Goal: Task Accomplishment & Management: Manage account settings

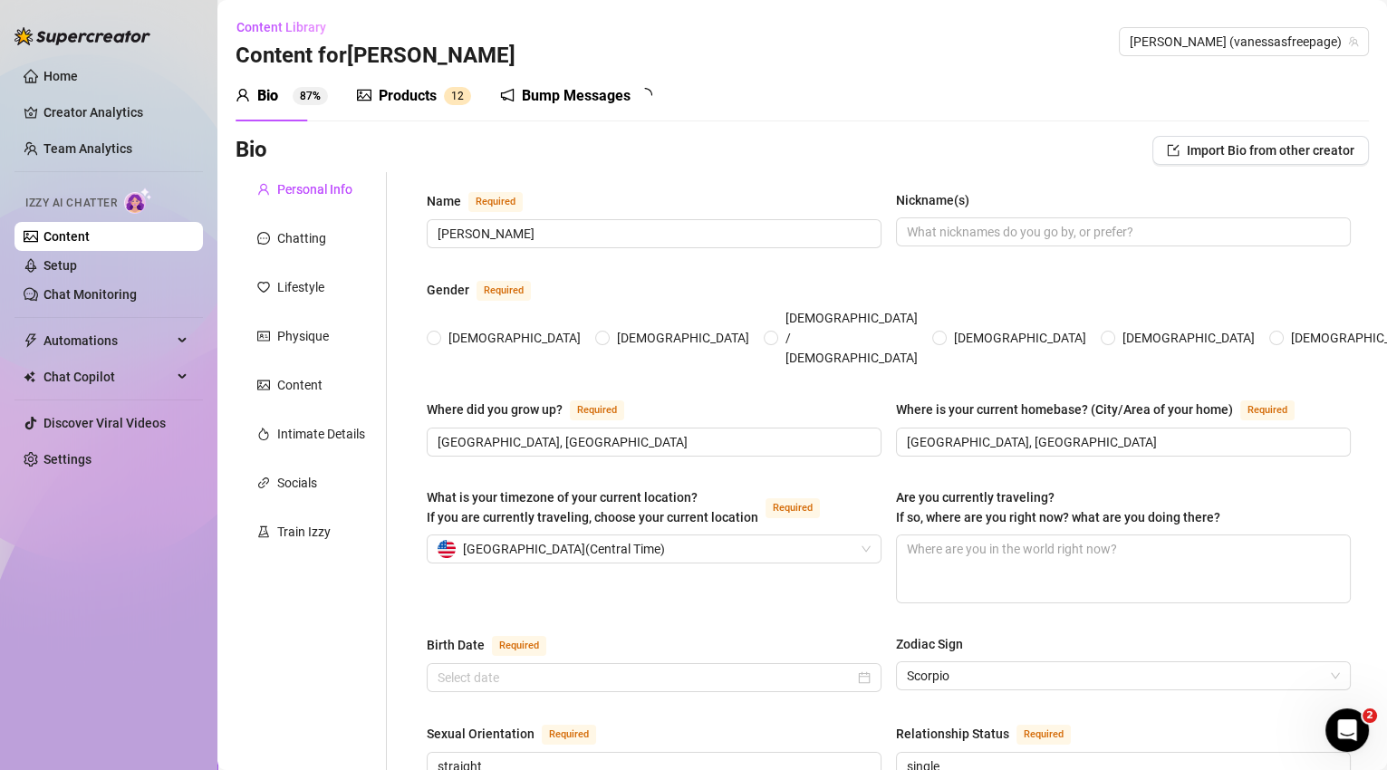
type input "[PERSON_NAME]"
type input "[GEOGRAPHIC_DATA], [GEOGRAPHIC_DATA]"
type input "straight"
type input "single"
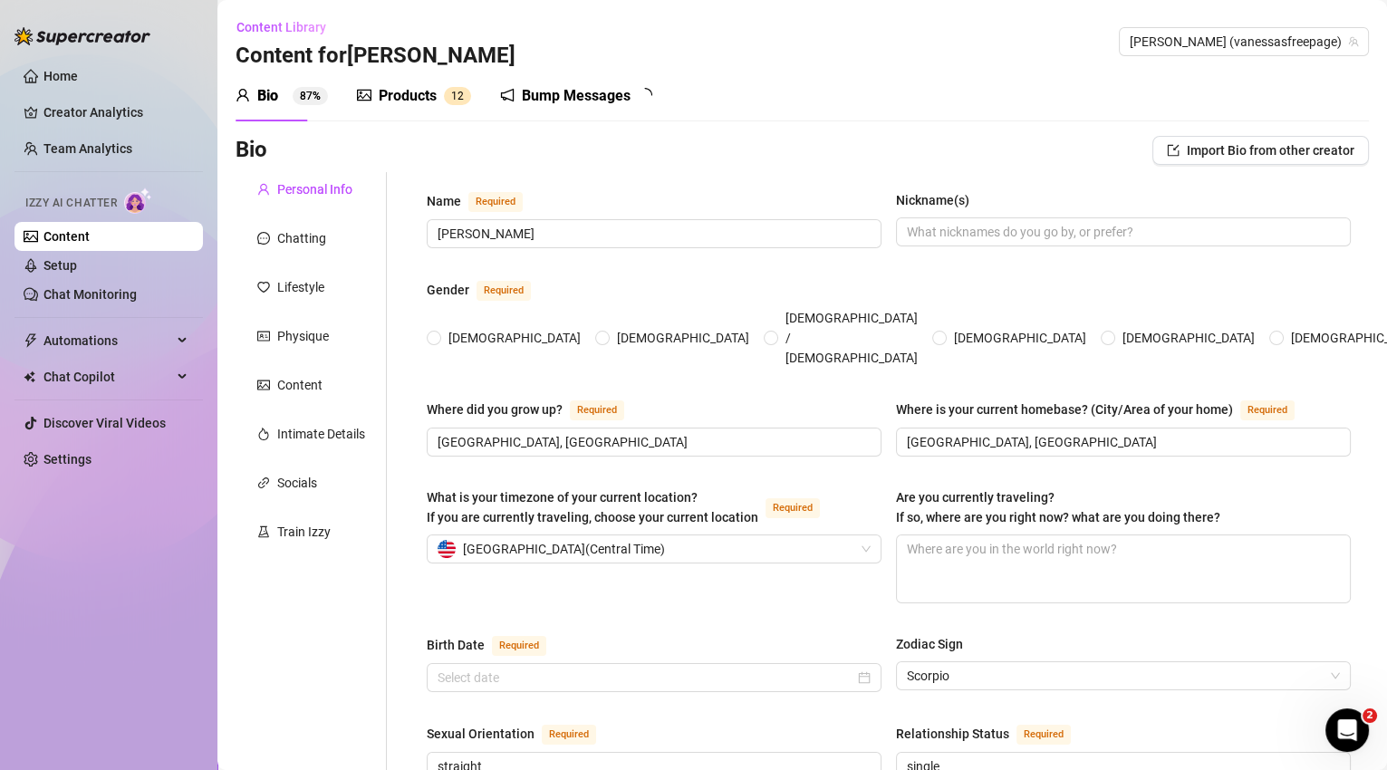
type input "1 brother and 1 sister"
type input "2 boys"
type input "3 cats that are mainecoons and 1 yorkie dog"
type input "content creator"
type input "waitress, restaurant manager"
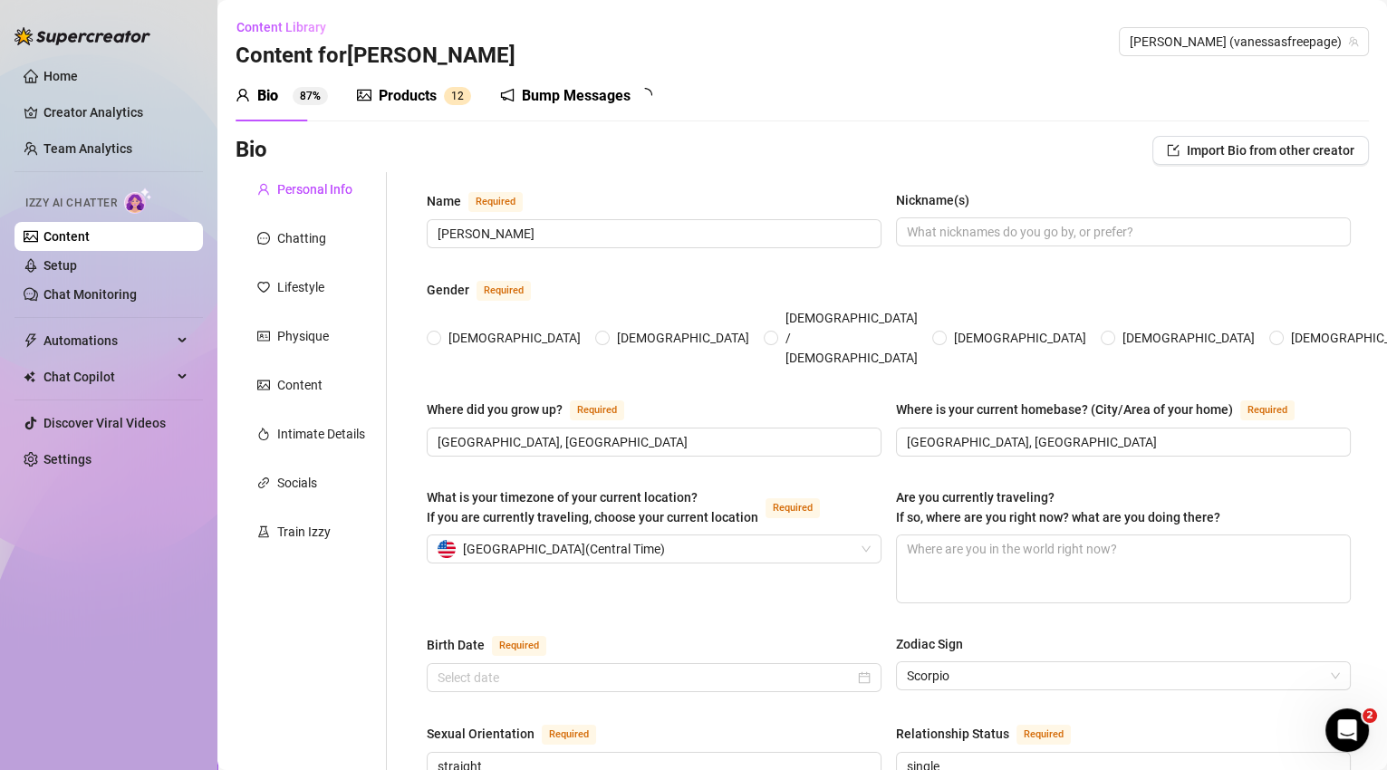
type input "college"
type textarea "i want to one day open up a salon suite where people rent out salon spaces to w…"
type textarea "i love to cook, [PERSON_NAME], i love spicy food. i love to travel."
radio input "true"
type input "[DATE]"
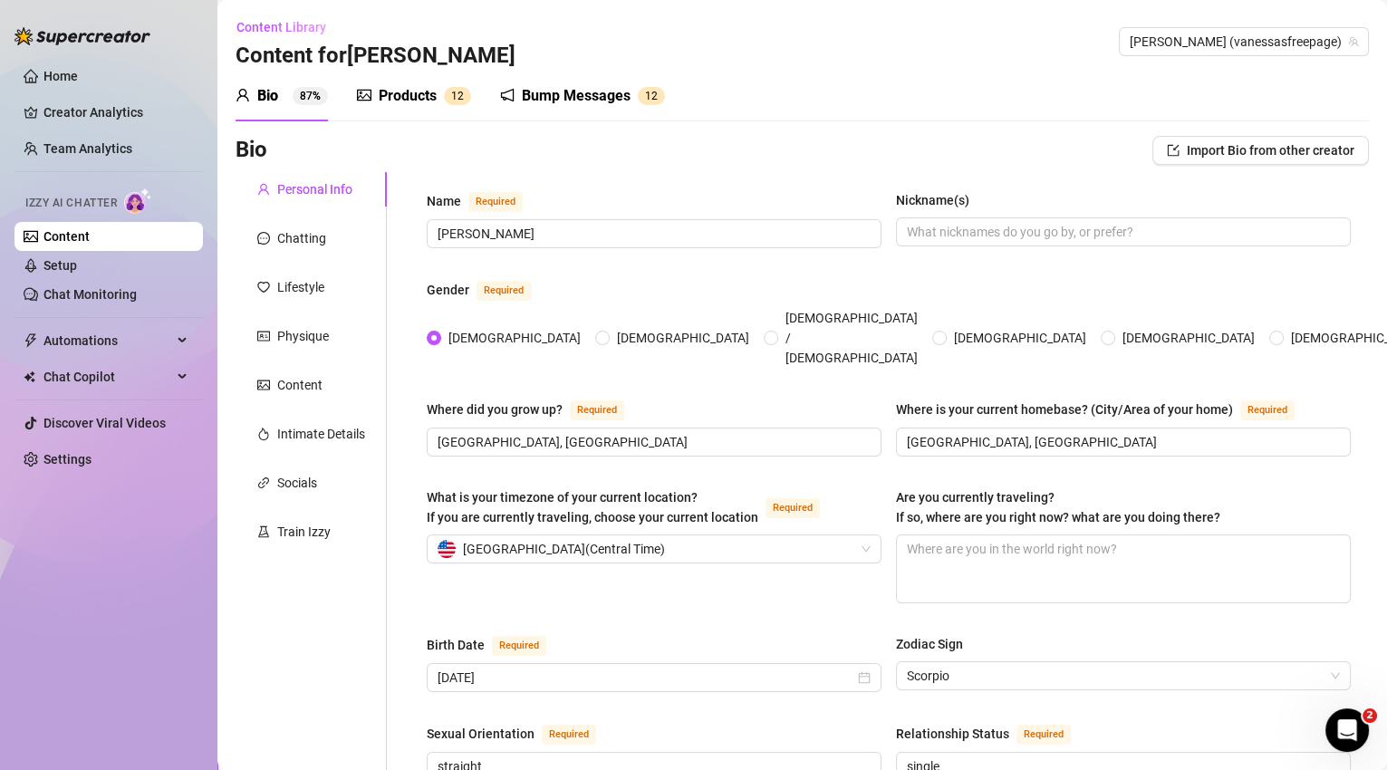
drag, startPoint x: 395, startPoint y: 99, endPoint x: 413, endPoint y: 98, distance: 18.1
click at [395, 99] on div "Products" at bounding box center [408, 96] width 58 height 22
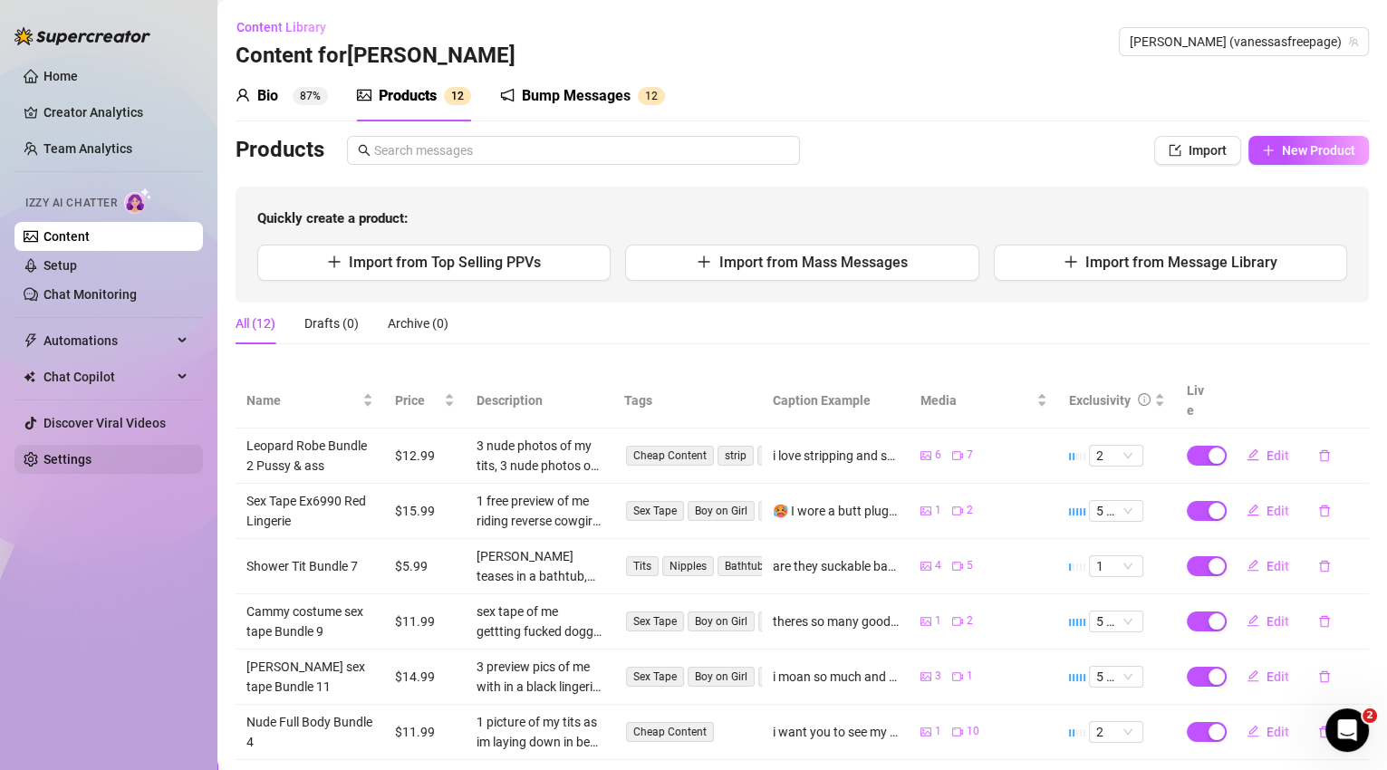
click at [76, 466] on link "Settings" at bounding box center [67, 459] width 48 height 14
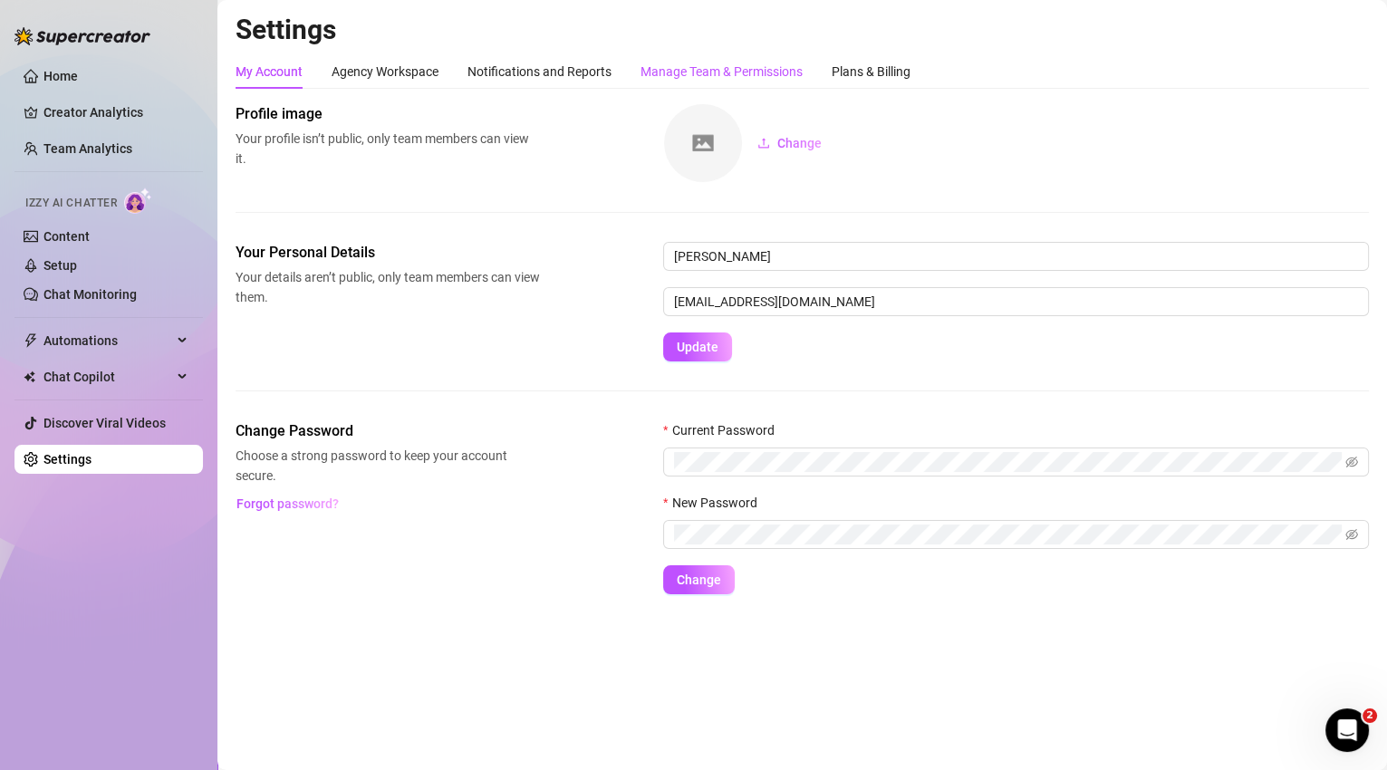
click at [765, 69] on div "Manage Team & Permissions" at bounding box center [721, 72] width 162 height 20
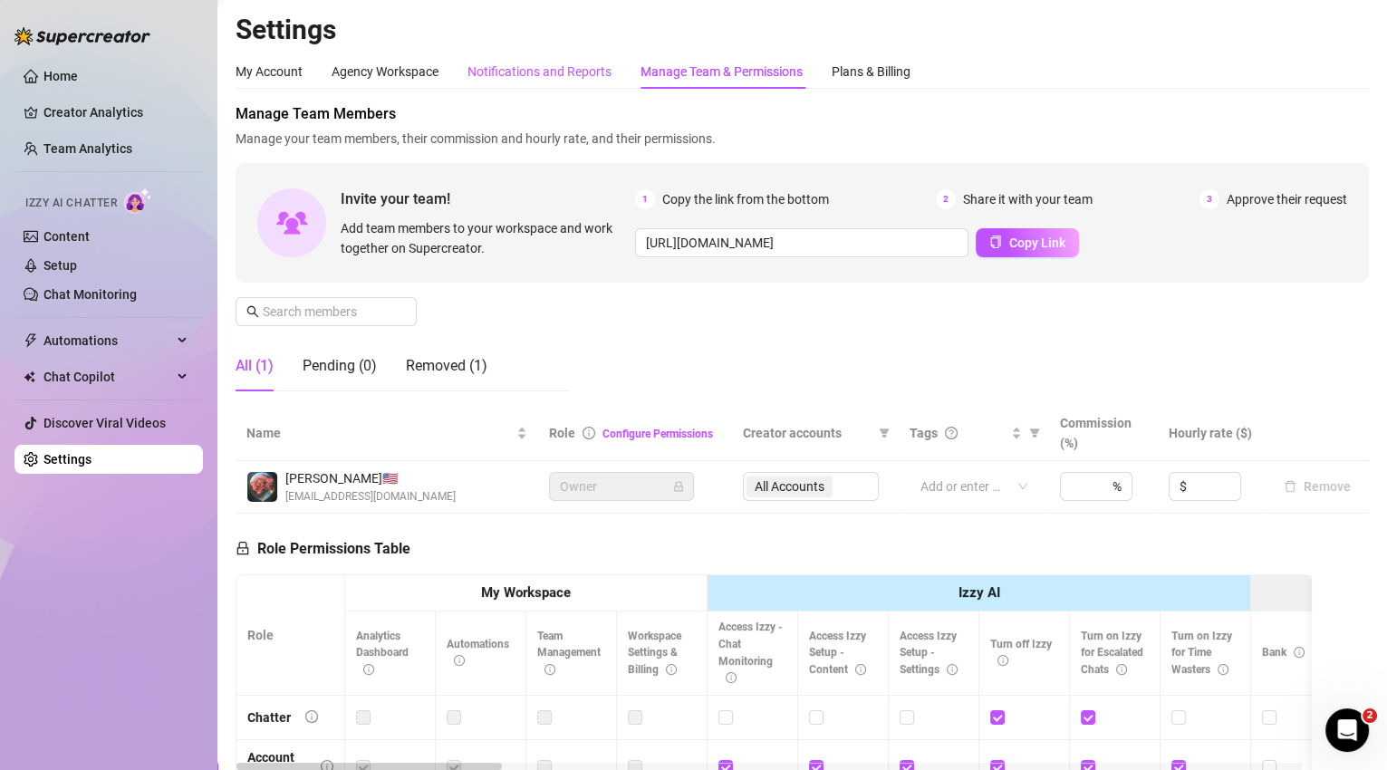
click at [559, 70] on div "Notifications and Reports" at bounding box center [539, 72] width 144 height 20
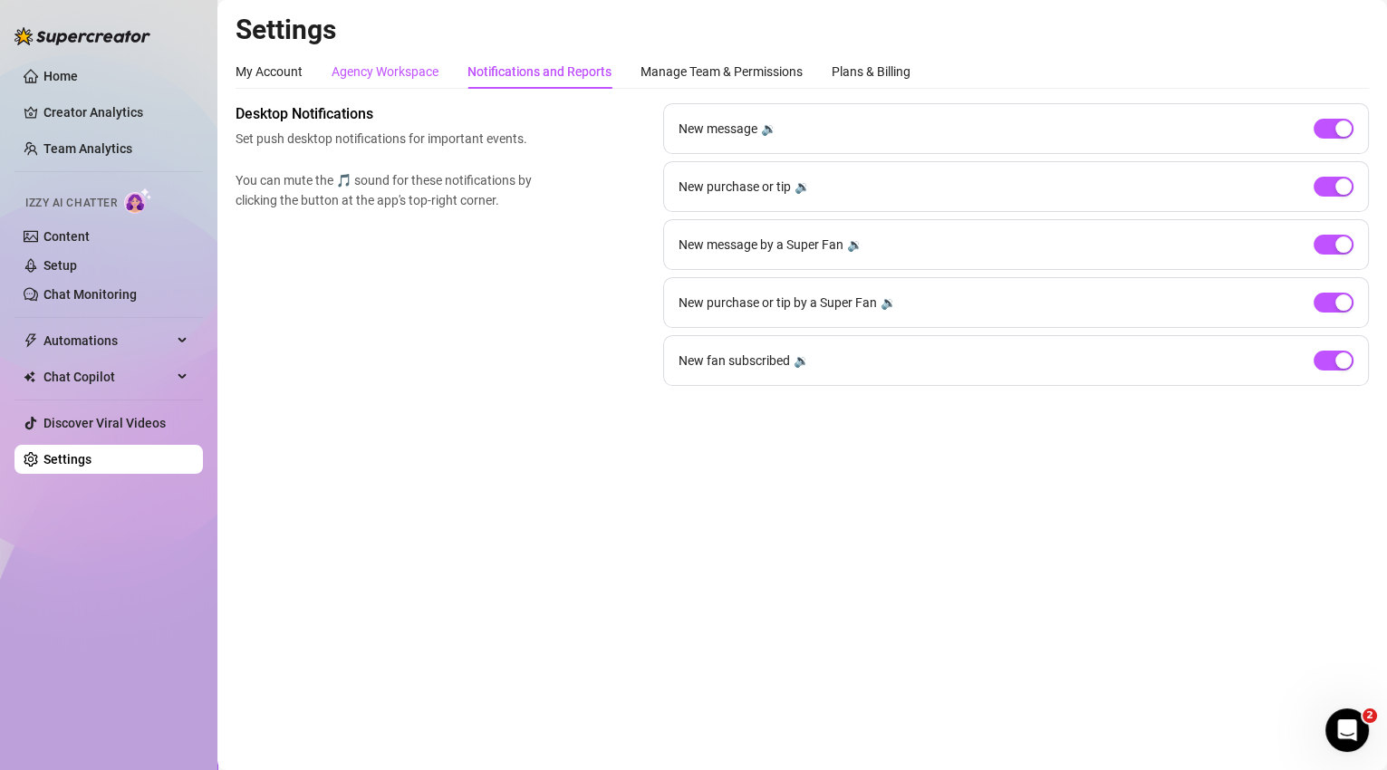
click at [427, 63] on div "Agency Workspace" at bounding box center [384, 72] width 107 height 20
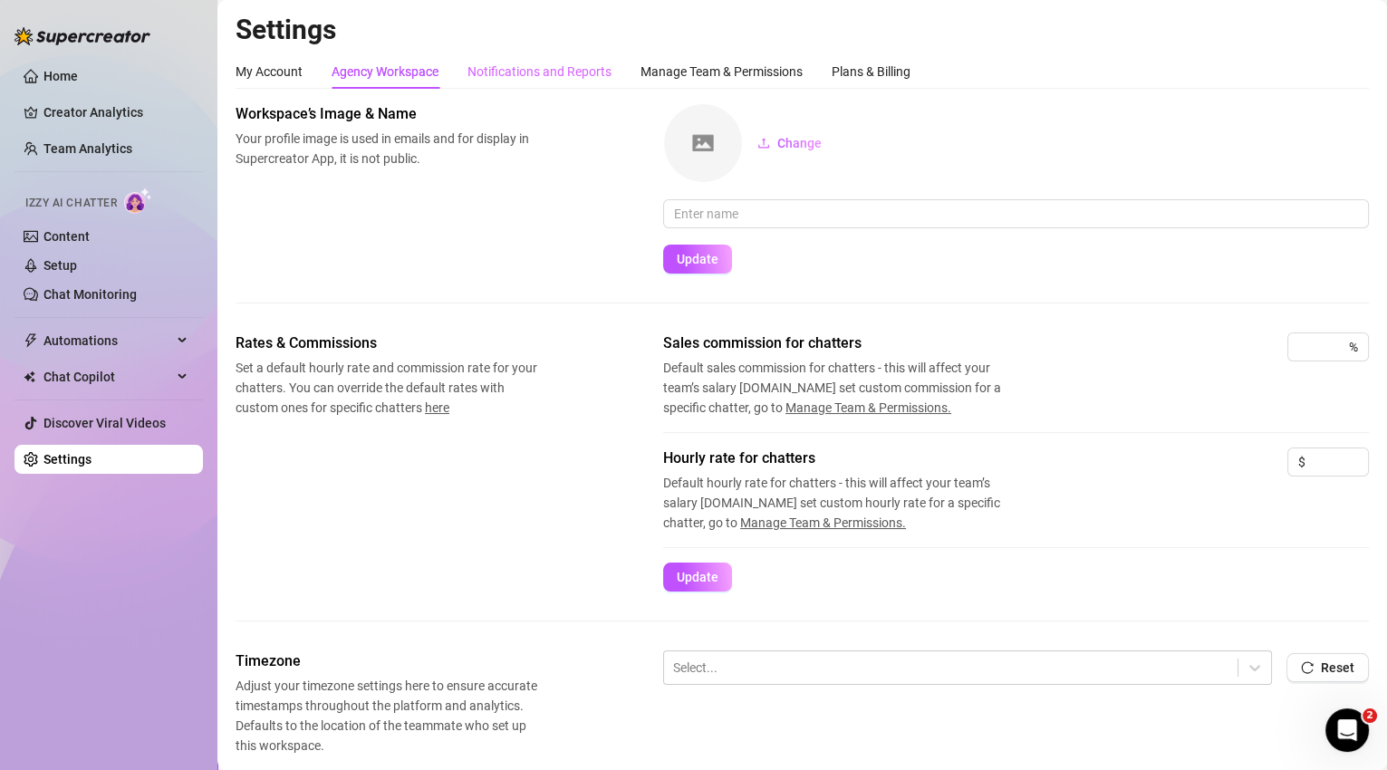
drag, startPoint x: 547, startPoint y: 60, endPoint x: 490, endPoint y: 69, distance: 57.8
click at [546, 60] on div "Notifications and Reports" at bounding box center [539, 71] width 144 height 34
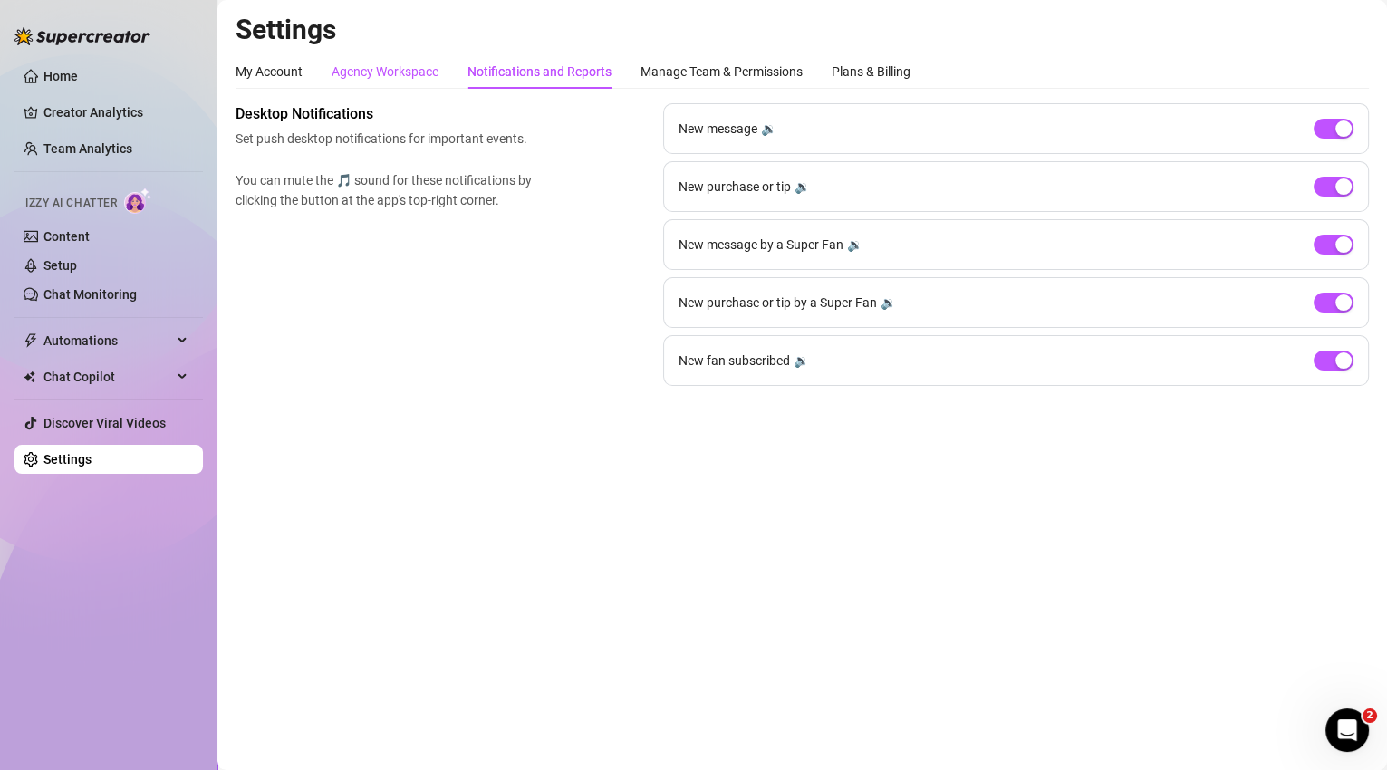
click at [425, 80] on div "Agency Workspace" at bounding box center [384, 72] width 107 height 20
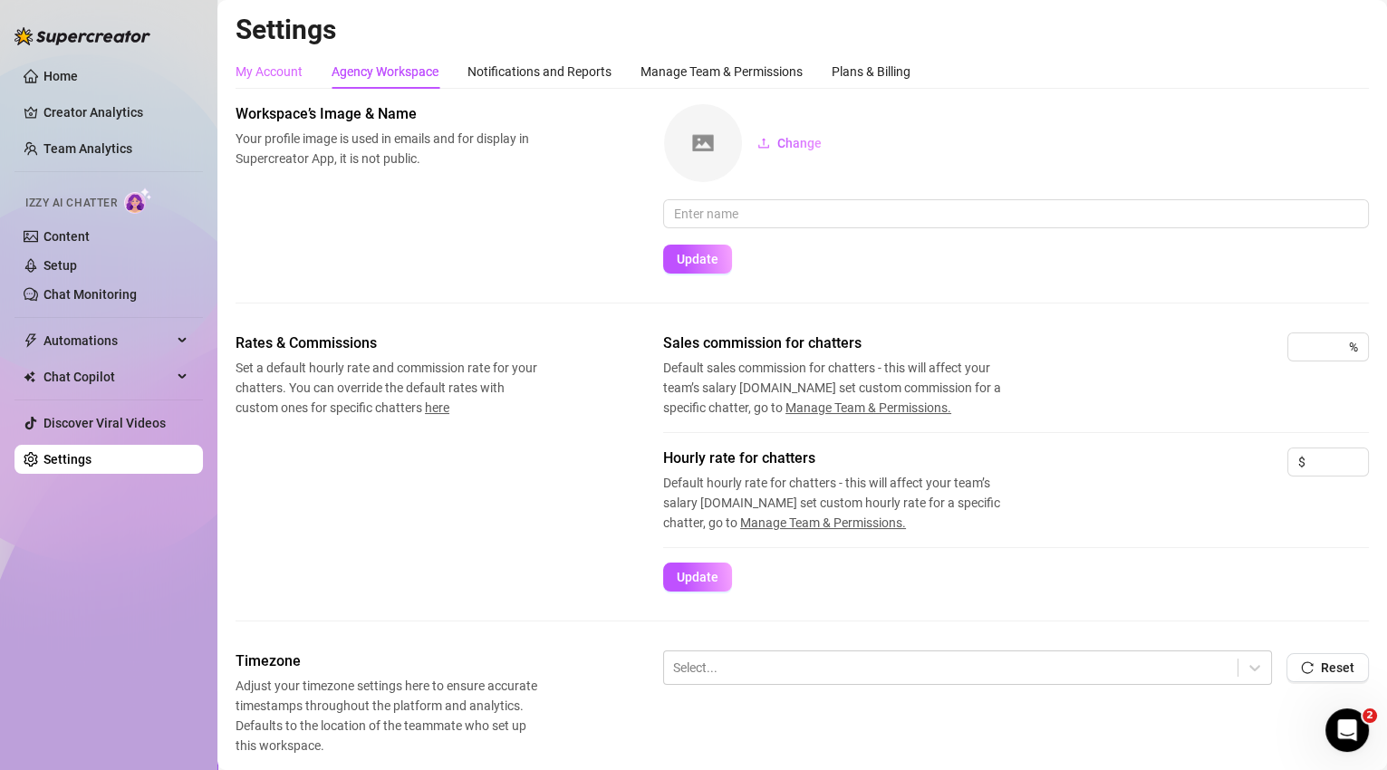
click at [265, 82] on div "My Account" at bounding box center [268, 71] width 67 height 34
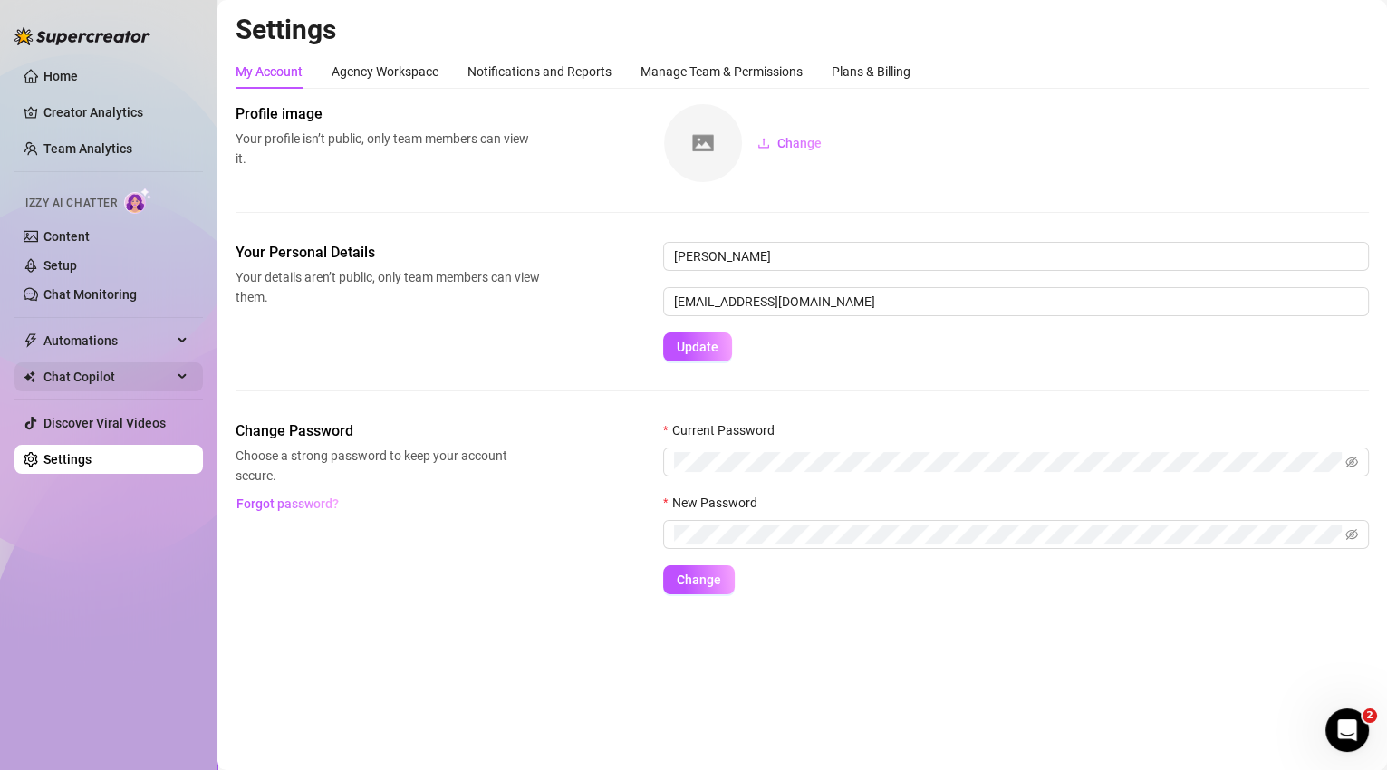
click at [86, 369] on span "Chat Copilot" at bounding box center [107, 376] width 129 height 29
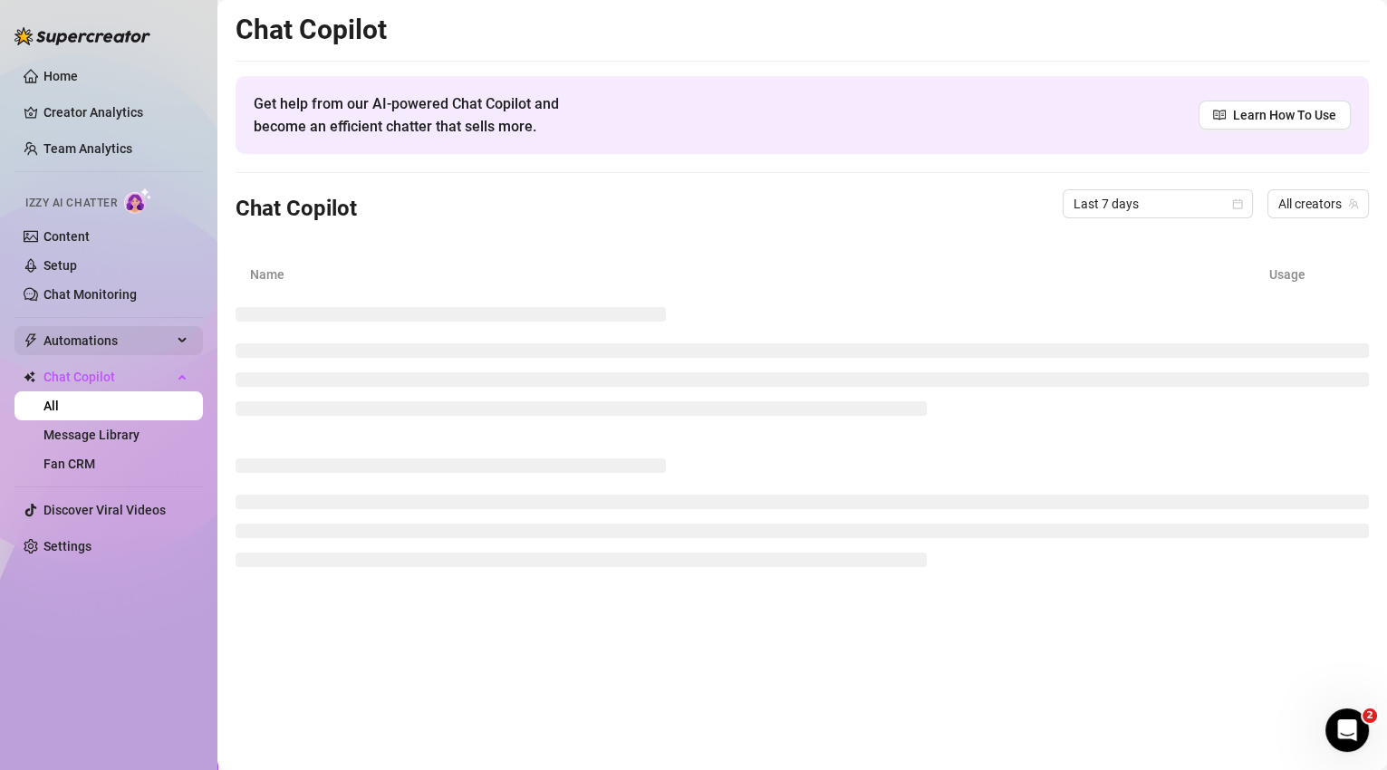
click at [113, 342] on span "Automations" at bounding box center [107, 340] width 129 height 29
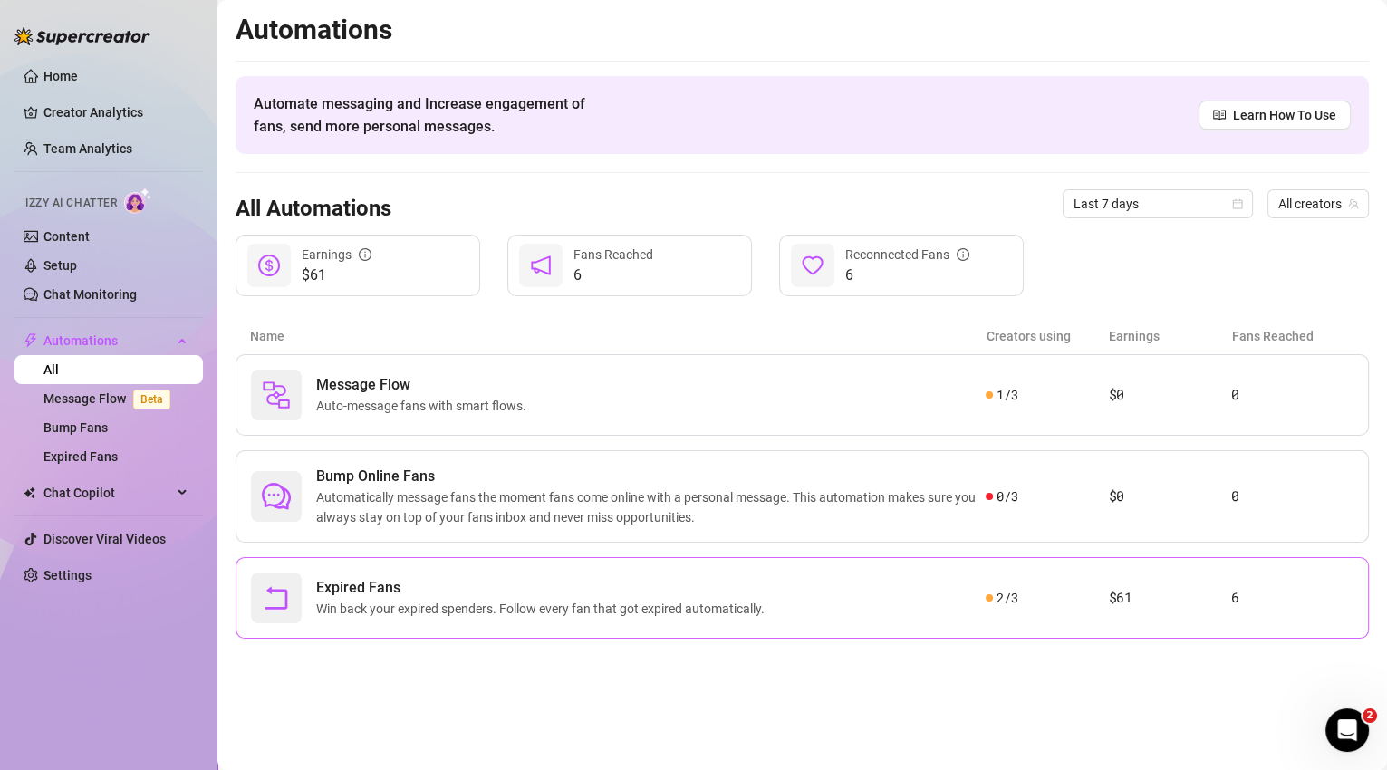
click at [534, 620] on div "Expired Fans Win back your expired spenders. Follow every fan that got expired …" at bounding box center [618, 597] width 734 height 51
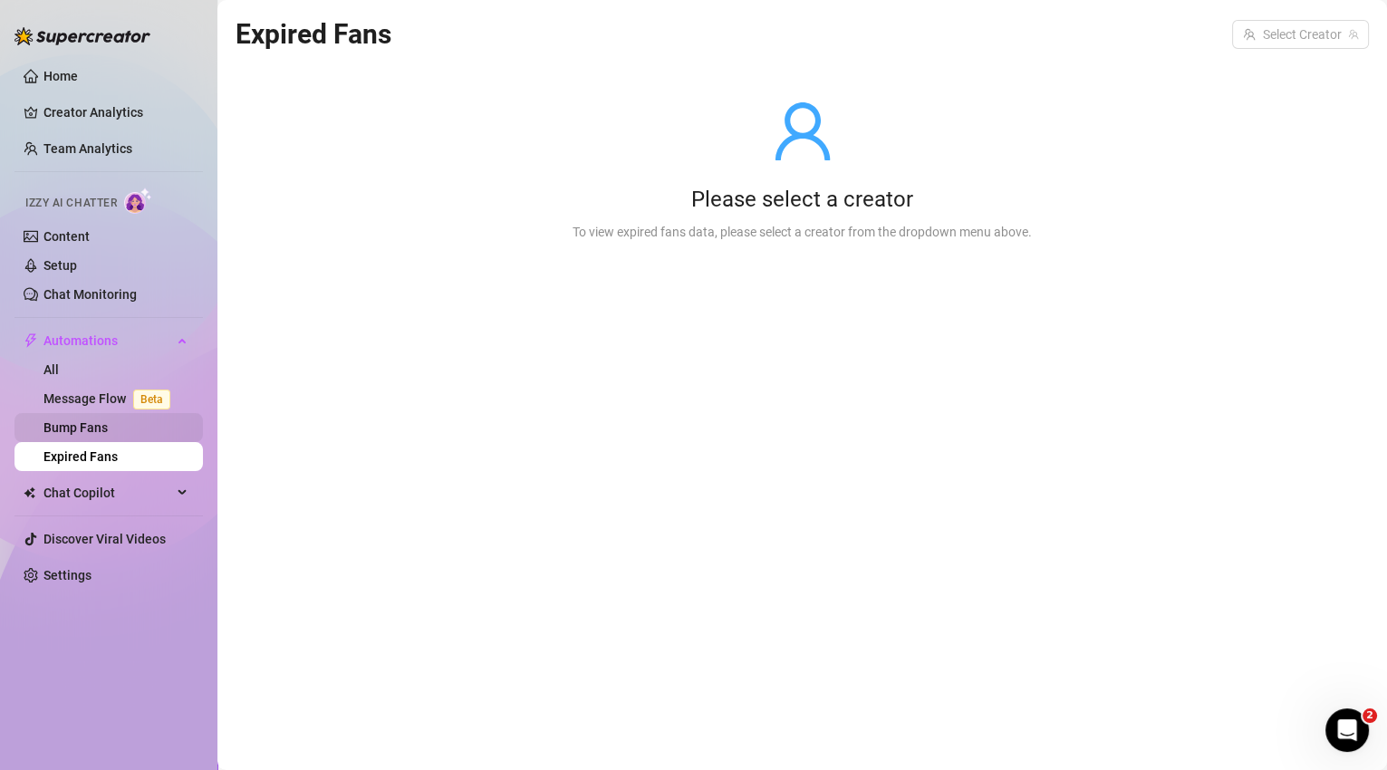
click at [94, 433] on link "Bump Fans" at bounding box center [75, 427] width 64 height 14
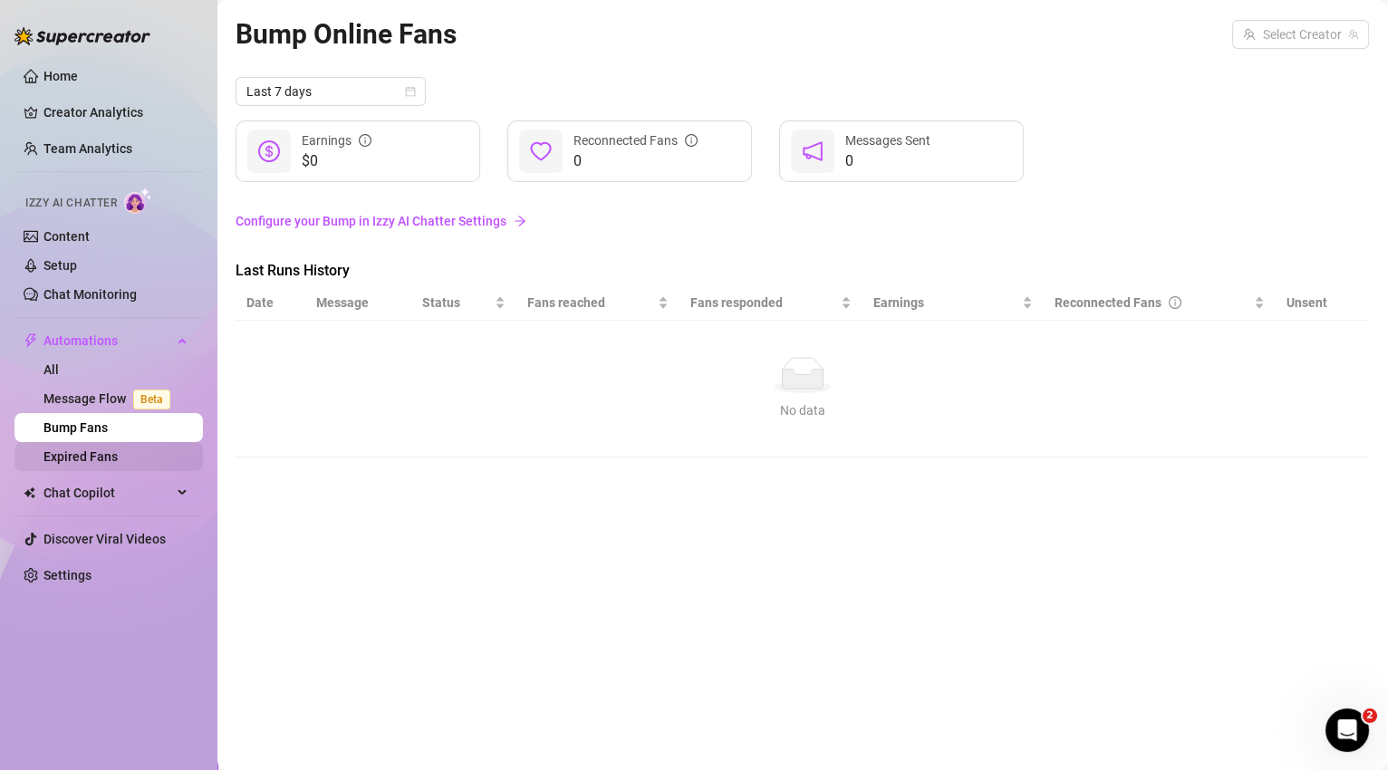
click at [105, 453] on link "Expired Fans" at bounding box center [80, 456] width 74 height 14
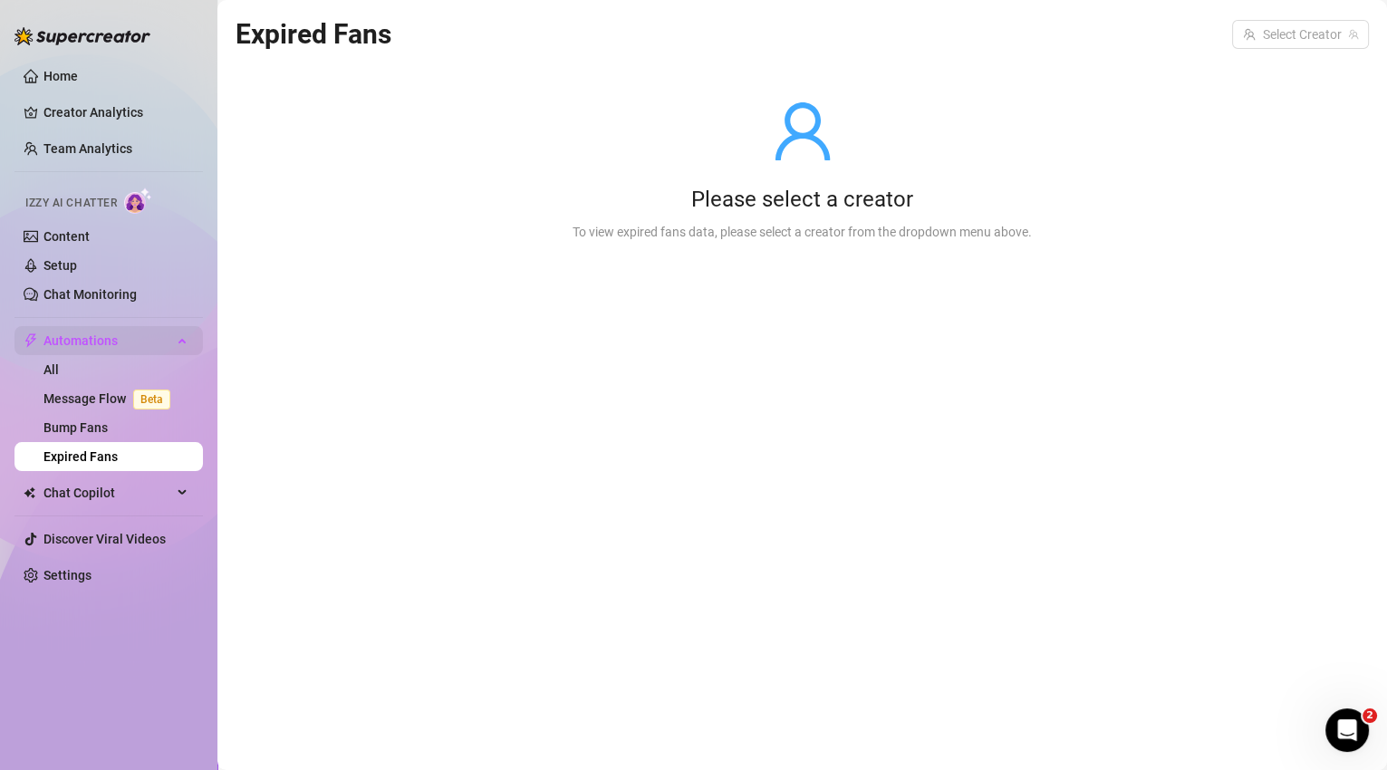
click at [91, 354] on span "Automations" at bounding box center [107, 340] width 129 height 29
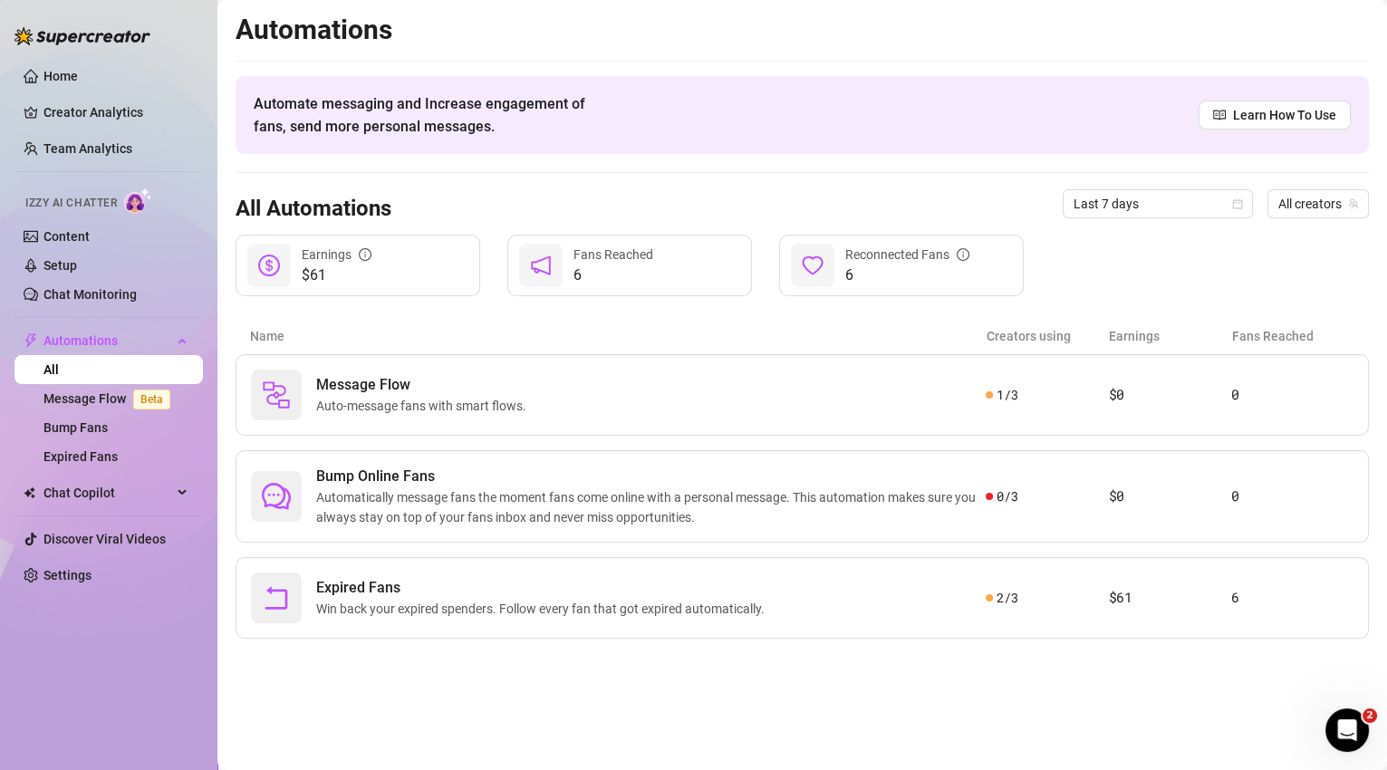
click at [59, 376] on link "All" at bounding box center [50, 369] width 15 height 14
click at [78, 80] on link "Home" at bounding box center [60, 76] width 34 height 14
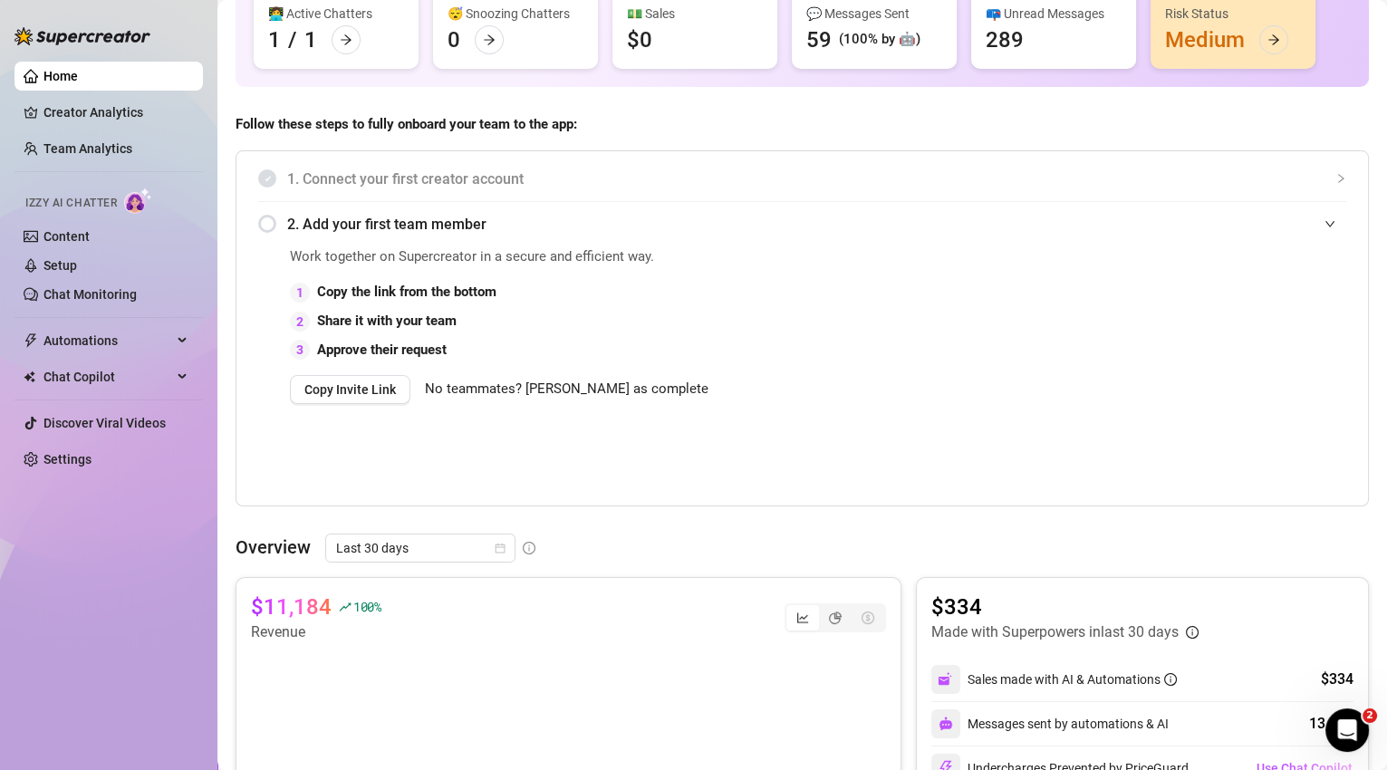
scroll to position [22, 0]
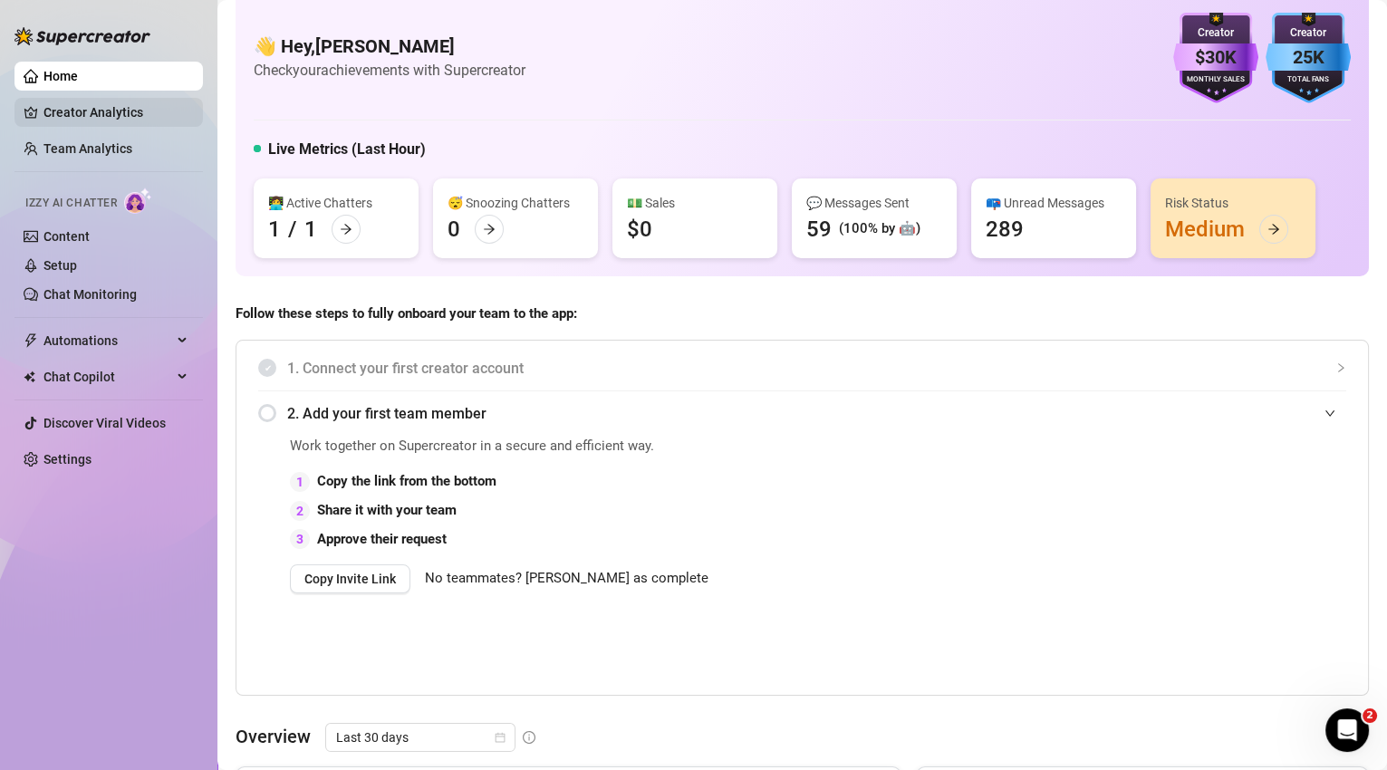
click at [91, 116] on link "Creator Analytics" at bounding box center [115, 112] width 145 height 29
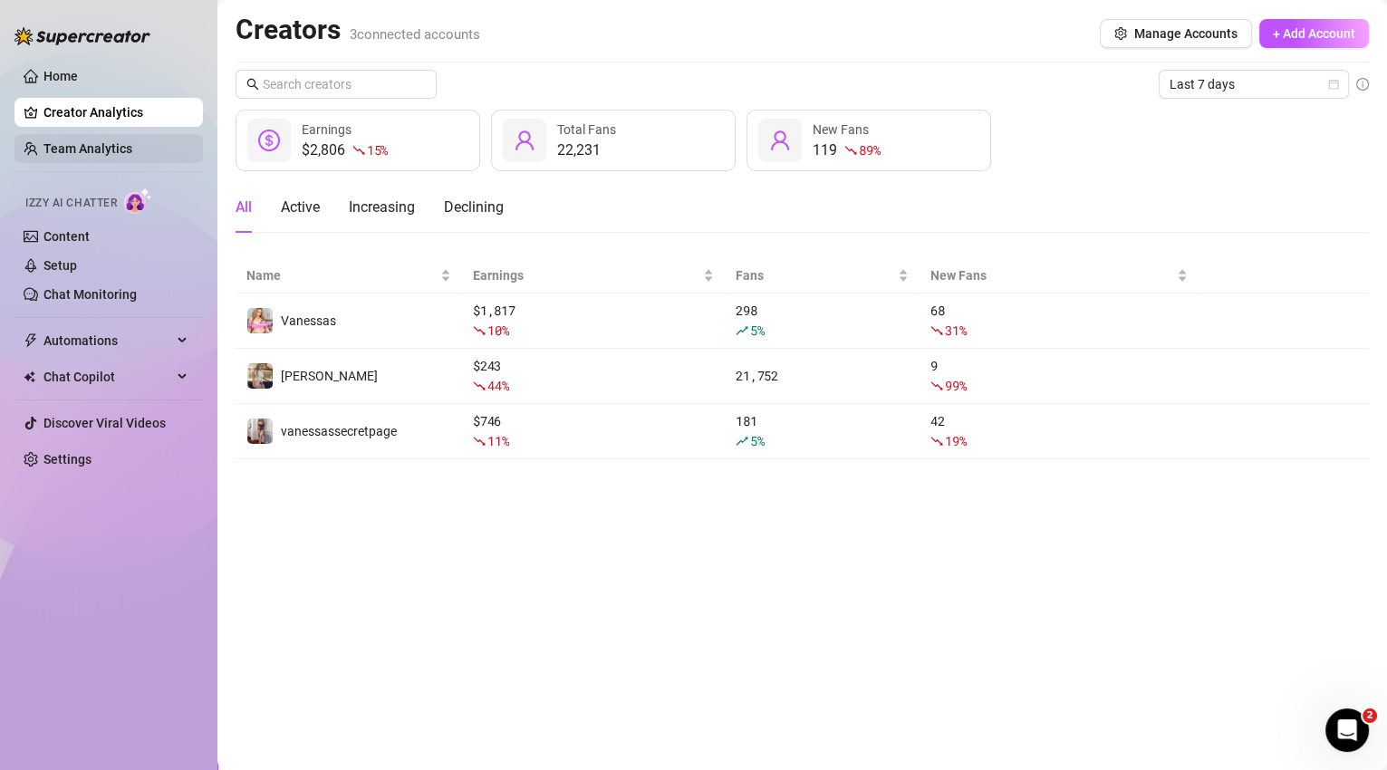
click at [67, 151] on link "Team Analytics" at bounding box center [87, 148] width 89 height 14
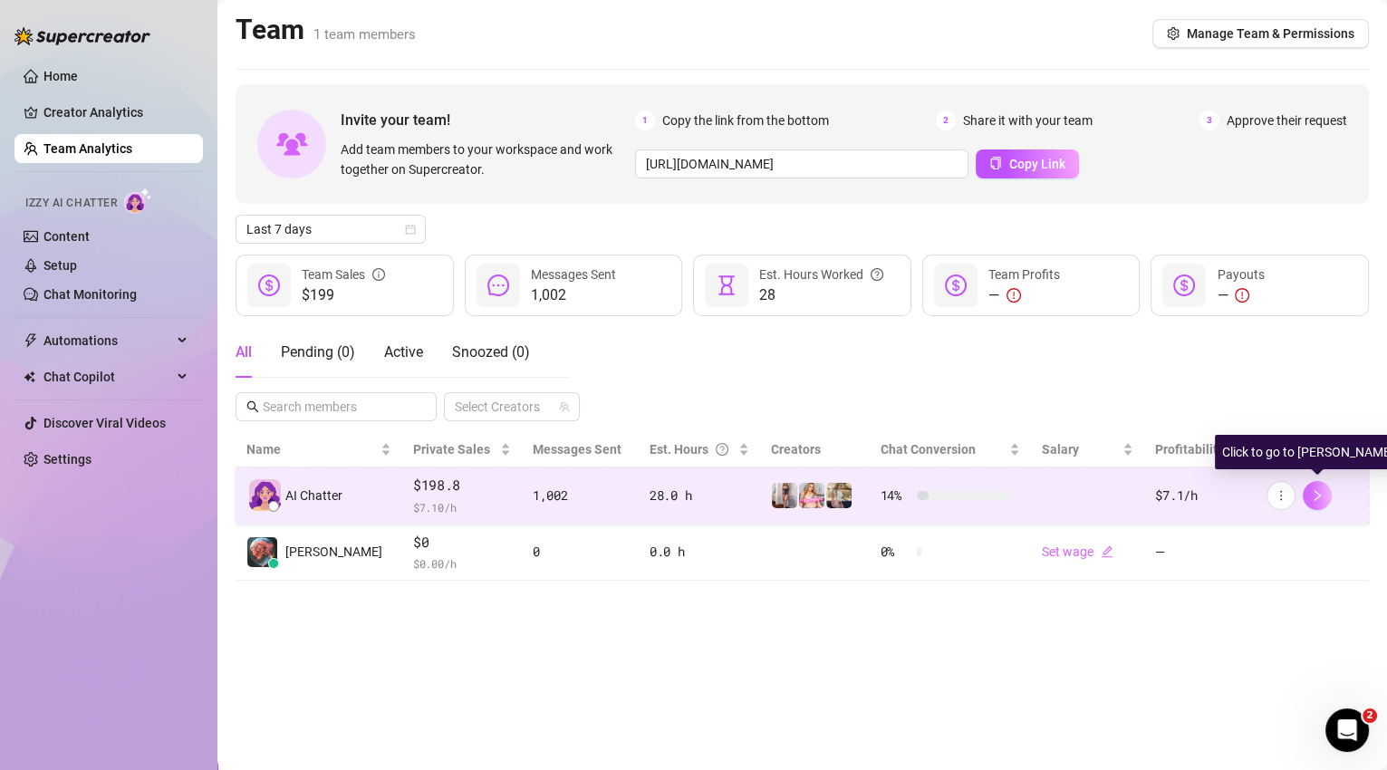
click at [1320, 500] on span "button" at bounding box center [1316, 495] width 13 height 14
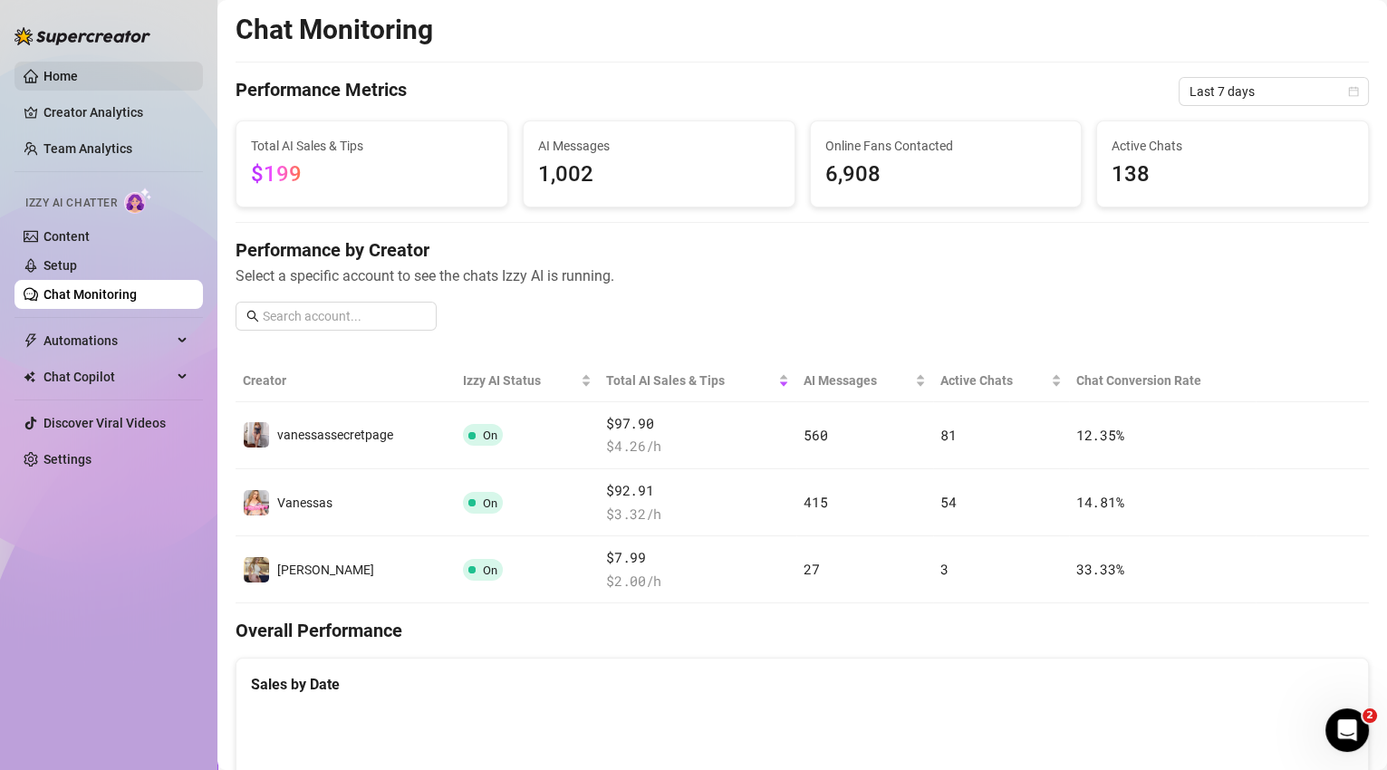
click at [62, 79] on link "Home" at bounding box center [60, 76] width 34 height 14
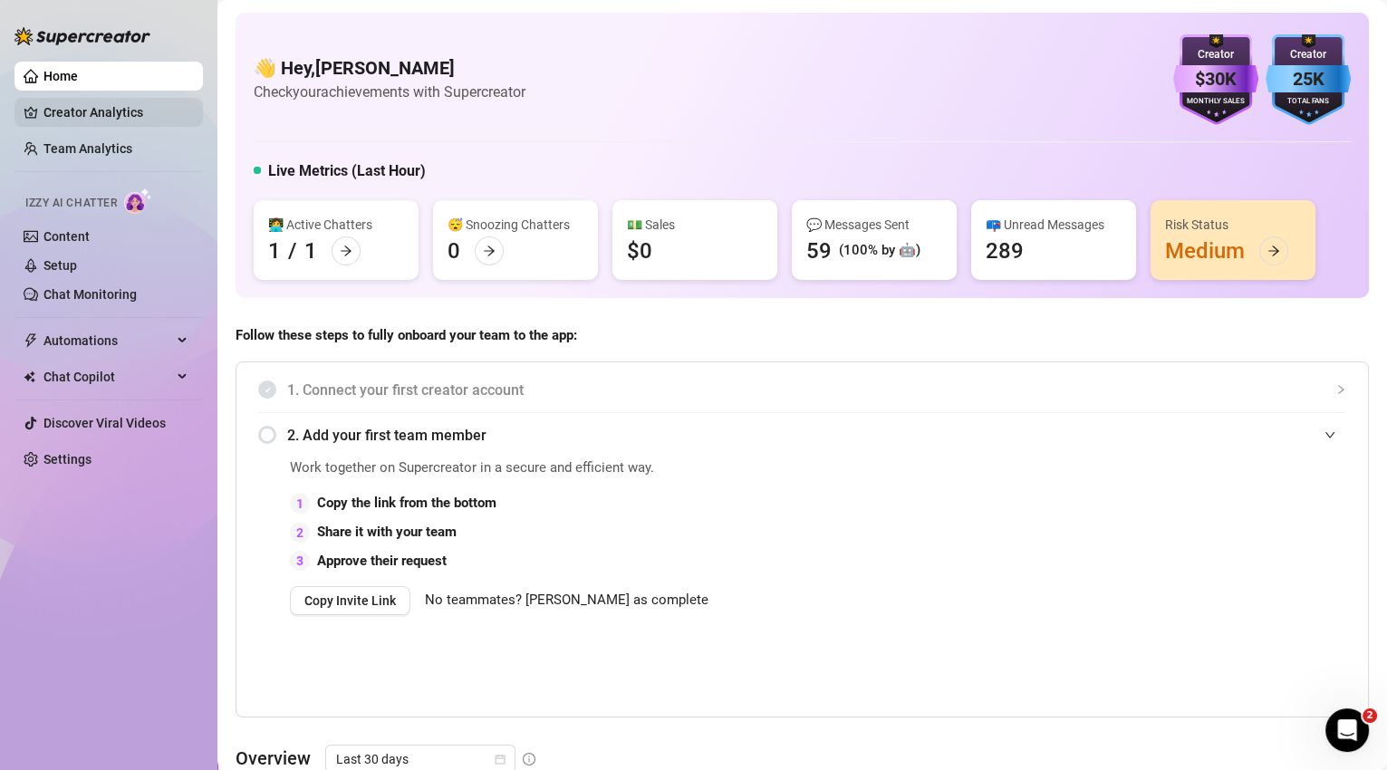
click at [77, 119] on link "Creator Analytics" at bounding box center [115, 112] width 145 height 29
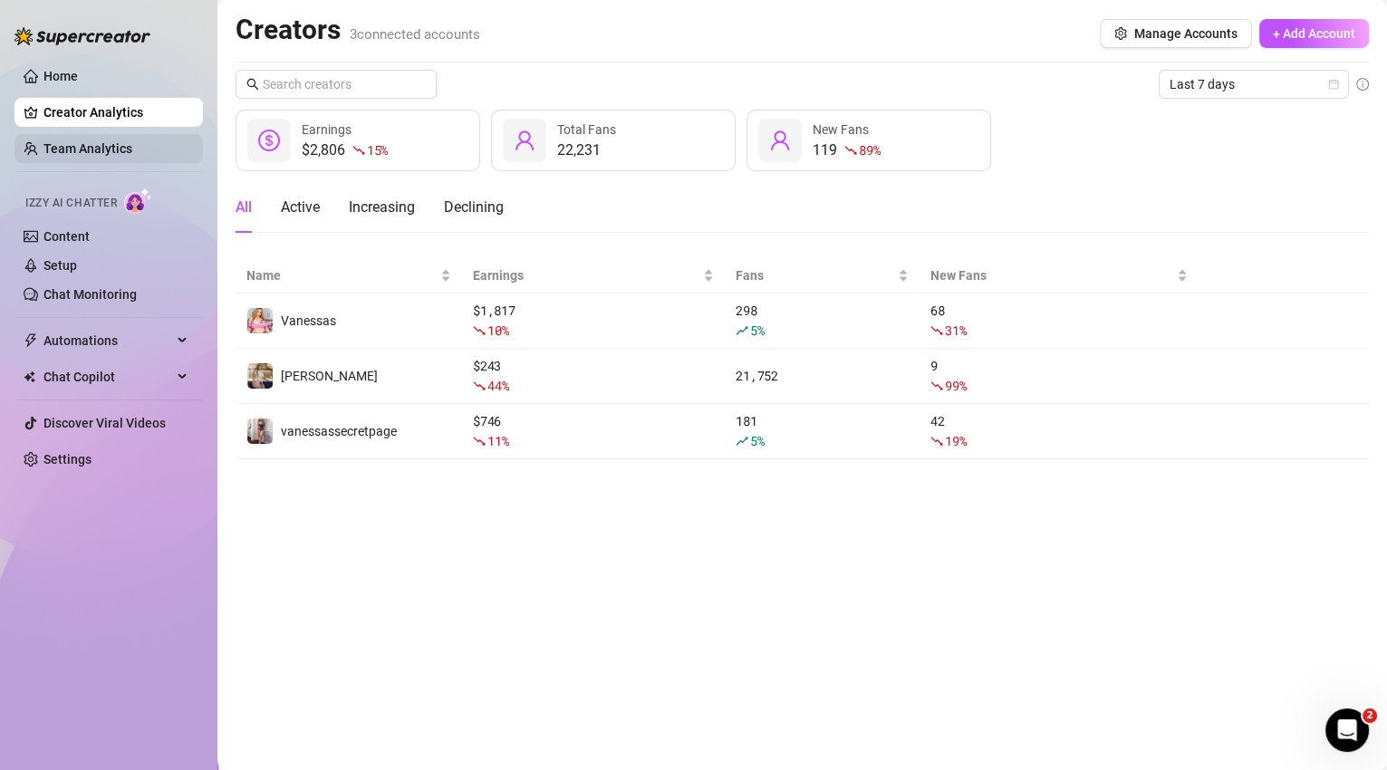
click at [132, 141] on link "Team Analytics" at bounding box center [87, 148] width 89 height 14
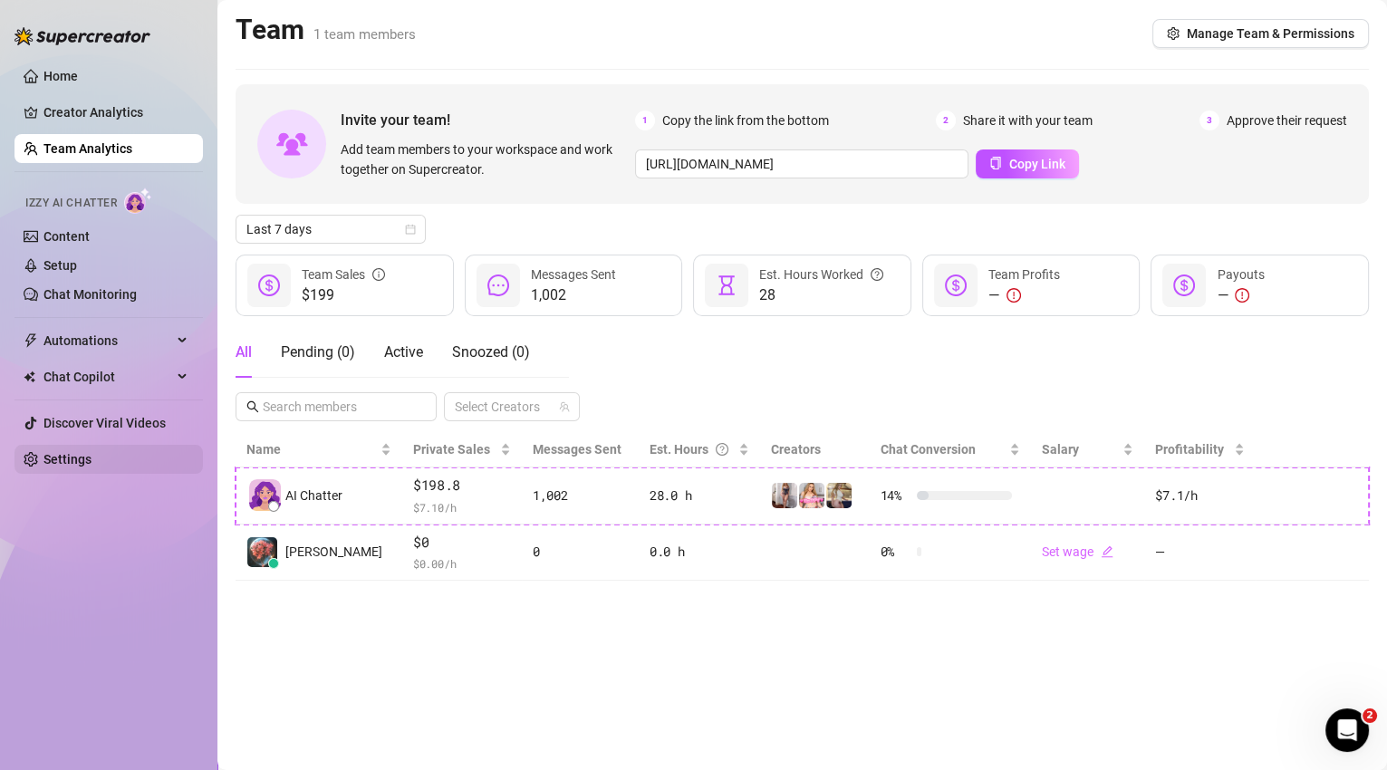
click at [91, 462] on link "Settings" at bounding box center [67, 459] width 48 height 14
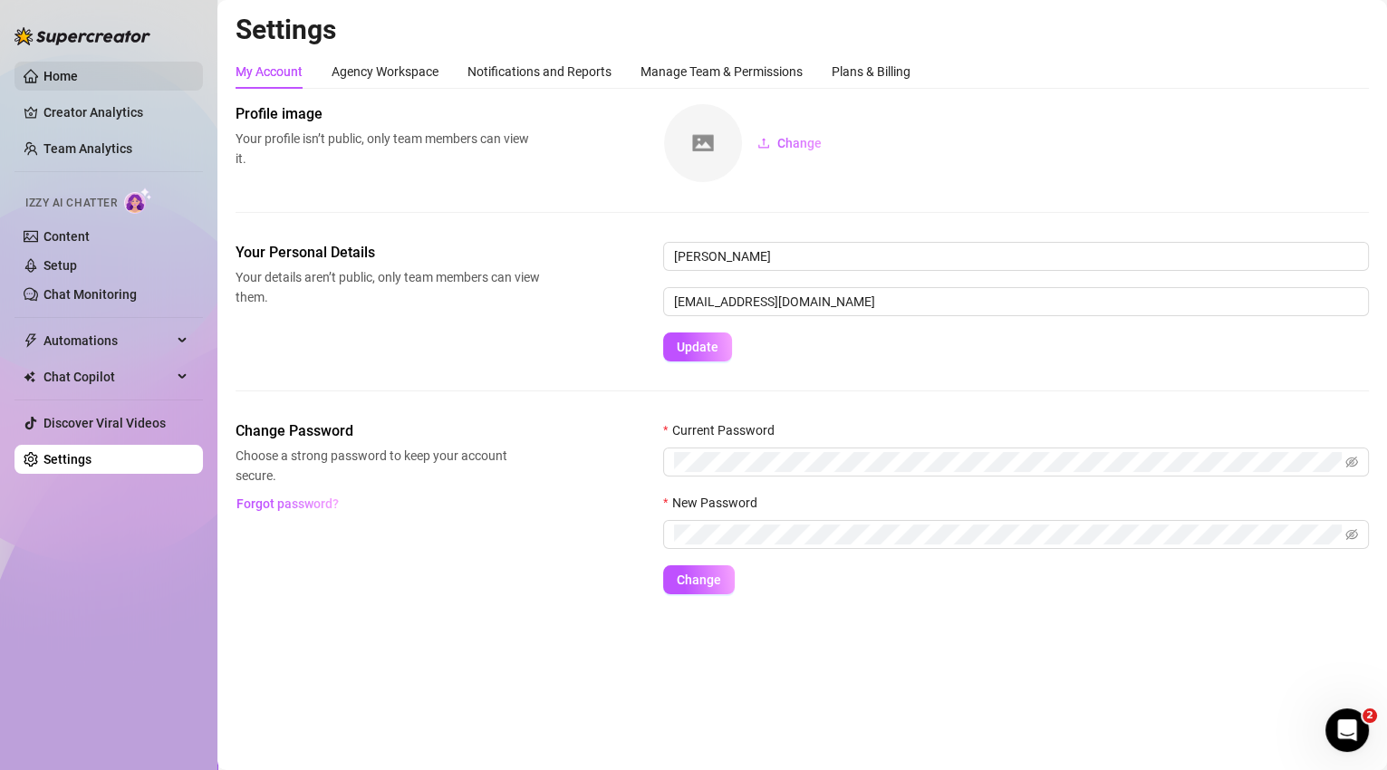
click at [63, 82] on link "Home" at bounding box center [60, 76] width 34 height 14
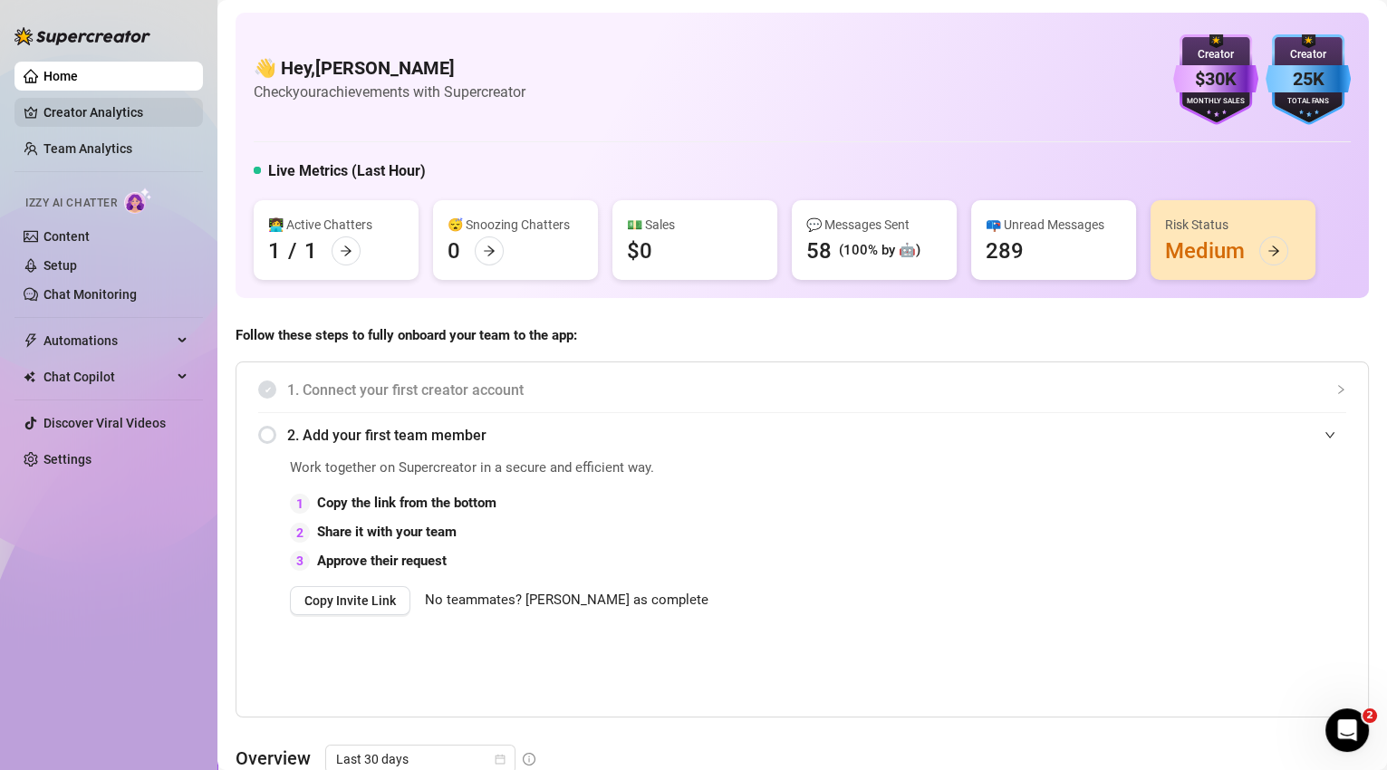
click at [85, 110] on link "Creator Analytics" at bounding box center [115, 112] width 145 height 29
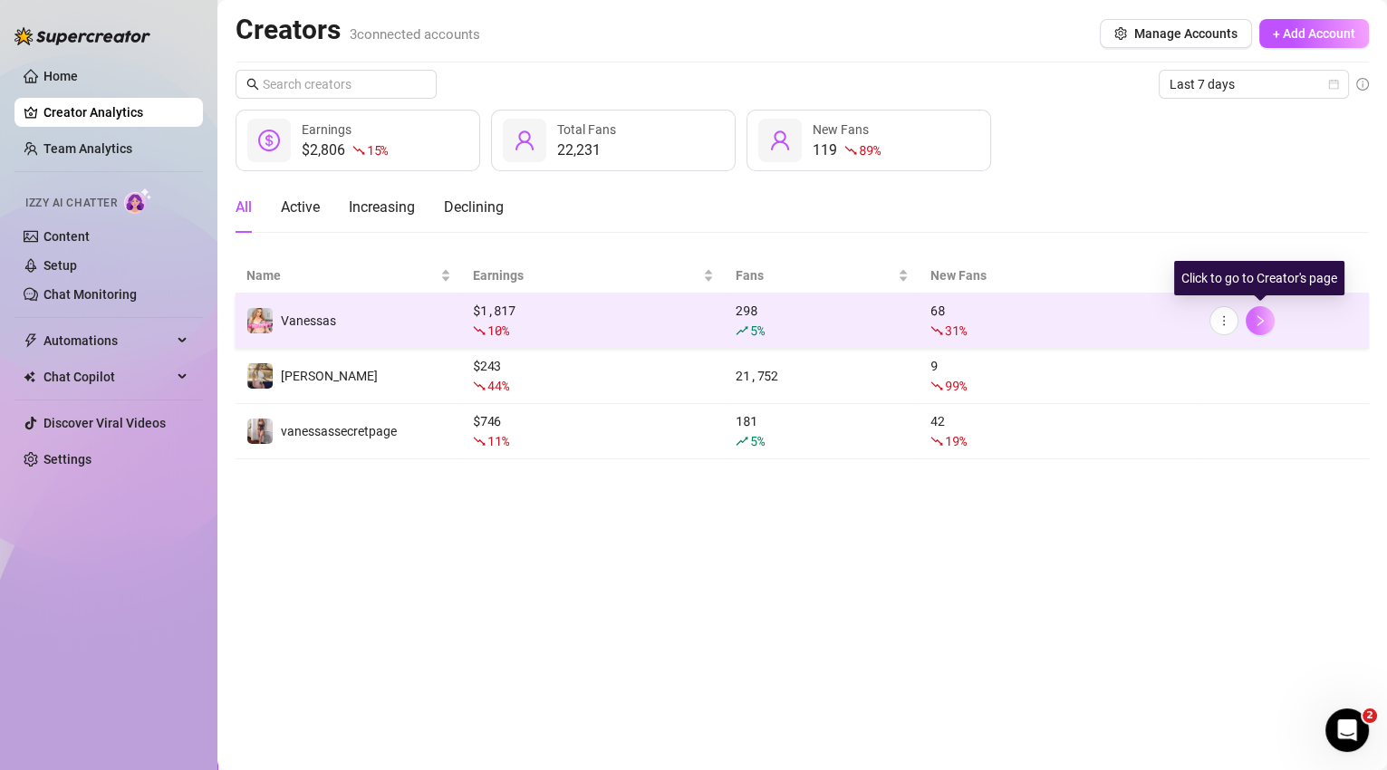
click at [1259, 321] on icon "right" at bounding box center [1259, 320] width 13 height 13
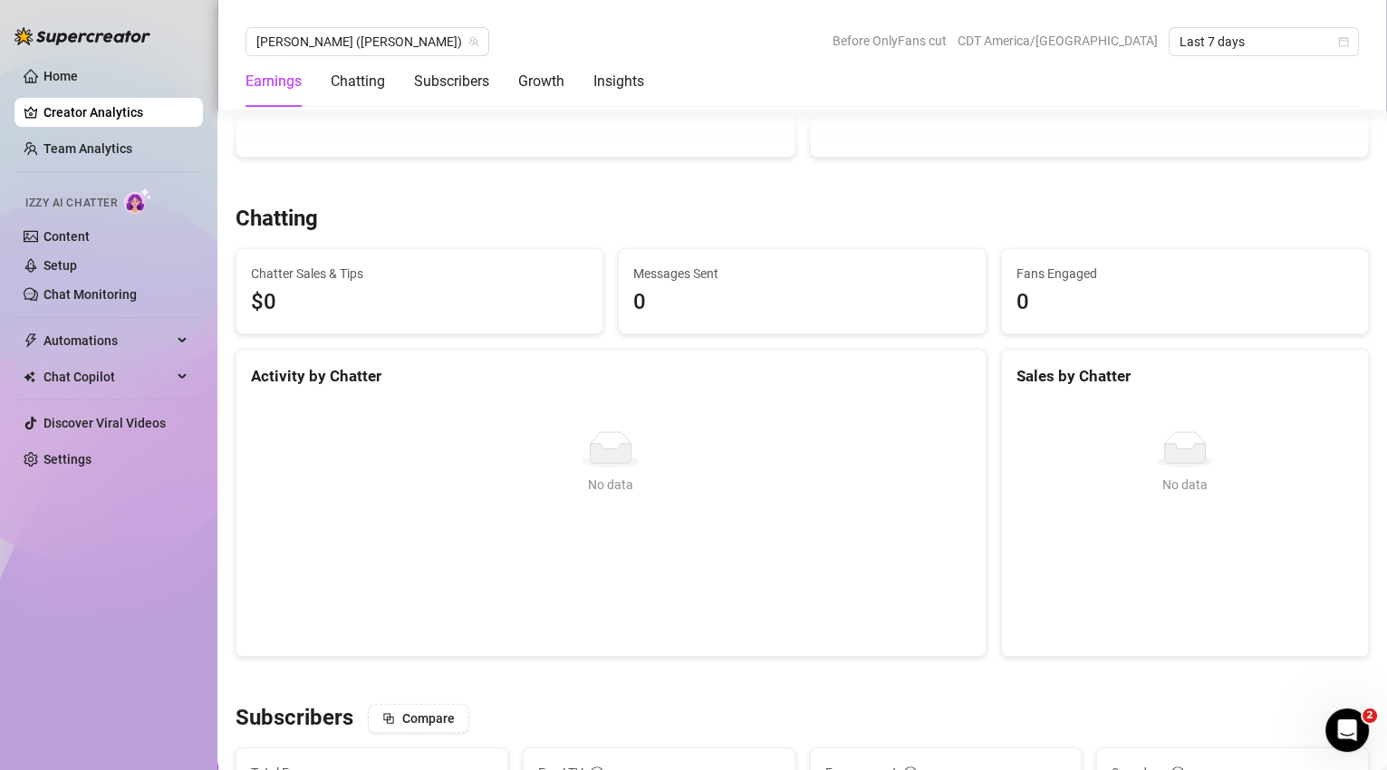
scroll to position [387, 0]
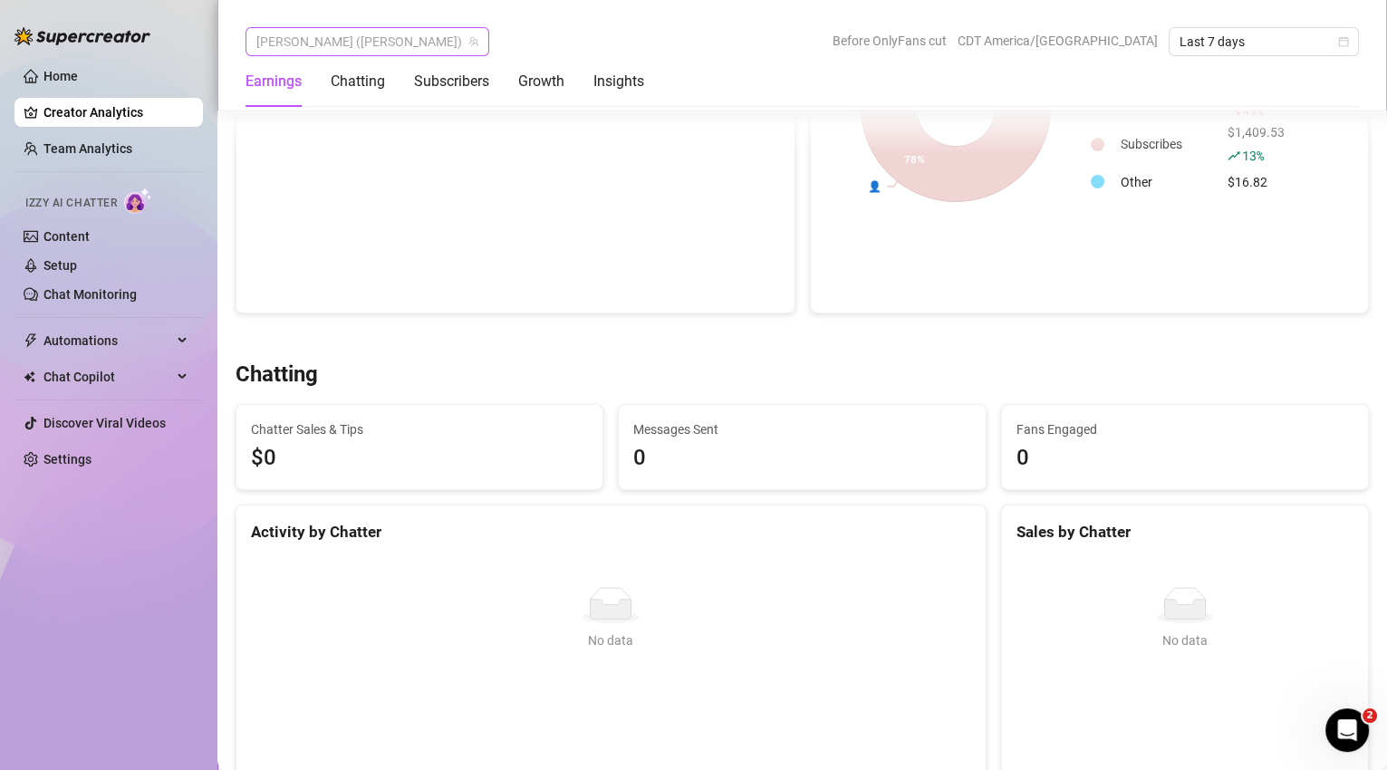
click at [403, 36] on span "[PERSON_NAME] ([PERSON_NAME])" at bounding box center [367, 41] width 222 height 27
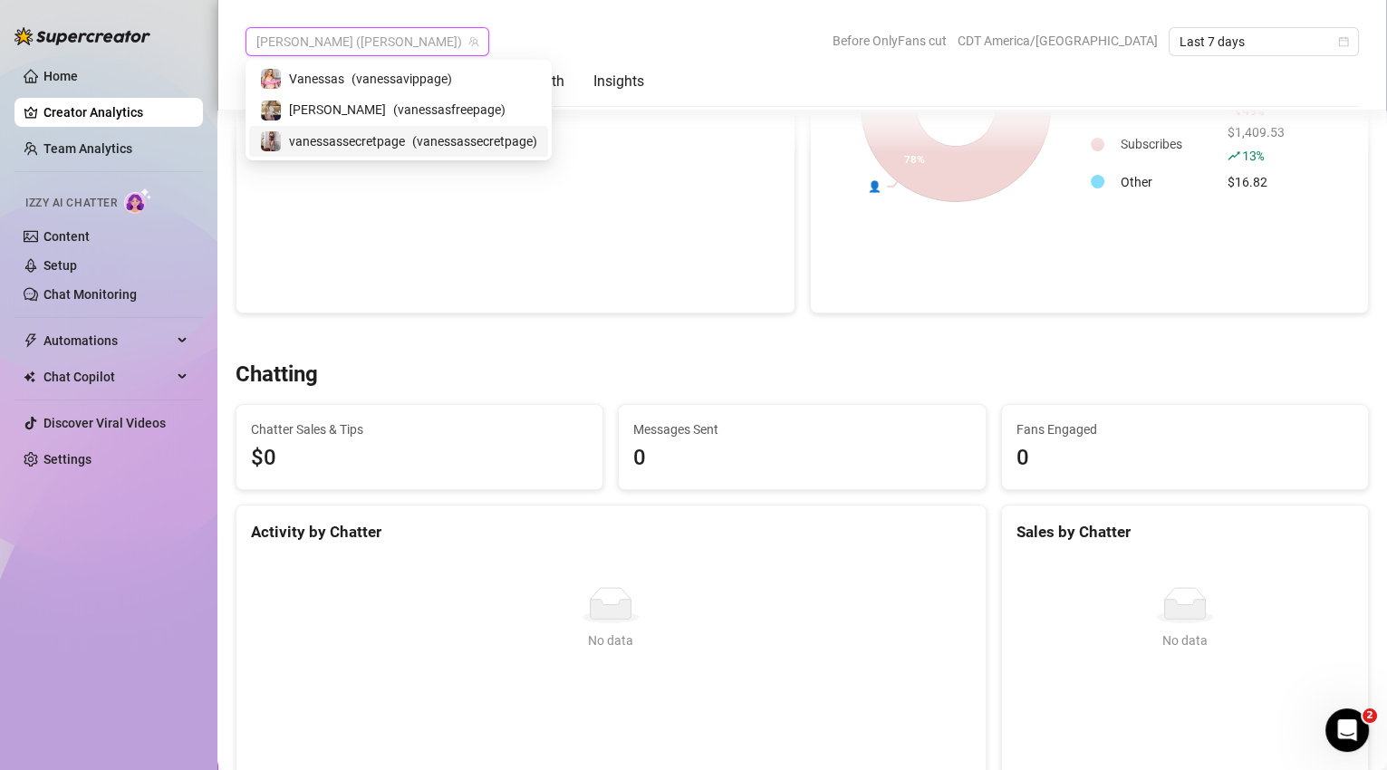
click at [424, 135] on span "( vanessassecretpage )" at bounding box center [474, 141] width 125 height 20
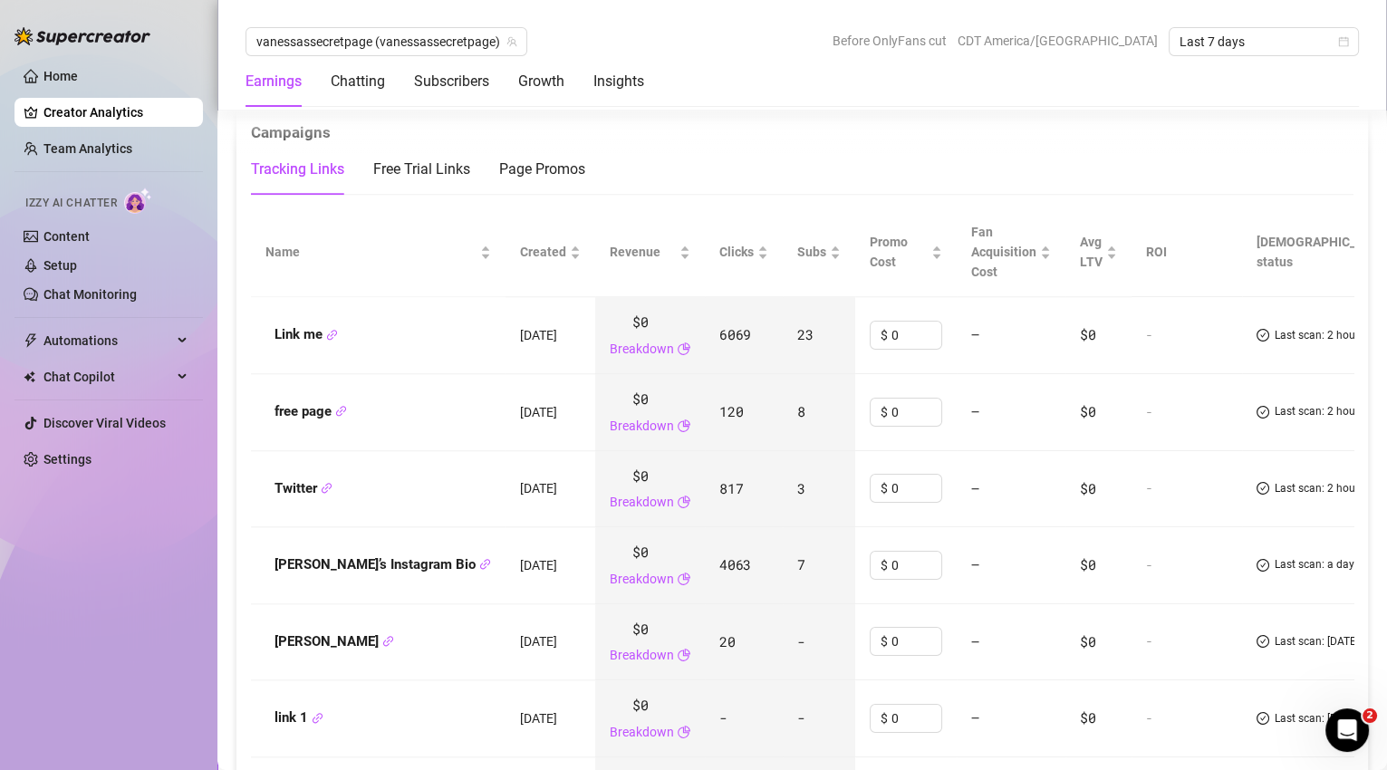
scroll to position [2071, 0]
click at [350, 94] on div "Chatting" at bounding box center [358, 81] width 54 height 51
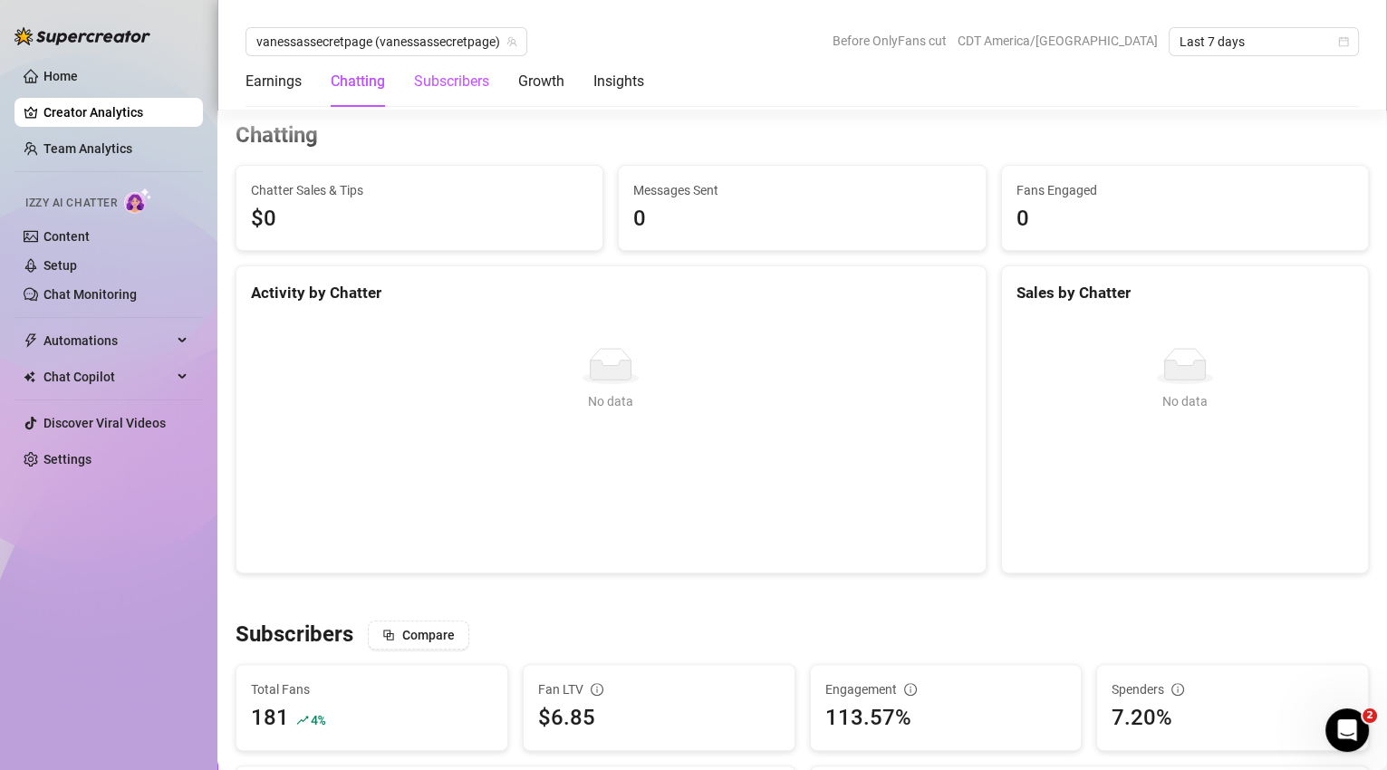
click at [466, 90] on div "Subscribers" at bounding box center [451, 82] width 75 height 22
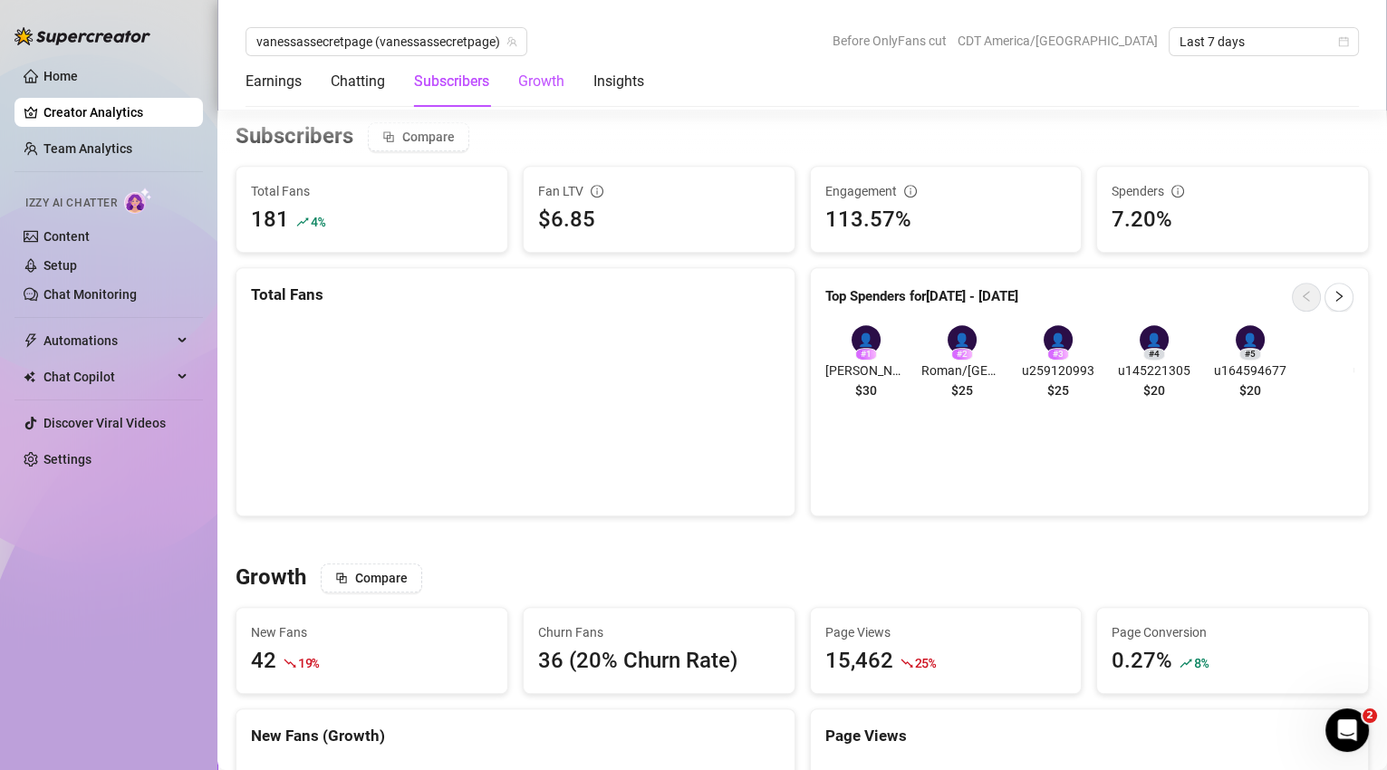
click at [546, 80] on div "Growth" at bounding box center [541, 82] width 46 height 22
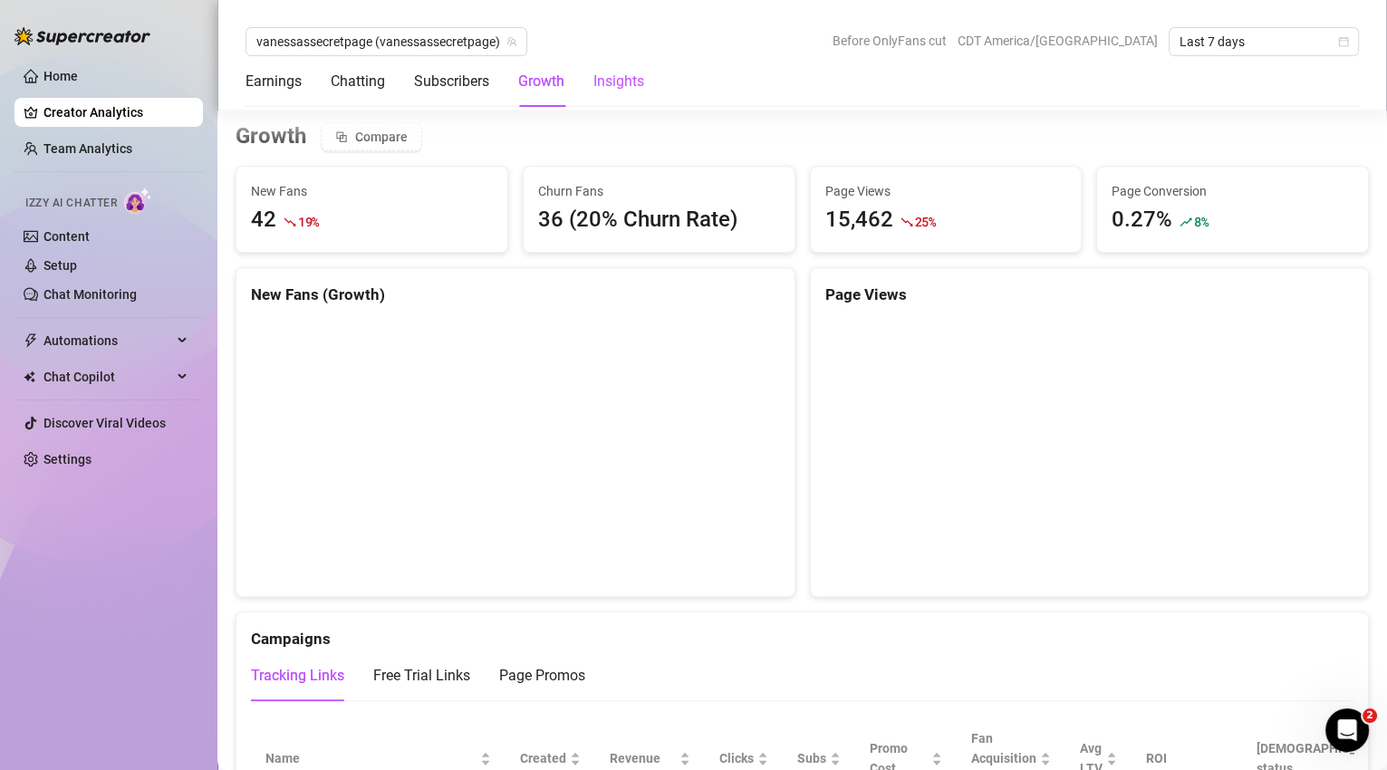
click at [644, 81] on div "Insights" at bounding box center [618, 82] width 51 height 22
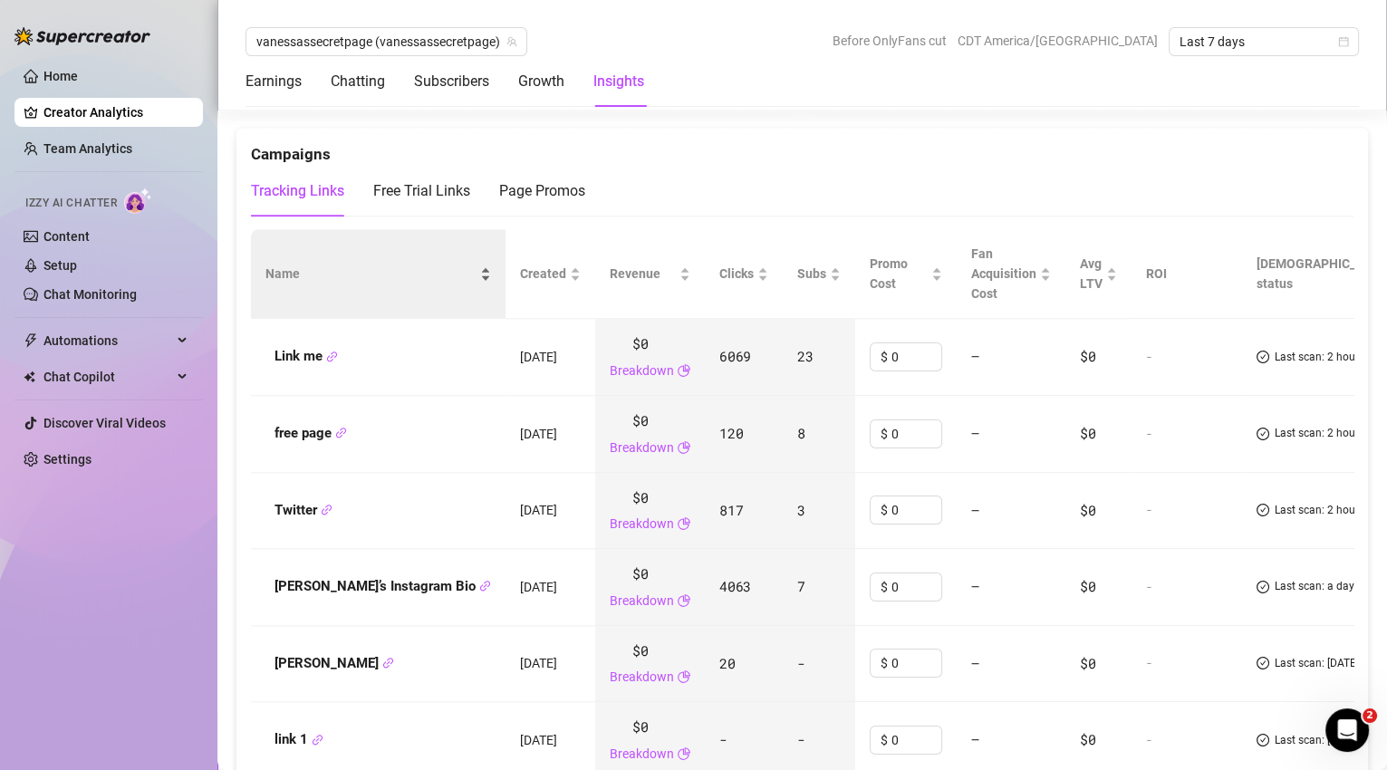
scroll to position [1793, 0]
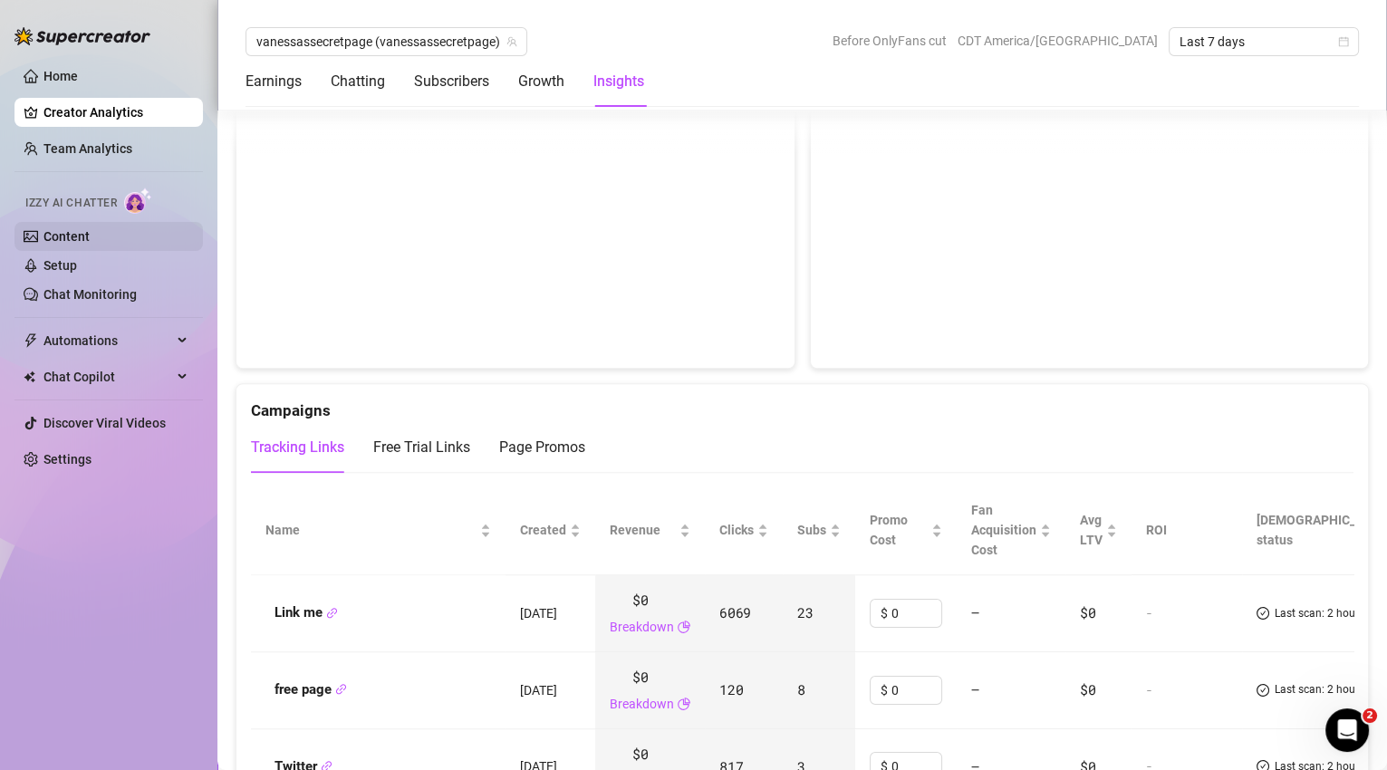
click at [88, 229] on link "Content" at bounding box center [66, 236] width 46 height 14
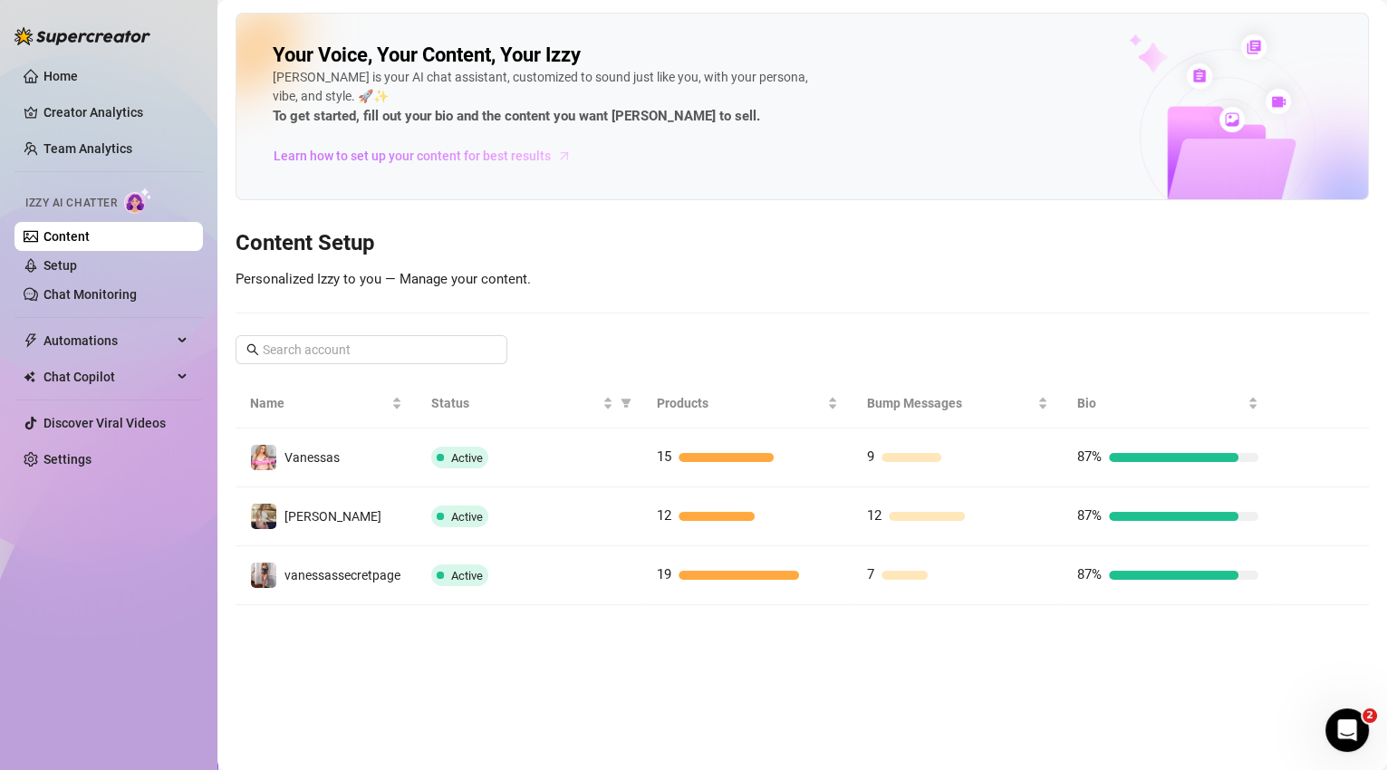
click at [444, 158] on span "Learn how to set up your content for best results" at bounding box center [412, 156] width 277 height 20
click at [61, 464] on link "Settings" at bounding box center [67, 459] width 48 height 14
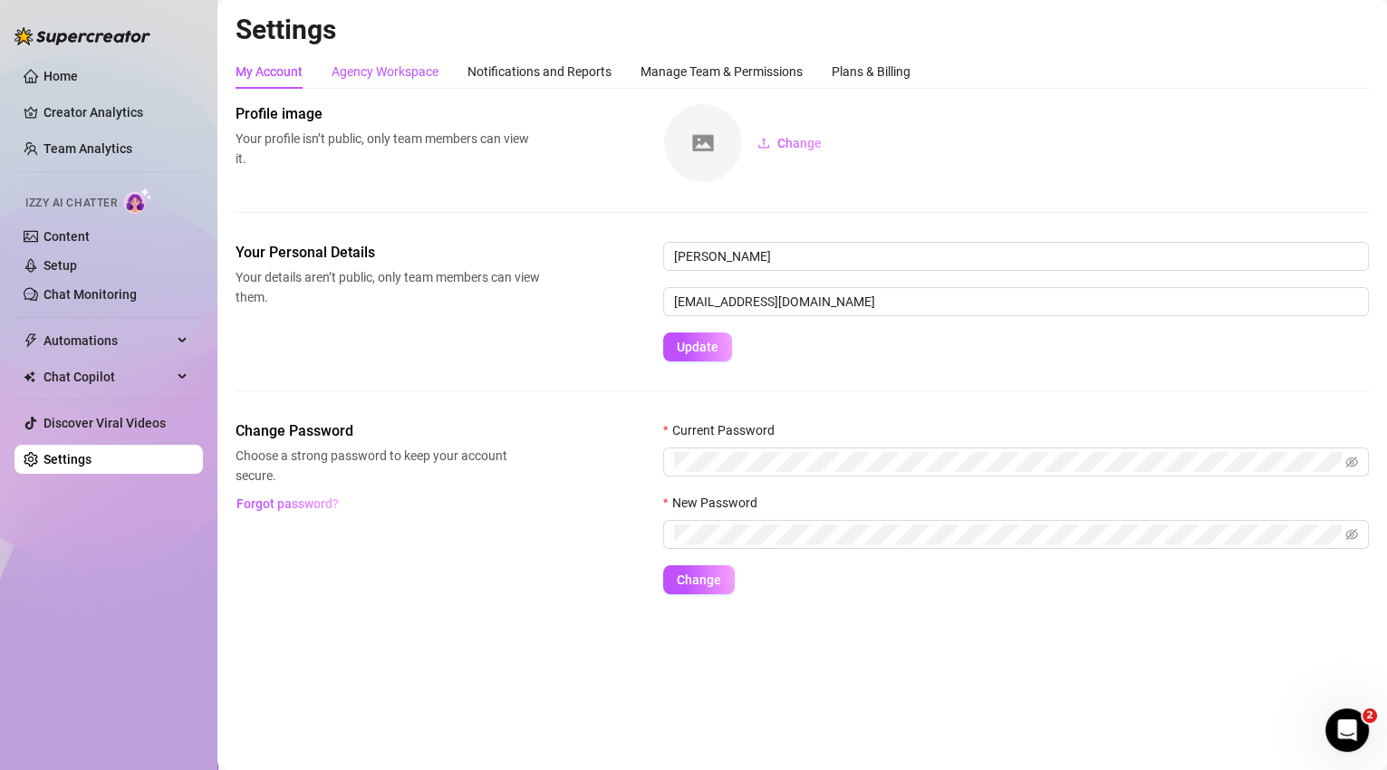
click at [361, 76] on div "Agency Workspace" at bounding box center [384, 72] width 107 height 20
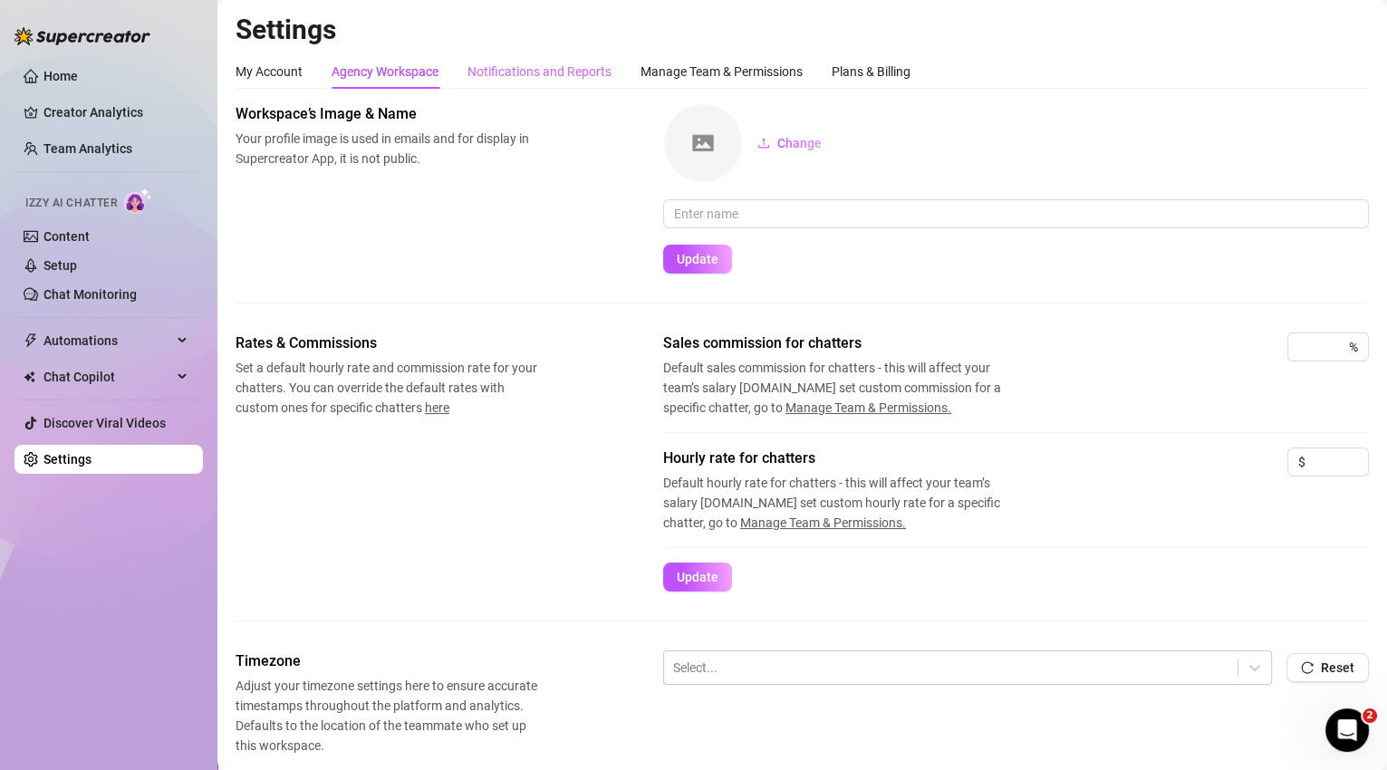
click at [551, 82] on div "Notifications and Reports" at bounding box center [539, 71] width 144 height 34
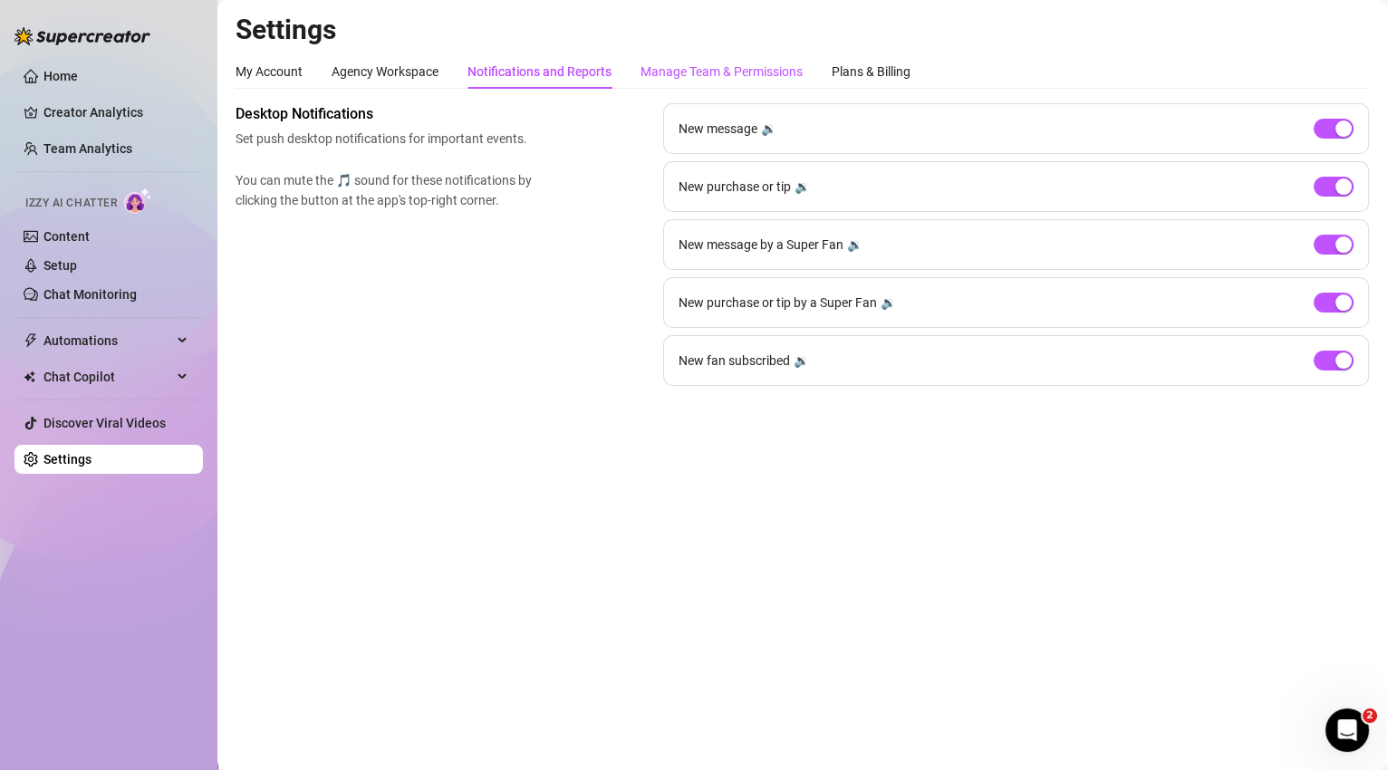
drag, startPoint x: 702, startPoint y: 68, endPoint x: 697, endPoint y: 76, distance: 9.3
click at [702, 68] on div "Manage Team & Permissions" at bounding box center [721, 72] width 162 height 20
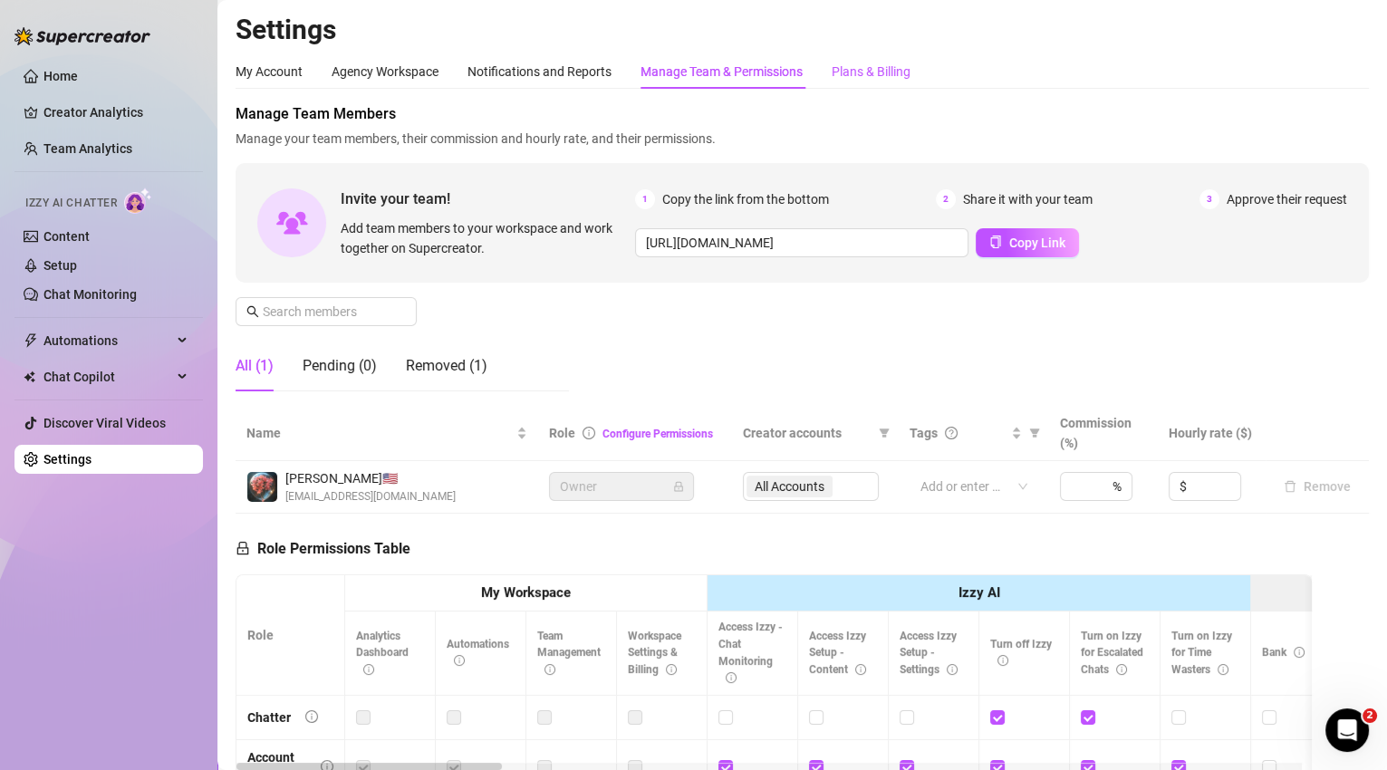
click at [849, 71] on div "Plans & Billing" at bounding box center [870, 72] width 79 height 20
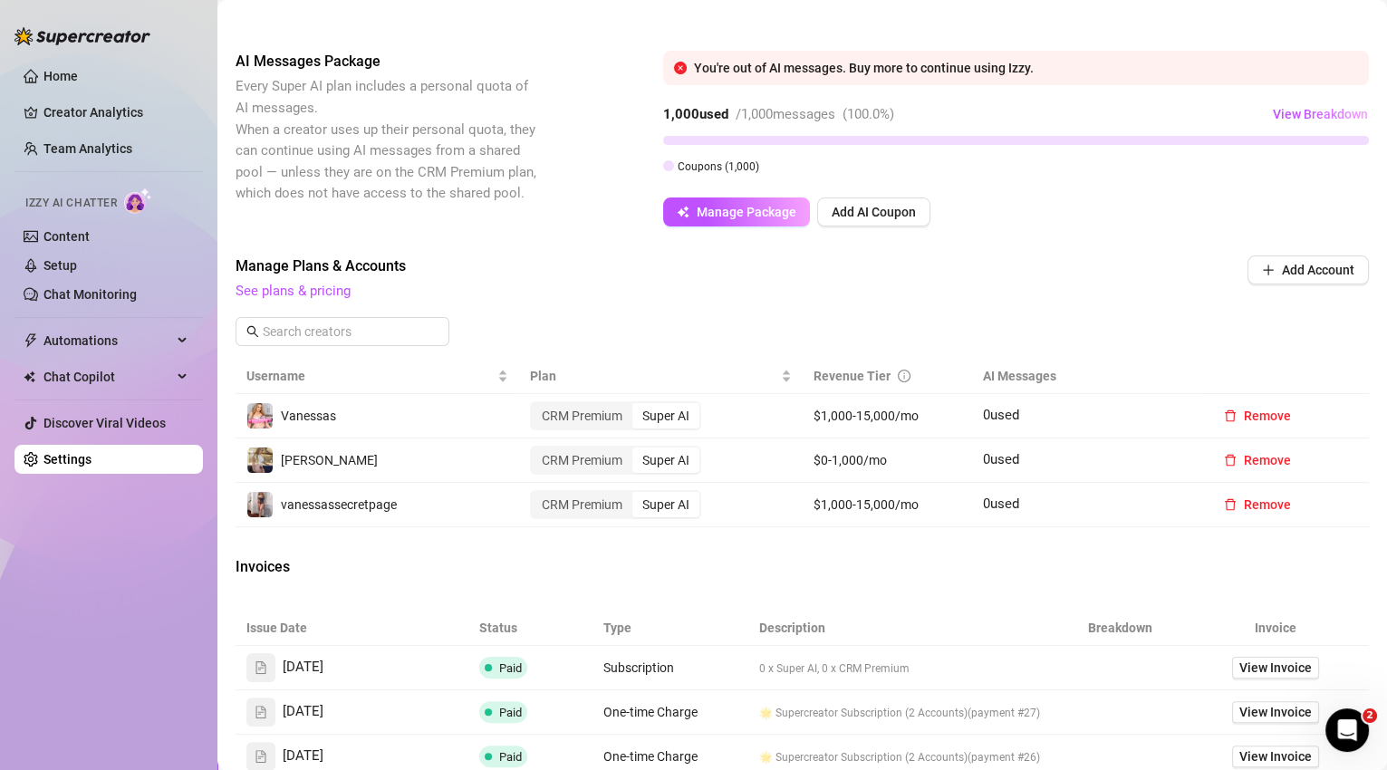
scroll to position [83, 0]
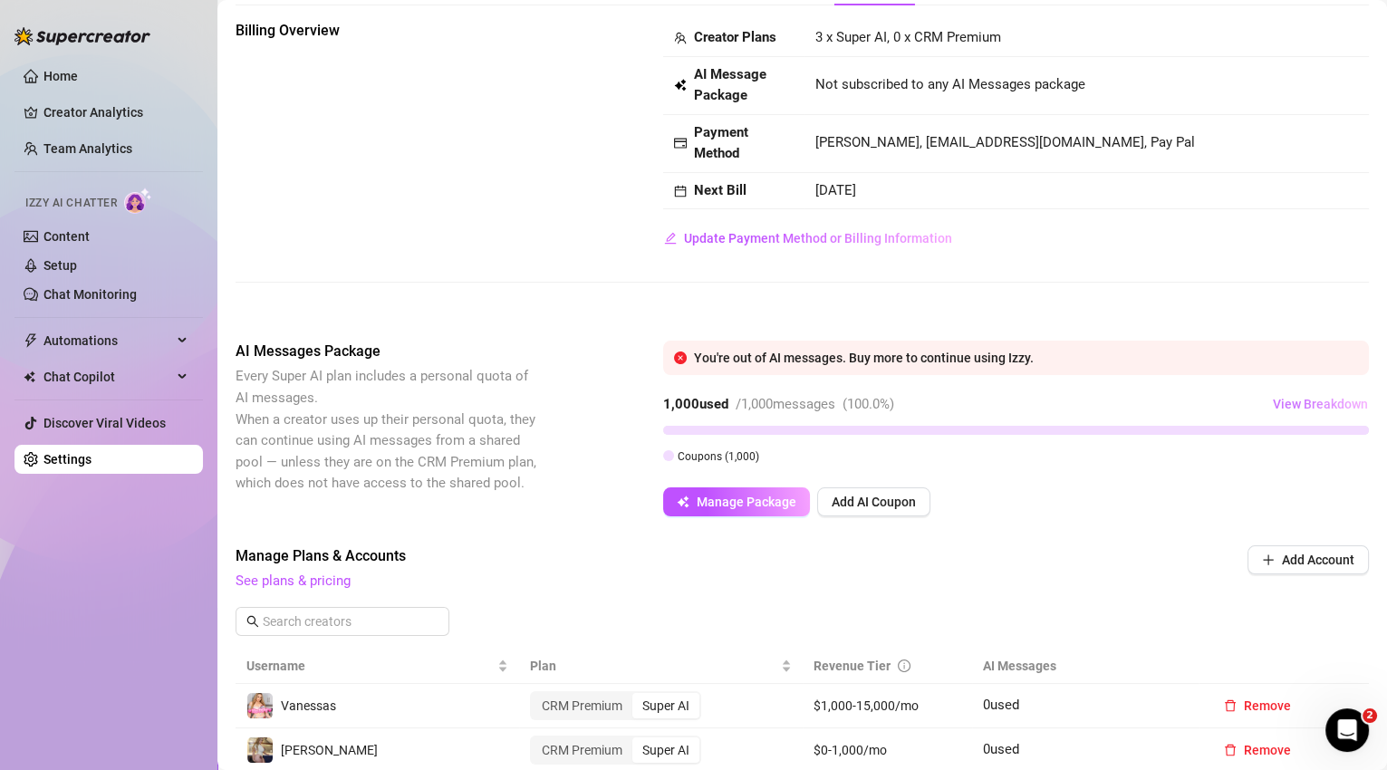
click at [1320, 403] on span "View Breakdown" at bounding box center [1319, 404] width 95 height 14
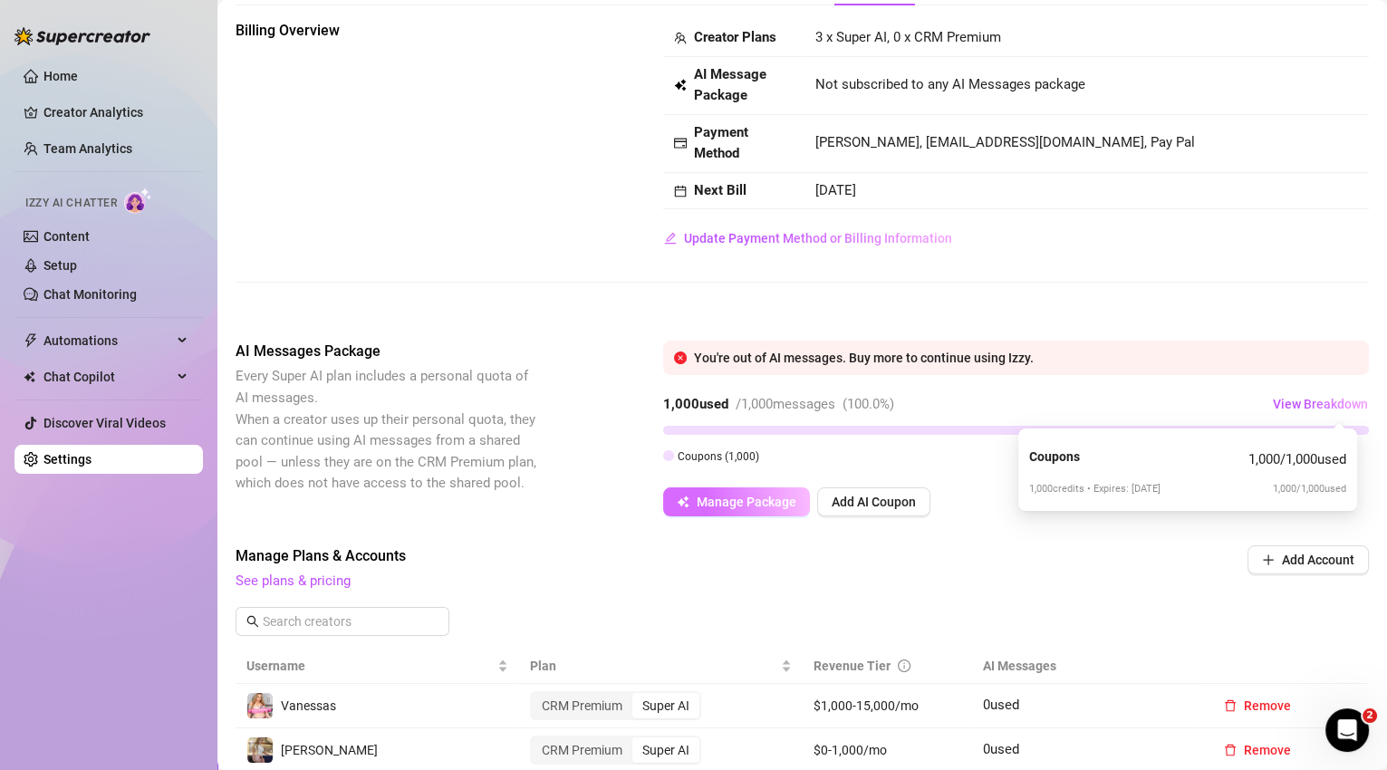
click at [758, 498] on span "Manage Package" at bounding box center [746, 501] width 100 height 14
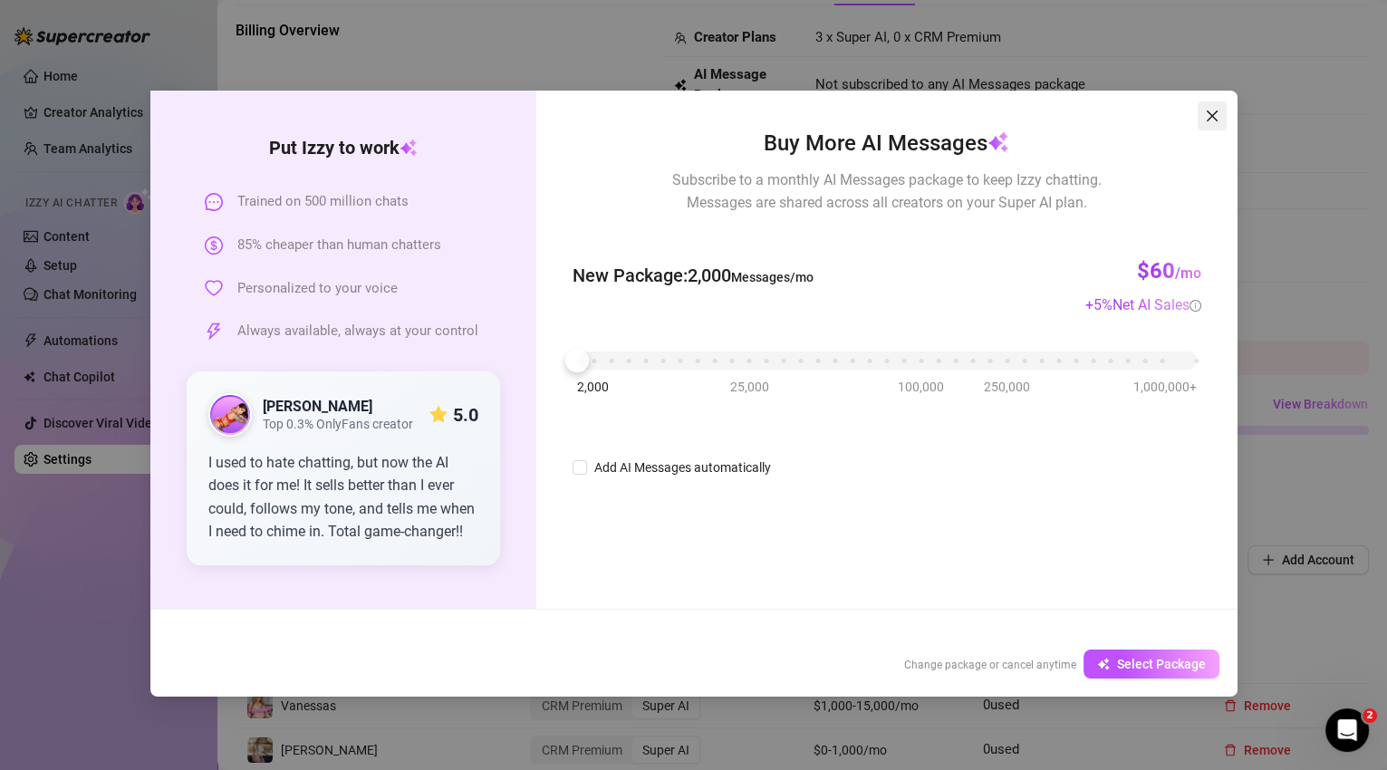
click at [1210, 113] on icon "close" at bounding box center [1212, 116] width 14 height 14
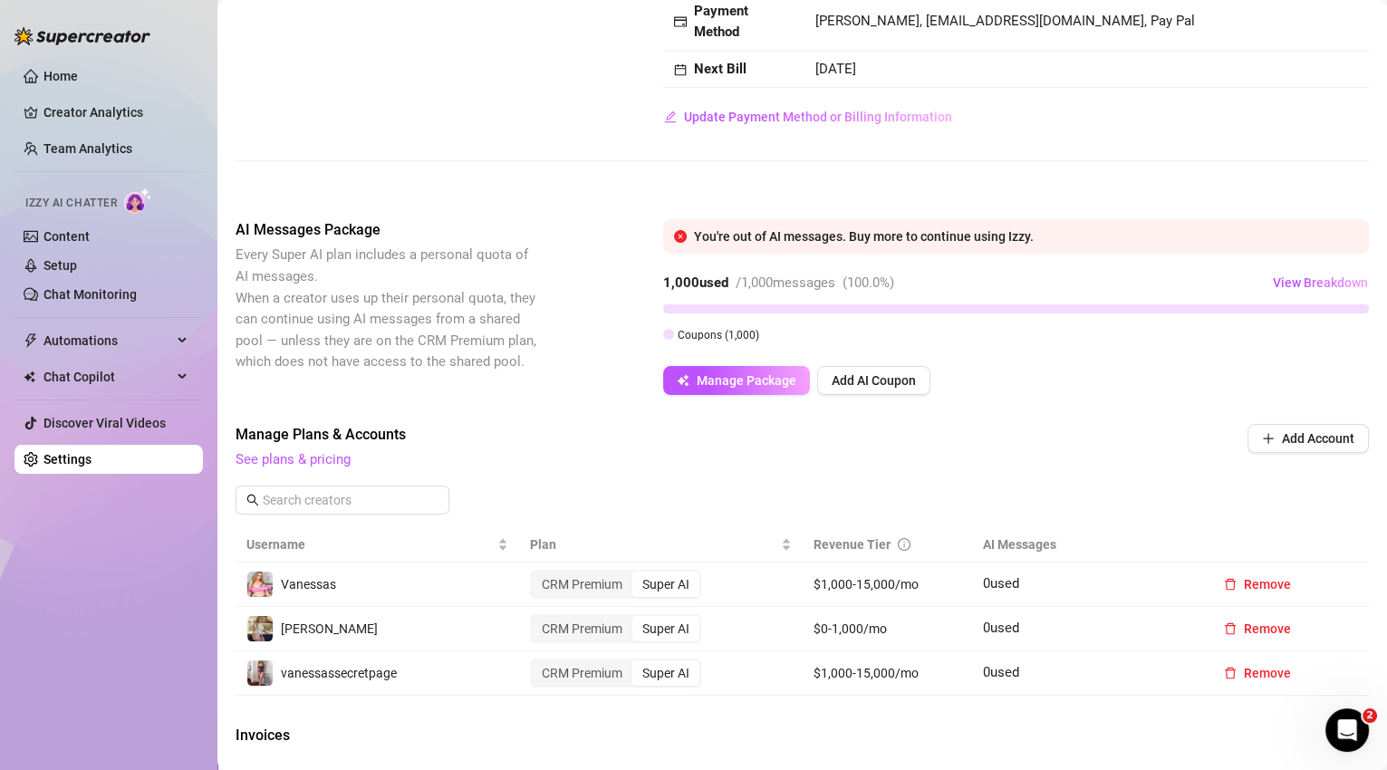
scroll to position [421, 0]
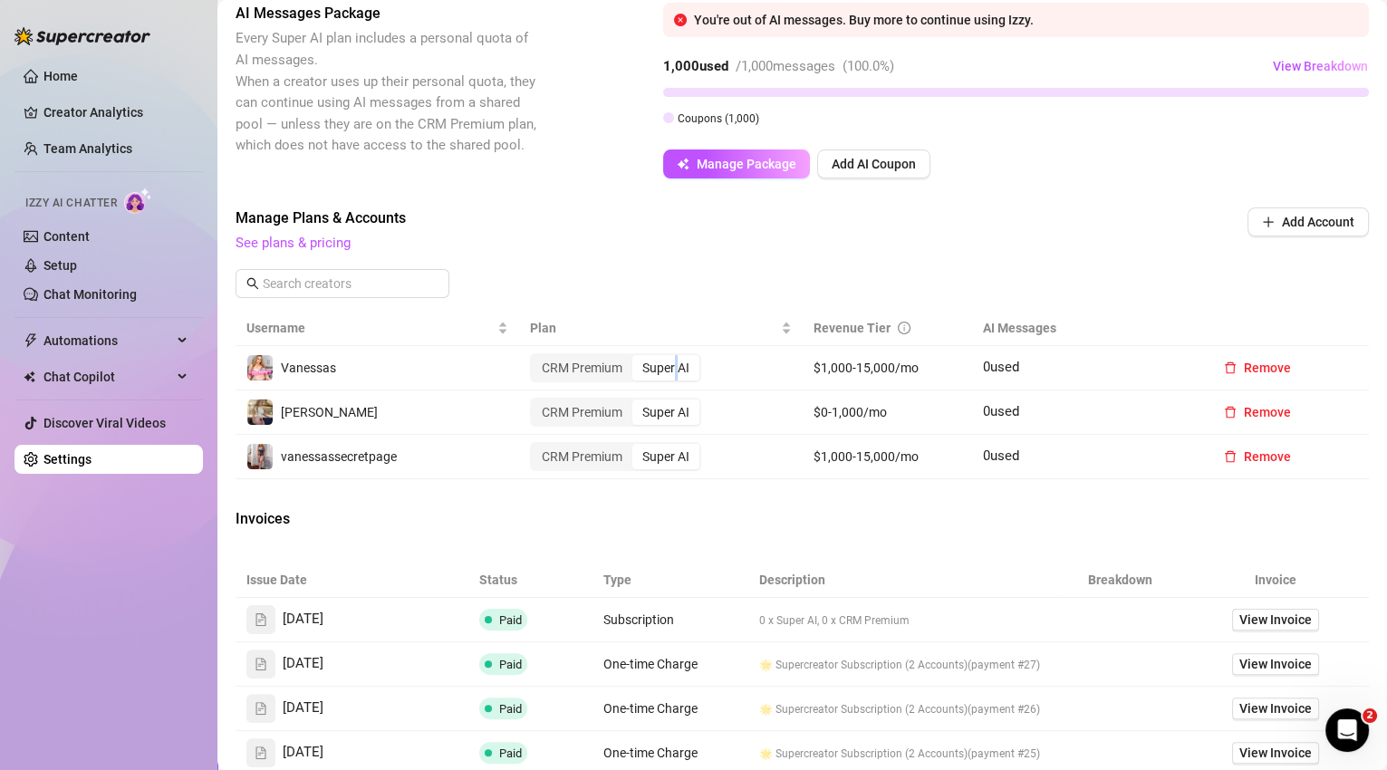
click at [675, 372] on div "Super AI" at bounding box center [665, 367] width 67 height 25
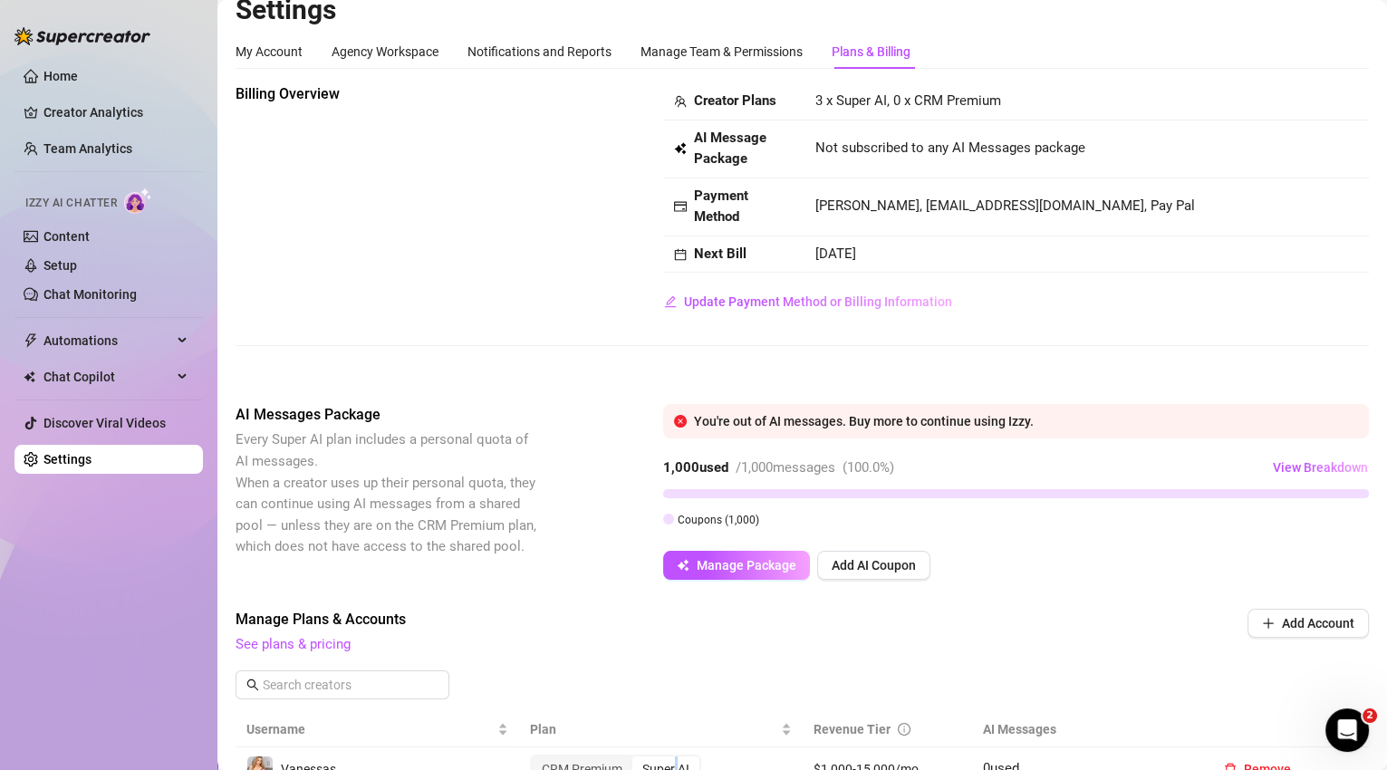
scroll to position [59, 0]
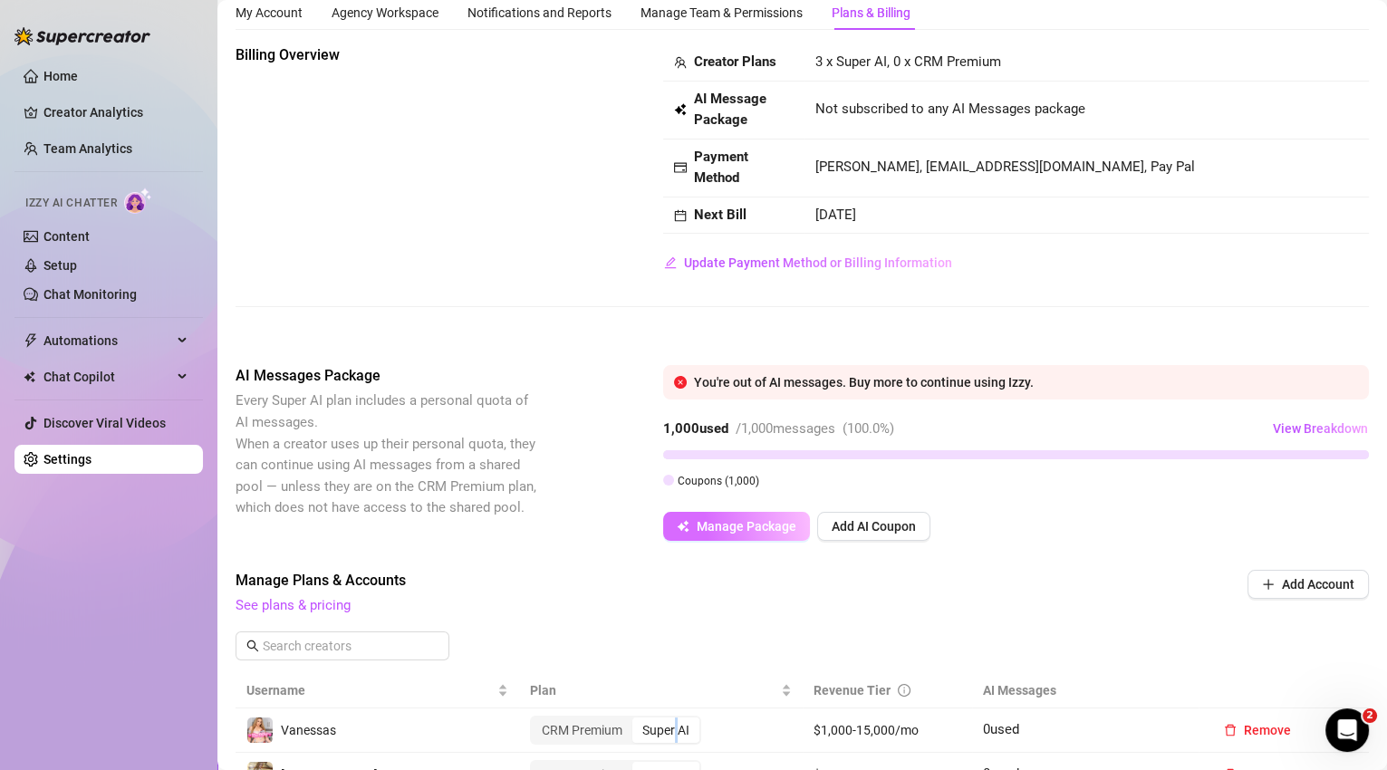
click at [750, 527] on span "Manage Package" at bounding box center [746, 526] width 100 height 14
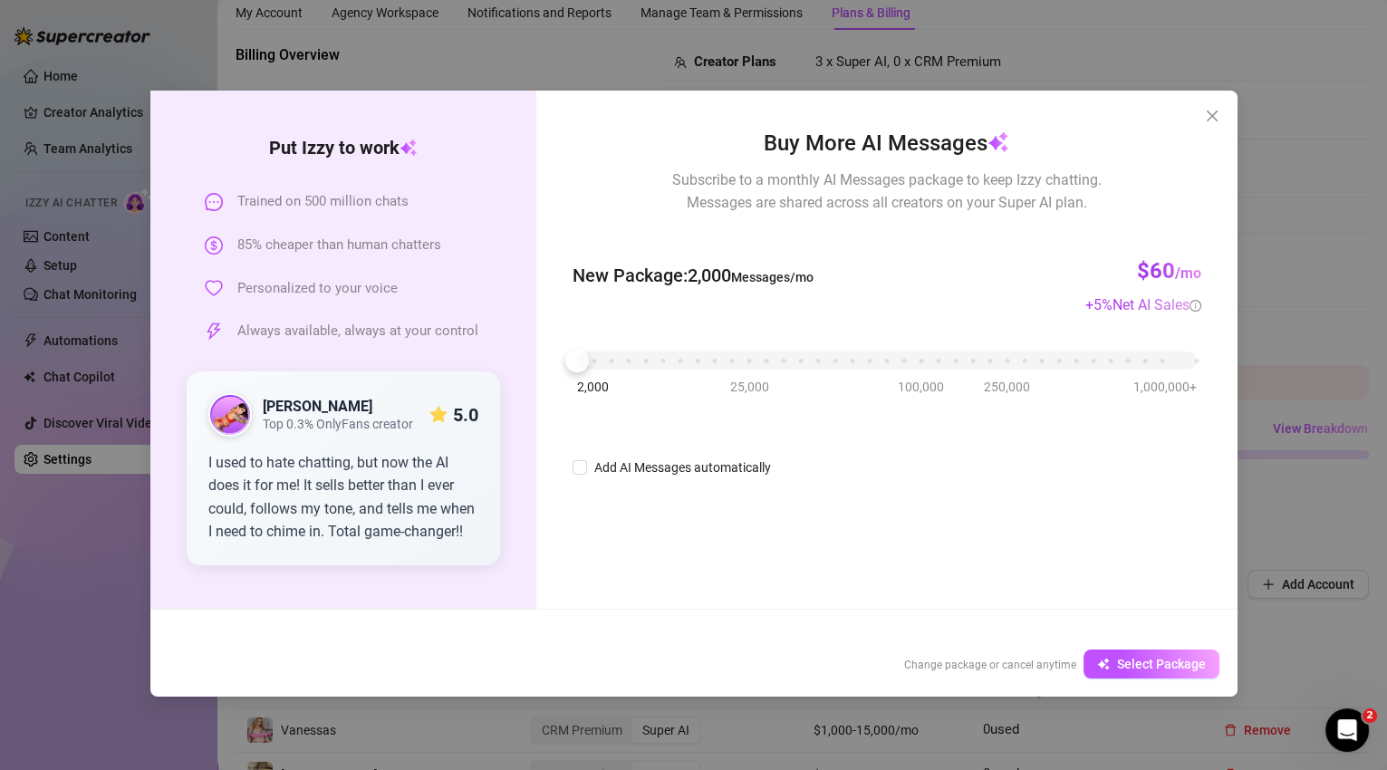
click at [821, 533] on div "Buy More AI Messages Subscribe to a monthly AI Messages package to keep Izzy ch…" at bounding box center [886, 350] width 700 height 518
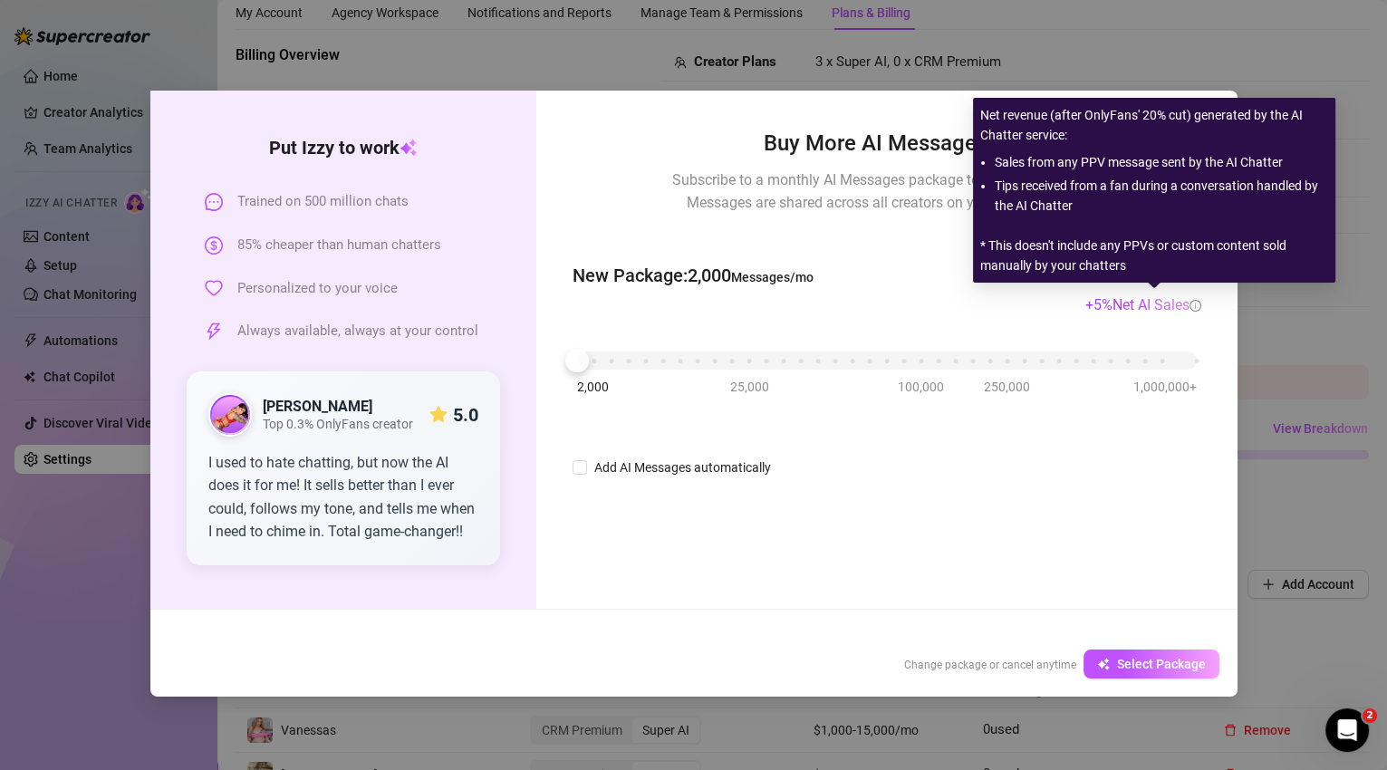
click at [1183, 323] on div "Buy More AI Messages Subscribe to a monthly AI Messages package to keep Izzy ch…" at bounding box center [886, 302] width 628 height 351
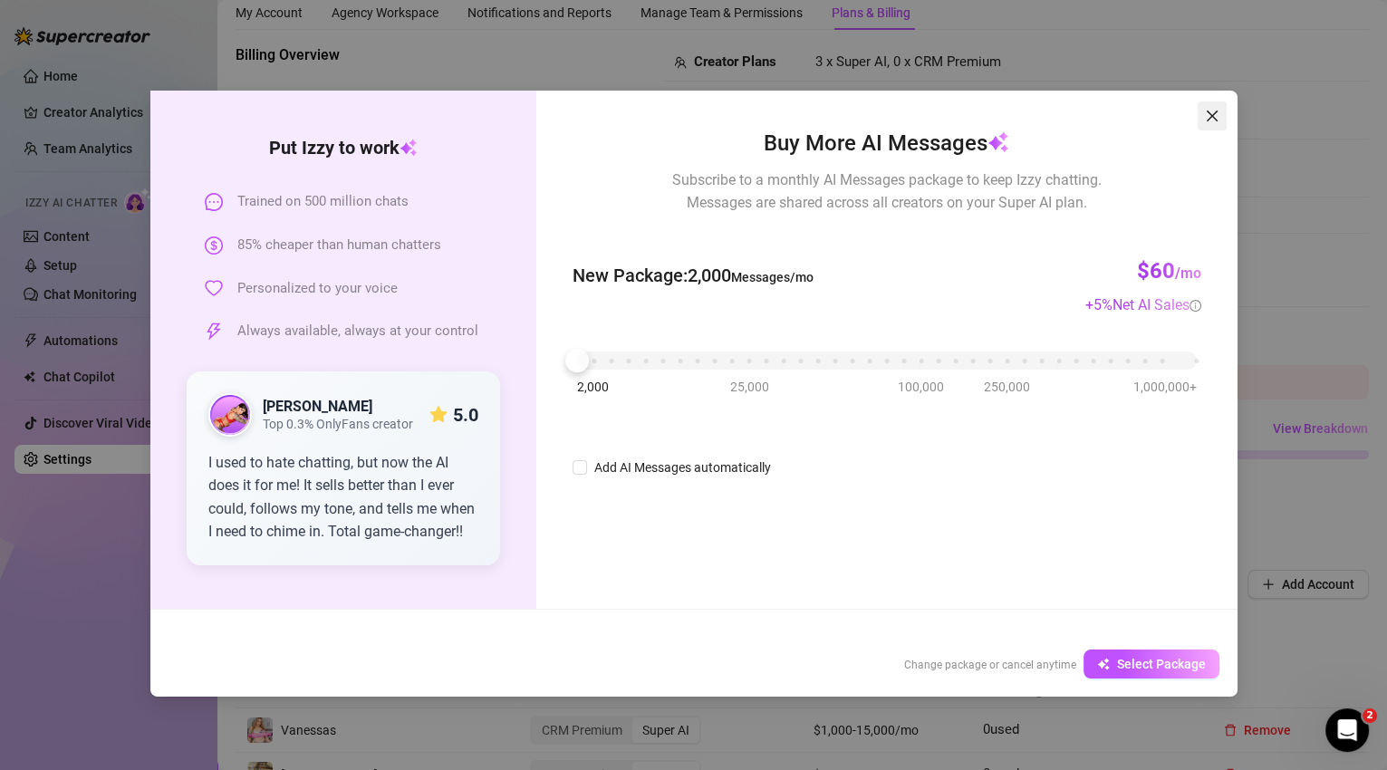
click at [1214, 121] on icon "close" at bounding box center [1212, 116] width 14 height 14
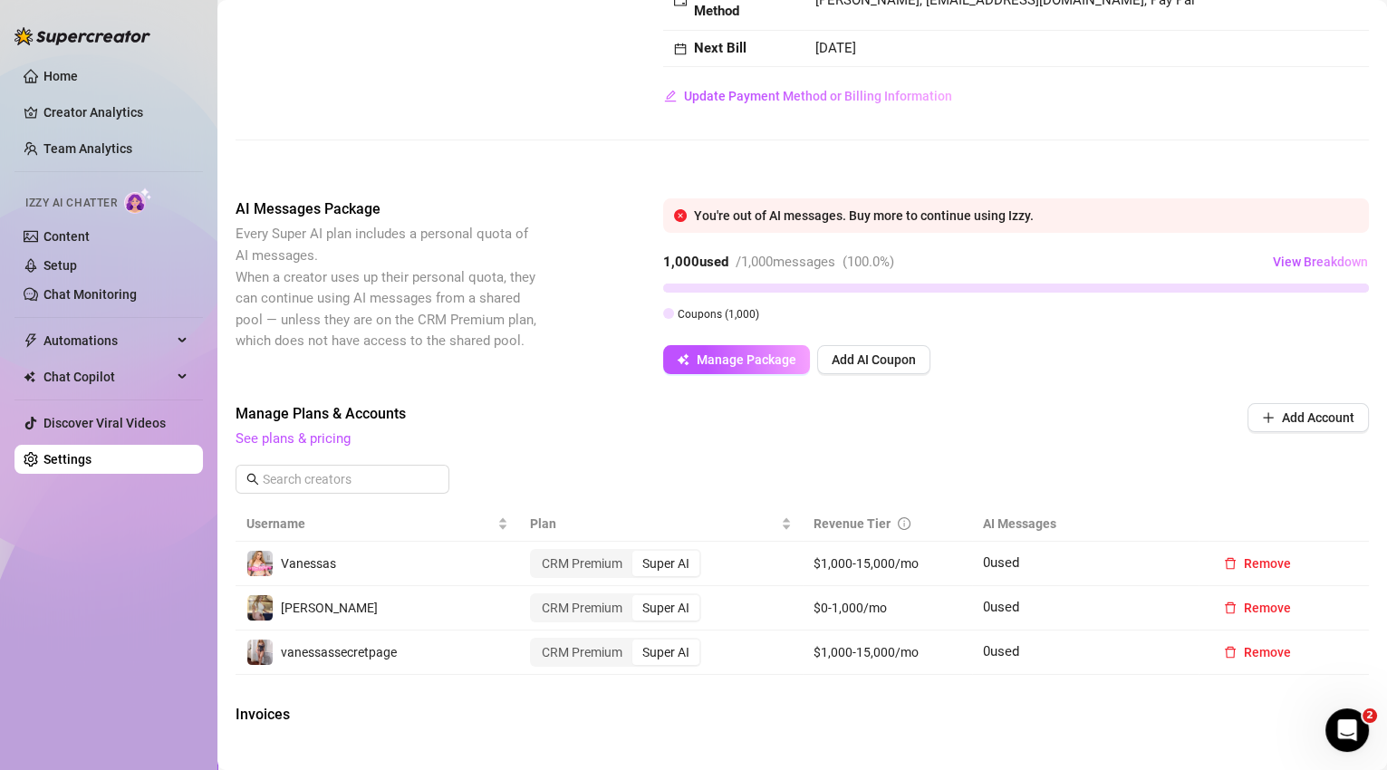
scroll to position [0, 0]
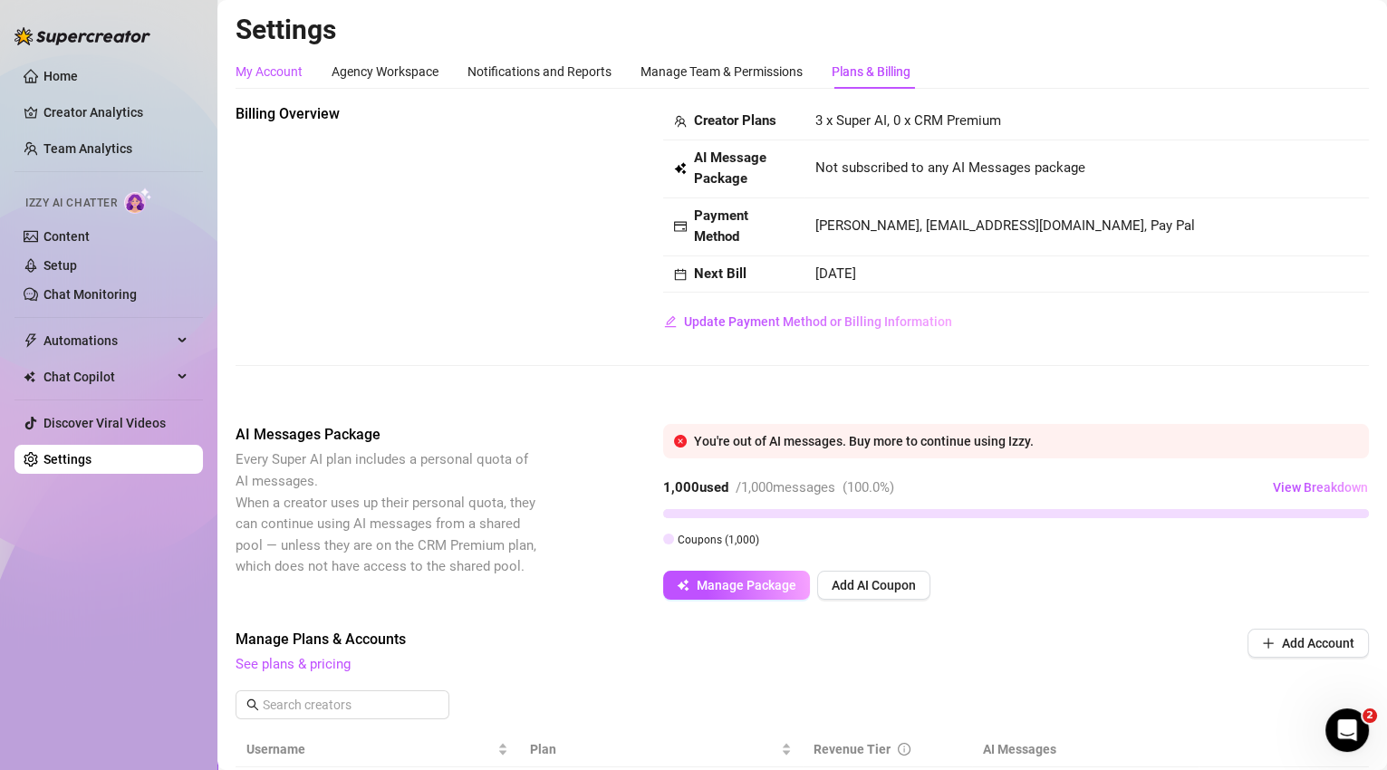
click at [298, 74] on div "My Account" at bounding box center [268, 72] width 67 height 20
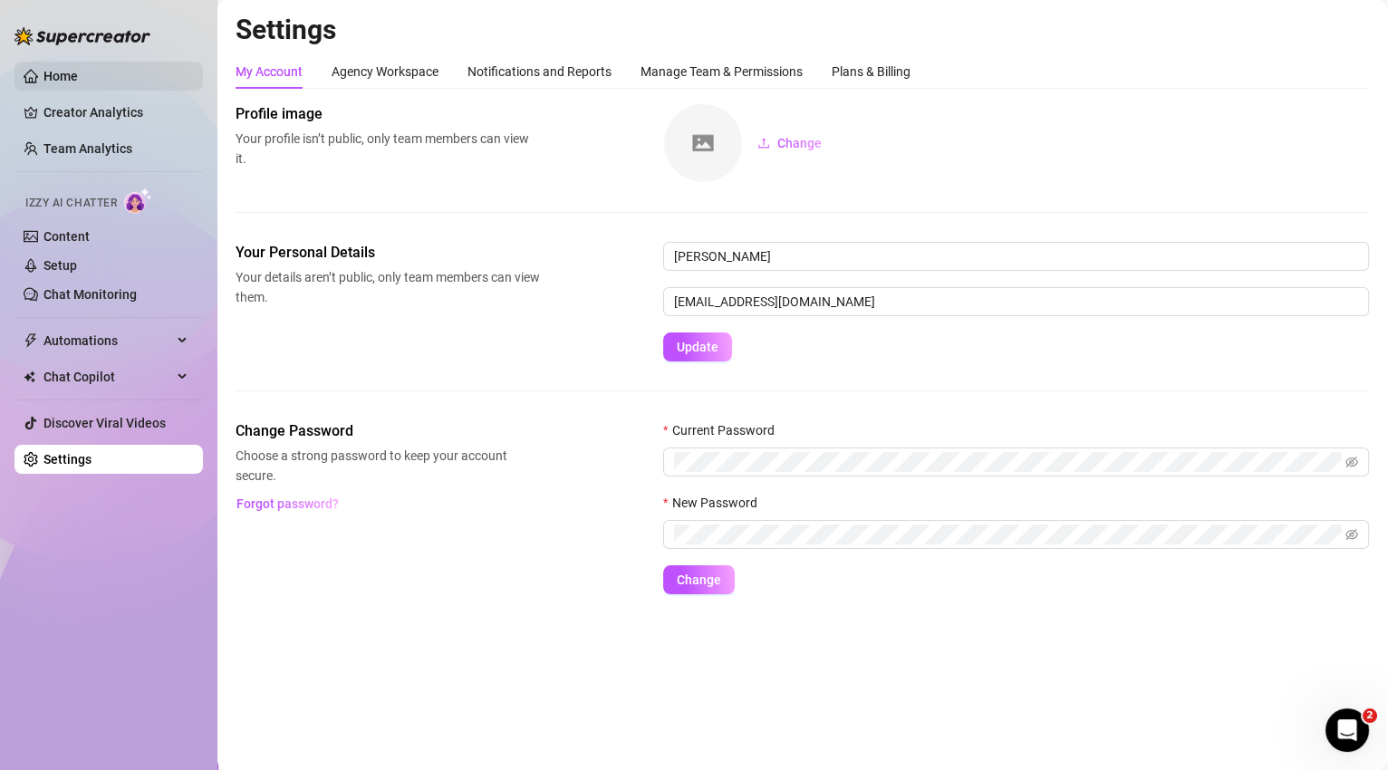
drag, startPoint x: 35, startPoint y: 71, endPoint x: 45, endPoint y: 76, distance: 11.3
click at [43, 71] on link "Home" at bounding box center [60, 76] width 34 height 14
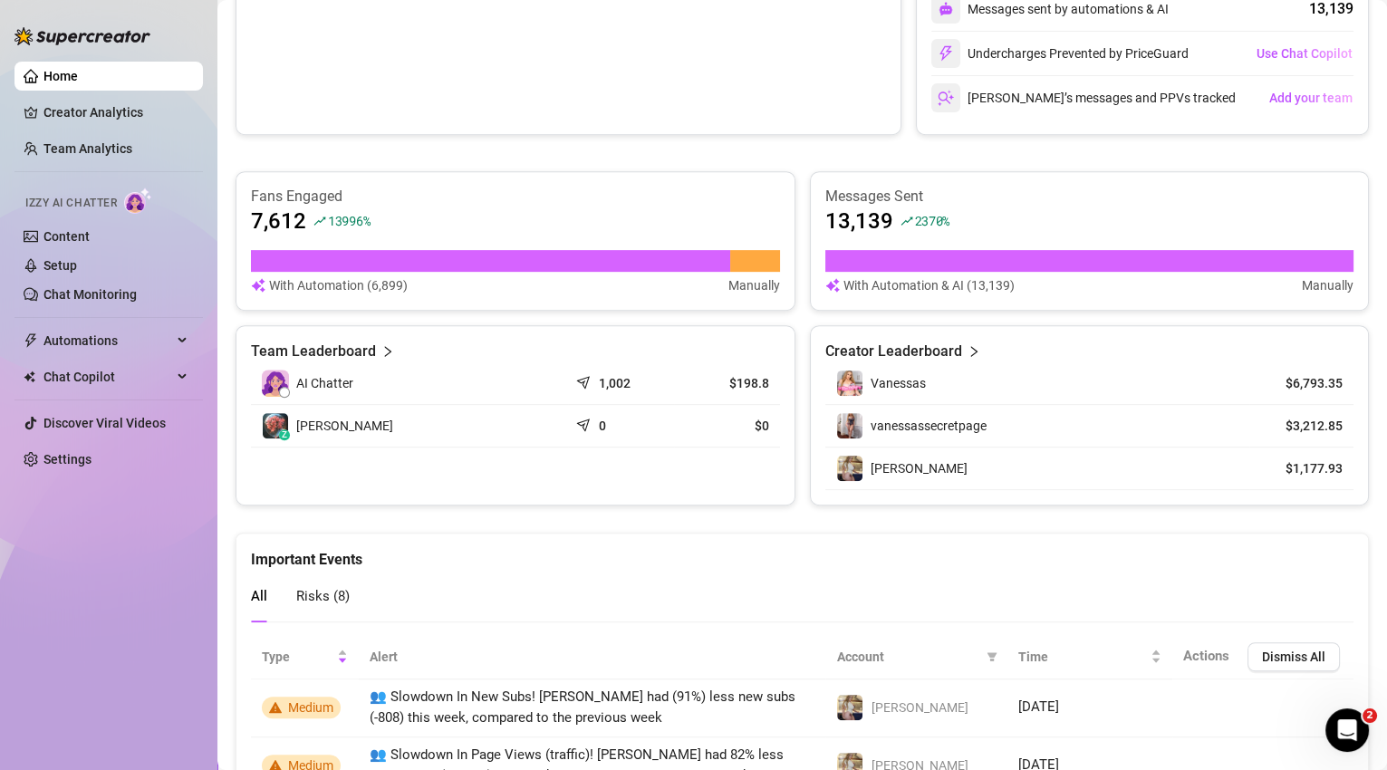
scroll to position [1160, 0]
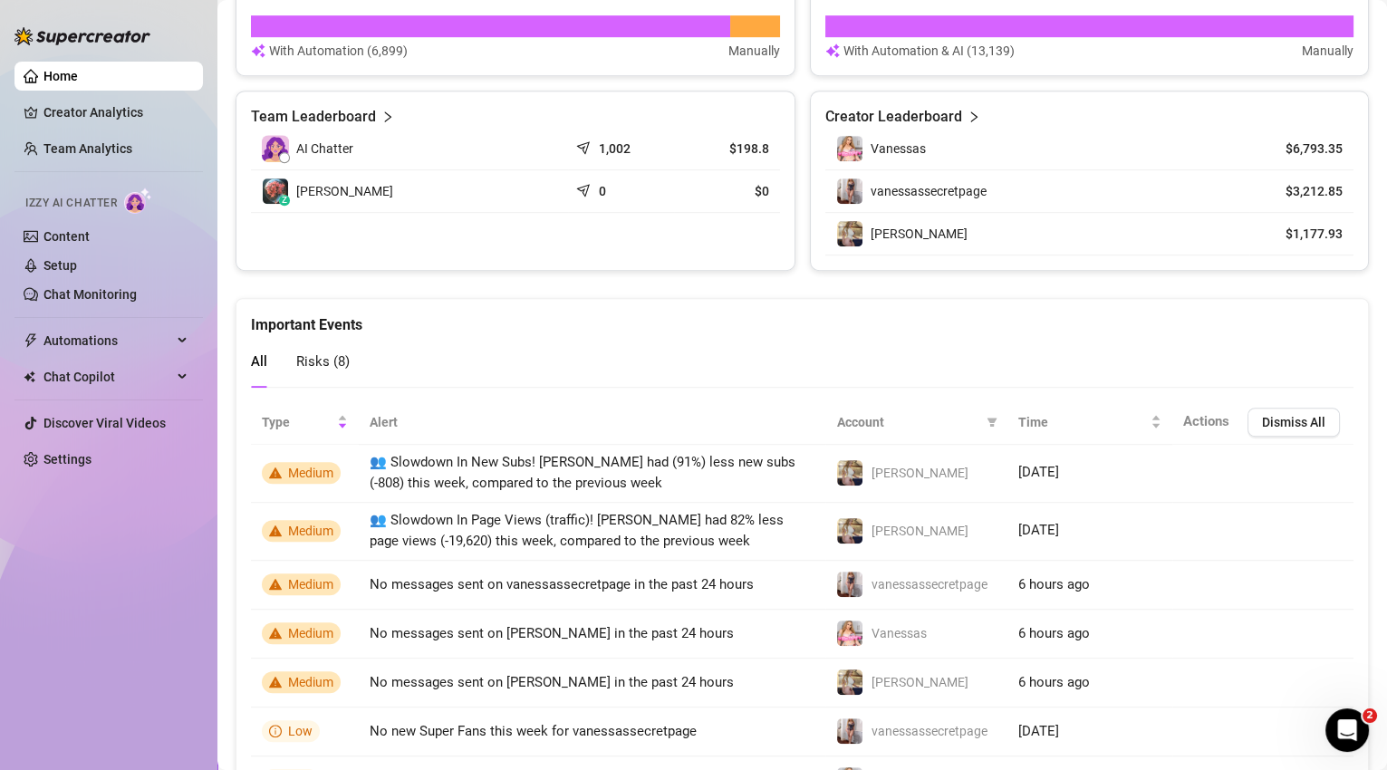
click at [605, 142] on article "1,002" at bounding box center [615, 148] width 32 height 18
click at [340, 115] on article "Team Leaderboard" at bounding box center [313, 117] width 125 height 22
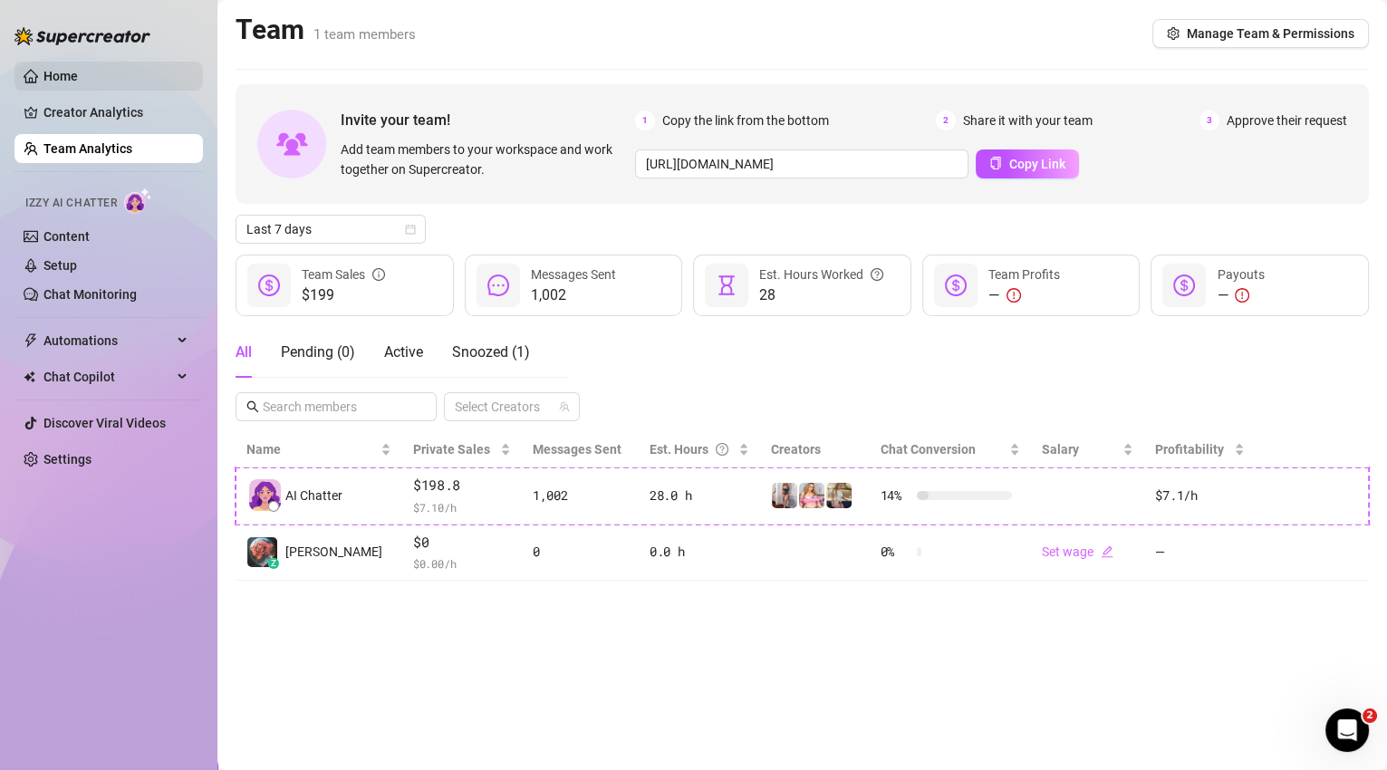
click at [54, 80] on link "Home" at bounding box center [60, 76] width 34 height 14
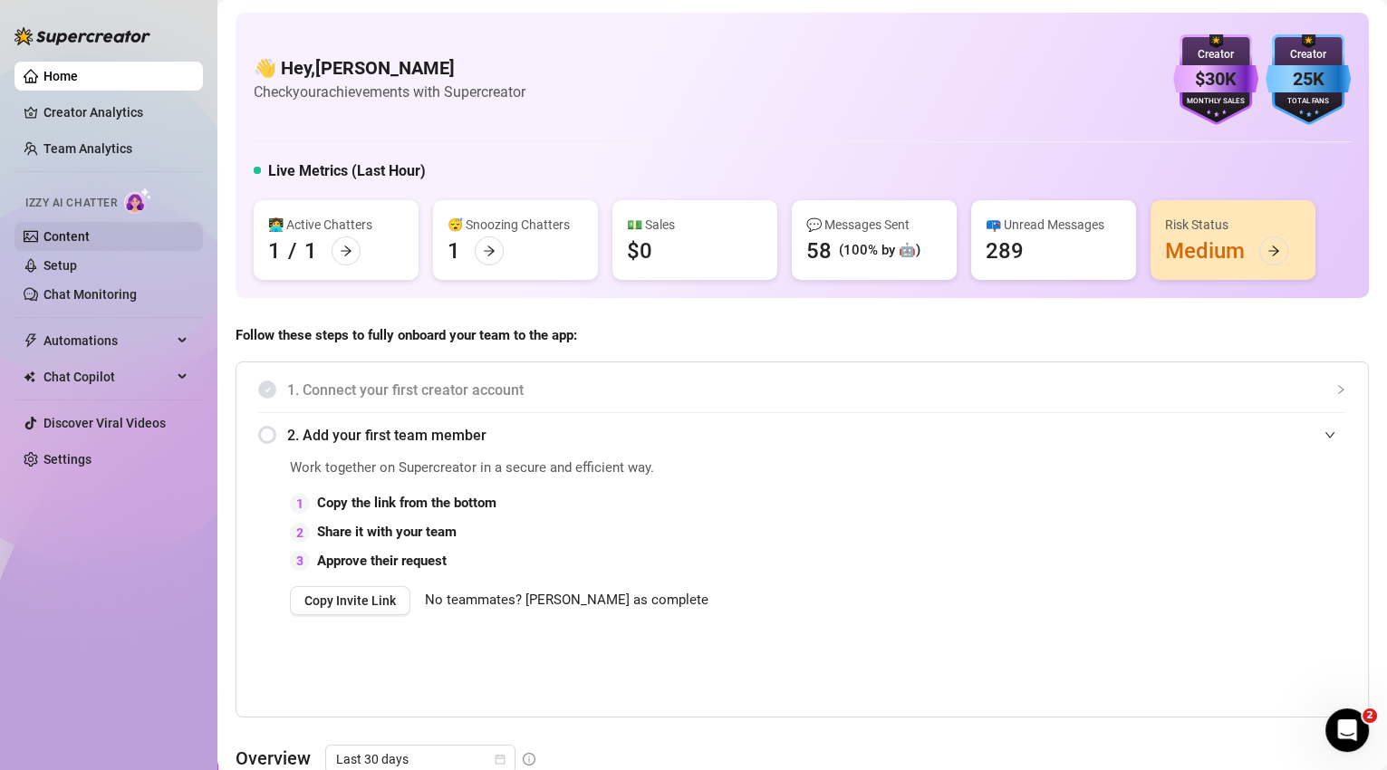
click at [62, 234] on link "Content" at bounding box center [66, 236] width 46 height 14
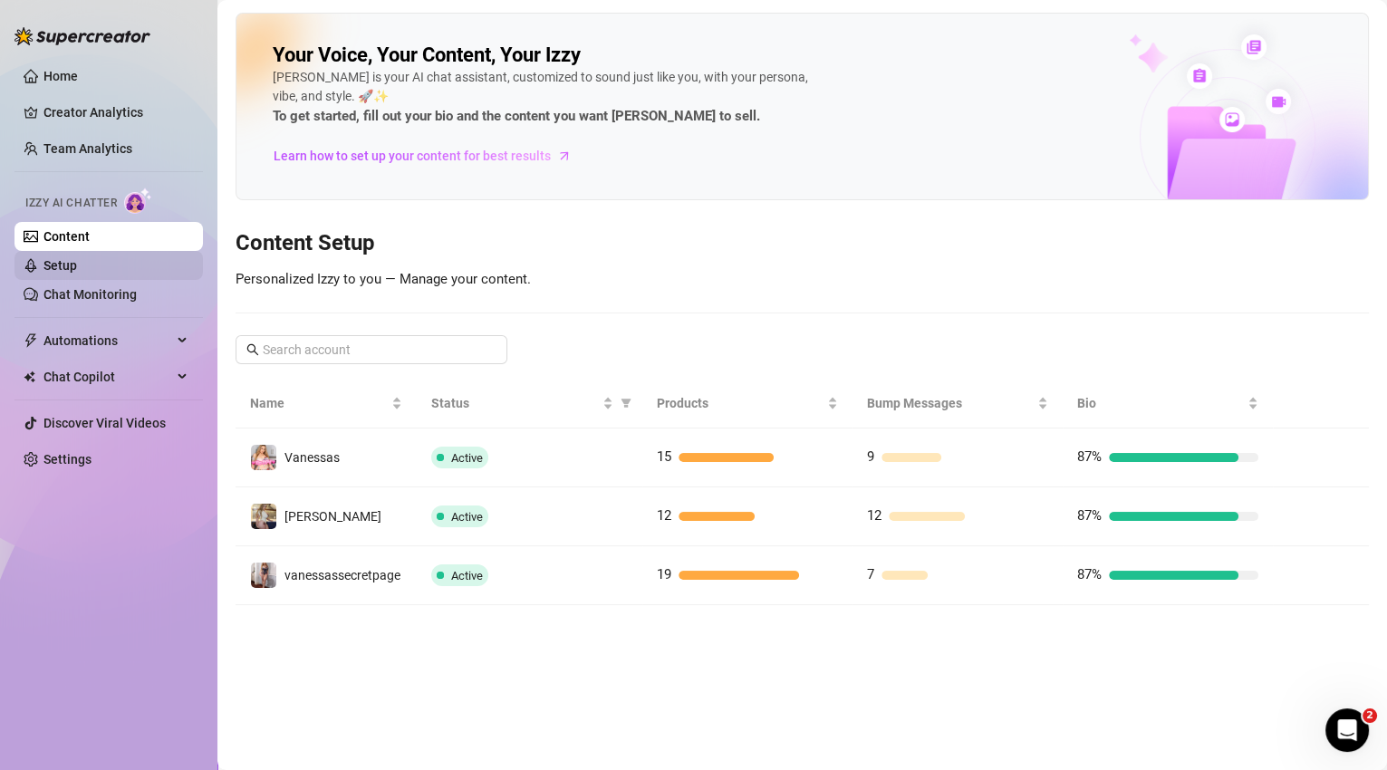
click at [67, 273] on link "Setup" at bounding box center [60, 265] width 34 height 14
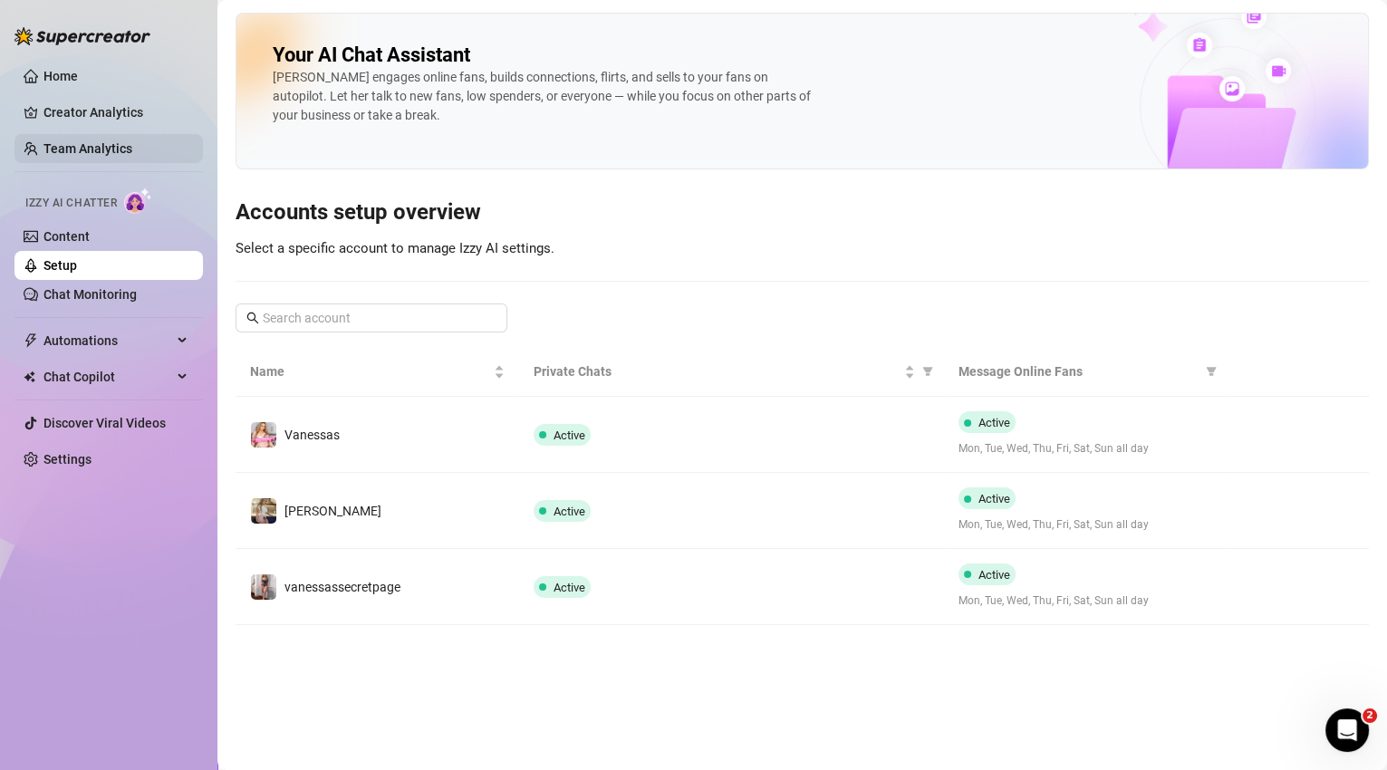
click at [83, 148] on link "Team Analytics" at bounding box center [87, 148] width 89 height 14
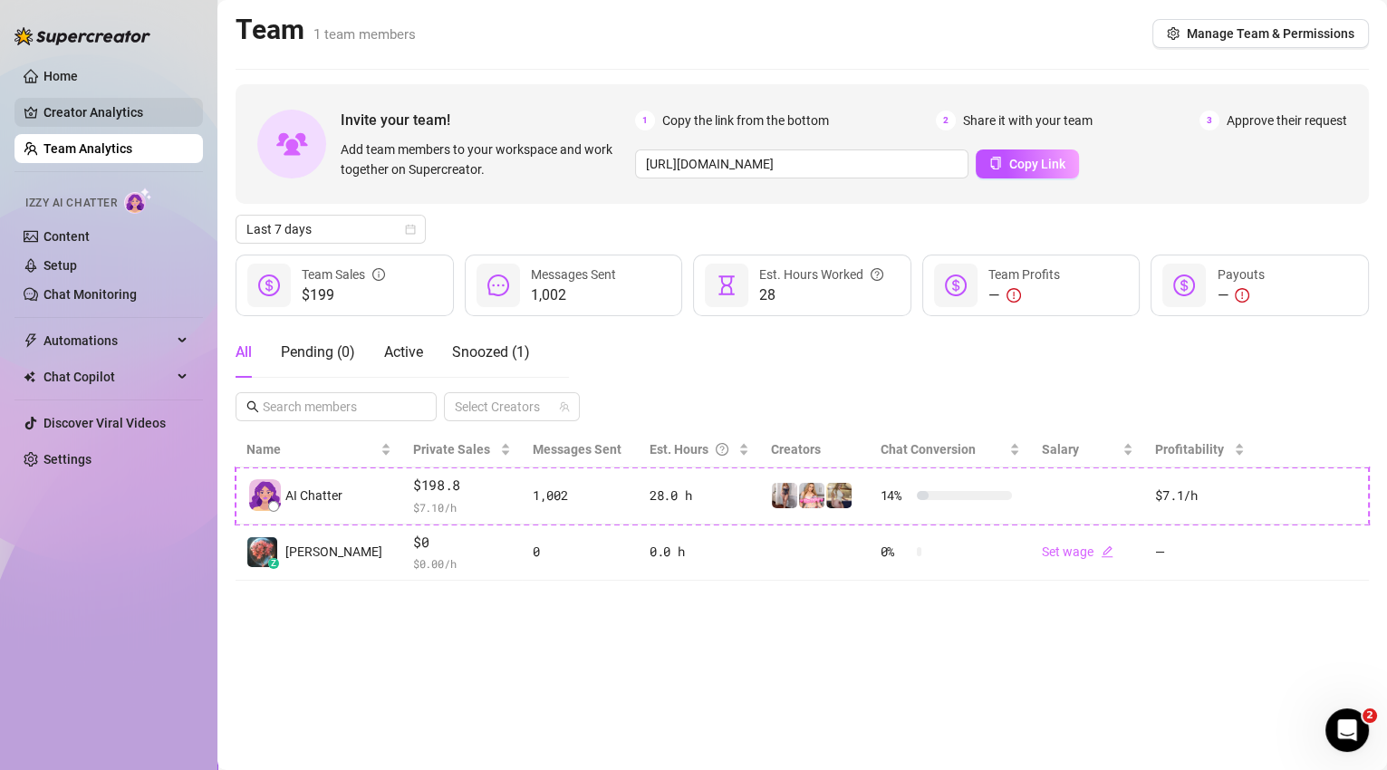
click at [91, 115] on link "Creator Analytics" at bounding box center [115, 112] width 145 height 29
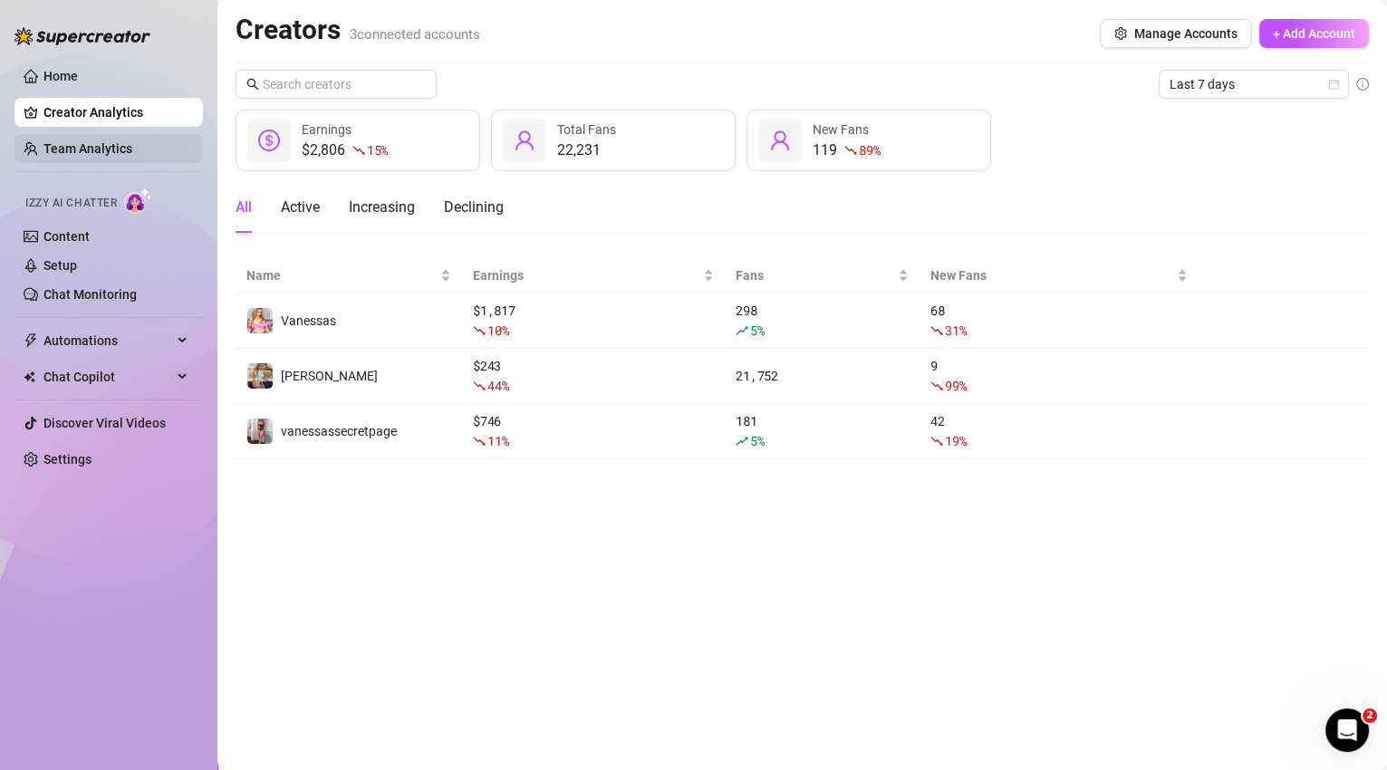
click at [83, 156] on link "Team Analytics" at bounding box center [87, 148] width 89 height 14
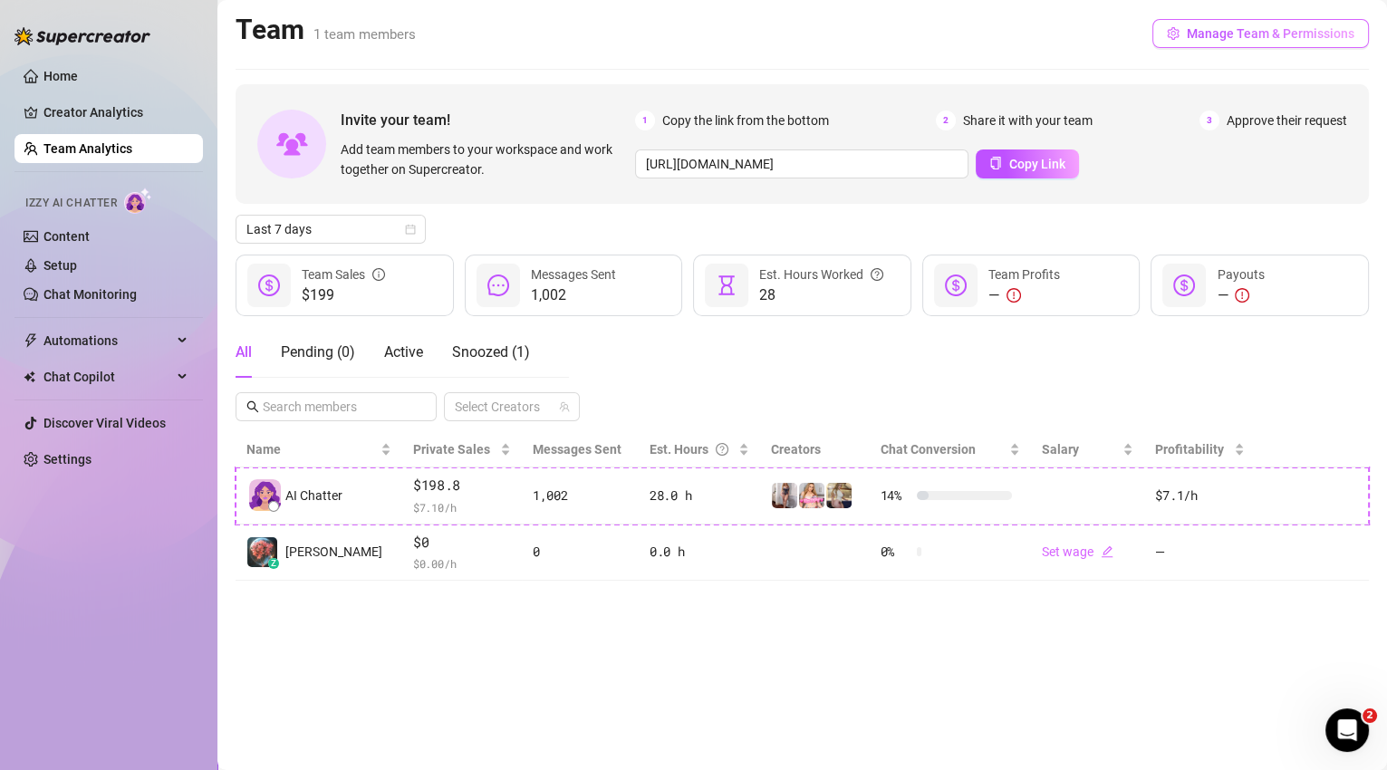
click at [1222, 38] on span "Manage Team & Permissions" at bounding box center [1270, 33] width 168 height 14
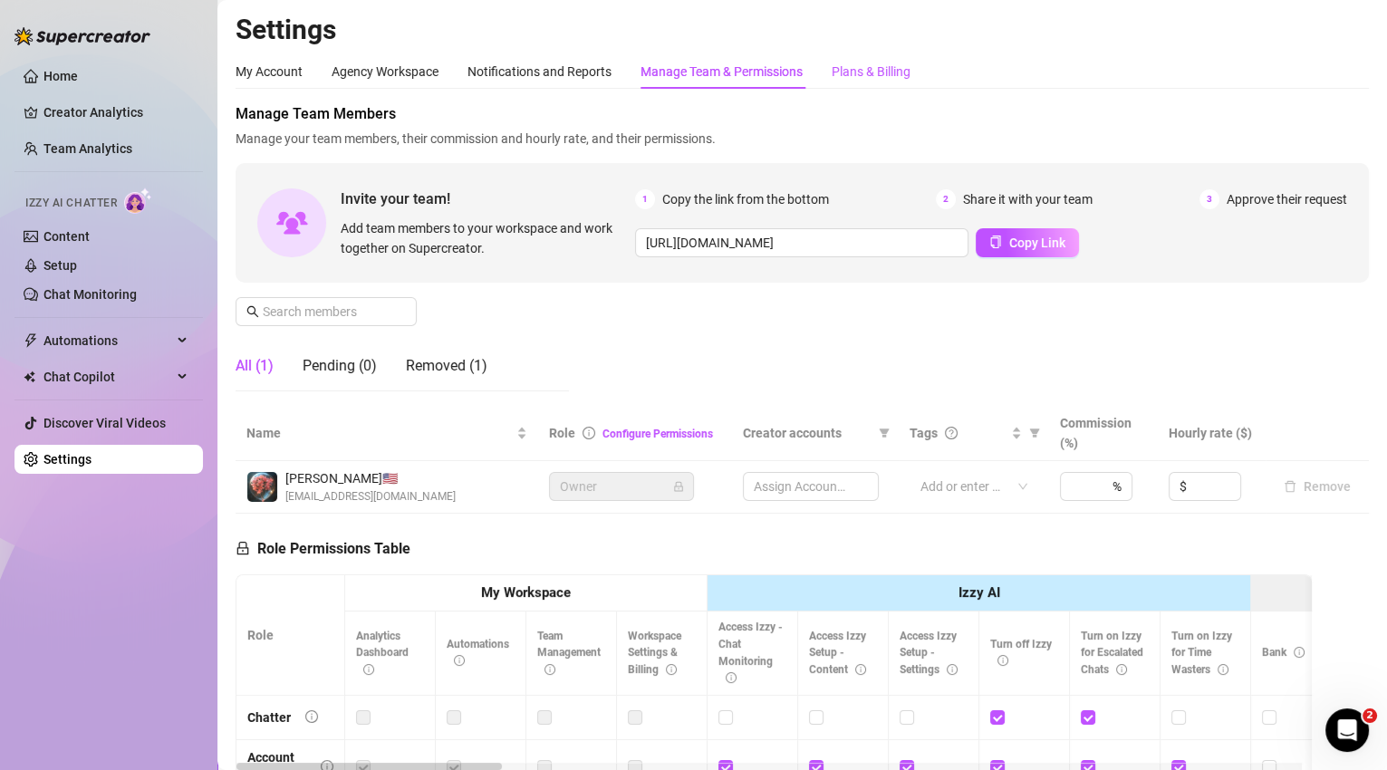
click at [881, 77] on div "Plans & Billing" at bounding box center [870, 72] width 79 height 20
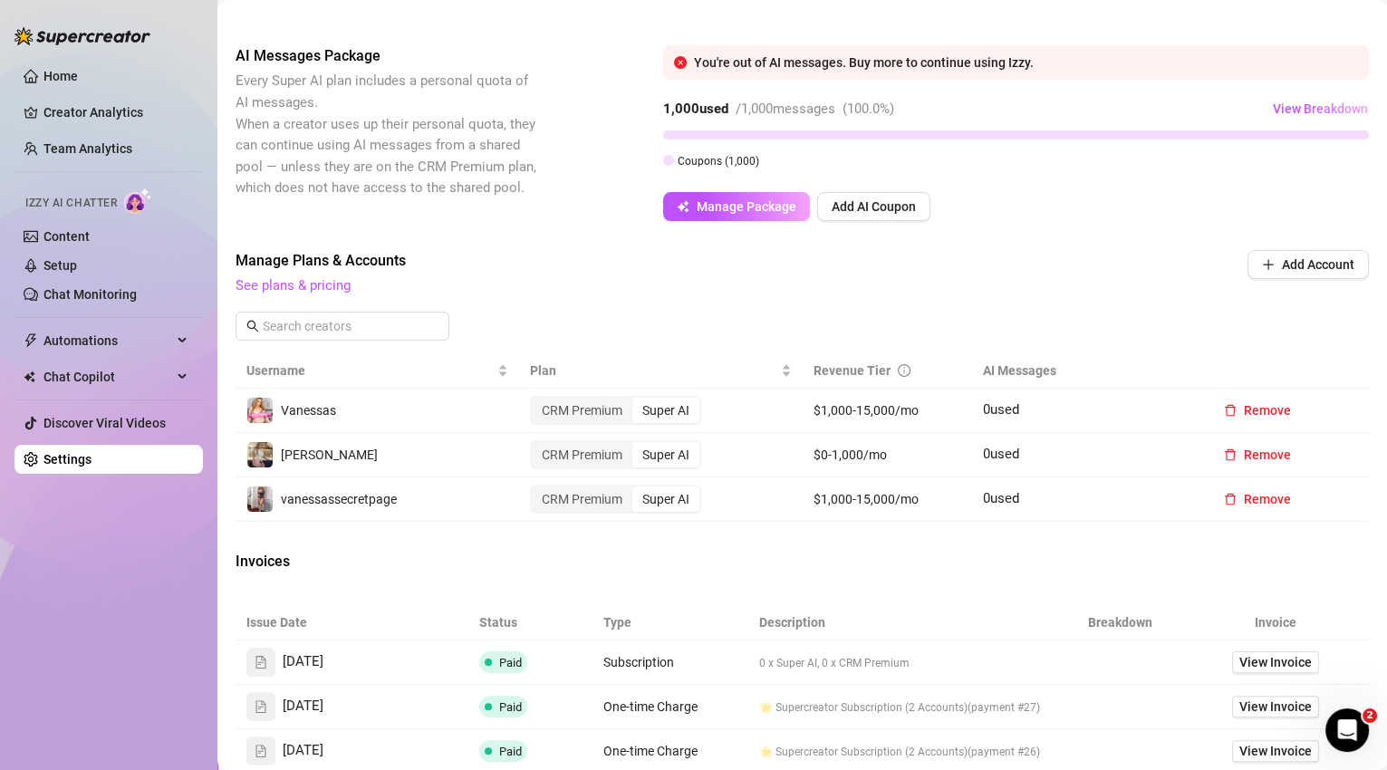
scroll to position [387, 0]
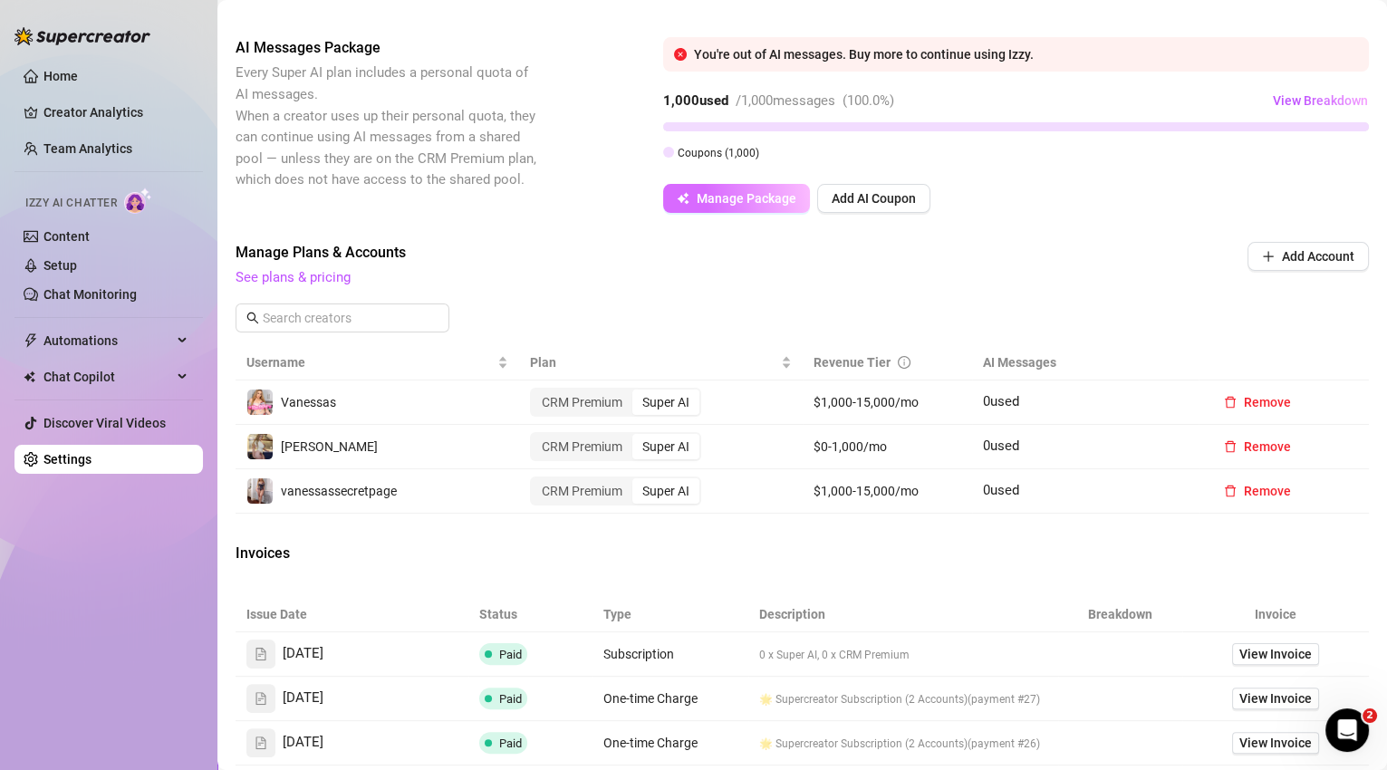
click at [778, 206] on button "Manage Package" at bounding box center [736, 198] width 147 height 29
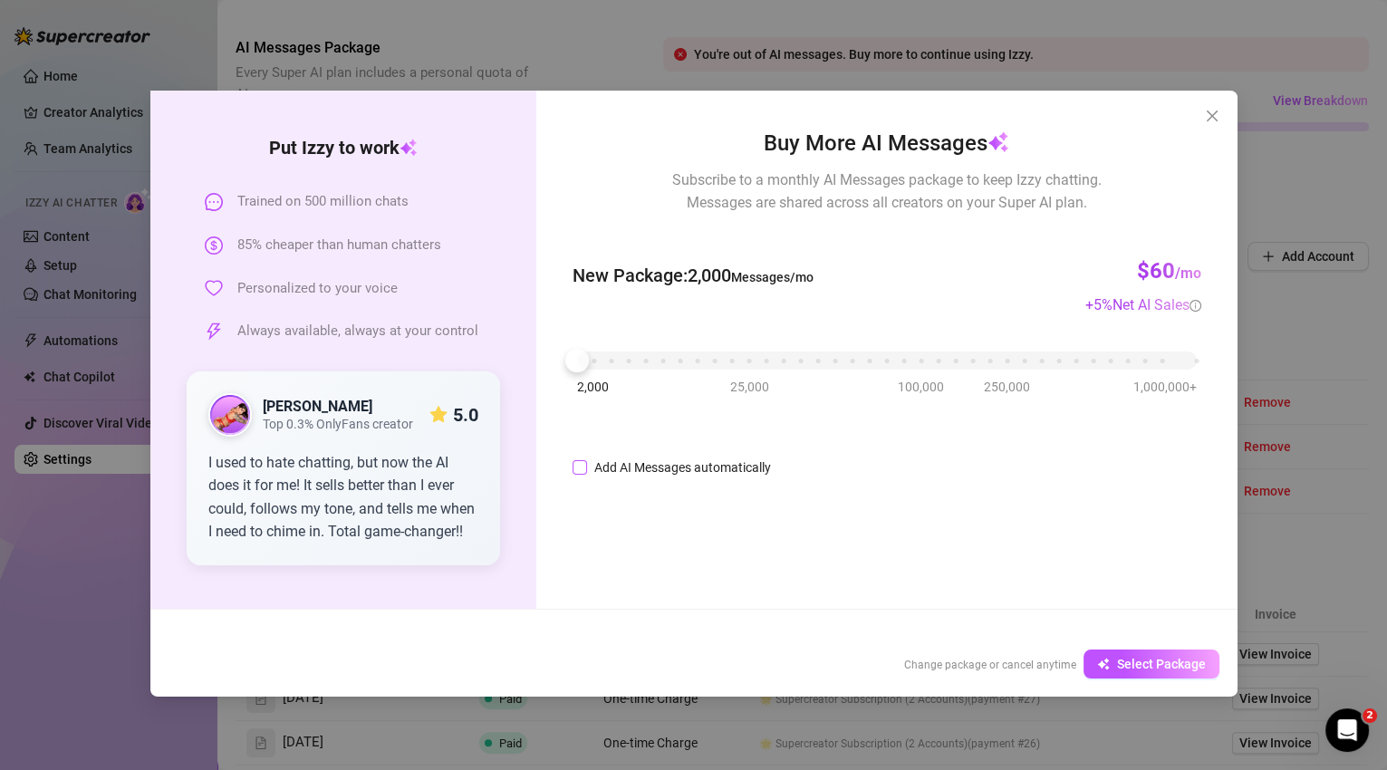
click at [575, 466] on input "Add AI Messages automatically" at bounding box center [579, 467] width 14 height 14
checkbox input "true"
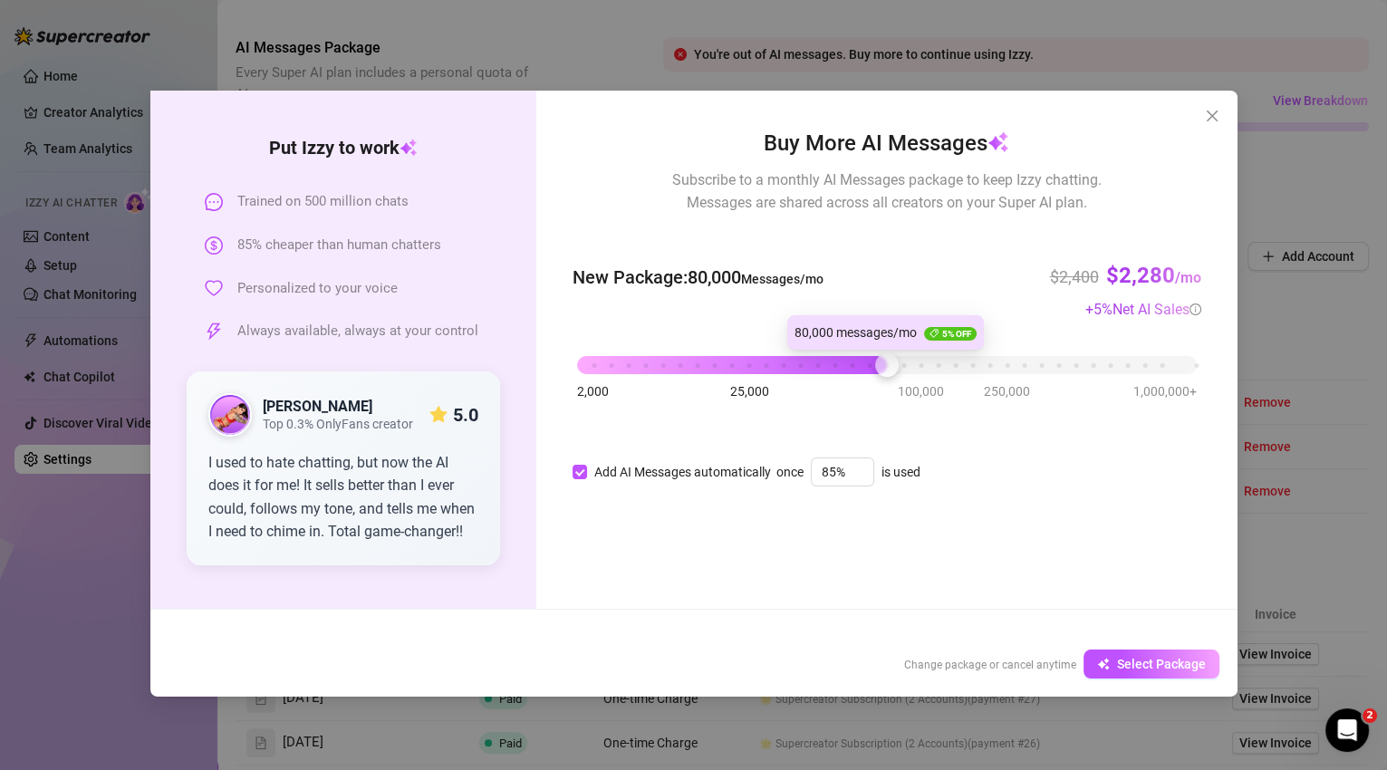
drag, startPoint x: 582, startPoint y: 368, endPoint x: 888, endPoint y: 382, distance: 305.5
click at [889, 382] on div "2,000 25,000 100,000 250,000 1,000,000+" at bounding box center [886, 366] width 628 height 48
click at [888, 364] on div at bounding box center [887, 365] width 24 height 24
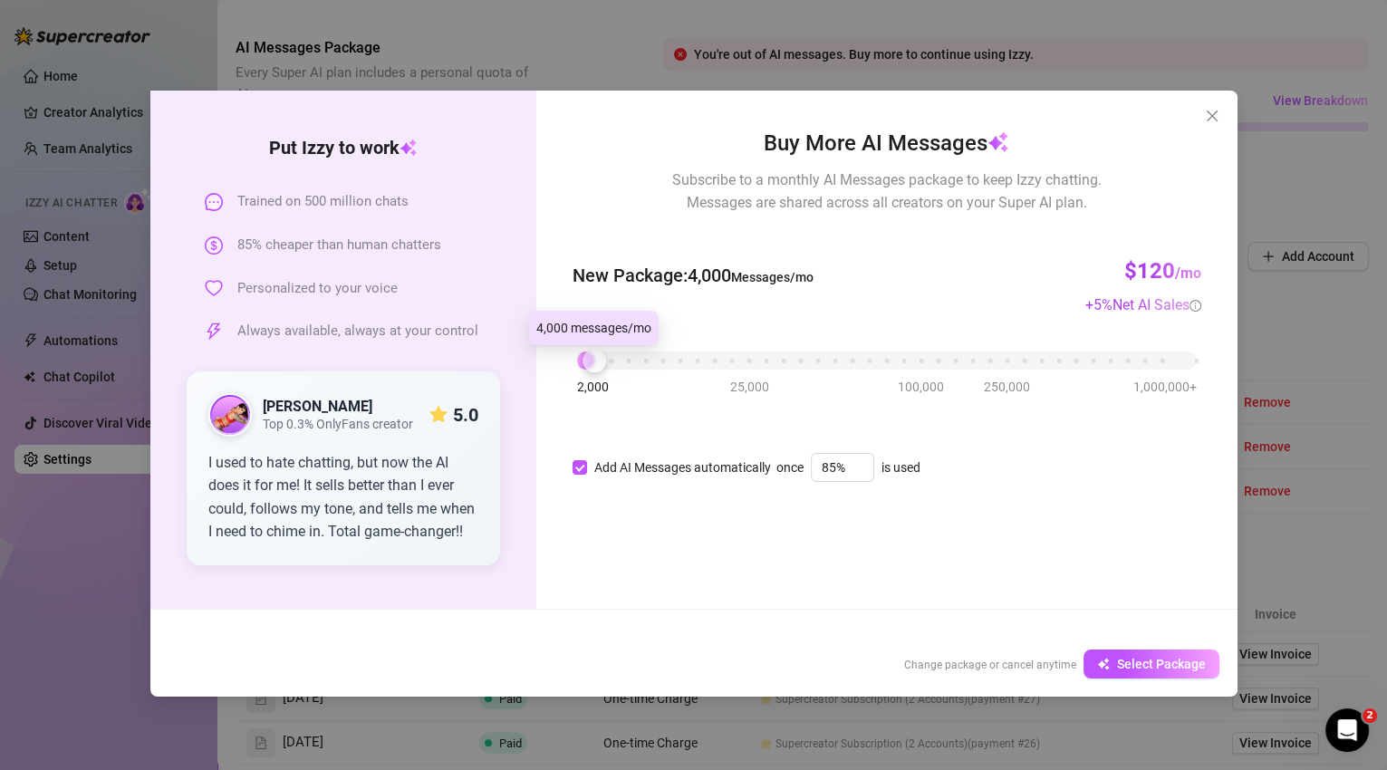
drag, startPoint x: 887, startPoint y: 370, endPoint x: 597, endPoint y: 382, distance: 290.1
click at [597, 359] on div "2,000 25,000 100,000 250,000 1,000,000+" at bounding box center [886, 353] width 619 height 11
drag, startPoint x: 593, startPoint y: 364, endPoint x: 616, endPoint y: 367, distance: 22.8
click at [616, 367] on div at bounding box center [612, 361] width 24 height 24
click at [615, 364] on div at bounding box center [612, 361] width 24 height 24
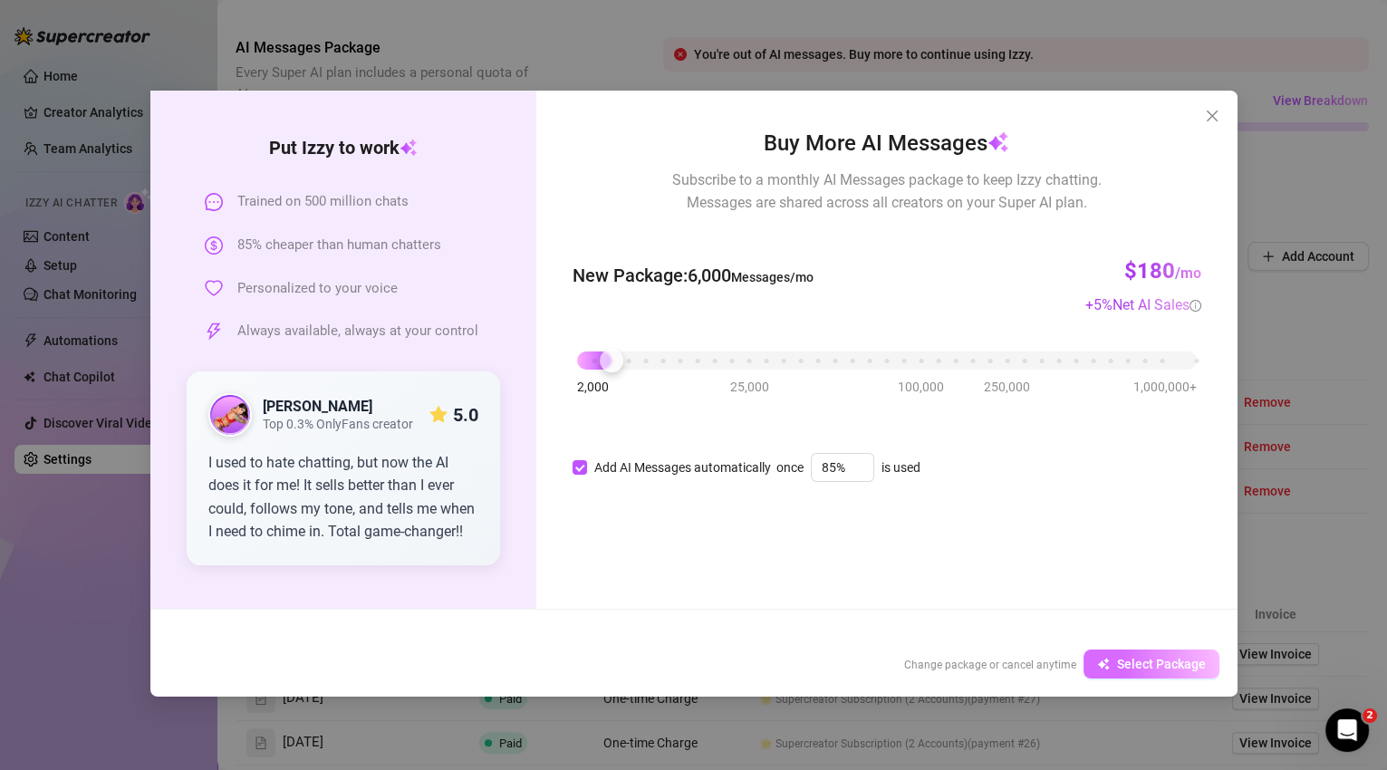
click at [1132, 651] on button "Select Package" at bounding box center [1151, 663] width 136 height 29
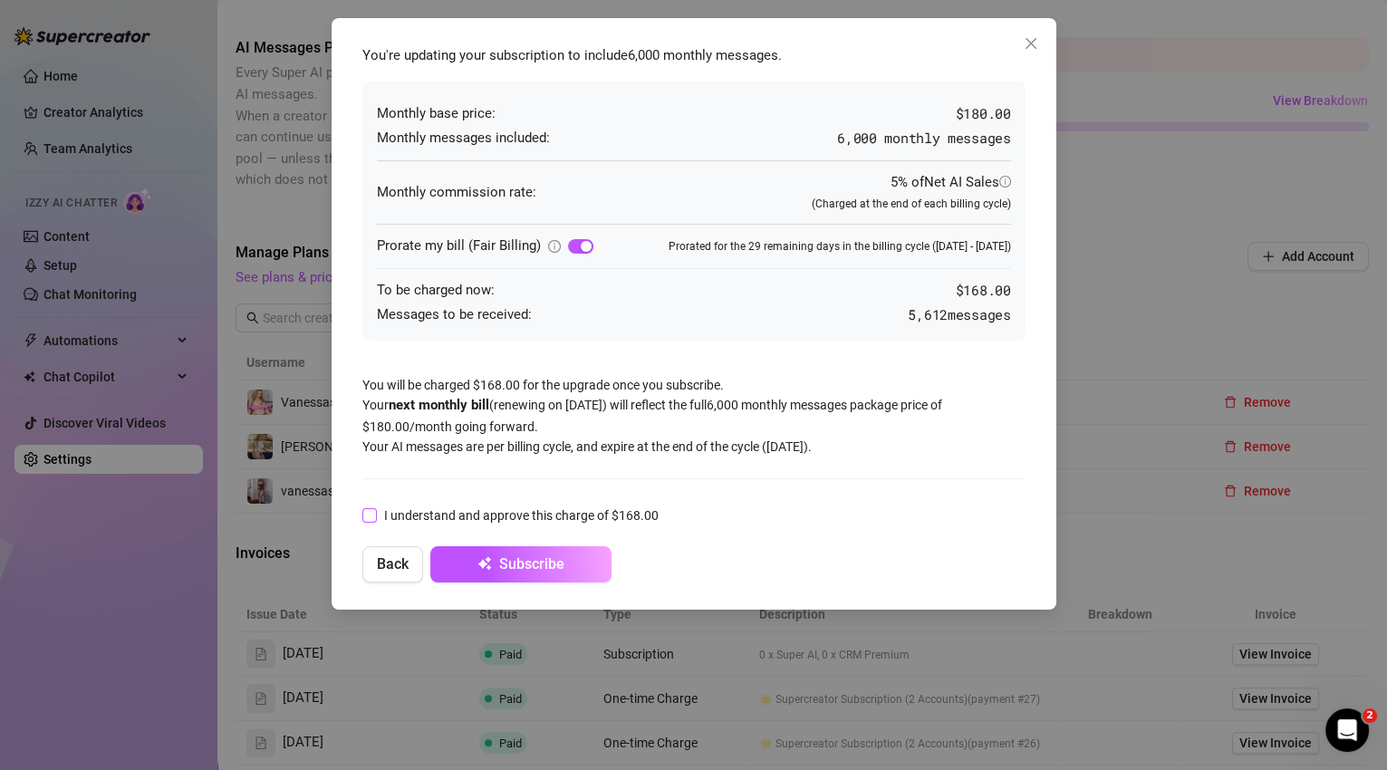
click at [376, 512] on span at bounding box center [369, 515] width 14 height 14
click at [375, 512] on input "I understand and approve this charge of $168.00" at bounding box center [368, 514] width 13 height 13
checkbox input "true"
click at [1032, 41] on icon "close" at bounding box center [1029, 43] width 11 height 11
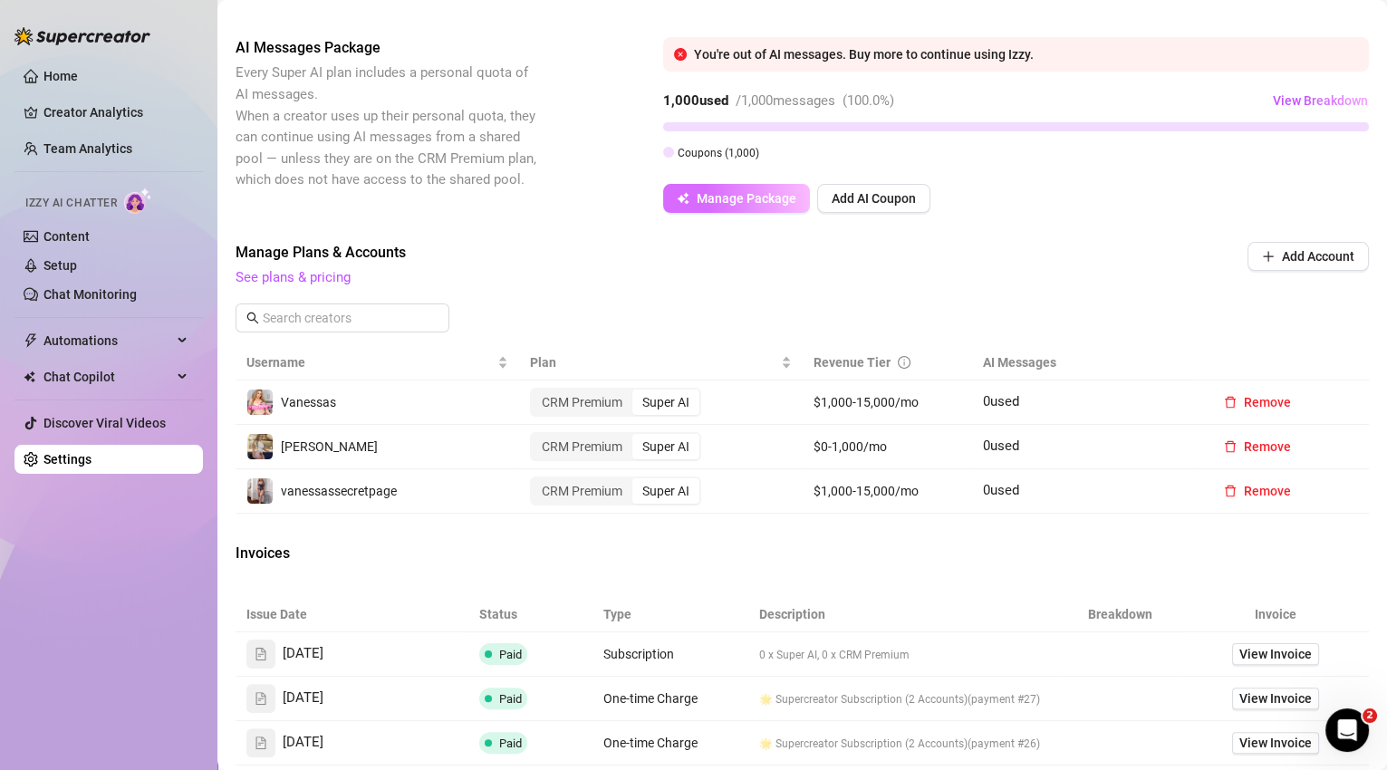
click at [725, 205] on button "Manage Package" at bounding box center [736, 198] width 147 height 29
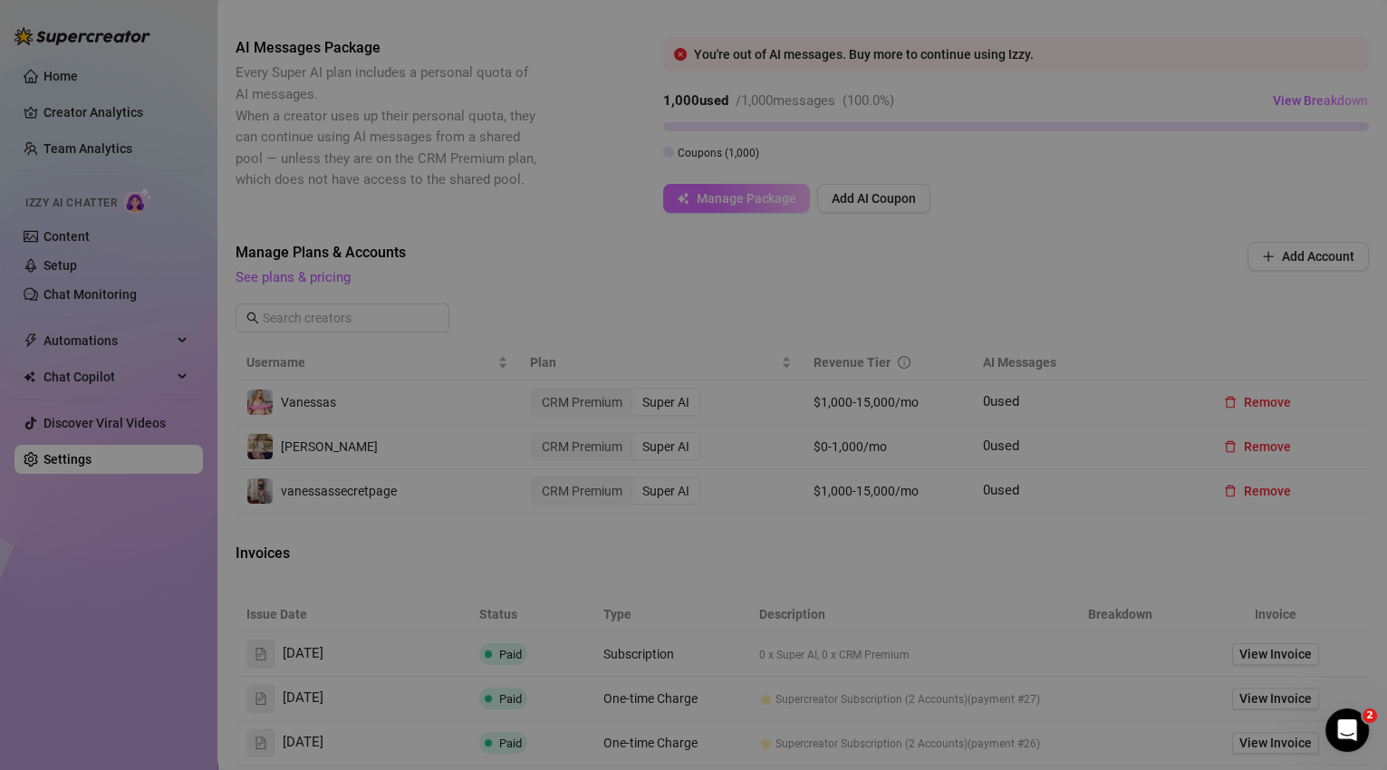
checkbox input "false"
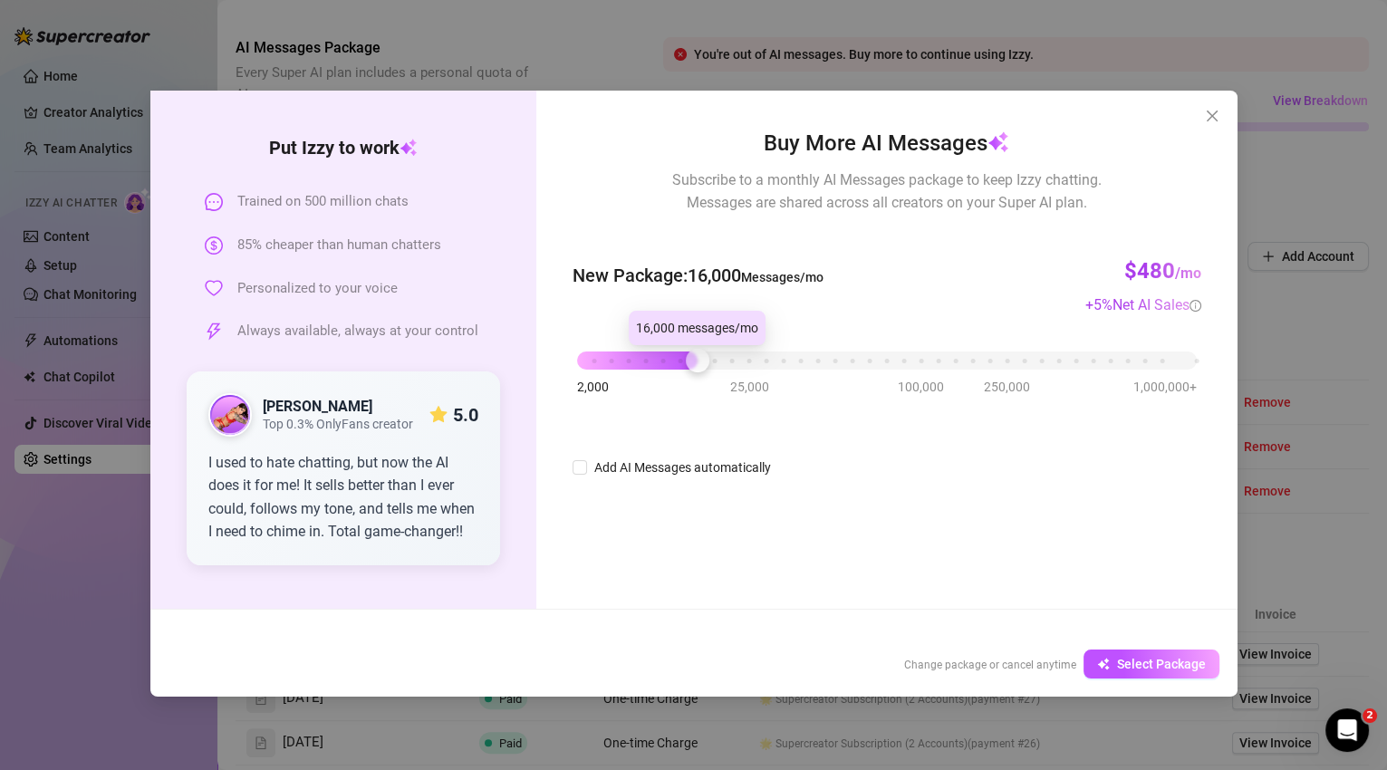
drag, startPoint x: 581, startPoint y: 360, endPoint x: 707, endPoint y: 370, distance: 127.2
click at [707, 370] on div "2,000 25,000 100,000 250,000 1,000,000+" at bounding box center [886, 362] width 628 height 48
drag, startPoint x: 698, startPoint y: 363, endPoint x: 667, endPoint y: 363, distance: 31.7
click at [667, 363] on div at bounding box center [663, 361] width 24 height 24
click at [1135, 657] on span "Select Package" at bounding box center [1161, 664] width 89 height 14
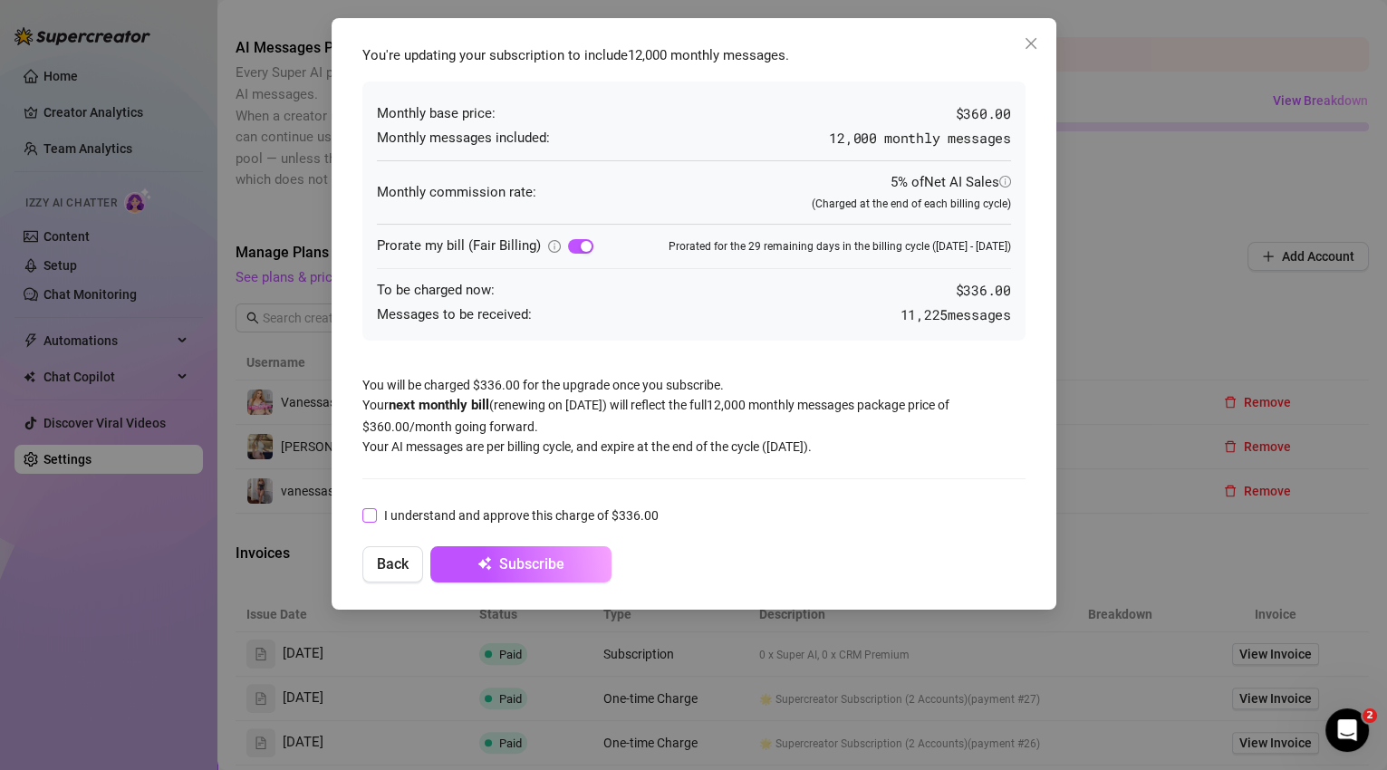
drag, startPoint x: 366, startPoint y: 510, endPoint x: 380, endPoint y: 522, distance: 18.7
click at [366, 510] on input "I understand and approve this charge of $336.00" at bounding box center [368, 514] width 13 height 13
checkbox input "true"
click at [532, 564] on span "Subscribe" at bounding box center [531, 563] width 65 height 17
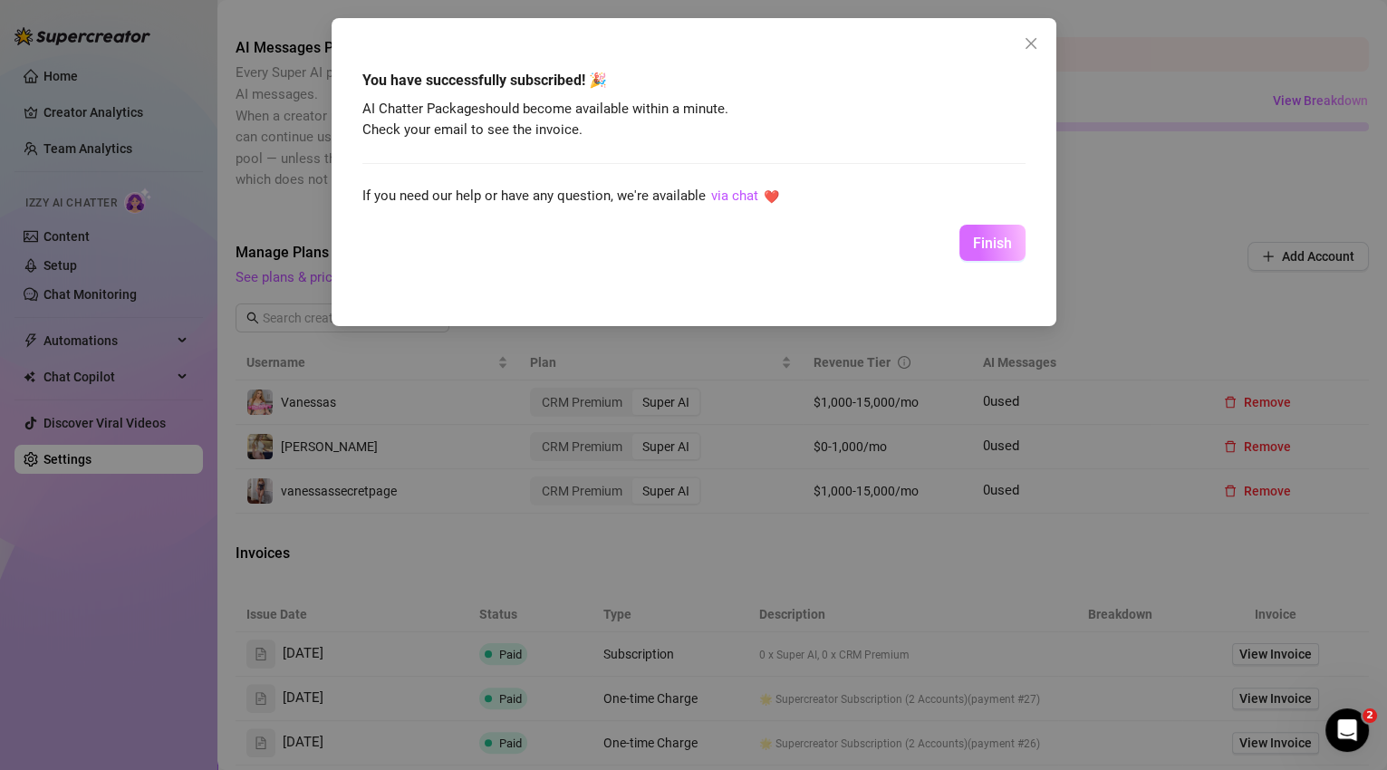
click at [981, 247] on span "Finish" at bounding box center [992, 243] width 39 height 17
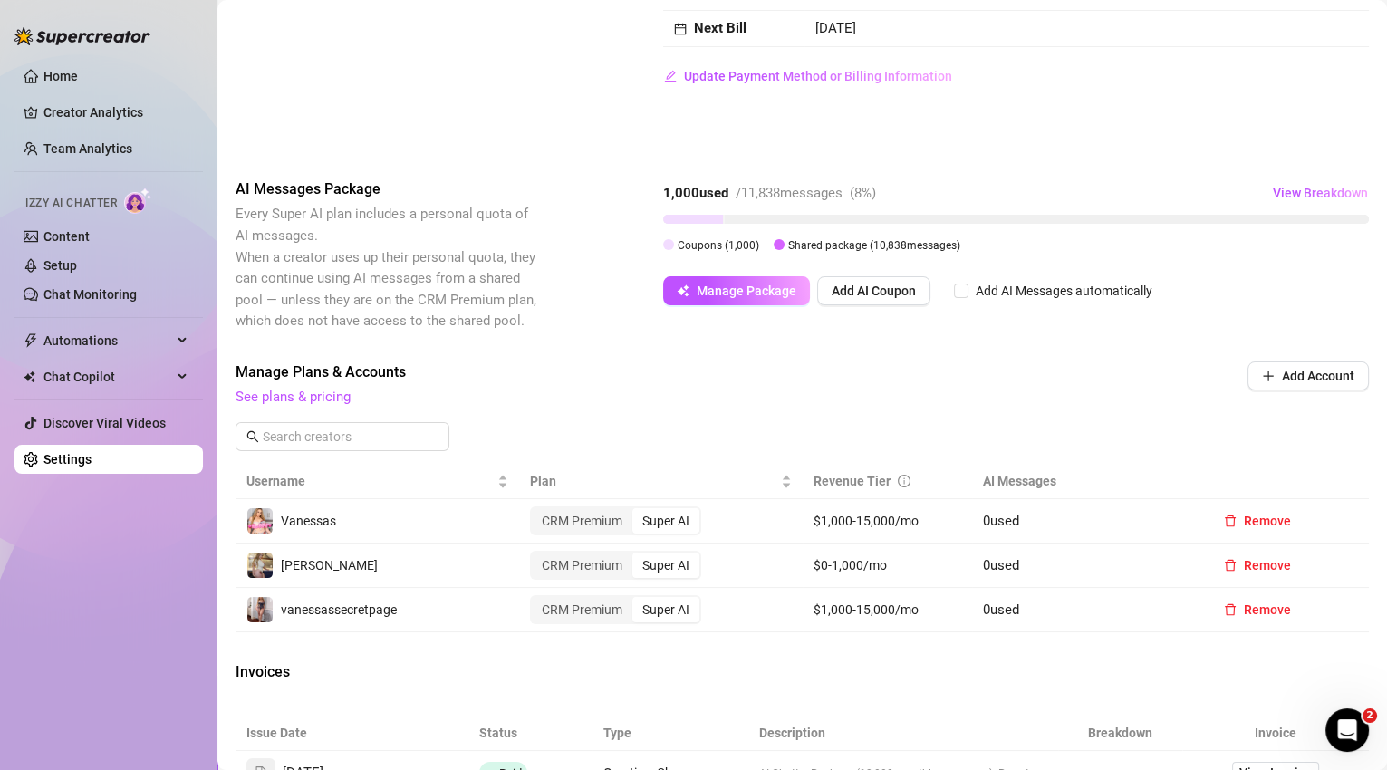
scroll to position [245, 0]
click at [1322, 190] on span "View Breakdown" at bounding box center [1319, 194] width 95 height 14
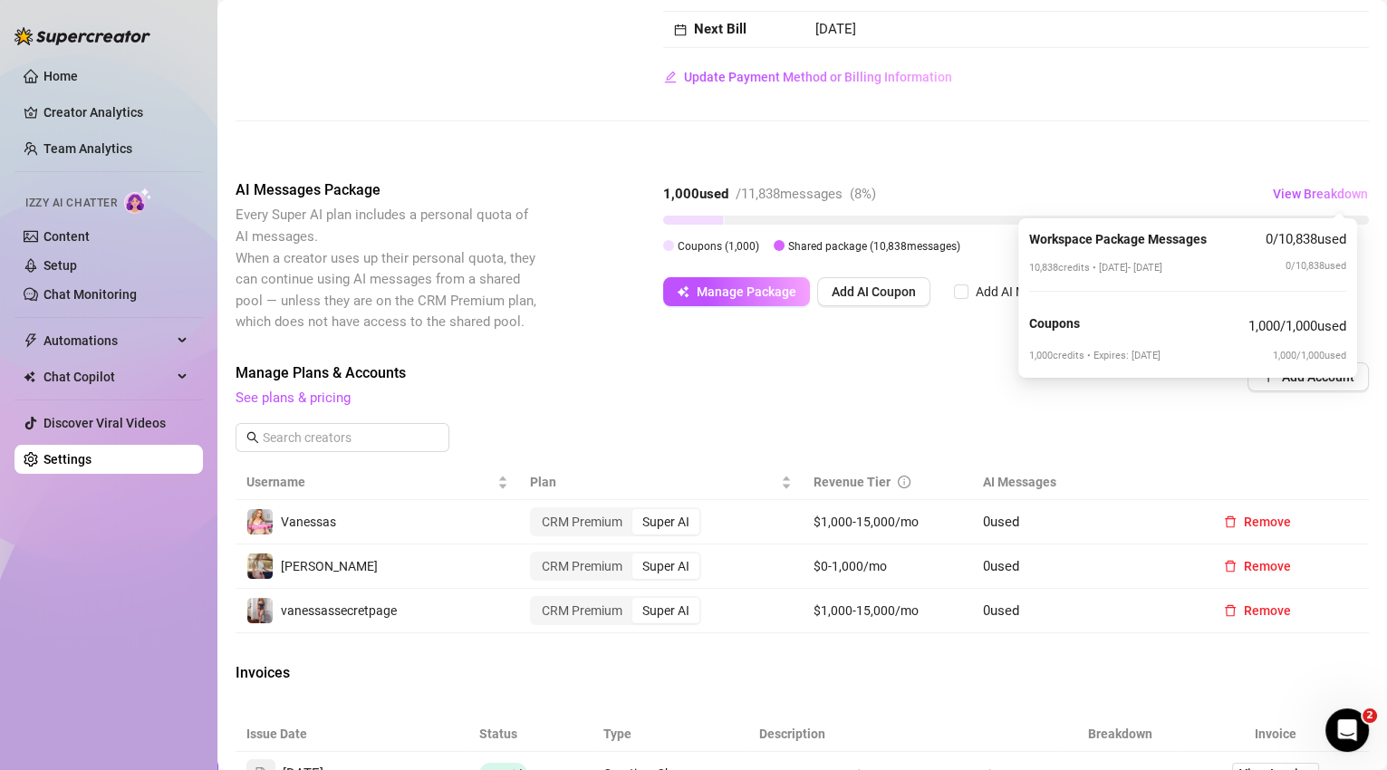
click at [812, 366] on span "Manage Plans & Accounts" at bounding box center [679, 373] width 888 height 22
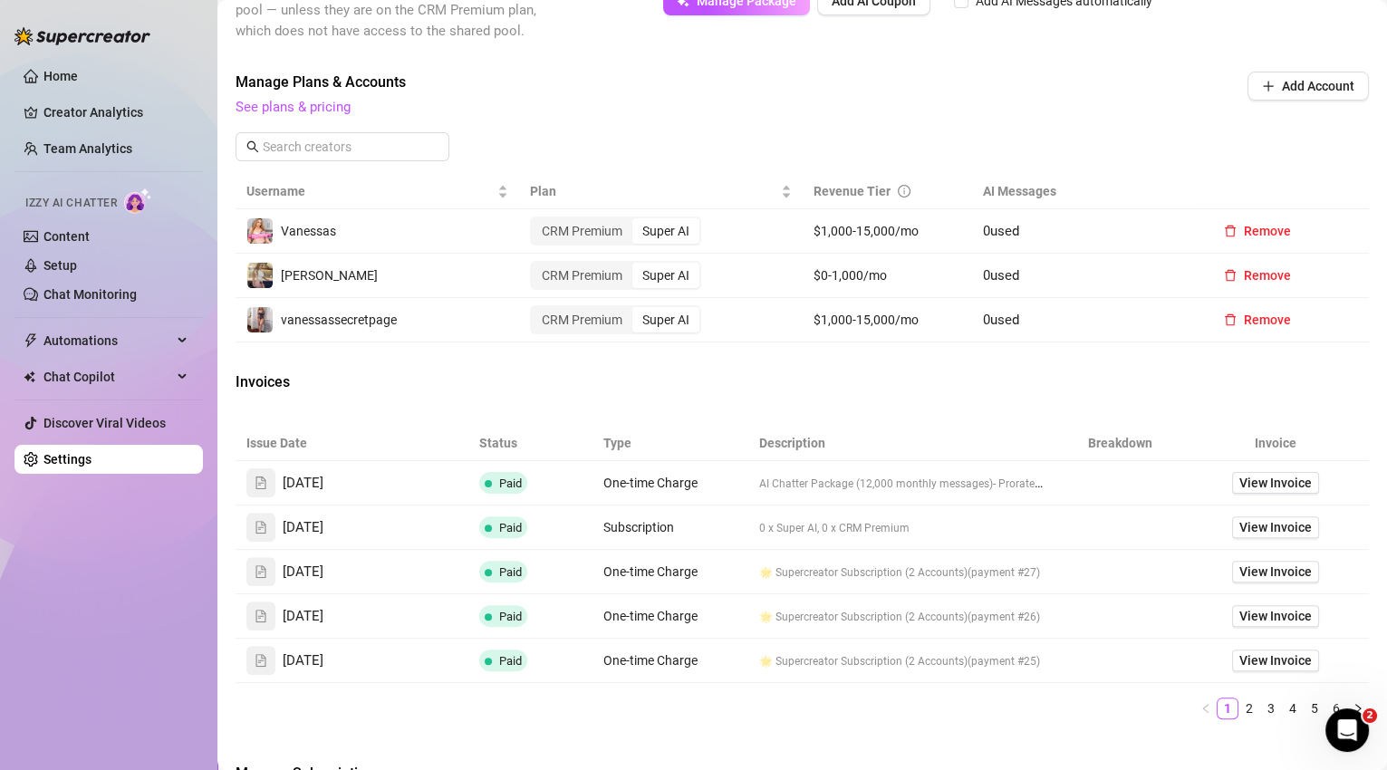
scroll to position [0, 0]
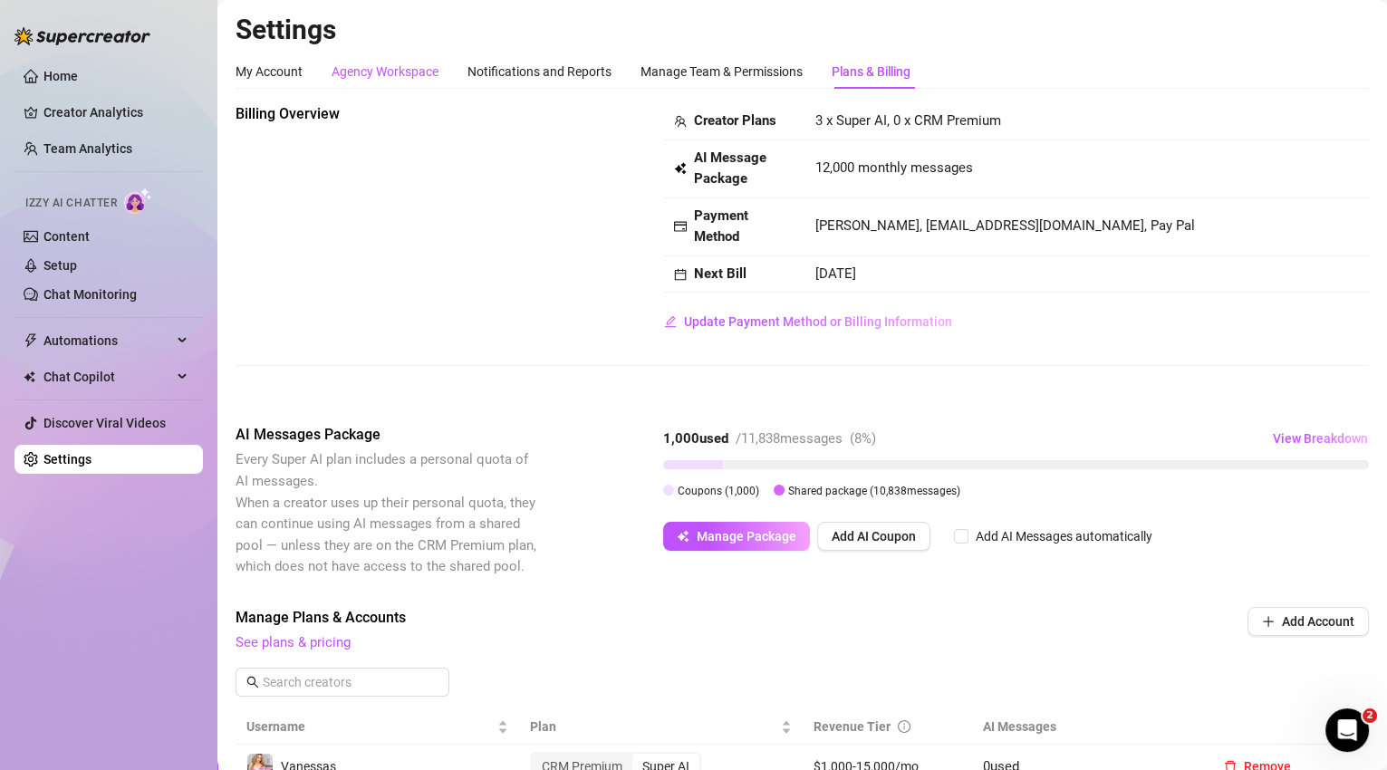
click at [400, 71] on div "Agency Workspace" at bounding box center [384, 72] width 107 height 20
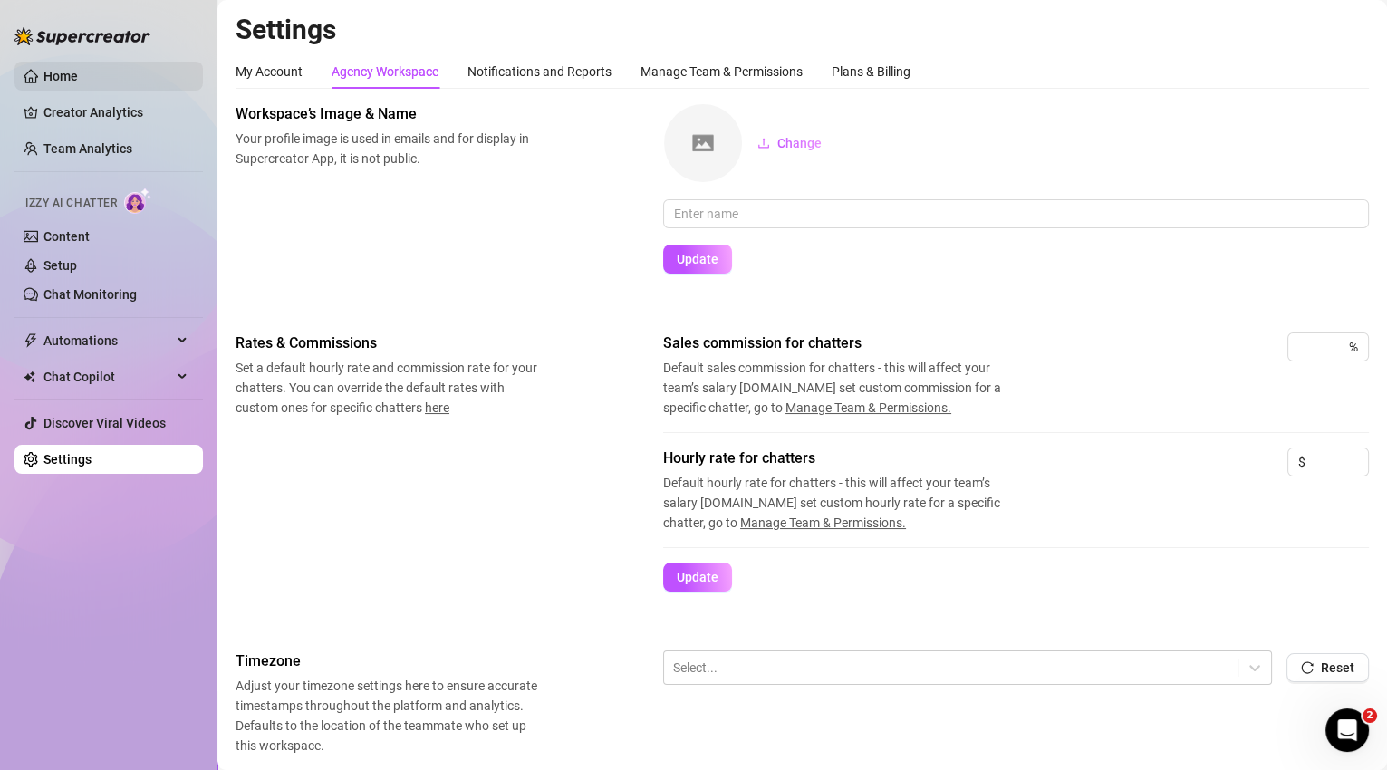
click at [53, 80] on link "Home" at bounding box center [60, 76] width 34 height 14
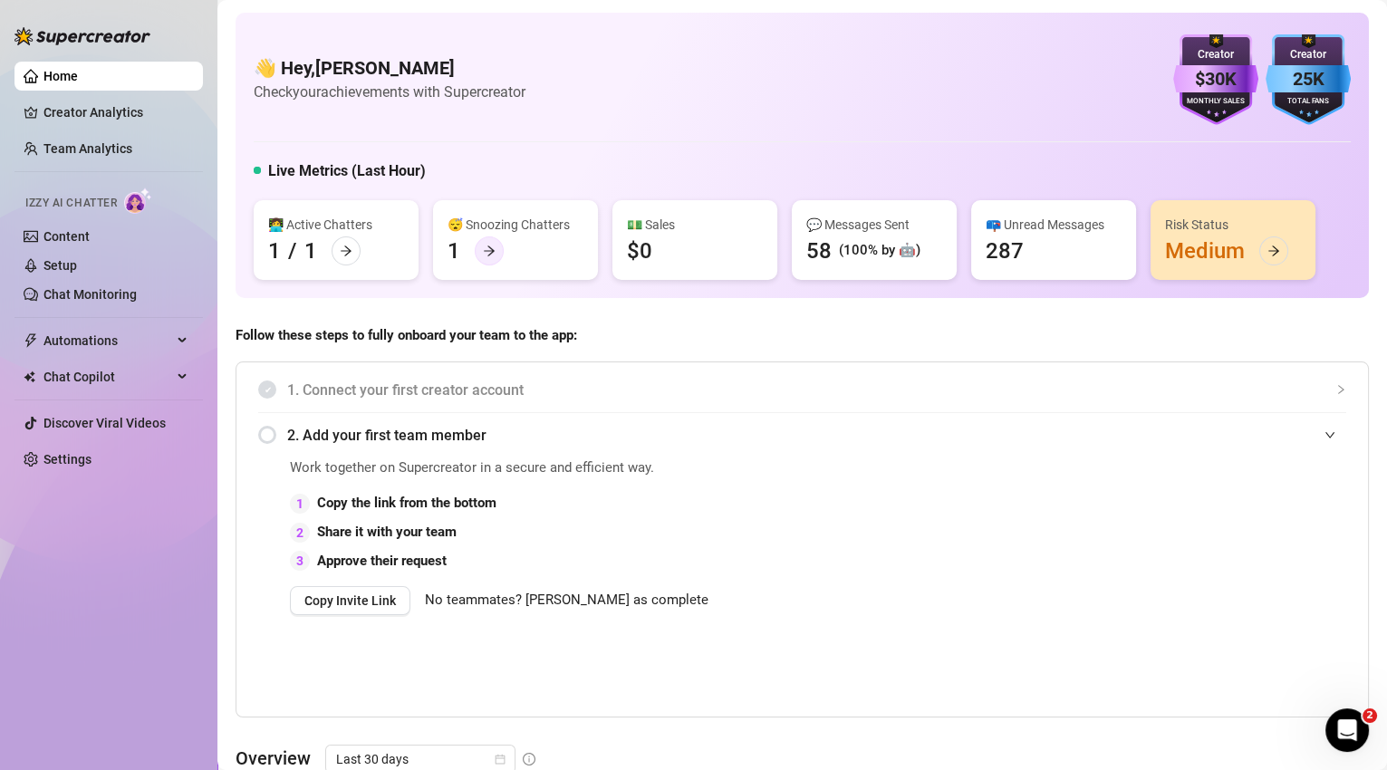
click at [499, 257] on div at bounding box center [489, 250] width 29 height 29
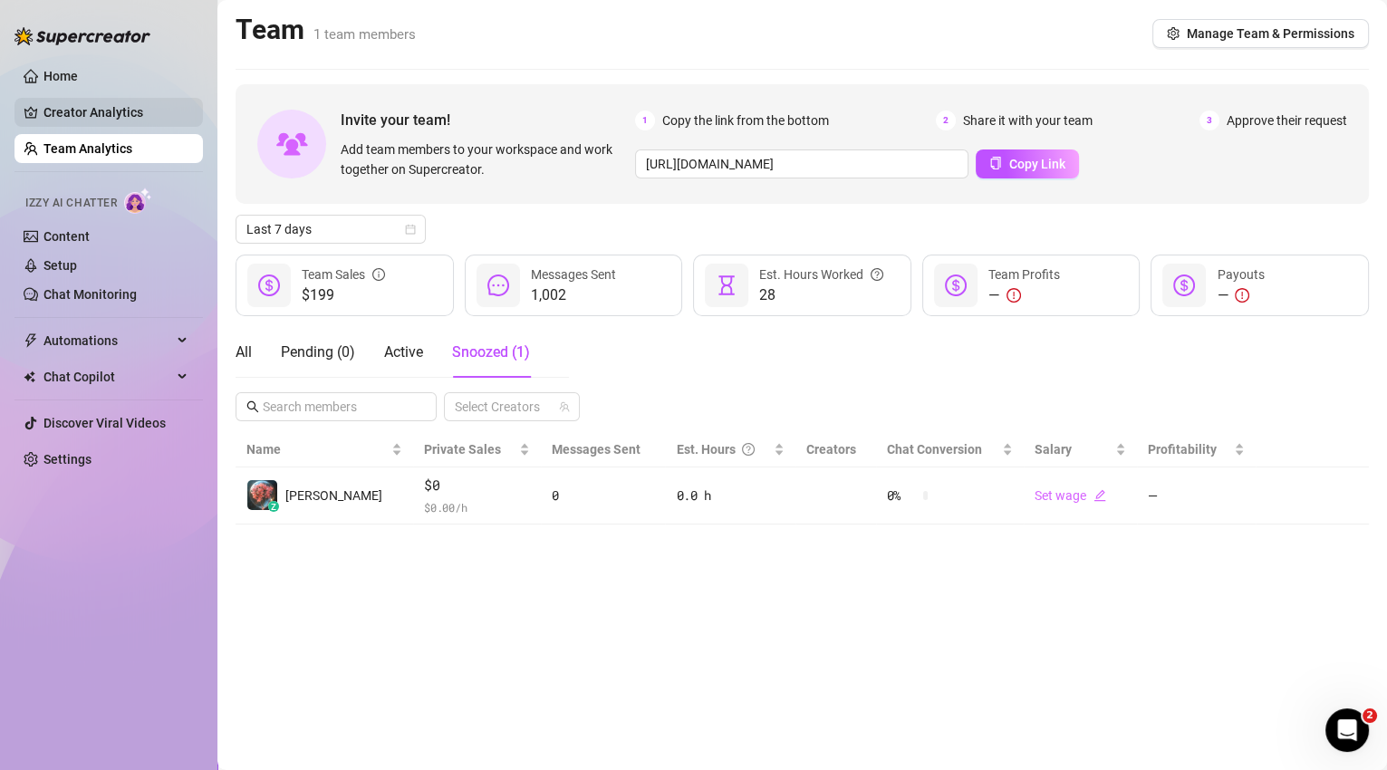
click at [71, 115] on link "Creator Analytics" at bounding box center [115, 112] width 145 height 29
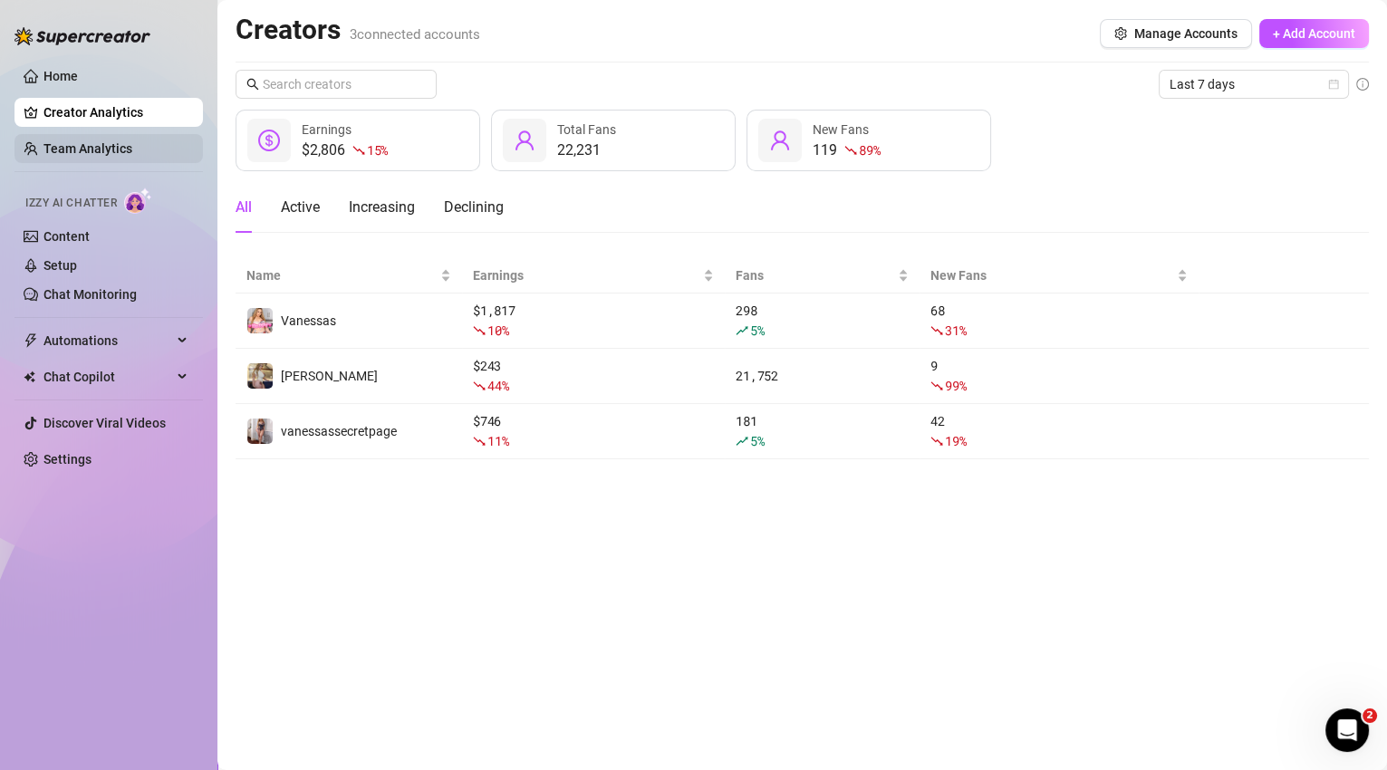
click at [131, 151] on link "Team Analytics" at bounding box center [87, 148] width 89 height 14
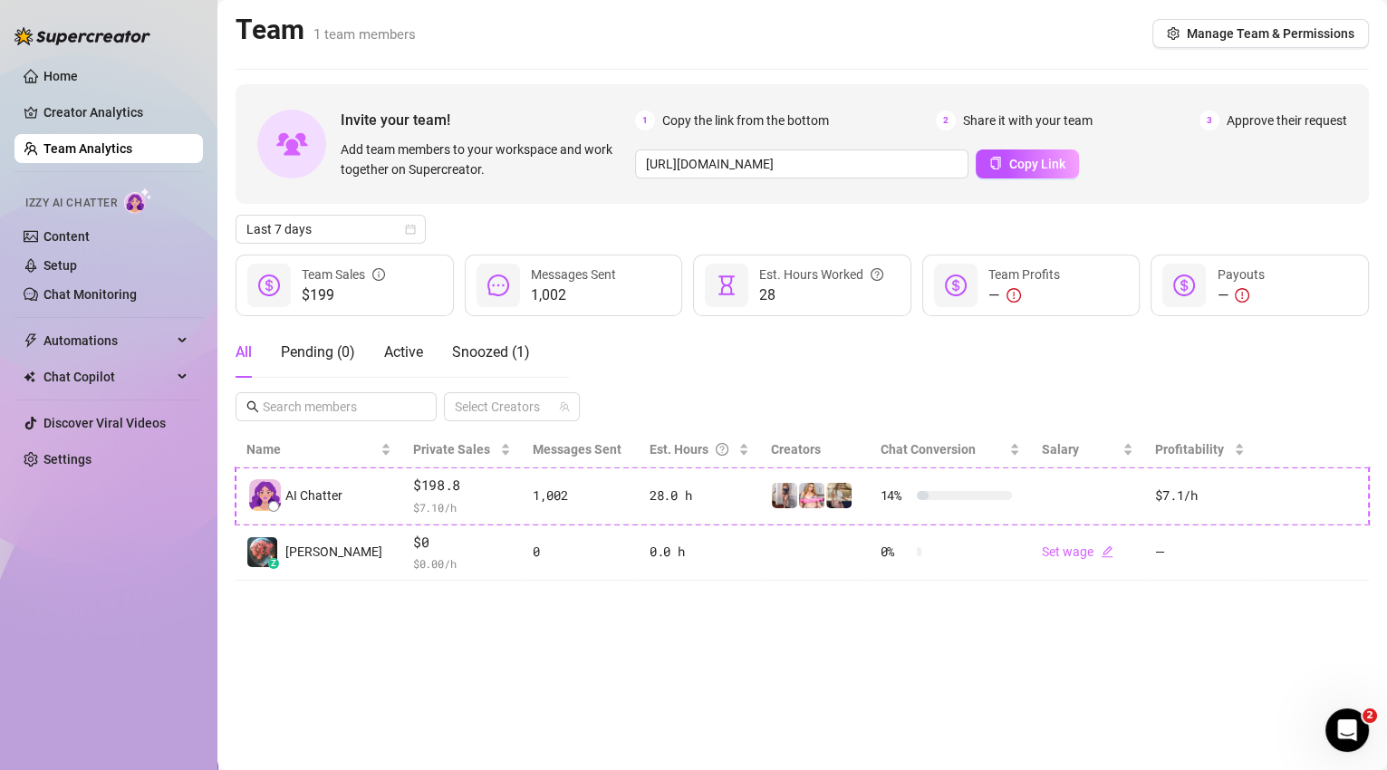
click at [994, 42] on div "Team 1 team members Manage Team & Permissions" at bounding box center [801, 34] width 1133 height 42
click at [165, 349] on span "Automations" at bounding box center [107, 340] width 129 height 29
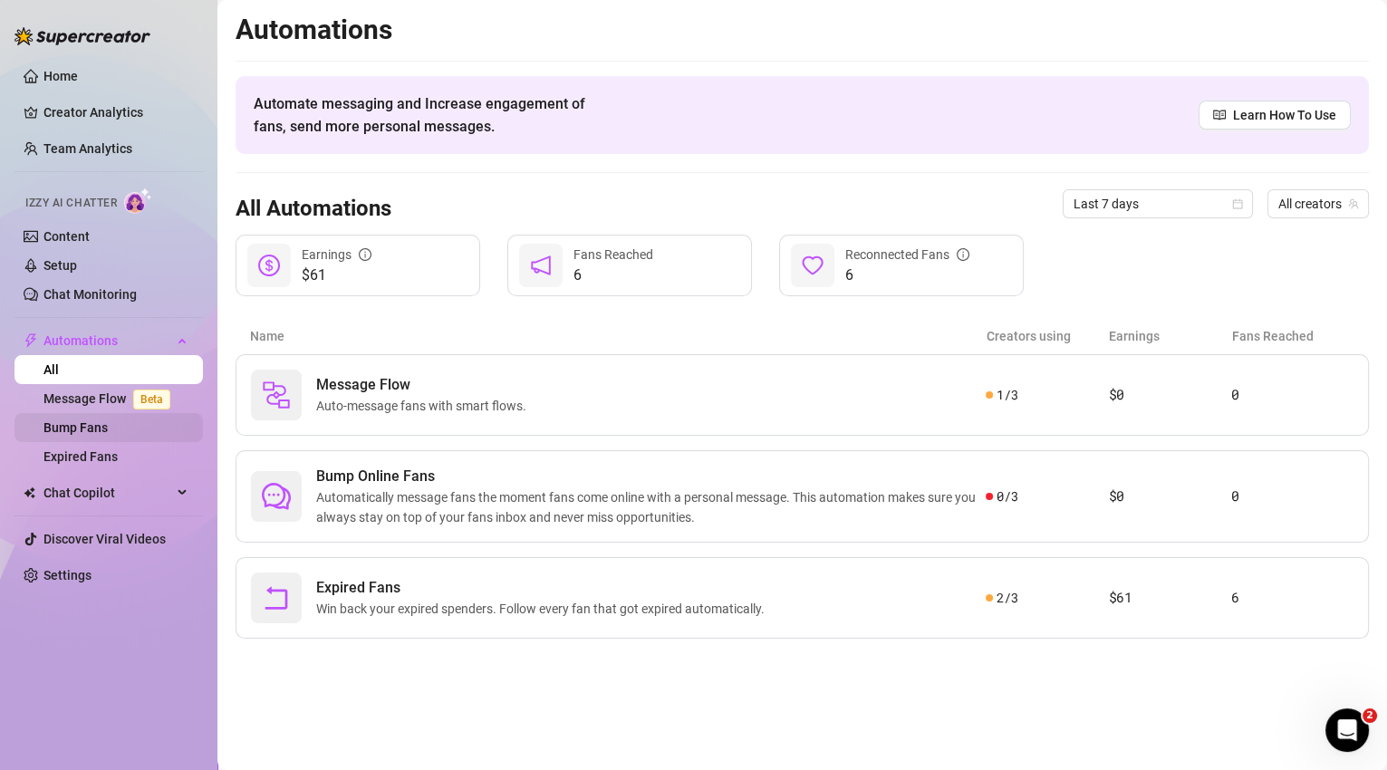
click at [108, 435] on link "Bump Fans" at bounding box center [75, 427] width 64 height 14
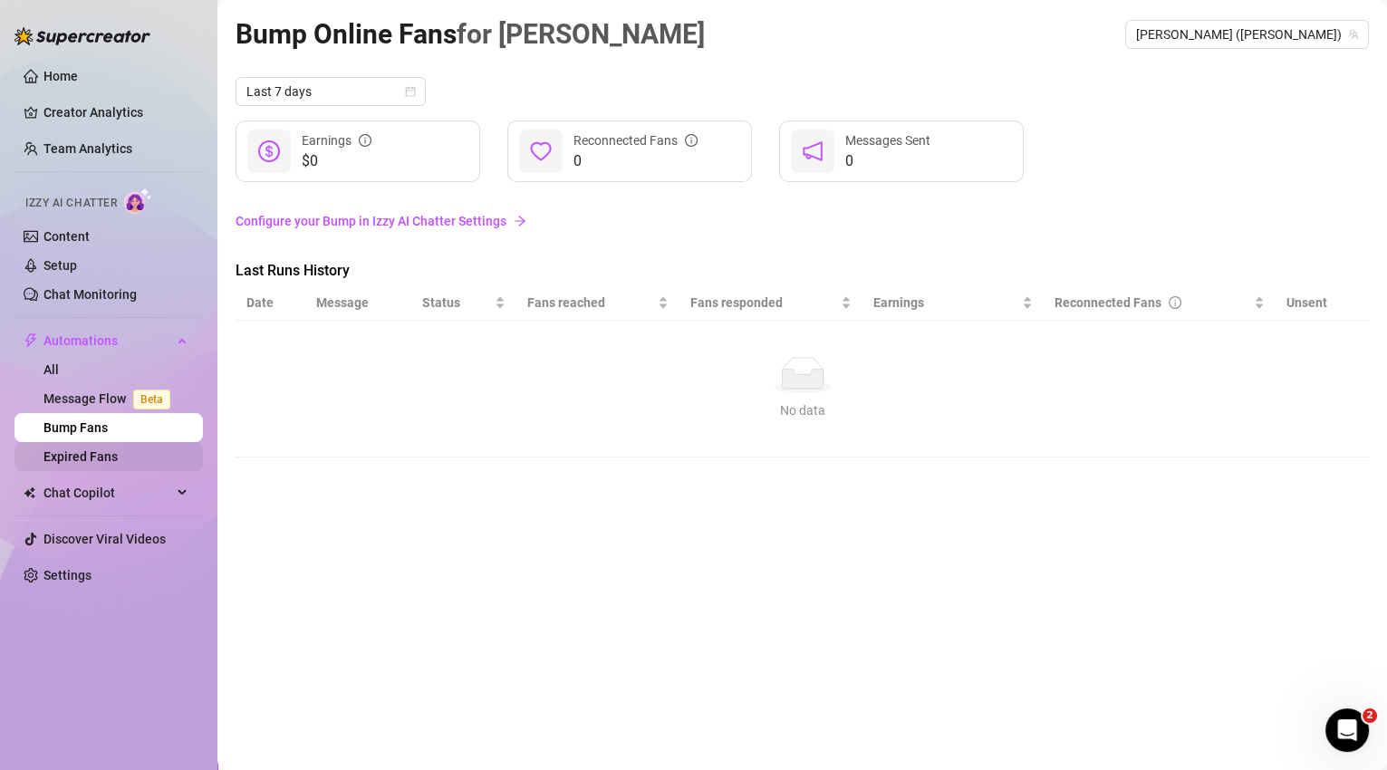
click at [118, 462] on link "Expired Fans" at bounding box center [80, 456] width 74 height 14
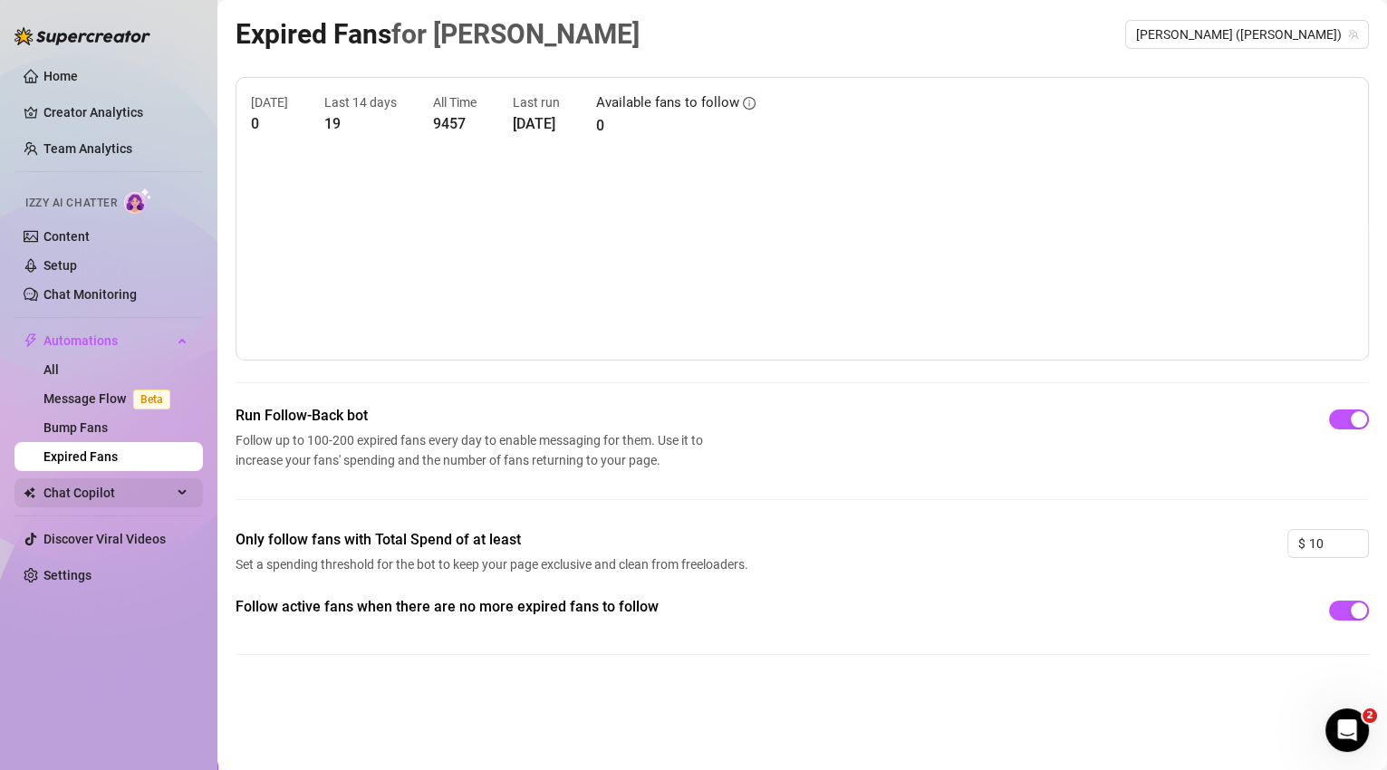
click at [158, 503] on span "Chat Copilot" at bounding box center [107, 492] width 129 height 29
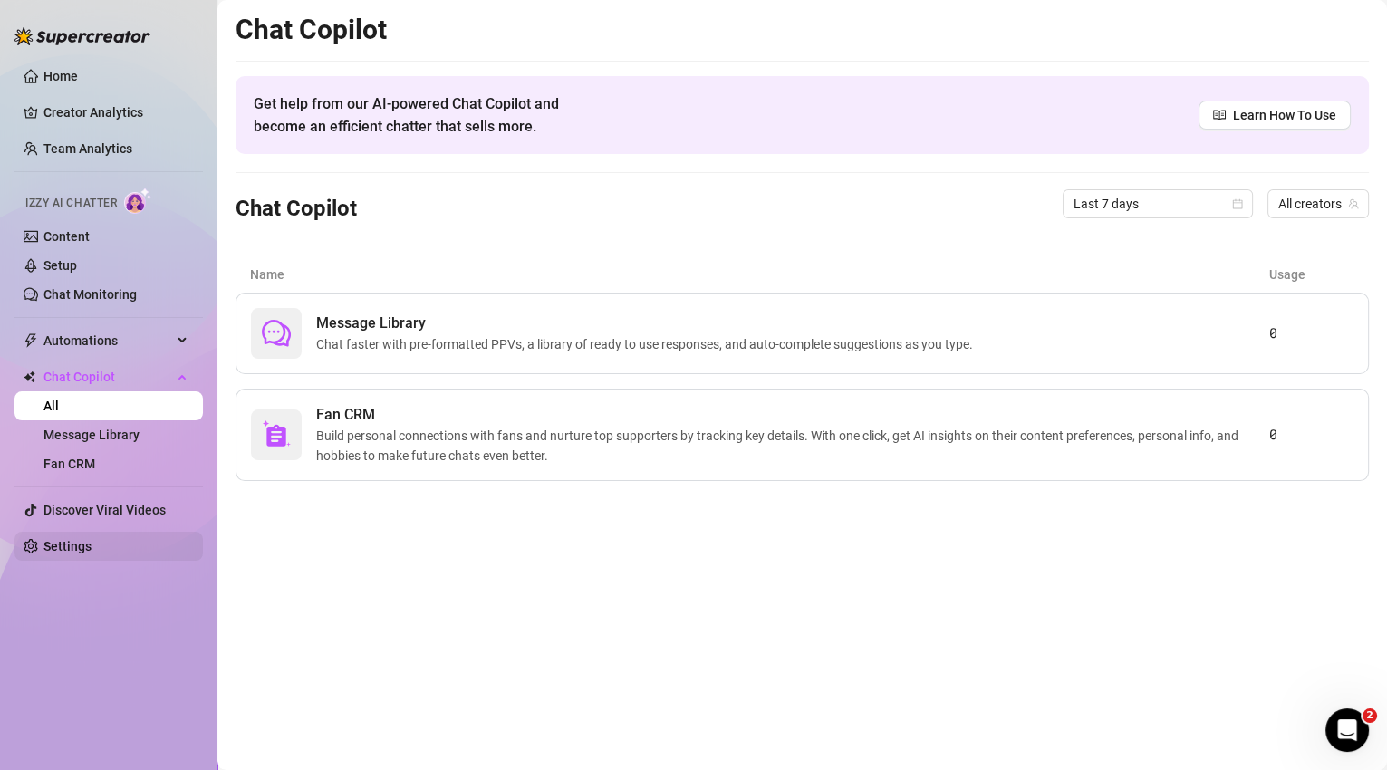
click at [91, 548] on link "Settings" at bounding box center [67, 546] width 48 height 14
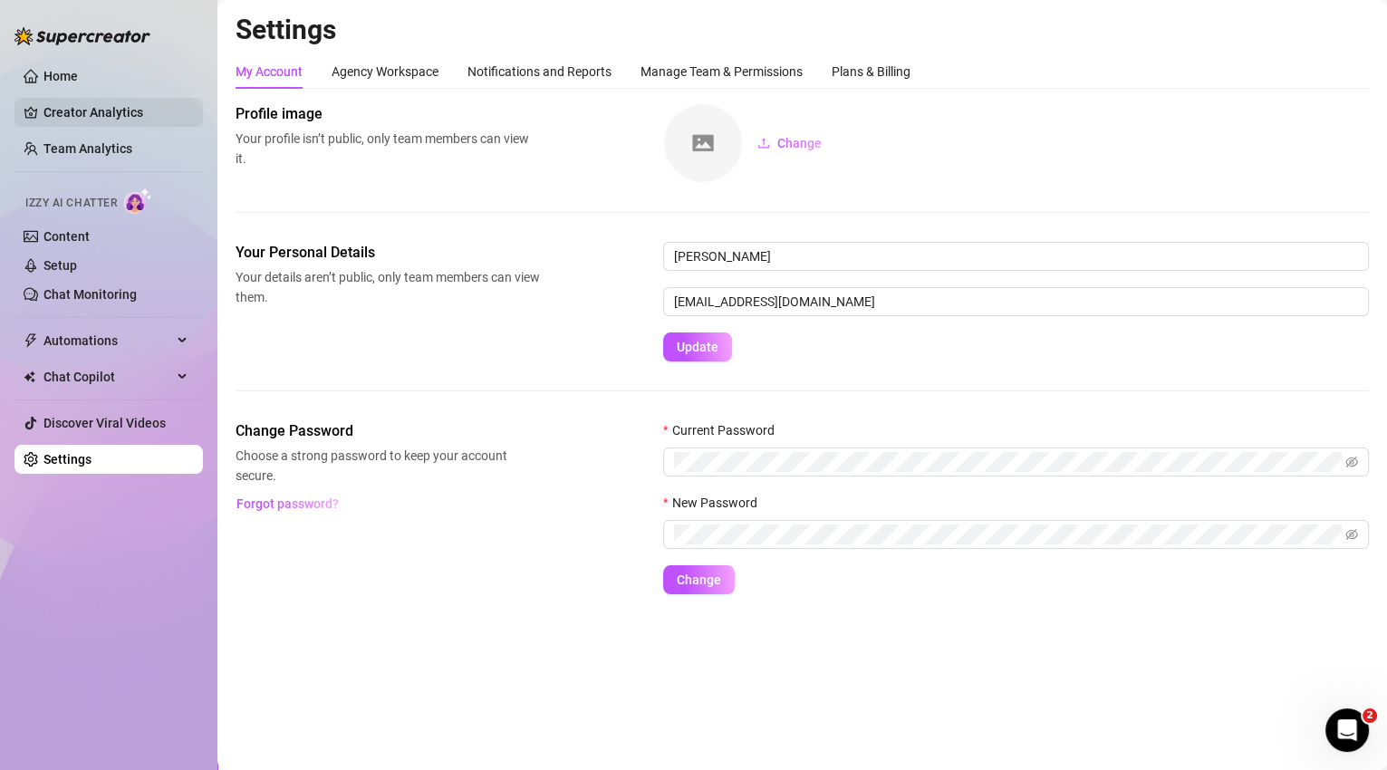
click at [75, 108] on link "Creator Analytics" at bounding box center [115, 112] width 145 height 29
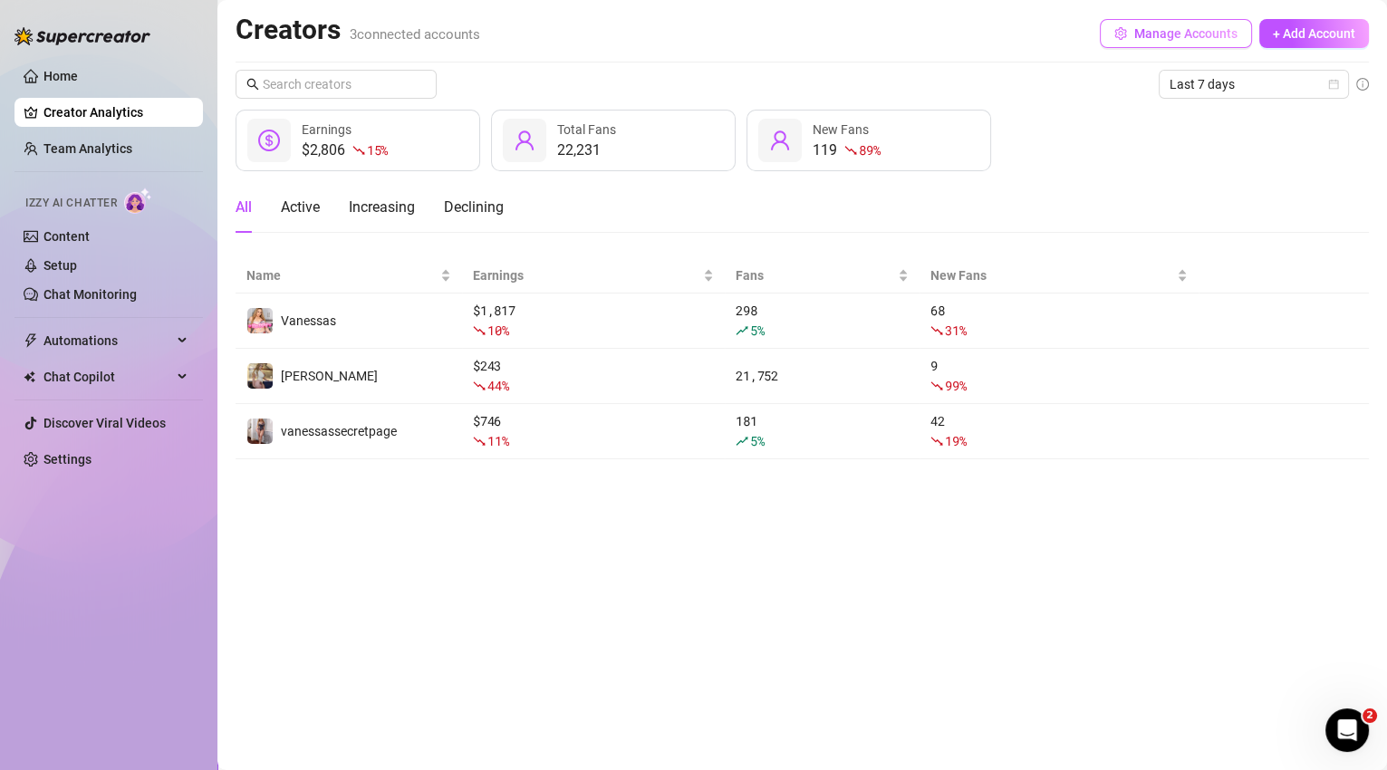
click at [1141, 45] on button "Manage Accounts" at bounding box center [1175, 33] width 152 height 29
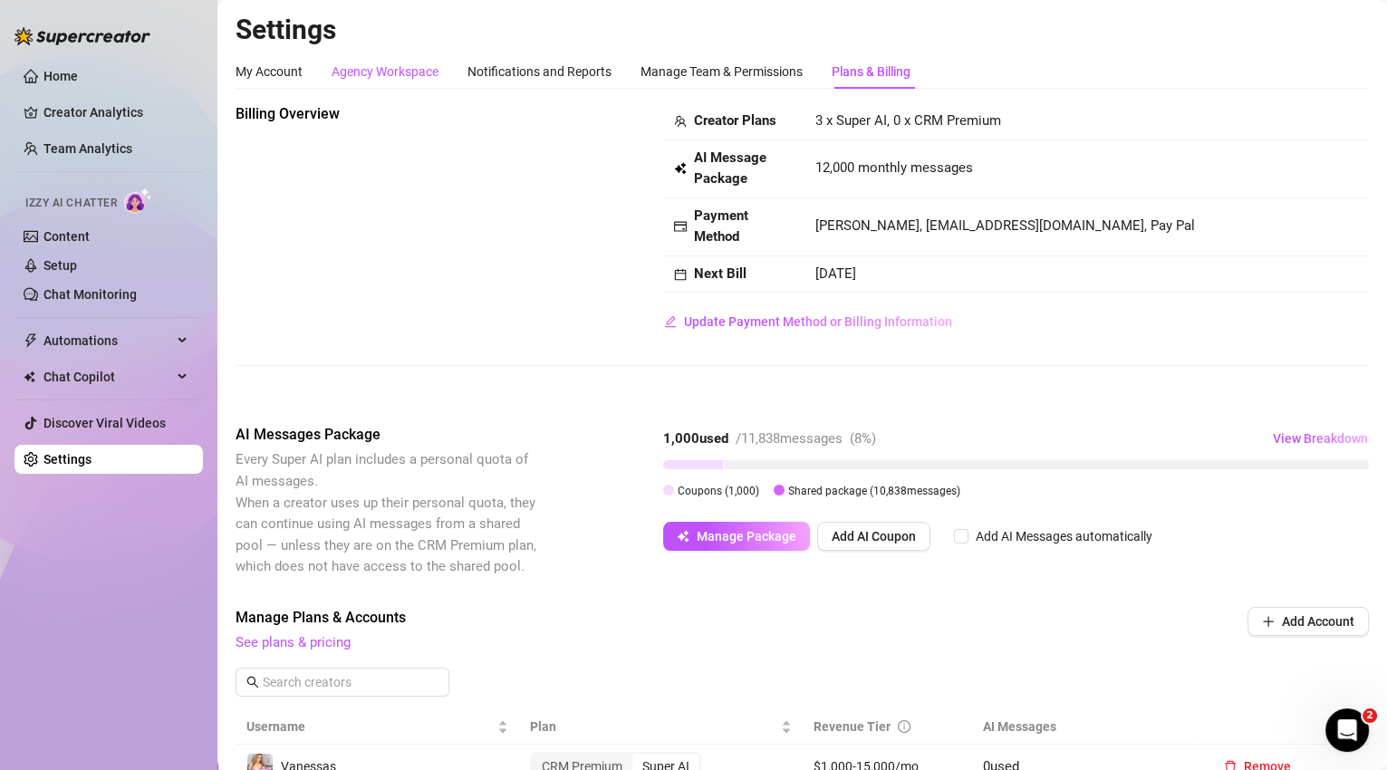
click at [370, 68] on div "Agency Workspace" at bounding box center [384, 72] width 107 height 20
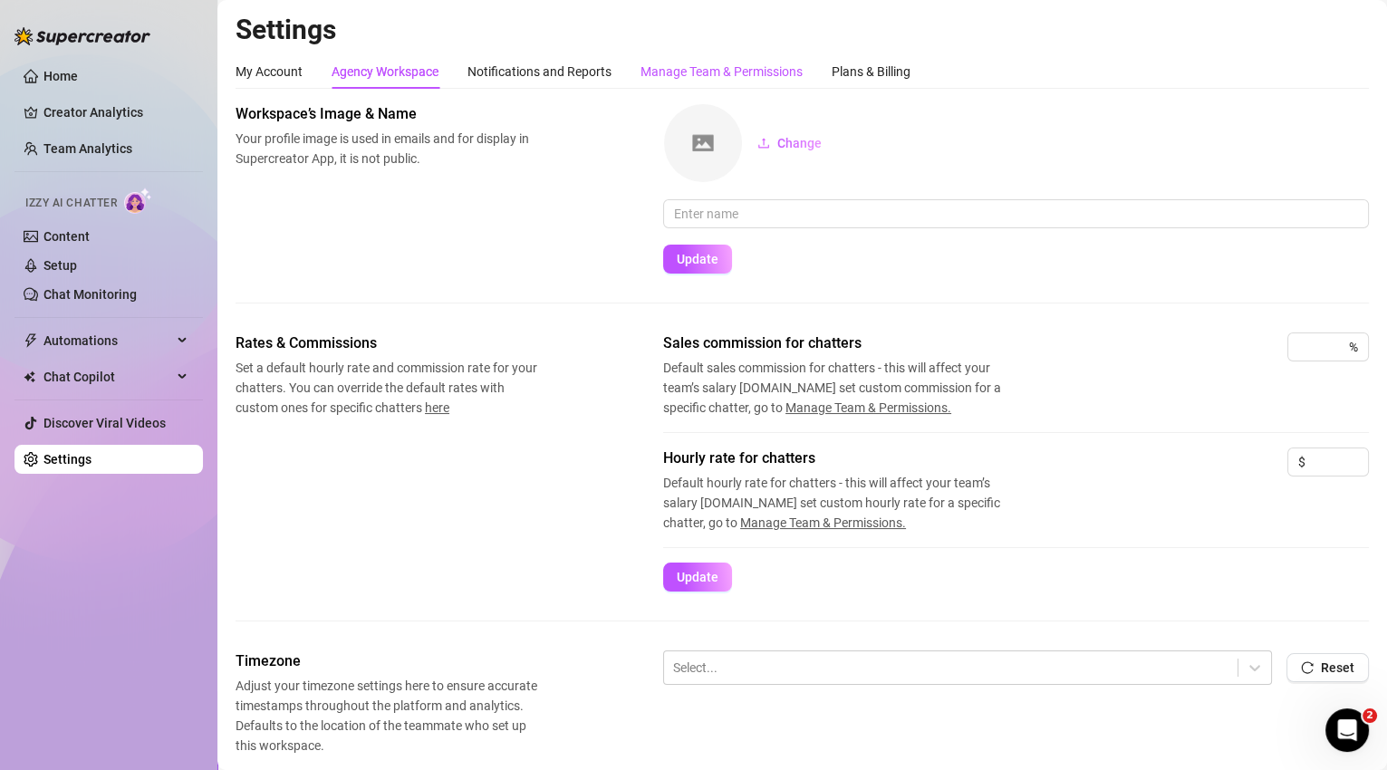
click at [706, 72] on div "Manage Team & Permissions" at bounding box center [721, 72] width 162 height 20
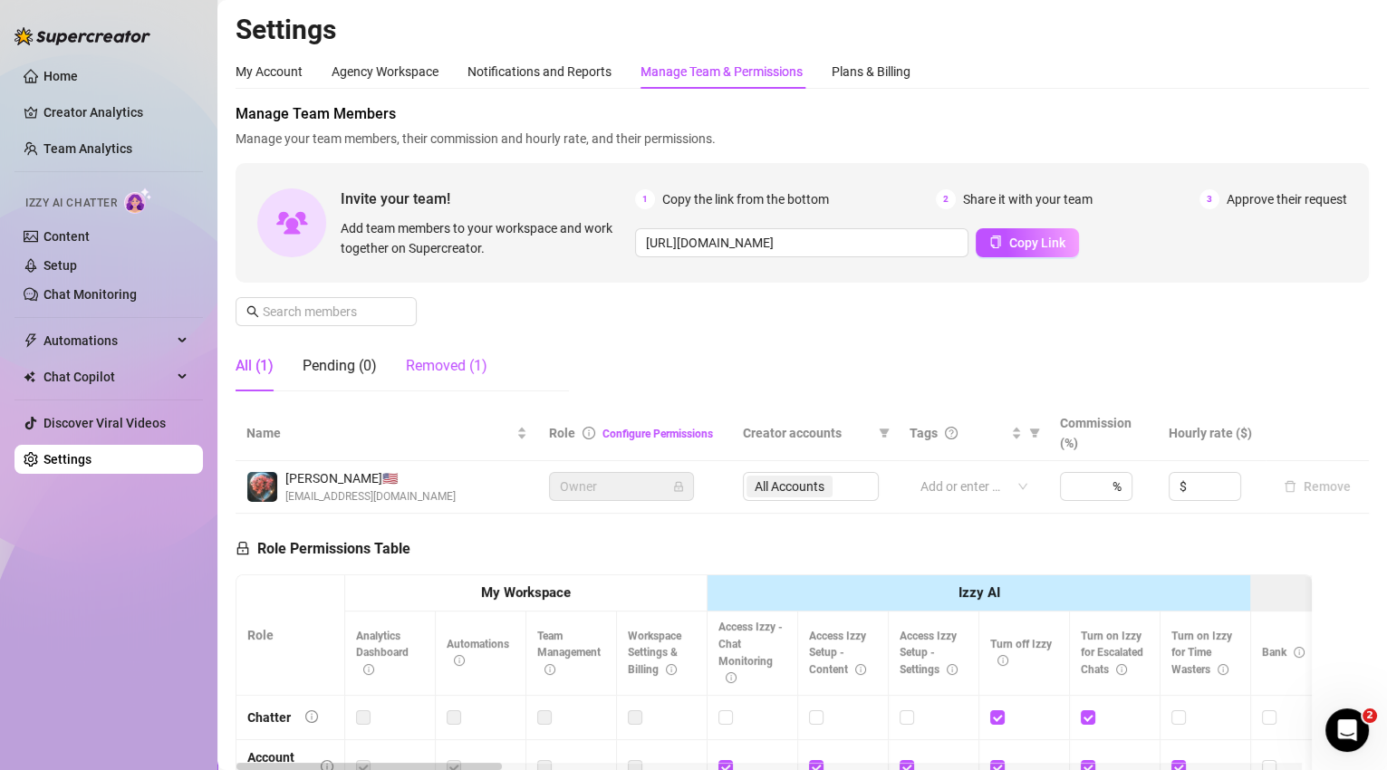
click at [466, 363] on div "Removed (1)" at bounding box center [447, 366] width 82 height 22
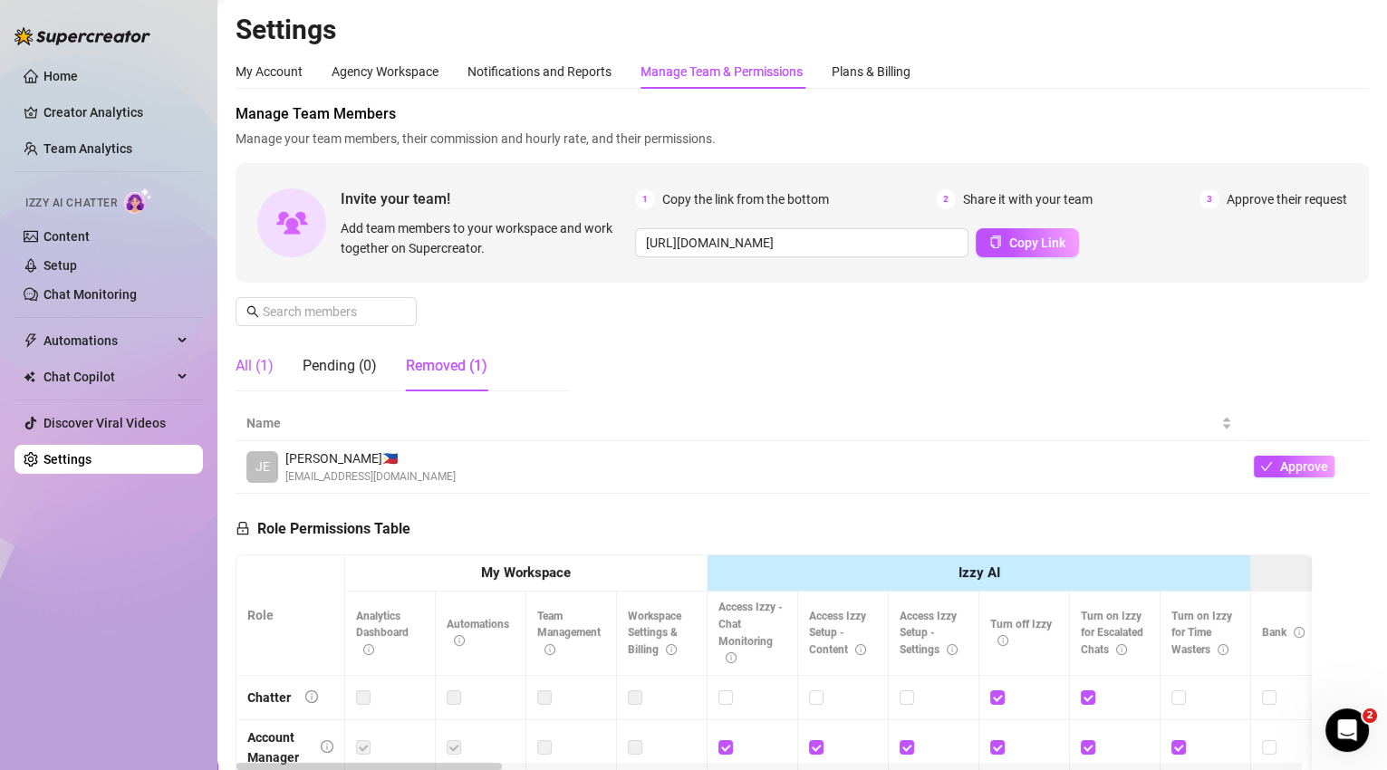
click at [256, 364] on div "All (1)" at bounding box center [254, 366] width 38 height 22
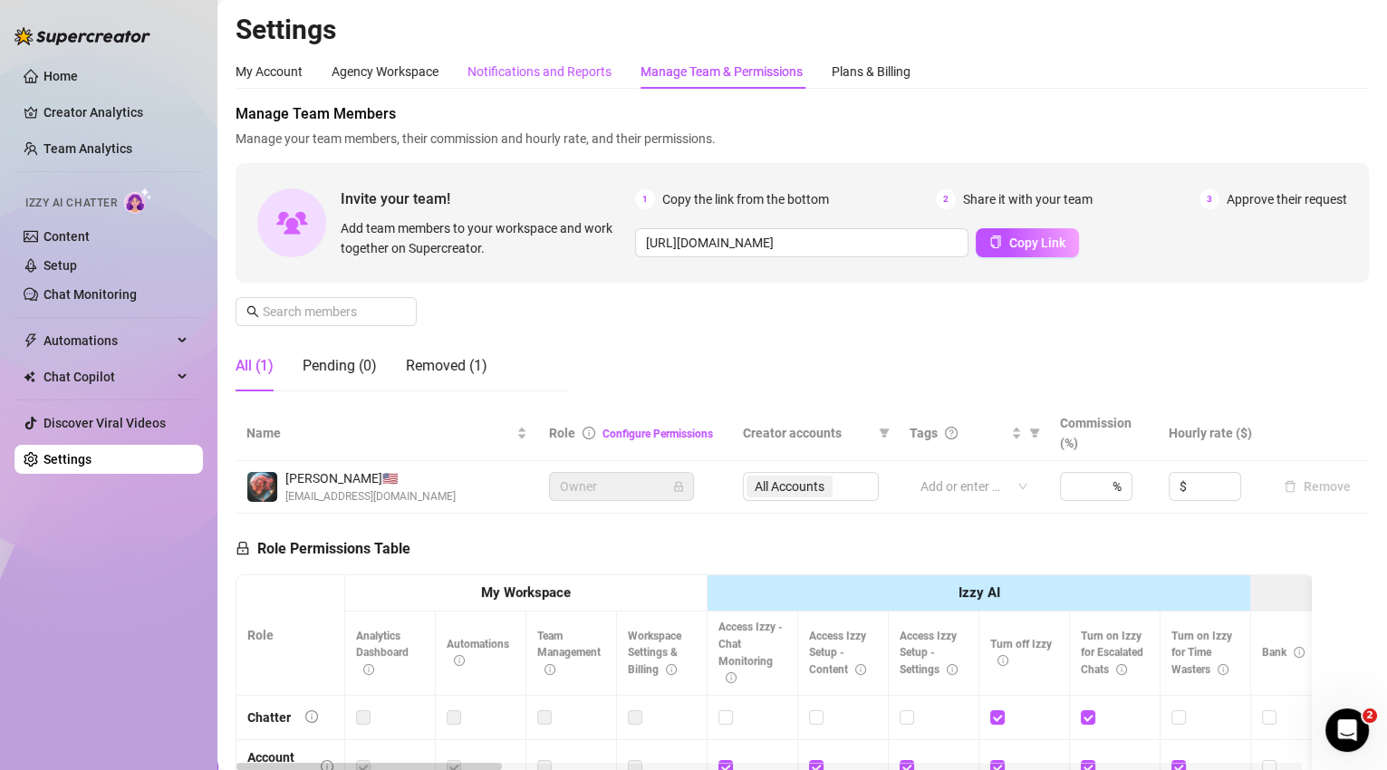
drag, startPoint x: 571, startPoint y: 76, endPoint x: 450, endPoint y: 75, distance: 121.4
click at [571, 75] on div "Notifications and Reports" at bounding box center [539, 72] width 144 height 20
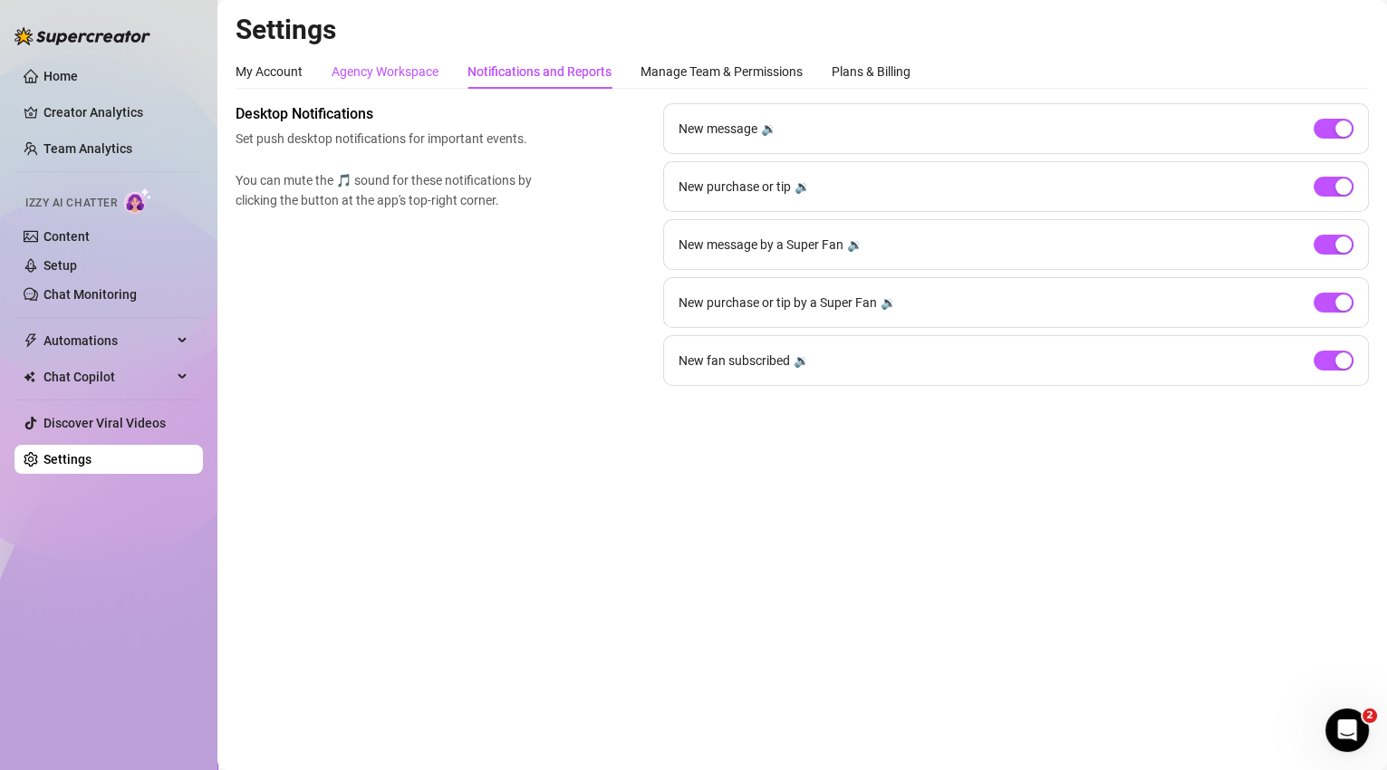
drag, startPoint x: 400, startPoint y: 72, endPoint x: 335, endPoint y: 72, distance: 65.2
click at [400, 72] on div "Agency Workspace" at bounding box center [384, 72] width 107 height 20
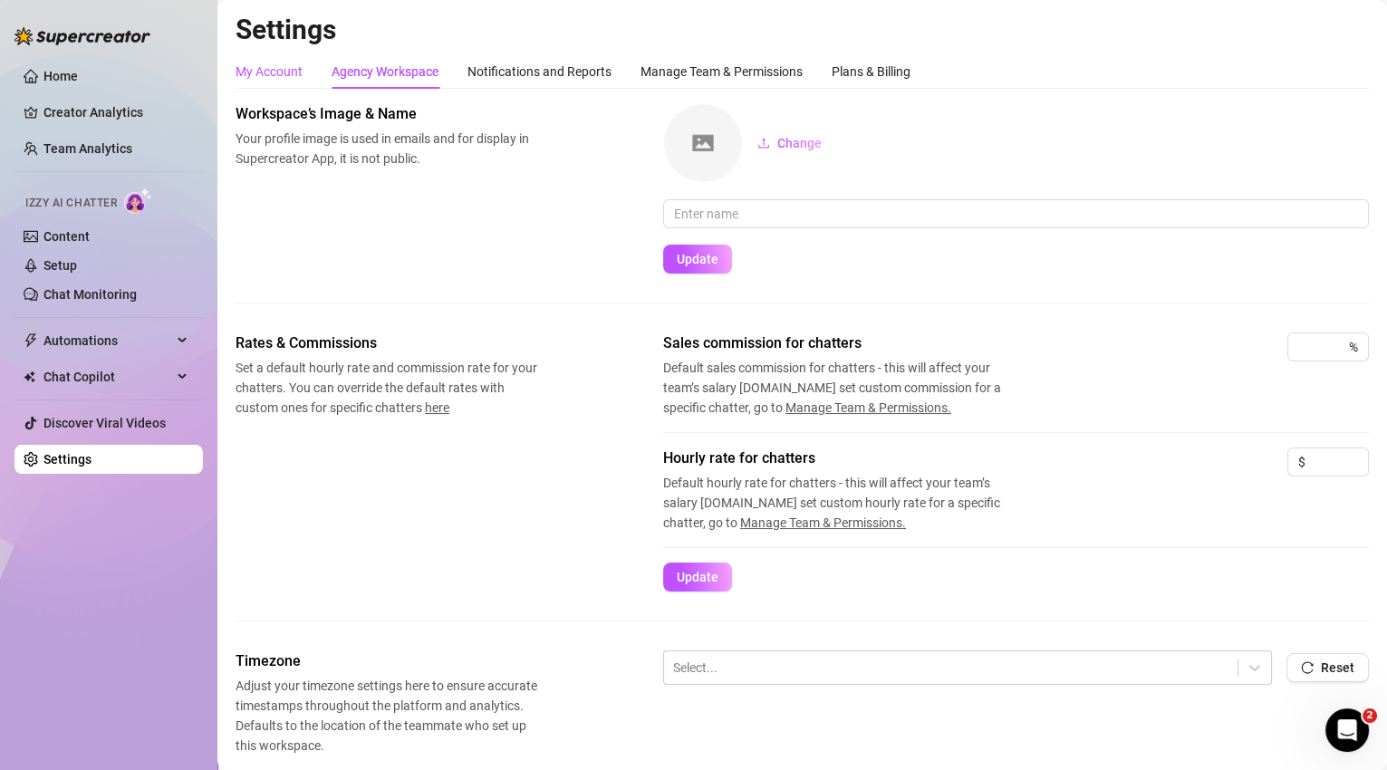
click at [278, 66] on div "My Account" at bounding box center [268, 72] width 67 height 20
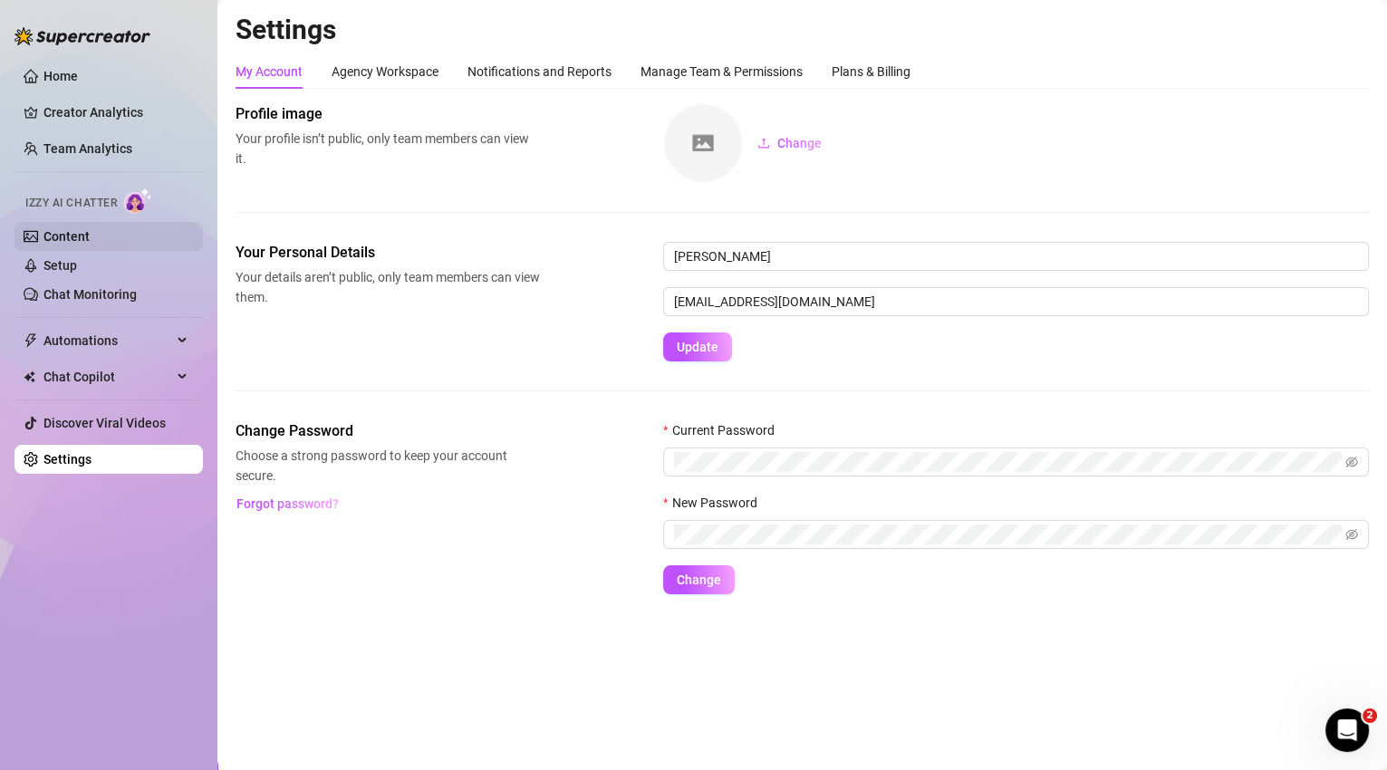
click at [85, 239] on link "Content" at bounding box center [66, 236] width 46 height 14
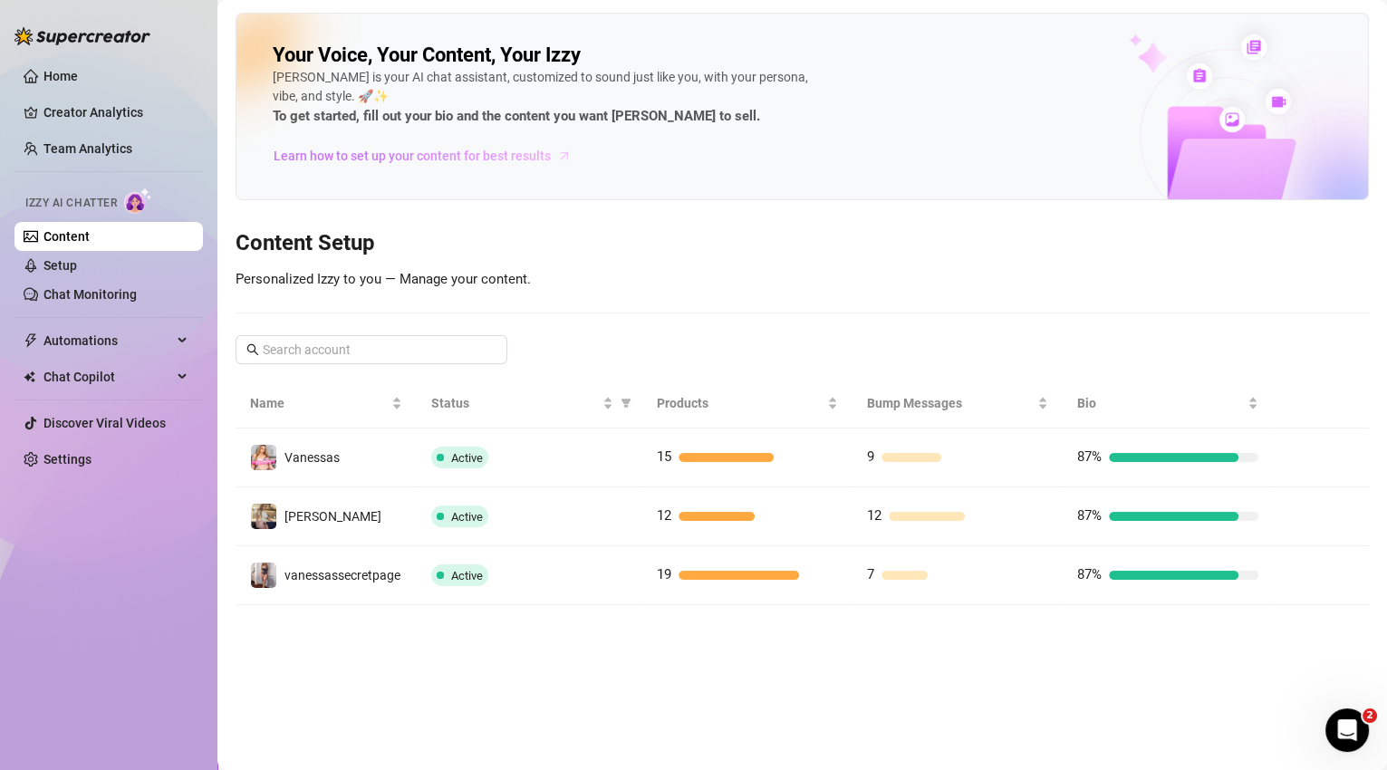
click at [435, 153] on span "Learn how to set up your content for best results" at bounding box center [412, 156] width 277 height 20
click at [398, 160] on span "Learn how to set up your content for best results" at bounding box center [412, 156] width 277 height 20
click at [77, 267] on link "Setup" at bounding box center [60, 265] width 34 height 14
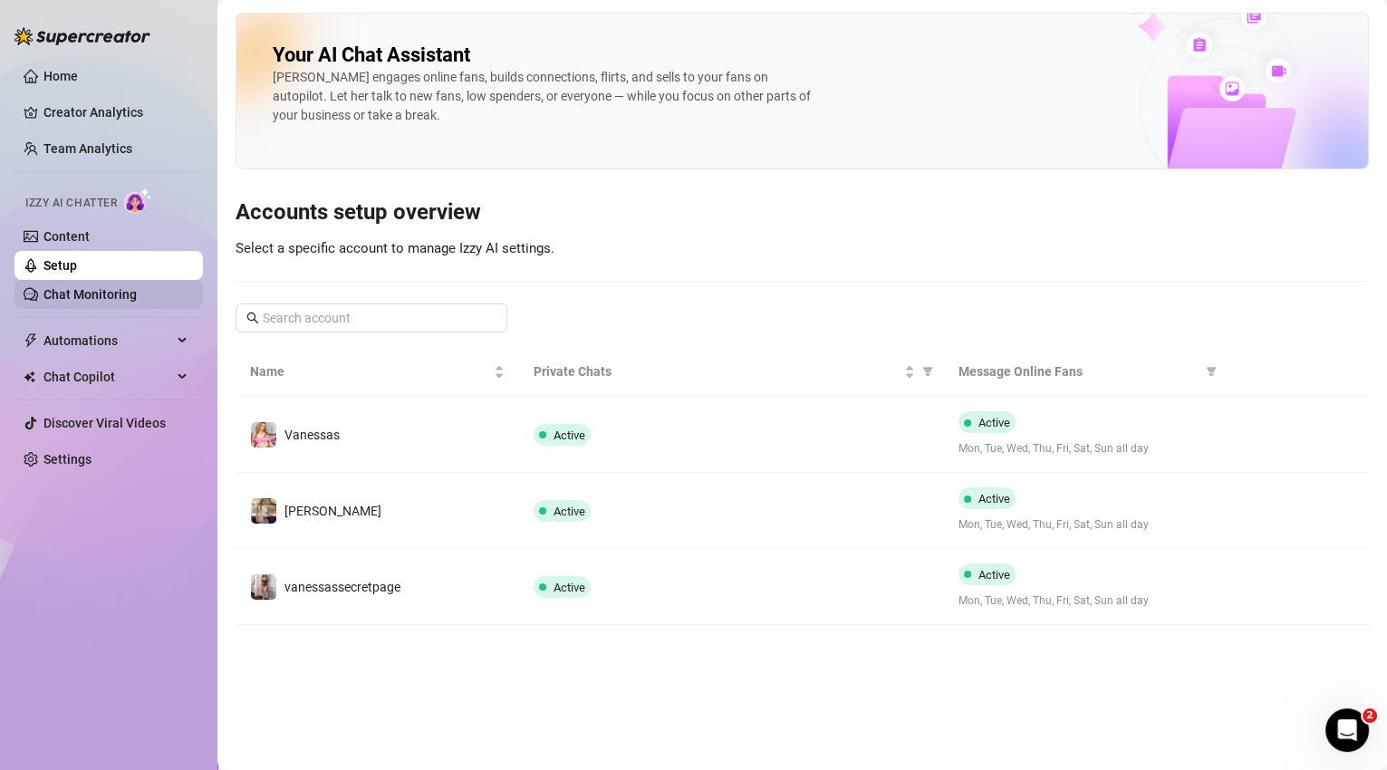
click at [99, 302] on link "Chat Monitoring" at bounding box center [89, 294] width 93 height 14
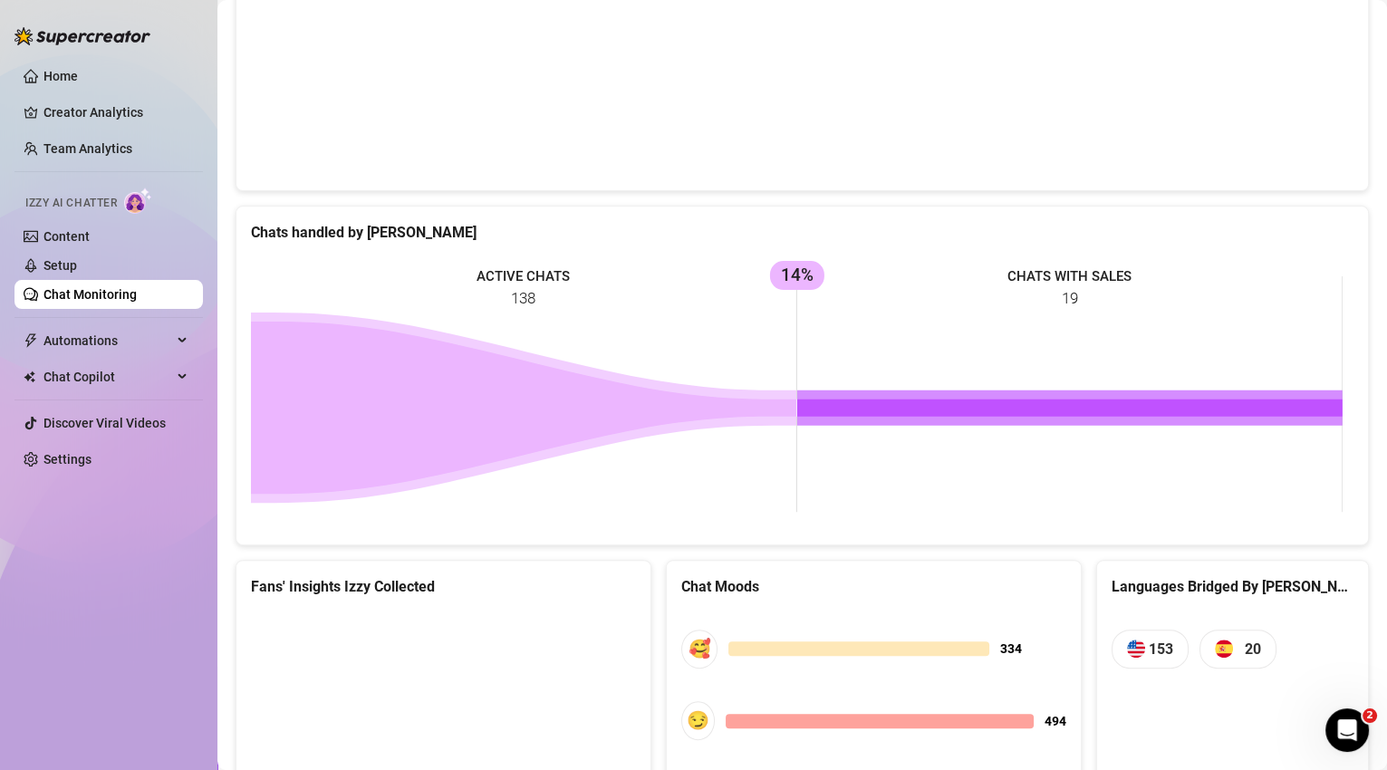
scroll to position [913, 0]
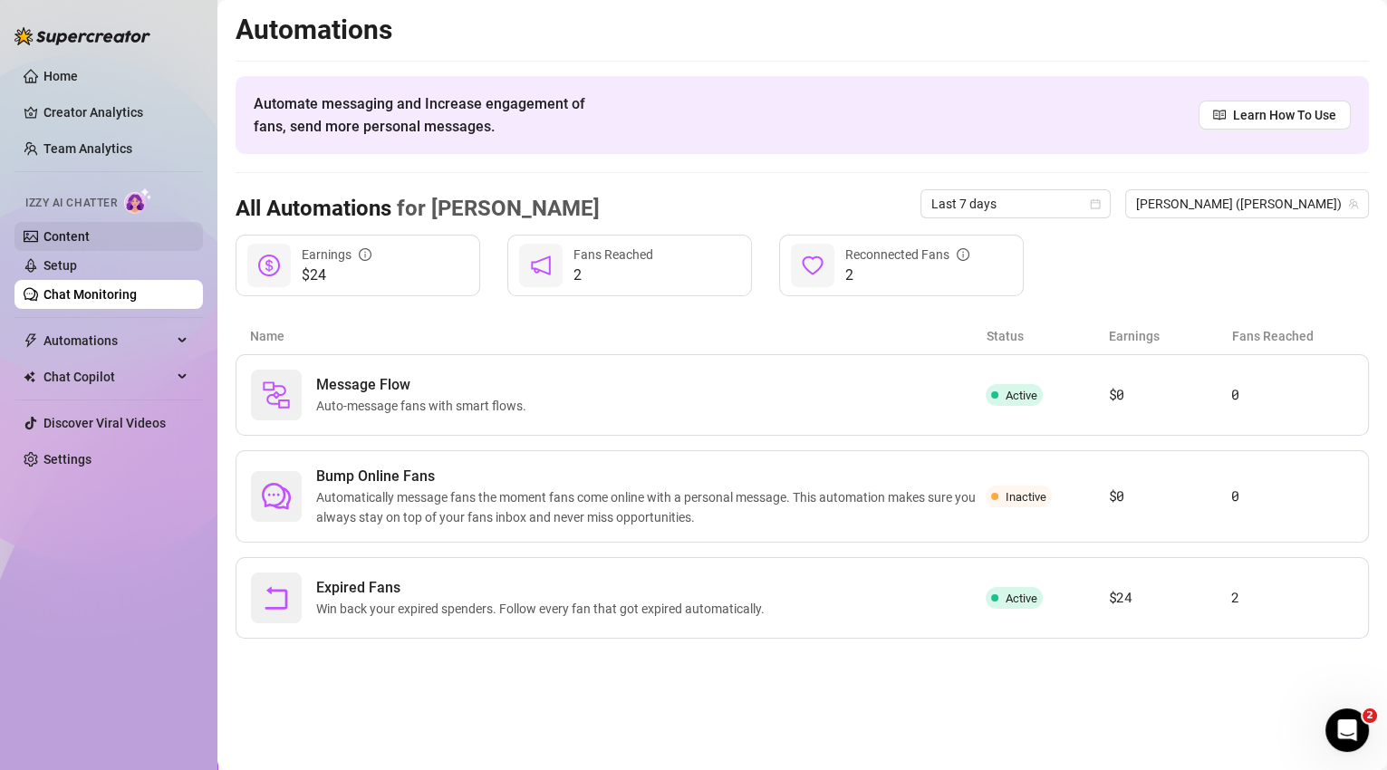
click at [72, 235] on link "Content" at bounding box center [66, 236] width 46 height 14
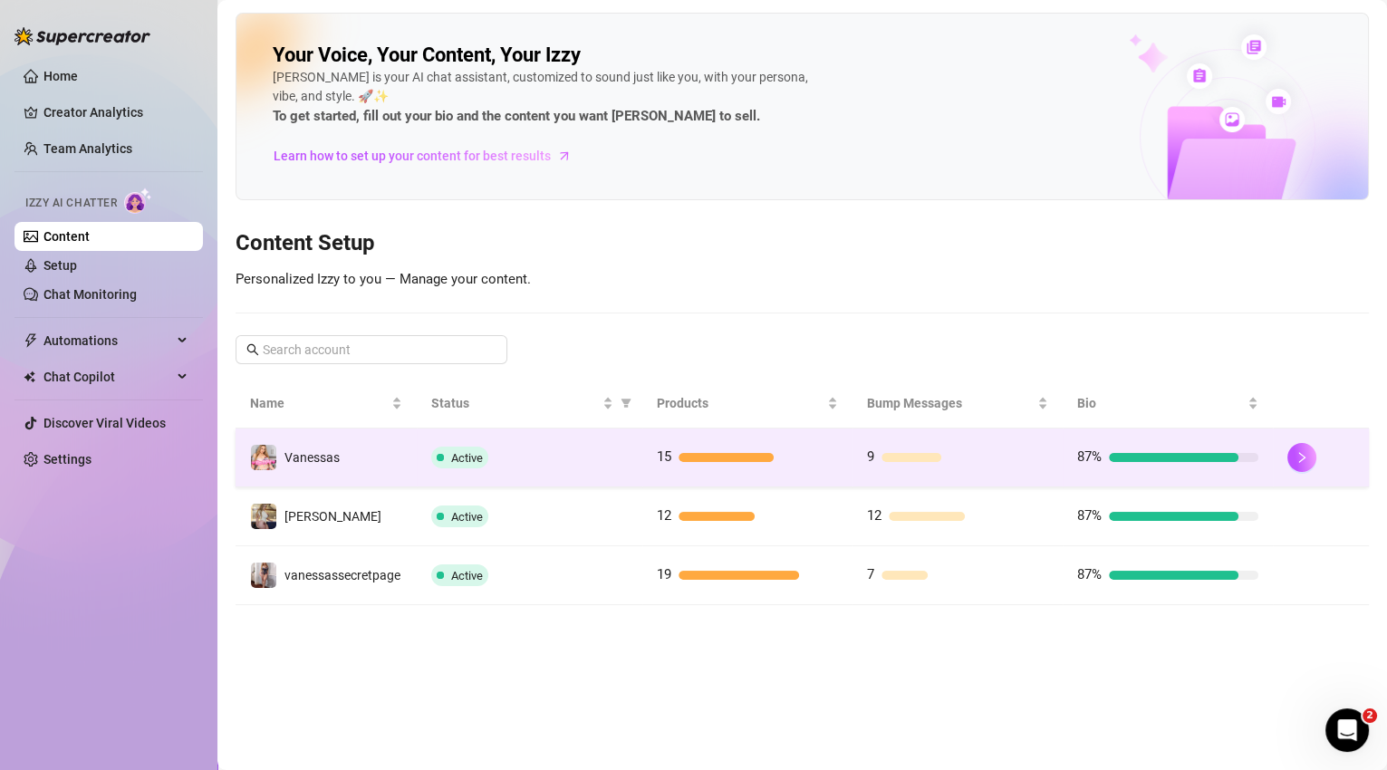
click at [353, 464] on td "Vanessas" at bounding box center [325, 457] width 181 height 59
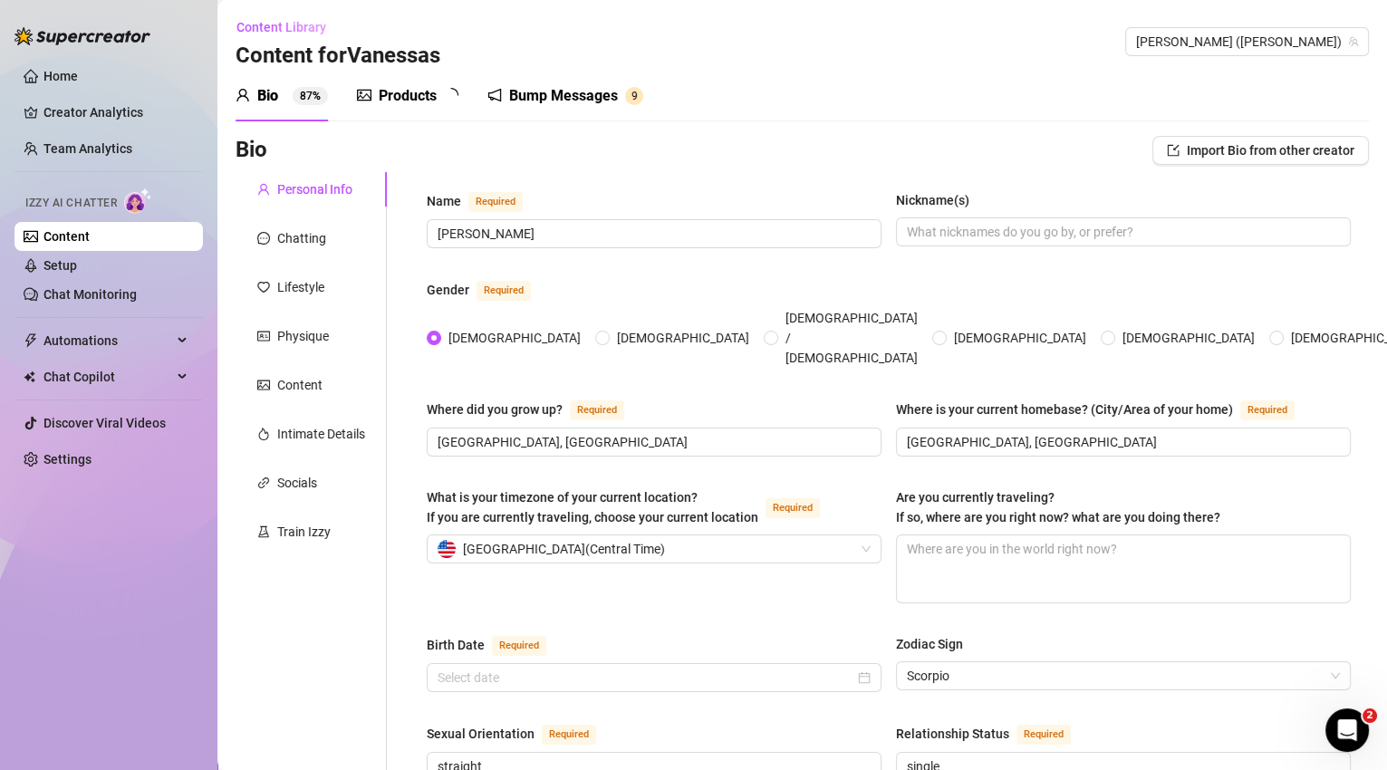
radio input "true"
type input "[DATE]"
drag, startPoint x: 385, startPoint y: 99, endPoint x: 388, endPoint y: 115, distance: 16.5
click at [385, 99] on div "Products" at bounding box center [408, 96] width 58 height 22
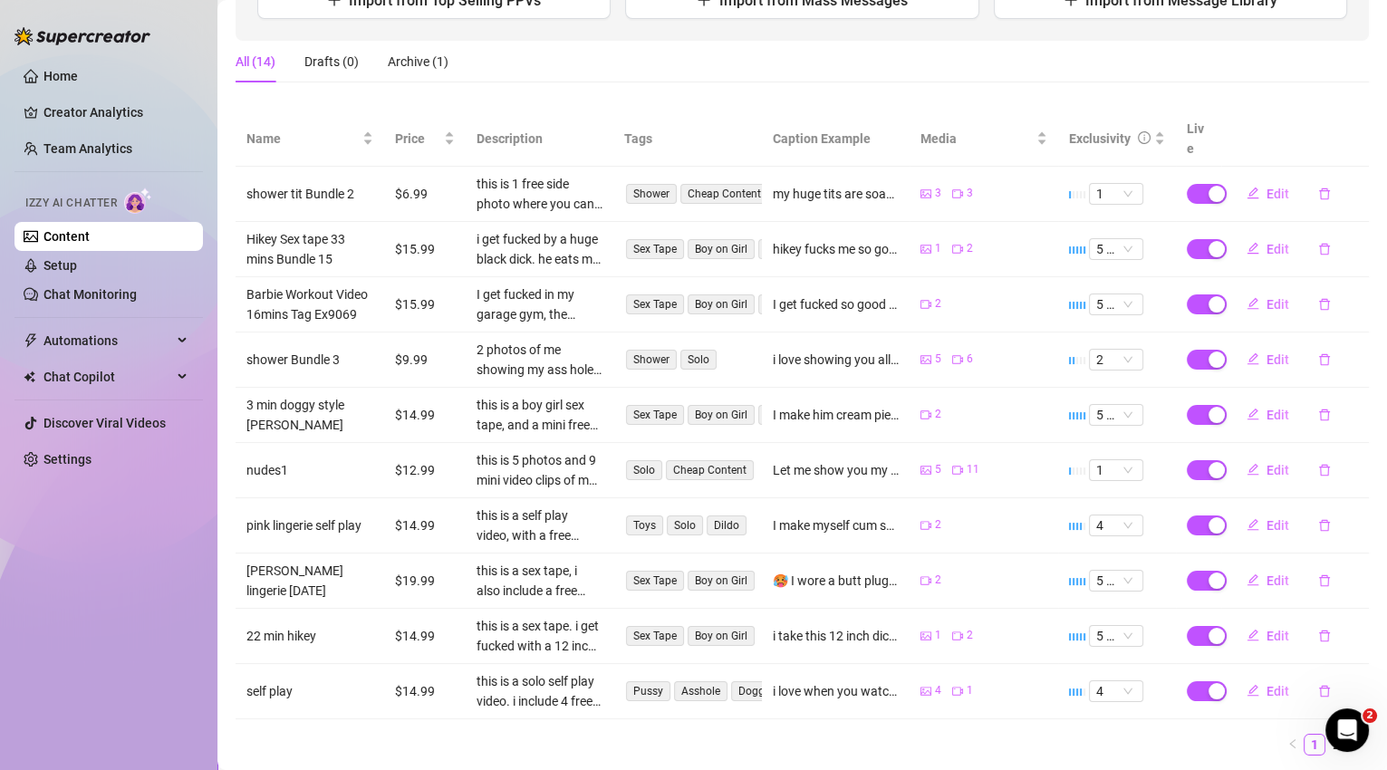
scroll to position [274, 0]
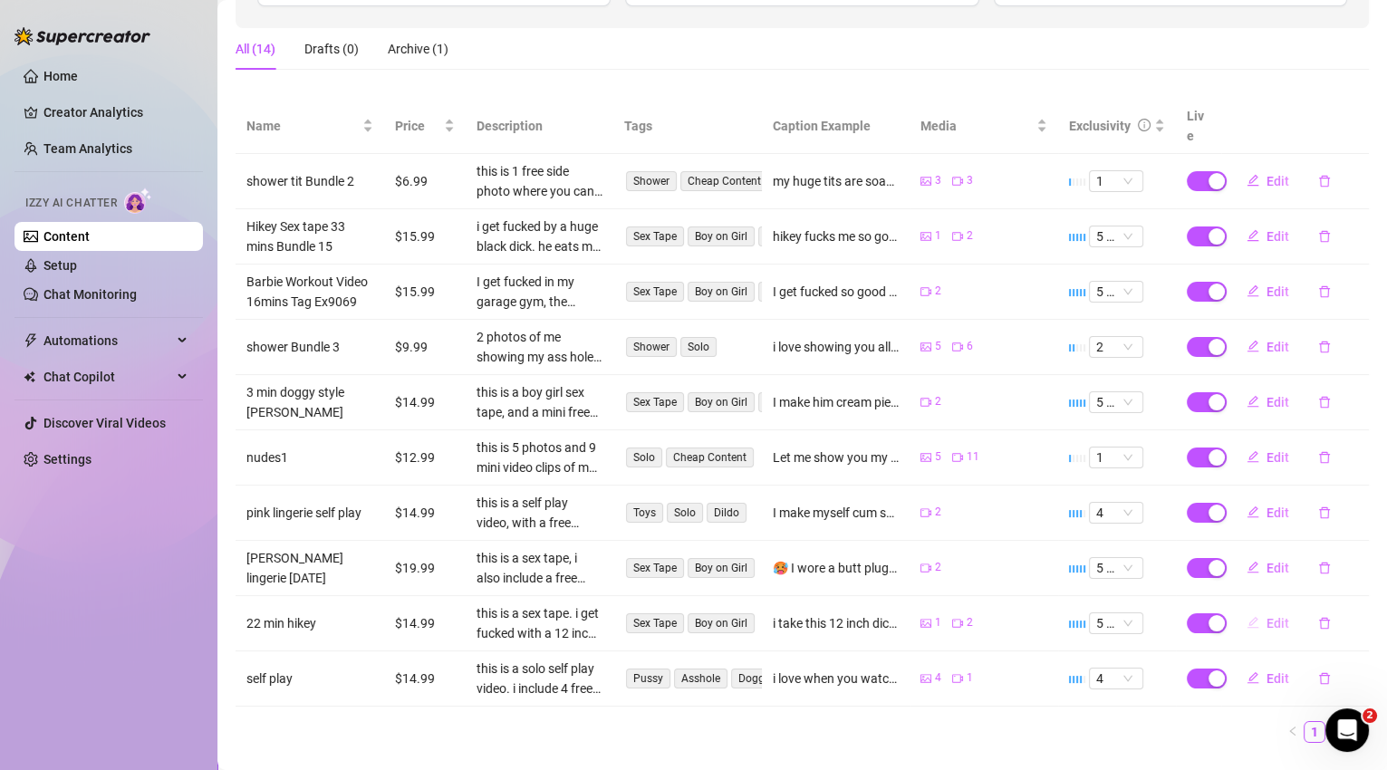
click at [1266, 616] on span "Edit" at bounding box center [1277, 623] width 23 height 14
type textarea "i take this 12 inch dick so good, it hurts so bad but im such a good girl. i mo…"
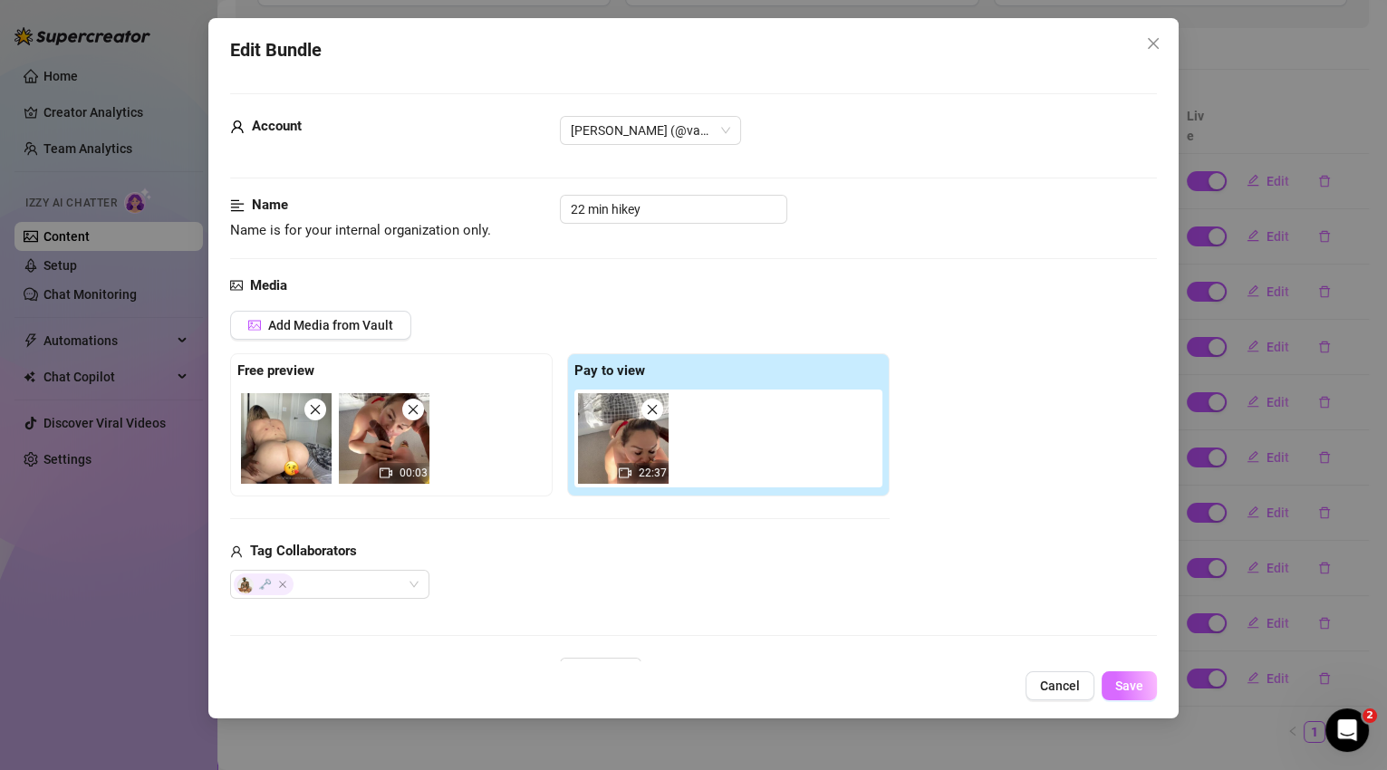
click at [1143, 693] on button "Save" at bounding box center [1128, 685] width 55 height 29
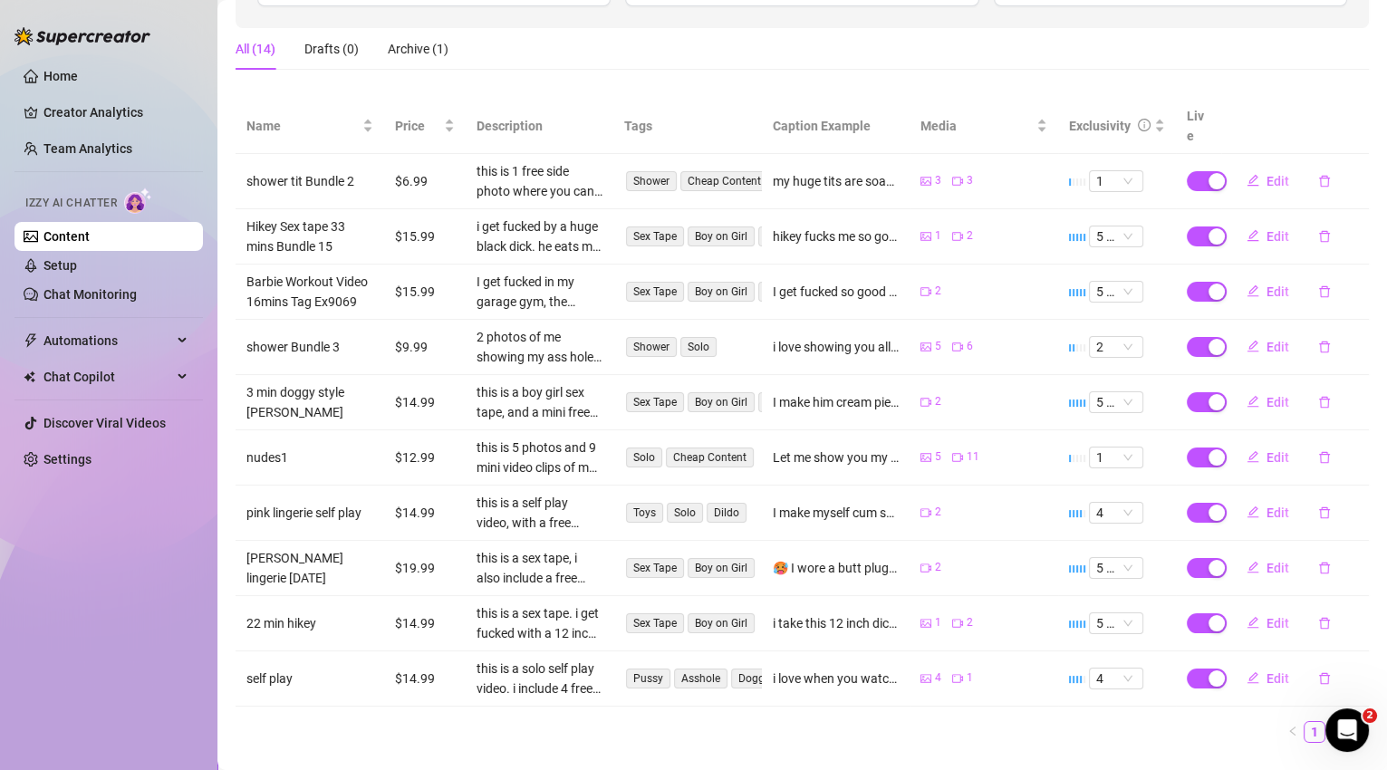
scroll to position [0, 0]
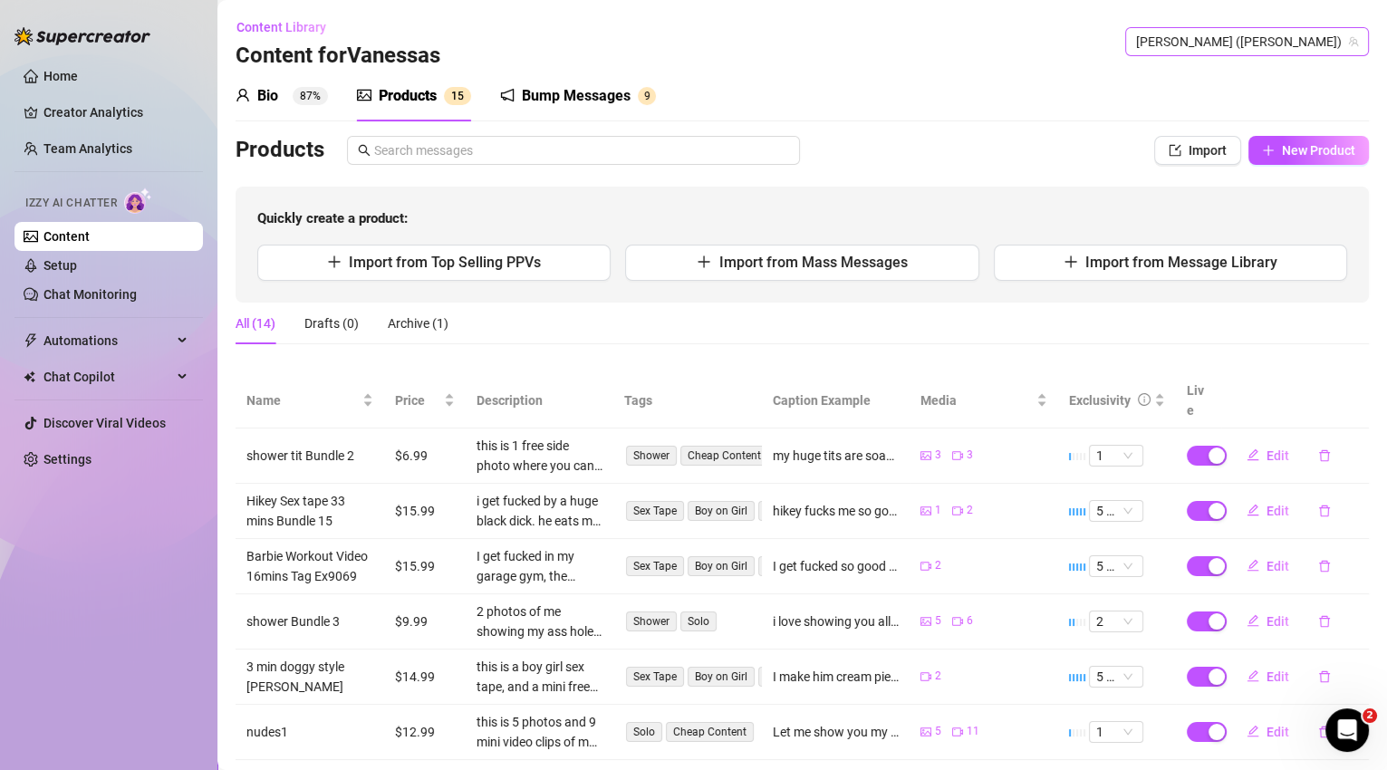
click at [1271, 34] on span "[PERSON_NAME] ([PERSON_NAME])" at bounding box center [1247, 41] width 222 height 27
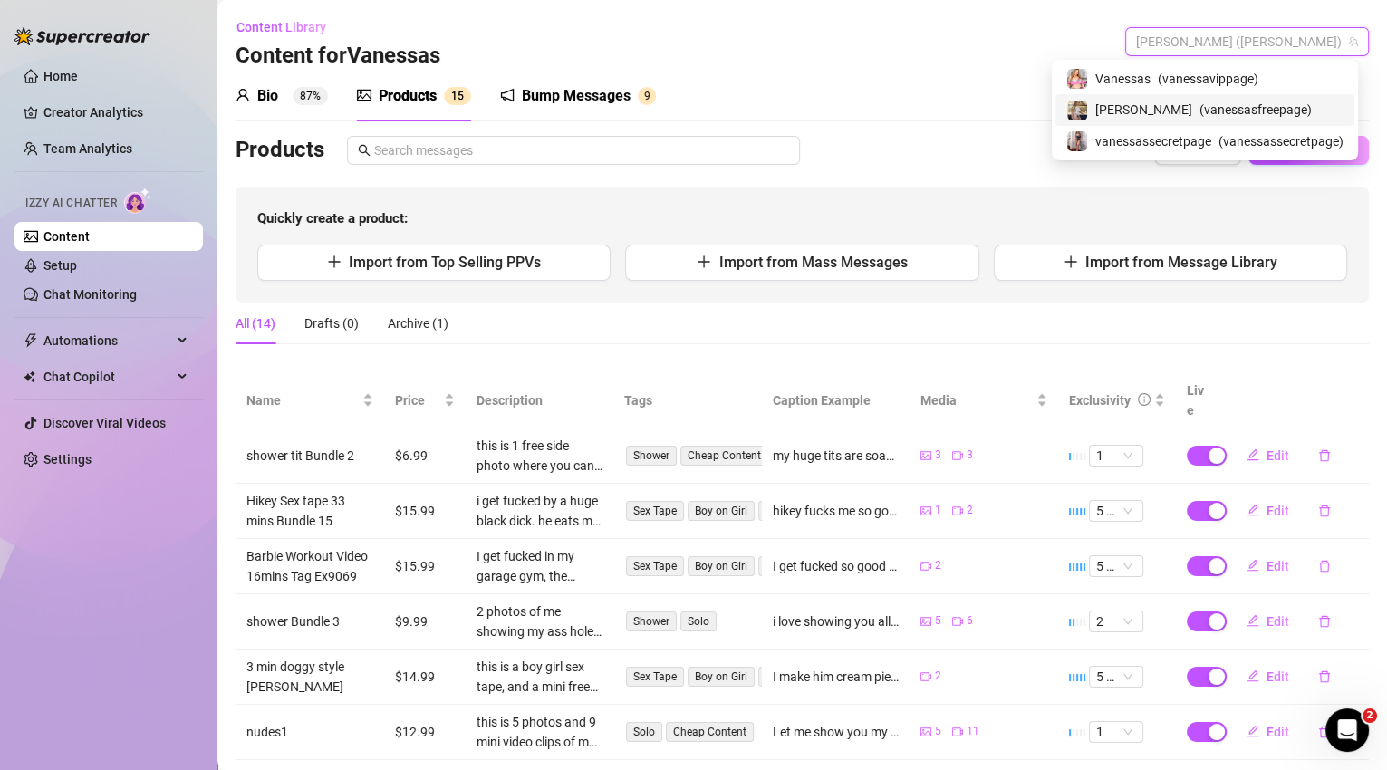
click at [1257, 107] on span "( vanessasfreepage )" at bounding box center [1255, 110] width 112 height 20
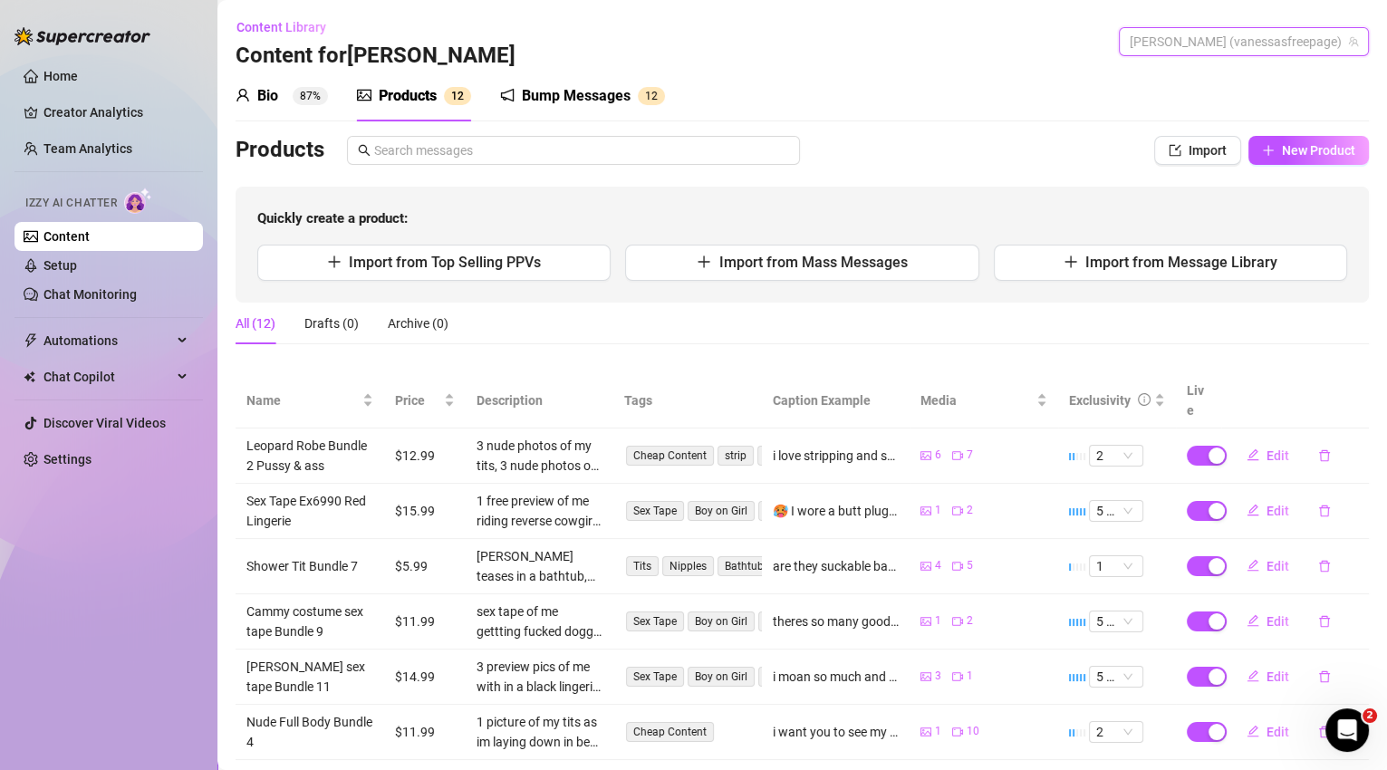
click at [1265, 44] on span "[PERSON_NAME] (vanessasfreepage)" at bounding box center [1243, 41] width 228 height 27
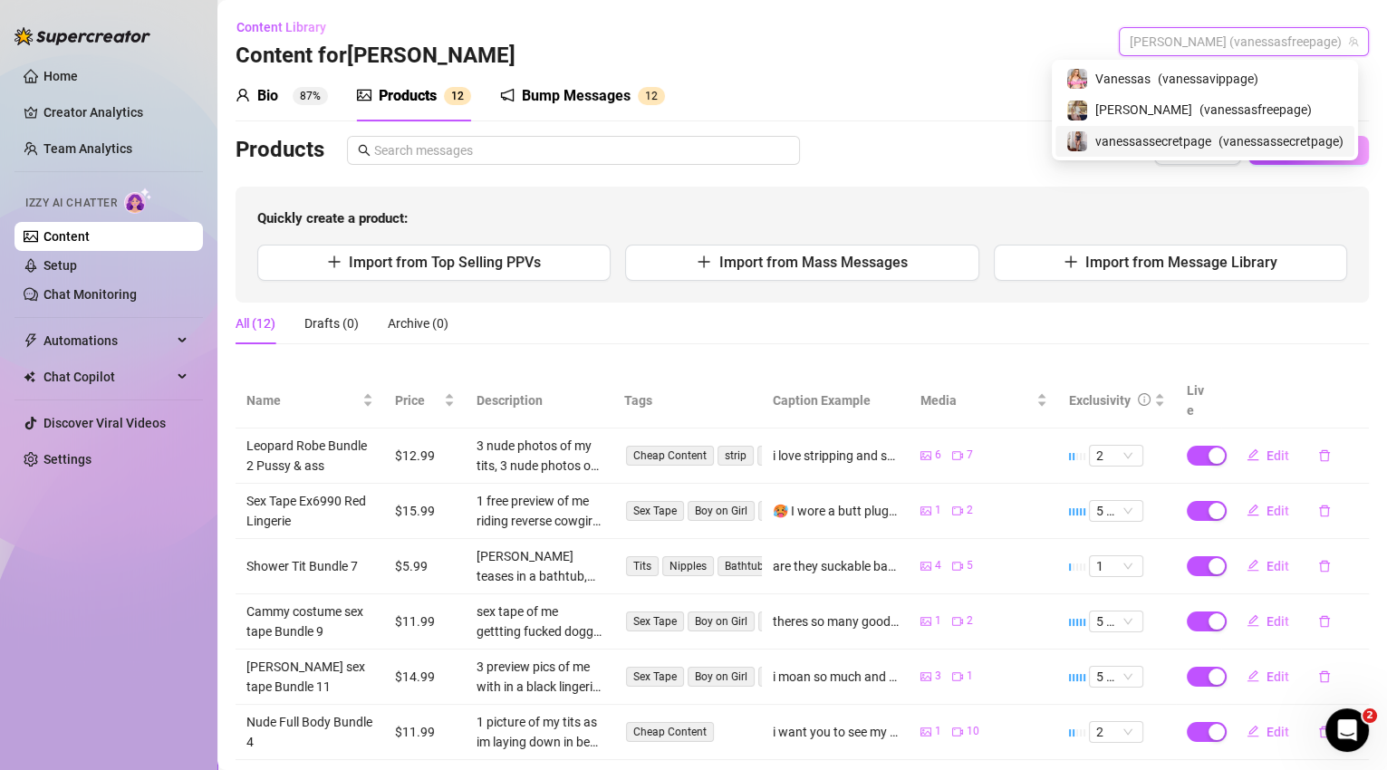
click at [1233, 145] on span "( vanessassecretpage )" at bounding box center [1280, 141] width 125 height 20
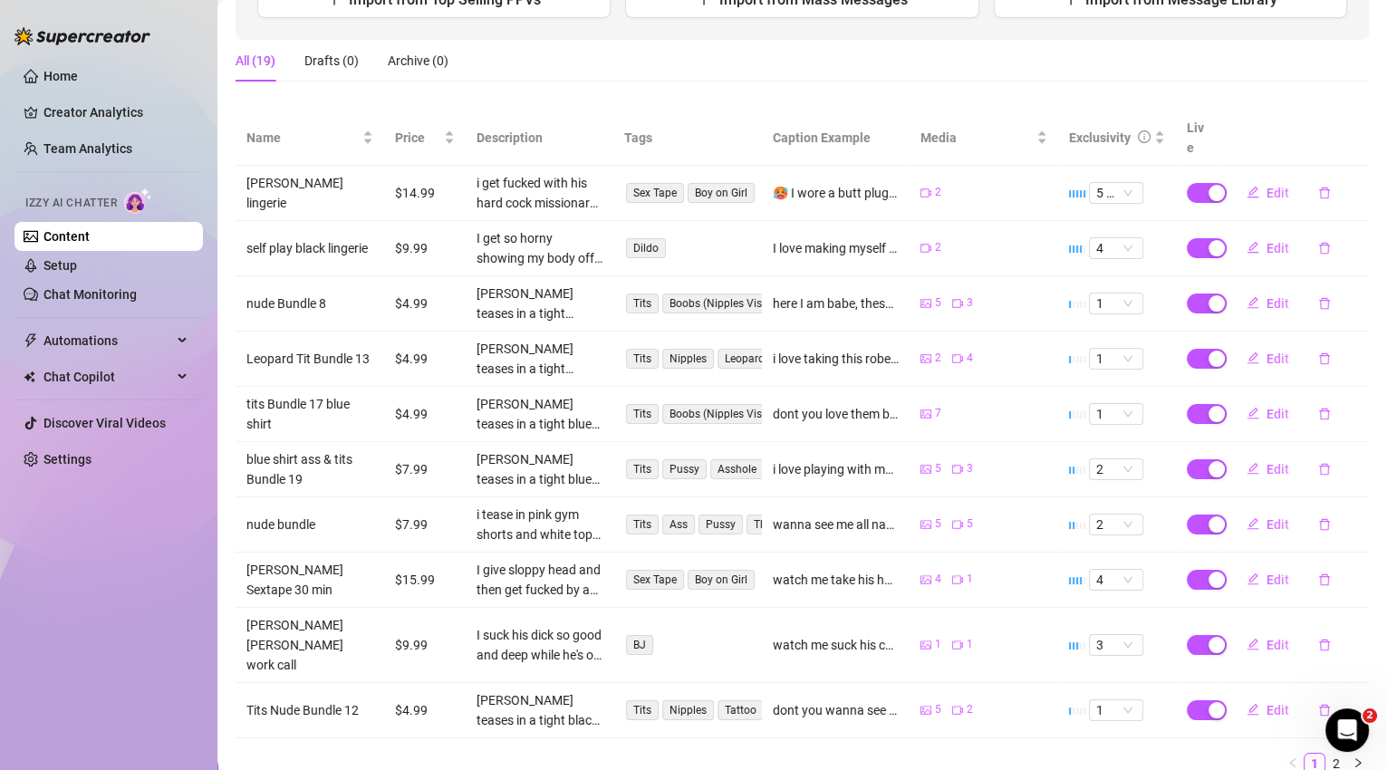
scroll to position [293, 0]
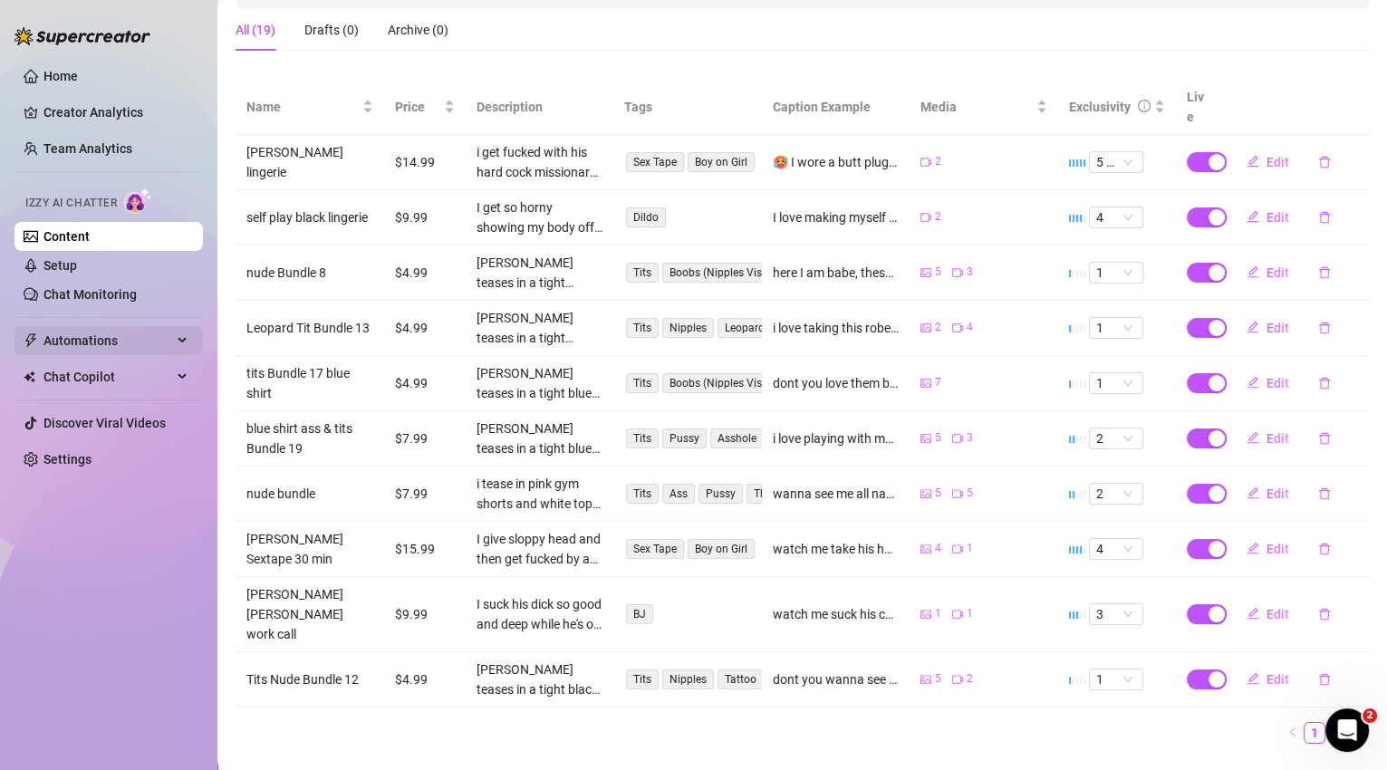
click at [138, 334] on span "Automations" at bounding box center [107, 340] width 129 height 29
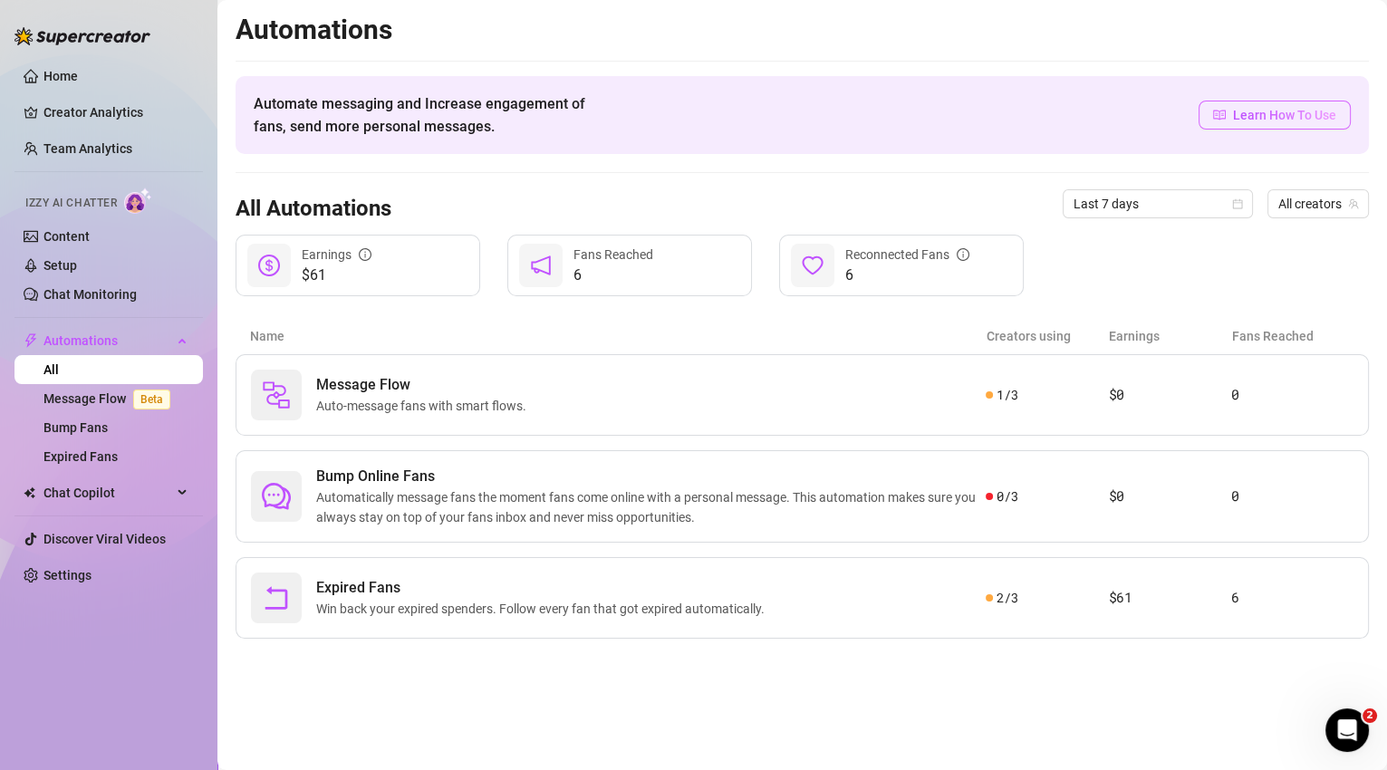
click at [1271, 112] on span "Learn How To Use" at bounding box center [1284, 115] width 103 height 20
click at [52, 240] on link "Content" at bounding box center [66, 236] width 46 height 14
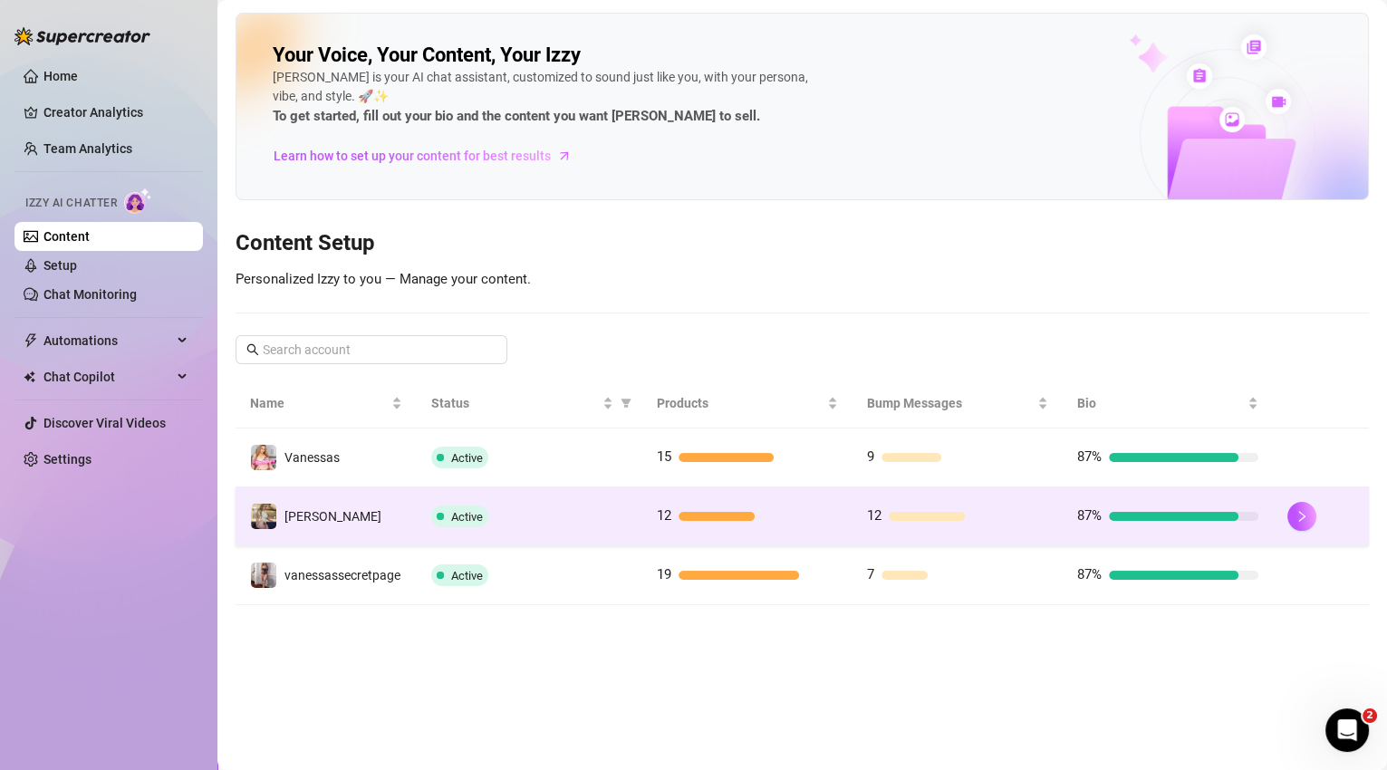
click at [507, 512] on div "Active" at bounding box center [529, 516] width 197 height 22
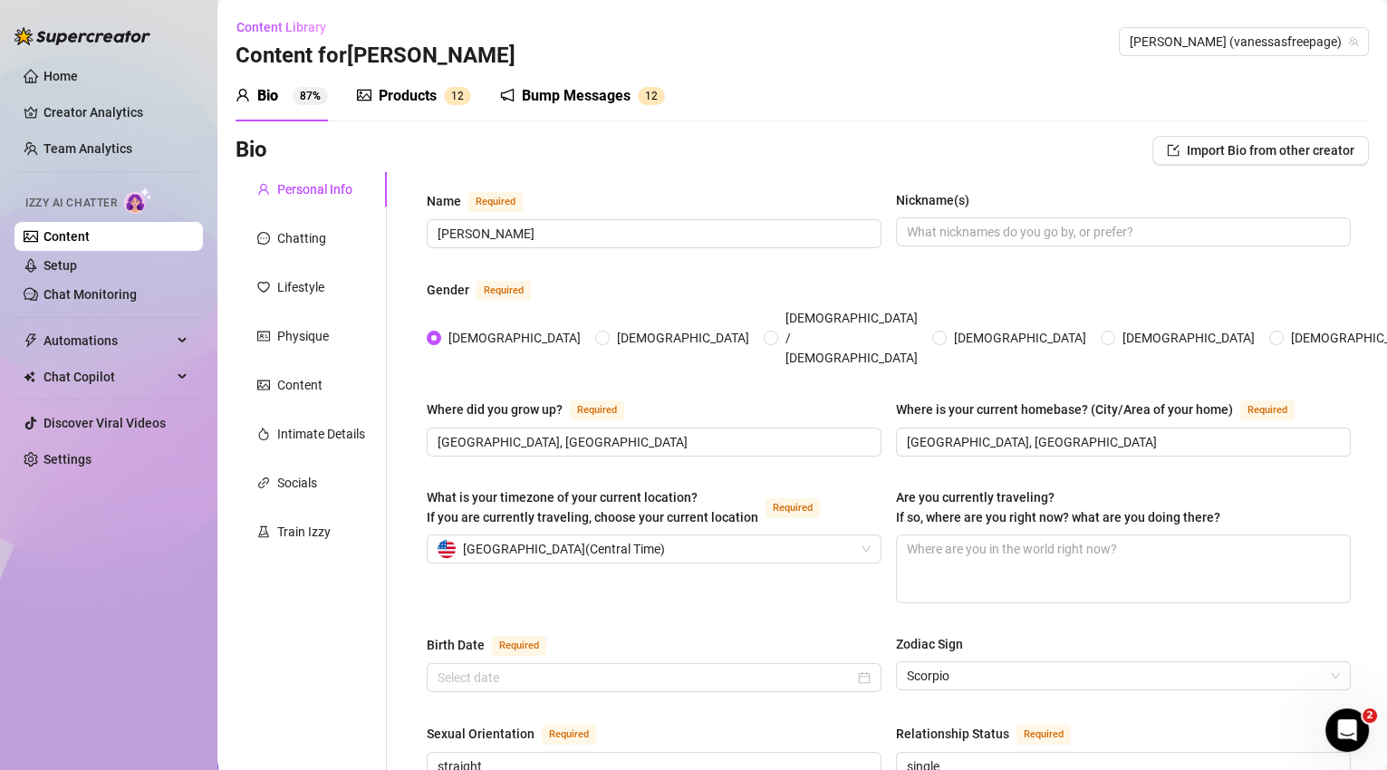
radio input "true"
type input "[DATE]"
click at [403, 97] on div "Products" at bounding box center [408, 96] width 58 height 22
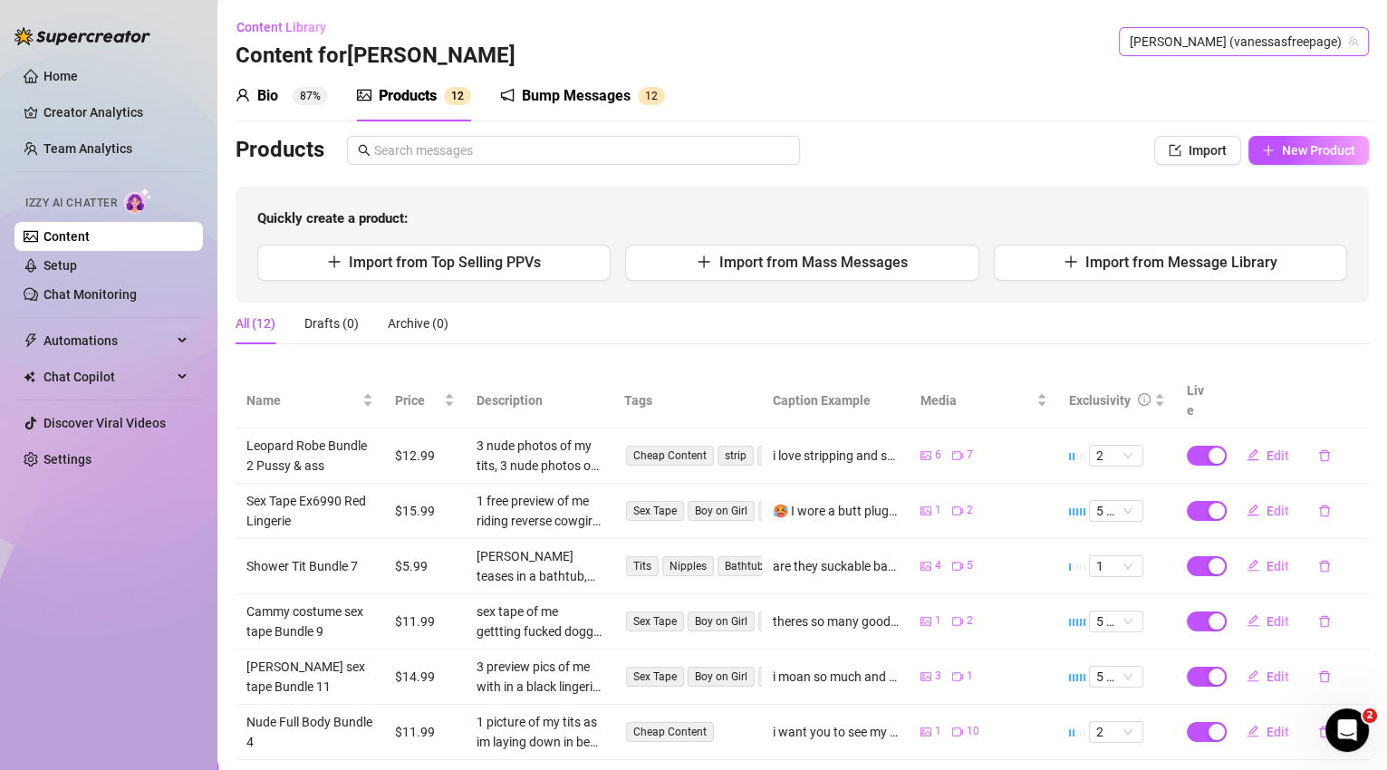
click at [1295, 55] on div "[PERSON_NAME] (vanessasfreepage)" at bounding box center [1243, 41] width 250 height 29
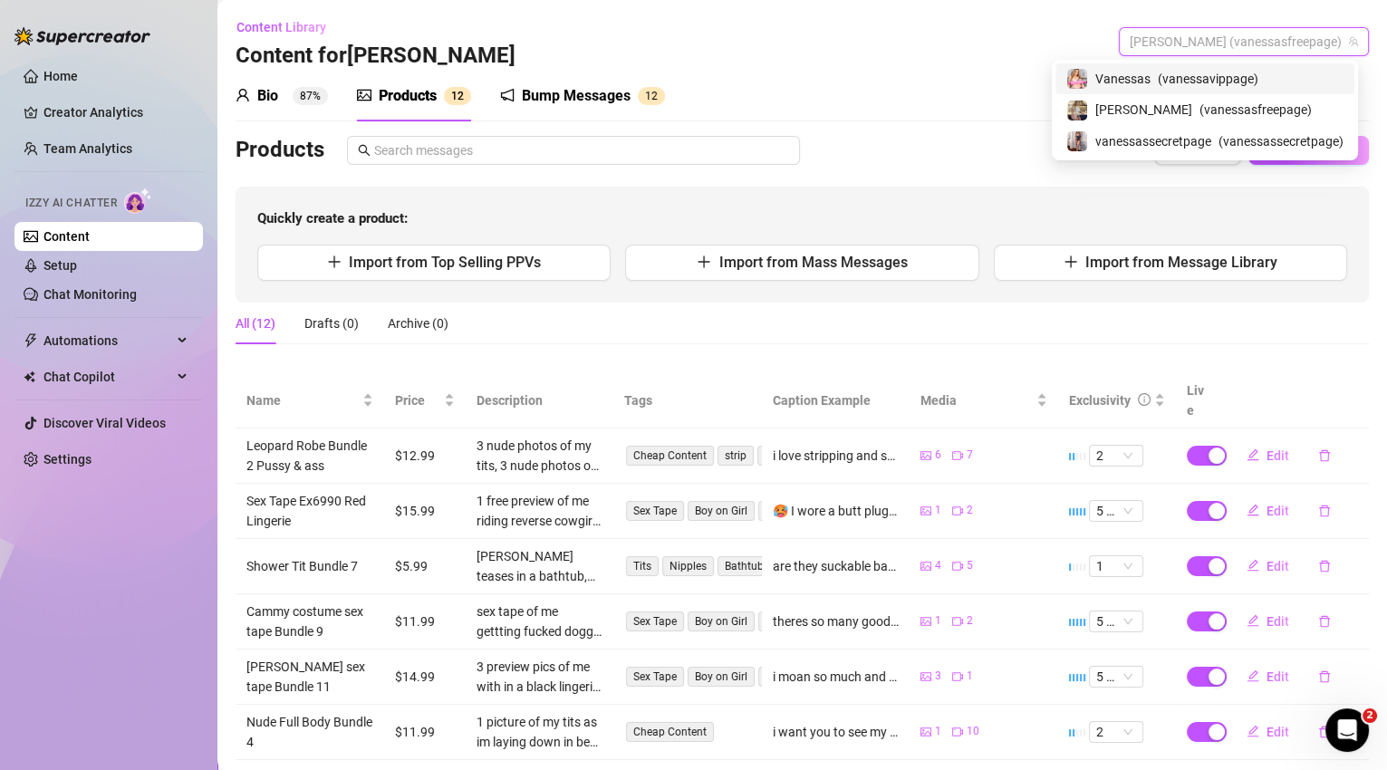
click at [1289, 41] on span "[PERSON_NAME] (vanessasfreepage)" at bounding box center [1243, 41] width 228 height 27
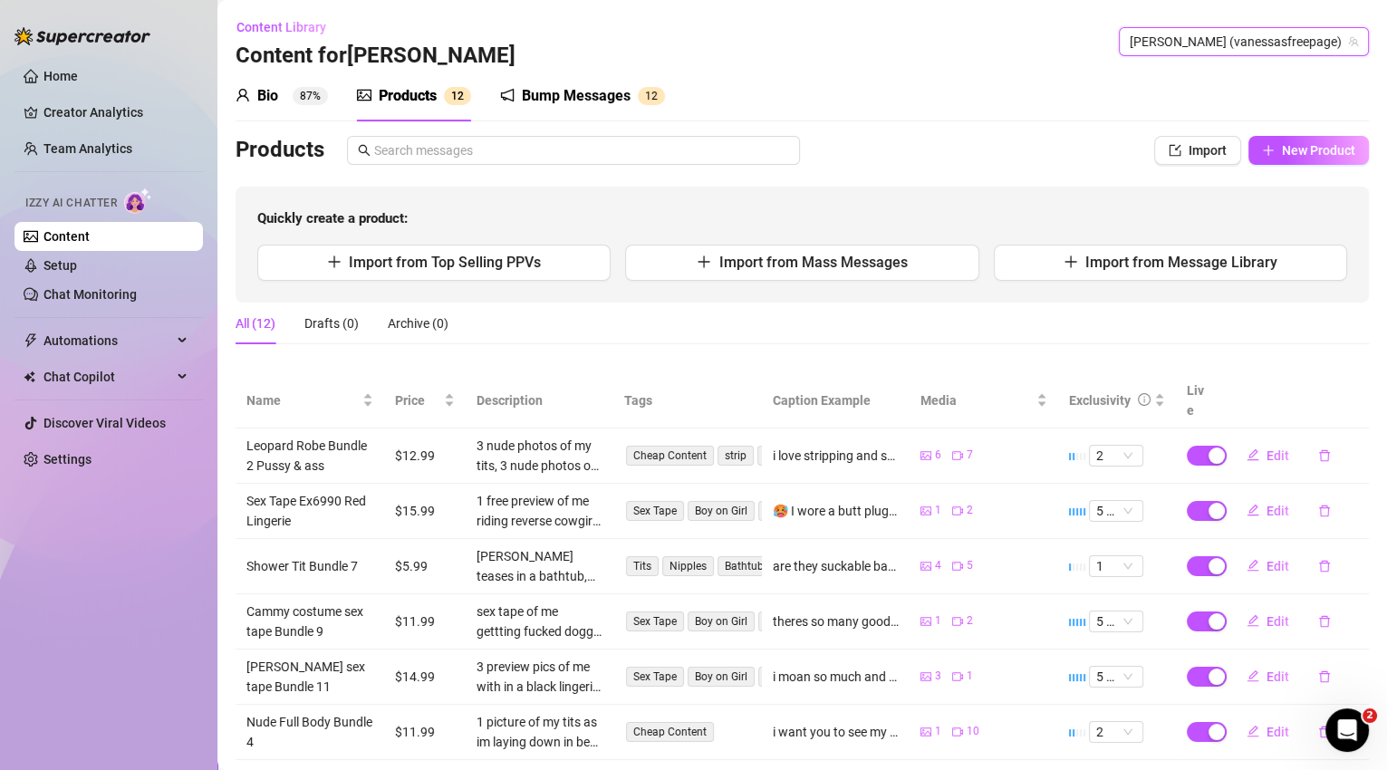
click at [1254, 44] on span "[PERSON_NAME] (vanessasfreepage)" at bounding box center [1243, 41] width 228 height 27
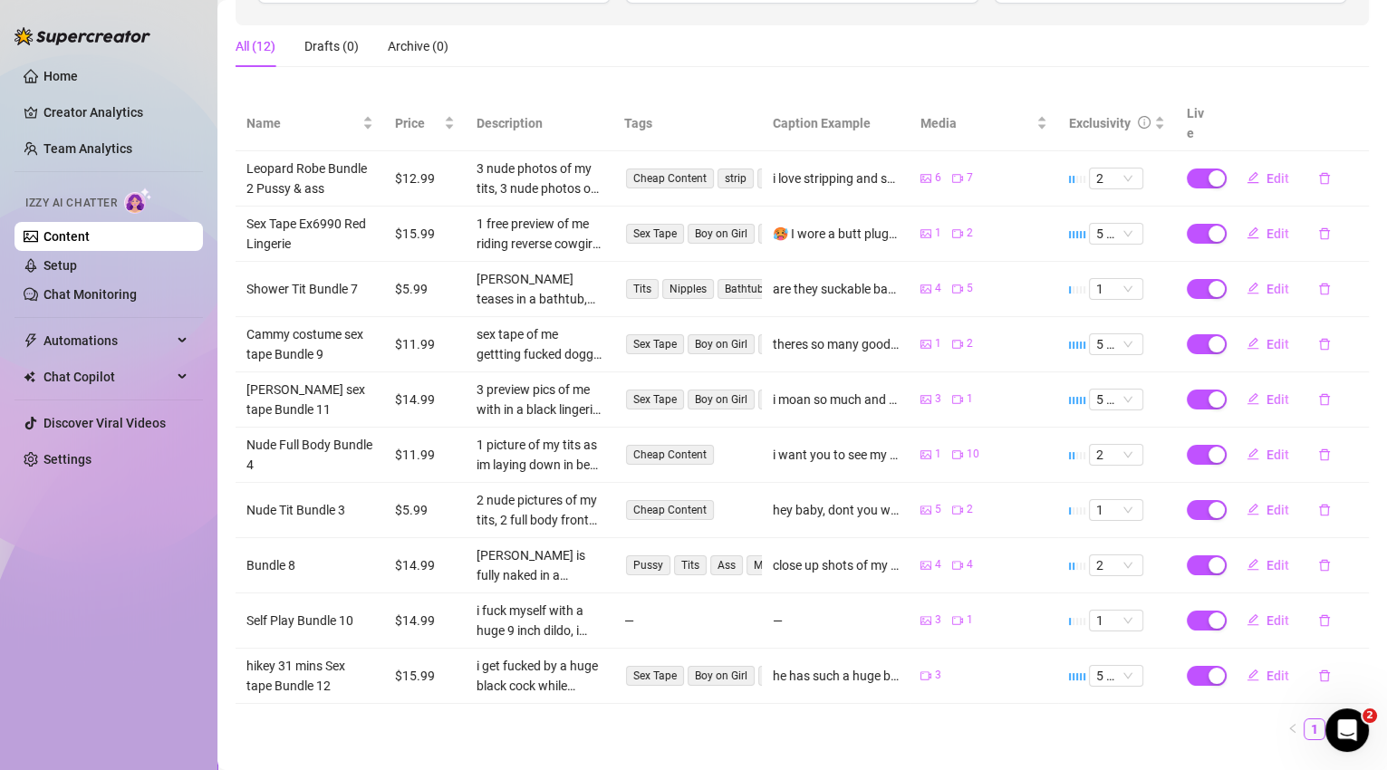
scroll to position [274, 0]
click at [1270, 340] on span "Edit" at bounding box center [1277, 347] width 23 height 14
type textarea "theres so many good angles in this sexy video, i give him sloppy head, gag on h…"
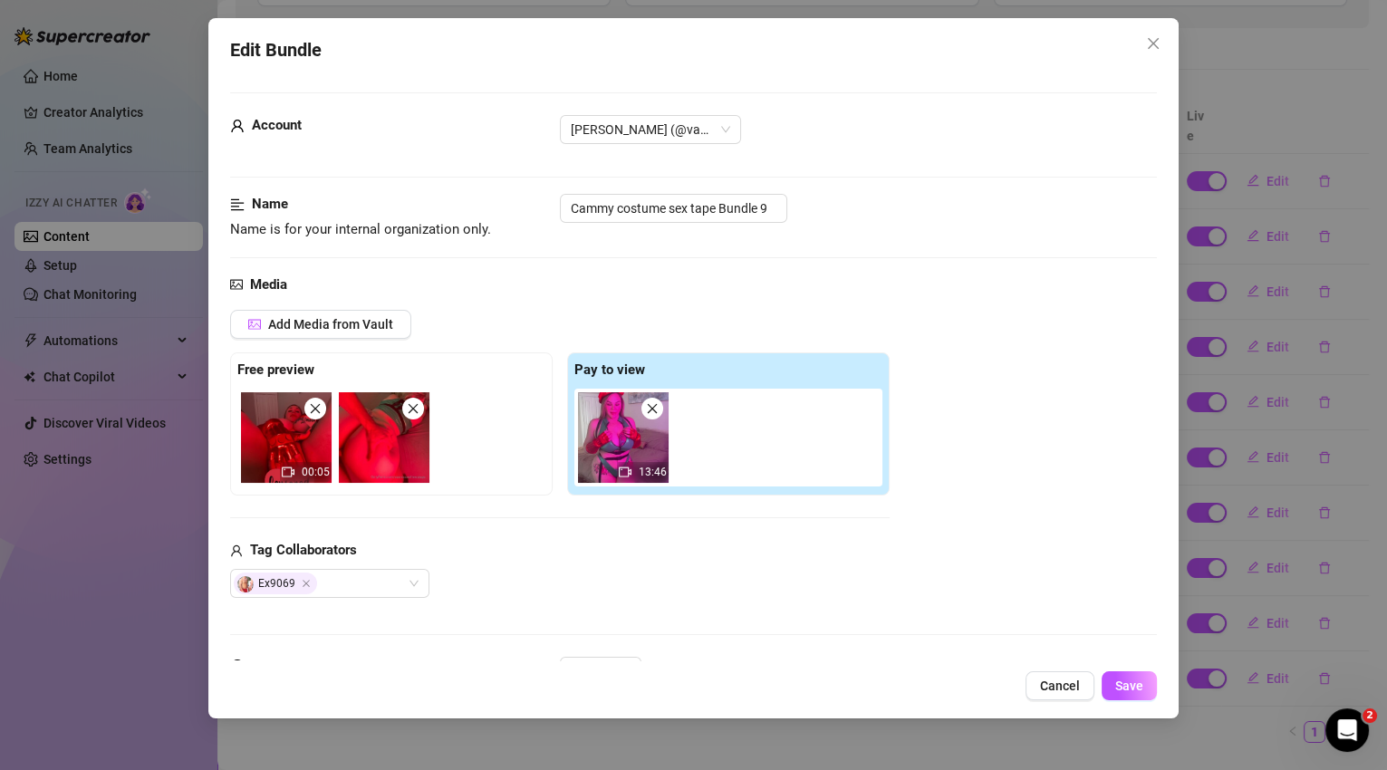
scroll to position [337, 0]
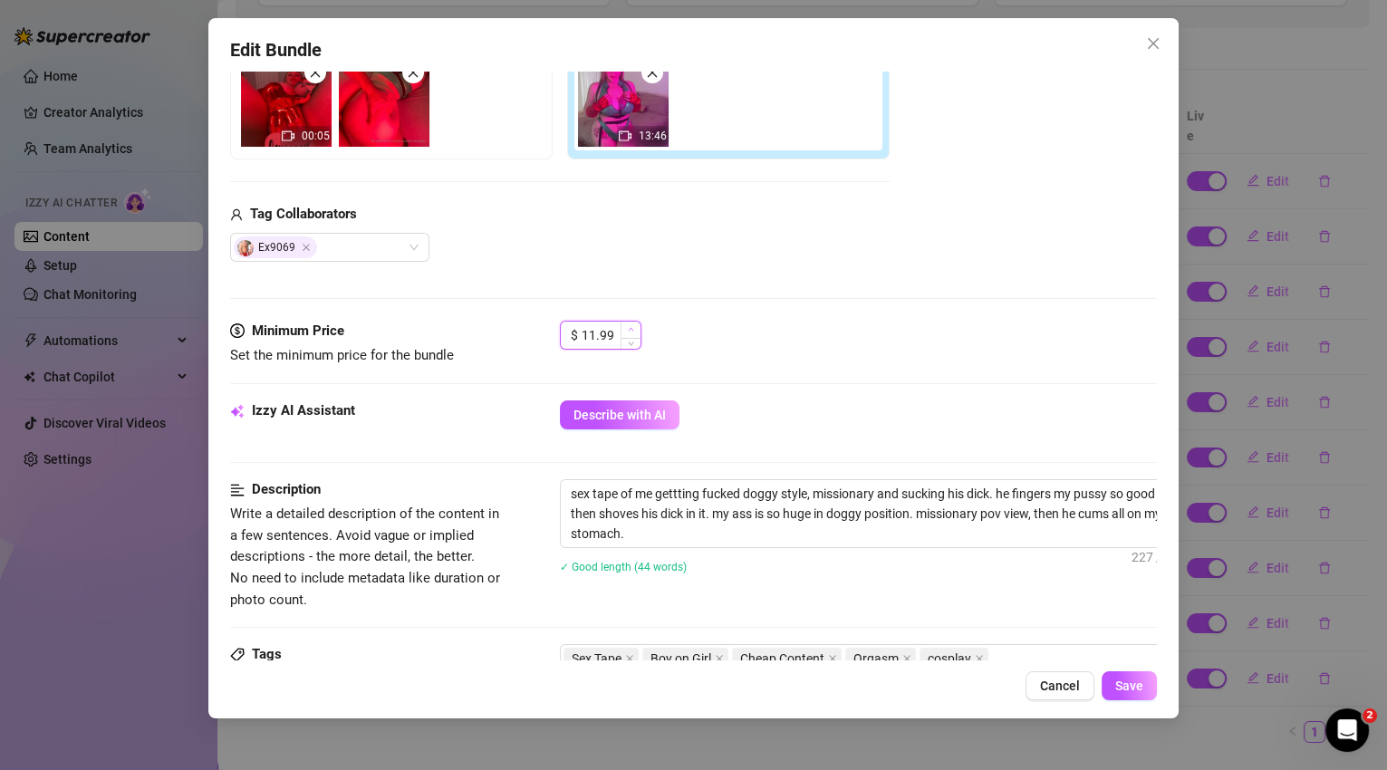
click at [630, 328] on icon "up" at bounding box center [630, 330] width 5 height 4
click at [629, 326] on icon "up" at bounding box center [631, 329] width 6 height 6
type input "12.99"
click at [632, 338] on icon "down" at bounding box center [631, 341] width 6 height 6
click at [1127, 684] on span "Save" at bounding box center [1129, 685] width 28 height 14
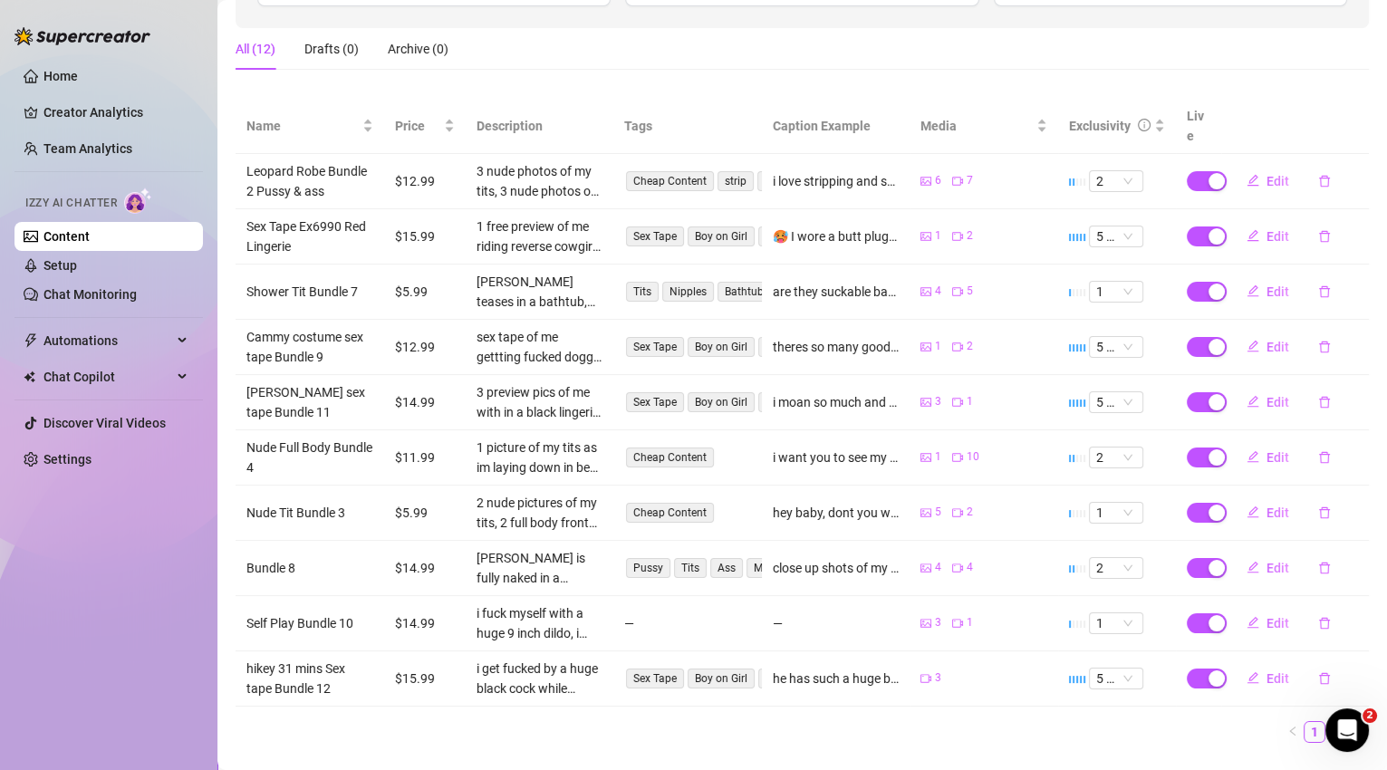
scroll to position [0, 0]
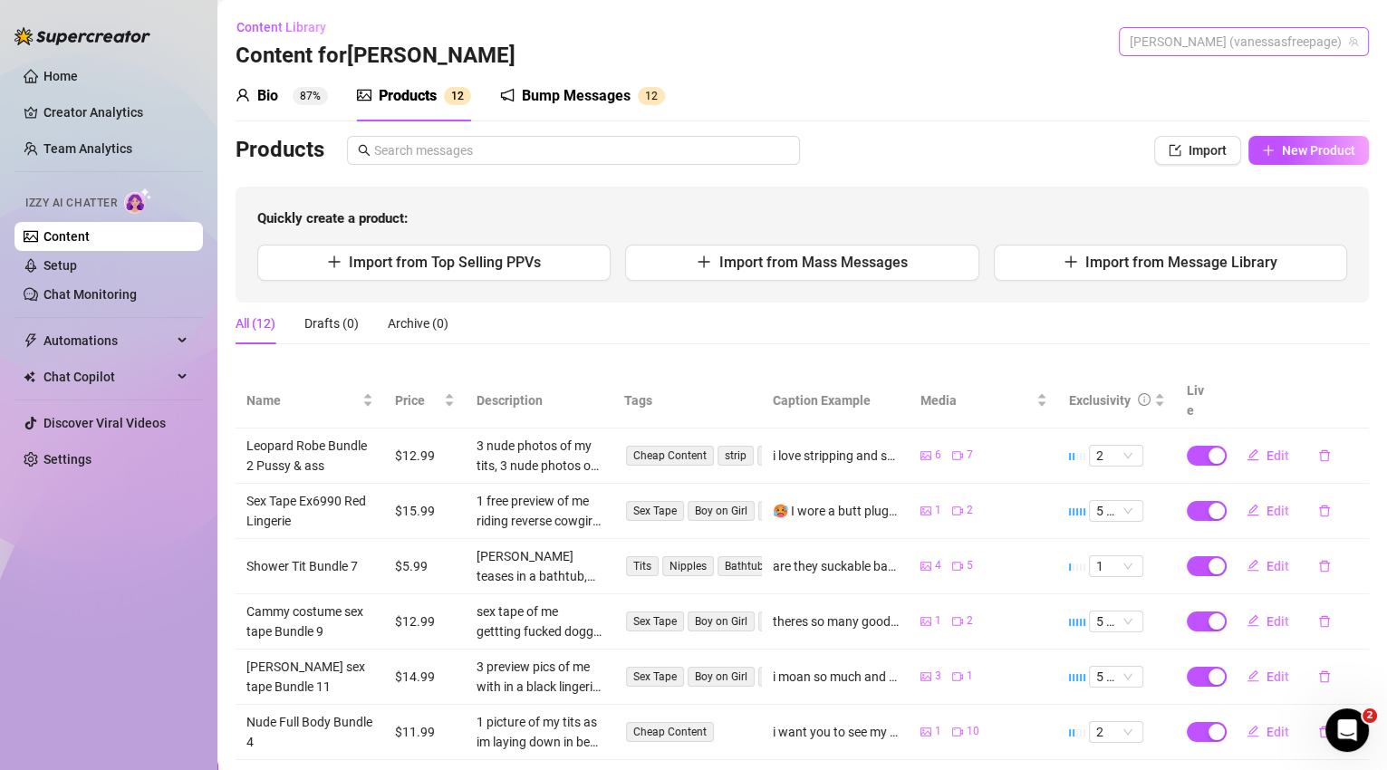
click at [1259, 42] on span "[PERSON_NAME] (vanessasfreepage)" at bounding box center [1243, 41] width 228 height 27
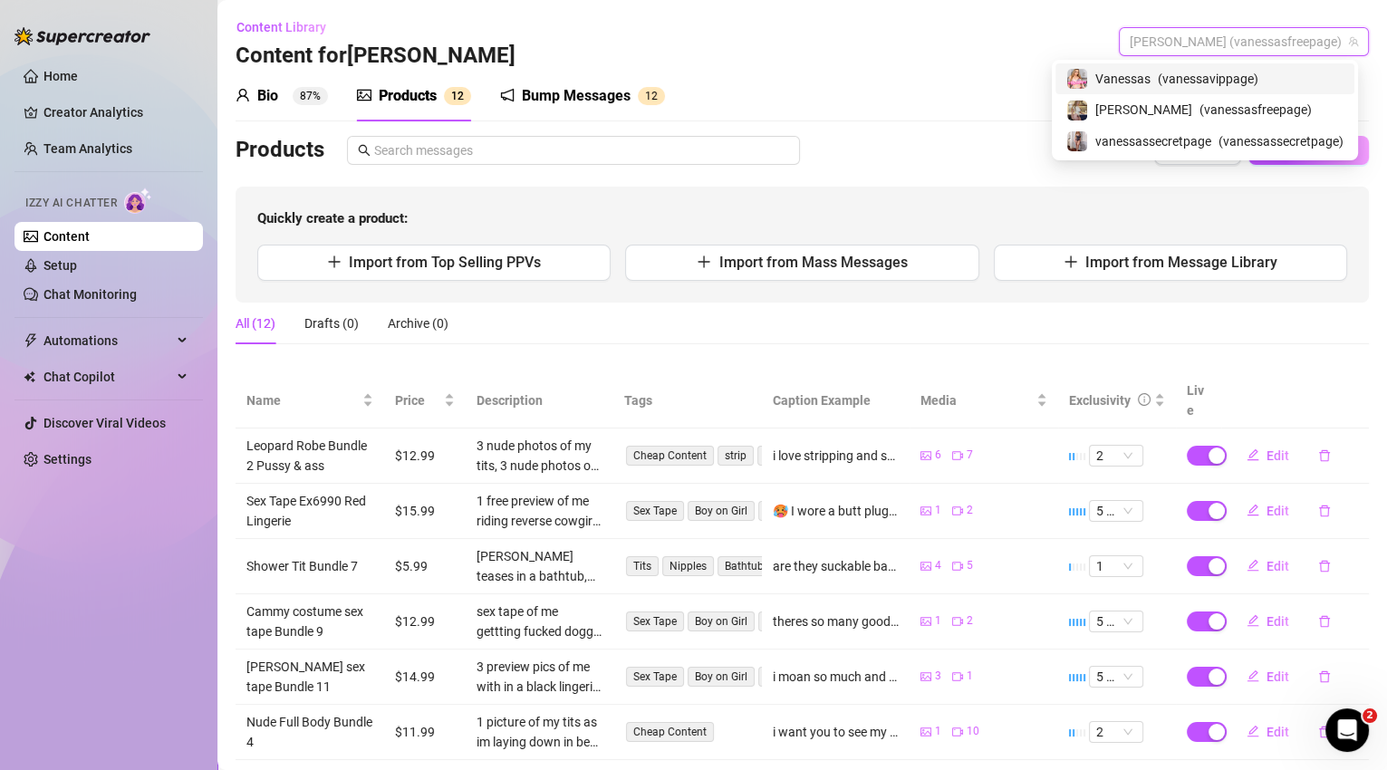
click at [1196, 74] on span "( vanessavippage )" at bounding box center [1207, 79] width 101 height 20
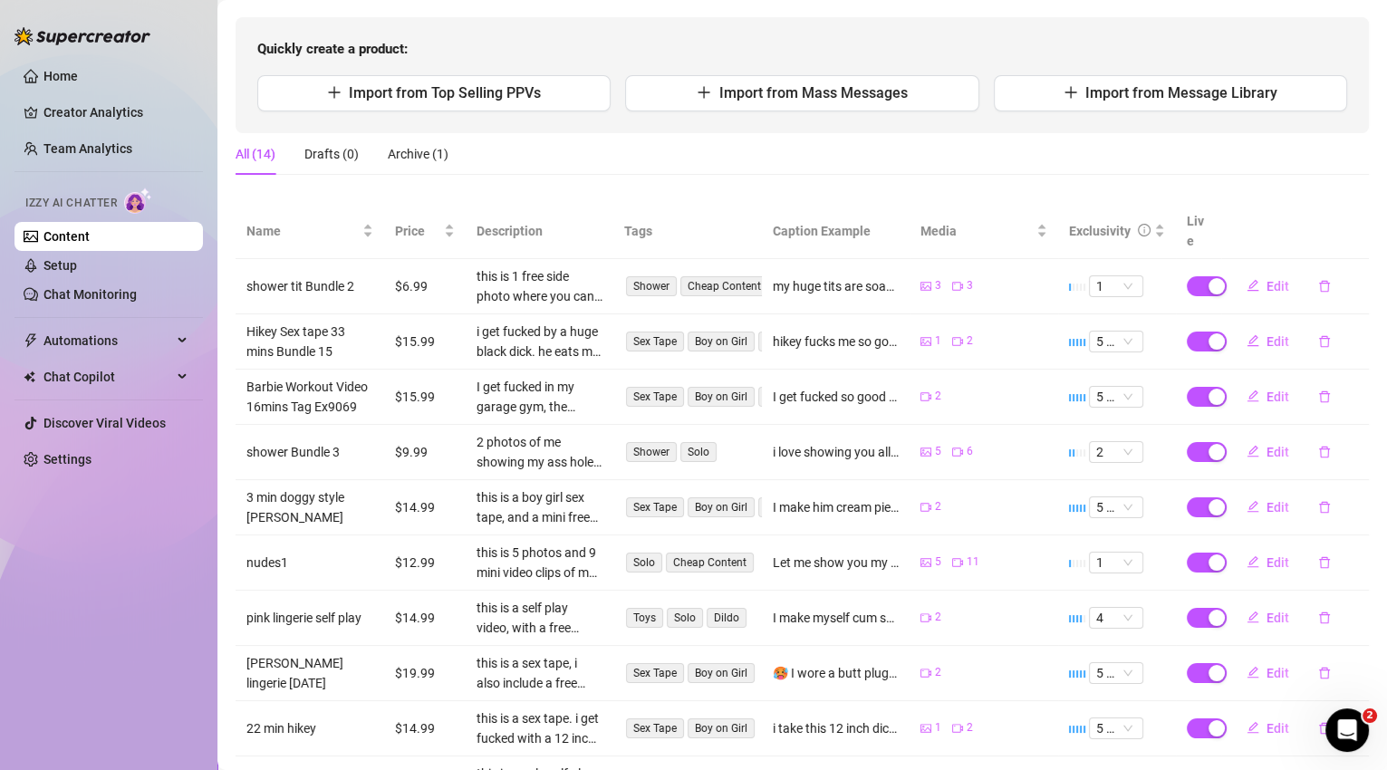
scroll to position [255, 0]
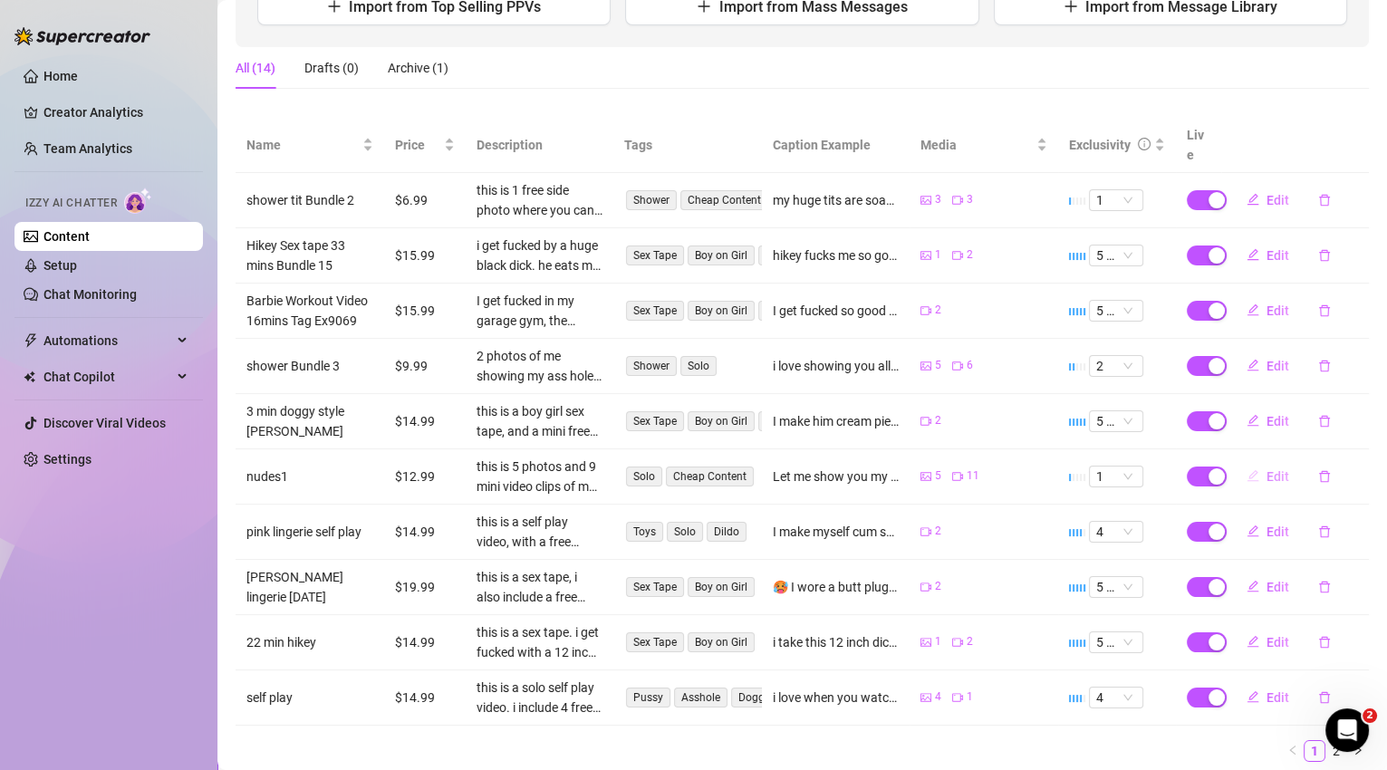
click at [1266, 469] on span "Edit" at bounding box center [1277, 476] width 23 height 14
type textarea "Let me show you my ass, then I play with my pussy and open it wide up so you ca…"
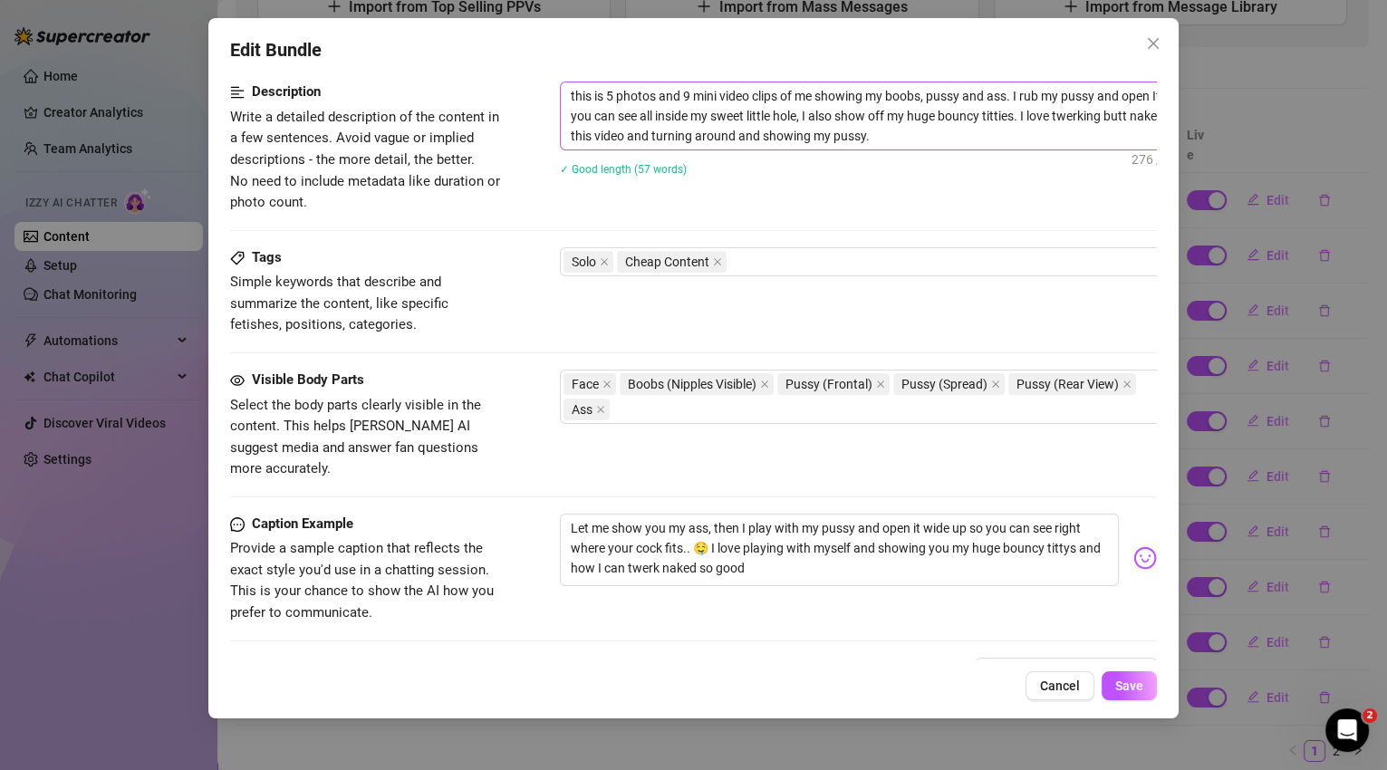
scroll to position [965, 0]
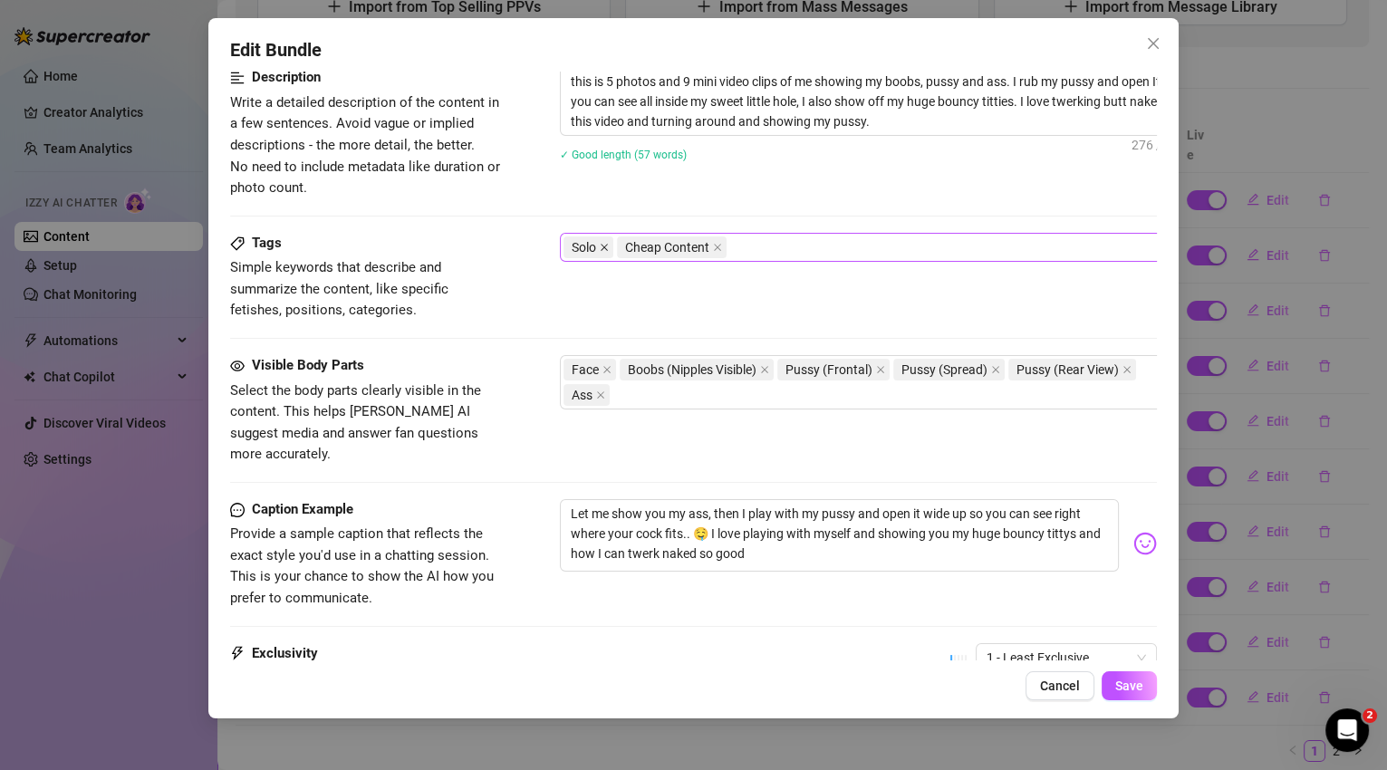
click at [606, 245] on icon "close" at bounding box center [604, 247] width 9 height 9
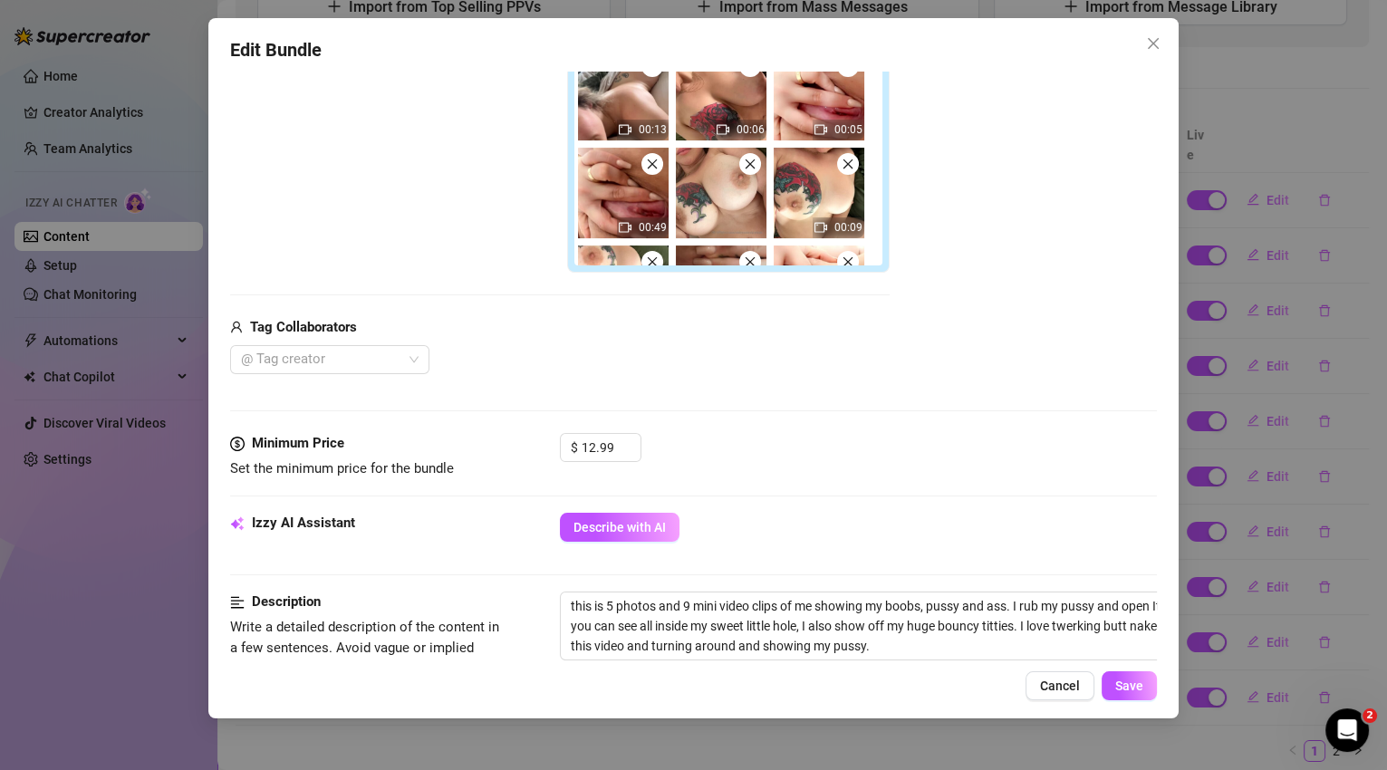
scroll to position [312, 0]
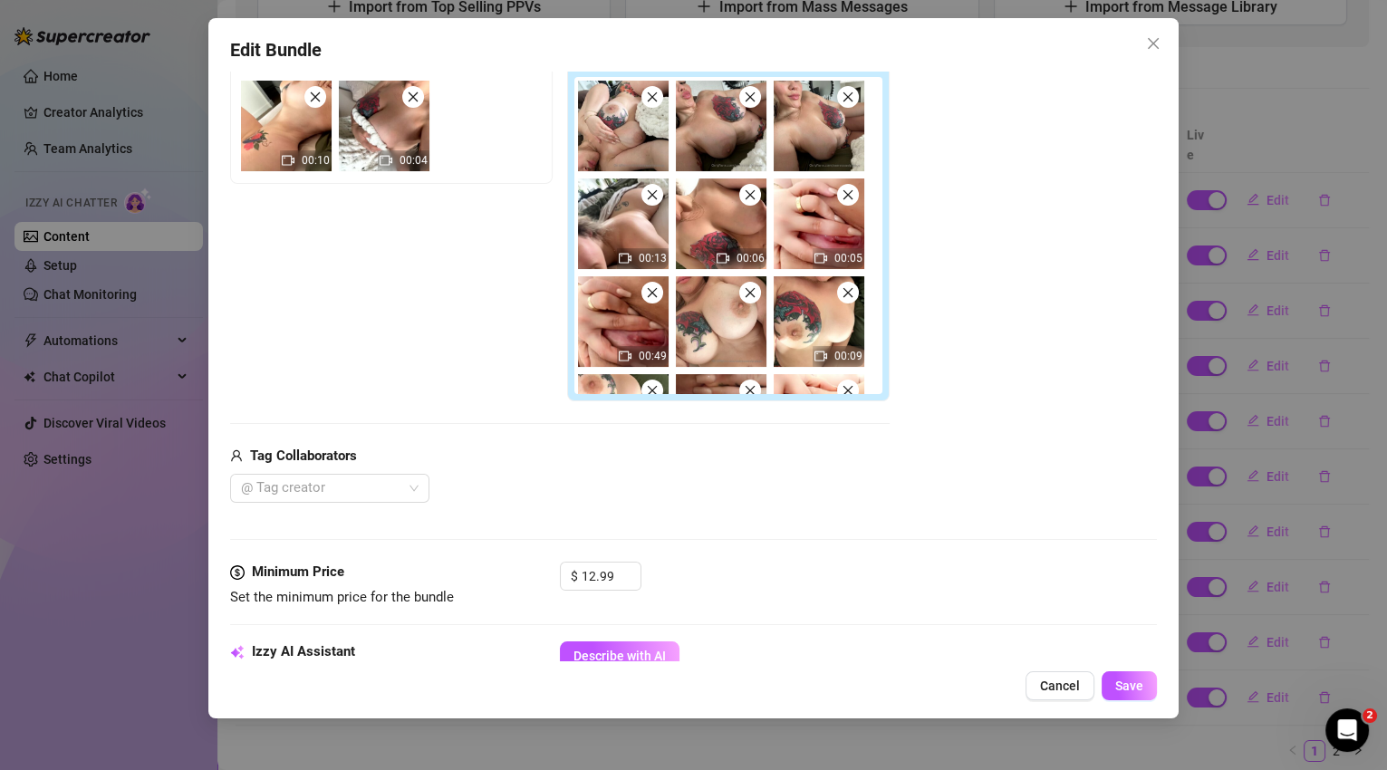
drag, startPoint x: 881, startPoint y: 149, endPoint x: 853, endPoint y: 112, distance: 45.8
click at [853, 112] on div "Pay to view 00:13 00:06 00:05 00:49 00:09 00:27 00:18 00:07 00:24" at bounding box center [728, 221] width 322 height 360
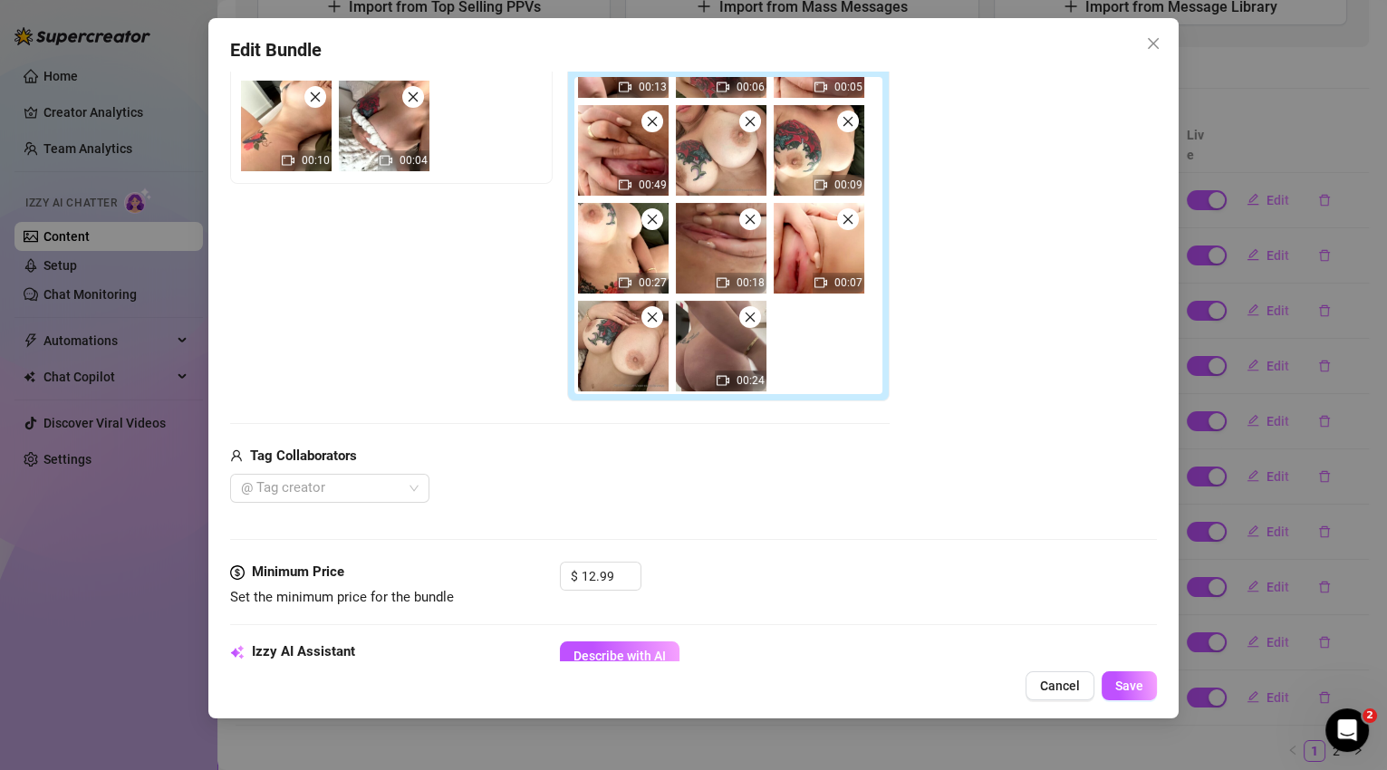
scroll to position [718, 0]
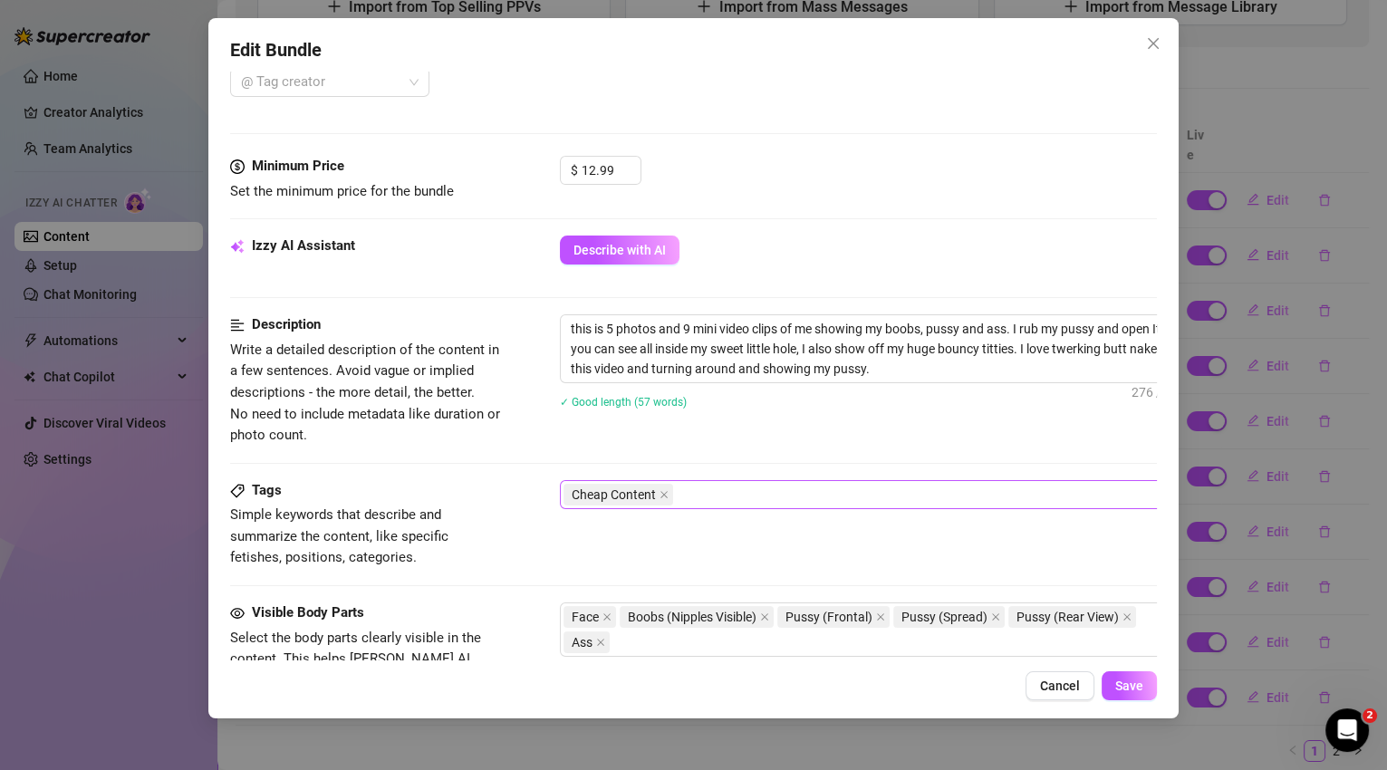
click at [729, 490] on div "Cheap Content" at bounding box center [867, 494] width 608 height 25
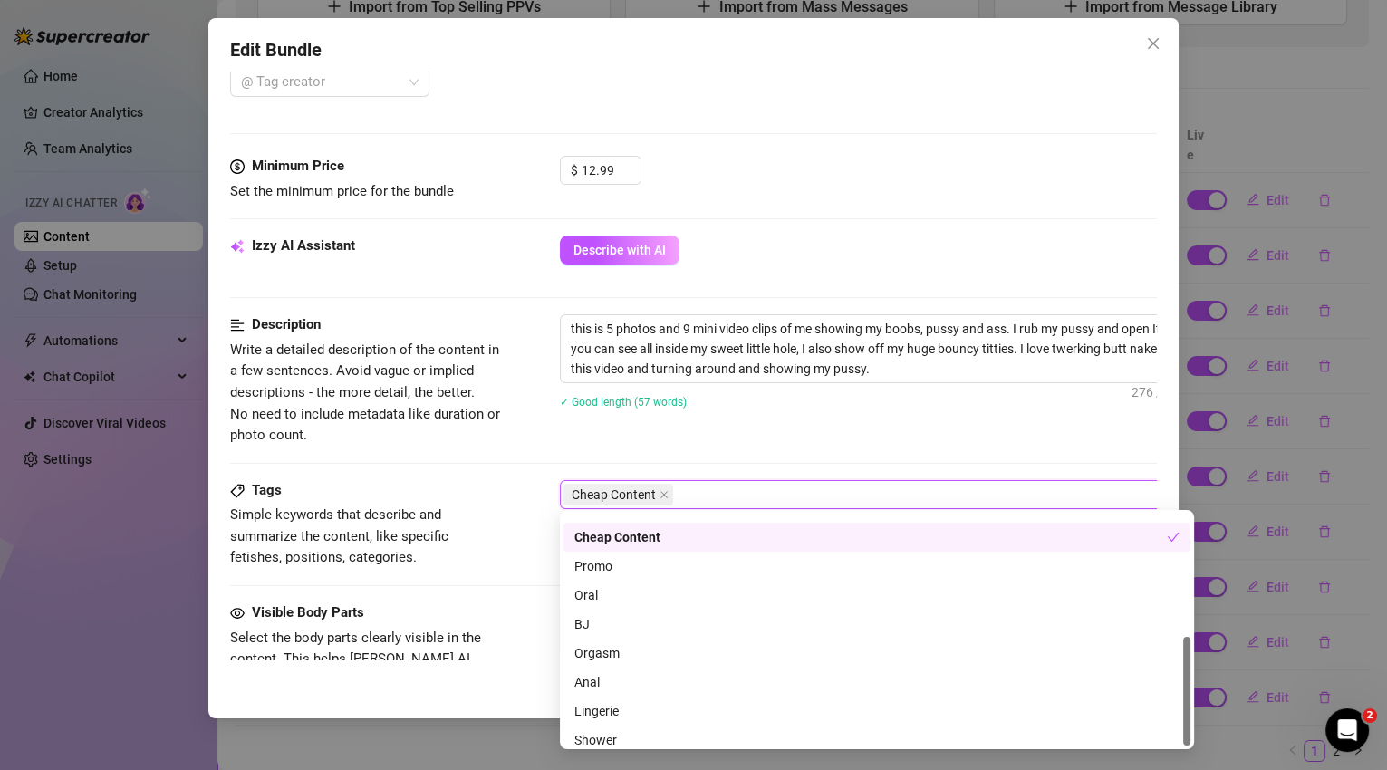
scroll to position [260, 0]
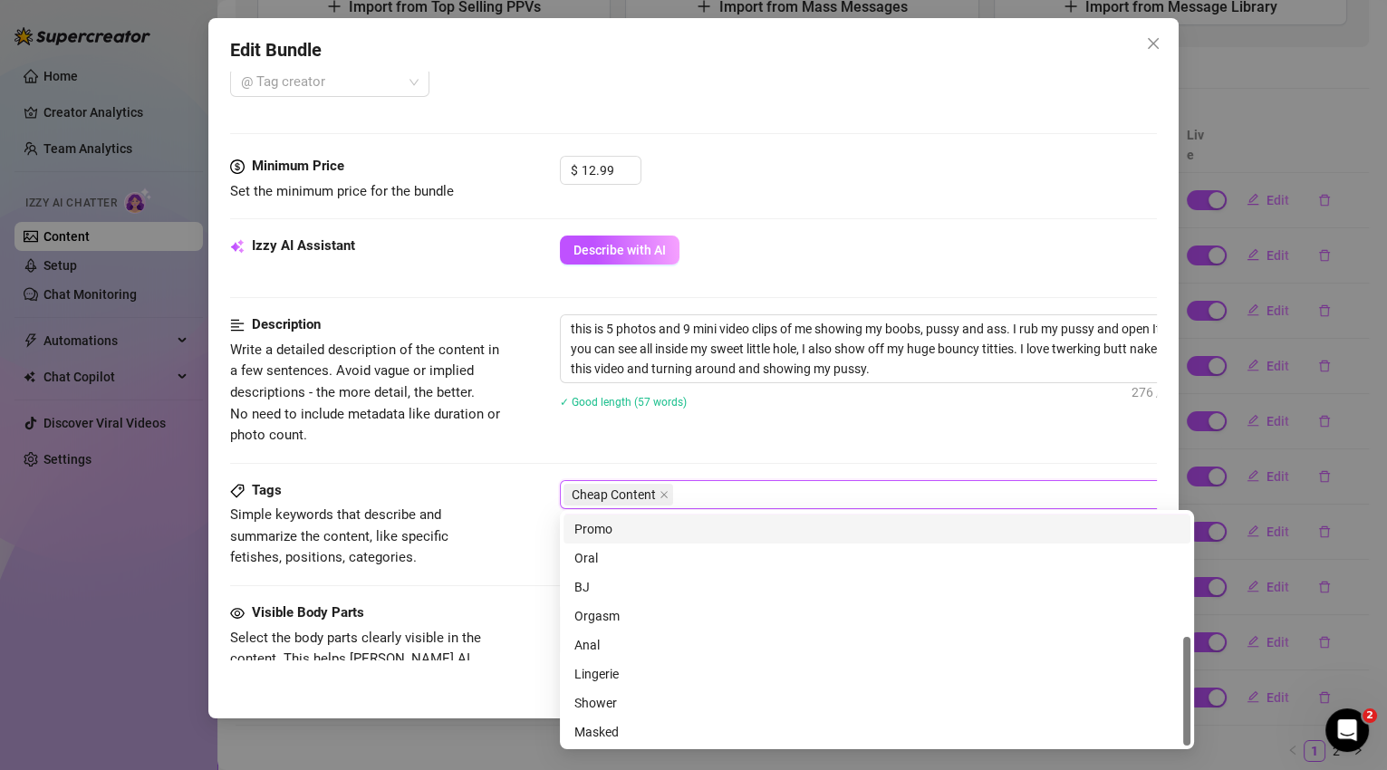
click at [737, 447] on div "Description Write a detailed description of the content in a few sentences. Avo…" at bounding box center [693, 396] width 927 height 165
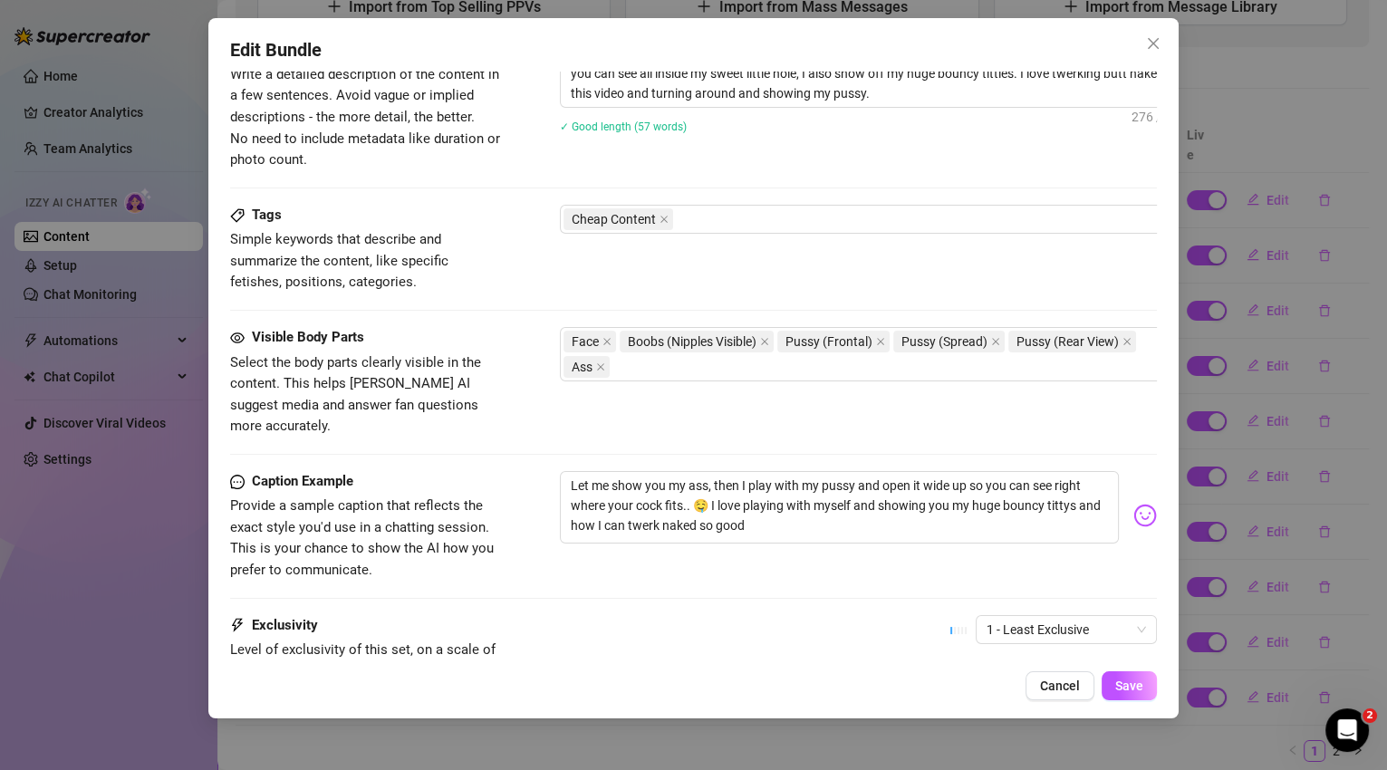
scroll to position [1158, 0]
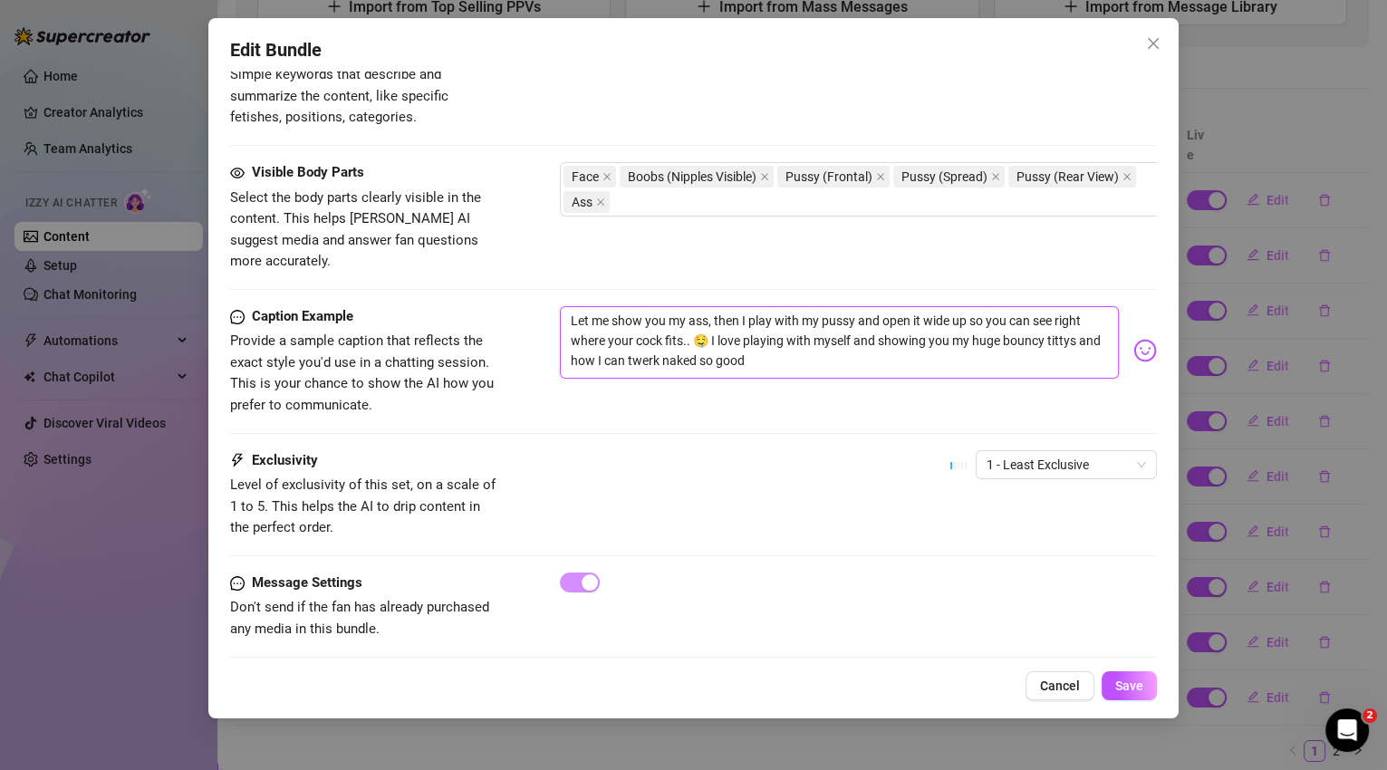
drag, startPoint x: 849, startPoint y: 316, endPoint x: 812, endPoint y: 313, distance: 37.2
click at [812, 313] on textarea "Let me show you my ass, then I play with my pussy and open it wide up so you ca…" at bounding box center [840, 342] width 560 height 72
type textarea "Let me show you my ass, then I play with my pussy and open it wide up so you ca…"
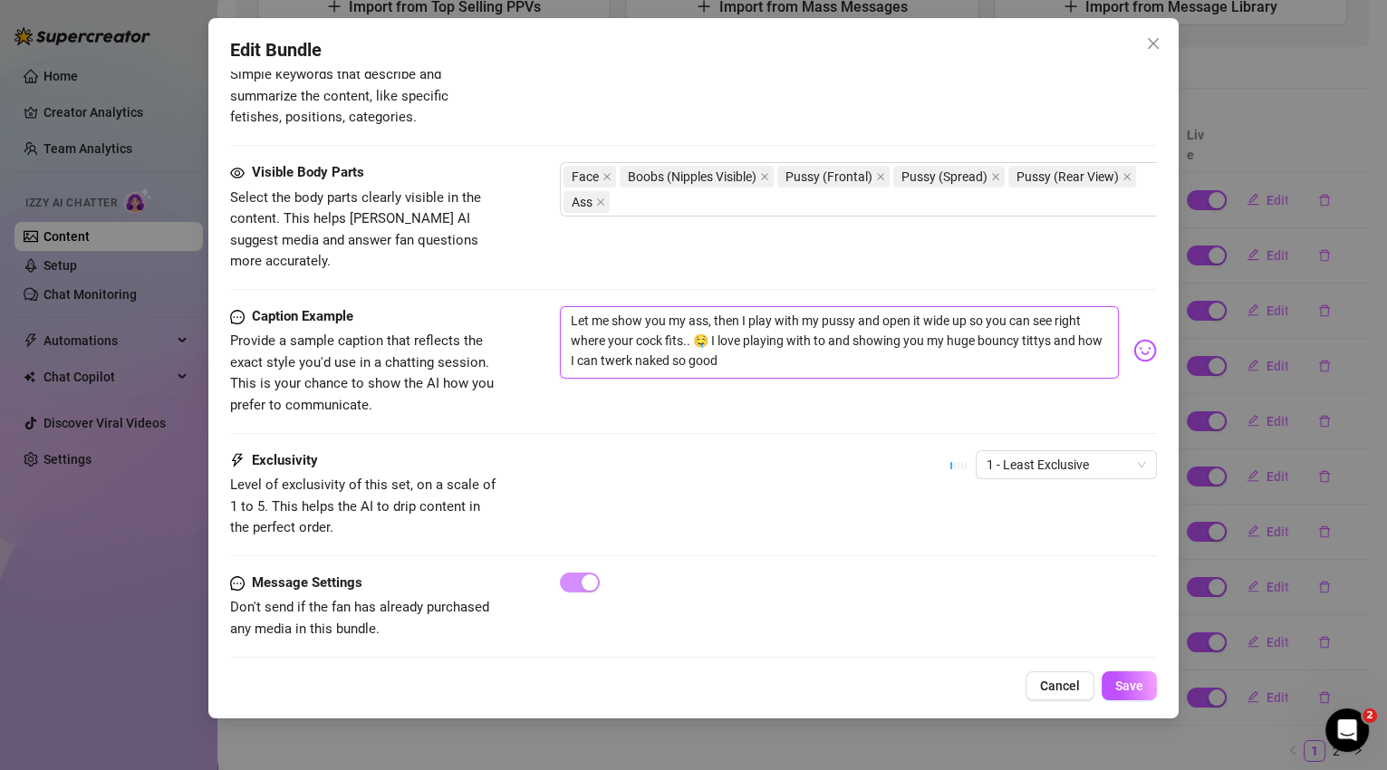
type textarea "Let me show you my ass, then I play with my pussy and open it wide up so you ca…"
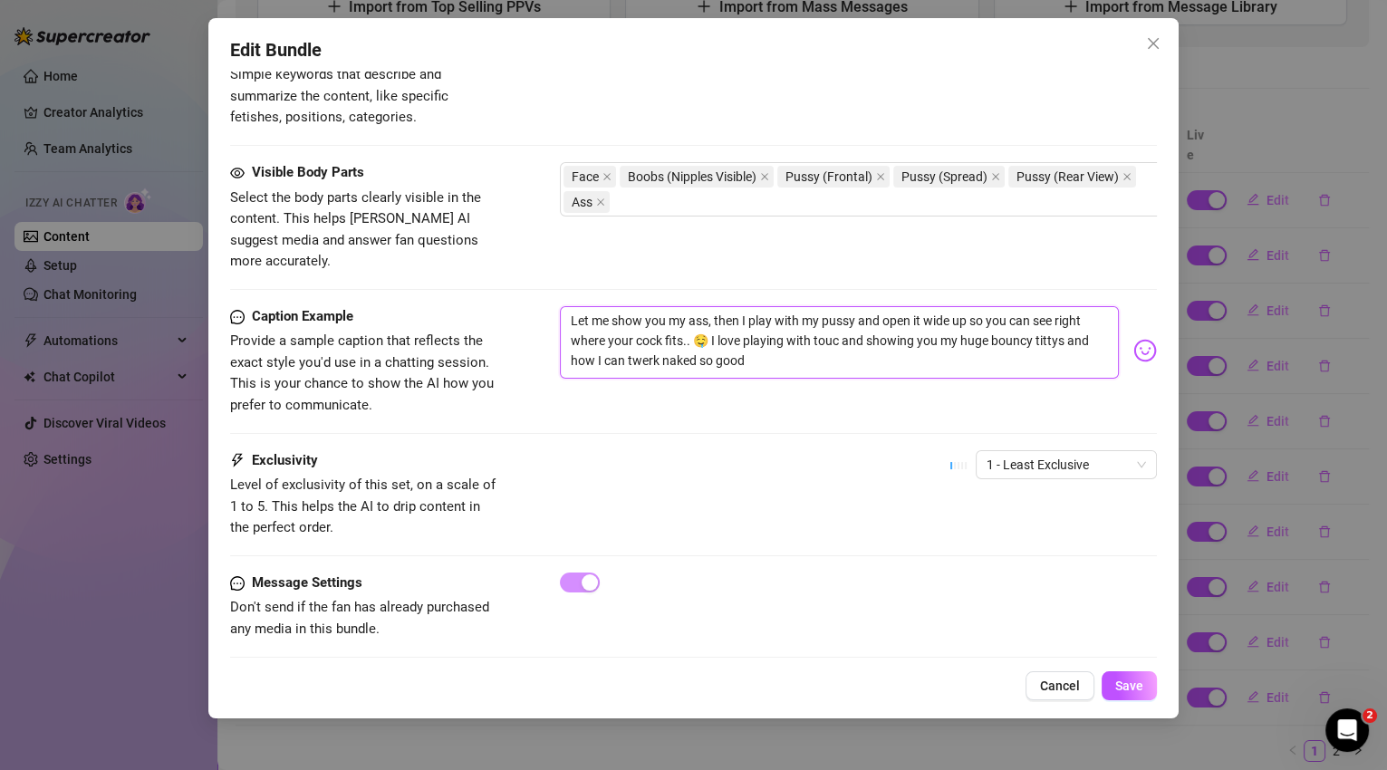
type textarea "Let me show you my ass, then I play with my pussy and open it wide up so you ca…"
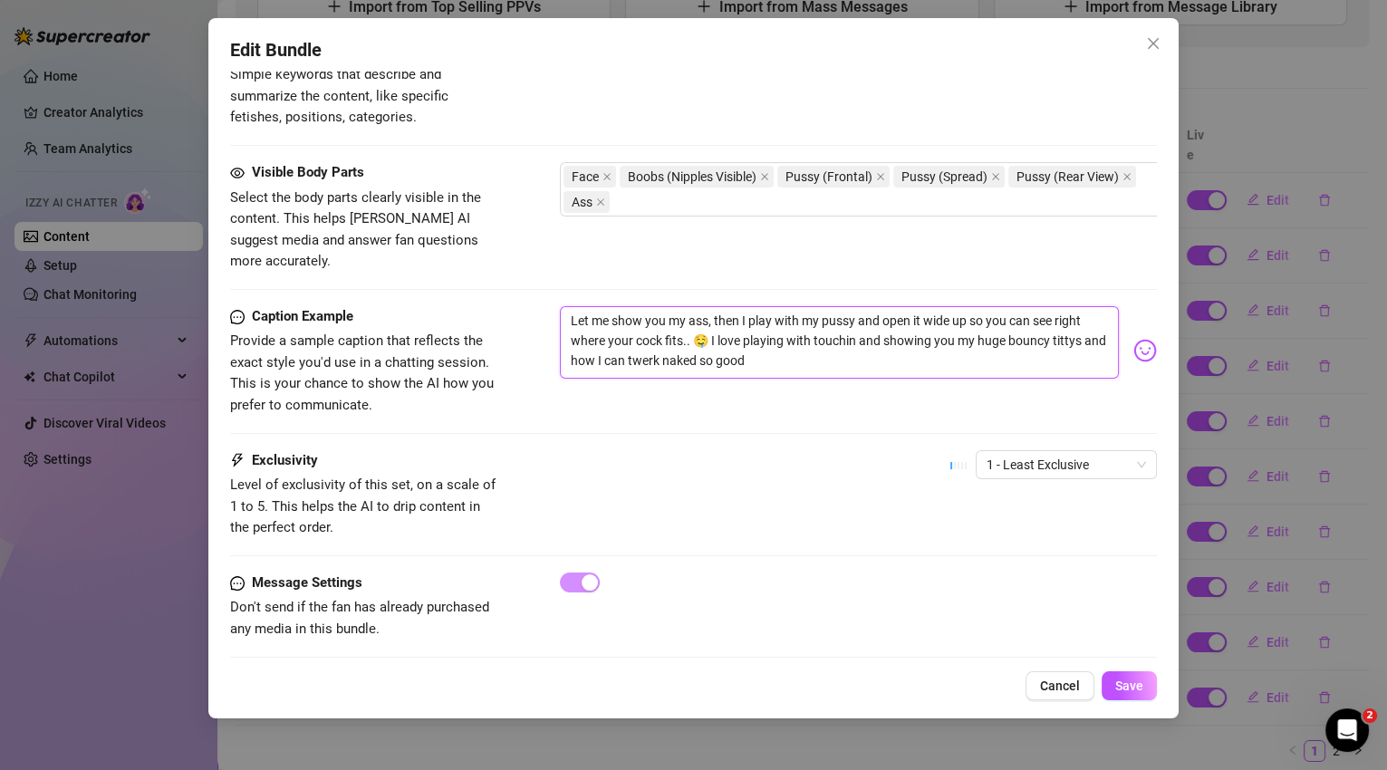
type textarea "Let me show you my ass, then I play with my pussy and open it wide up so you ca…"
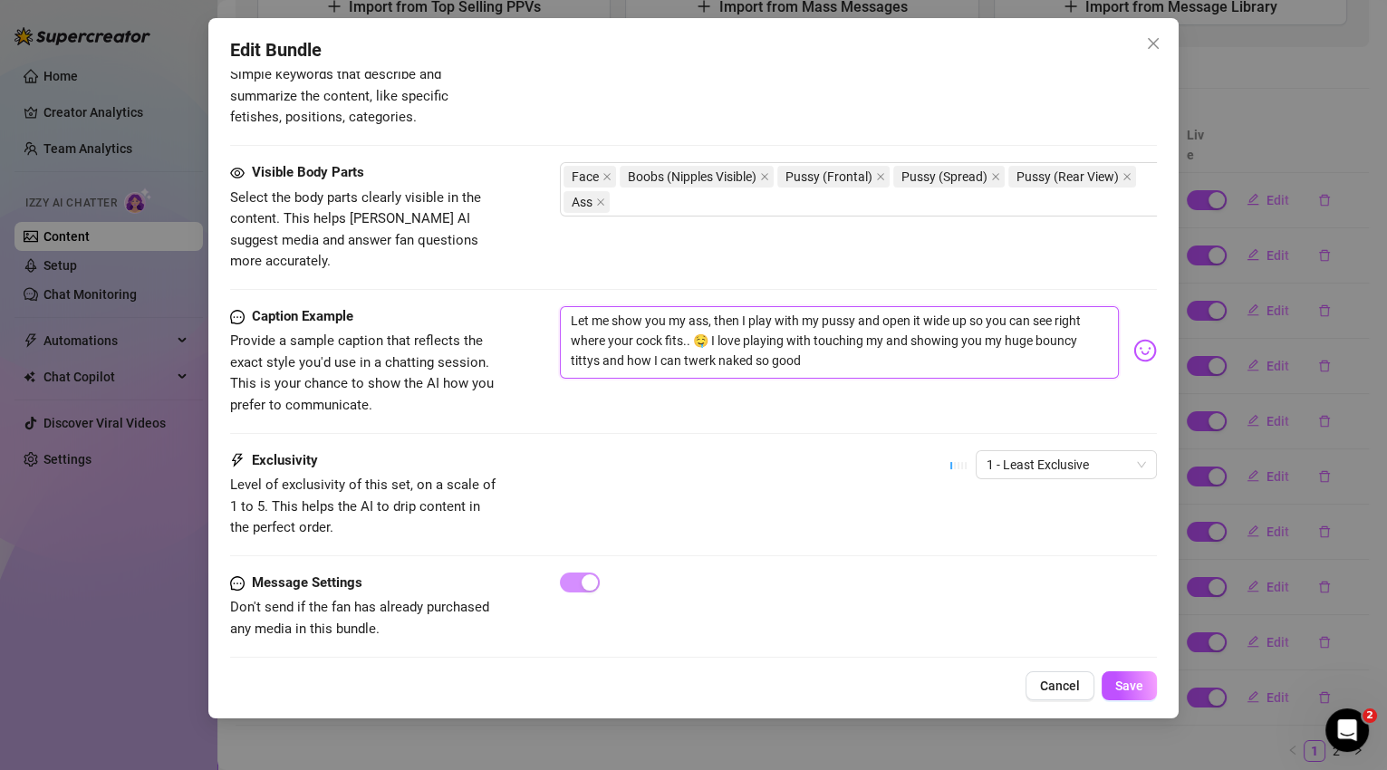
type textarea "Let me show you my ass, then I play with my pussy and open it wide up so you ca…"
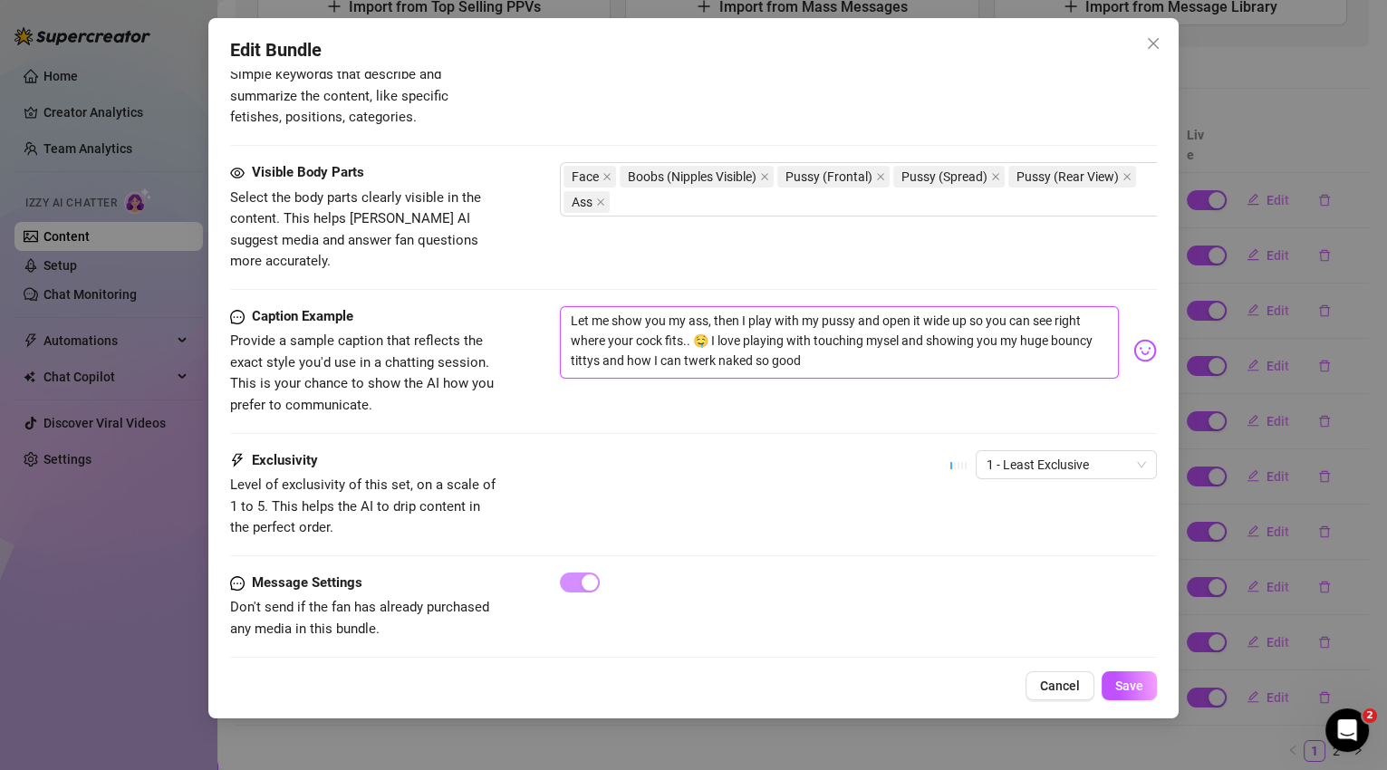
type textarea "Let me show you my ass, then I play with my pussy and open it wide up so you ca…"
click at [1144, 686] on button "Save" at bounding box center [1128, 685] width 55 height 29
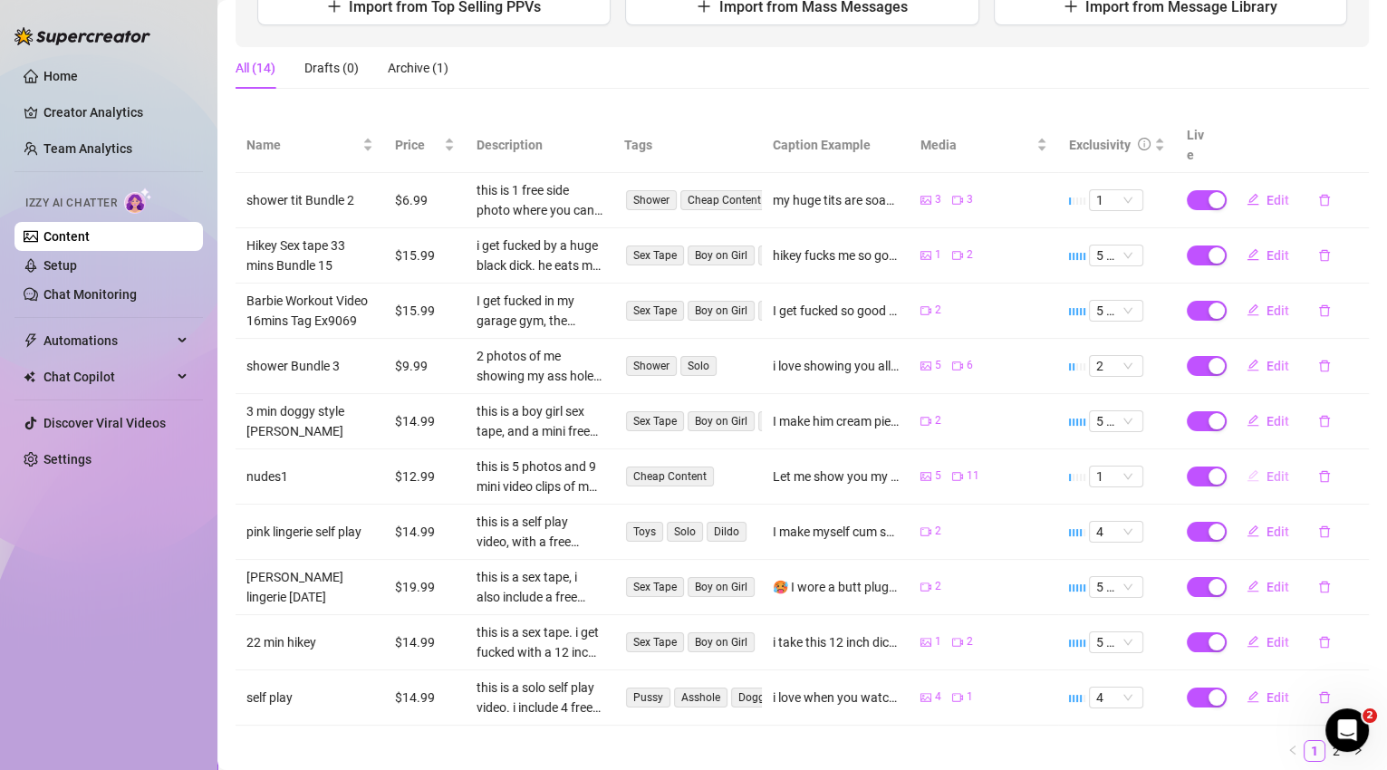
click at [1274, 469] on span "Edit" at bounding box center [1277, 476] width 23 height 14
type textarea "Let me show you my ass, then I play with my pussy and open it wide up so you ca…"
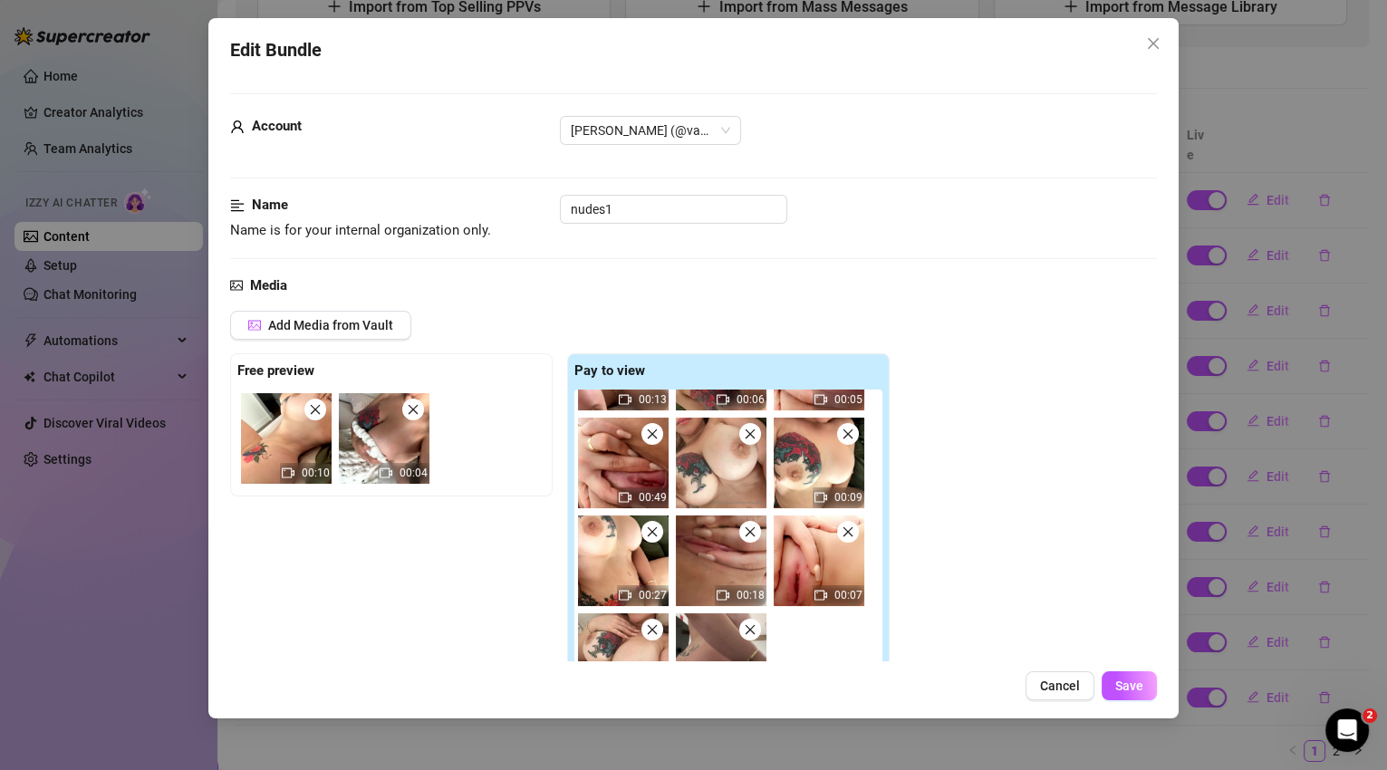
scroll to position [838, 0]
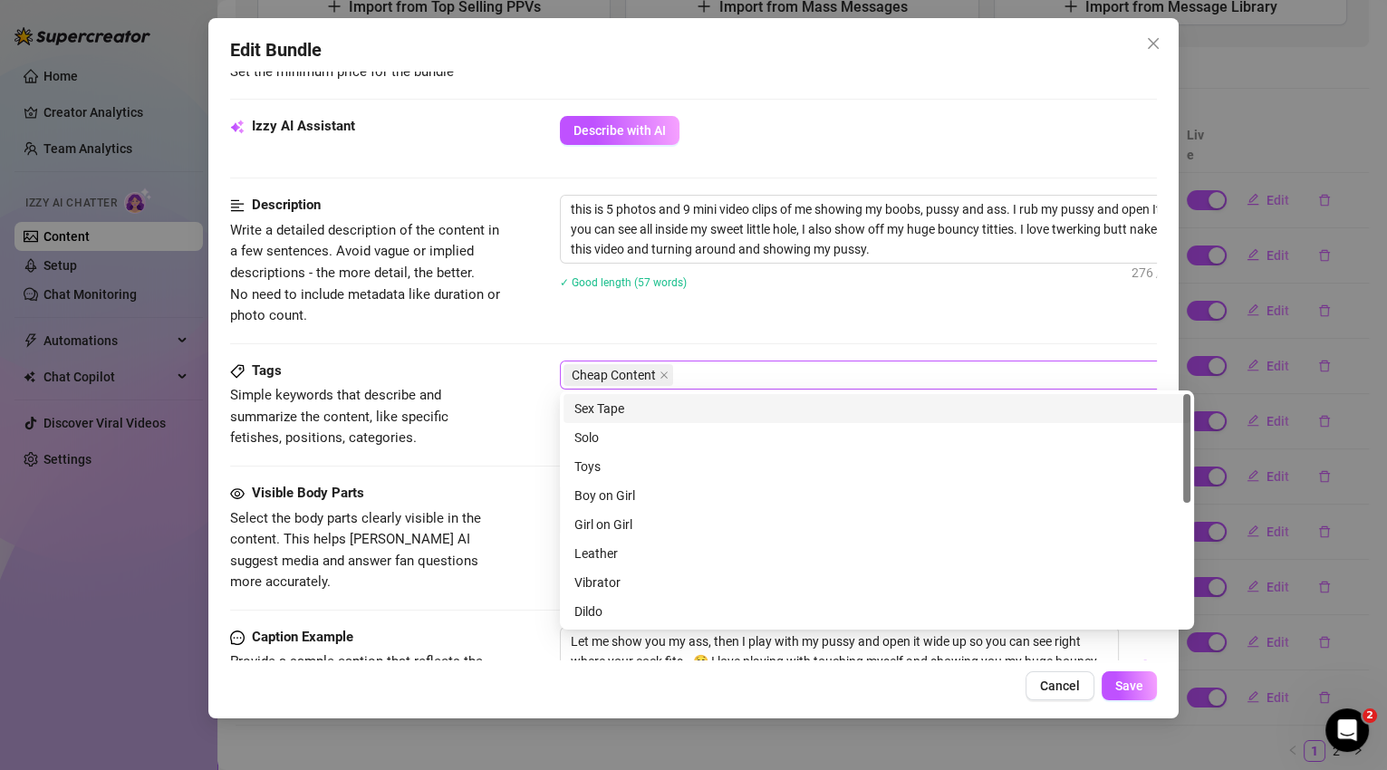
click at [746, 372] on div "Cheap Content" at bounding box center [867, 374] width 608 height 25
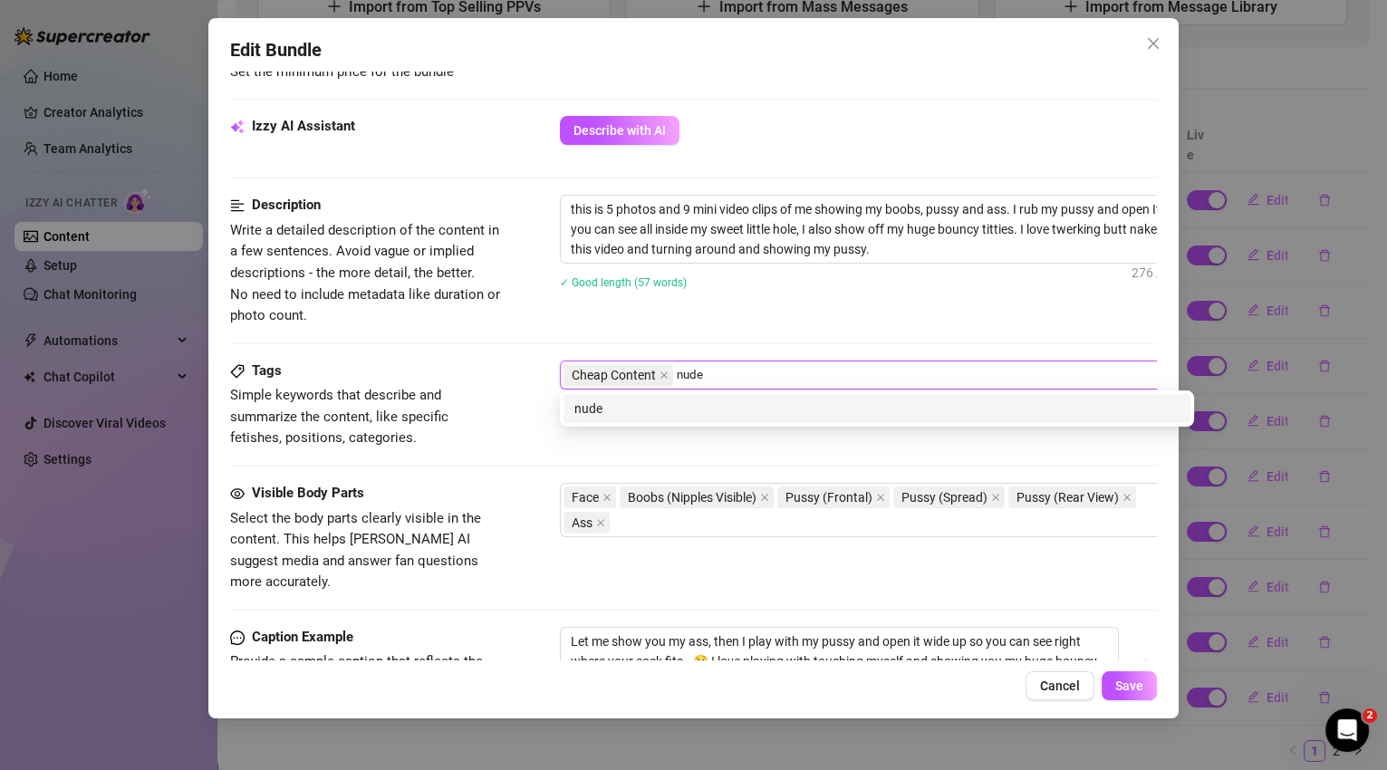
type input "nudes"
type input "pussy pics"
type input "ass pics"
type input "rub pussy"
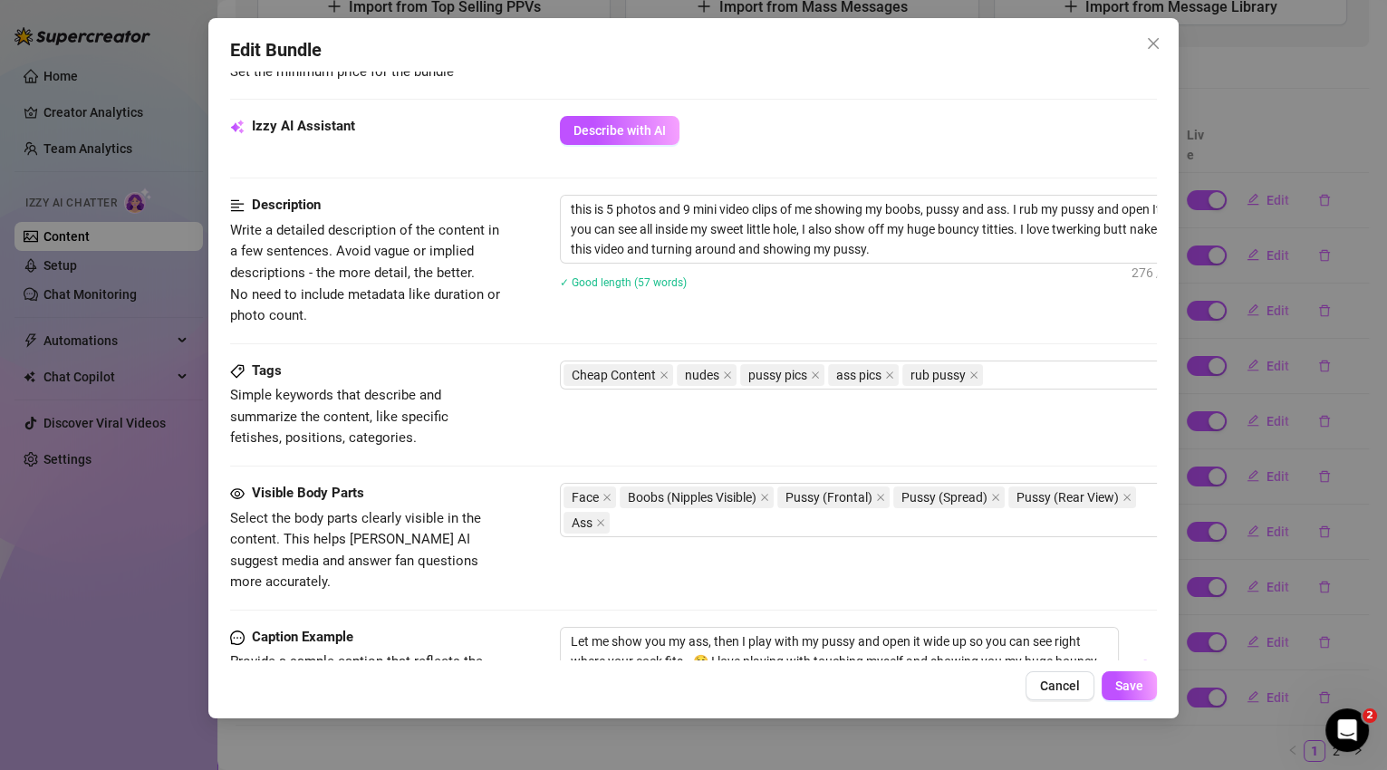
click at [515, 309] on div "Description Write a detailed description of the content in a few sentences. Avo…" at bounding box center [693, 260] width 927 height 131
click at [1126, 698] on button "Save" at bounding box center [1128, 685] width 55 height 29
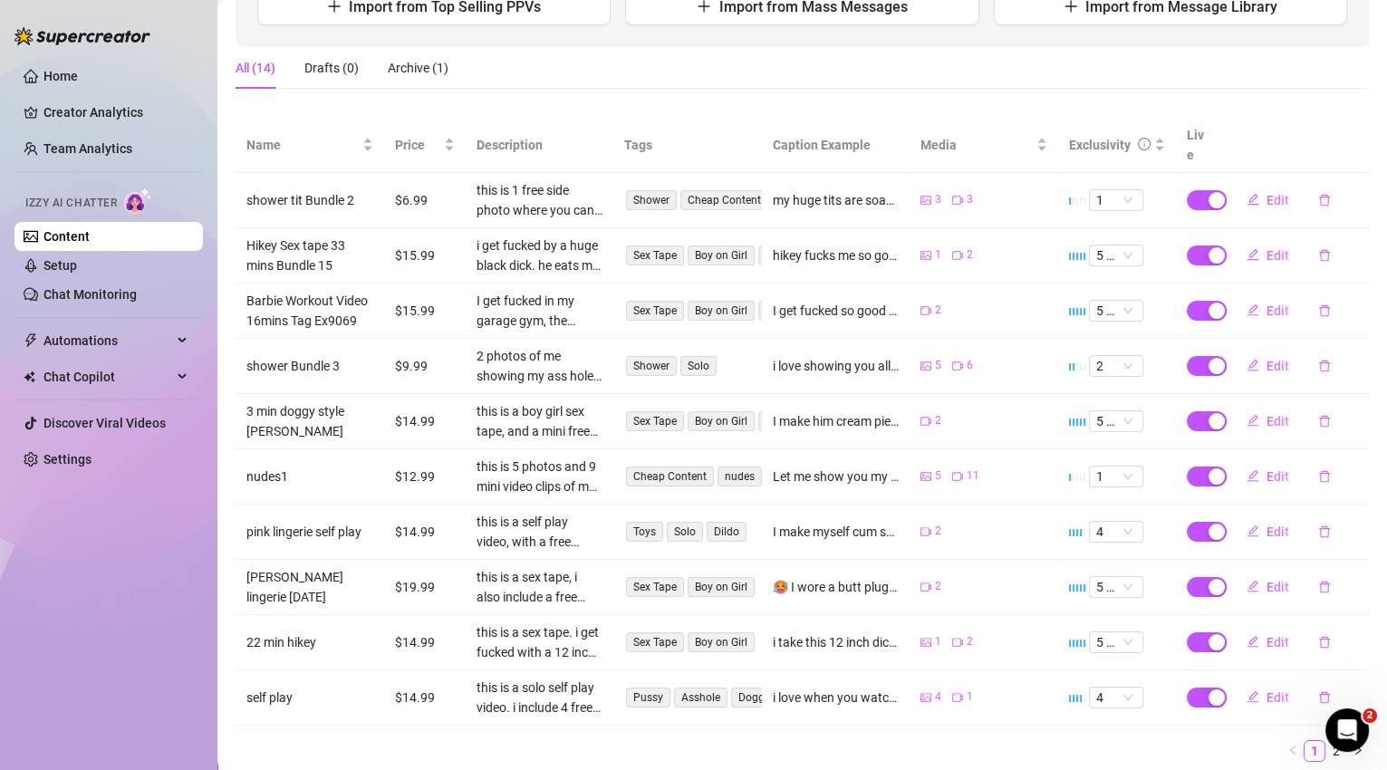
click at [157, 504] on div "Home Creator Analytics Team Analytics Izzy AI Chatter Content Setup Chat Monito…" at bounding box center [108, 376] width 188 height 753
click at [84, 465] on link "Settings" at bounding box center [67, 459] width 48 height 14
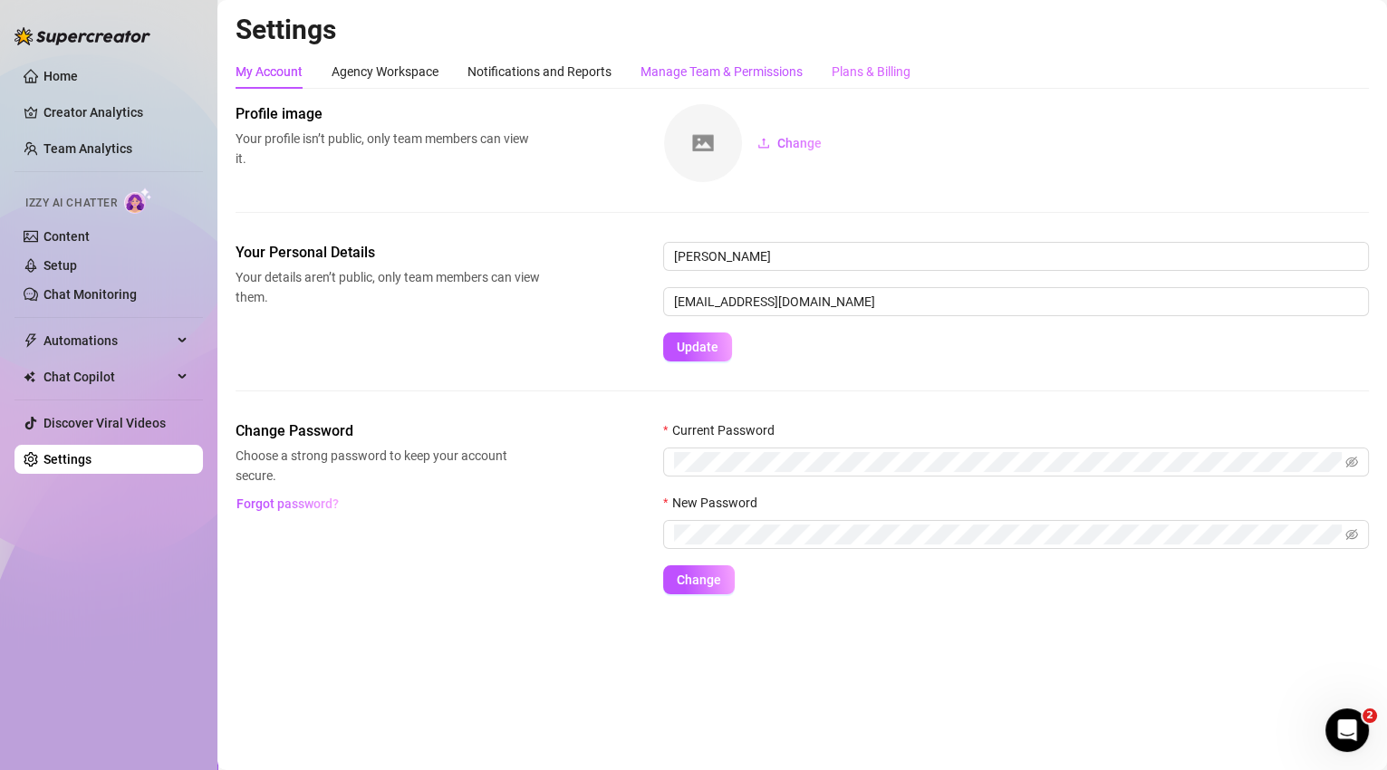
drag, startPoint x: 765, startPoint y: 72, endPoint x: 892, endPoint y: 75, distance: 126.8
click at [765, 72] on div "Manage Team & Permissions" at bounding box center [721, 72] width 162 height 20
click at [907, 65] on div "Plans & Billing" at bounding box center [870, 72] width 79 height 20
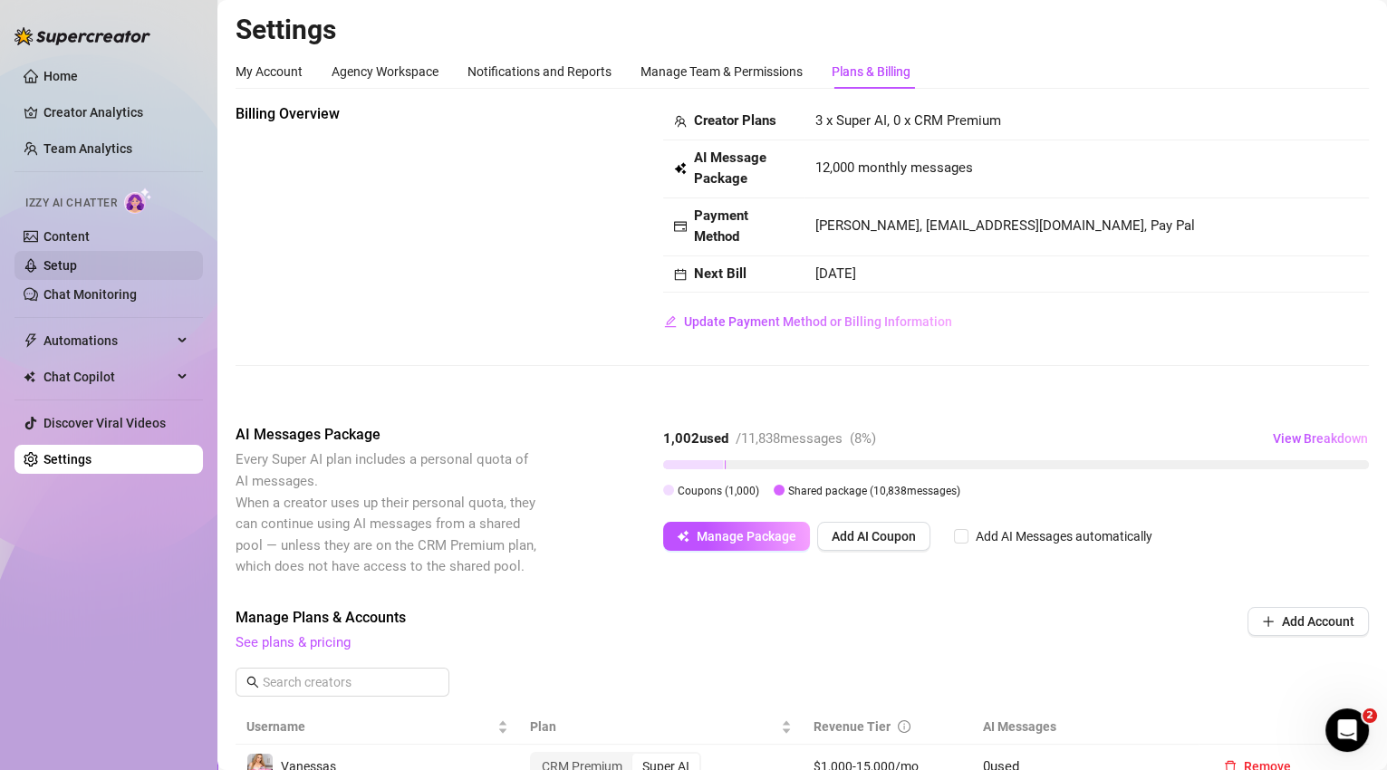
click at [77, 261] on link "Setup" at bounding box center [60, 265] width 34 height 14
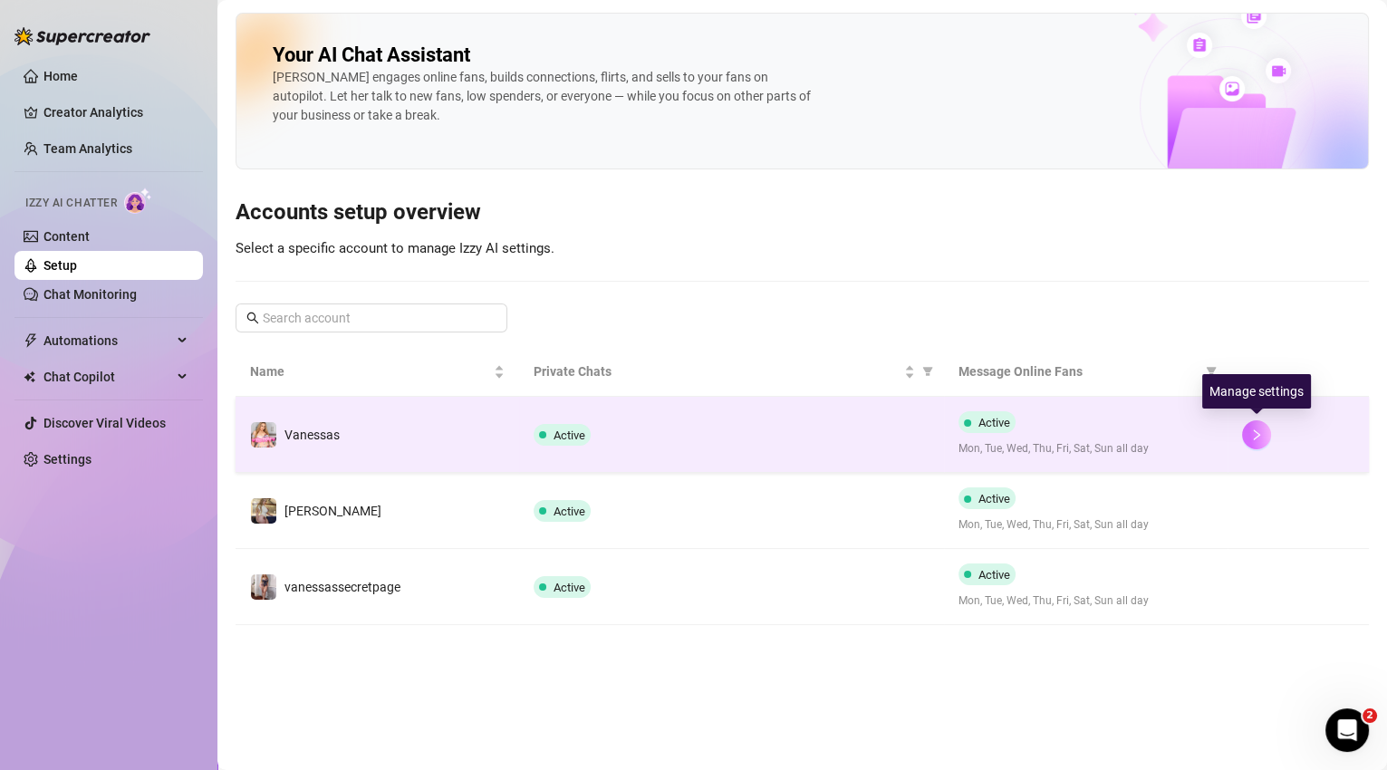
click at [1249, 440] on button "button" at bounding box center [1256, 434] width 29 height 29
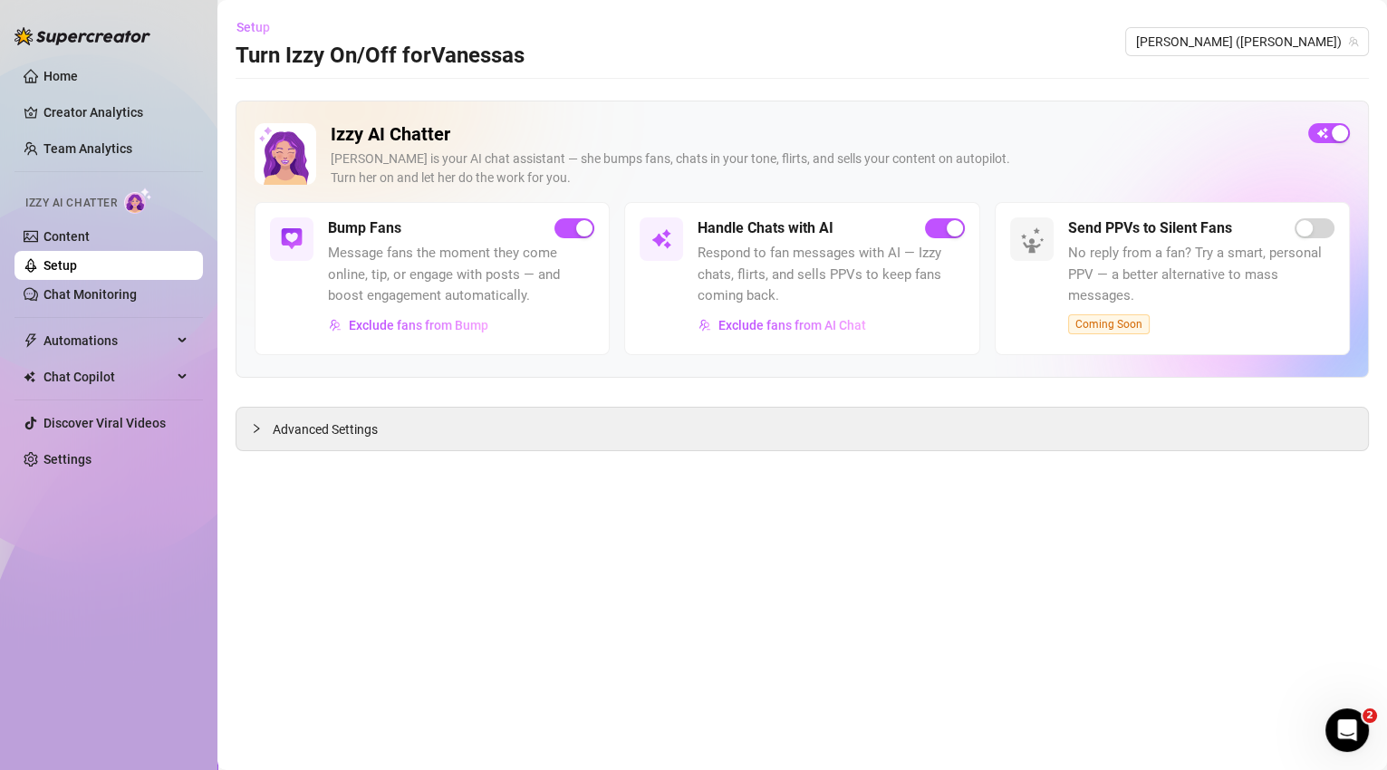
click at [254, 27] on span "Setup" at bounding box center [253, 27] width 34 height 14
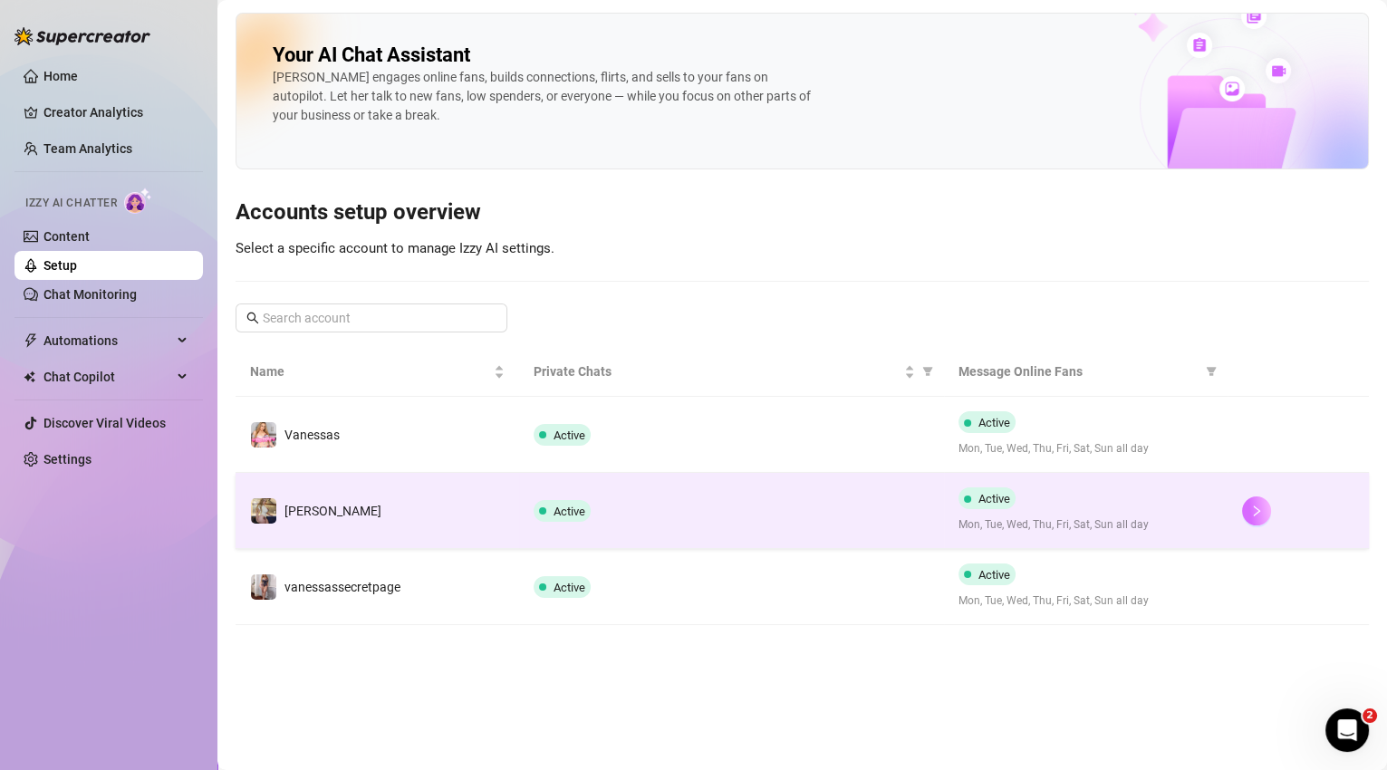
click at [1251, 504] on icon "right" at bounding box center [1256, 510] width 13 height 13
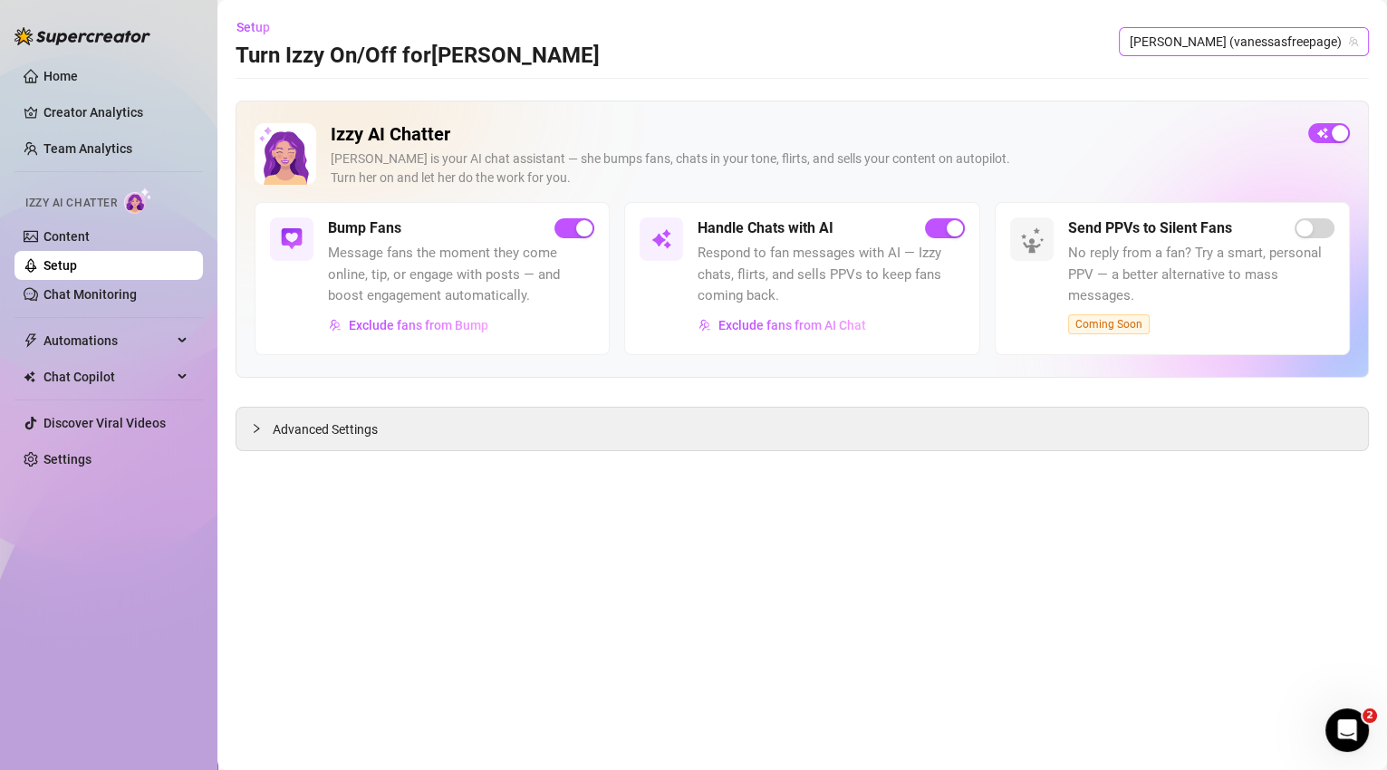
click at [1198, 39] on span "[PERSON_NAME] (vanessasfreepage)" at bounding box center [1243, 41] width 228 height 27
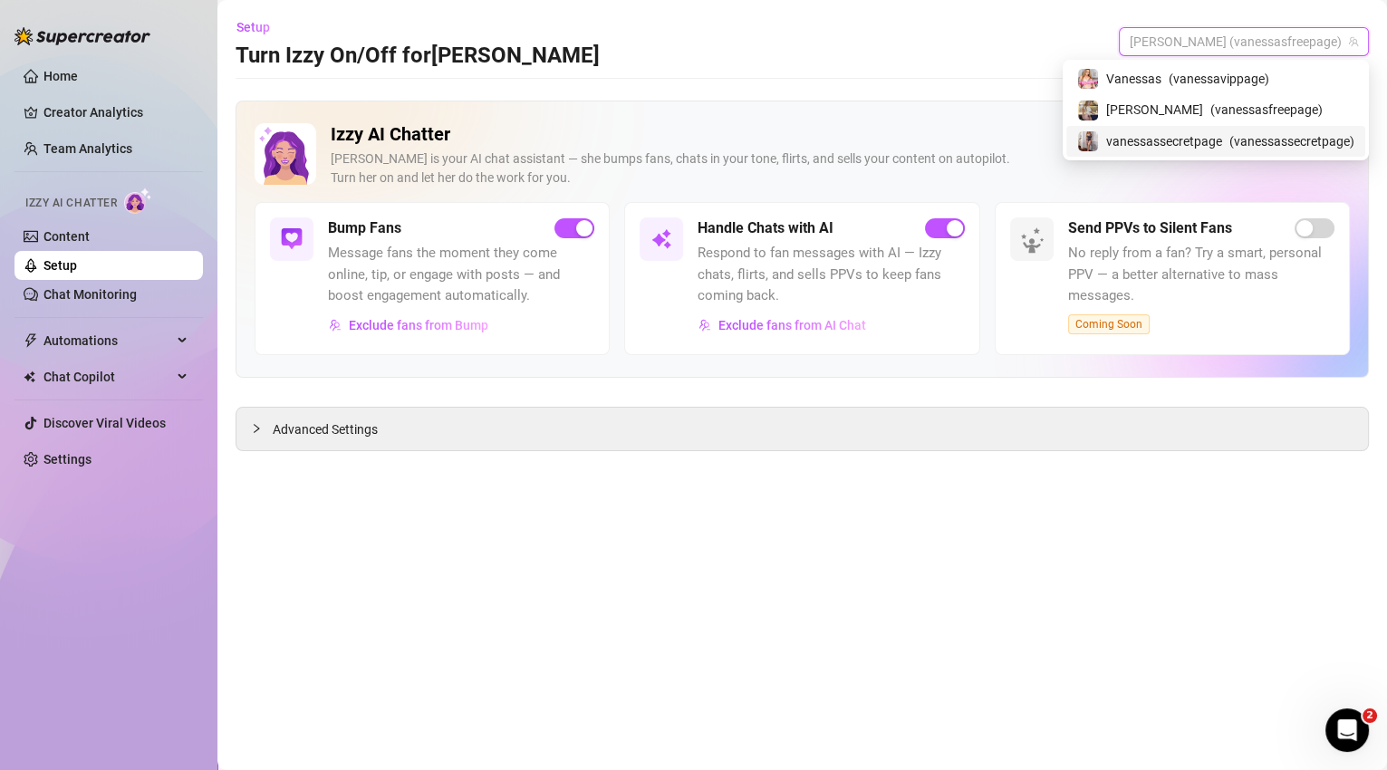
click at [1168, 153] on div "vanessassecretpage ( vanessassecretpage )" at bounding box center [1215, 141] width 299 height 31
click at [1203, 43] on span "vanessassecretpage (vanessassecretpage)" at bounding box center [1228, 41] width 260 height 27
click at [1197, 120] on div "[PERSON_NAME] ( vanessasfreepage )" at bounding box center [1215, 110] width 277 height 22
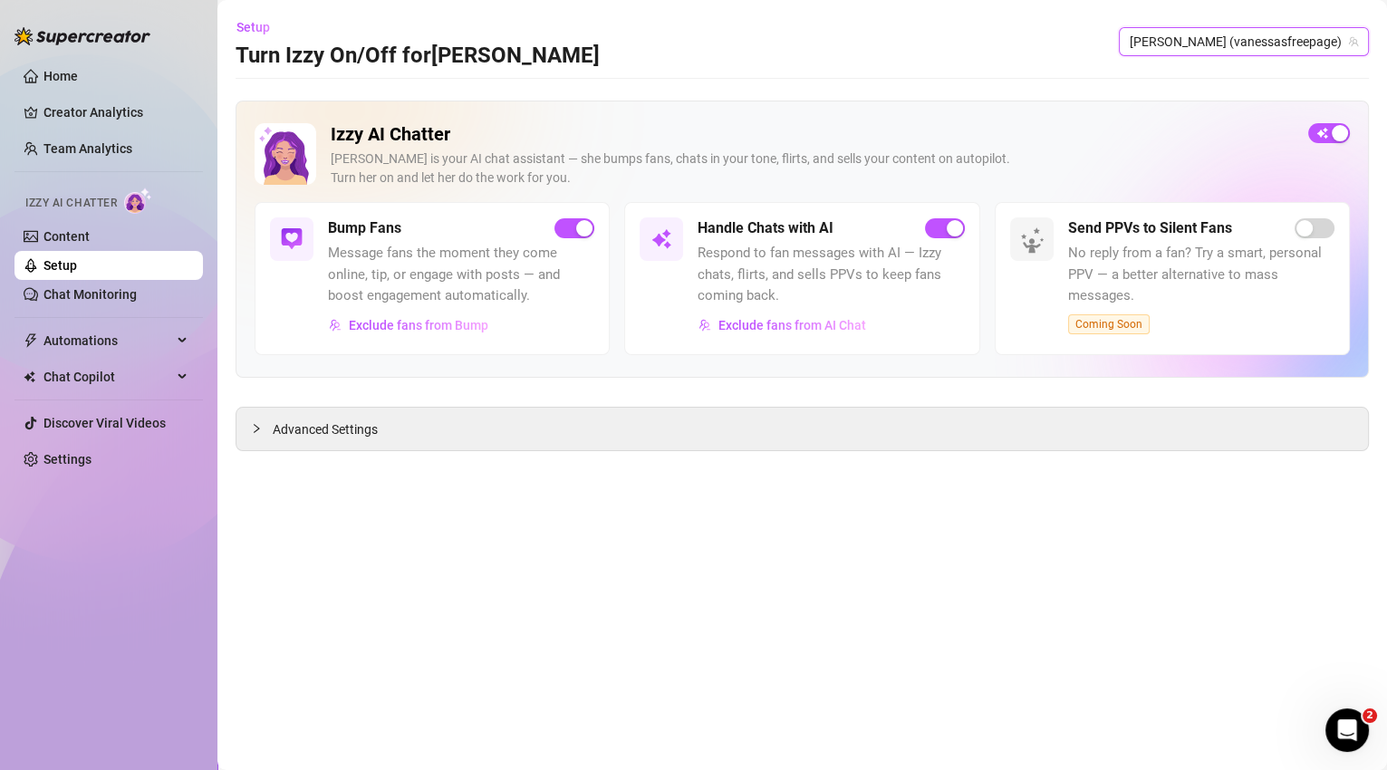
click at [1224, 47] on span "[PERSON_NAME] (vanessasfreepage)" at bounding box center [1243, 41] width 228 height 27
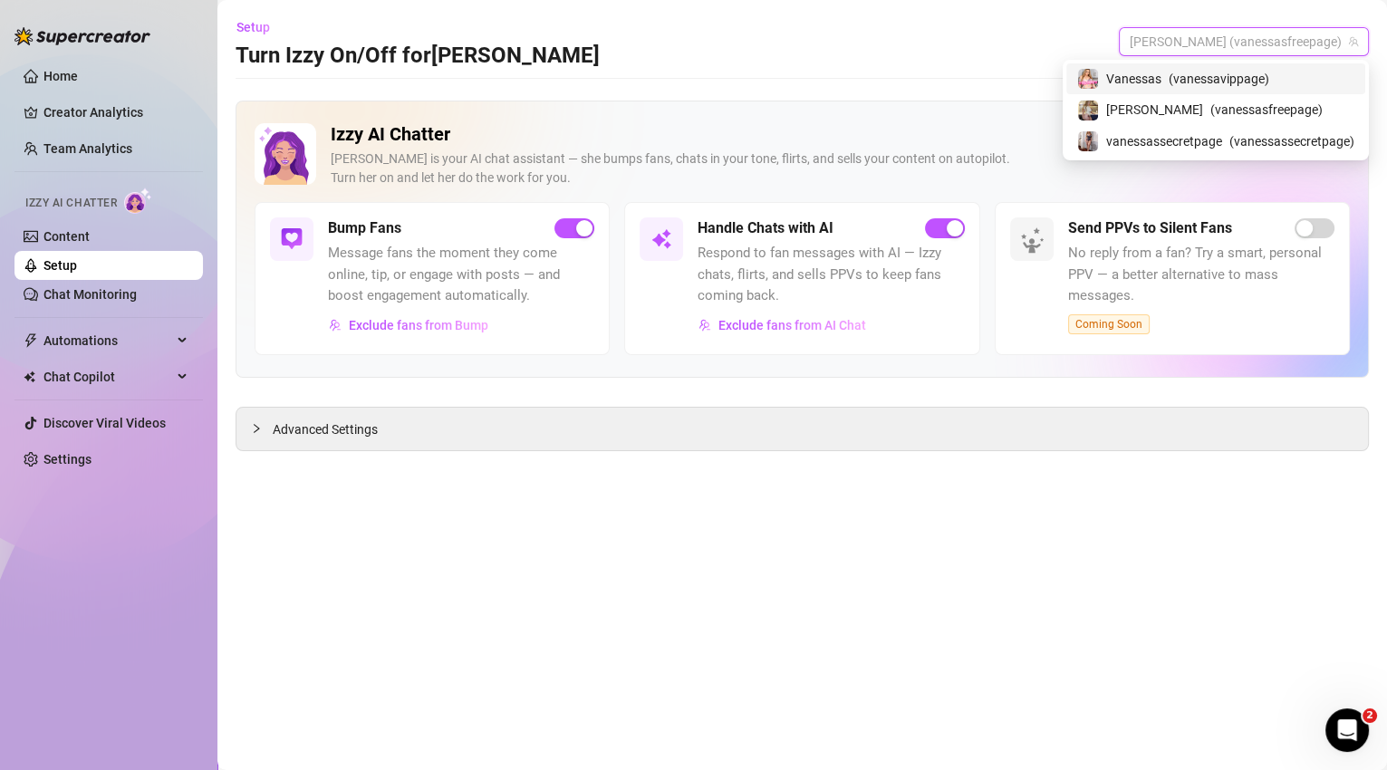
click at [1208, 80] on span "( vanessavippage )" at bounding box center [1218, 79] width 101 height 20
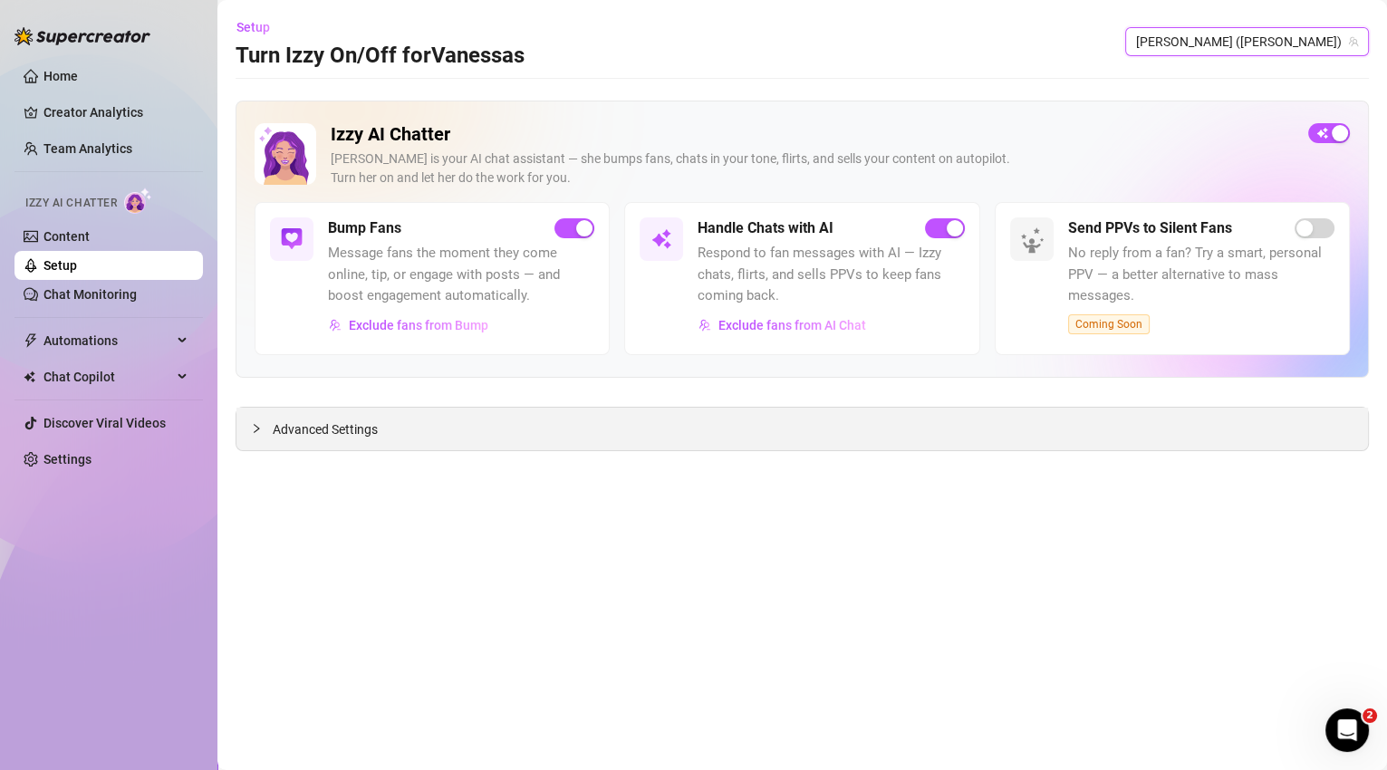
click at [366, 431] on span "Advanced Settings" at bounding box center [325, 429] width 105 height 20
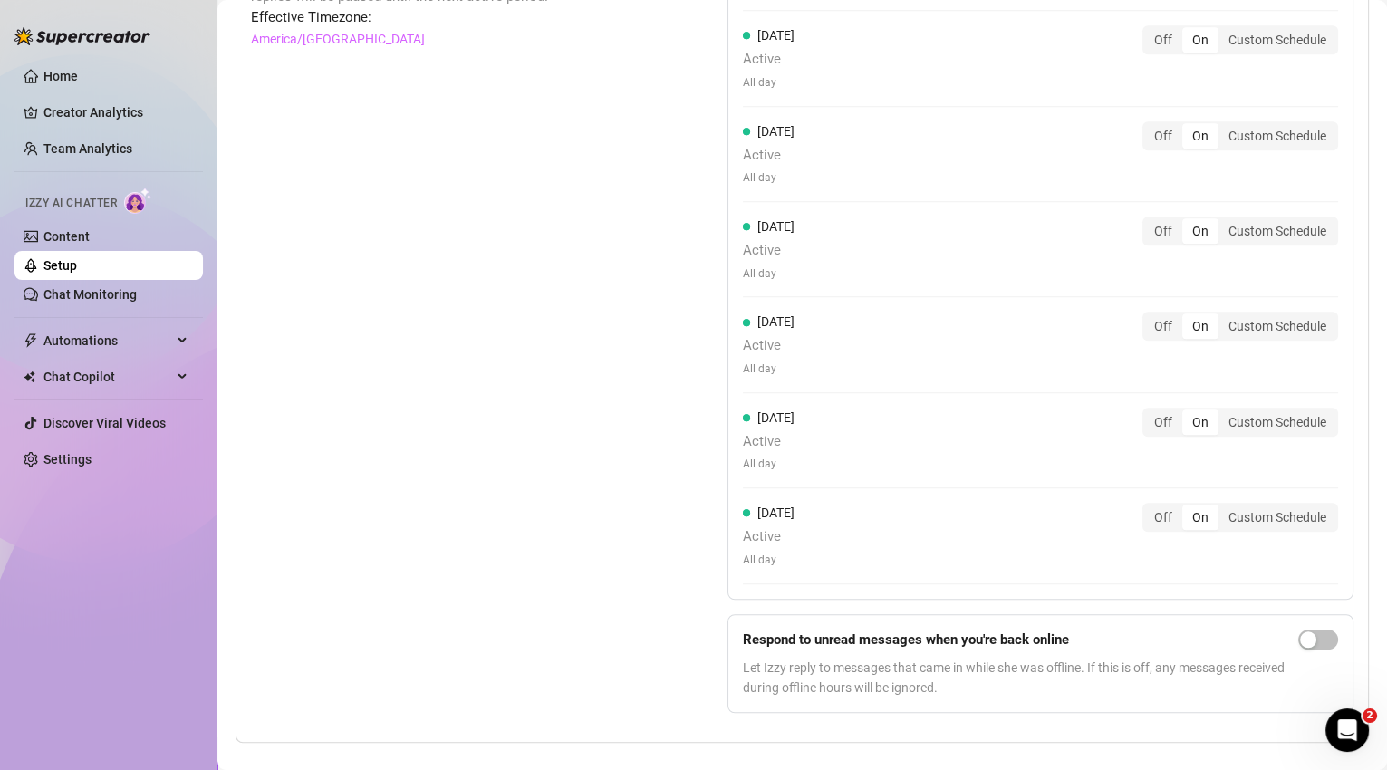
scroll to position [1588, 0]
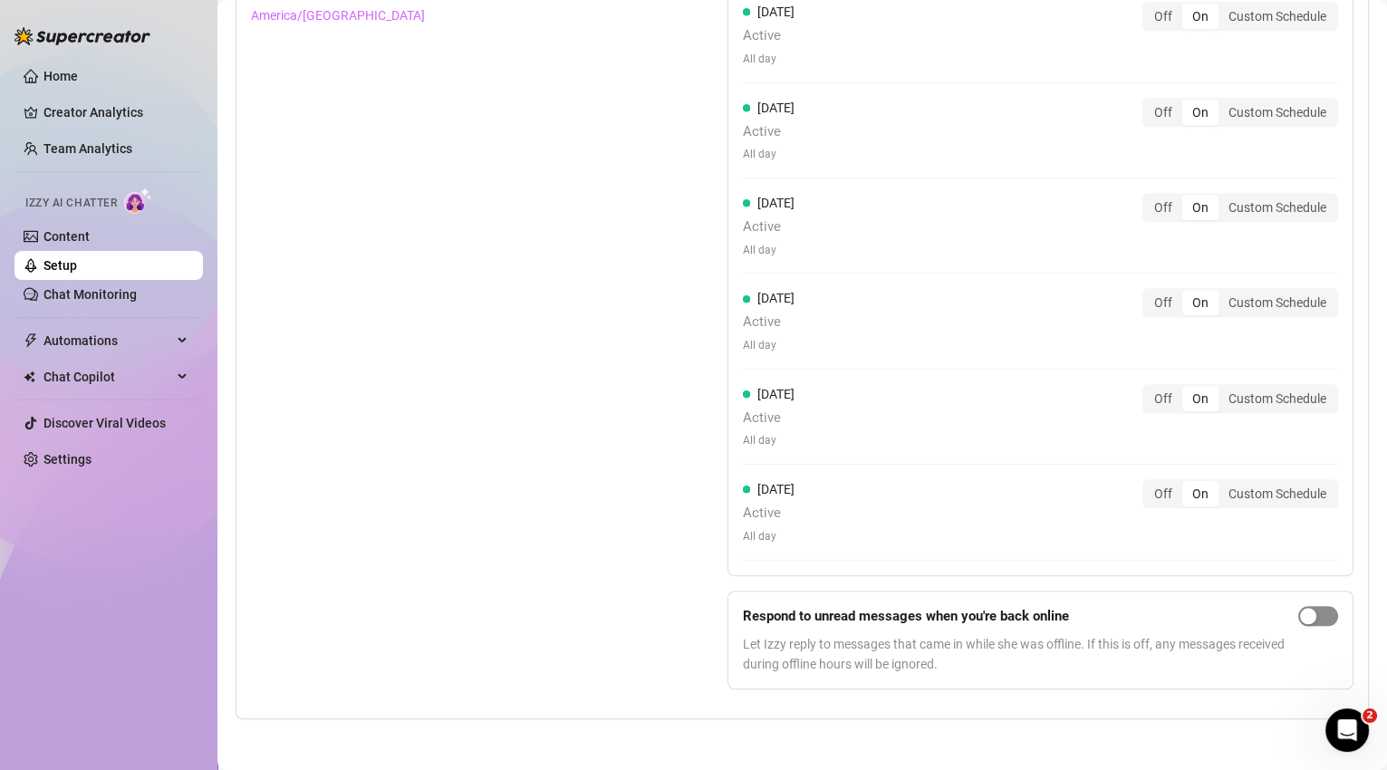
click at [1300, 617] on div "button" at bounding box center [1308, 616] width 16 height 16
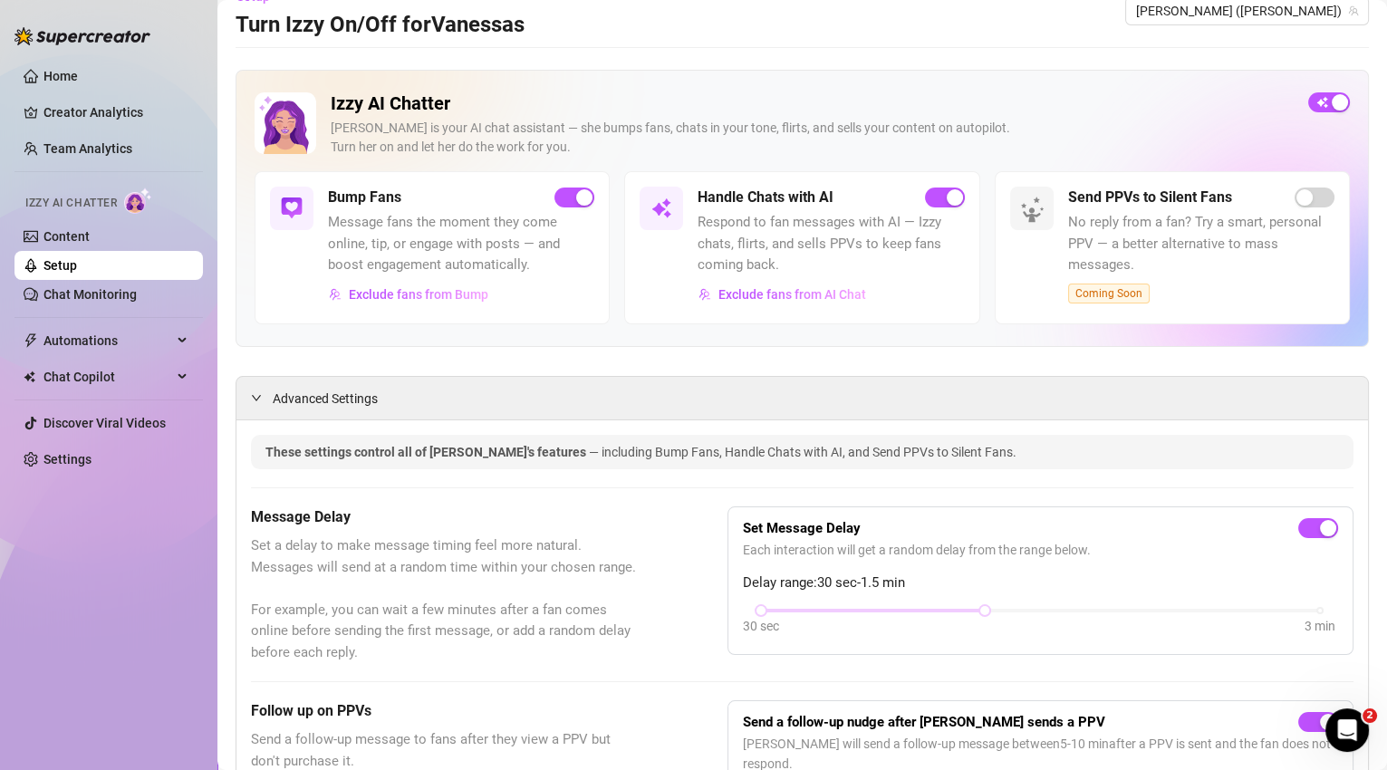
scroll to position [0, 0]
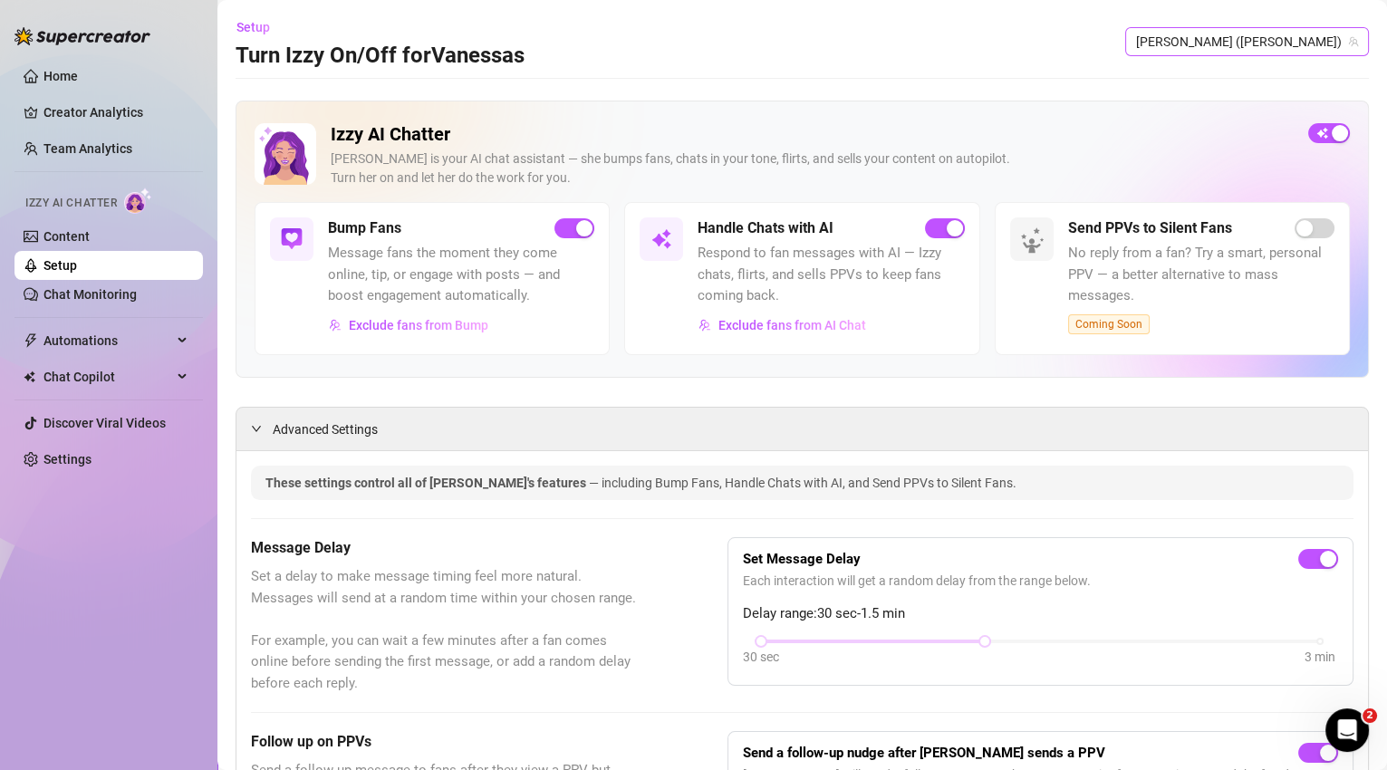
click at [1275, 38] on span "[PERSON_NAME] ([PERSON_NAME])" at bounding box center [1247, 41] width 222 height 27
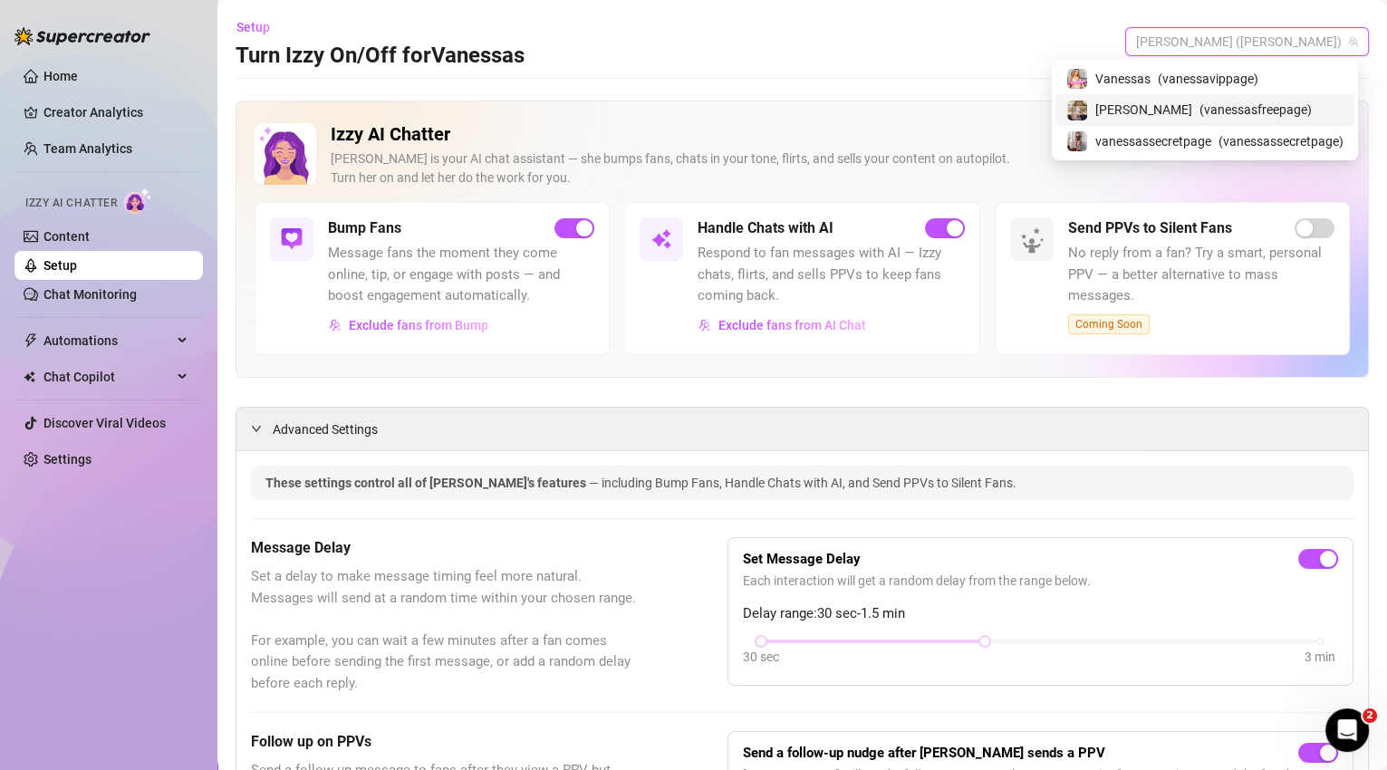
click at [1254, 105] on span "( vanessasfreepage )" at bounding box center [1255, 110] width 112 height 20
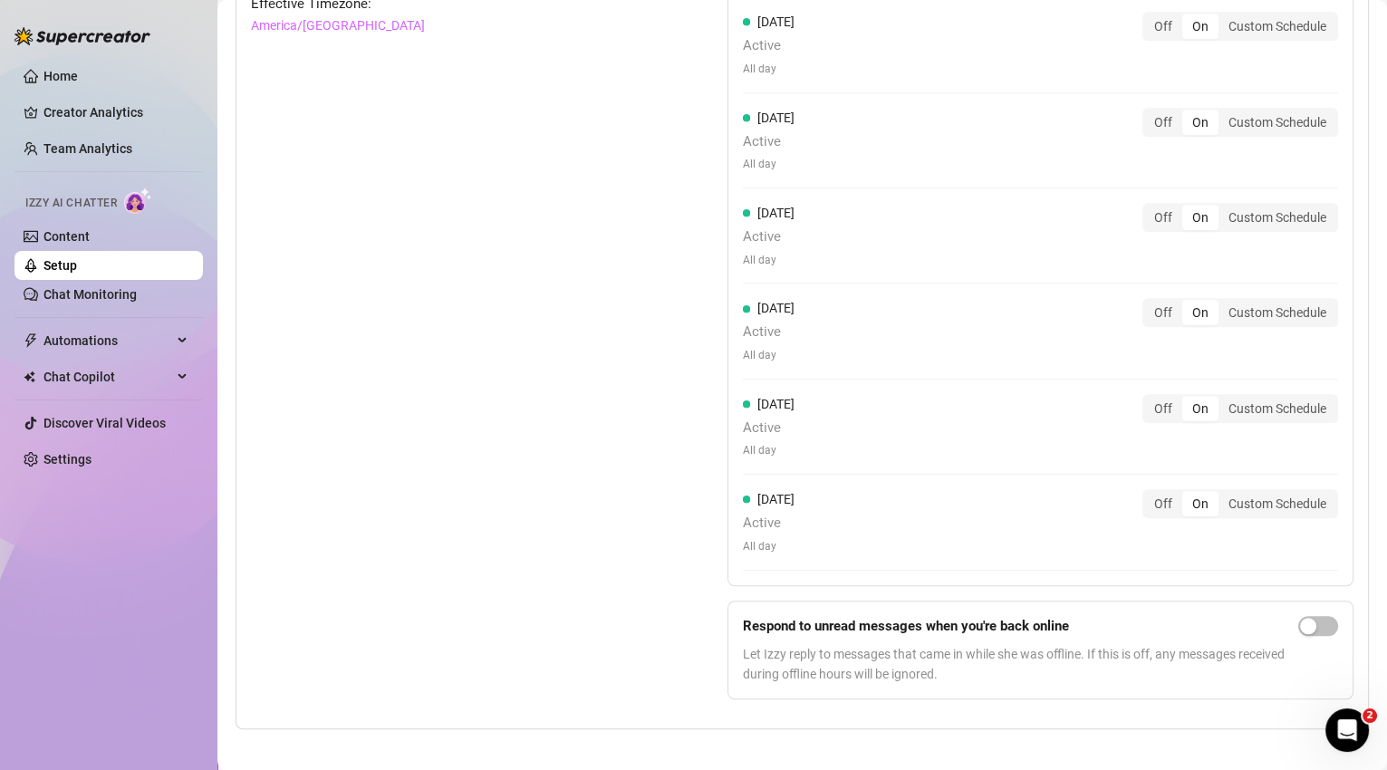
scroll to position [1588, 0]
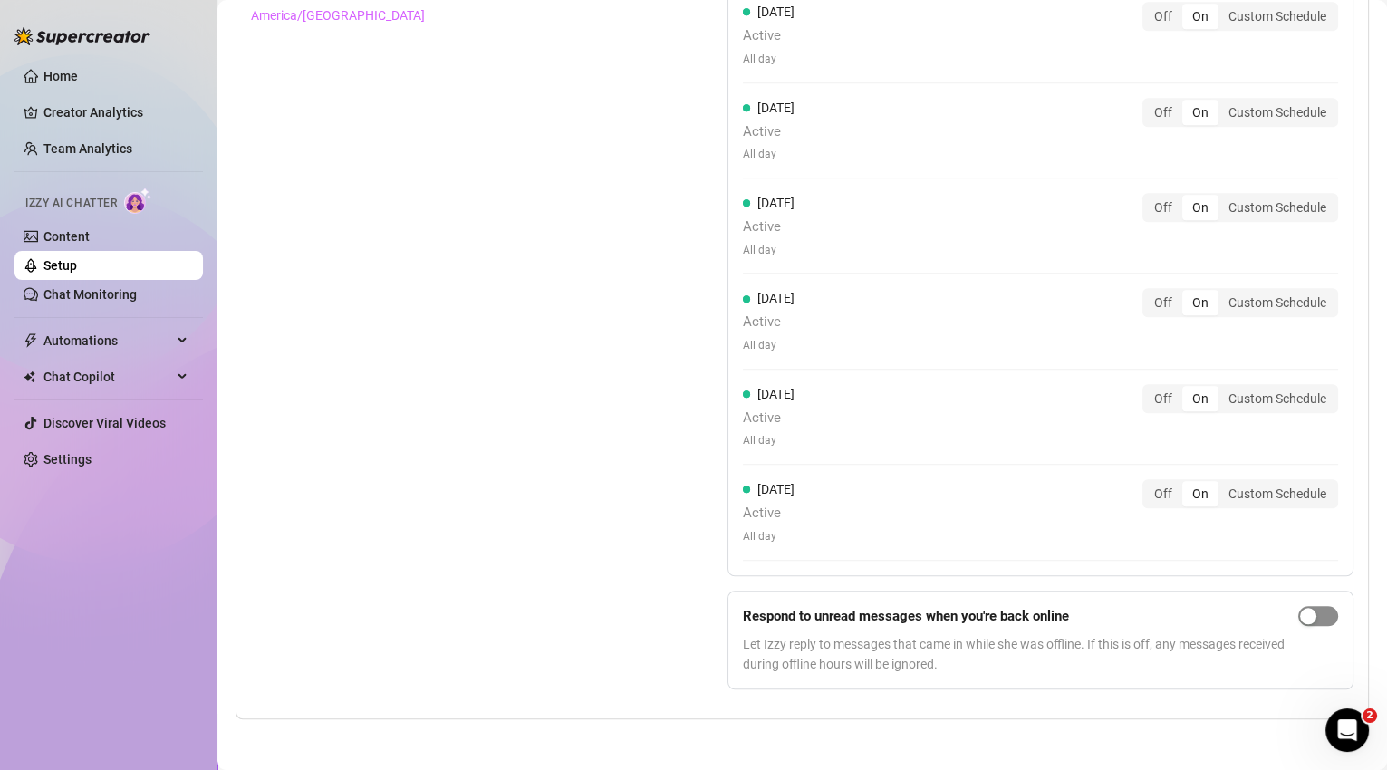
click at [1300, 609] on div "button" at bounding box center [1308, 616] width 16 height 16
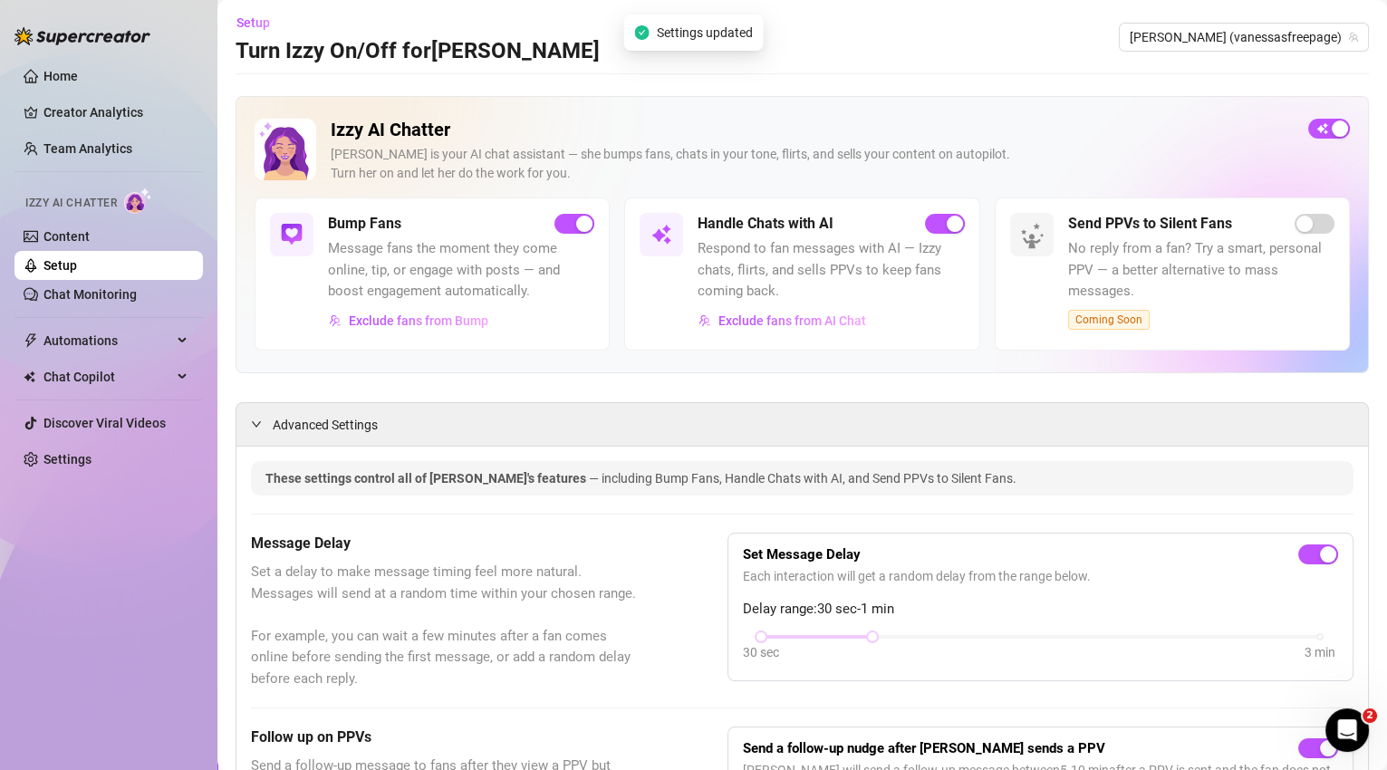
scroll to position [0, 0]
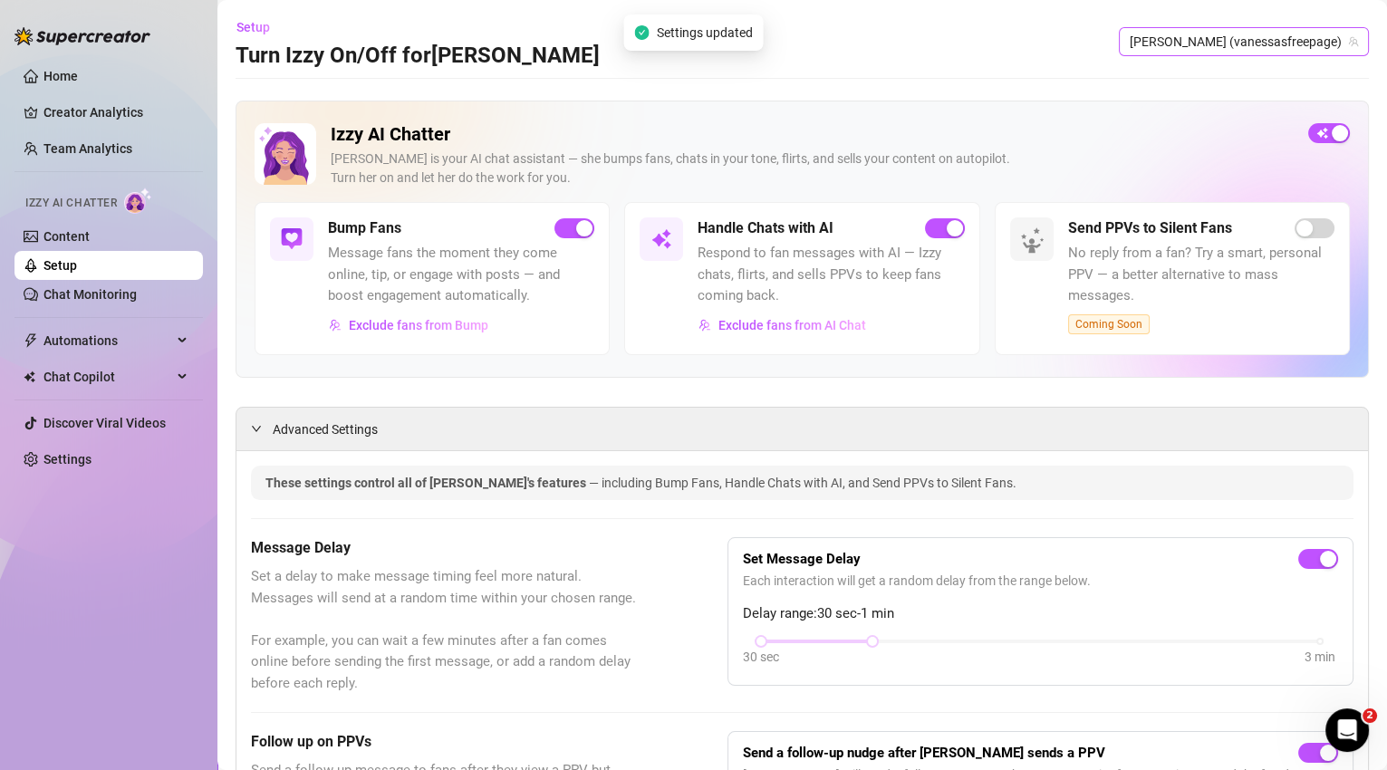
click at [1317, 46] on span "[PERSON_NAME] (vanessasfreepage)" at bounding box center [1243, 41] width 228 height 27
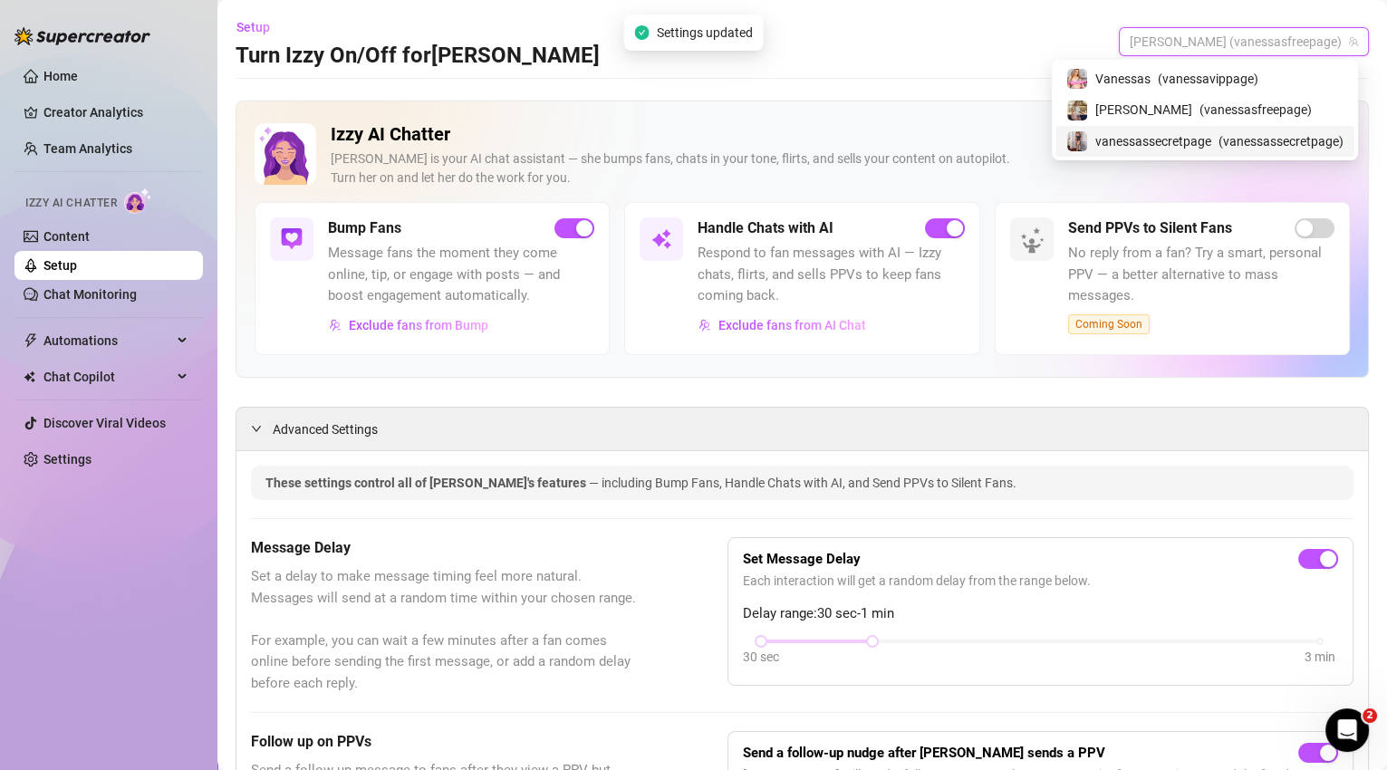
click at [1292, 142] on span "( vanessassecretpage )" at bounding box center [1280, 141] width 125 height 20
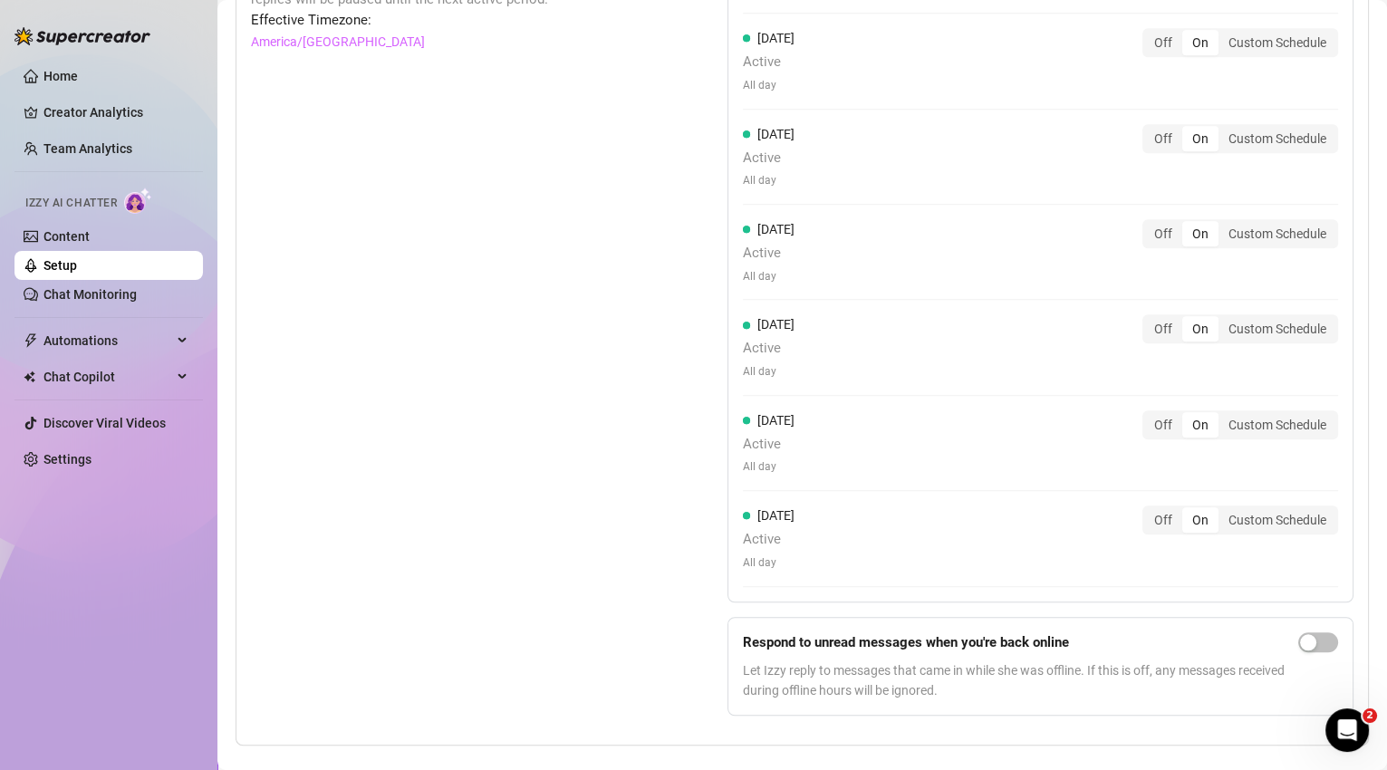
scroll to position [1588, 0]
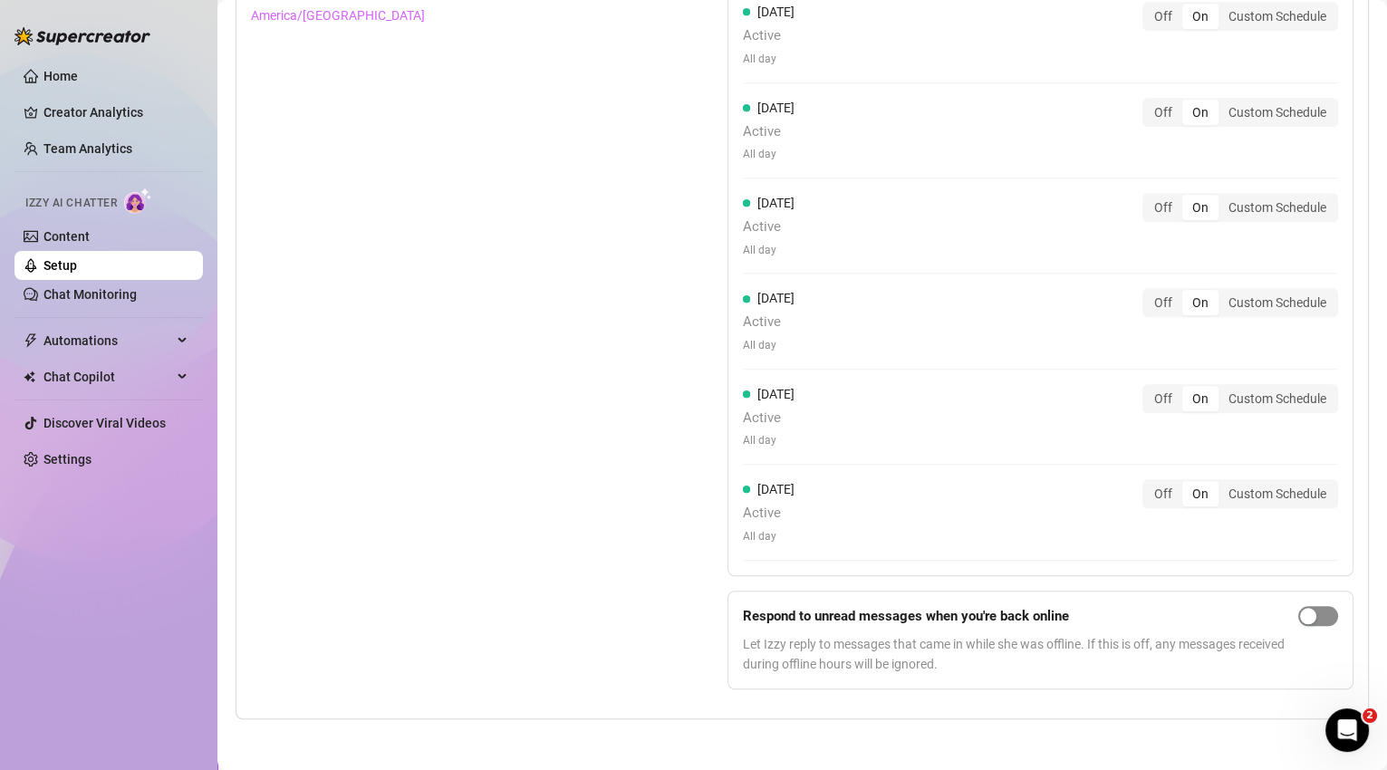
click at [1300, 608] on div "button" at bounding box center [1308, 616] width 16 height 16
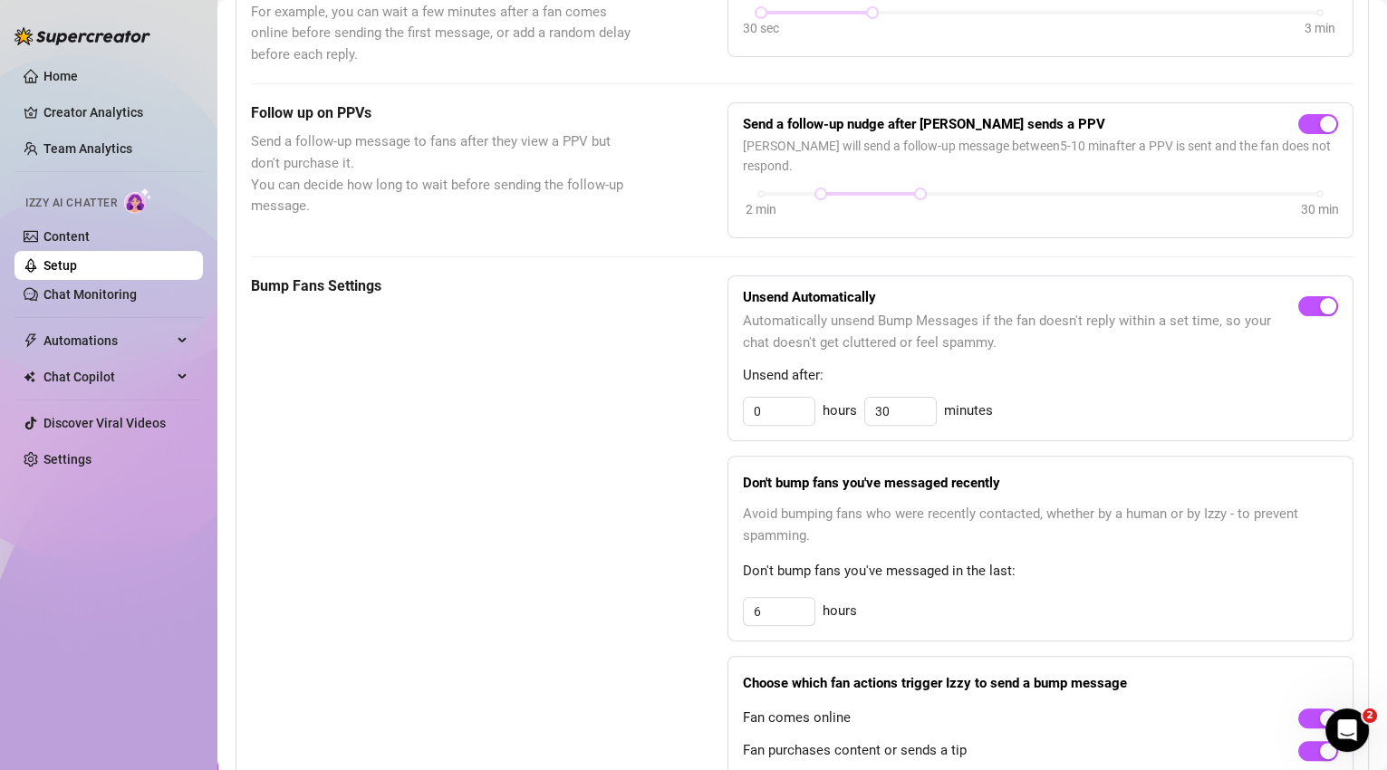
scroll to position [623, 0]
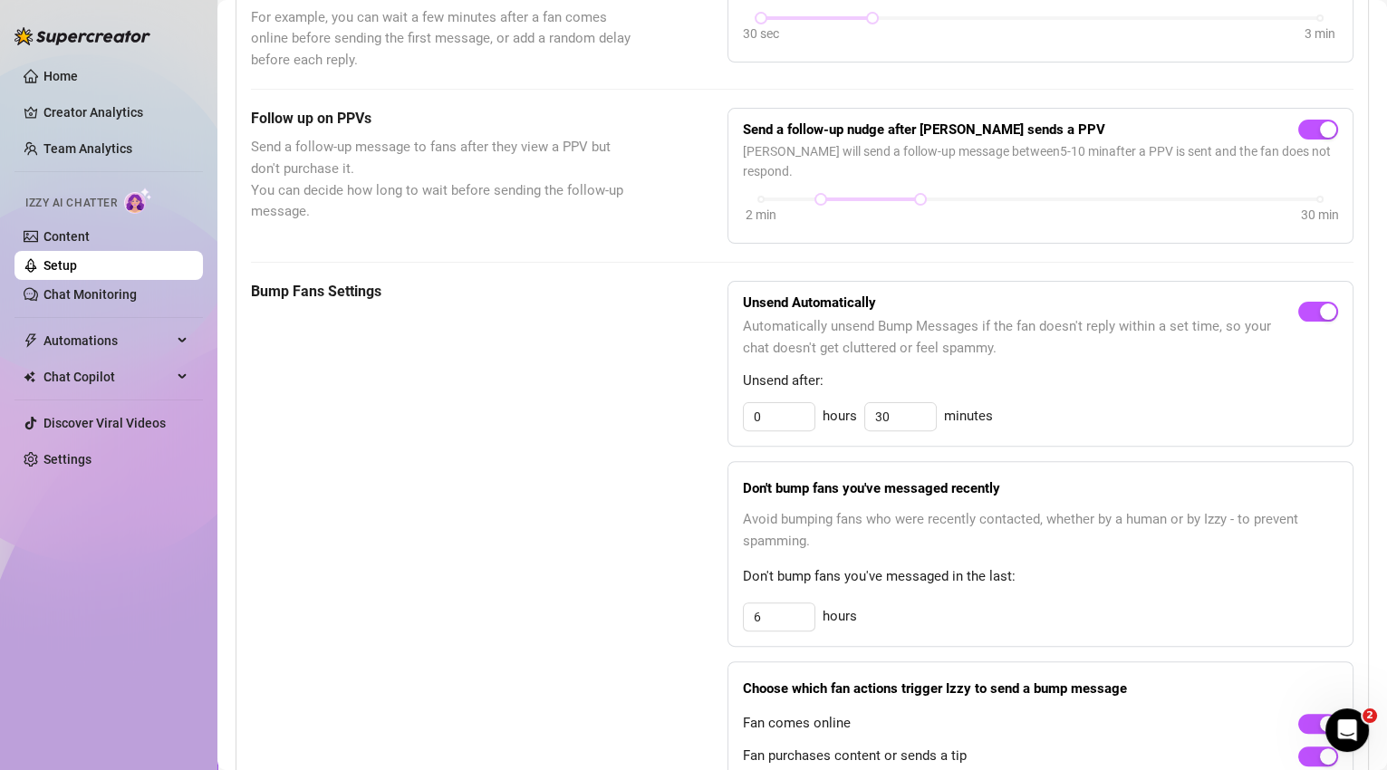
click at [363, 285] on h5 "Bump Fans Settings" at bounding box center [444, 292] width 386 height 22
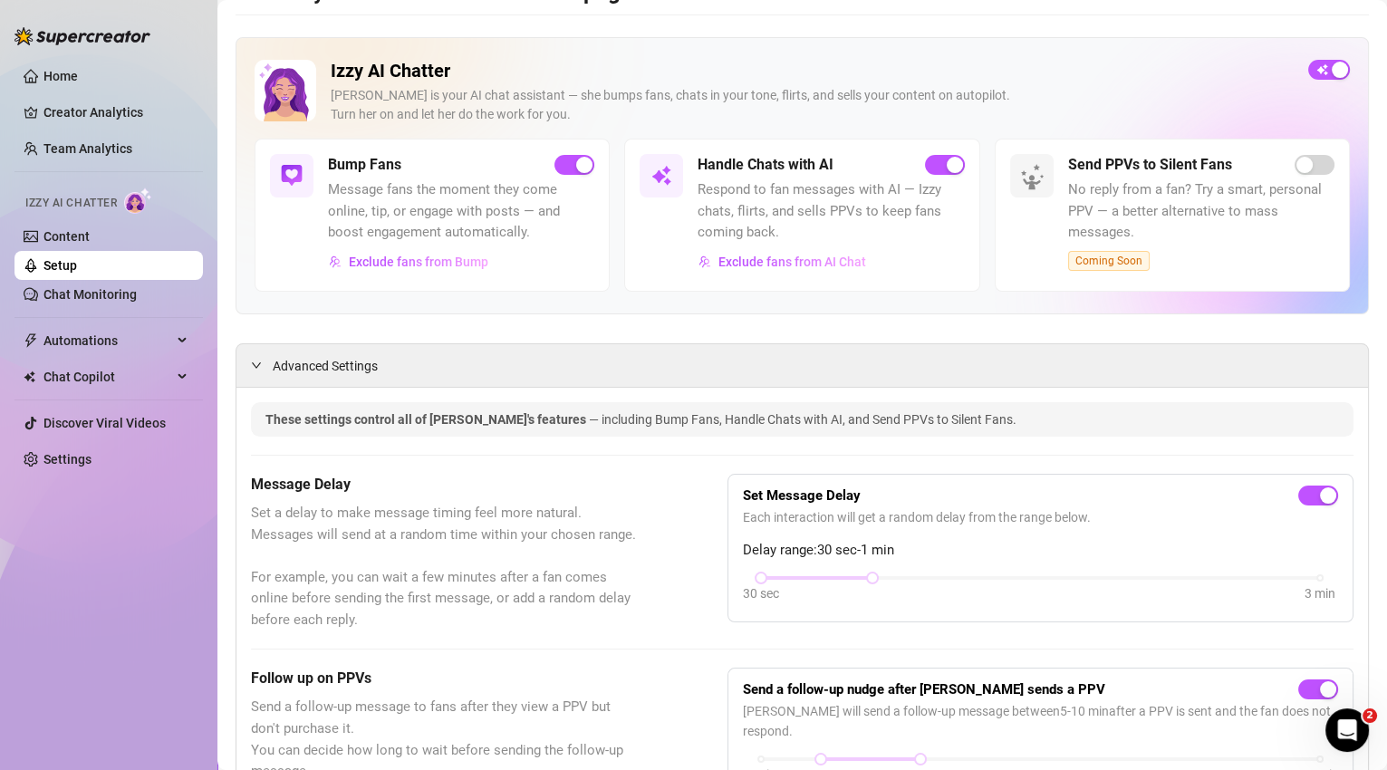
scroll to position [0, 0]
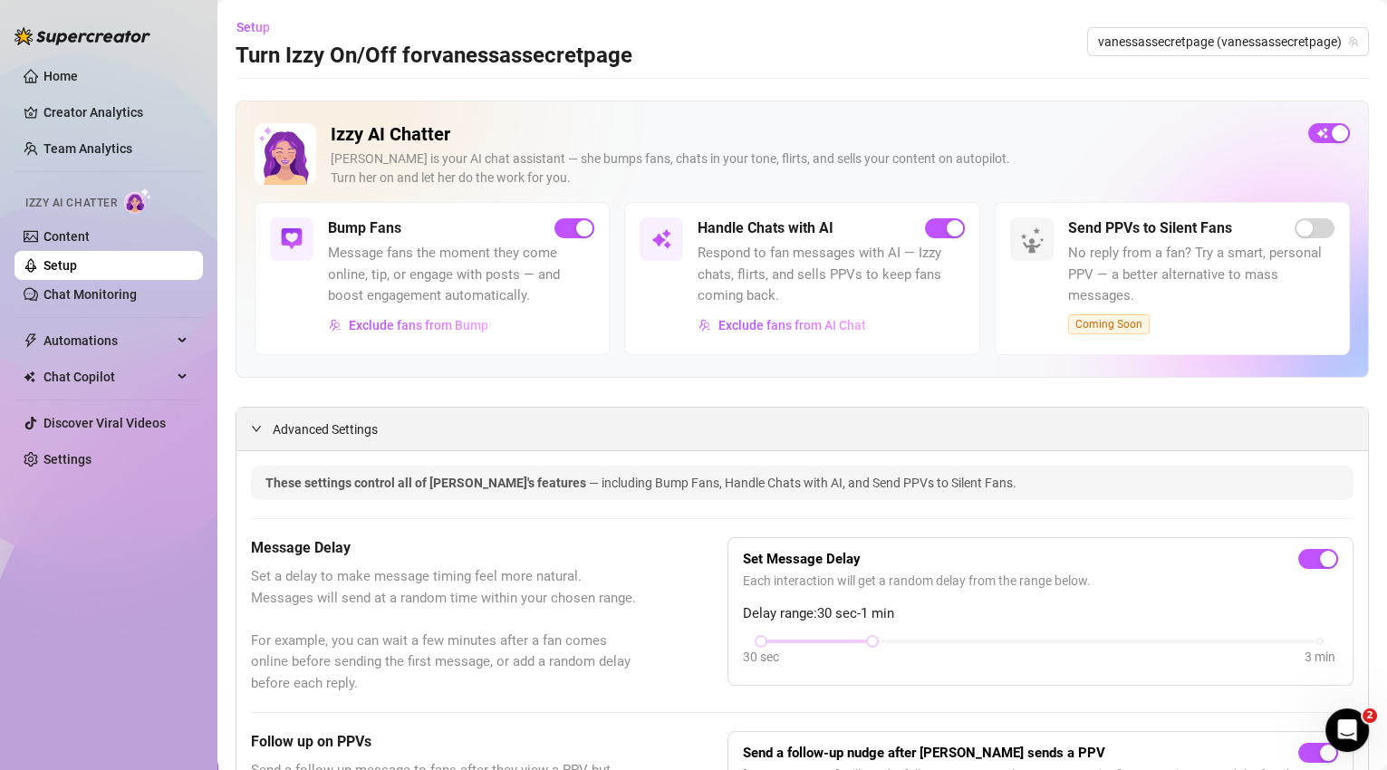
click at [345, 420] on span "Advanced Settings" at bounding box center [325, 429] width 105 height 20
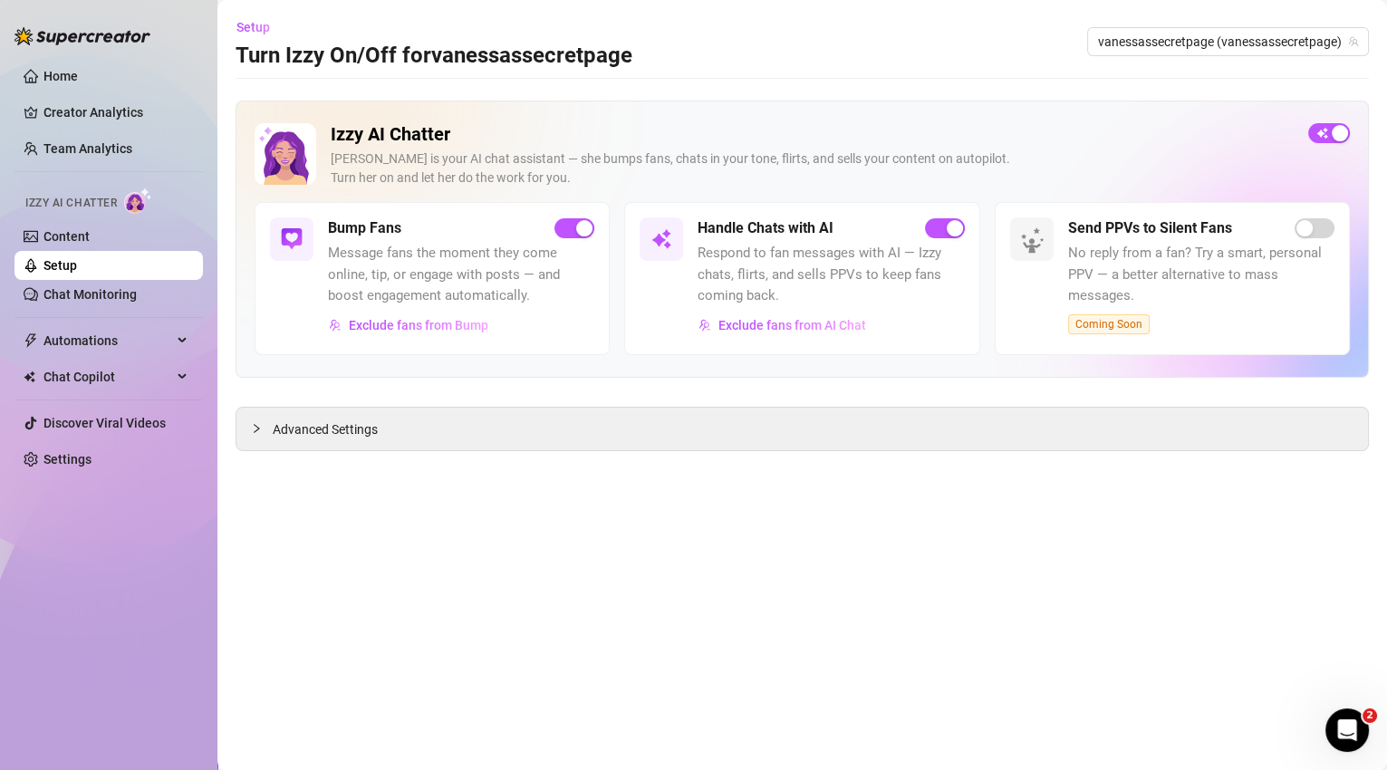
click at [764, 263] on span "Respond to fan messages with AI — Izzy chats, flirts, and sells PPVs to keep fa…" at bounding box center [830, 275] width 266 height 64
click at [699, 240] on div "Handle Chats with AI Respond to fan messages with AI — Izzy chats, flirts, and …" at bounding box center [830, 278] width 266 height 122
click at [839, 272] on span "Respond to fan messages with AI — Izzy chats, flirts, and sells PPVs to keep fa…" at bounding box center [830, 275] width 266 height 64
click at [840, 287] on span "Respond to fan messages with AI — Izzy chats, flirts, and sells PPVs to keep fa…" at bounding box center [830, 275] width 266 height 64
click at [661, 253] on div at bounding box center [660, 238] width 43 height 43
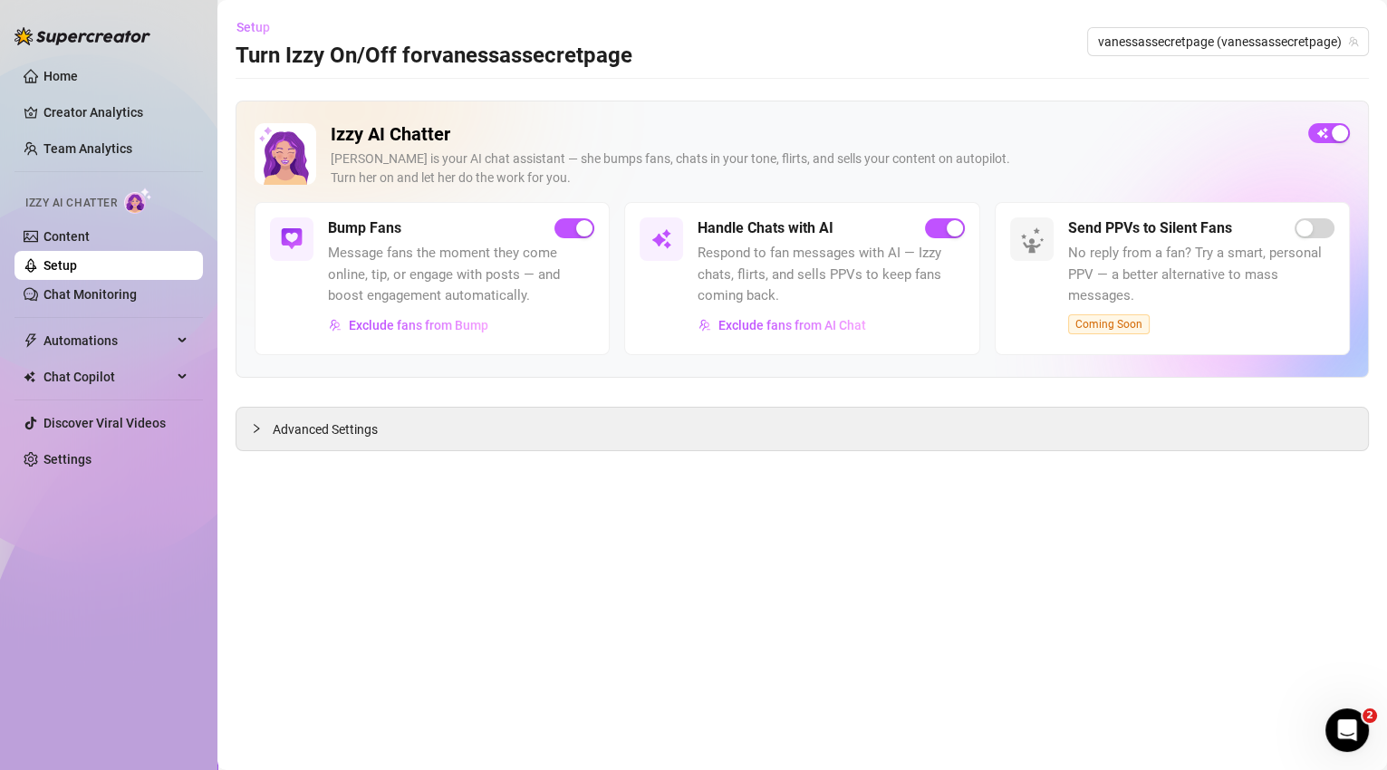
click at [246, 31] on span "Setup" at bounding box center [253, 27] width 34 height 14
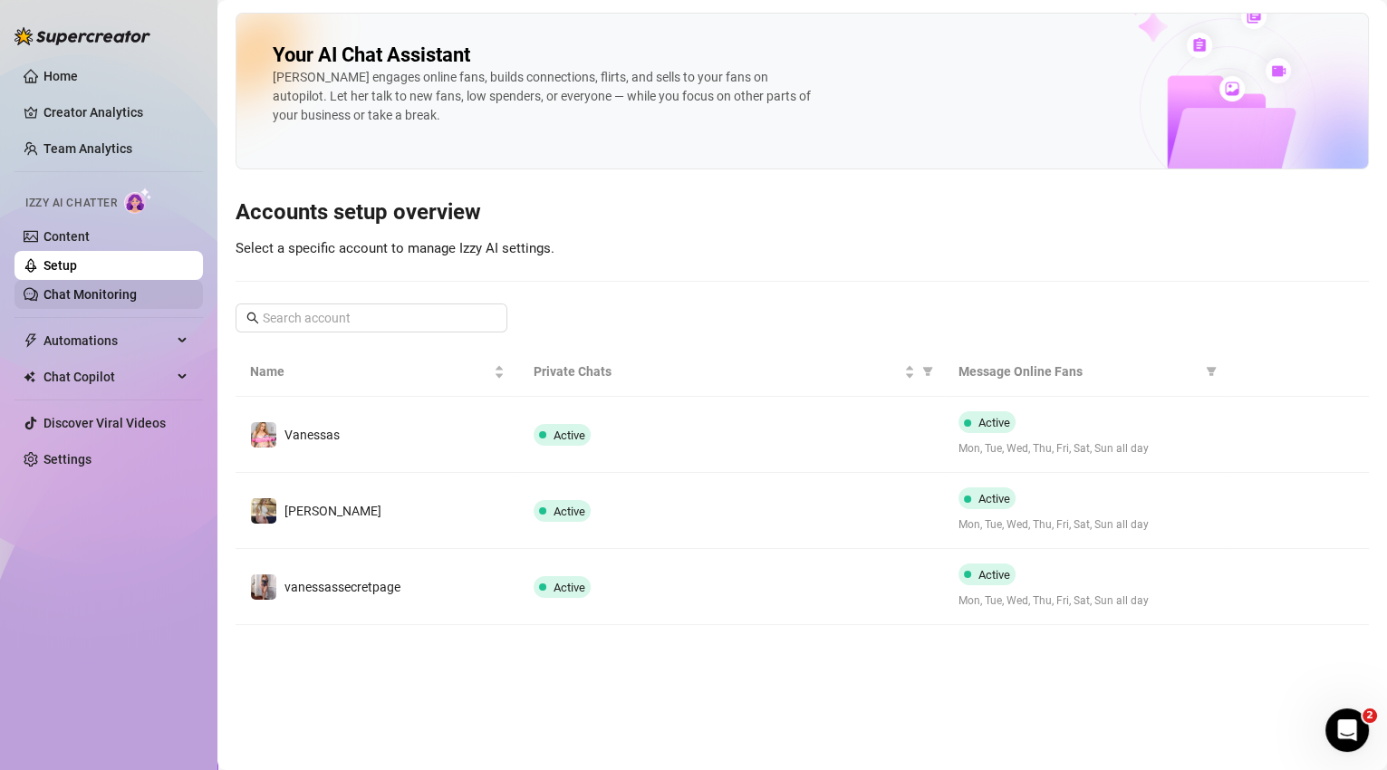
click at [101, 294] on link "Chat Monitoring" at bounding box center [89, 294] width 93 height 14
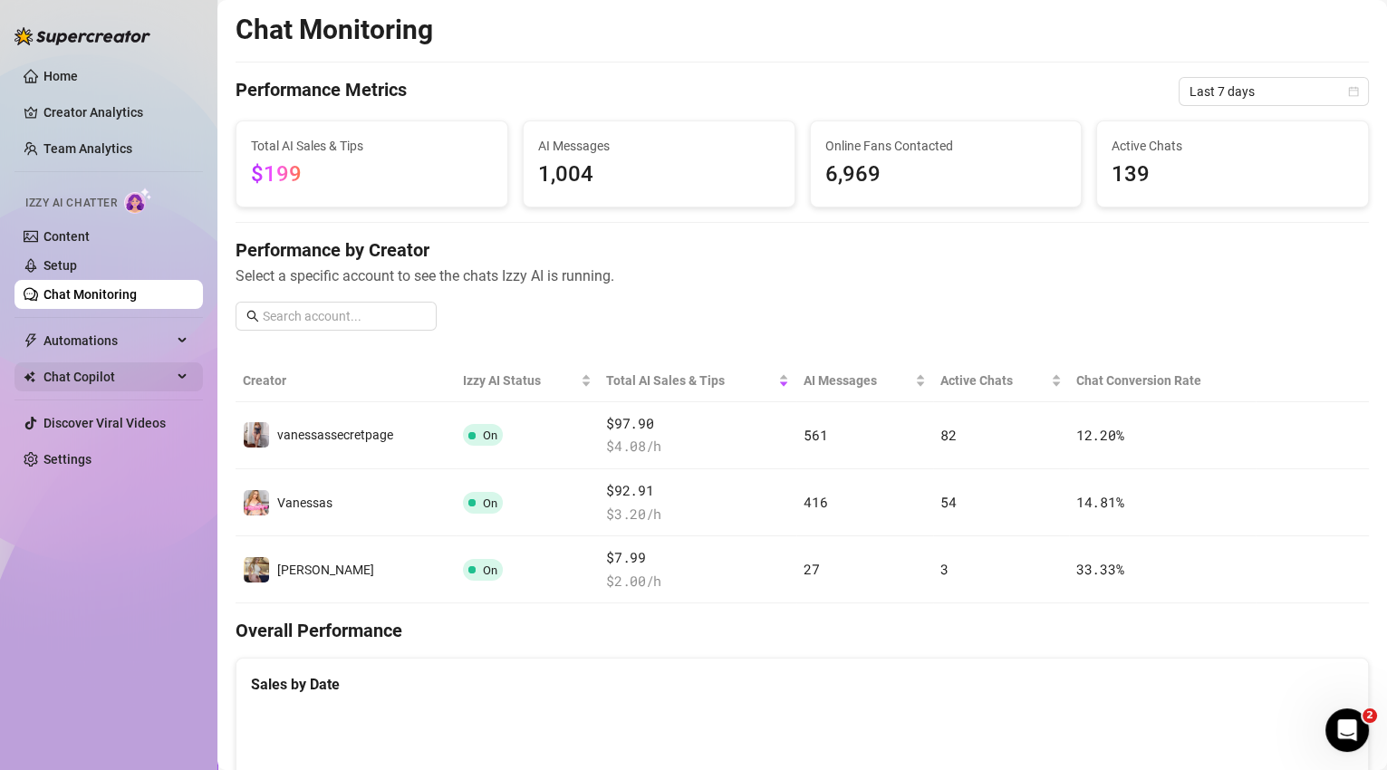
click at [114, 370] on span "Chat Copilot" at bounding box center [107, 376] width 129 height 29
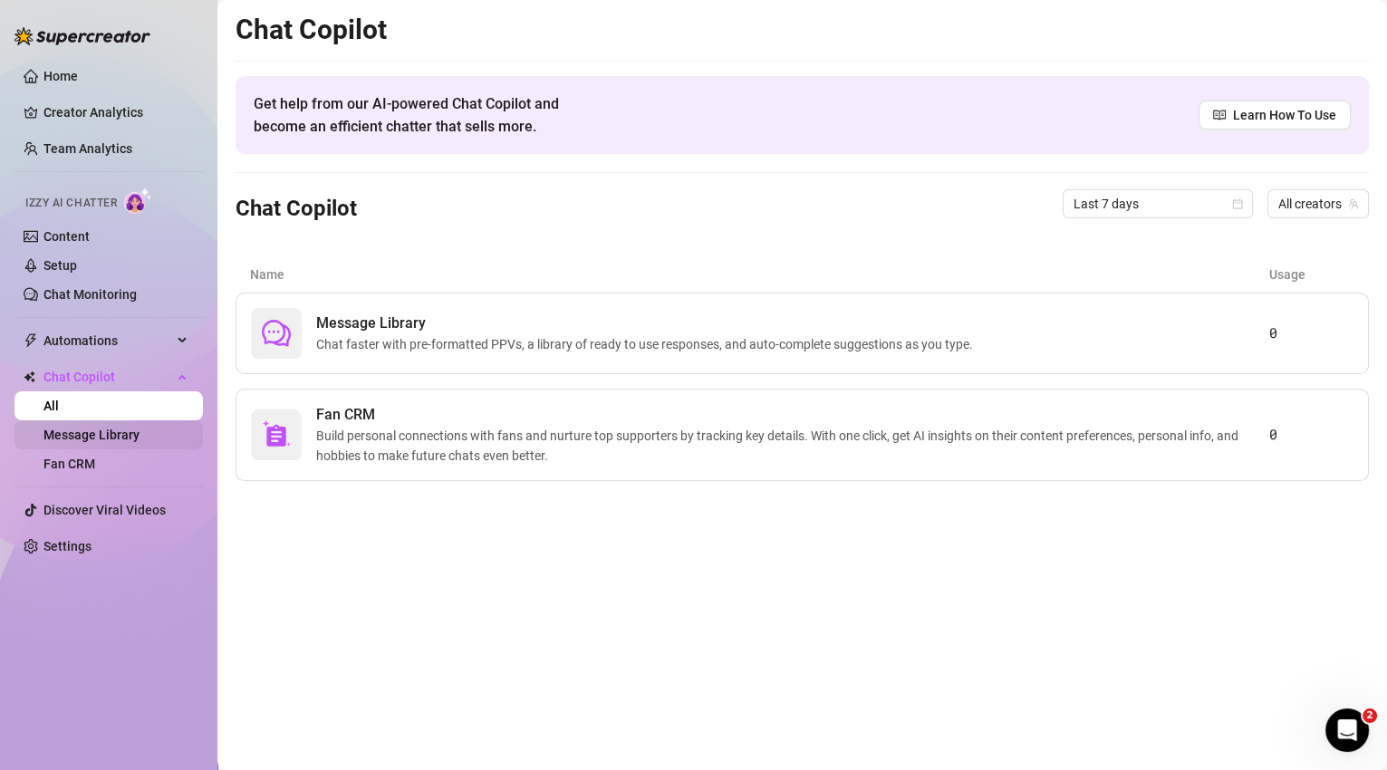
click at [127, 442] on link "Message Library" at bounding box center [91, 434] width 96 height 14
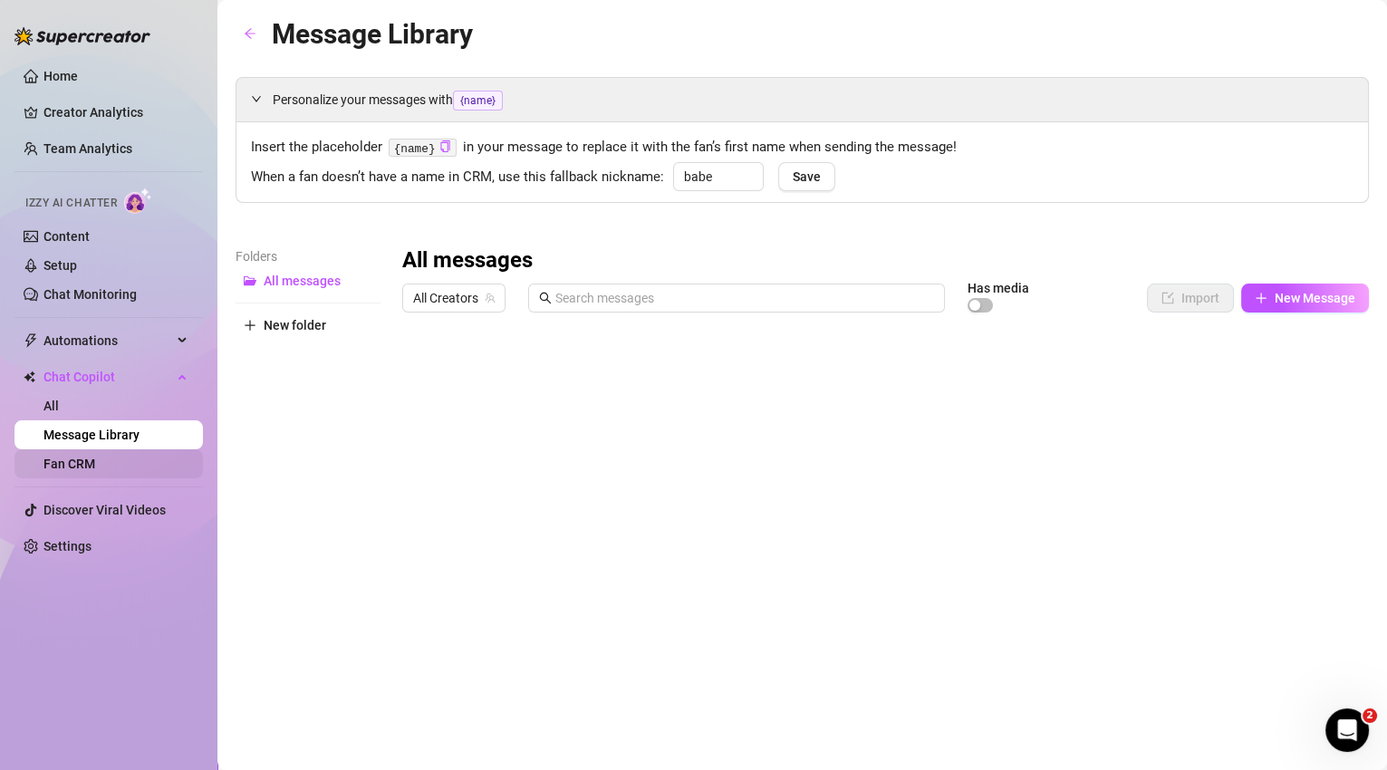
click at [95, 460] on link "Fan CRM" at bounding box center [69, 463] width 52 height 14
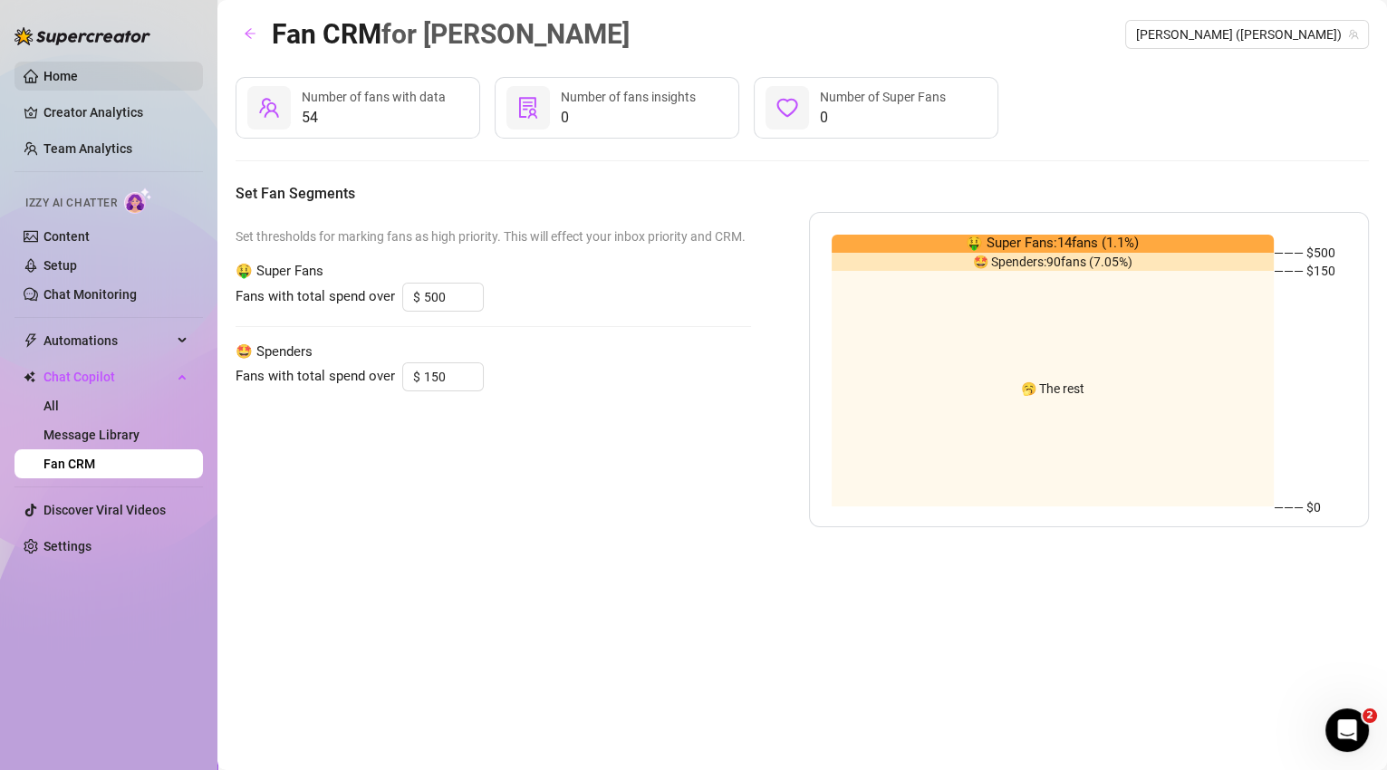
click at [57, 79] on link "Home" at bounding box center [60, 76] width 34 height 14
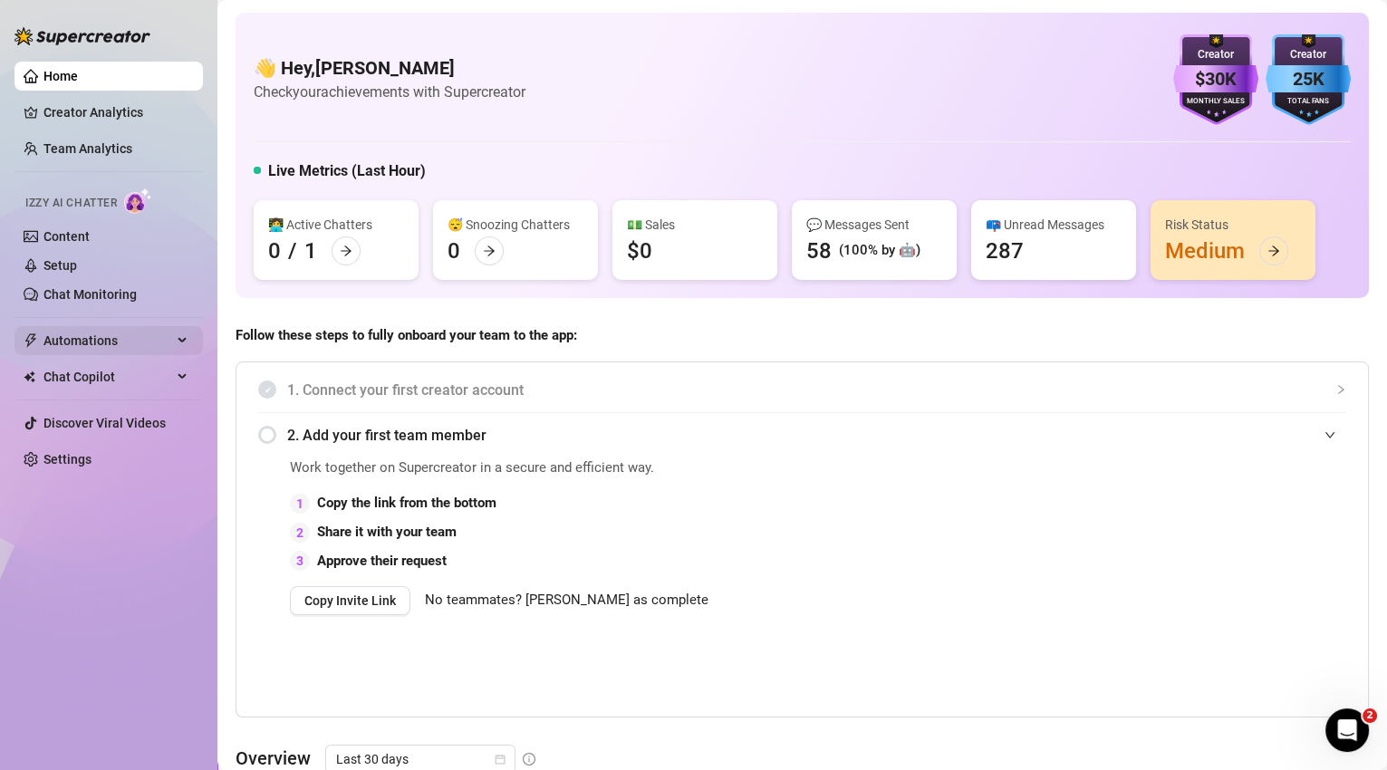
click at [104, 344] on span "Automations" at bounding box center [107, 340] width 129 height 29
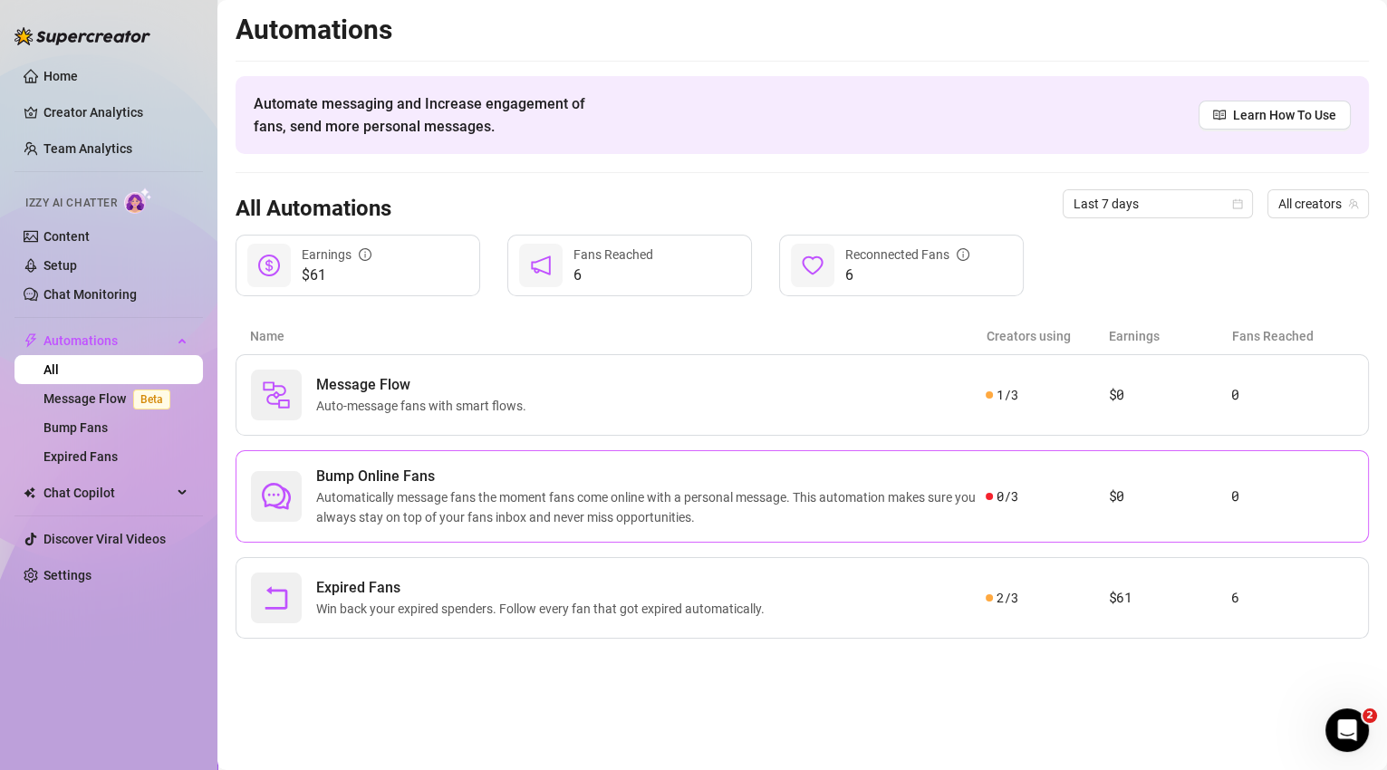
click at [590, 526] on div "Bump Online Fans Automatically message fans the moment fans come online with a …" at bounding box center [801, 496] width 1133 height 92
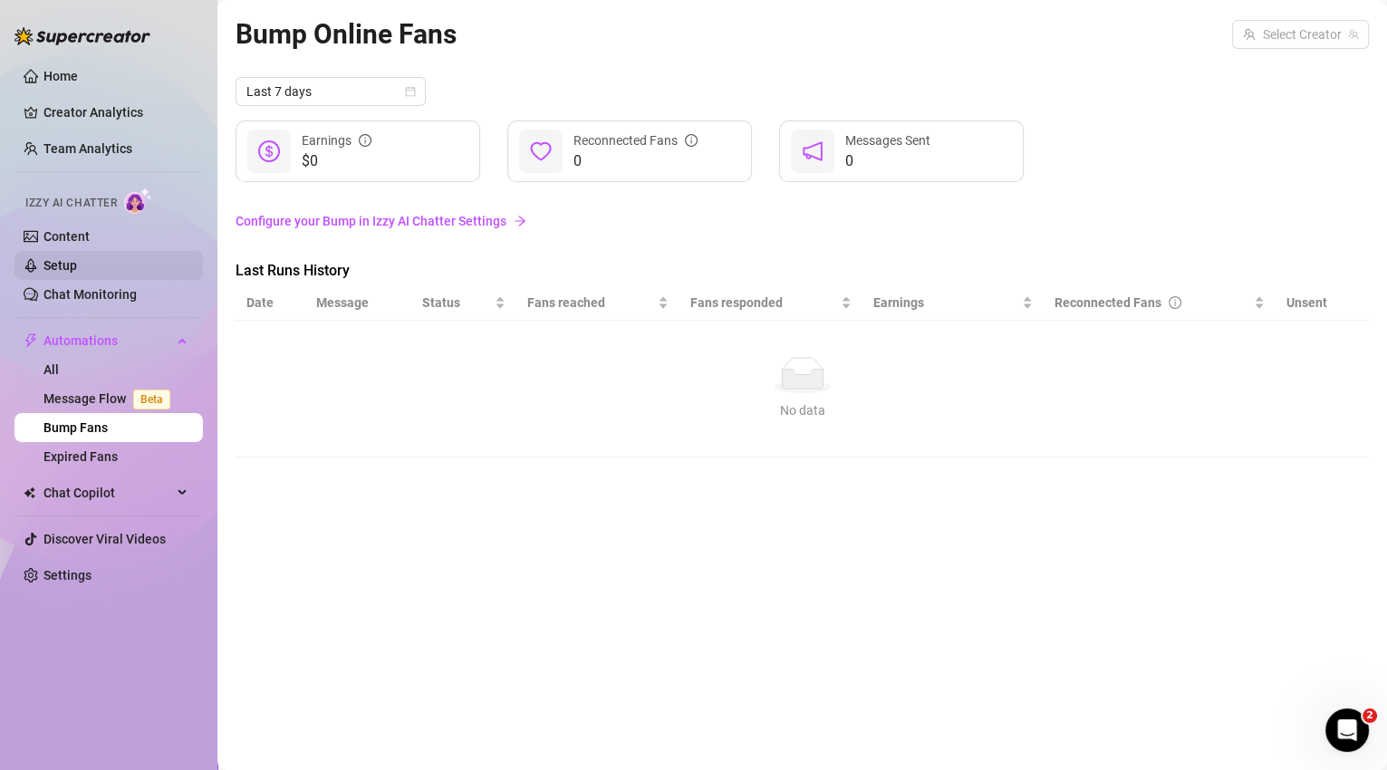
click at [53, 258] on link "Setup" at bounding box center [60, 265] width 34 height 14
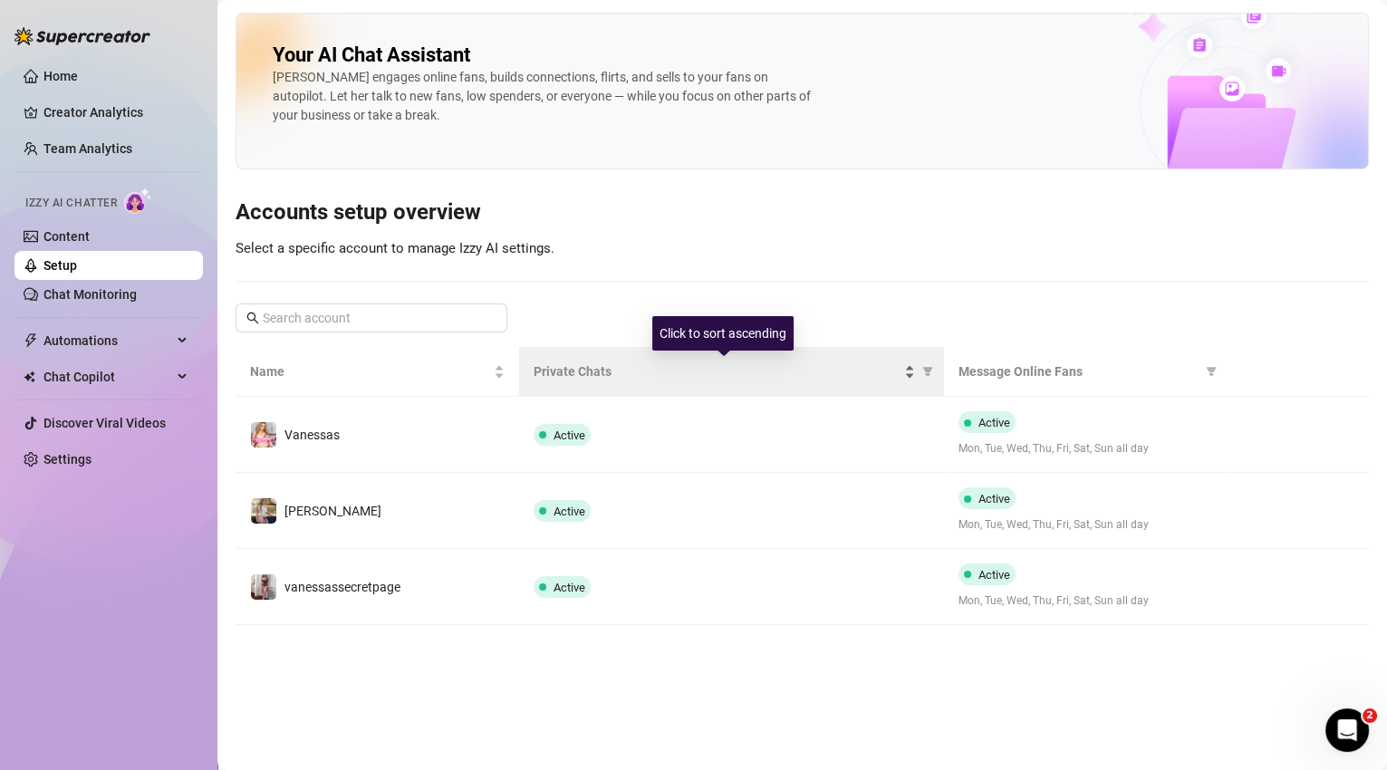
click at [549, 368] on span "Private Chats" at bounding box center [716, 371] width 367 height 20
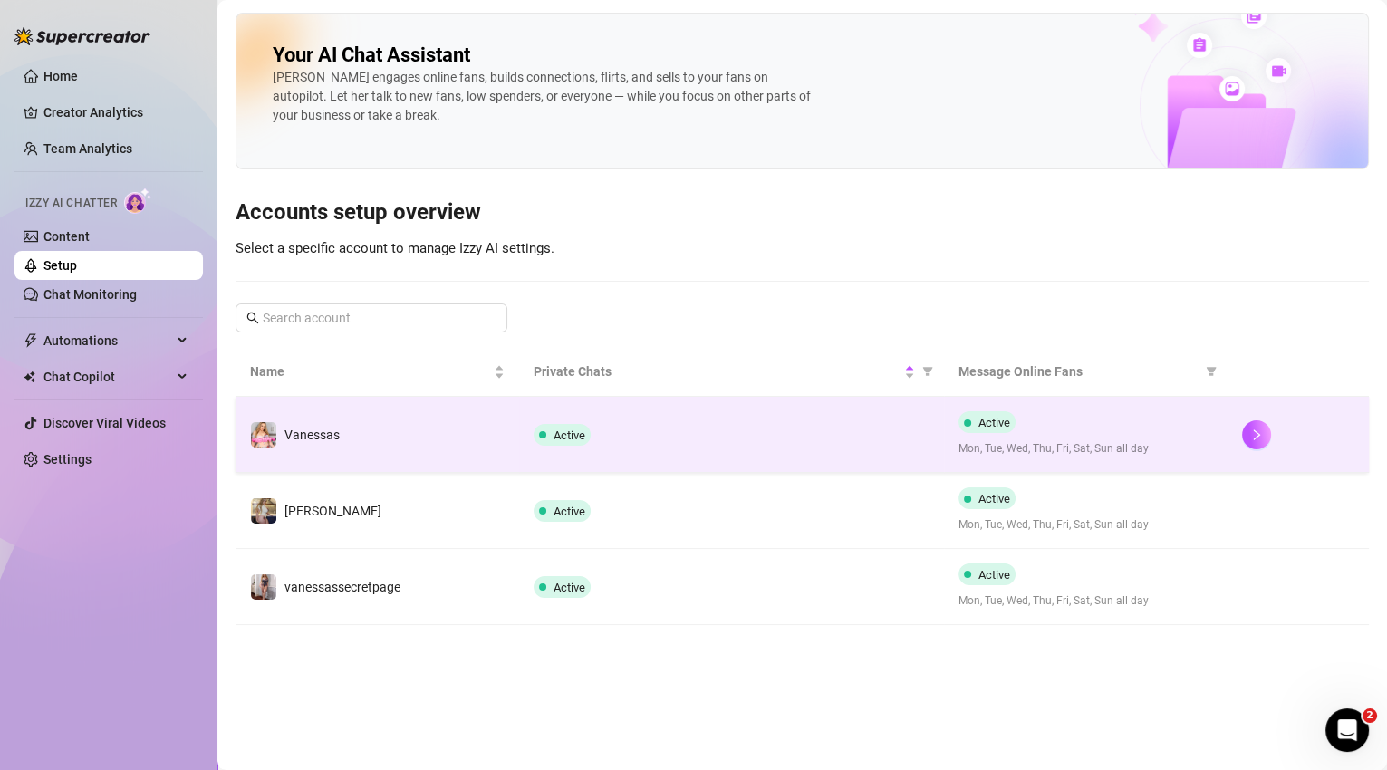
click at [1148, 427] on div "Active Mon, Tue, Wed, Thu, Fri, Sat, Sun all day" at bounding box center [1085, 434] width 254 height 46
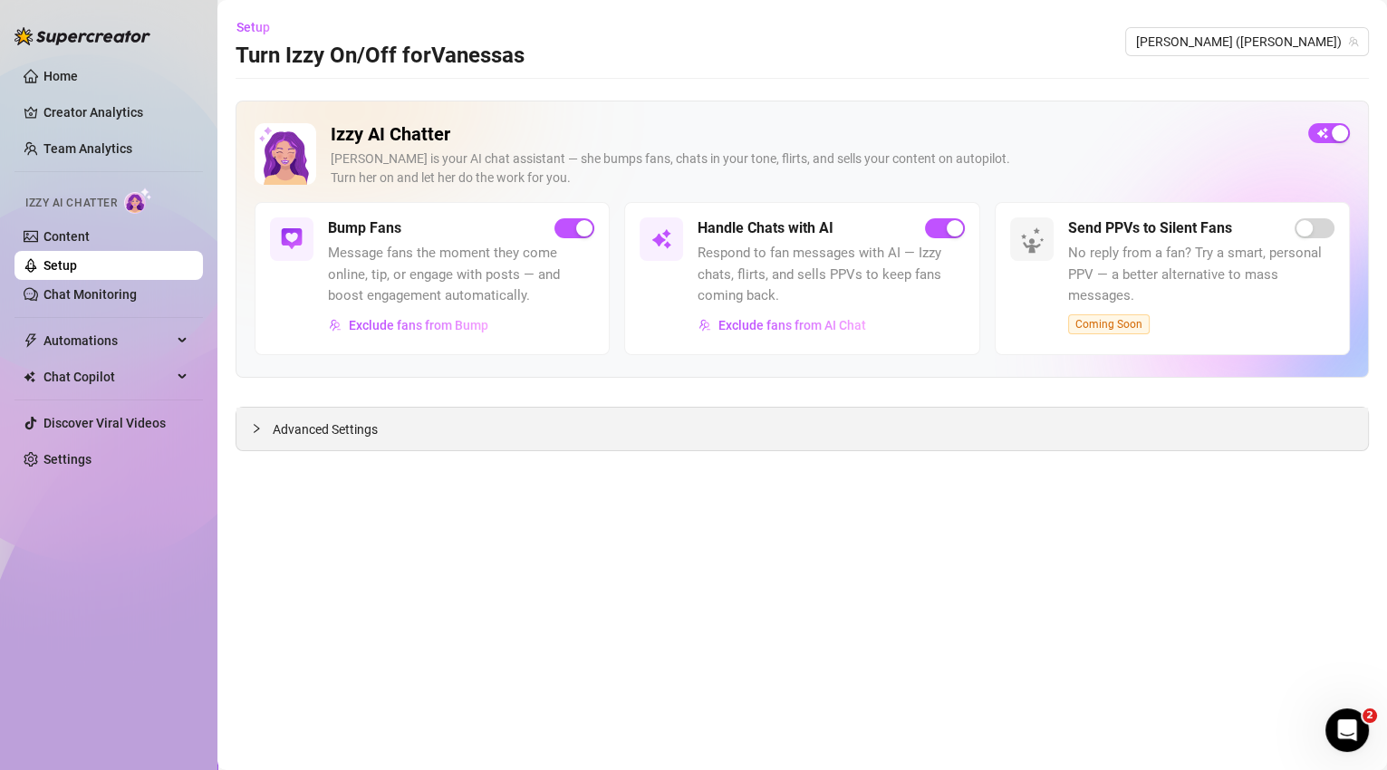
click at [756, 429] on div "Advanced Settings" at bounding box center [801, 429] width 1131 height 43
click at [357, 427] on span "Advanced Settings" at bounding box center [325, 429] width 105 height 20
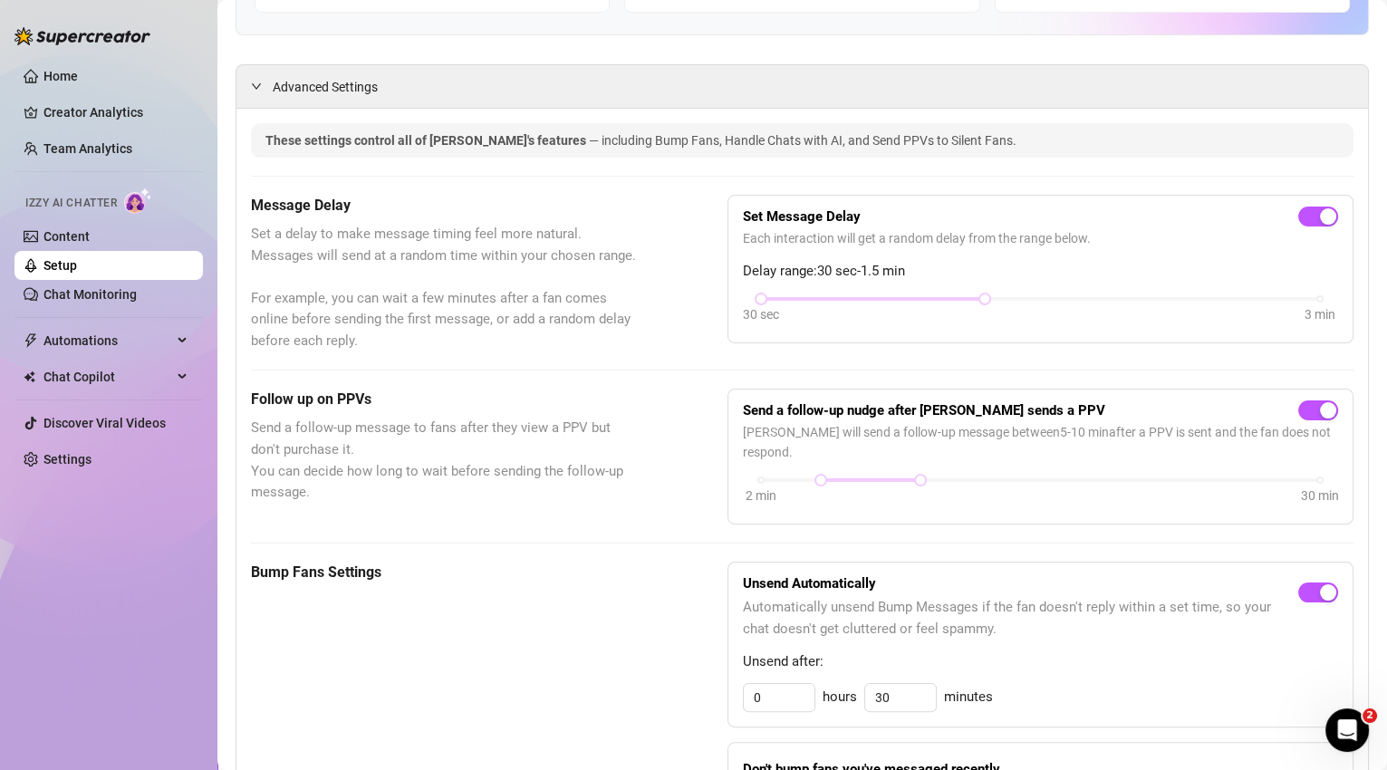
scroll to position [399, 0]
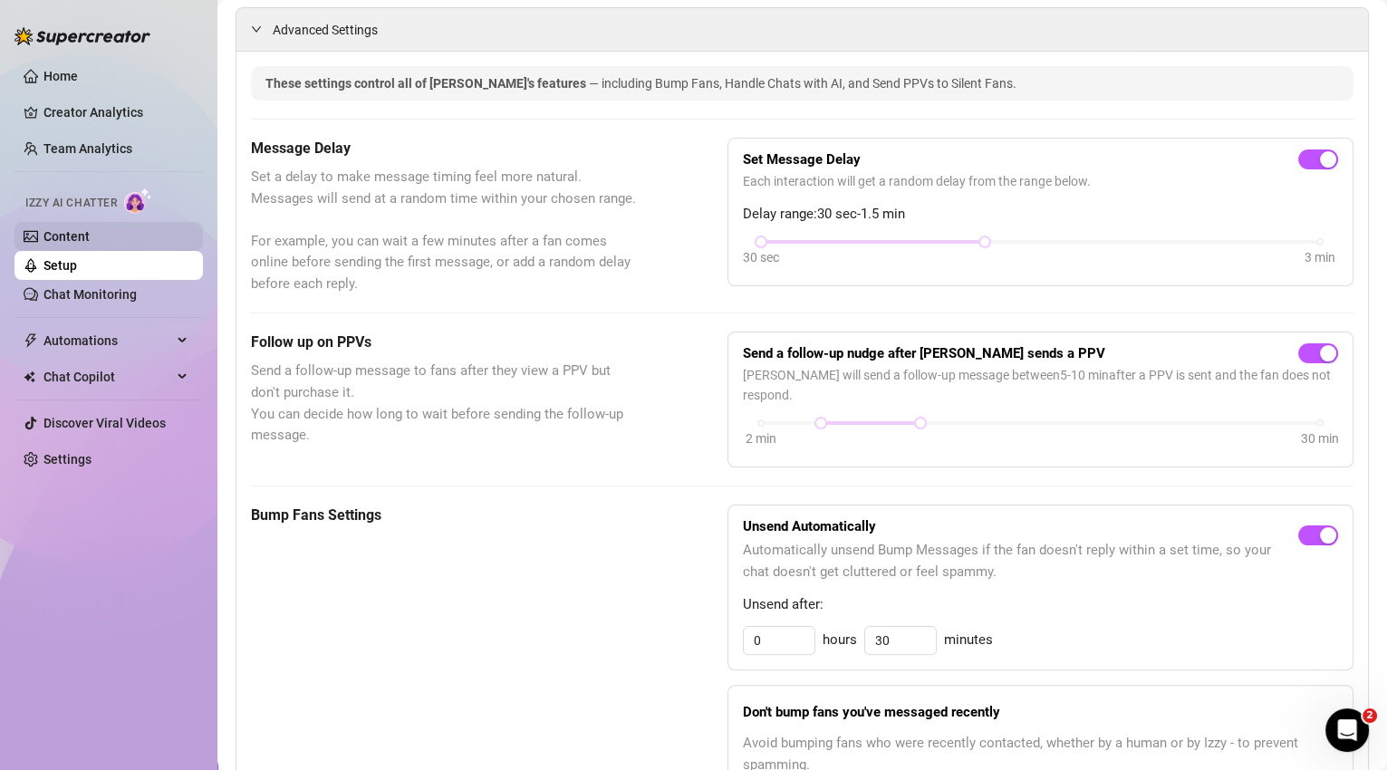
click at [81, 231] on link "Content" at bounding box center [66, 236] width 46 height 14
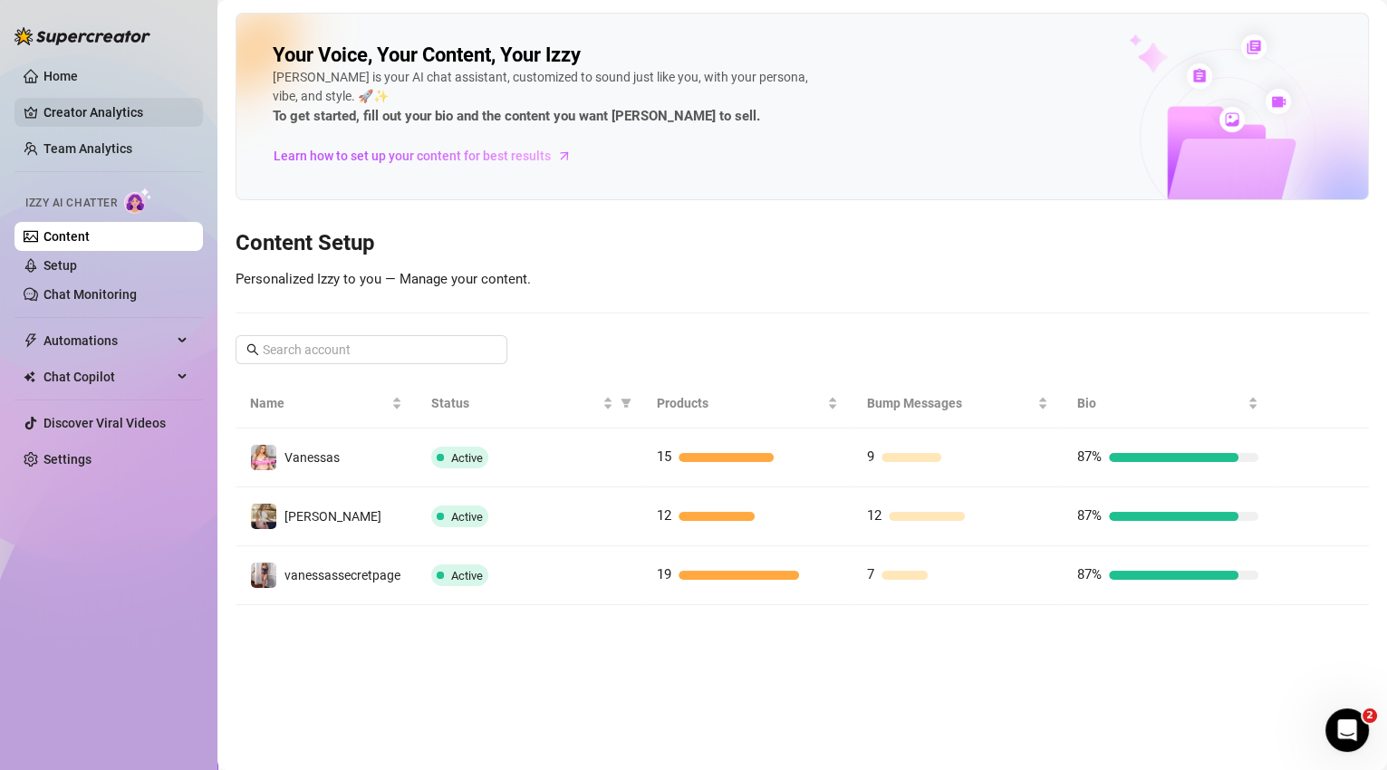
click at [56, 119] on link "Creator Analytics" at bounding box center [115, 112] width 145 height 29
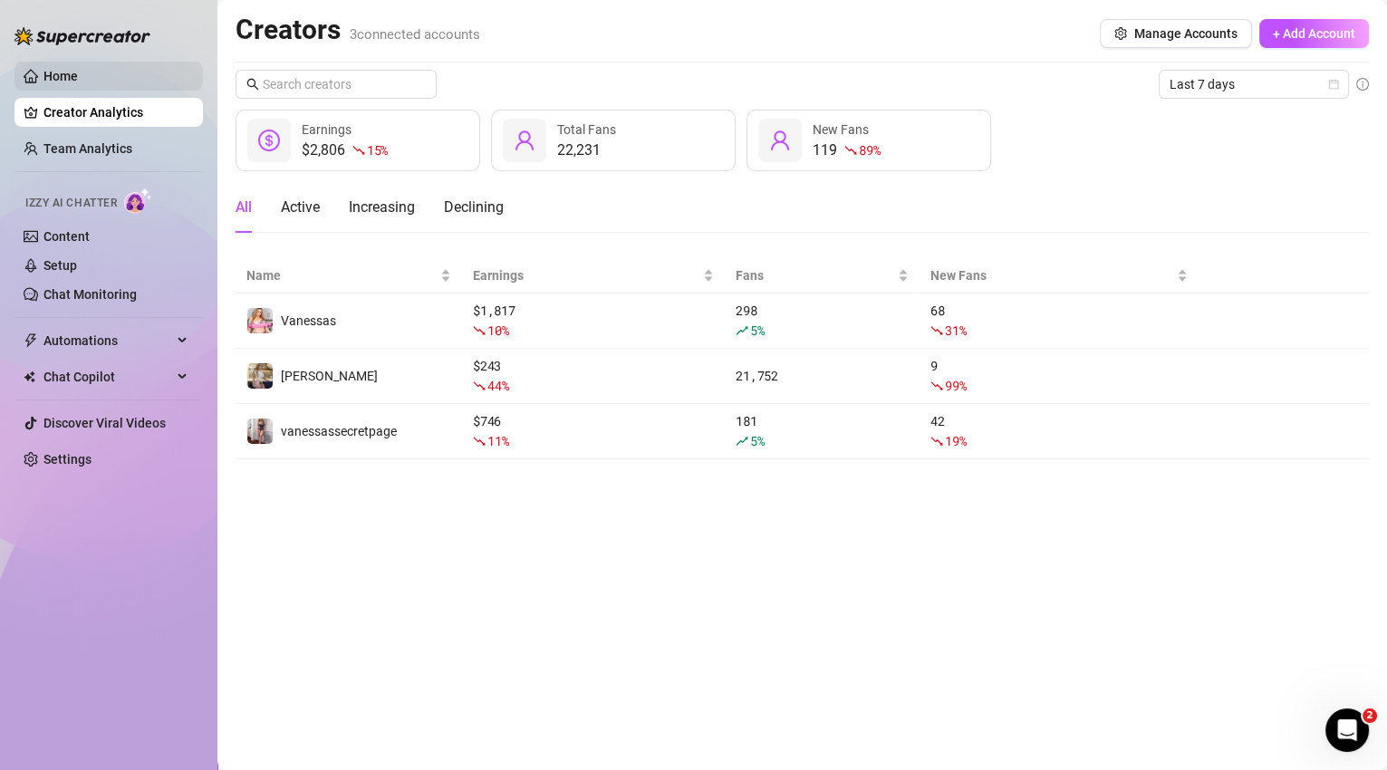
click at [59, 79] on link "Home" at bounding box center [60, 76] width 34 height 14
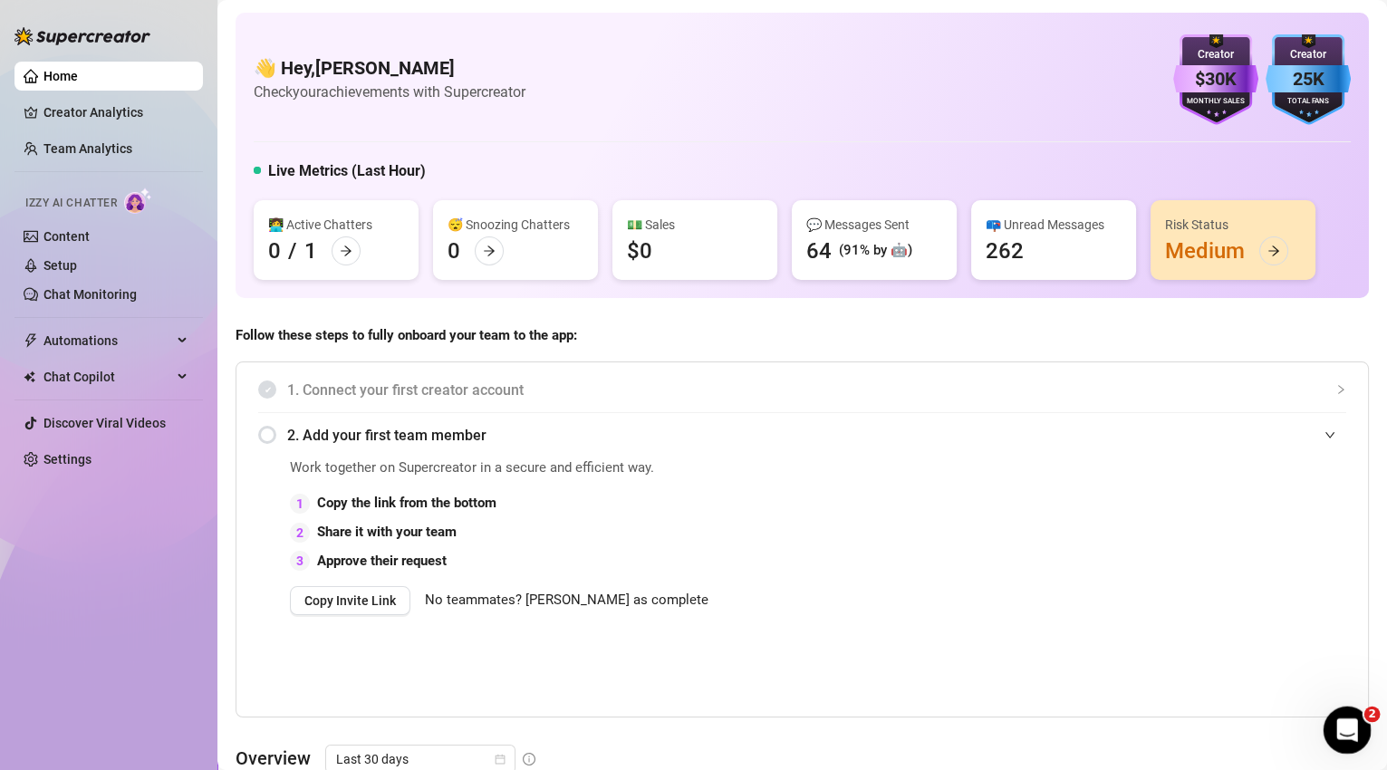
click at [1344, 718] on icon "Open Intercom Messenger" at bounding box center [1344, 728] width 30 height 30
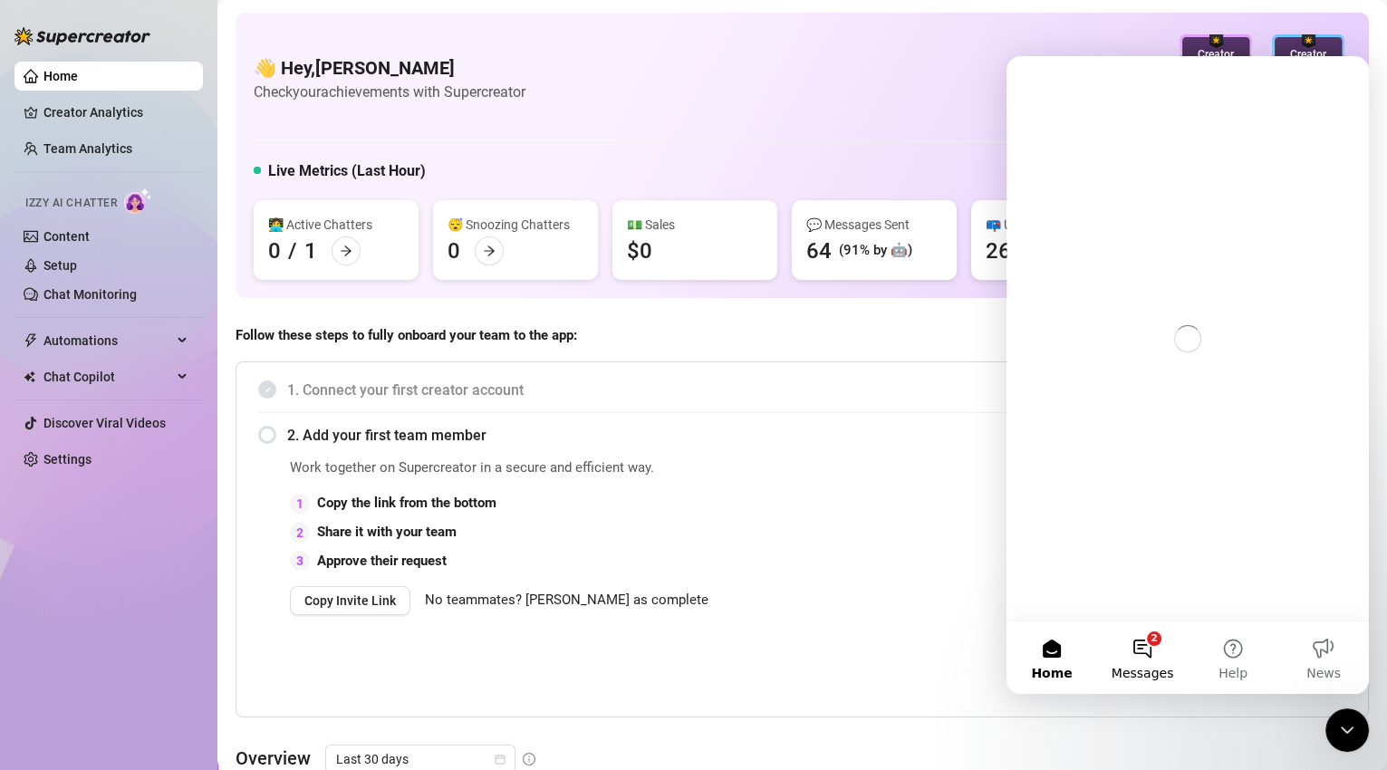
click at [1152, 648] on button "2 Messages" at bounding box center [1142, 657] width 91 height 72
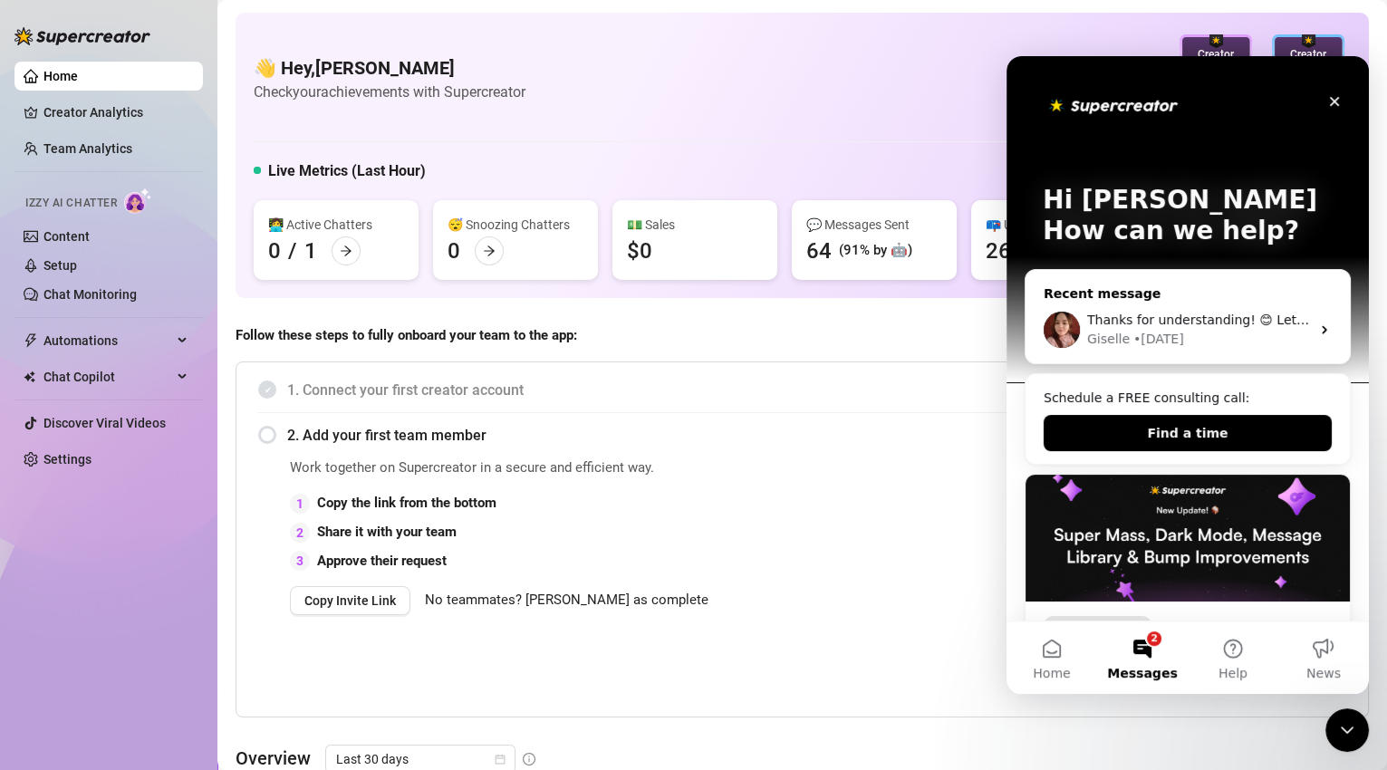
click at [1172, 325] on span "Thanks for understanding! 😊 Let me know if you need anything else." at bounding box center [1307, 319] width 440 height 14
click at [1298, 324] on span "Thanks for understanding! 😊 Let me know if you need anything else." at bounding box center [1307, 319] width 440 height 14
click at [1321, 331] on icon "Intercom messenger" at bounding box center [1323, 330] width 5 height 8
click at [1317, 331] on icon "Intercom messenger" at bounding box center [1324, 329] width 14 height 14
click at [1308, 323] on div "Thanks for understanding! 😊 Let me know if you need anything else. Giselle • [D…" at bounding box center [1187, 329] width 324 height 67
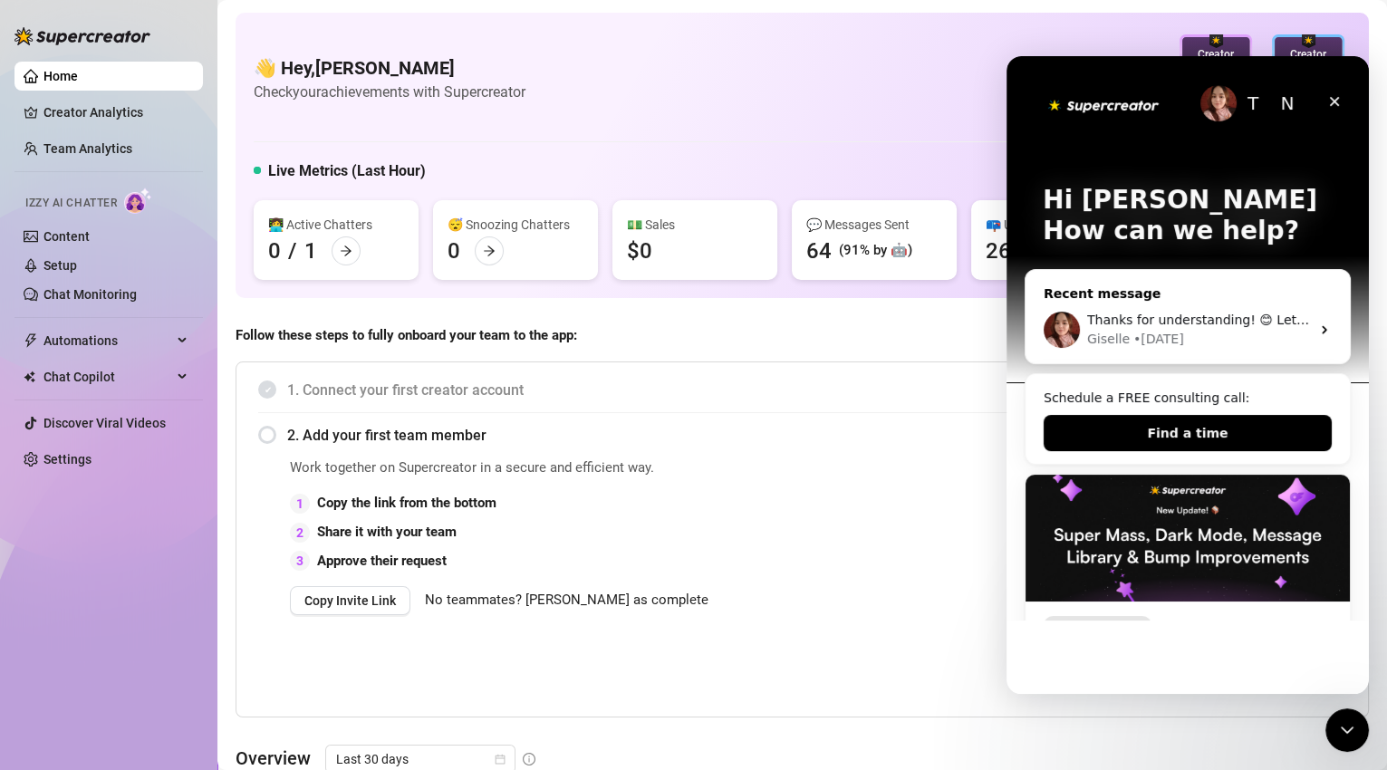
click at [1317, 329] on icon "Intercom messenger" at bounding box center [1324, 329] width 14 height 14
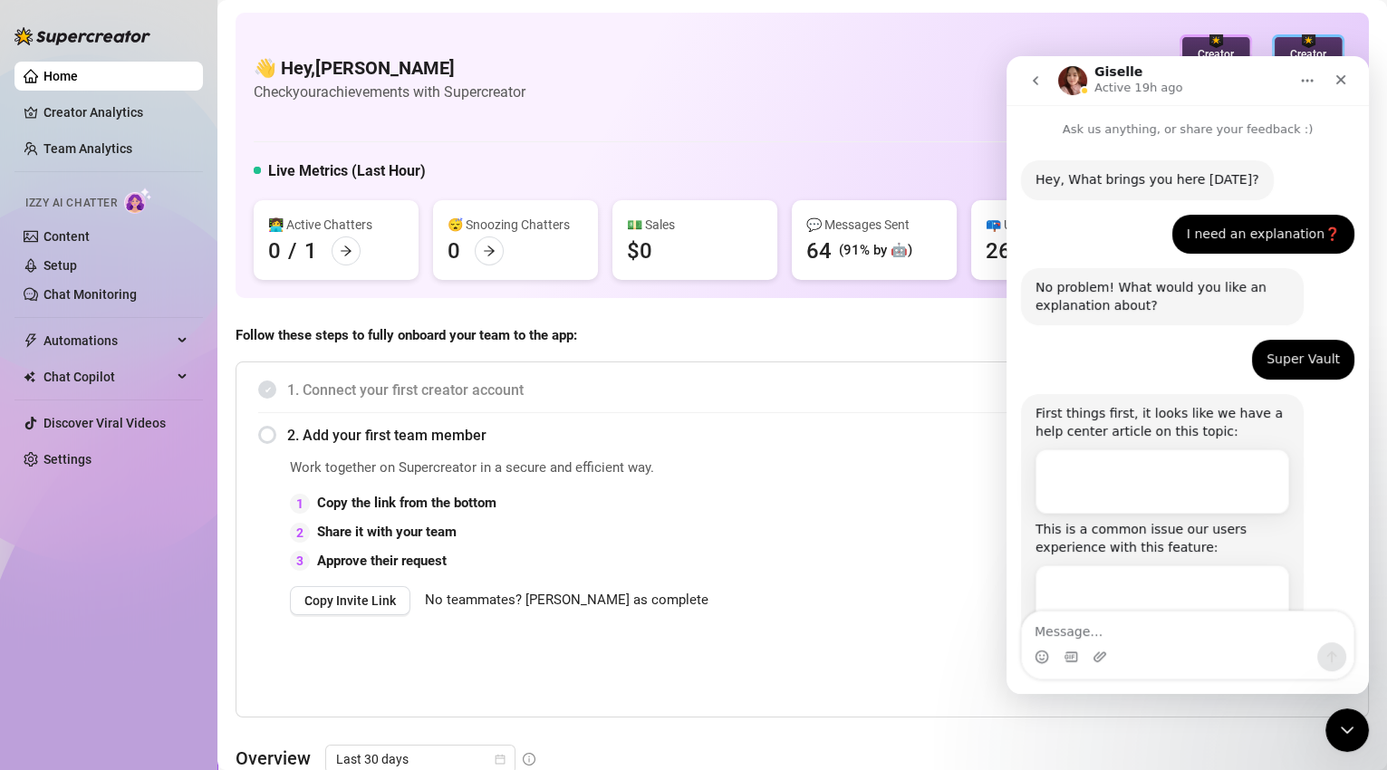
click at [1164, 634] on textarea "Message…" at bounding box center [1187, 626] width 331 height 31
click at [1120, 631] on textarea "how do i make it more sales oriented" at bounding box center [1187, 626] width 331 height 31
click at [1157, 630] on textarea "how do i make izzy it more sales oriented" at bounding box center [1187, 626] width 331 height 31
click at [1279, 630] on textarea "how do i make izzy more sales oriented" at bounding box center [1187, 626] width 331 height 31
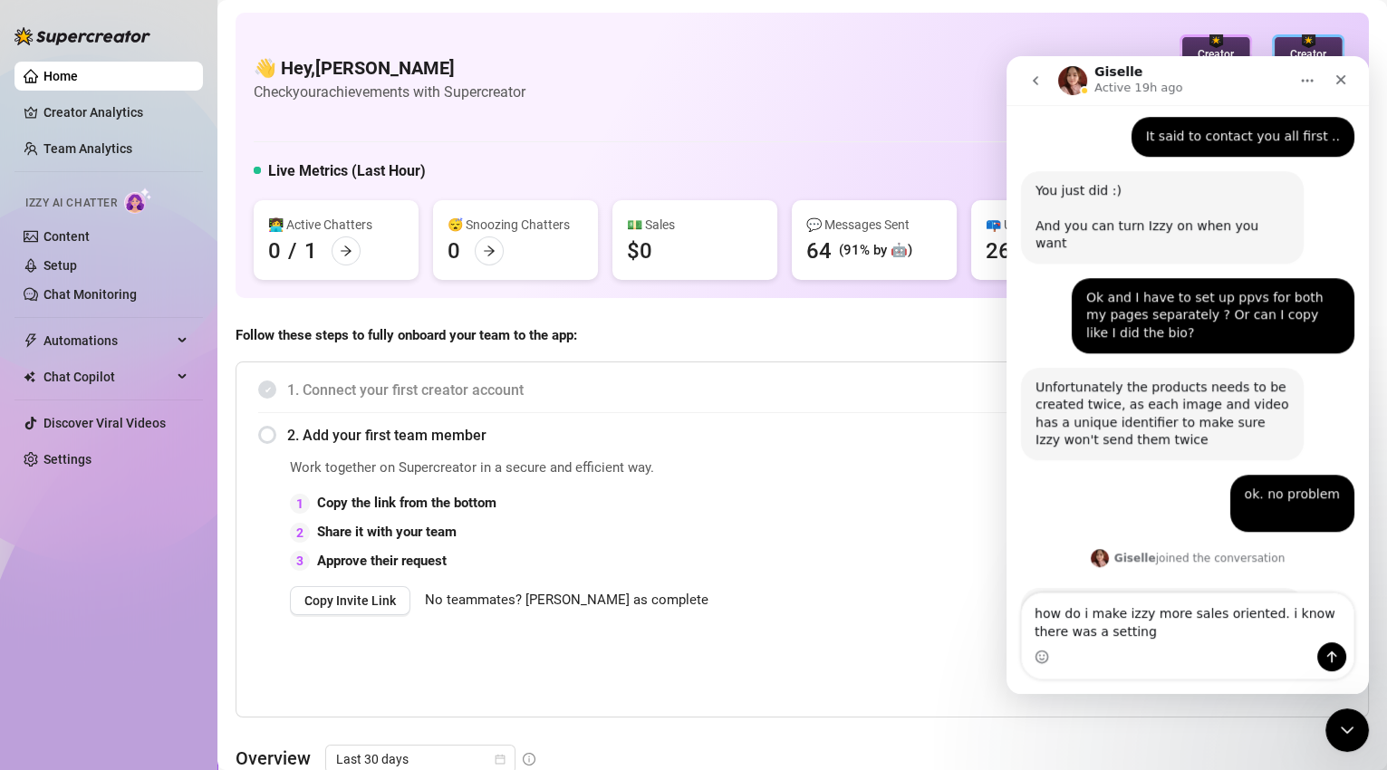
type textarea "how do i make izzy more sales oriented. i know there was a setting"
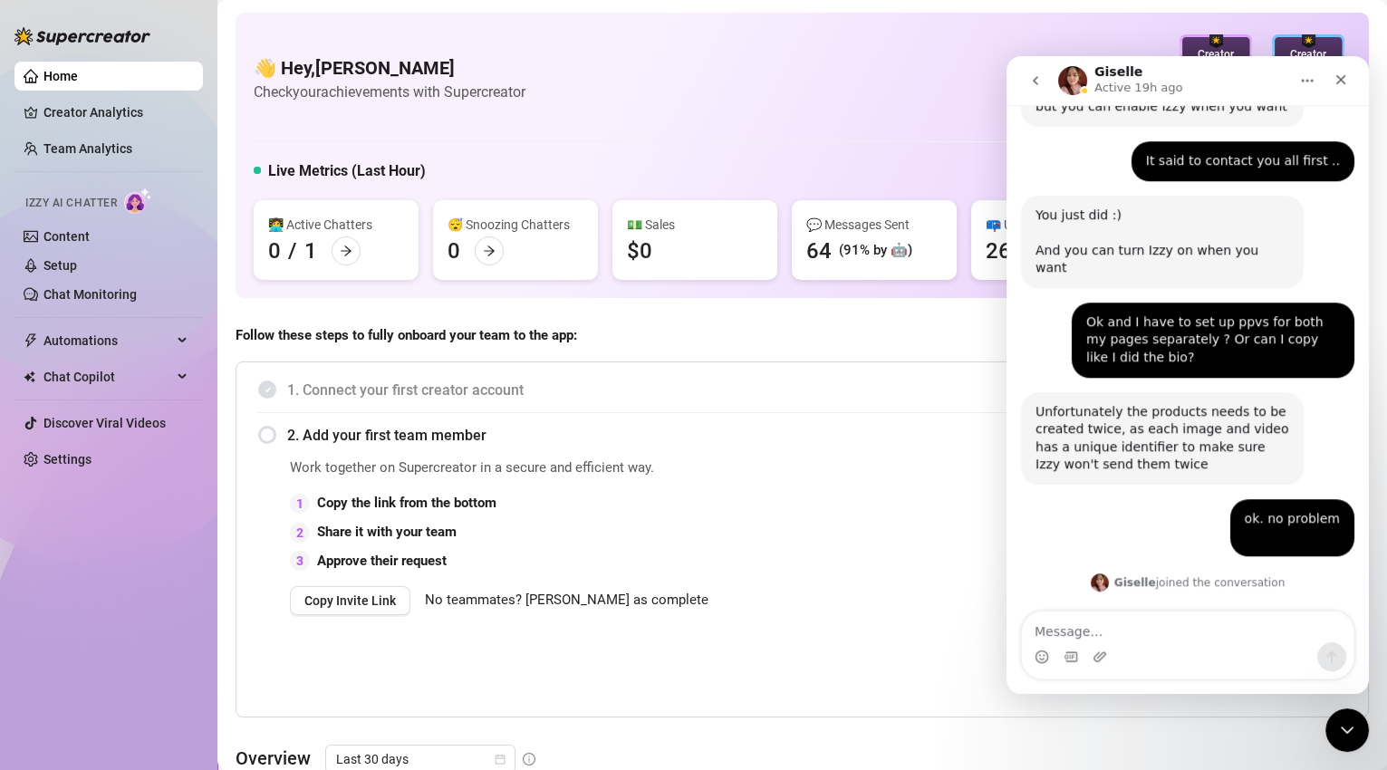
click at [850, 419] on div "2. Add your first team member" at bounding box center [802, 435] width 1088 height 44
click at [1347, 82] on icon "Close" at bounding box center [1340, 79] width 14 height 14
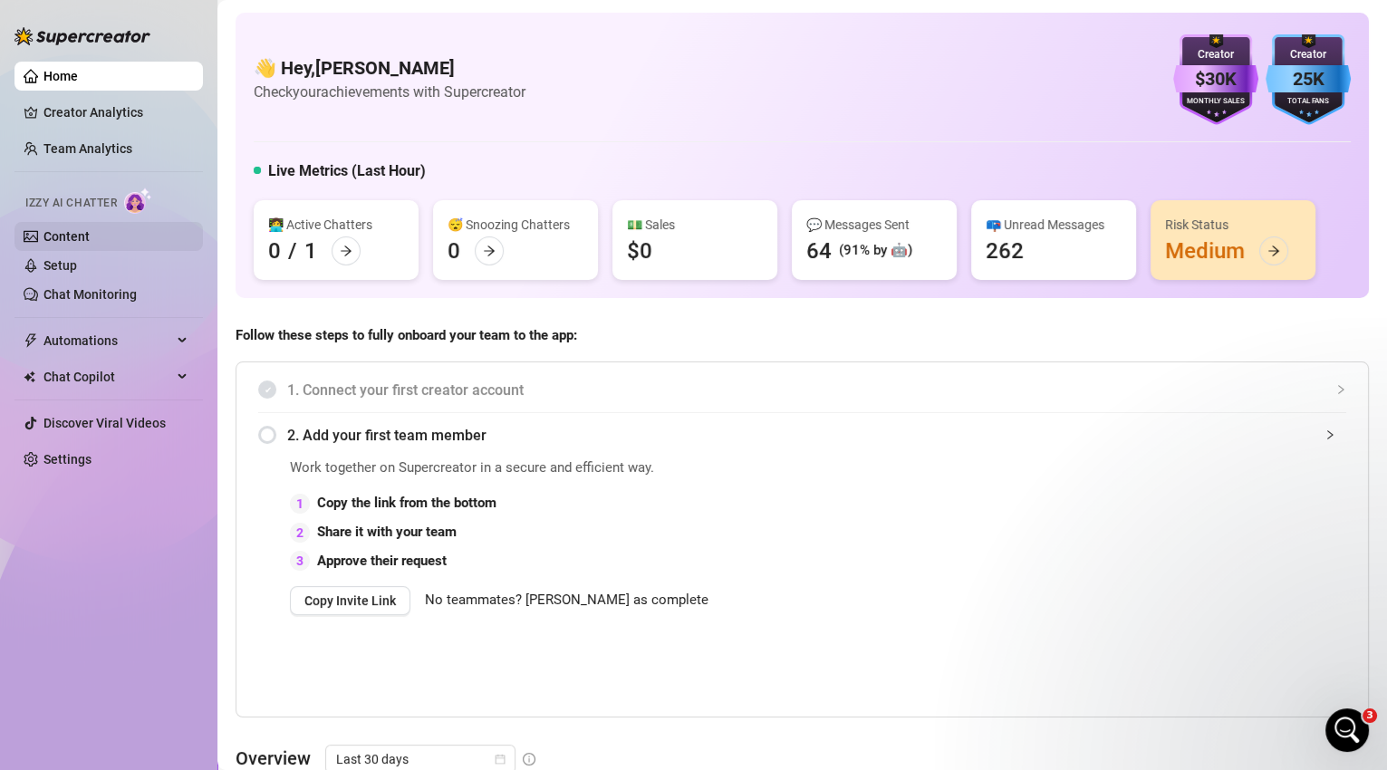
click at [90, 244] on link "Content" at bounding box center [66, 236] width 46 height 14
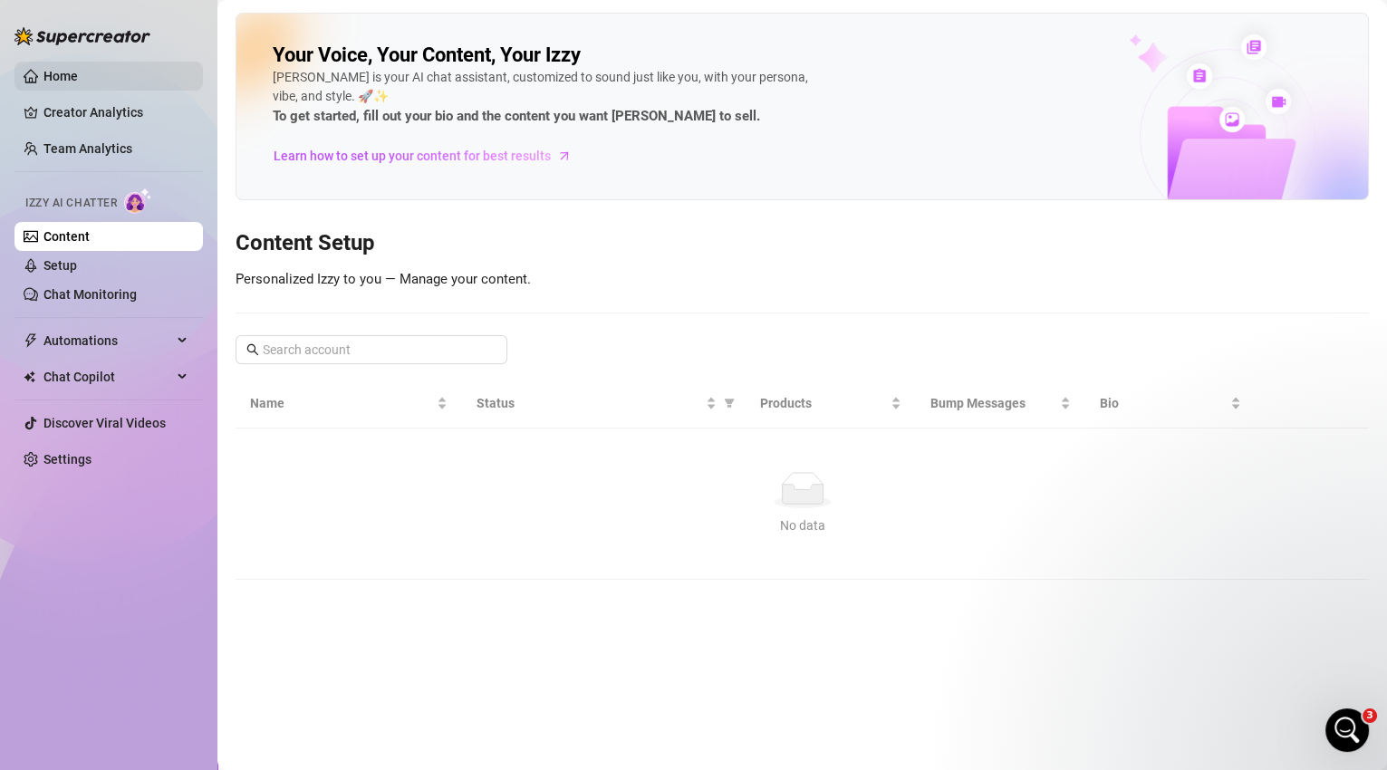
click at [44, 83] on link "Home" at bounding box center [60, 76] width 34 height 14
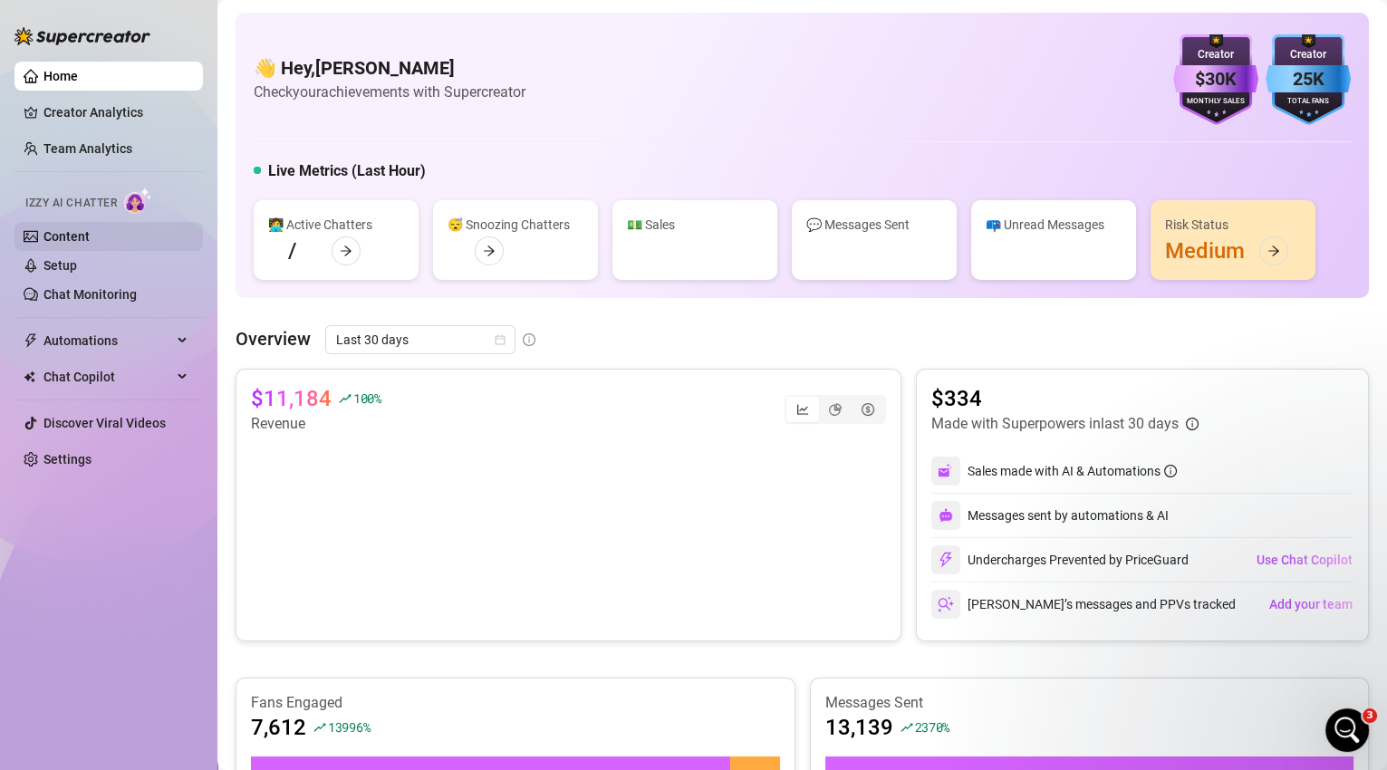
click at [50, 240] on link "Content" at bounding box center [66, 236] width 46 height 14
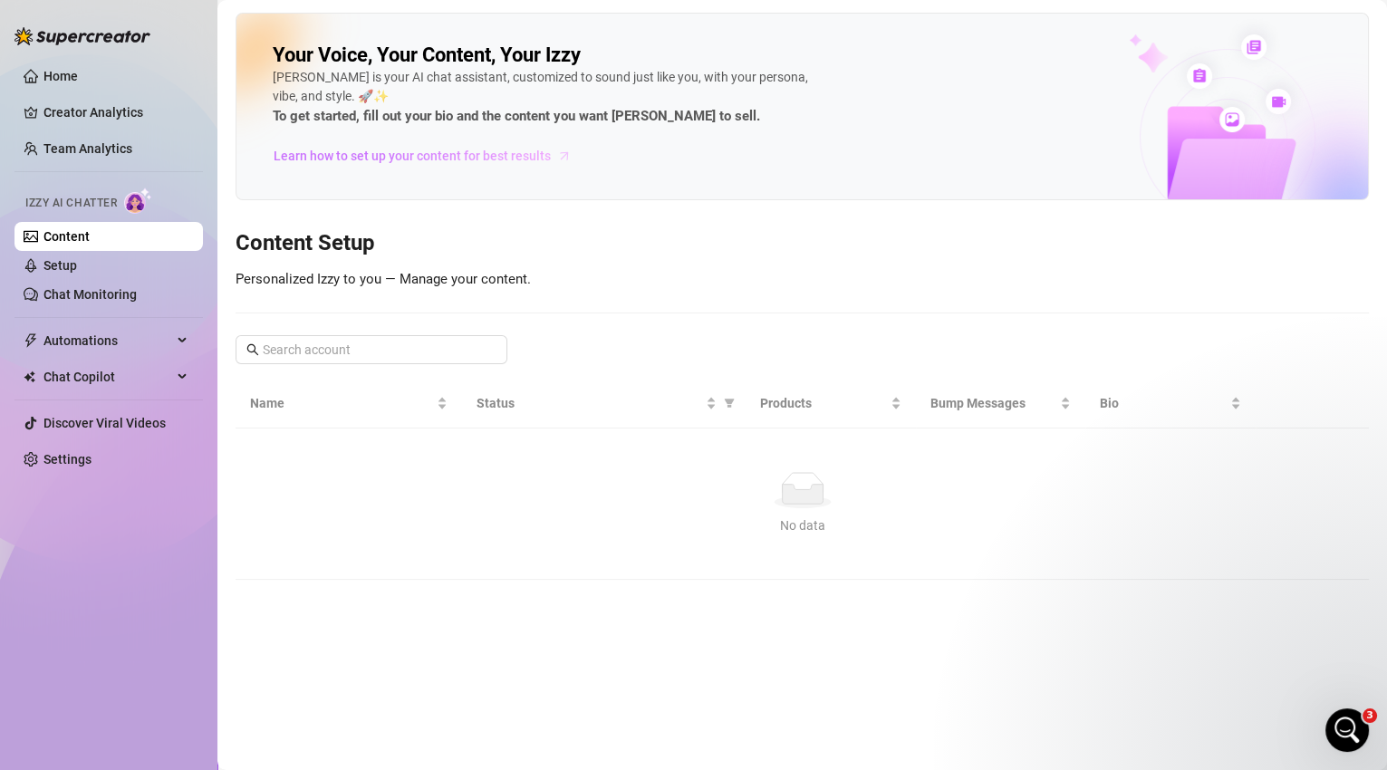
click at [439, 163] on span "Learn how to set up your content for best results" at bounding box center [412, 156] width 277 height 20
click at [53, 262] on link "Setup" at bounding box center [60, 265] width 34 height 14
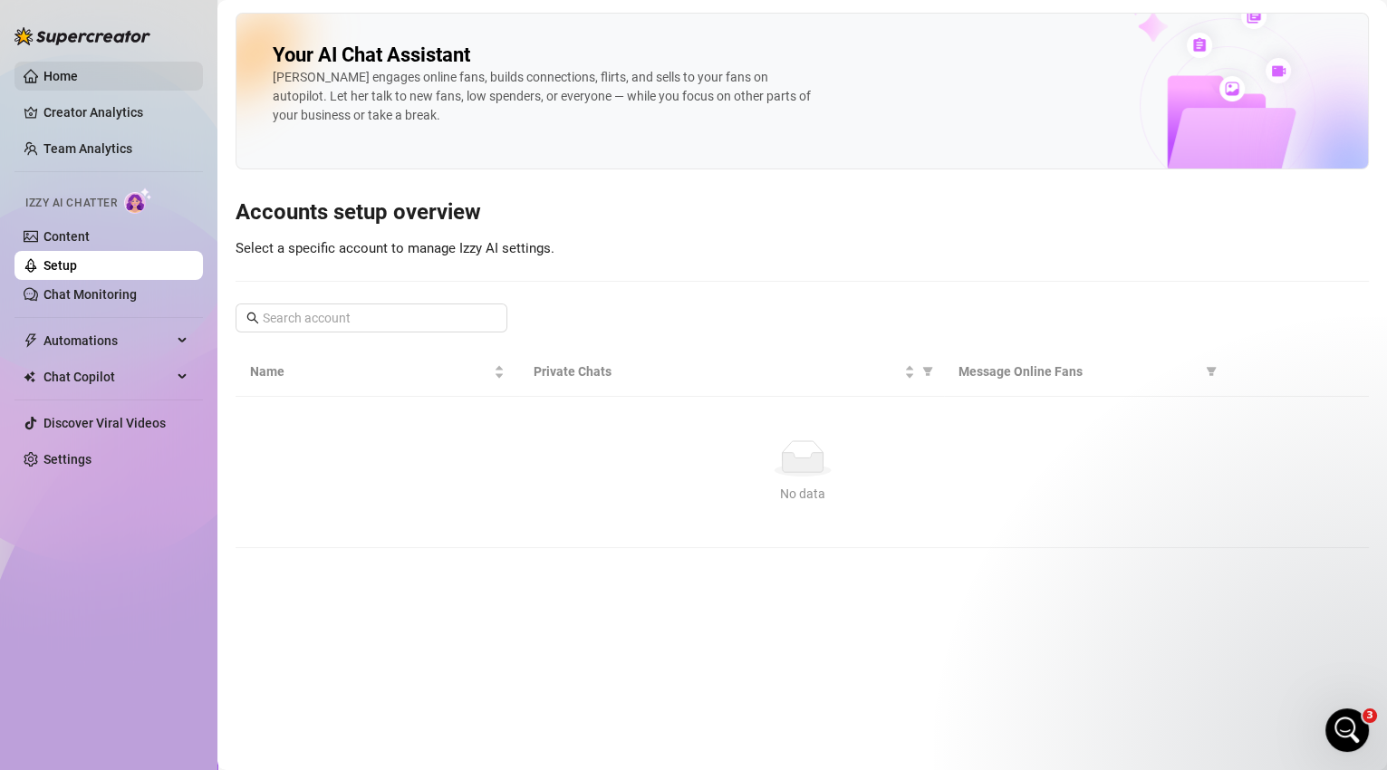
click at [53, 75] on link "Home" at bounding box center [60, 76] width 34 height 14
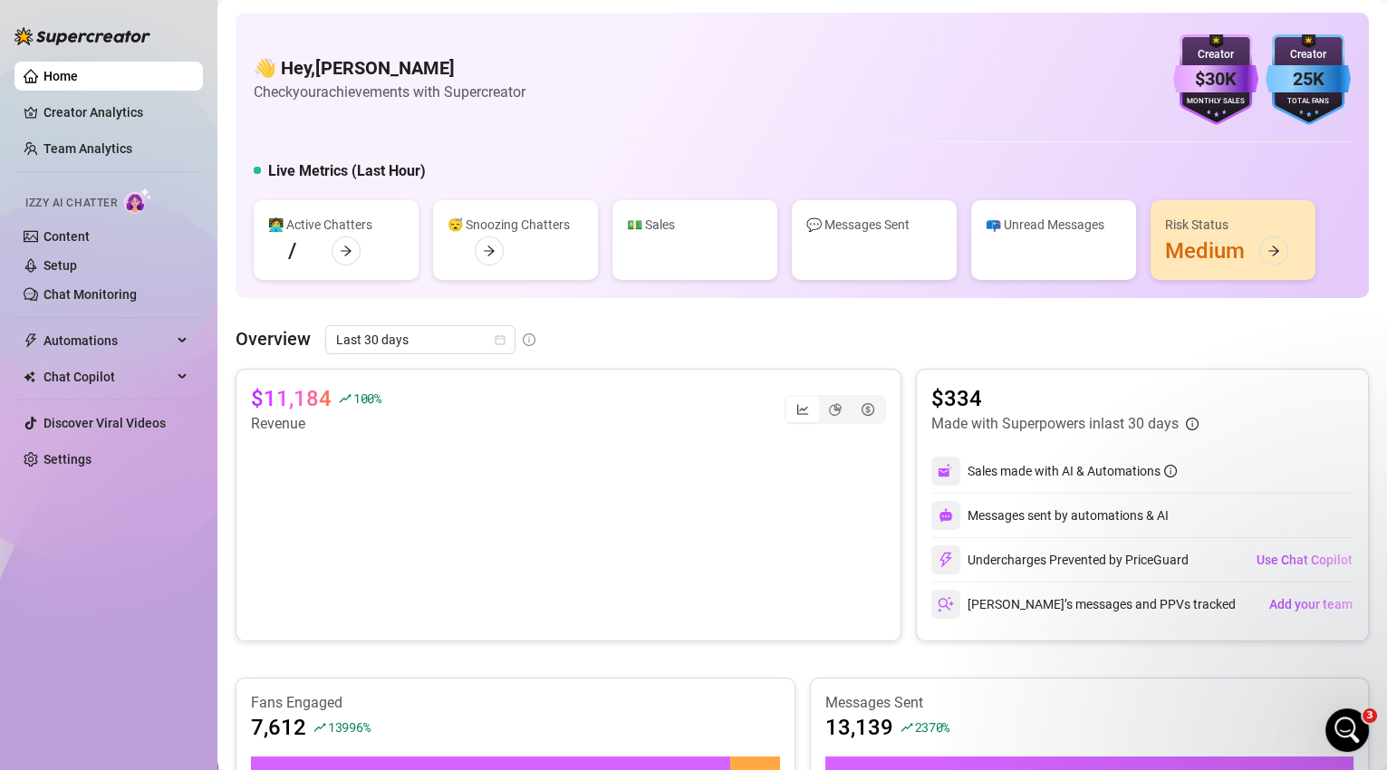
click at [640, 200] on div "💵 Sales $0" at bounding box center [694, 240] width 165 height 80
click at [413, 103] on article "Check your achievements with Supercreator" at bounding box center [390, 92] width 272 height 23
click at [495, 335] on icon "calendar" at bounding box center [500, 340] width 10 height 10
click at [498, 335] on icon "calendar" at bounding box center [500, 340] width 10 height 10
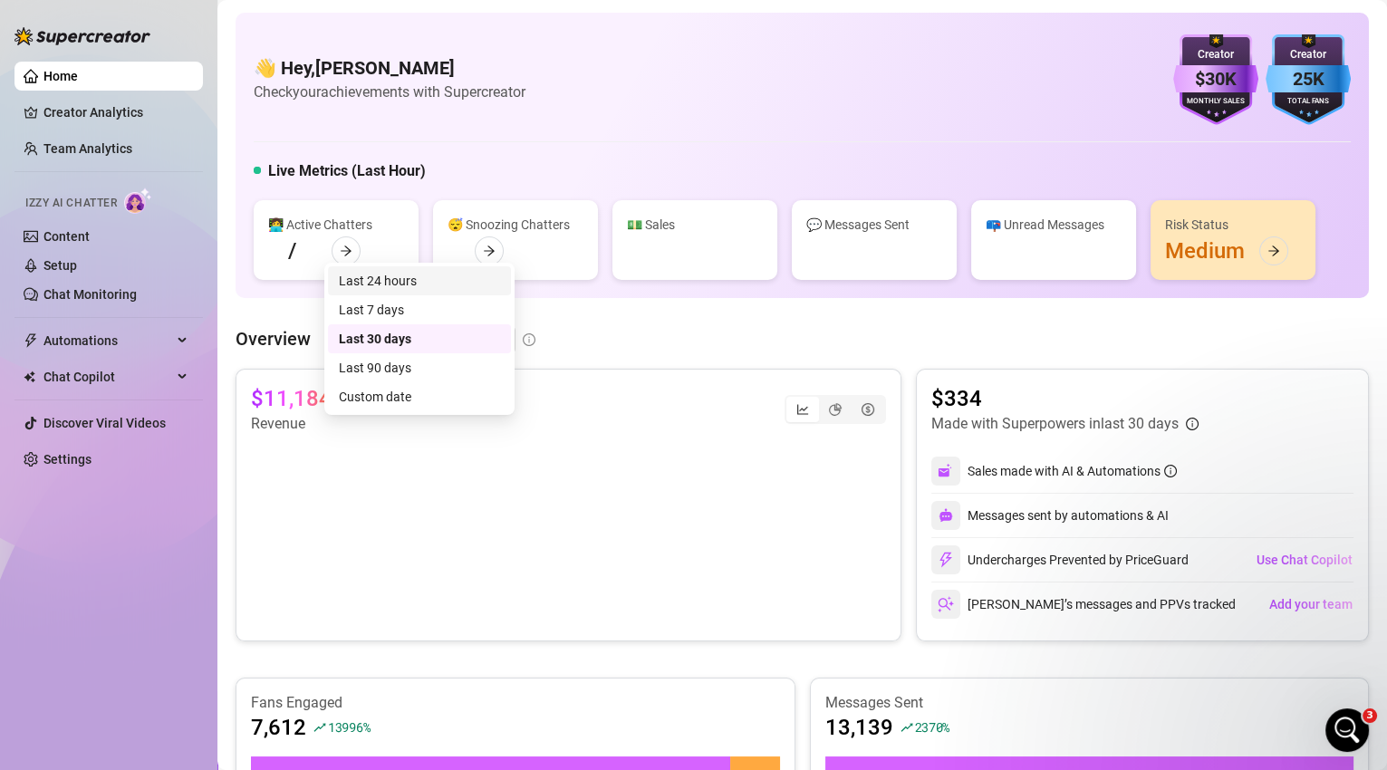
click at [466, 369] on div "$11,184 100 % Revenue" at bounding box center [568, 505] width 666 height 273
click at [553, 325] on div "Overview Last 30 days" at bounding box center [801, 339] width 1133 height 29
click at [619, 325] on div "Overview Last 30 days $11,184 100 % Revenue $334 Made with Superpowers in last …" at bounding box center [801, 647] width 1133 height 644
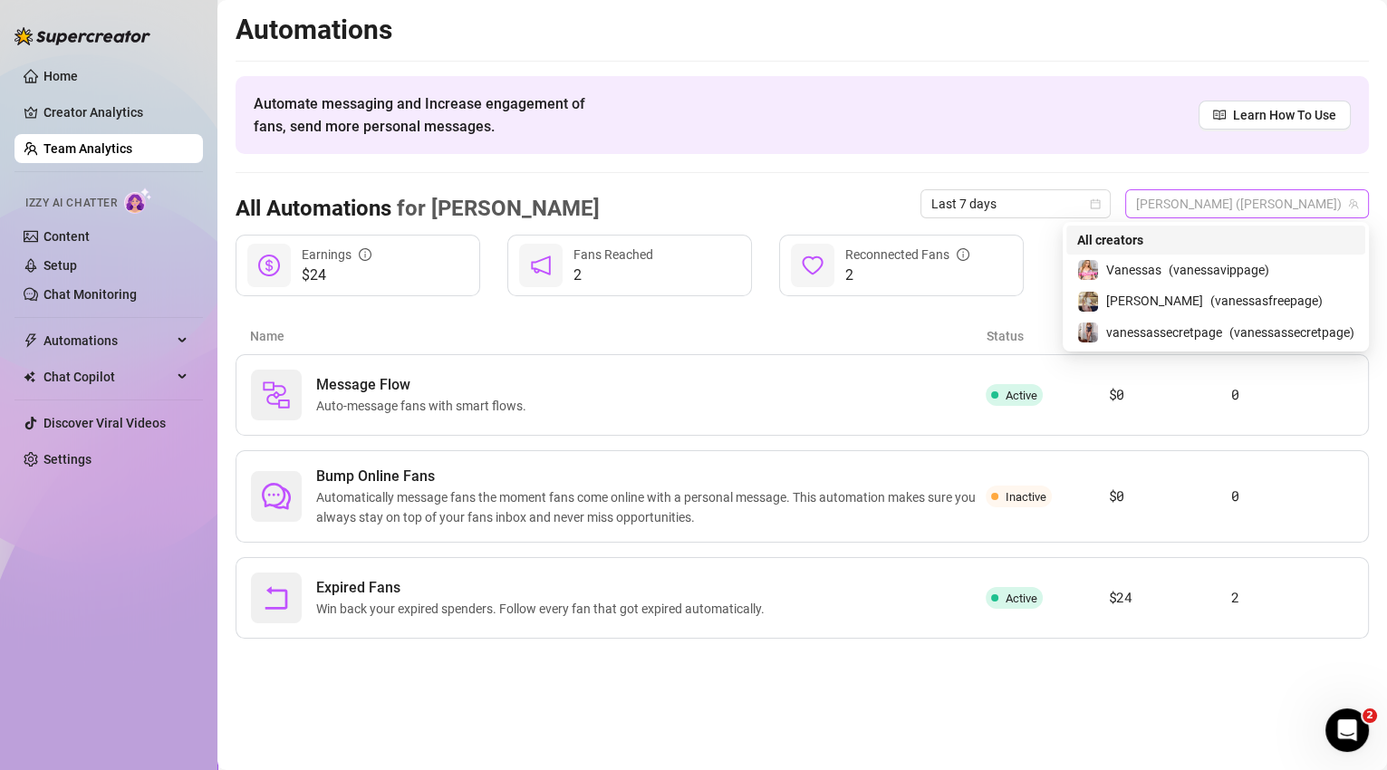
click at [1231, 204] on span "[PERSON_NAME] ([PERSON_NAME])" at bounding box center [1247, 203] width 222 height 27
click at [1241, 304] on span "( vanessasfreepage )" at bounding box center [1266, 301] width 112 height 20
click at [1276, 213] on span "[PERSON_NAME] (vanessasfreepage)" at bounding box center [1243, 203] width 228 height 27
click at [1272, 327] on span "( vanessassecretpage )" at bounding box center [1291, 332] width 125 height 20
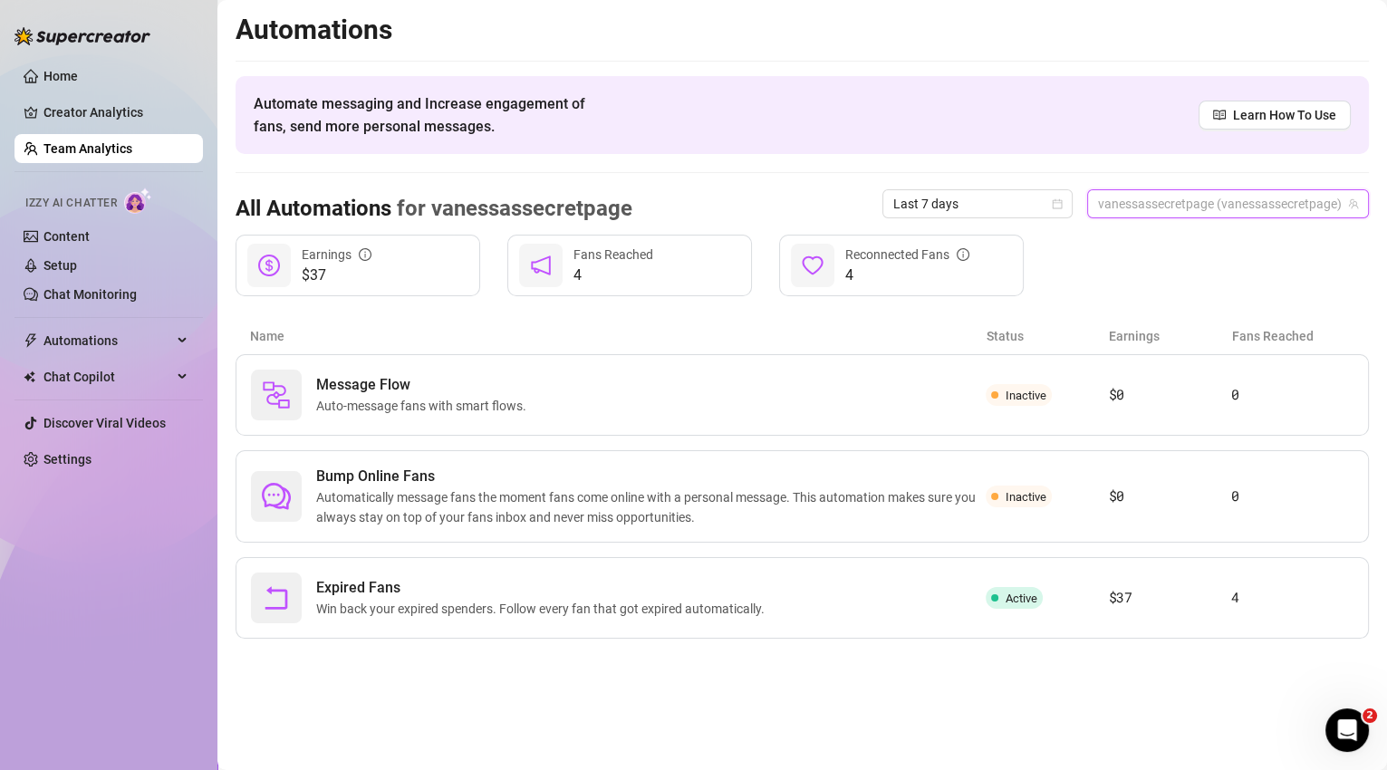
click at [1261, 207] on span "vanessassecretpage (vanessassecretpage)" at bounding box center [1228, 203] width 260 height 27
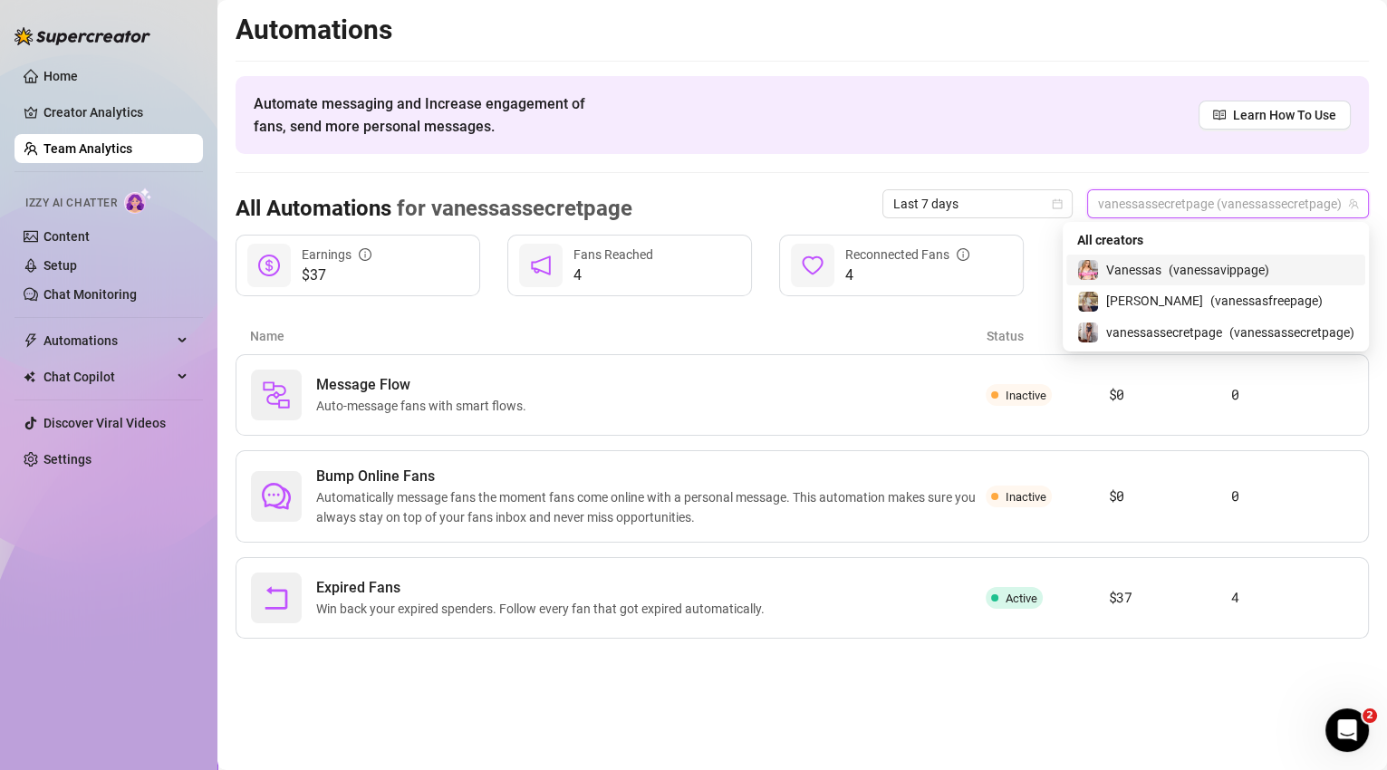
click at [1253, 274] on span "( vanessavippage )" at bounding box center [1218, 270] width 101 height 20
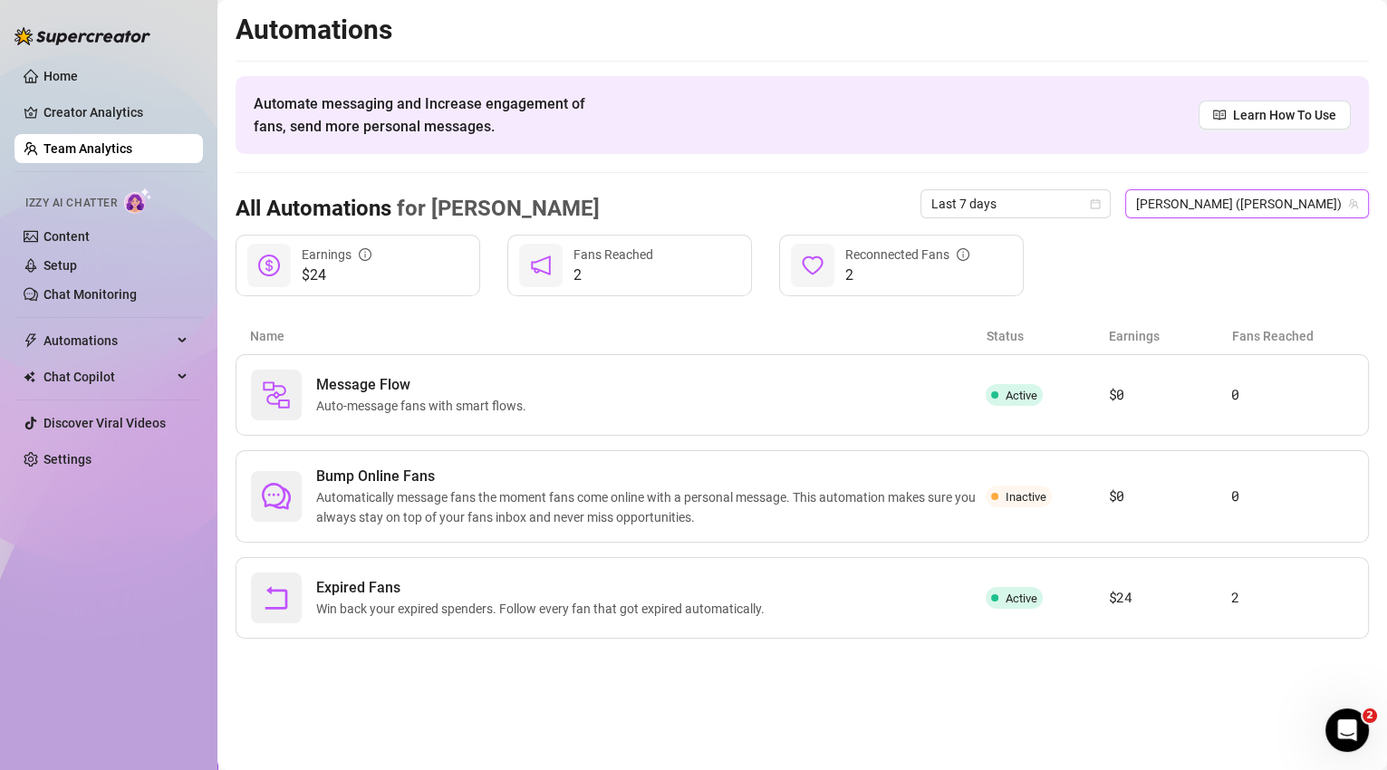
click at [1277, 220] on div "All Automations for [PERSON_NAME] Last 7 days [PERSON_NAME] ([PERSON_NAME]) [PE…" at bounding box center [801, 204] width 1133 height 62
click at [1278, 214] on span "[PERSON_NAME] ([PERSON_NAME])" at bounding box center [1247, 203] width 222 height 27
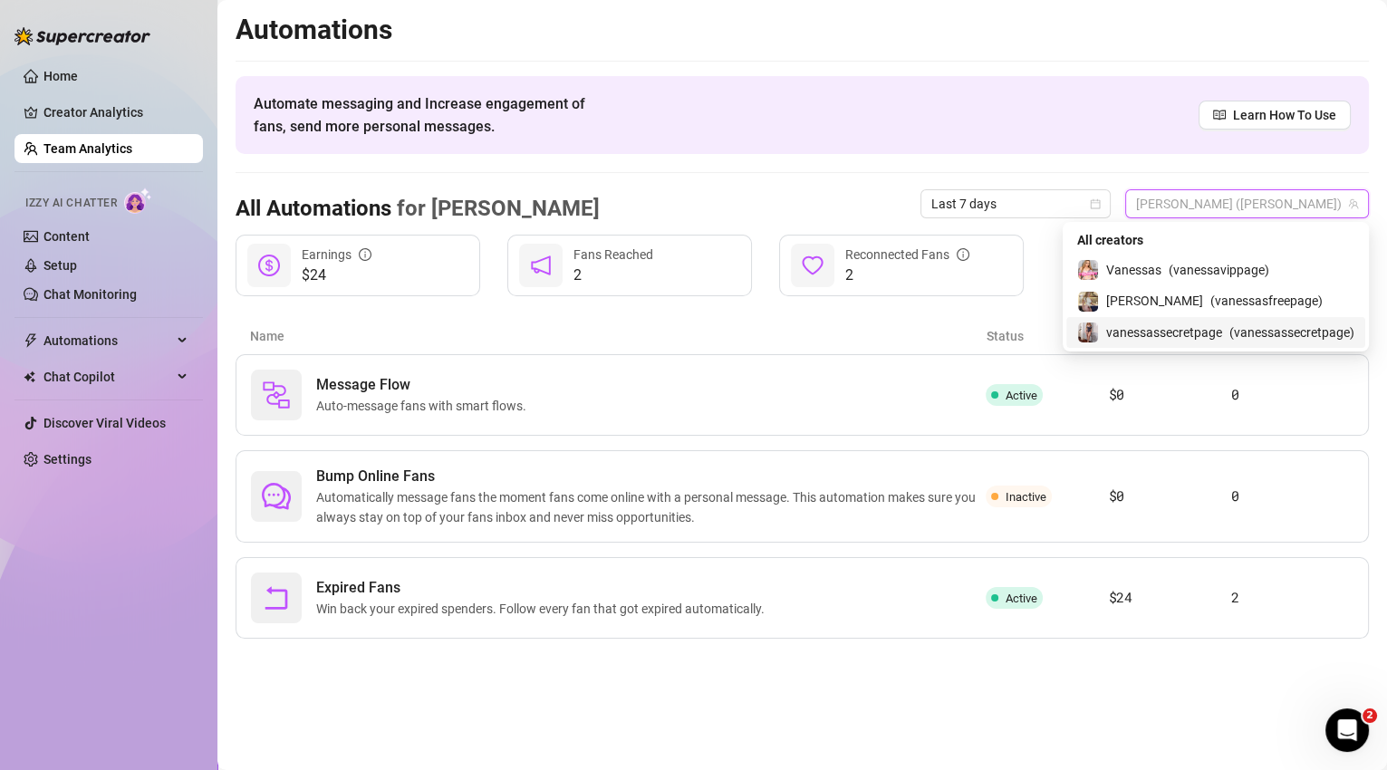
click at [1289, 338] on span "( vanessassecretpage )" at bounding box center [1291, 332] width 125 height 20
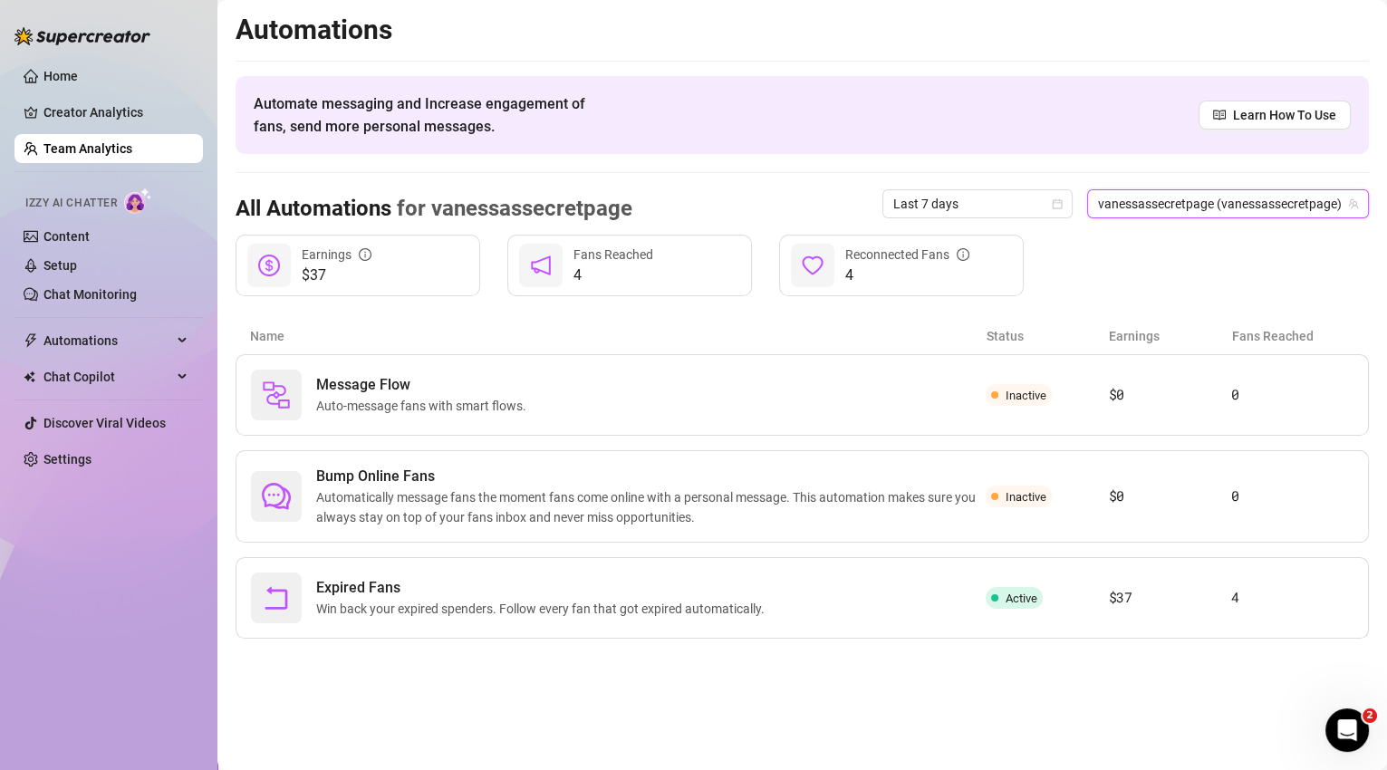
click at [1270, 203] on span "vanessassecretpage (vanessassecretpage)" at bounding box center [1228, 203] width 260 height 27
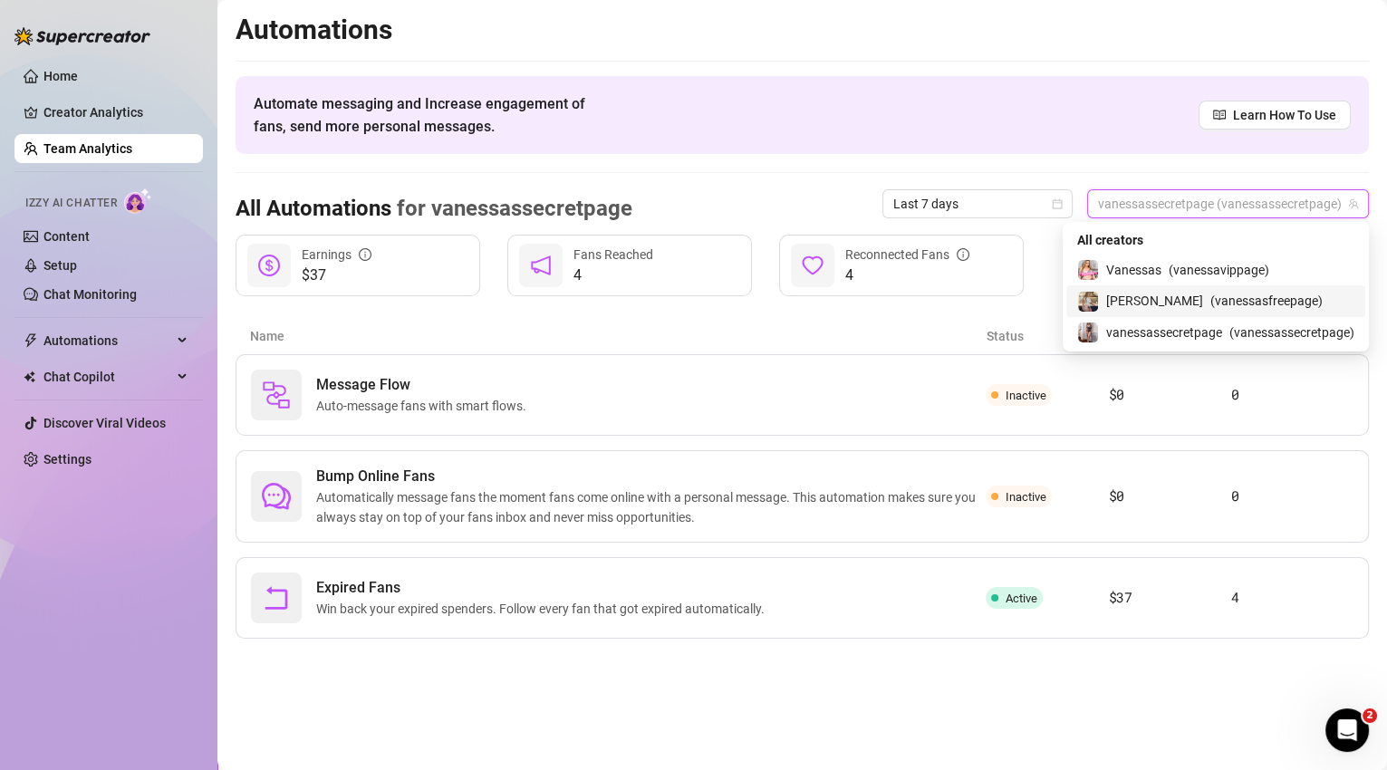
click at [1224, 304] on span "( vanessasfreepage )" at bounding box center [1266, 301] width 112 height 20
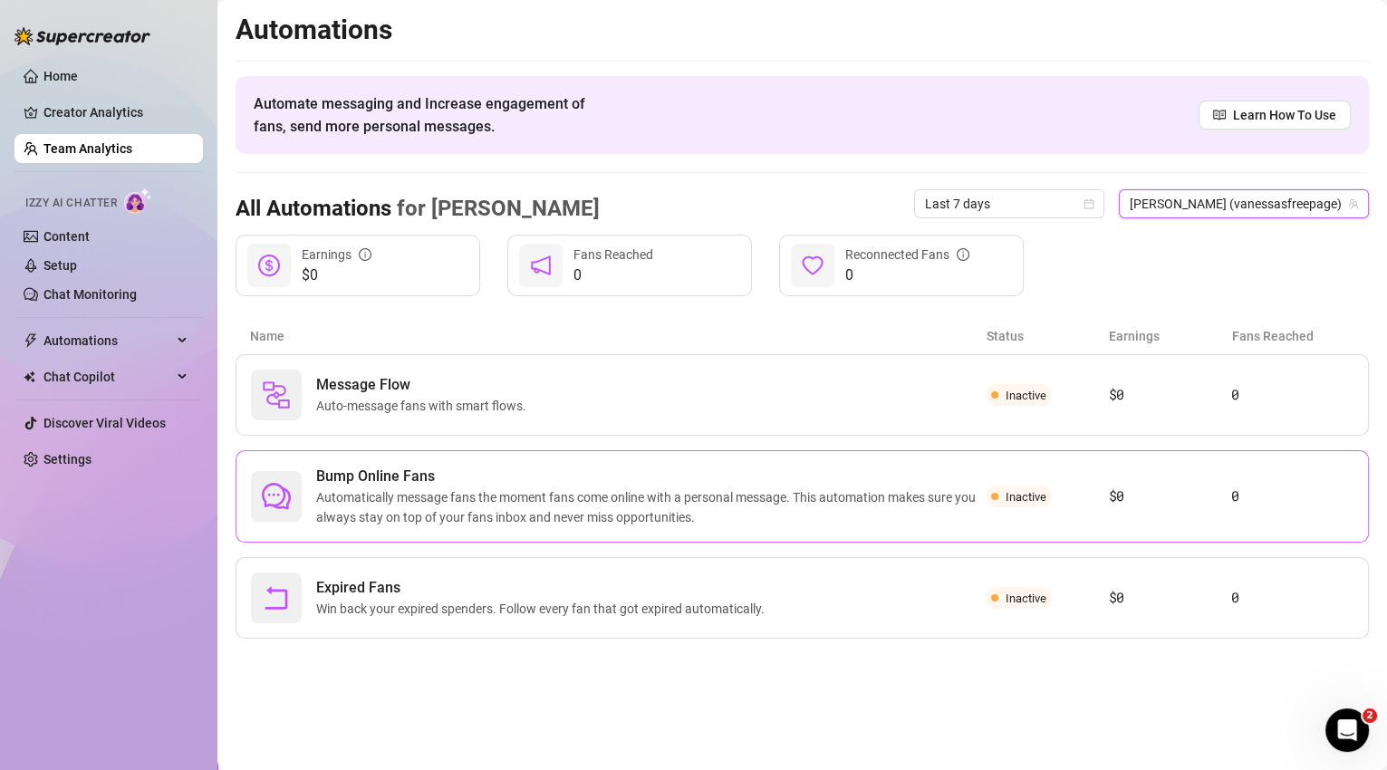
click at [1012, 497] on span "Inactive" at bounding box center [1025, 497] width 41 height 14
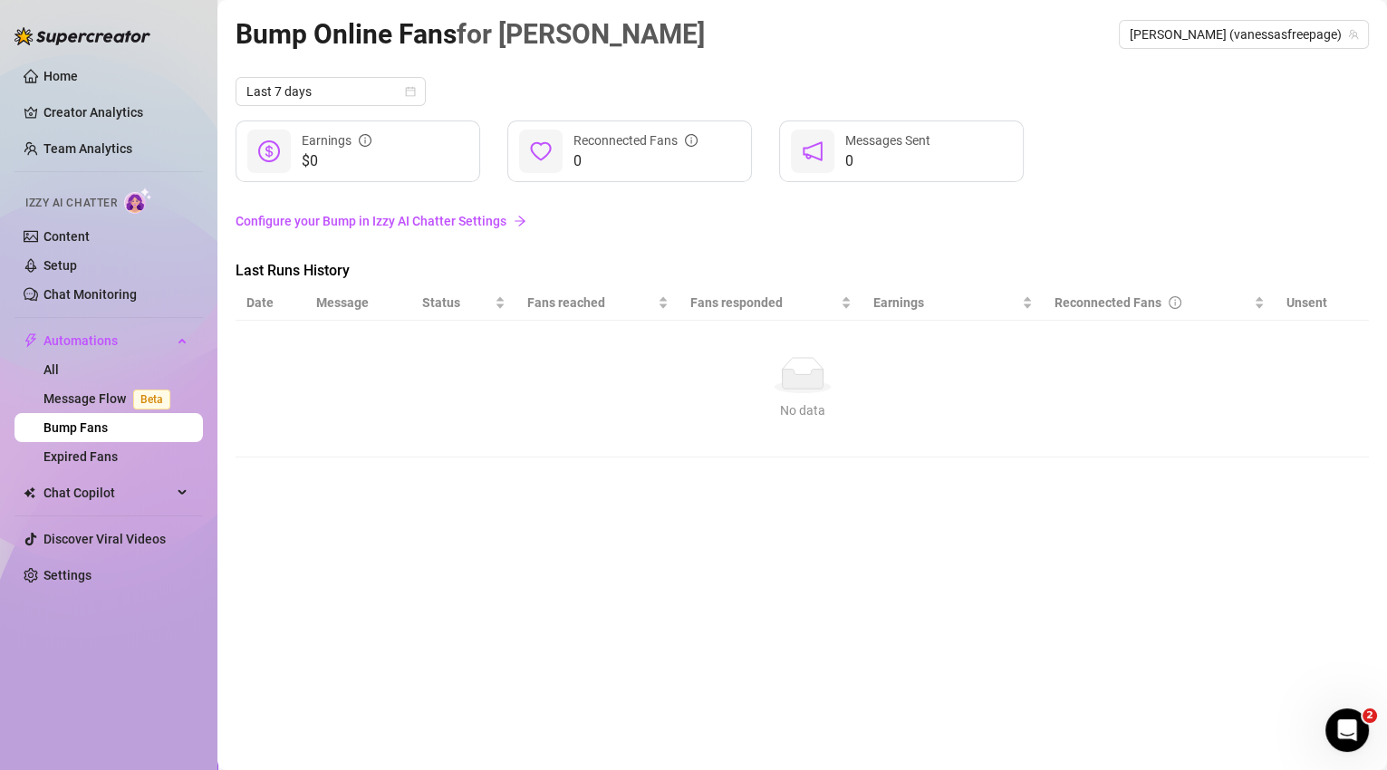
click at [472, 218] on link "Configure your Bump in Izzy AI Chatter Settings" at bounding box center [801, 221] width 1133 height 20
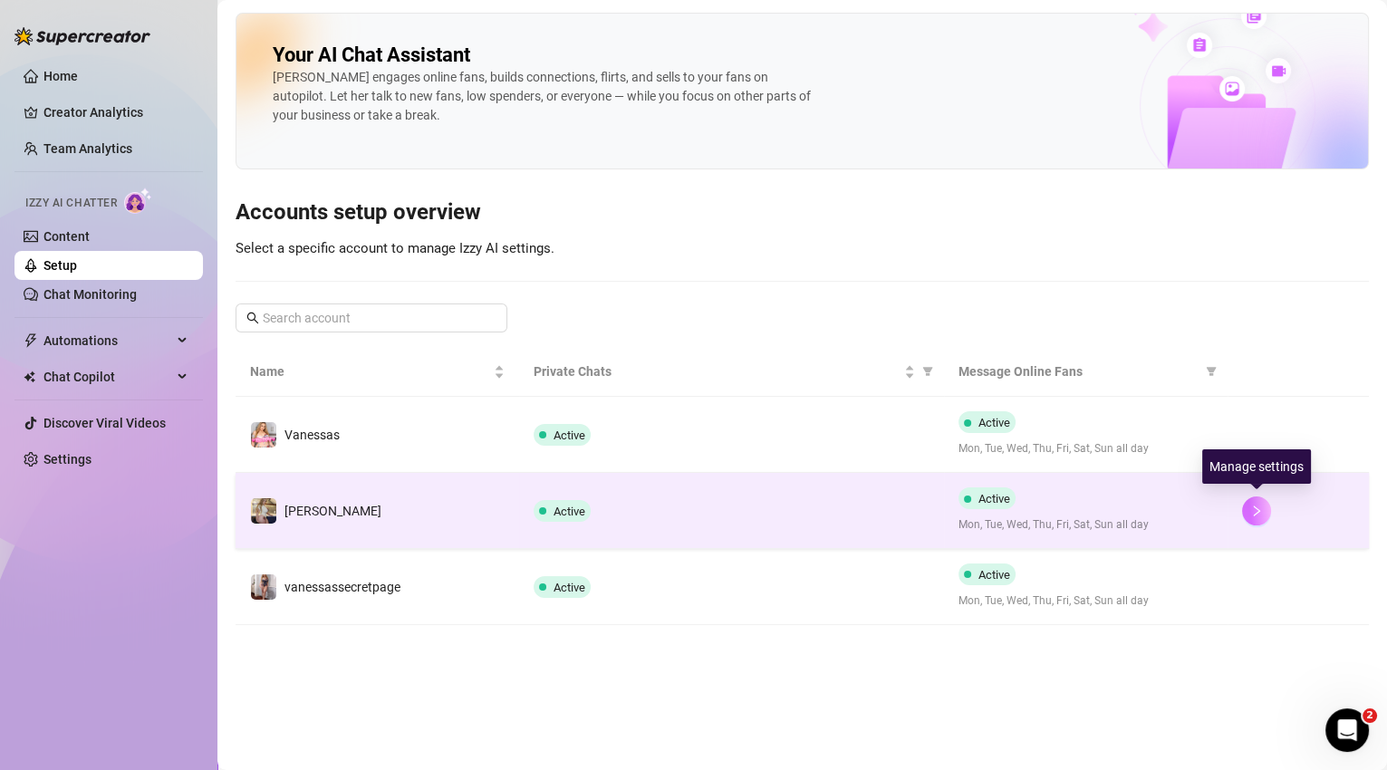
click at [1247, 509] on button "button" at bounding box center [1256, 510] width 29 height 29
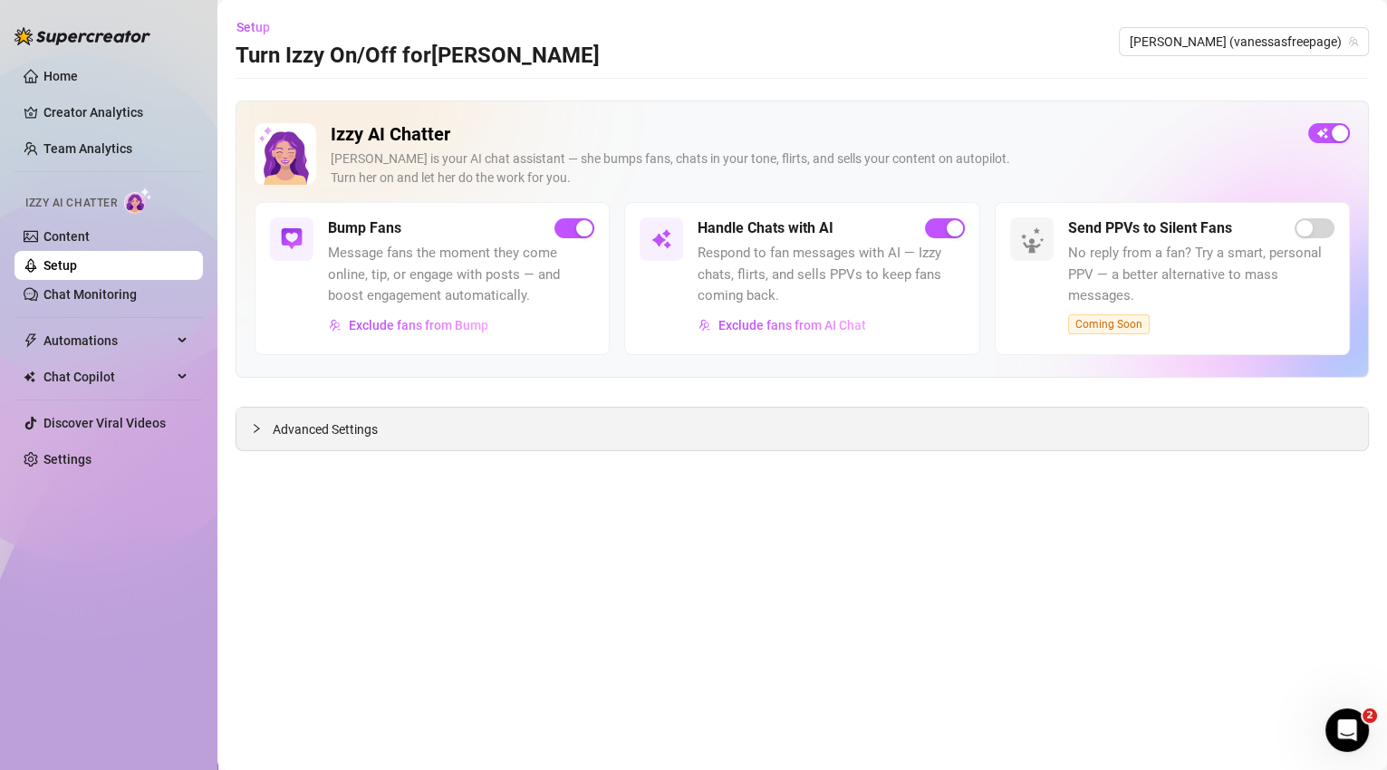
click at [355, 433] on span "Advanced Settings" at bounding box center [325, 429] width 105 height 20
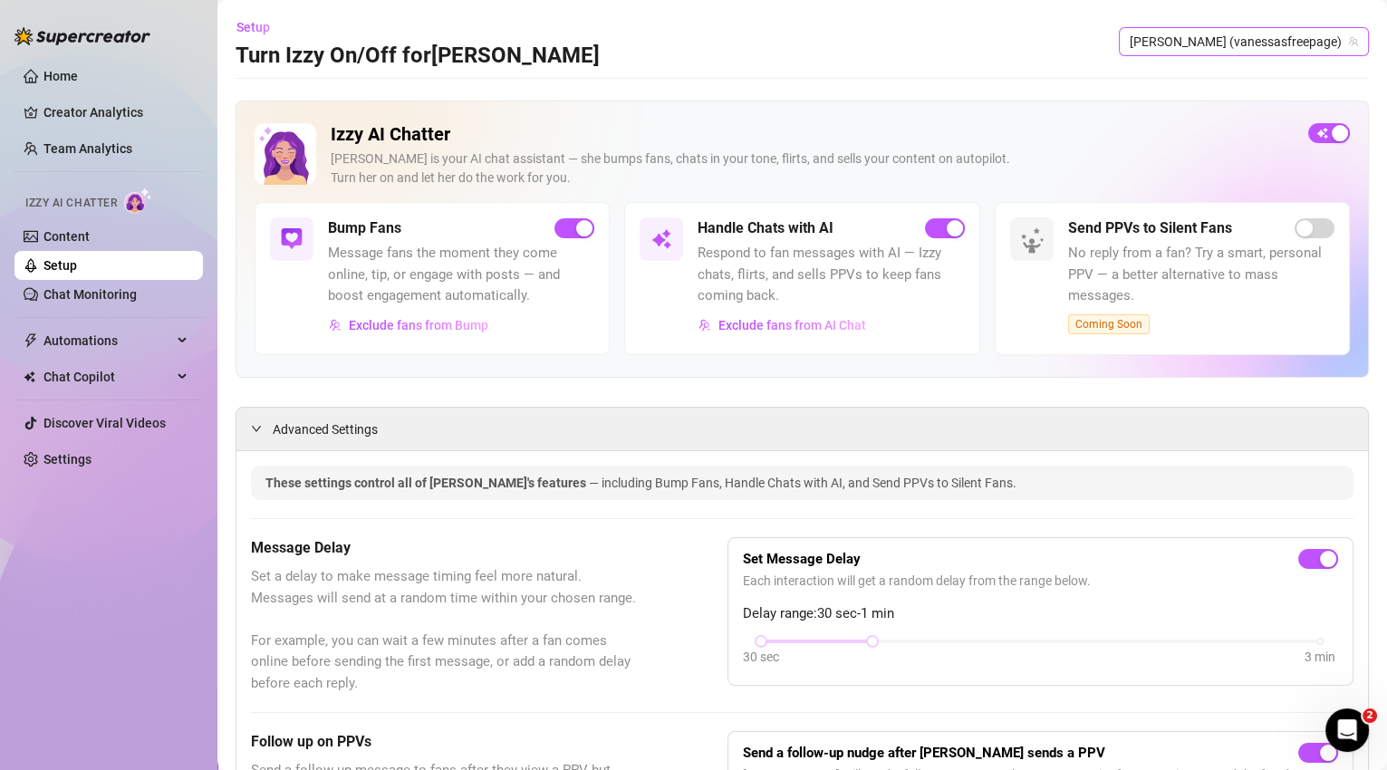
click at [1240, 48] on span "[PERSON_NAME] (vanessasfreepage)" at bounding box center [1243, 41] width 228 height 27
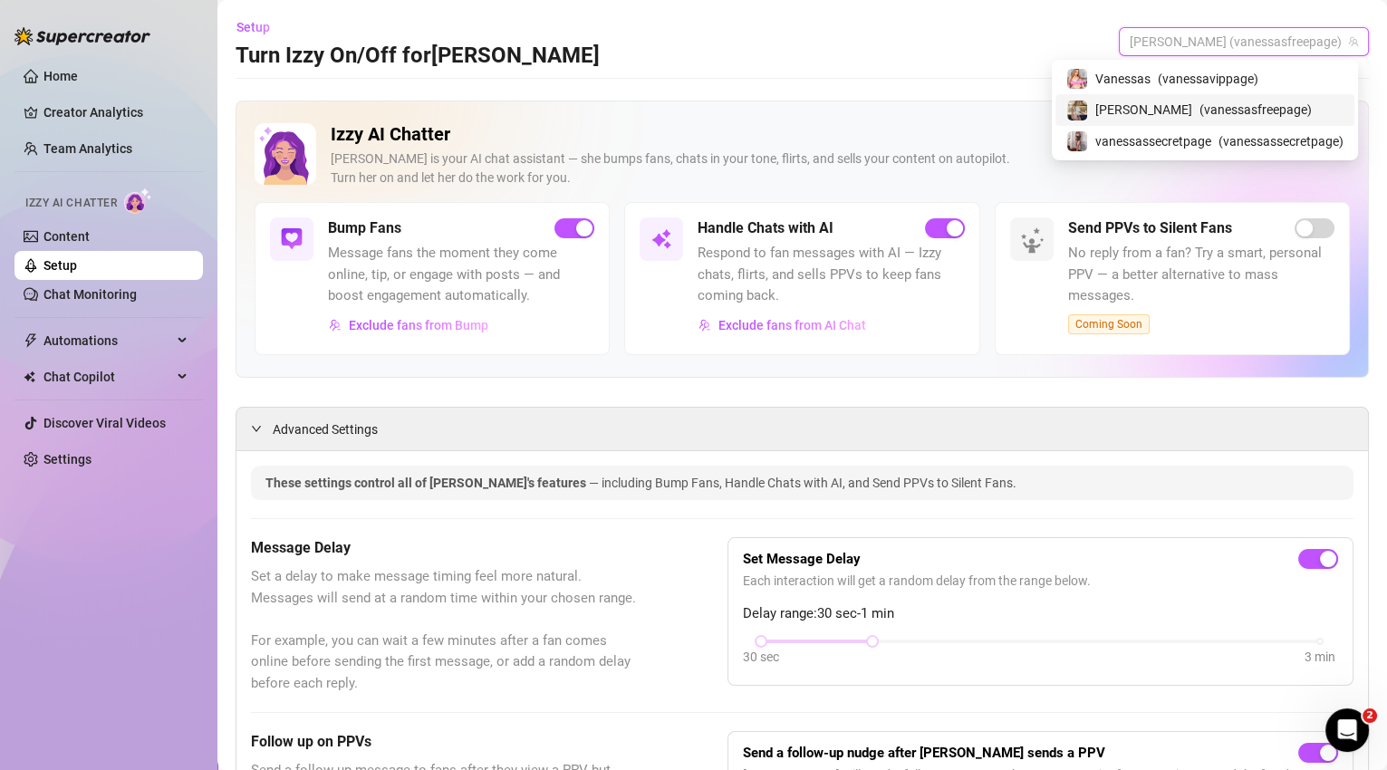
click at [1219, 113] on span "( vanessasfreepage )" at bounding box center [1255, 110] width 112 height 20
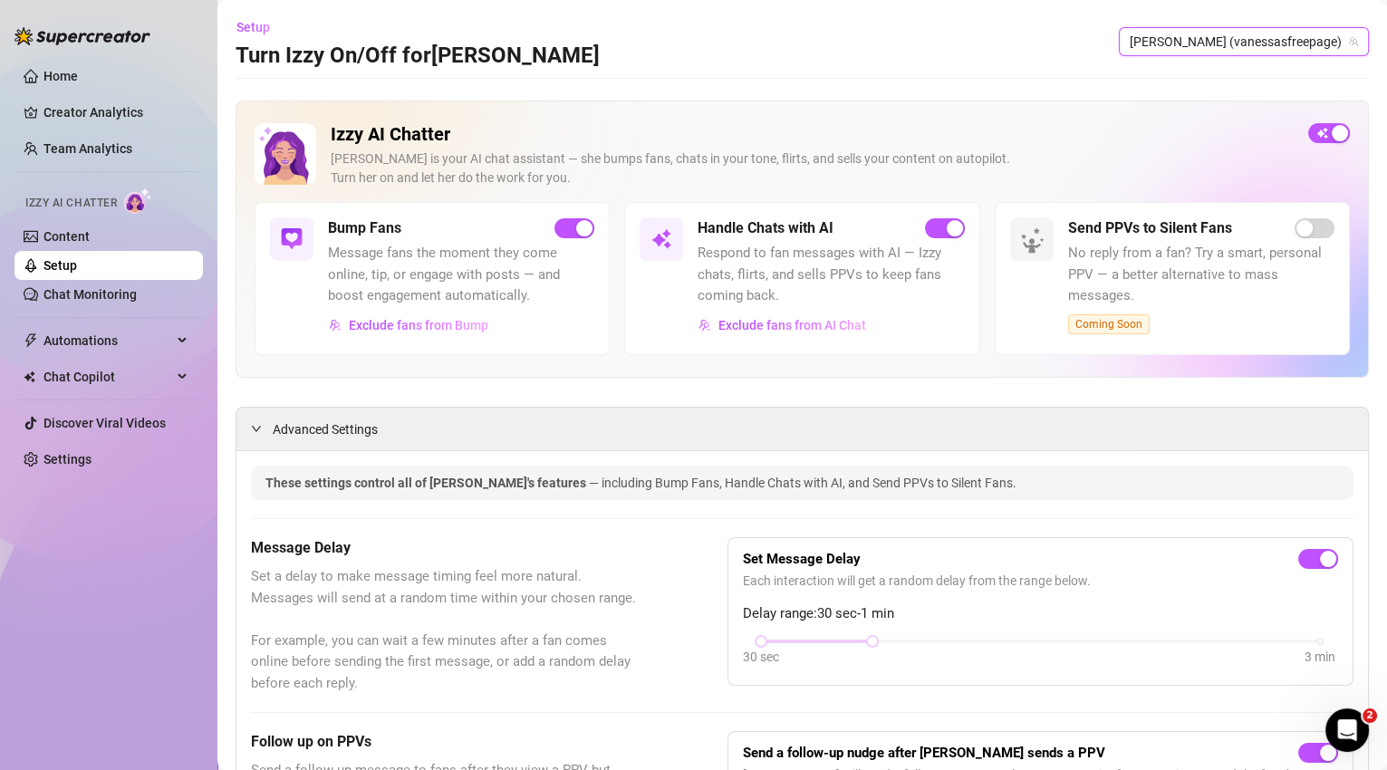
click at [1249, 41] on span "[PERSON_NAME] (vanessasfreepage)" at bounding box center [1243, 41] width 228 height 27
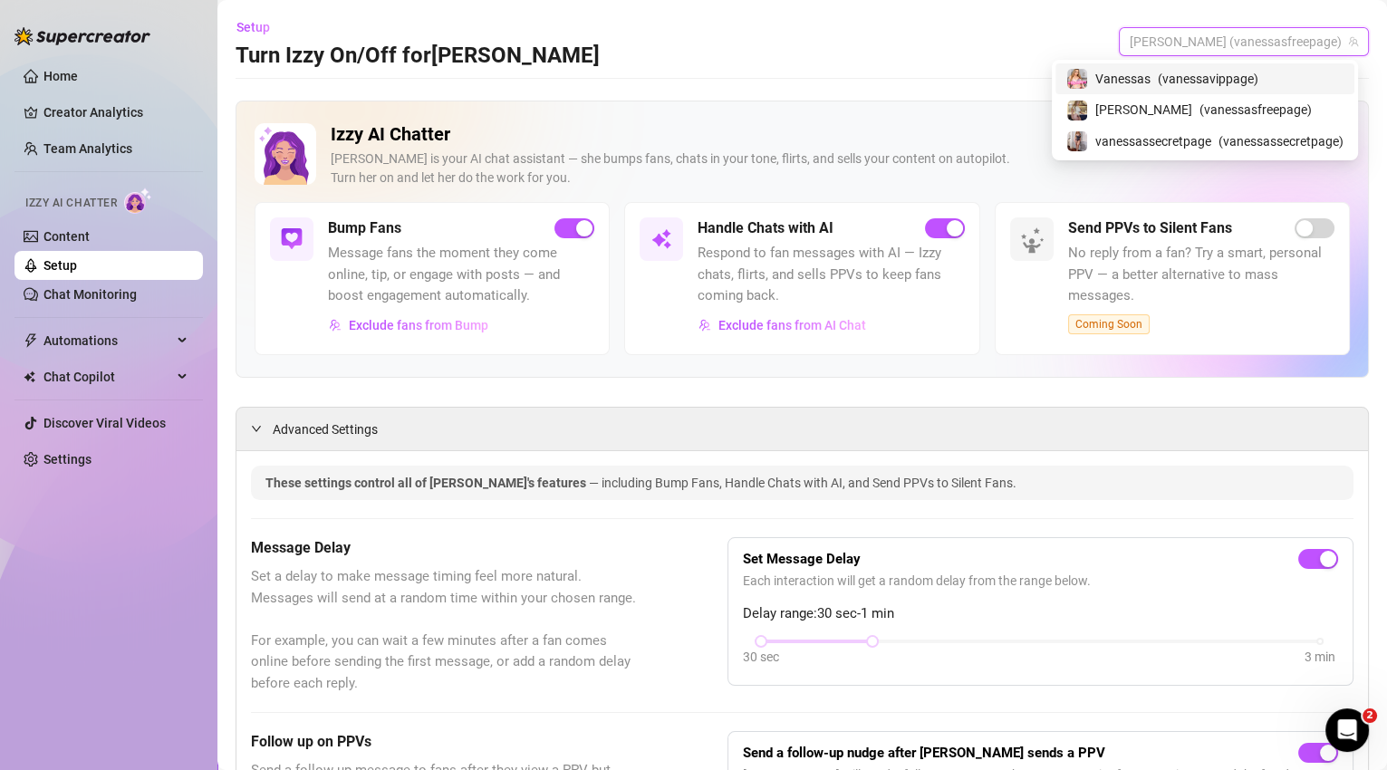
click at [1230, 82] on span "( vanessavippage )" at bounding box center [1207, 79] width 101 height 20
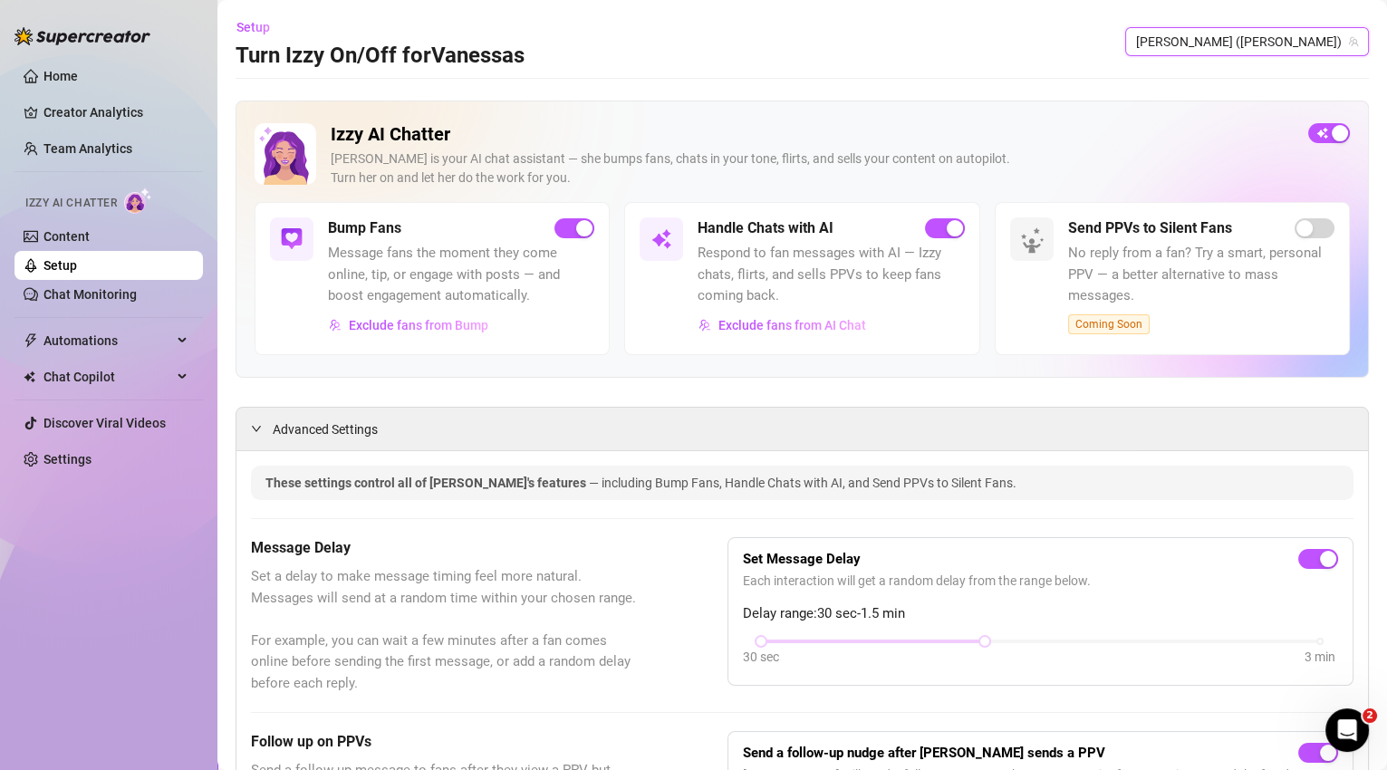
scroll to position [449, 0]
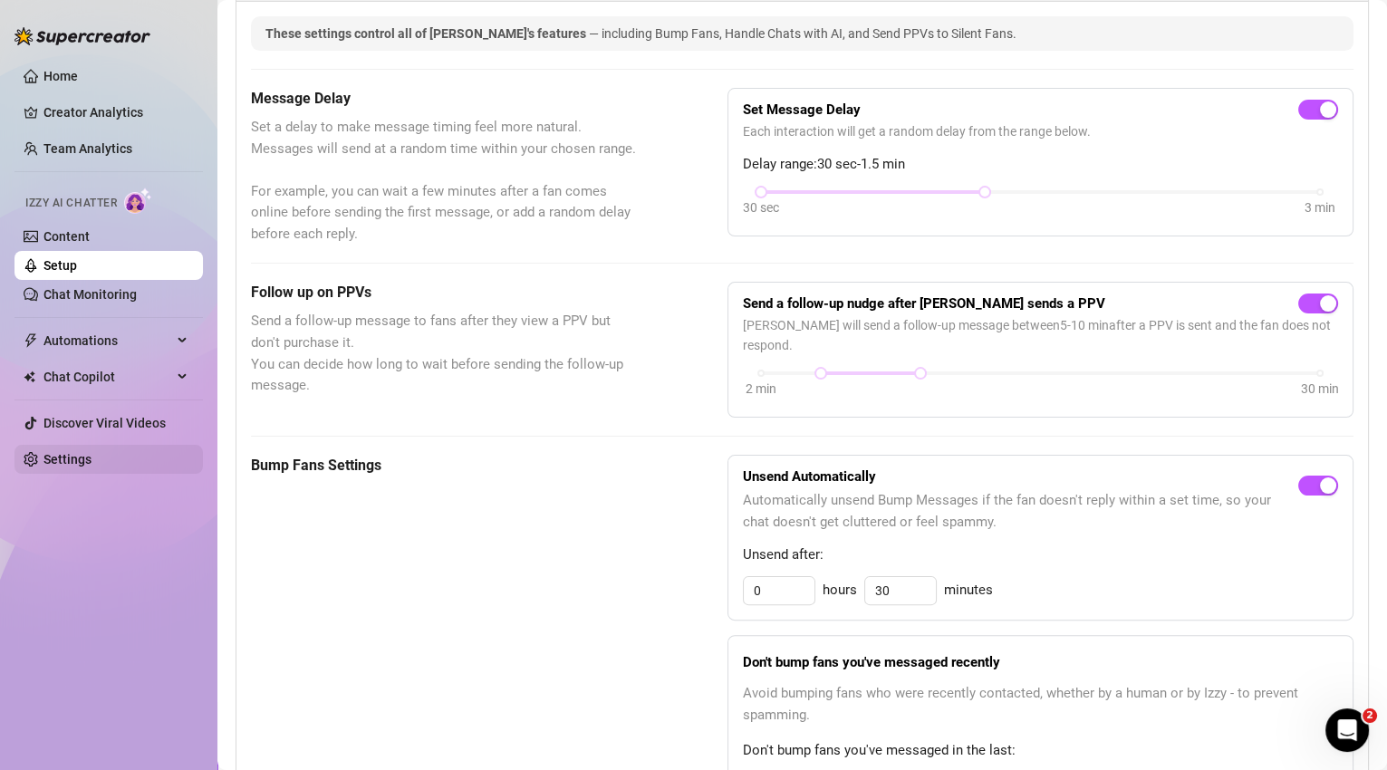
click at [75, 452] on link "Settings" at bounding box center [67, 459] width 48 height 14
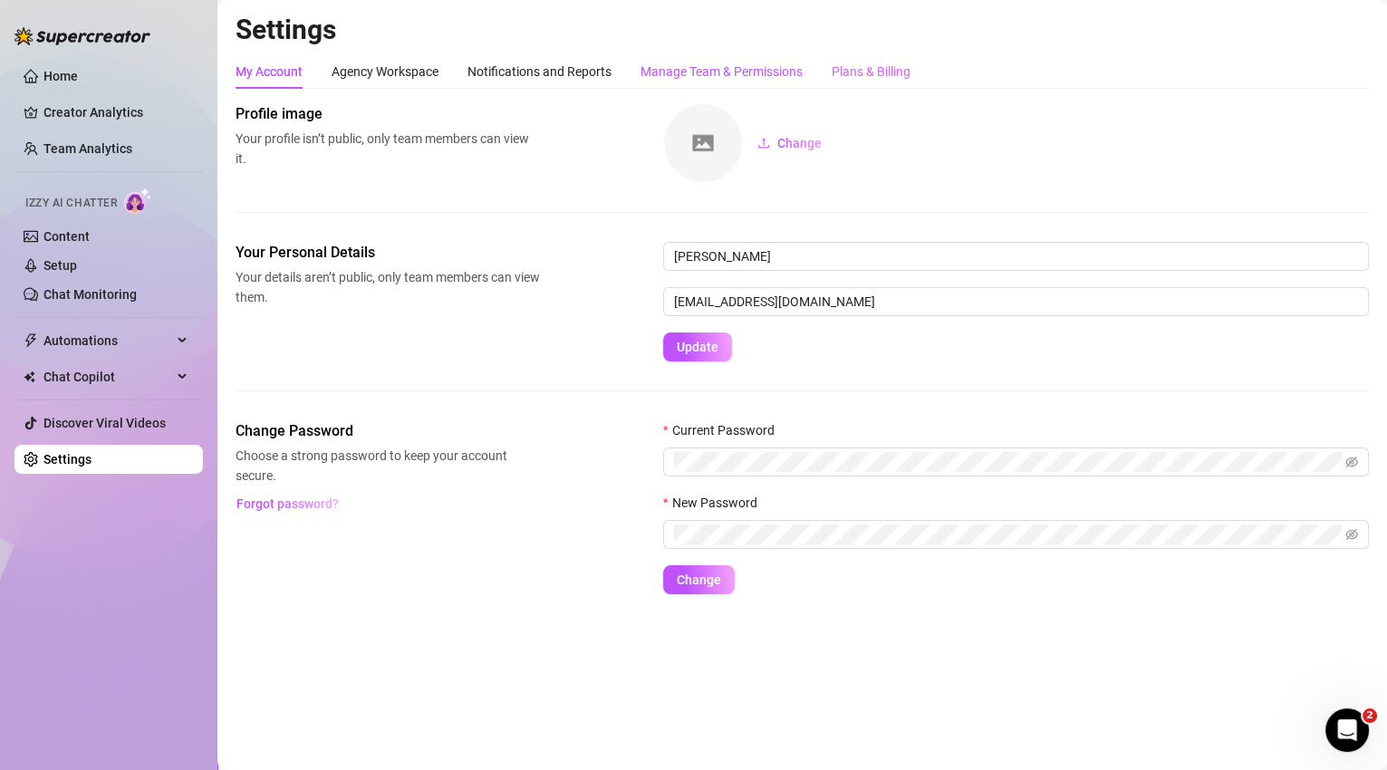
drag, startPoint x: 724, startPoint y: 67, endPoint x: 867, endPoint y: 68, distance: 143.1
click at [724, 67] on div "Manage Team & Permissions" at bounding box center [721, 72] width 162 height 20
click at [867, 66] on div "Plans & Billing" at bounding box center [870, 72] width 79 height 20
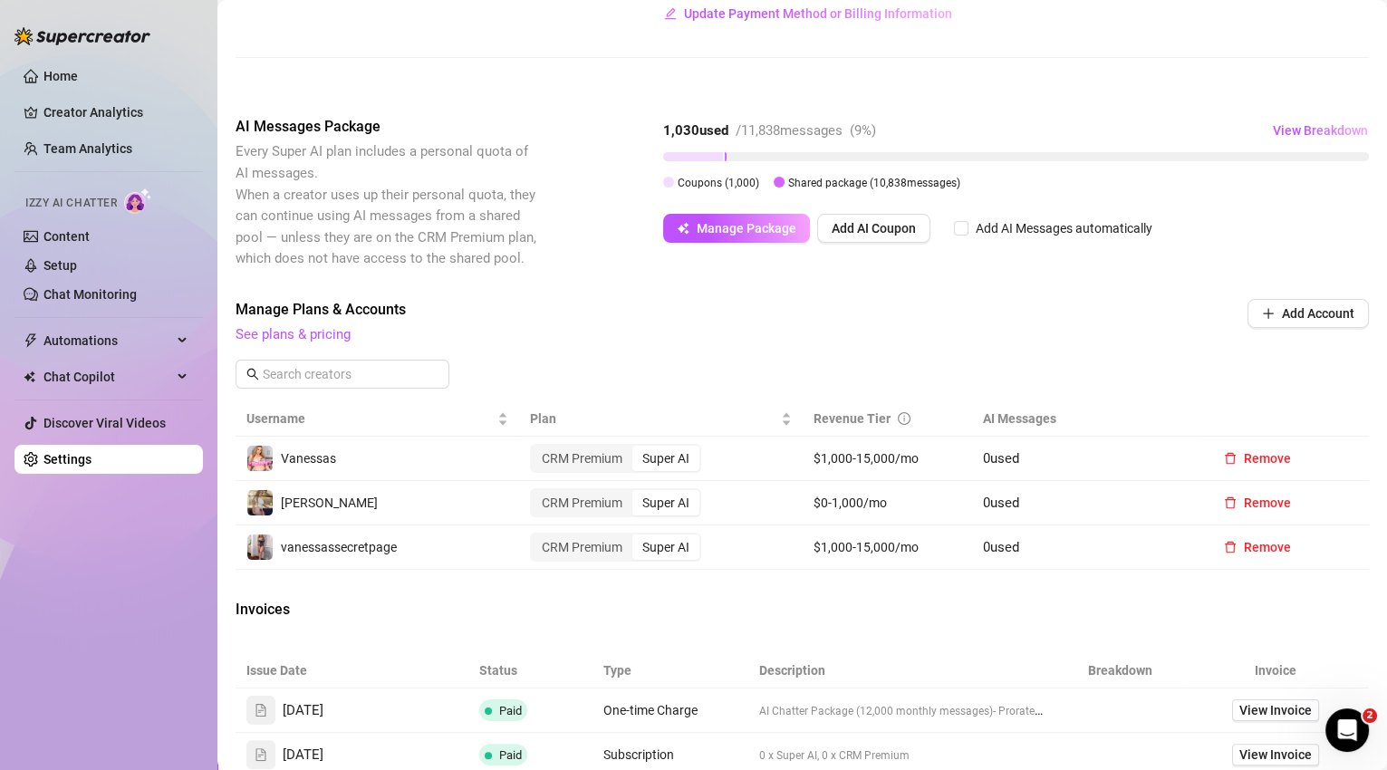
scroll to position [308, 0]
click at [667, 453] on div "Super AI" at bounding box center [665, 458] width 67 height 25
click at [637, 448] on input "Super AI" at bounding box center [637, 448] width 0 height 0
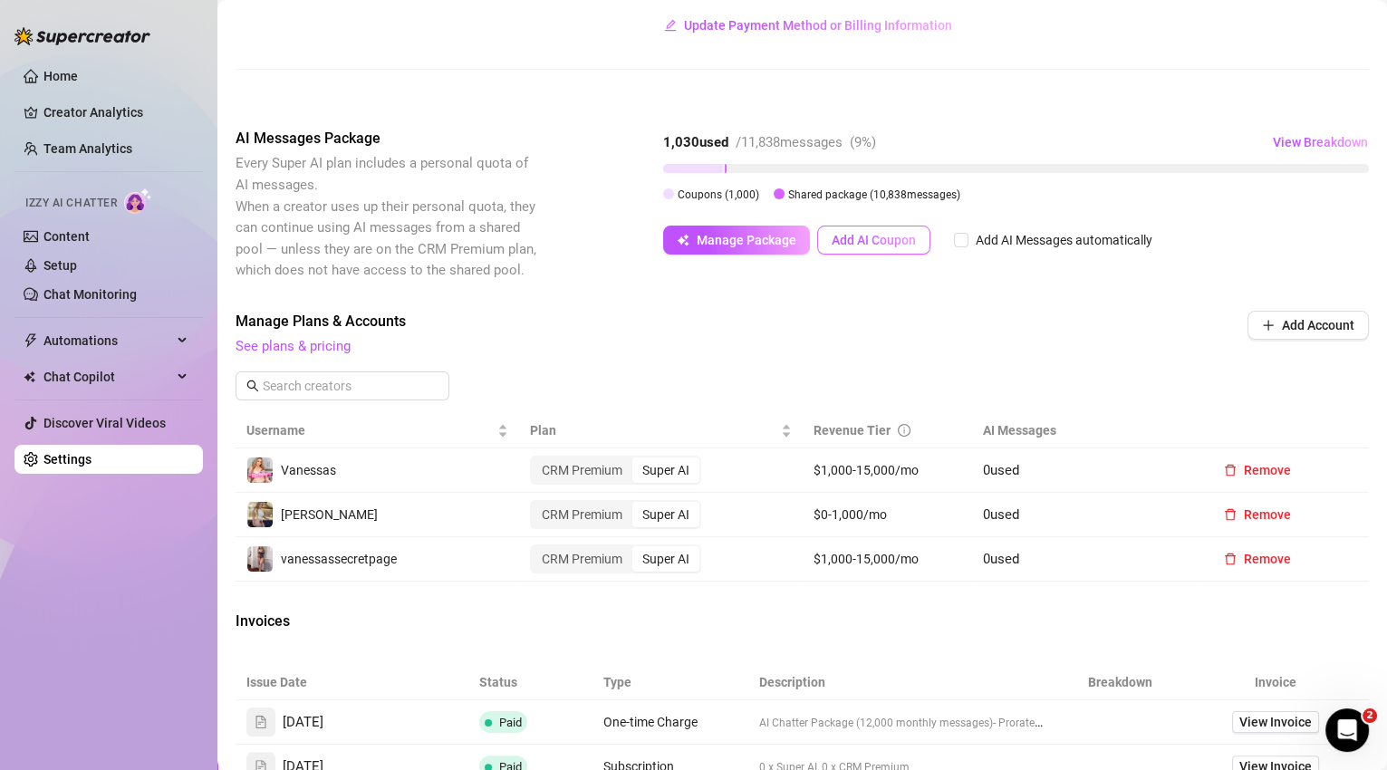
scroll to position [137, 0]
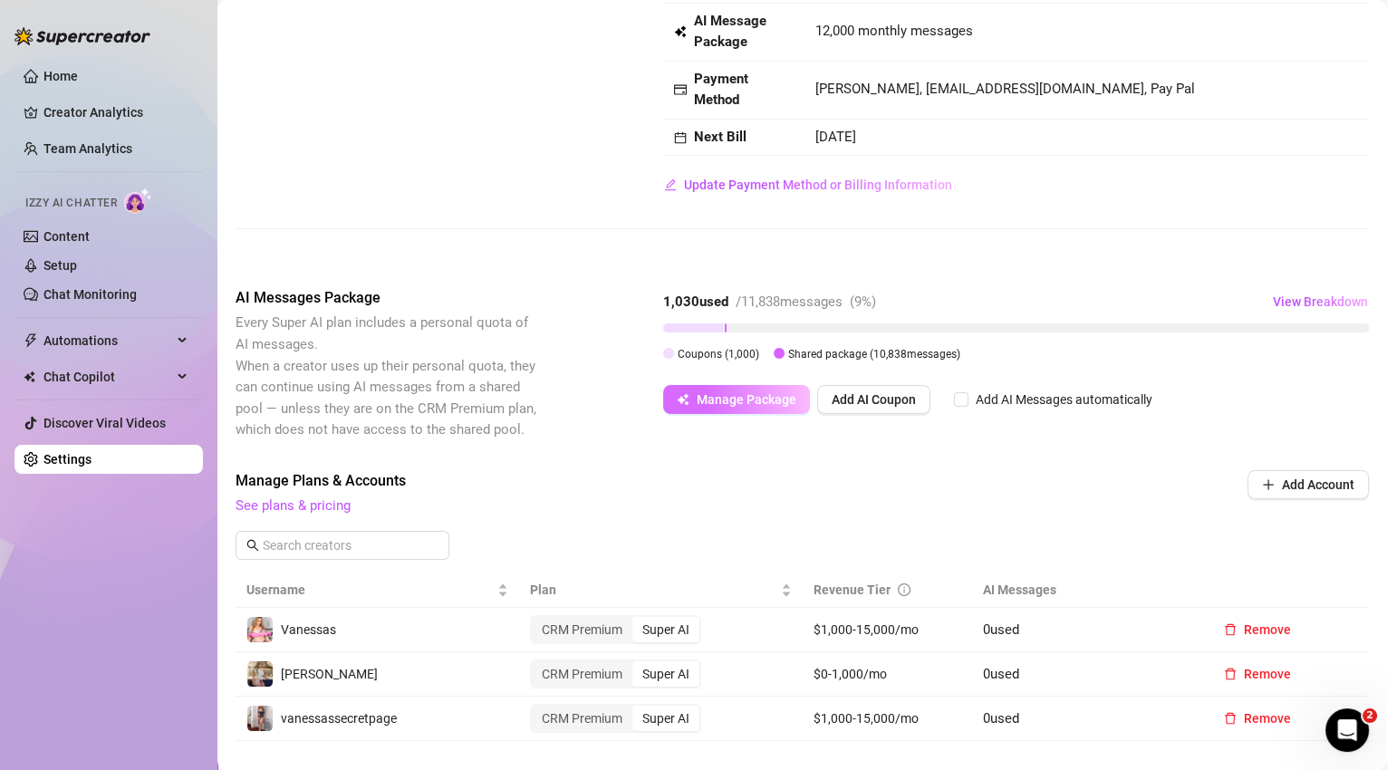
click at [750, 406] on button "Manage Package" at bounding box center [736, 399] width 147 height 29
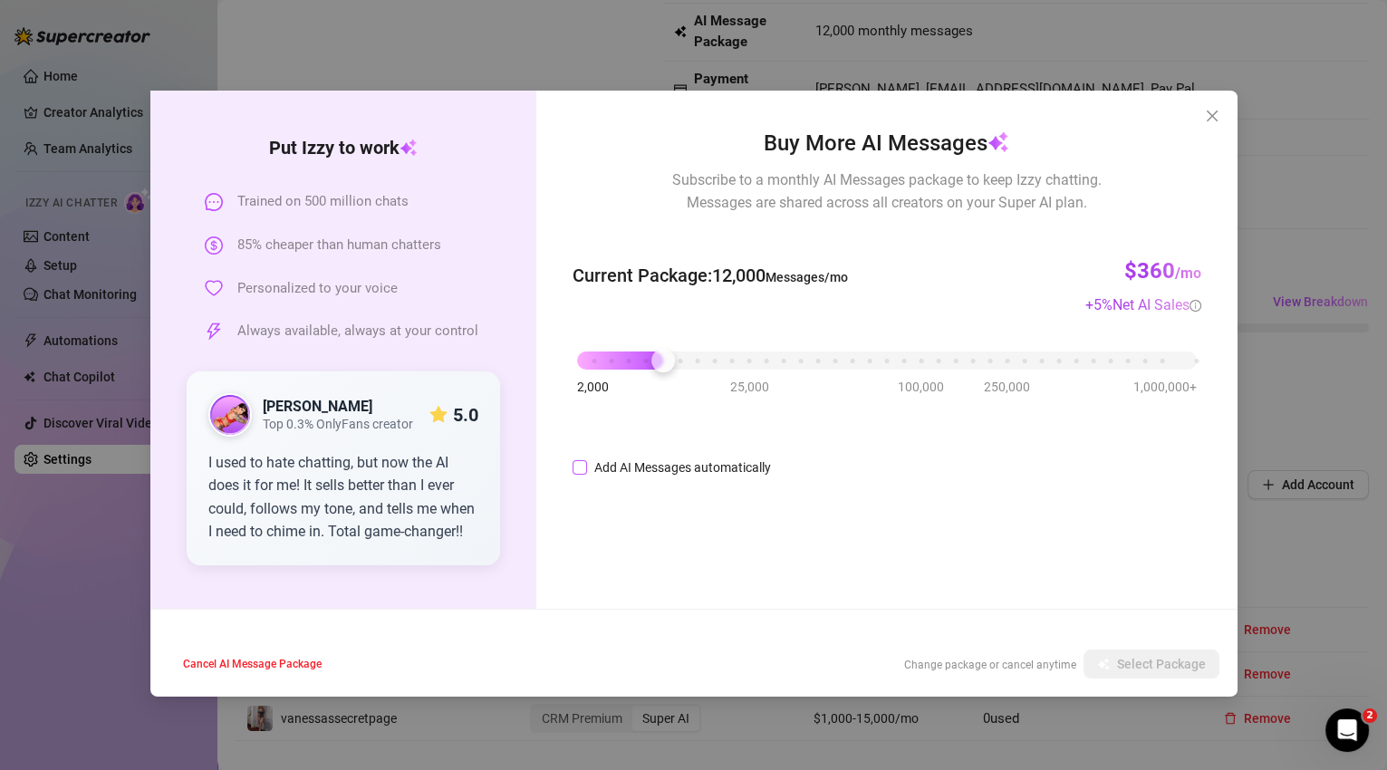
click at [583, 470] on input "Add AI Messages automatically" at bounding box center [579, 467] width 14 height 14
checkbox input "true"
click at [1157, 660] on icon "button" at bounding box center [1163, 663] width 13 height 13
checkbox input "true"
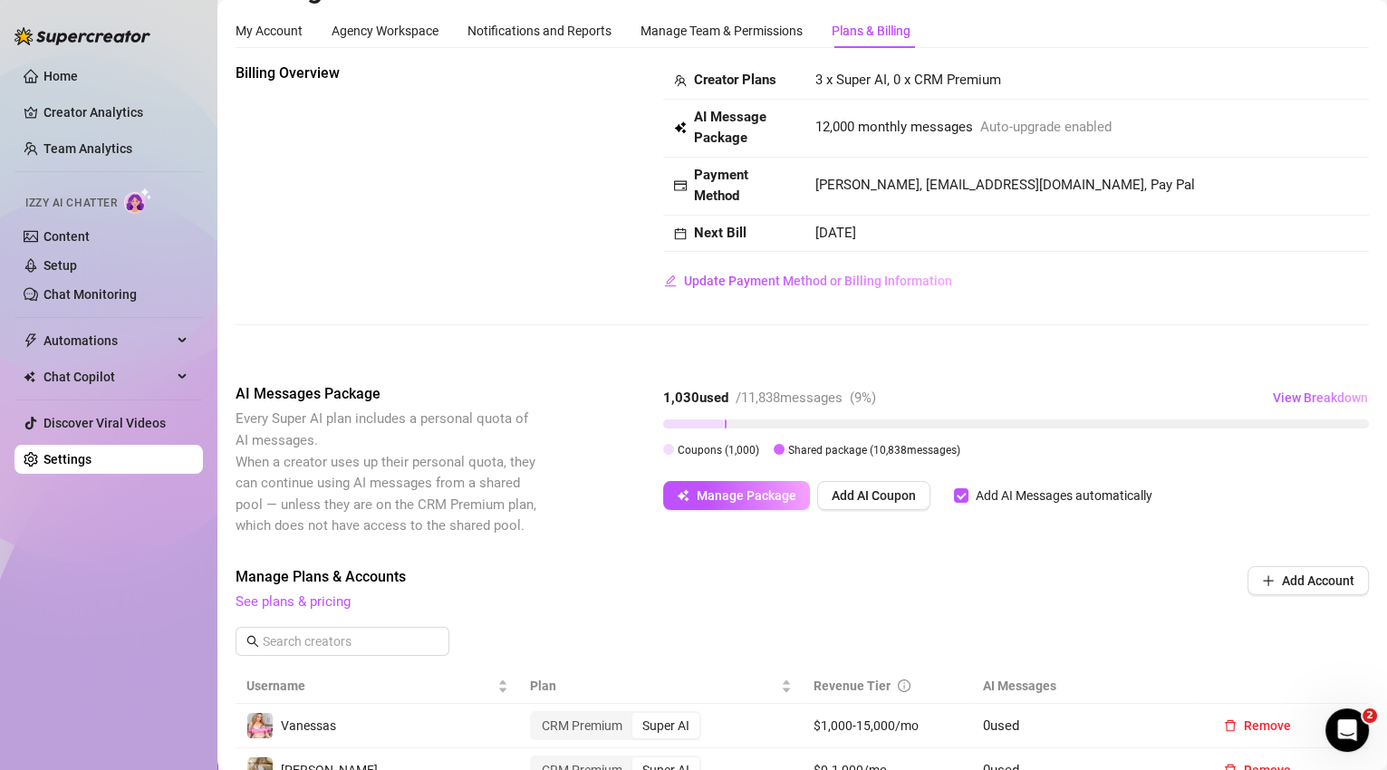
scroll to position [0, 0]
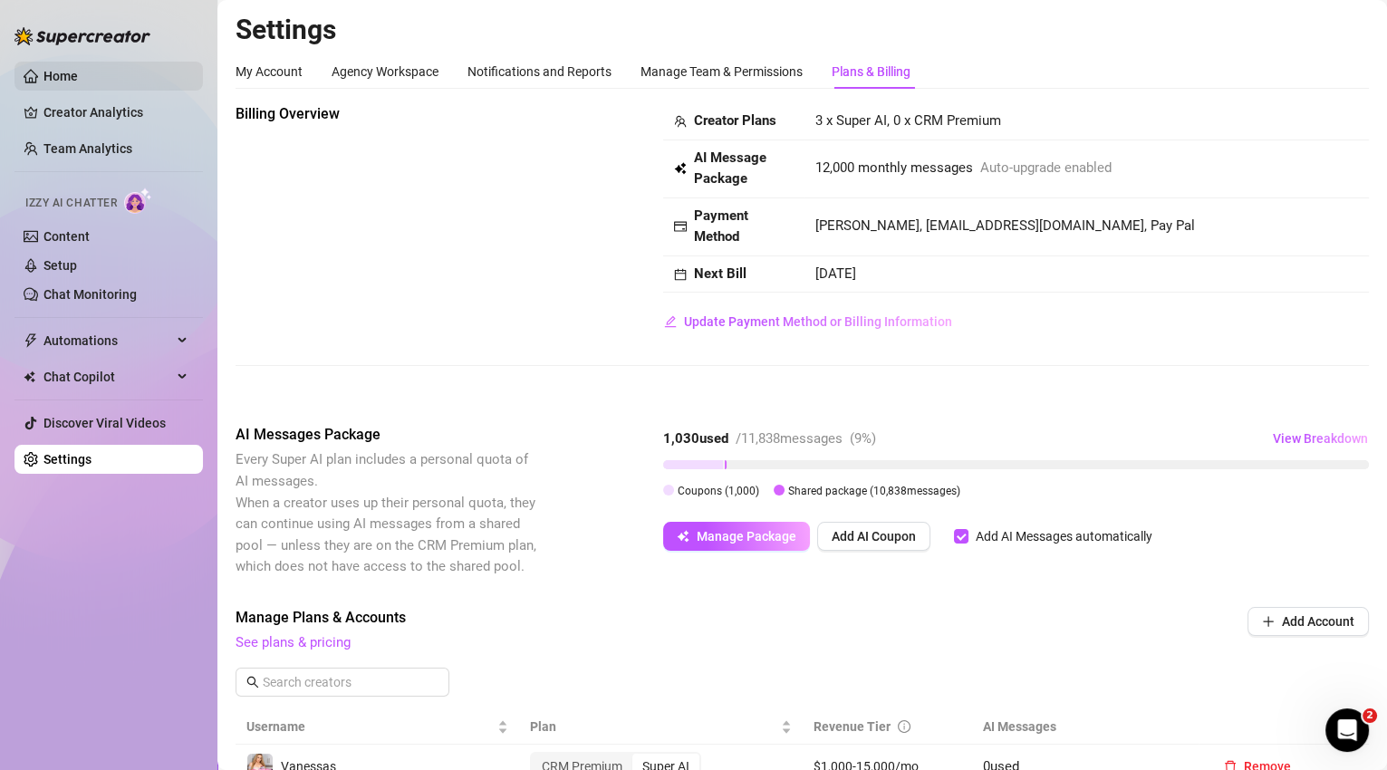
click at [55, 83] on link "Home" at bounding box center [60, 76] width 34 height 14
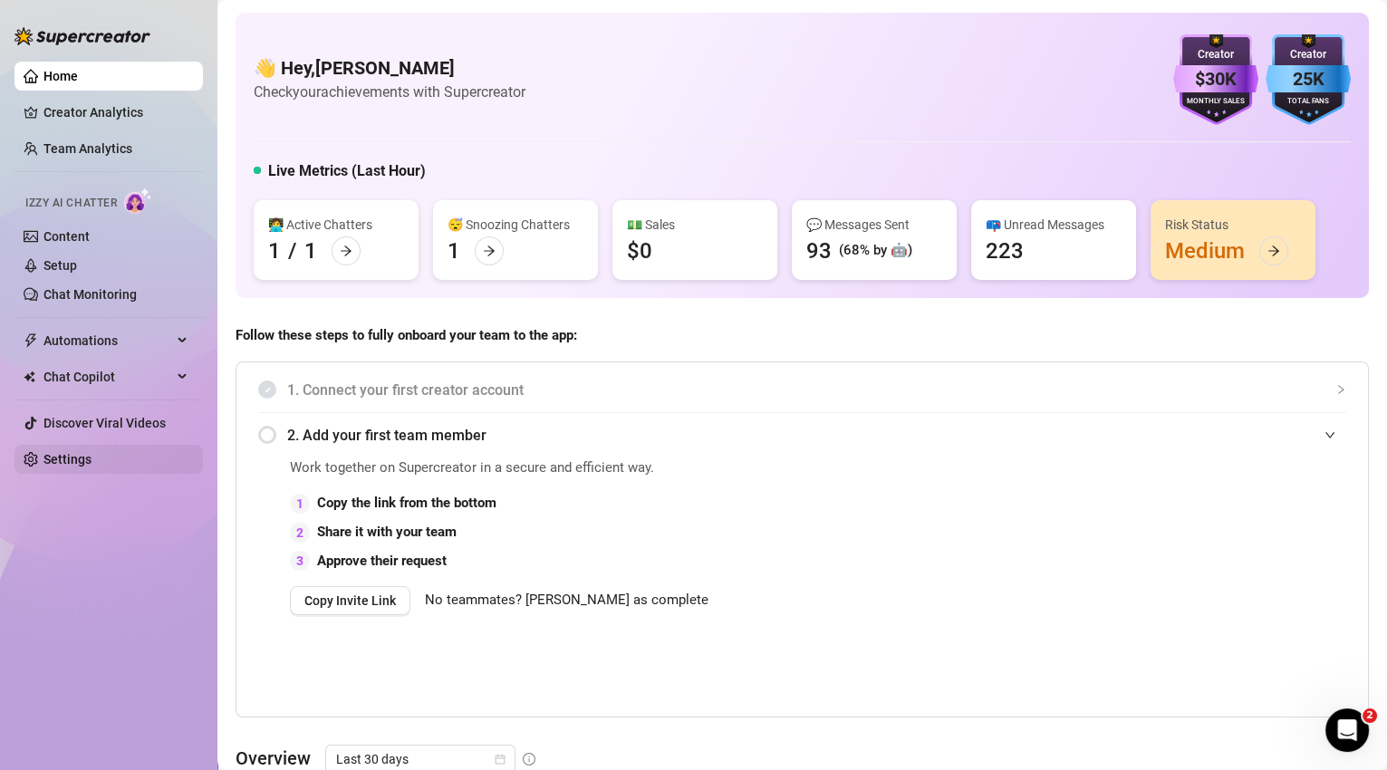
click at [69, 461] on link "Settings" at bounding box center [67, 459] width 48 height 14
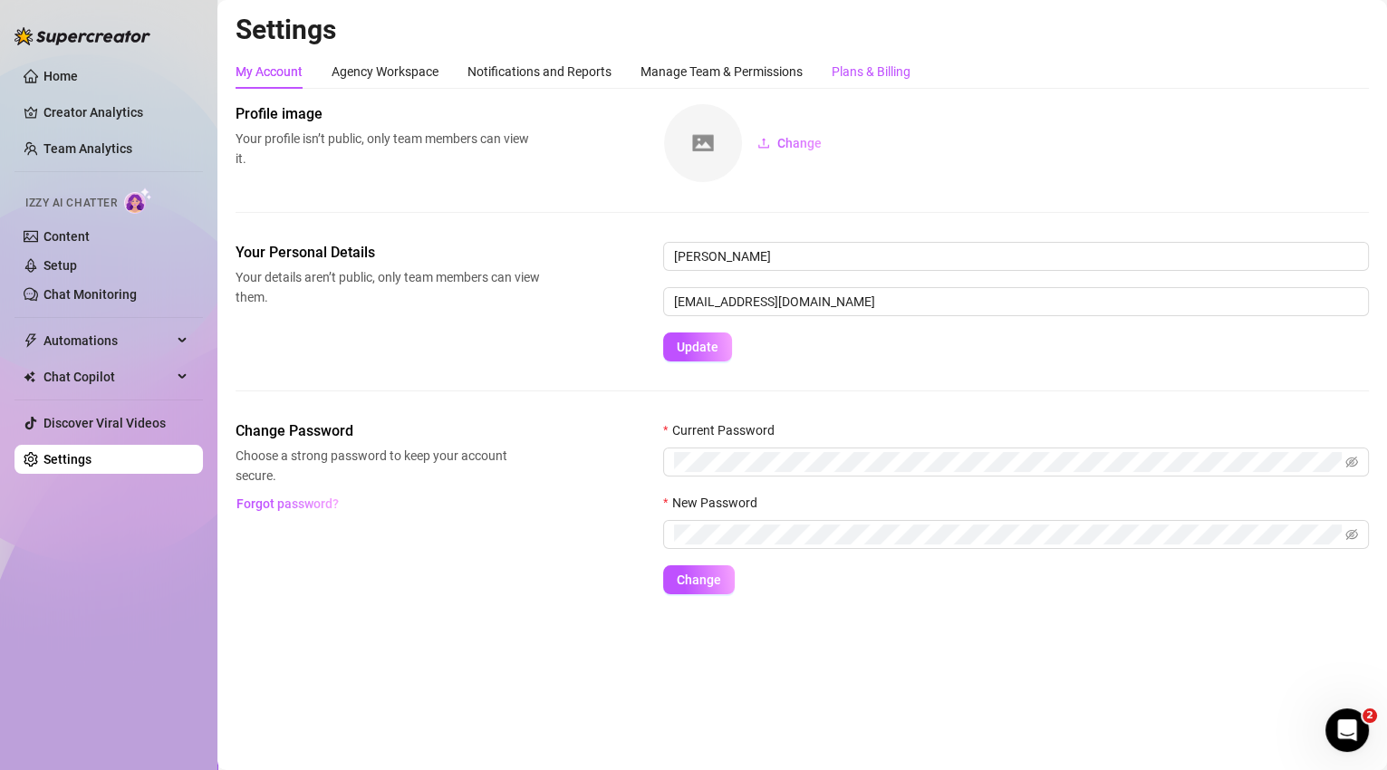
click at [878, 71] on div "Plans & Billing" at bounding box center [870, 72] width 79 height 20
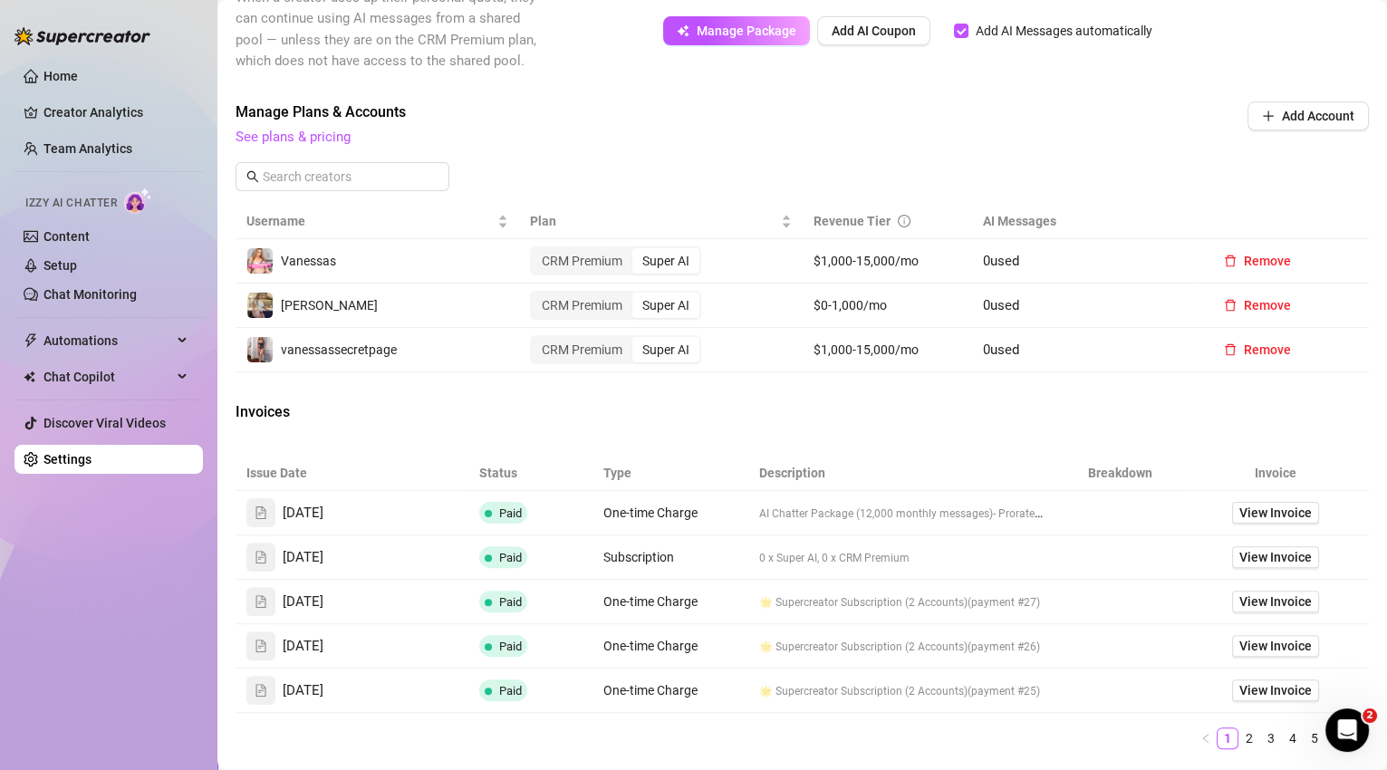
scroll to position [250, 0]
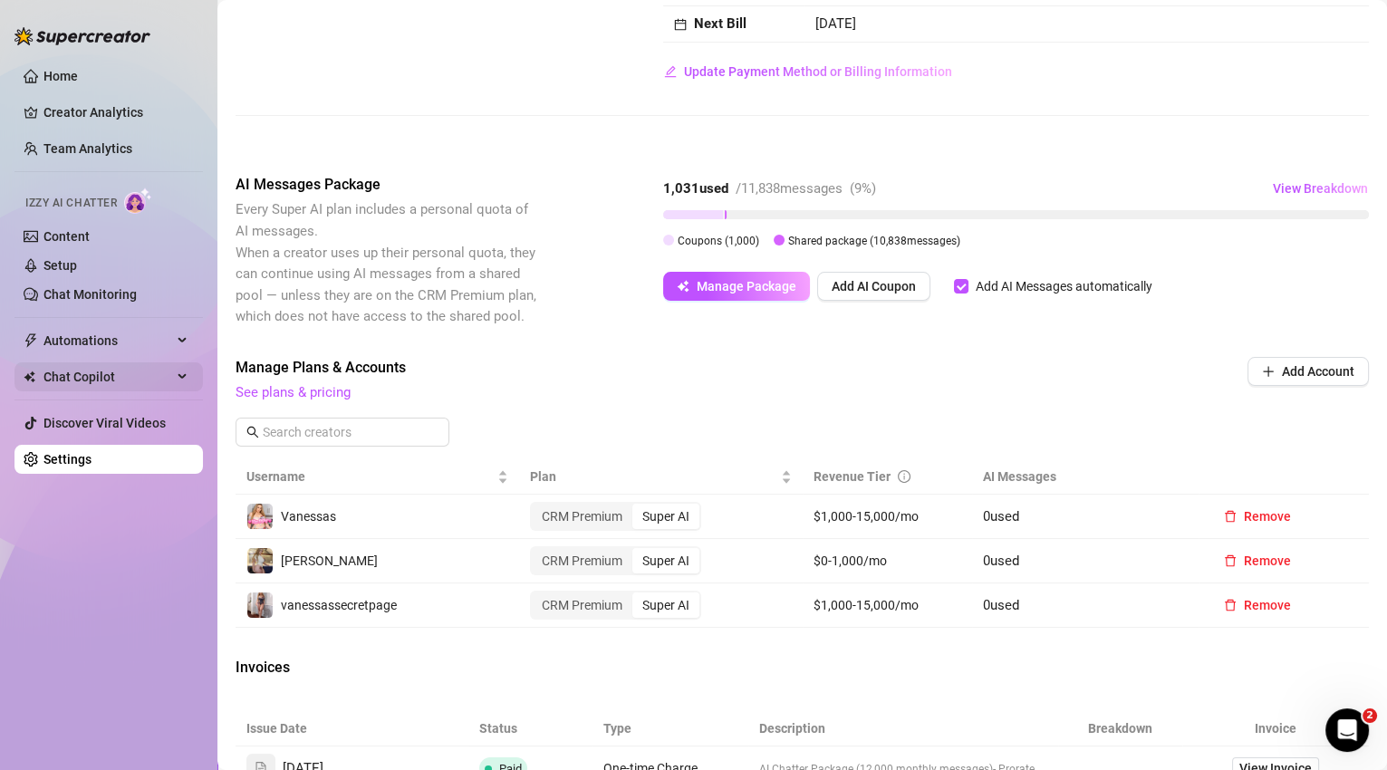
click at [98, 382] on span "Chat Copilot" at bounding box center [107, 376] width 129 height 29
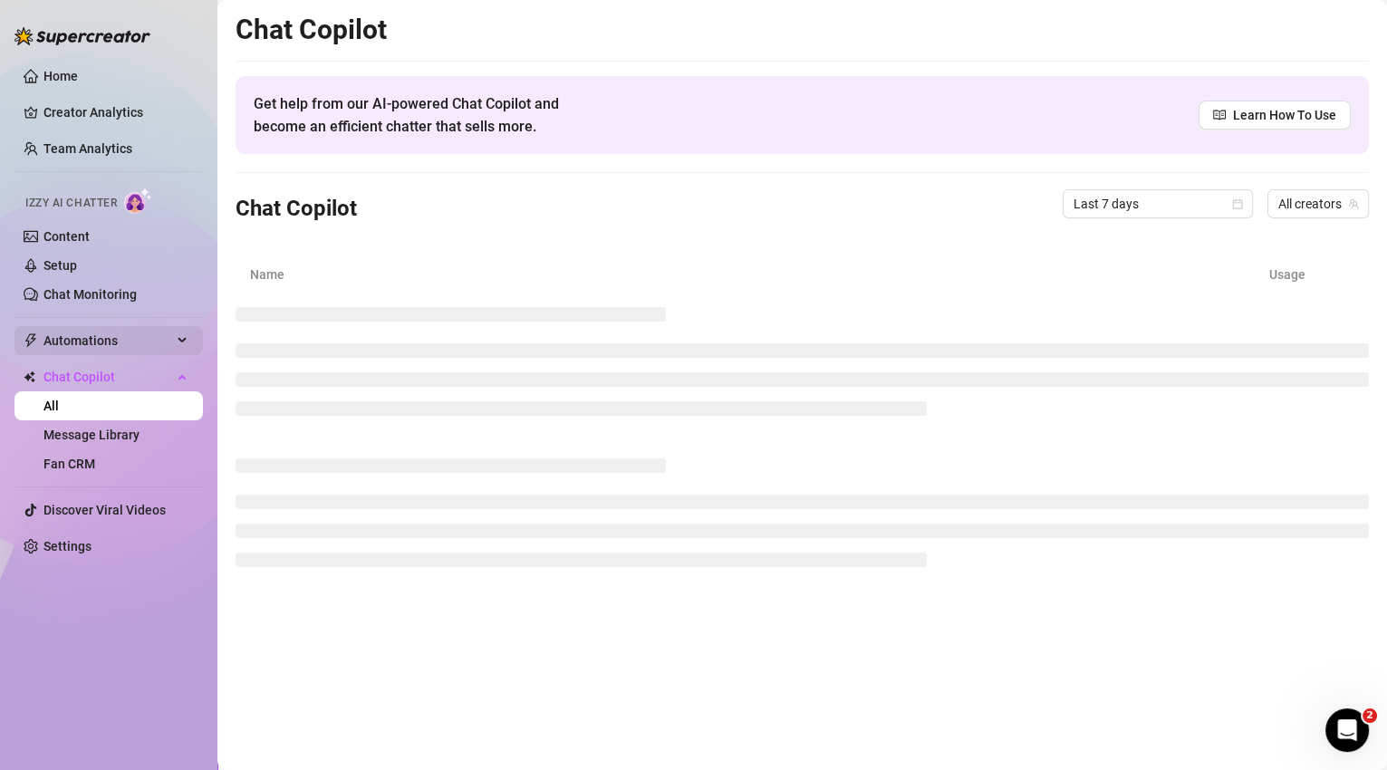
click at [143, 350] on span "Automations" at bounding box center [107, 340] width 129 height 29
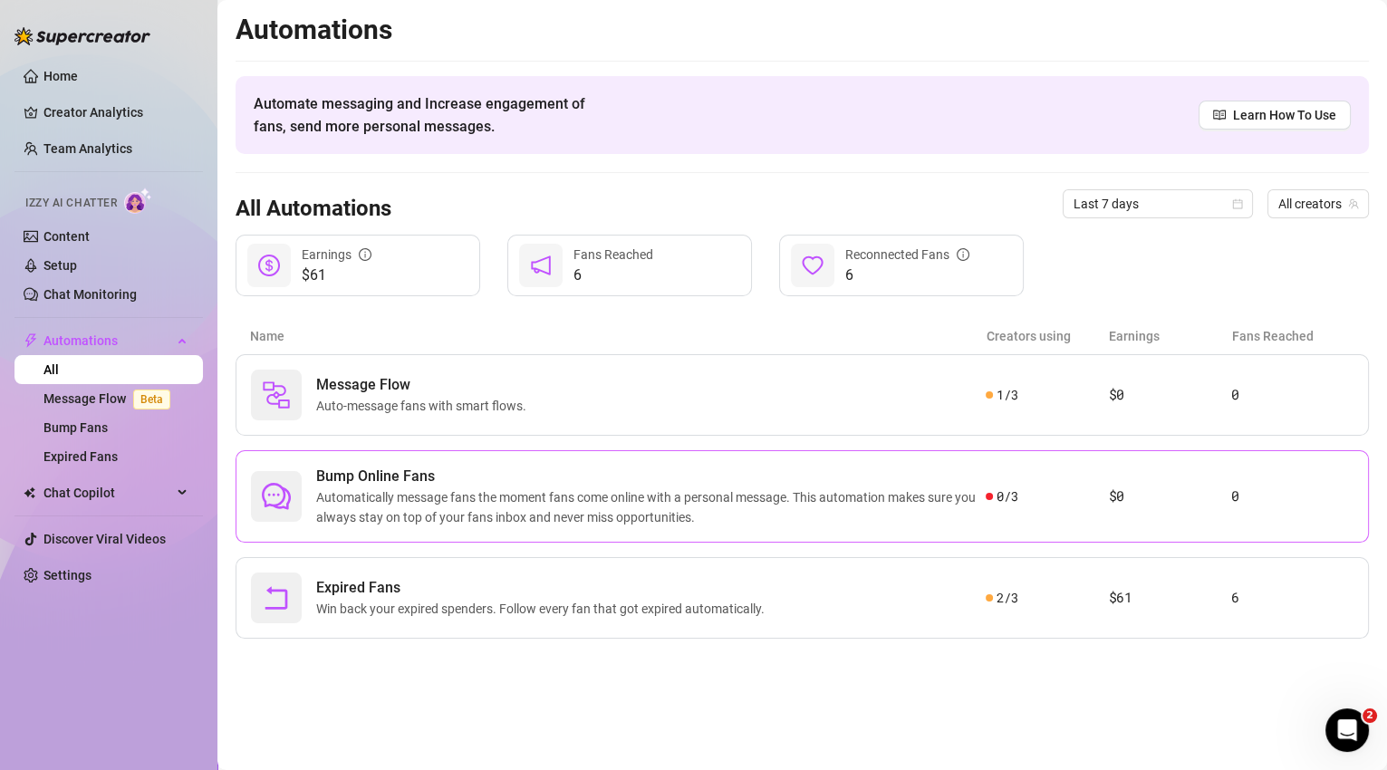
click at [592, 507] on span "Automatically message fans the moment fans come online with a personal message.…" at bounding box center [650, 507] width 669 height 40
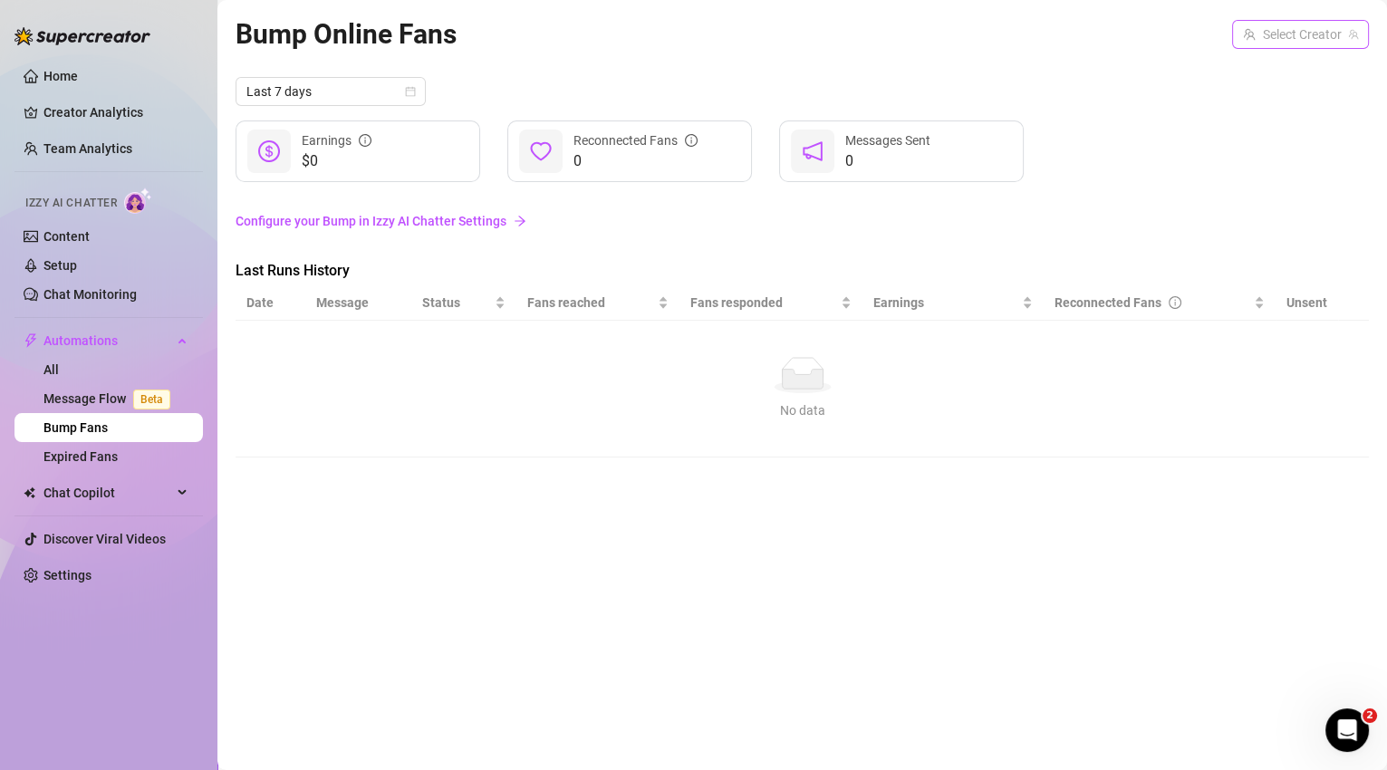
click at [1345, 37] on span at bounding box center [1300, 34] width 115 height 27
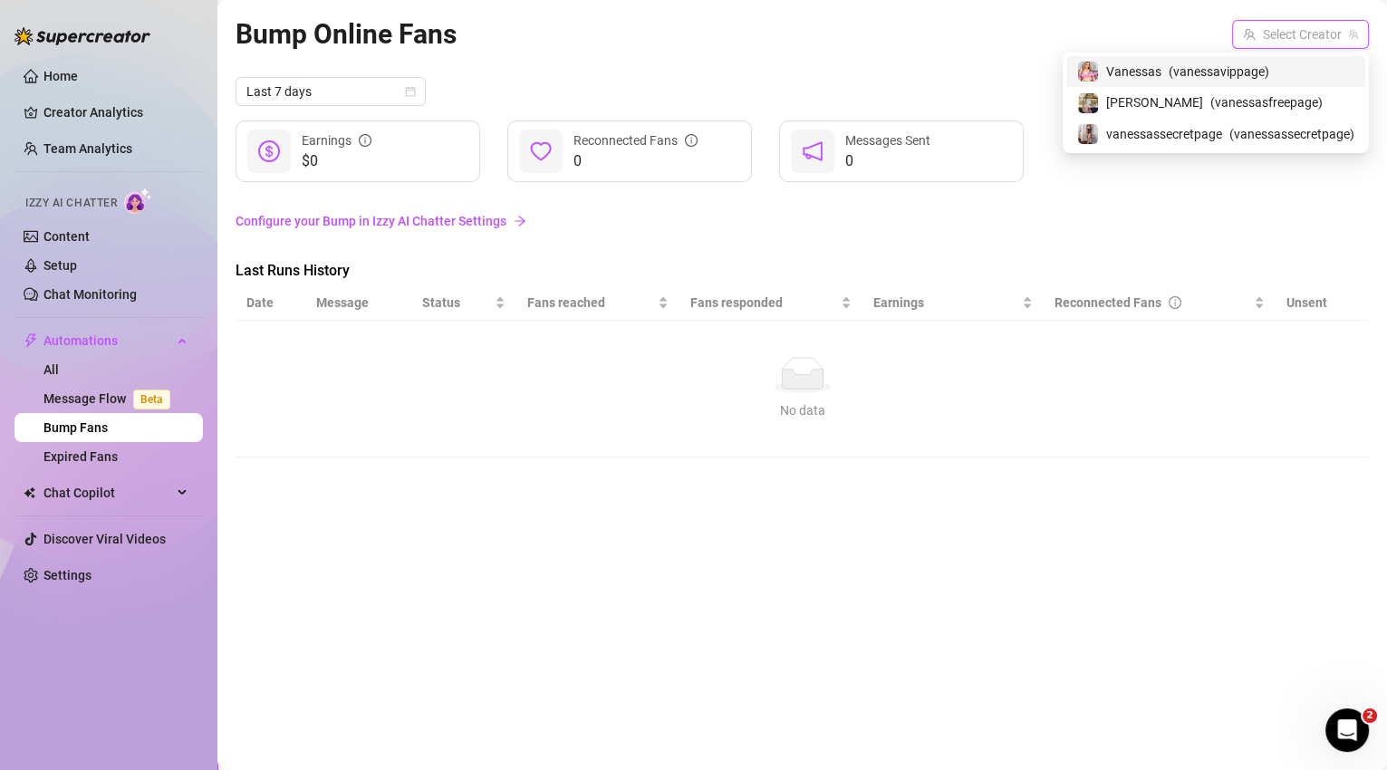
click at [1295, 78] on div "Vanessas ( vanessavippage )" at bounding box center [1215, 72] width 277 height 22
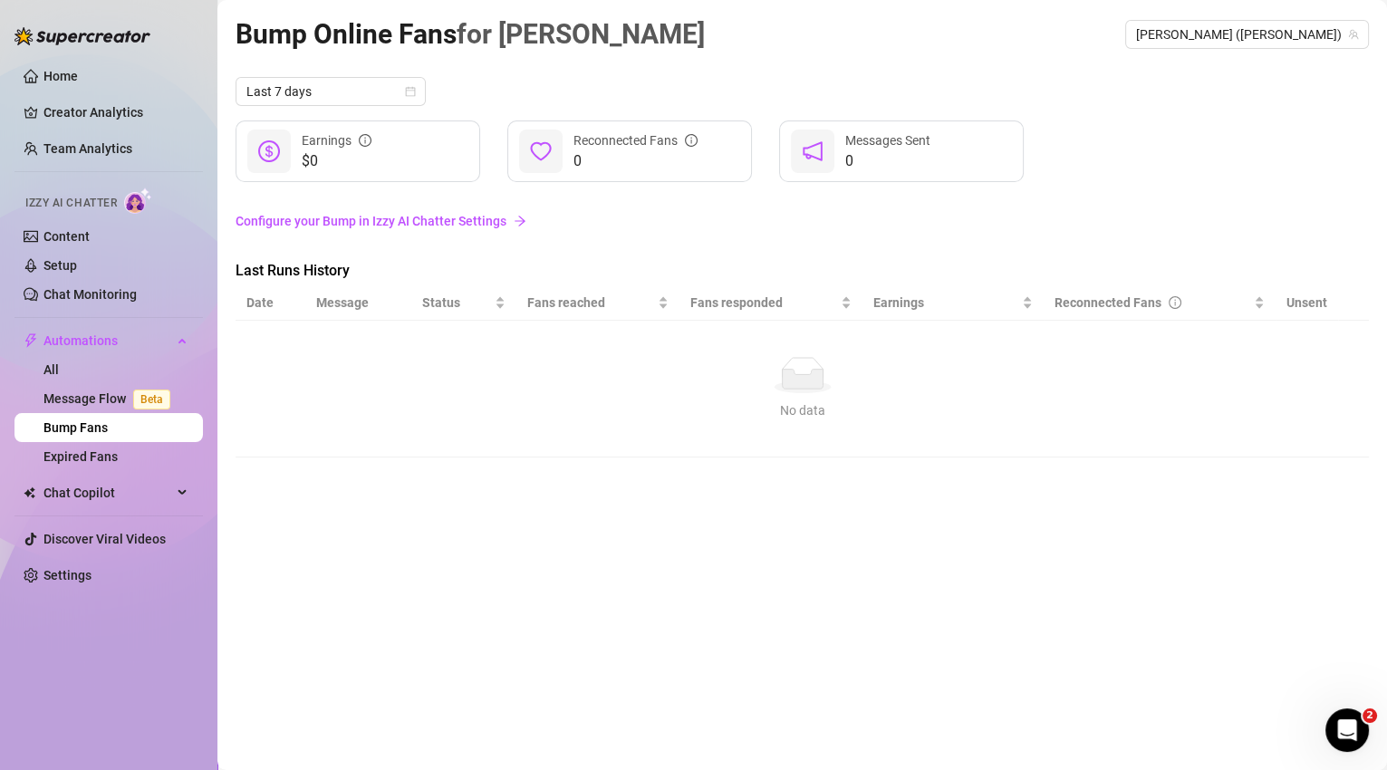
click at [456, 221] on link "Configure your Bump in Izzy AI Chatter Settings" at bounding box center [801, 221] width 1133 height 20
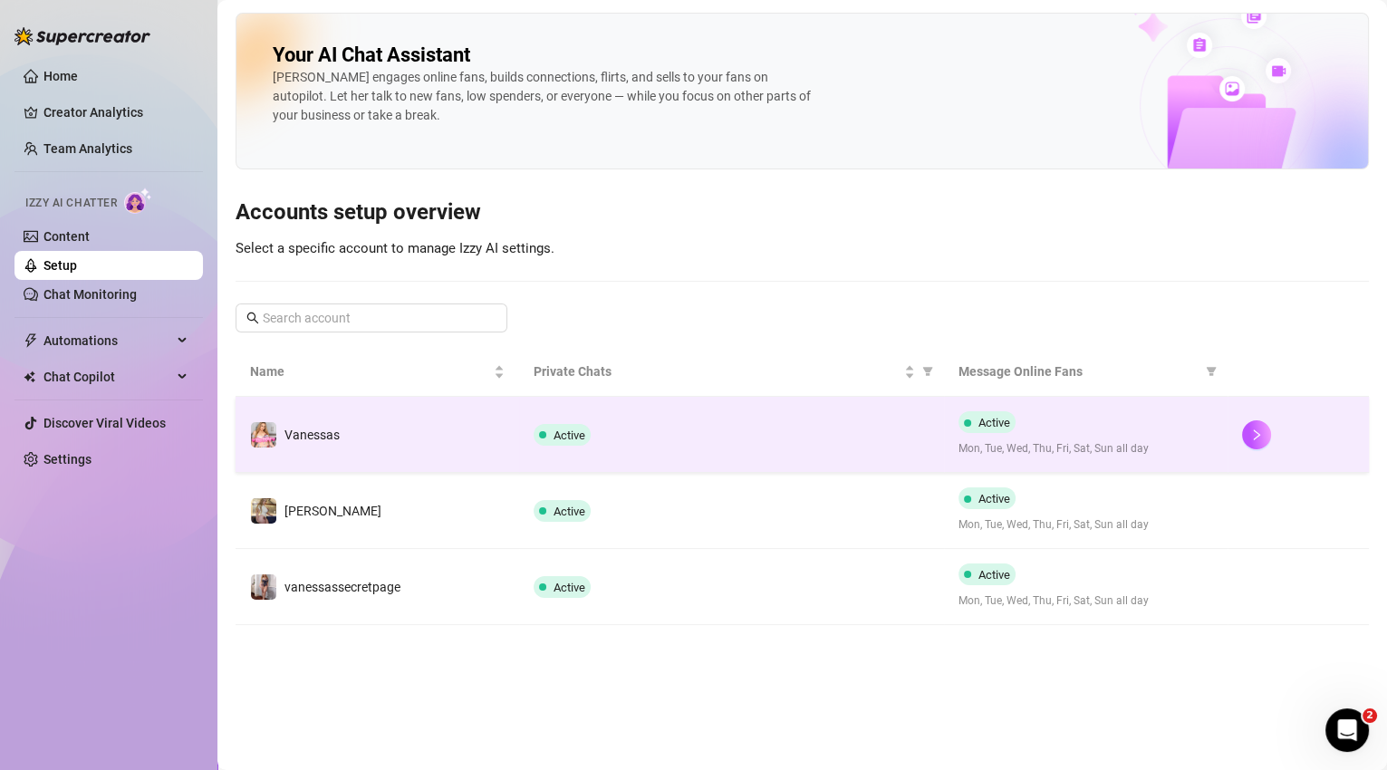
click at [705, 453] on td "Active" at bounding box center [731, 435] width 425 height 76
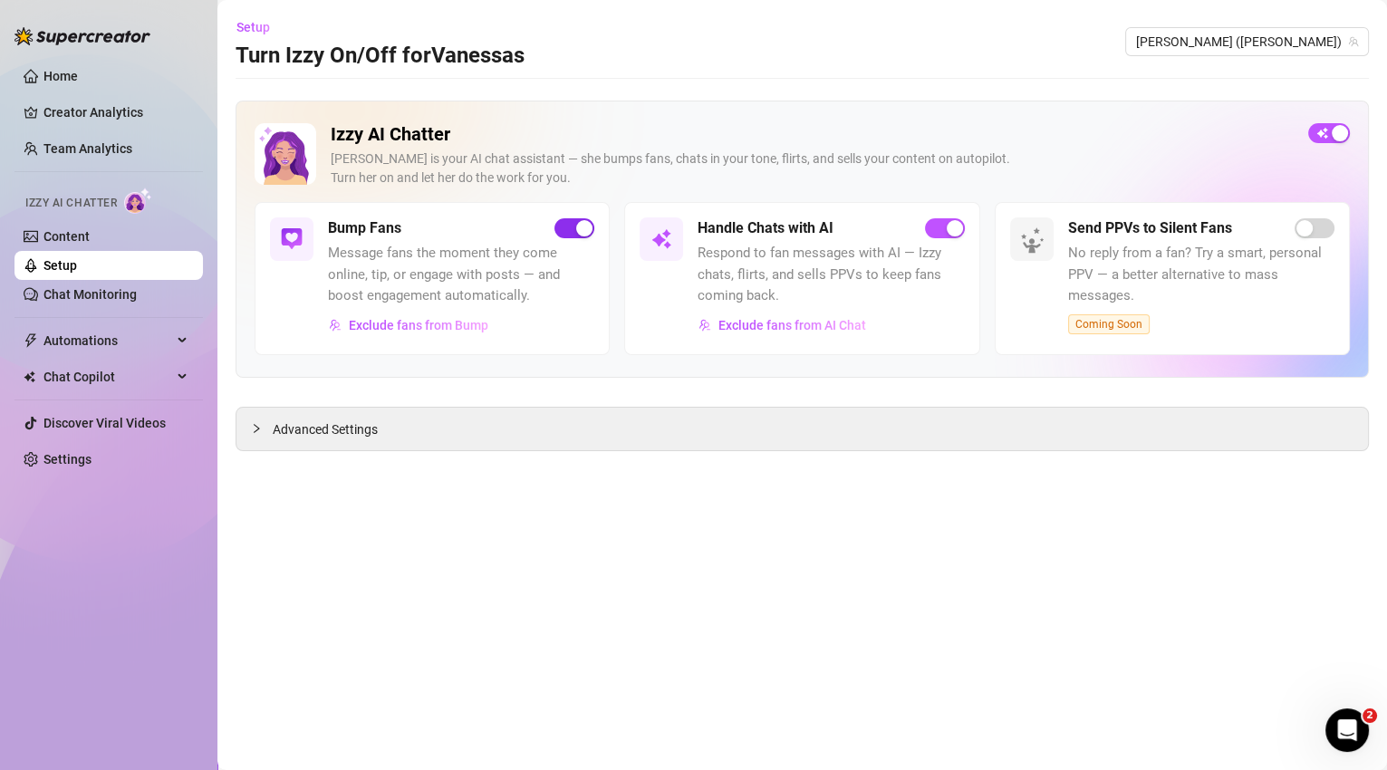
click at [583, 229] on div "button" at bounding box center [584, 228] width 16 height 16
click at [564, 227] on div "button" at bounding box center [564, 228] width 16 height 16
click at [401, 426] on div "Advanced Settings" at bounding box center [801, 429] width 1131 height 43
click at [360, 425] on span "Advanced Settings" at bounding box center [325, 429] width 105 height 20
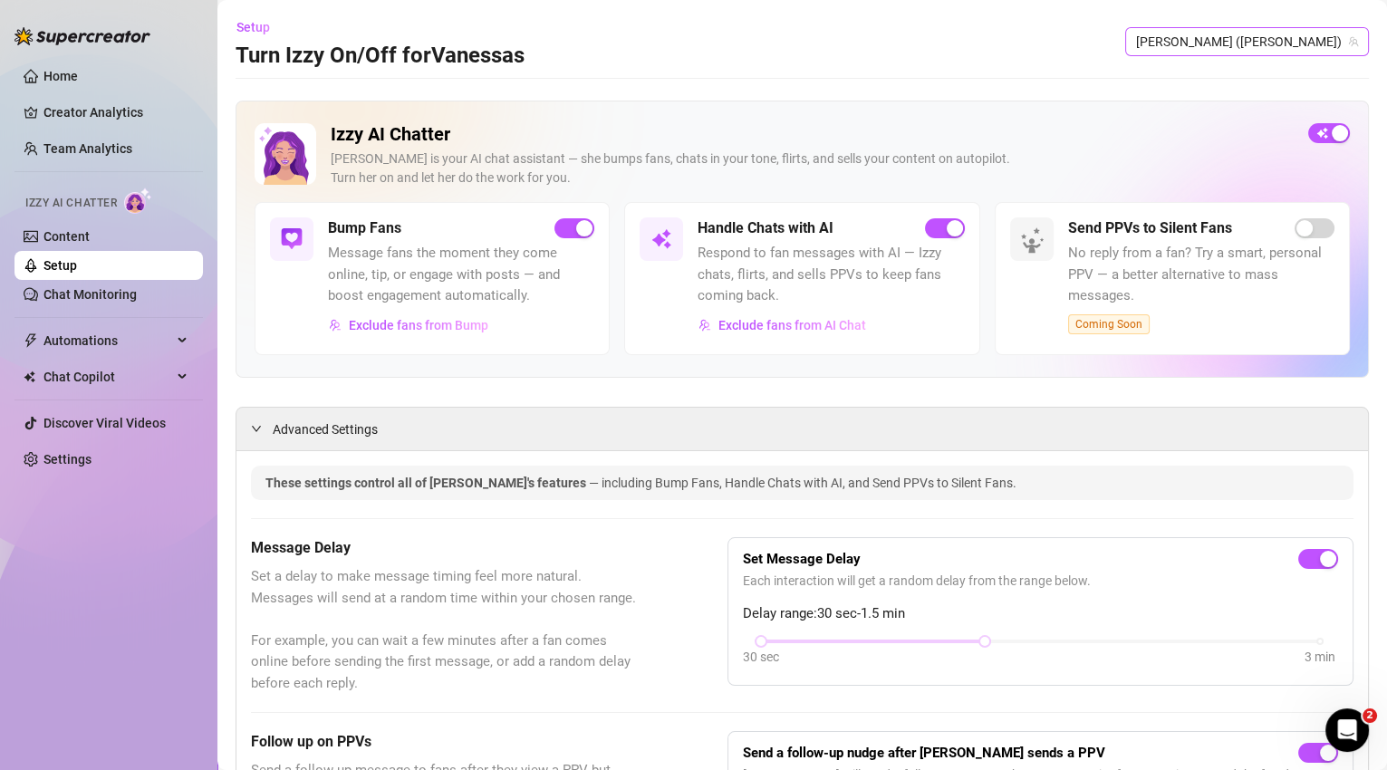
click at [1243, 37] on span "[PERSON_NAME] ([PERSON_NAME])" at bounding box center [1247, 41] width 222 height 27
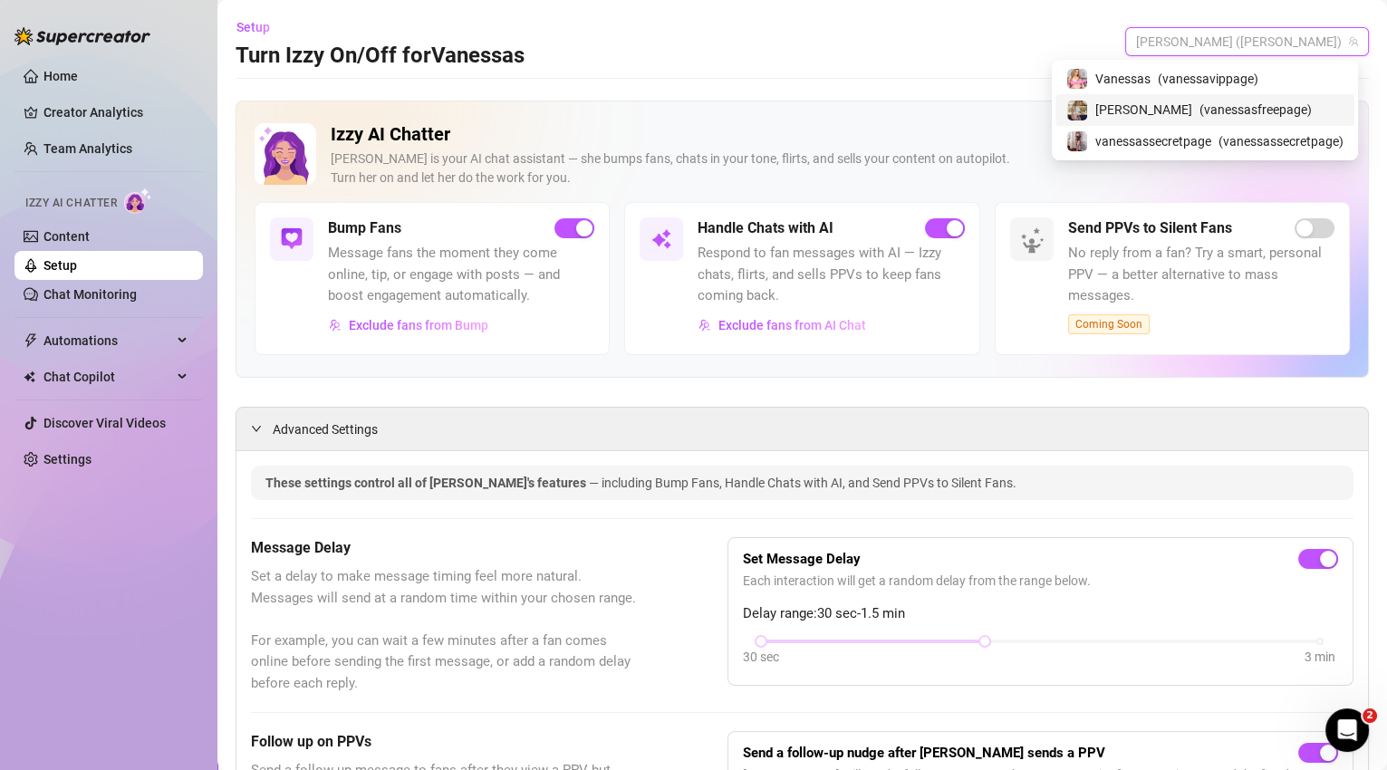
click at [1234, 103] on span "( vanessasfreepage )" at bounding box center [1255, 110] width 112 height 20
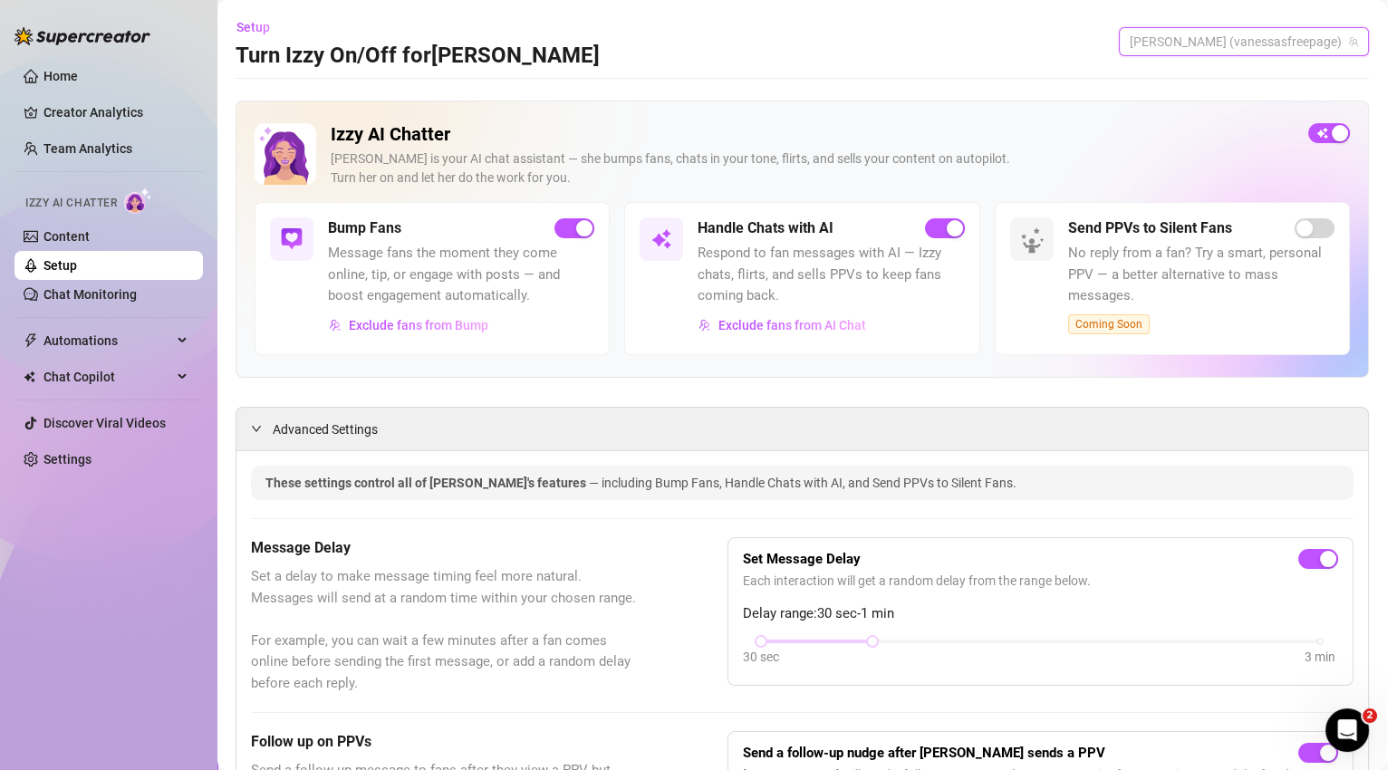
click at [1215, 39] on span "[PERSON_NAME] (vanessasfreepage)" at bounding box center [1243, 41] width 228 height 27
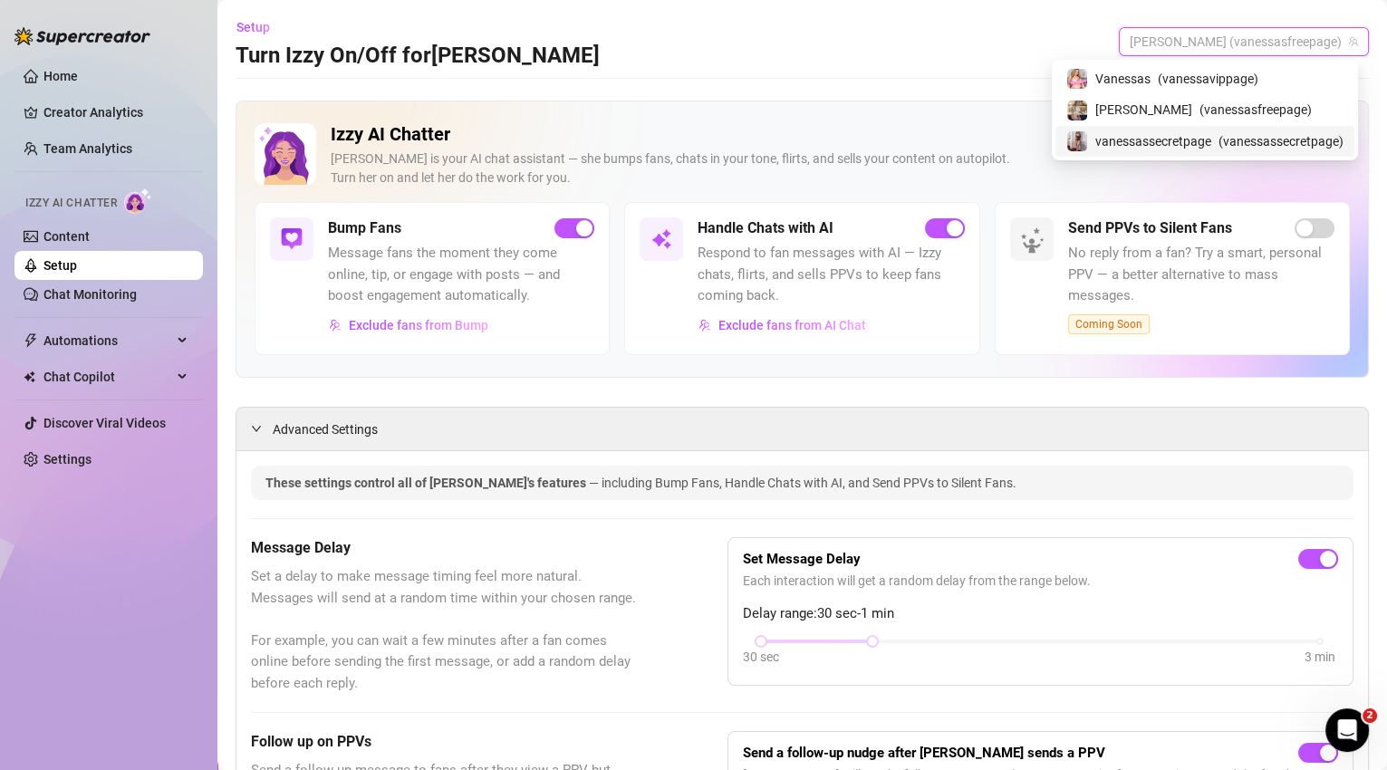
click at [1218, 140] on span "( vanessassecretpage )" at bounding box center [1280, 141] width 125 height 20
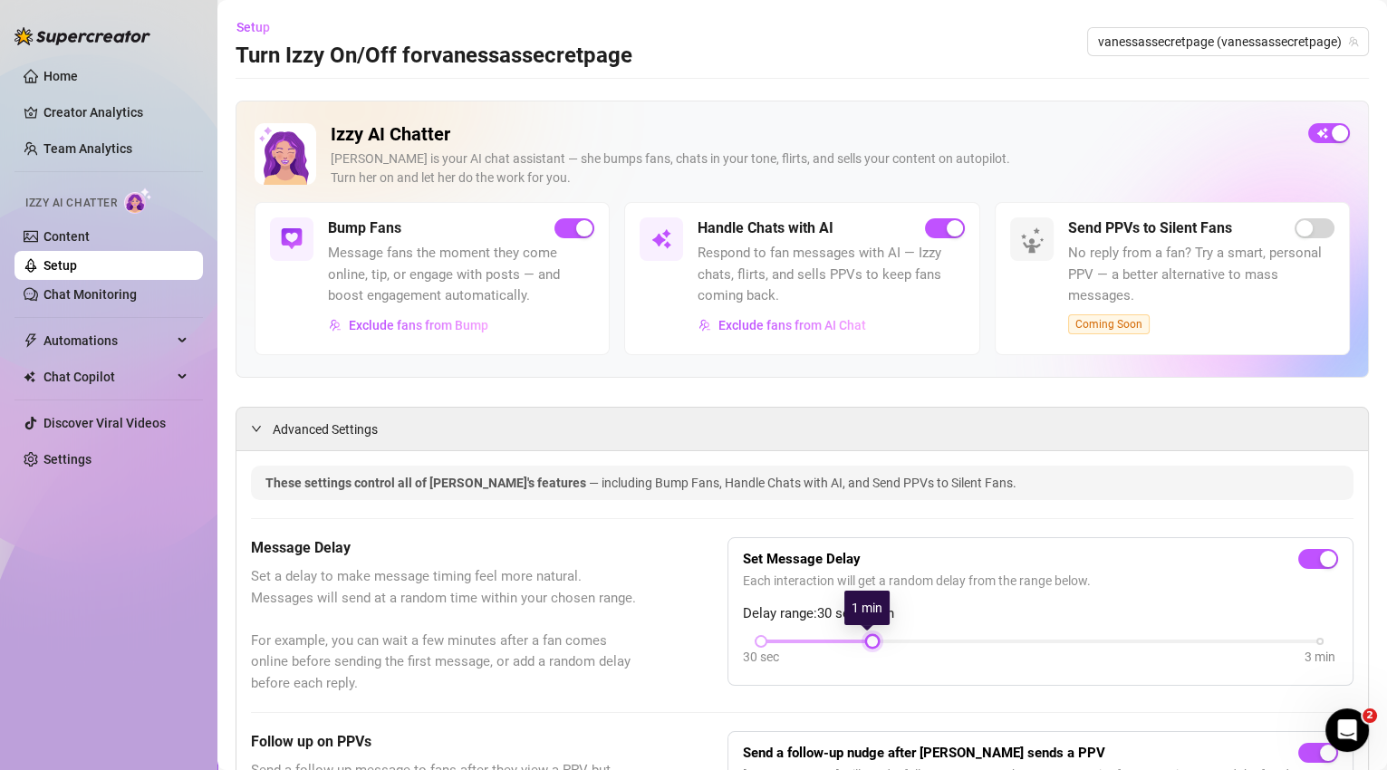
drag, startPoint x: 868, startPoint y: 639, endPoint x: 898, endPoint y: 640, distance: 30.8
click at [898, 640] on div "30 sec 3 min" at bounding box center [1040, 639] width 559 height 7
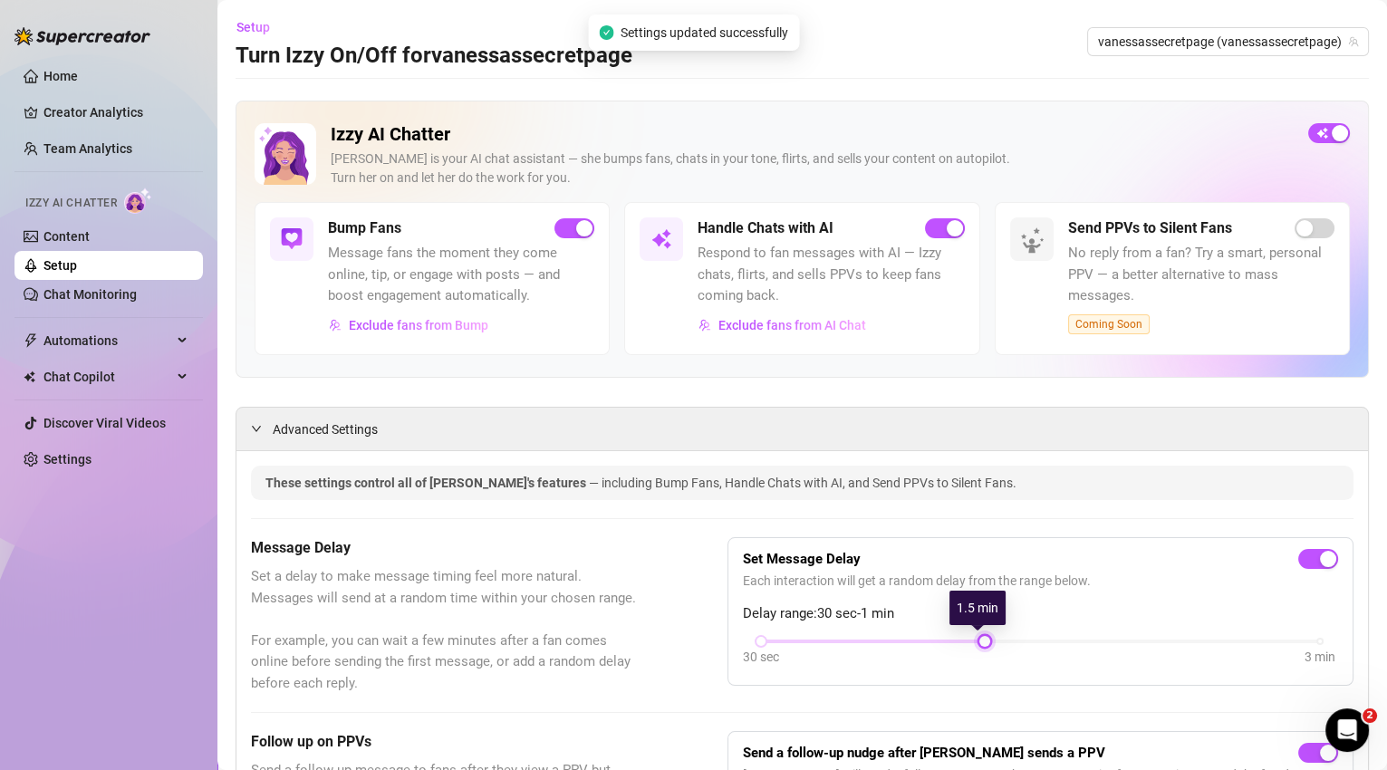
drag, startPoint x: 866, startPoint y: 639, endPoint x: 943, endPoint y: 648, distance: 77.5
click at [943, 648] on div "30 sec 3 min" at bounding box center [1040, 653] width 595 height 34
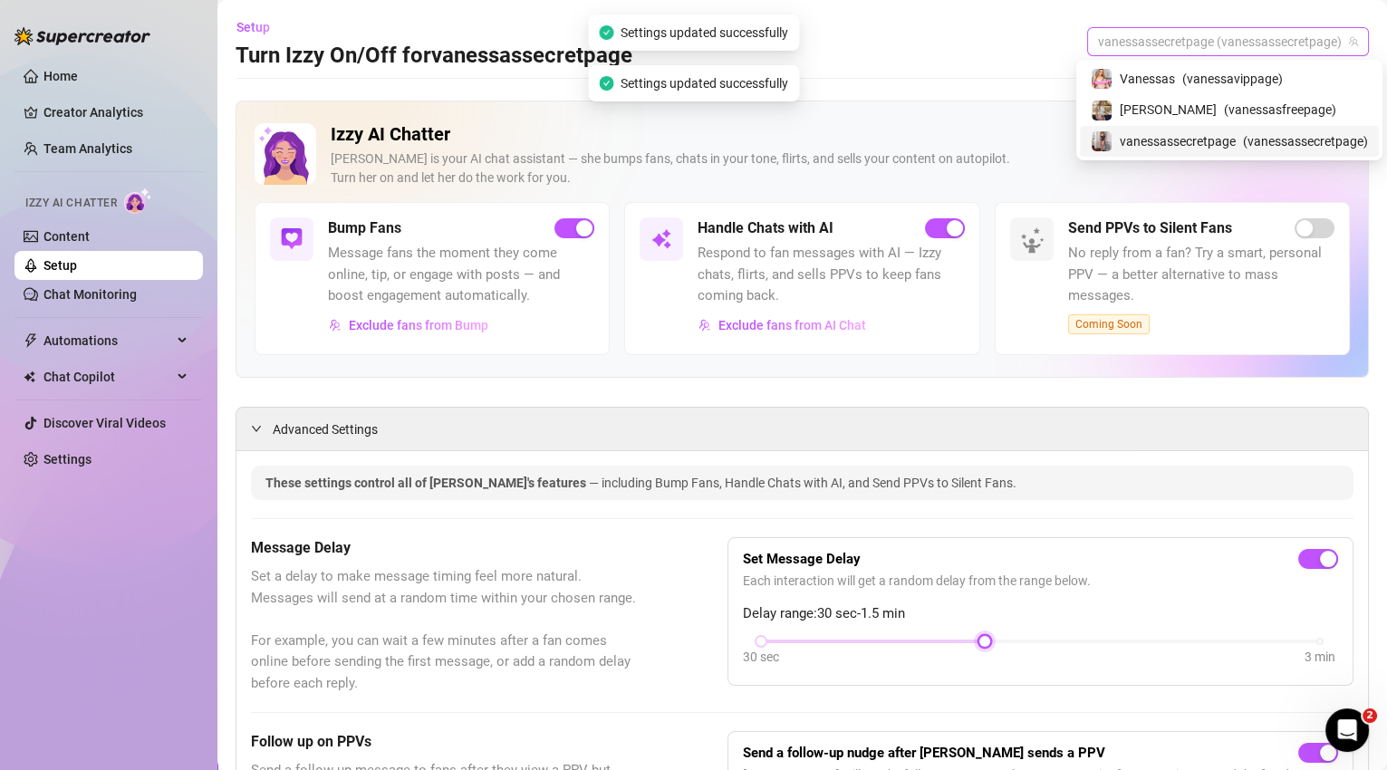
click at [1286, 51] on span "vanessassecretpage (vanessassecretpage)" at bounding box center [1228, 41] width 260 height 27
click at [1267, 105] on span "( vanessasfreepage )" at bounding box center [1280, 110] width 112 height 20
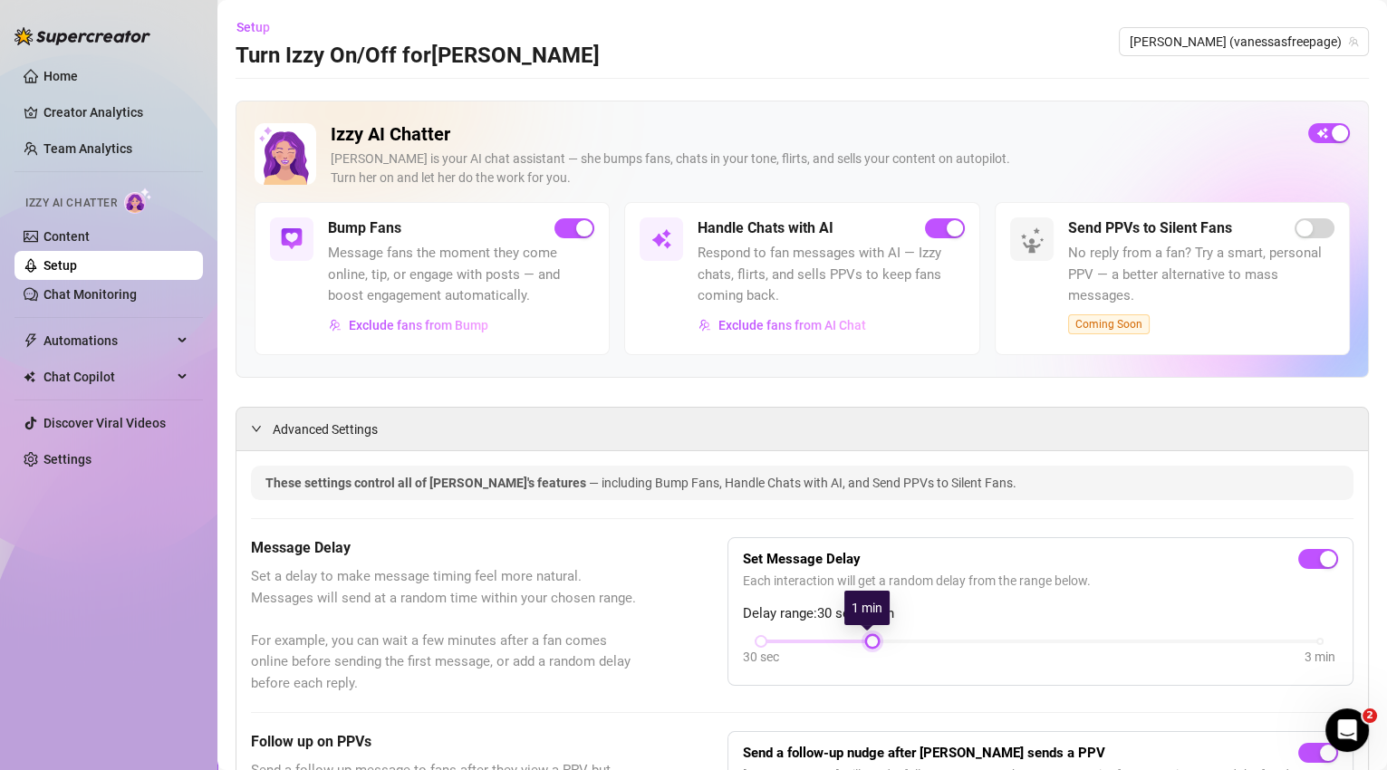
drag, startPoint x: 875, startPoint y: 641, endPoint x: 922, endPoint y: 648, distance: 47.5
click at [922, 648] on div "30 sec 3 min" at bounding box center [1040, 653] width 595 height 34
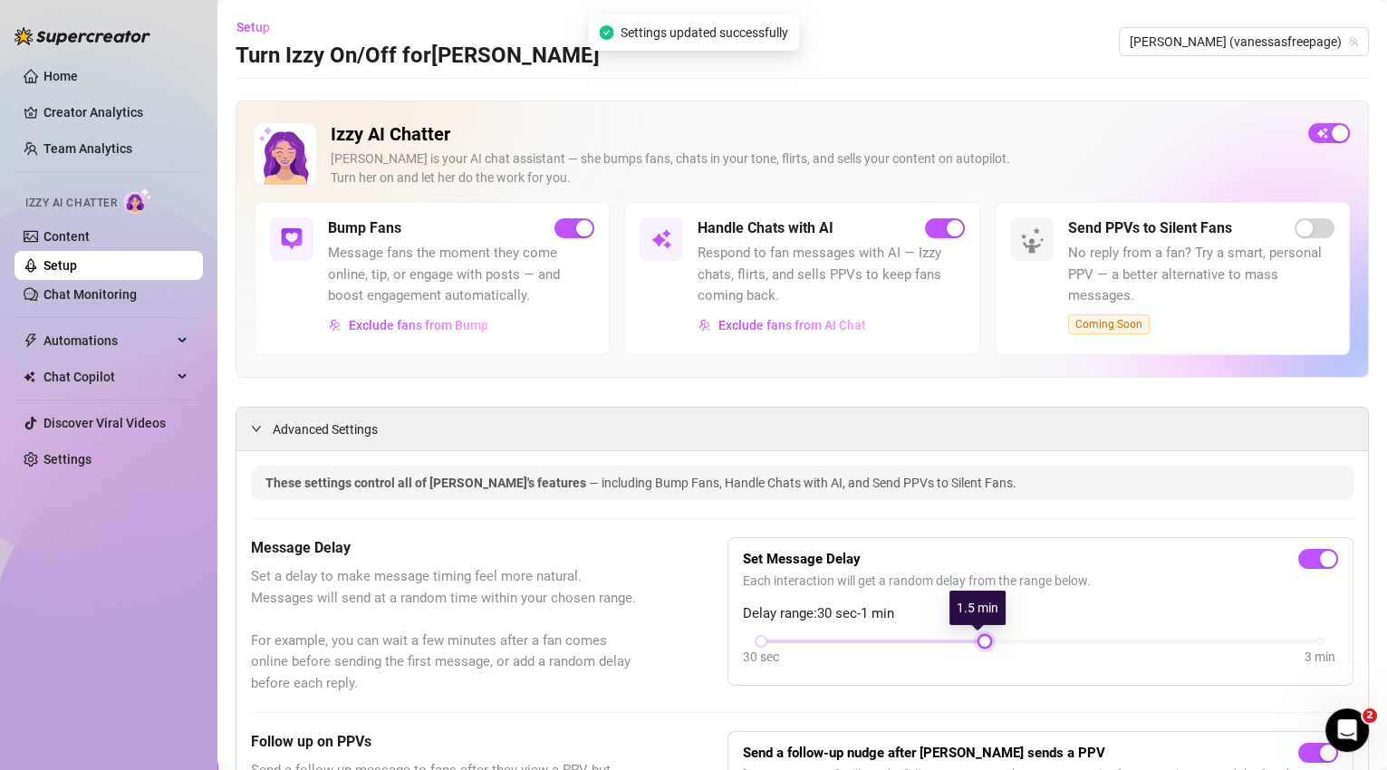
drag, startPoint x: 865, startPoint y: 645, endPoint x: 925, endPoint y: 653, distance: 60.3
click at [925, 653] on div "30 sec 3 min" at bounding box center [1040, 653] width 595 height 34
click at [1291, 41] on span "[PERSON_NAME] (vanessasfreepage)" at bounding box center [1243, 41] width 228 height 27
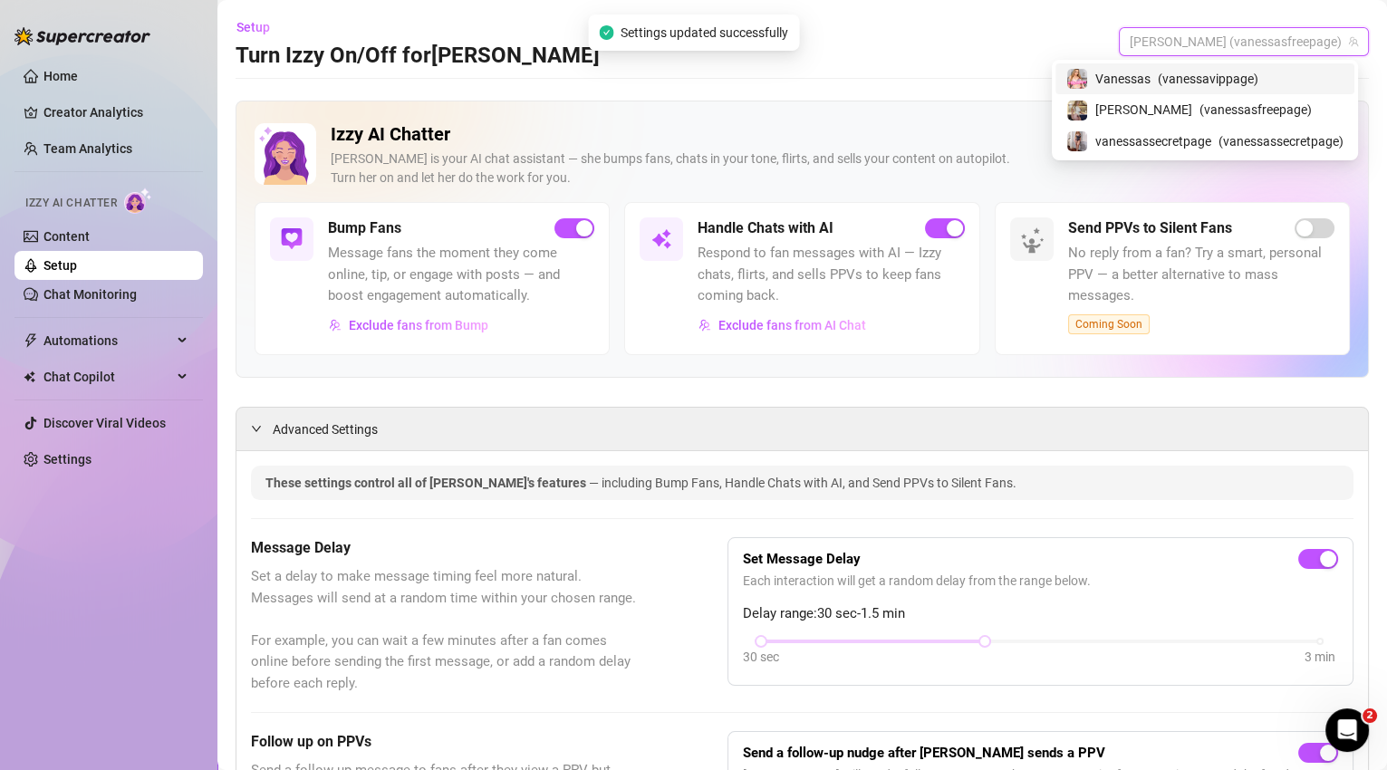
click at [1265, 75] on div "Vanessas ( vanessavippage )" at bounding box center [1204, 79] width 277 height 22
click at [1310, 45] on span "[PERSON_NAME] ([PERSON_NAME])" at bounding box center [1247, 41] width 222 height 27
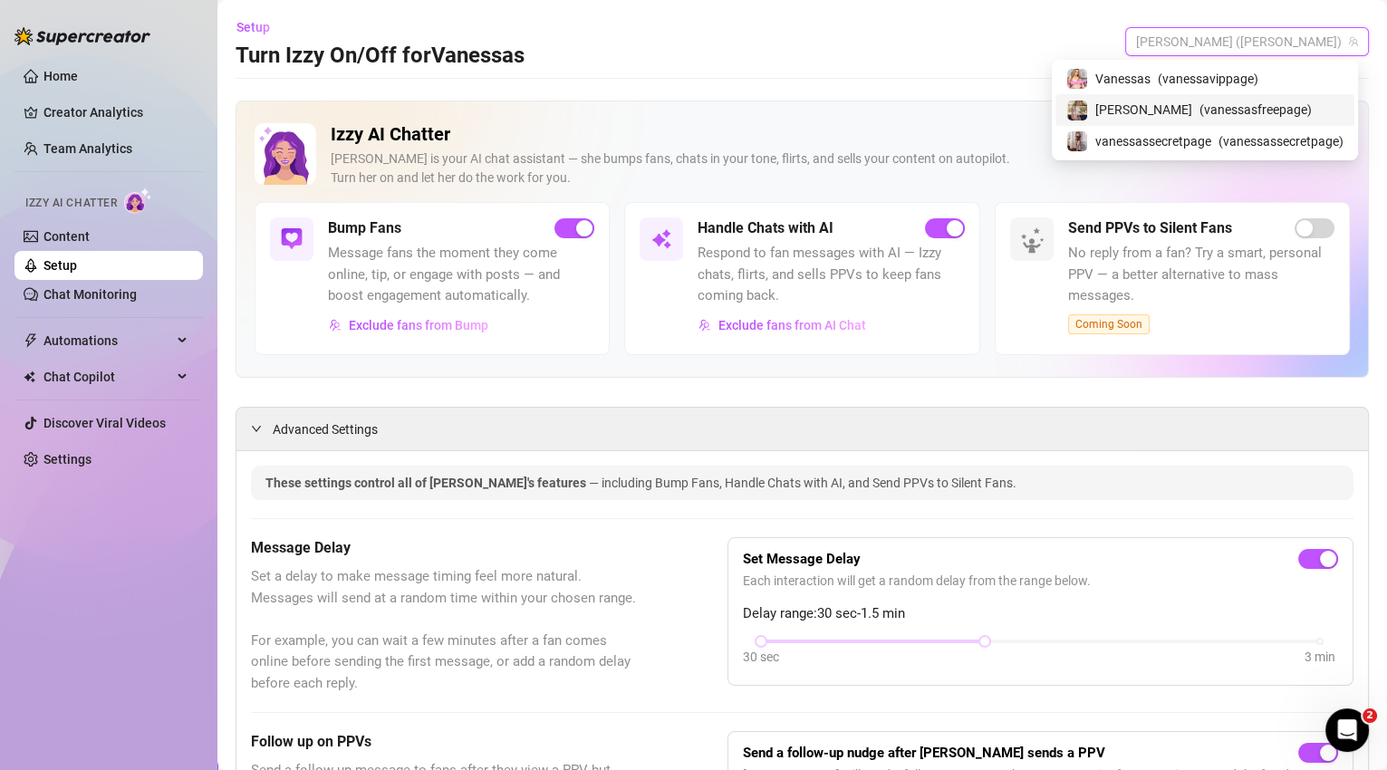
drag, startPoint x: 1283, startPoint y: 106, endPoint x: 1288, endPoint y: 96, distance: 10.9
click at [1283, 105] on div "[PERSON_NAME] ( vanessasfreepage )" at bounding box center [1204, 110] width 277 height 22
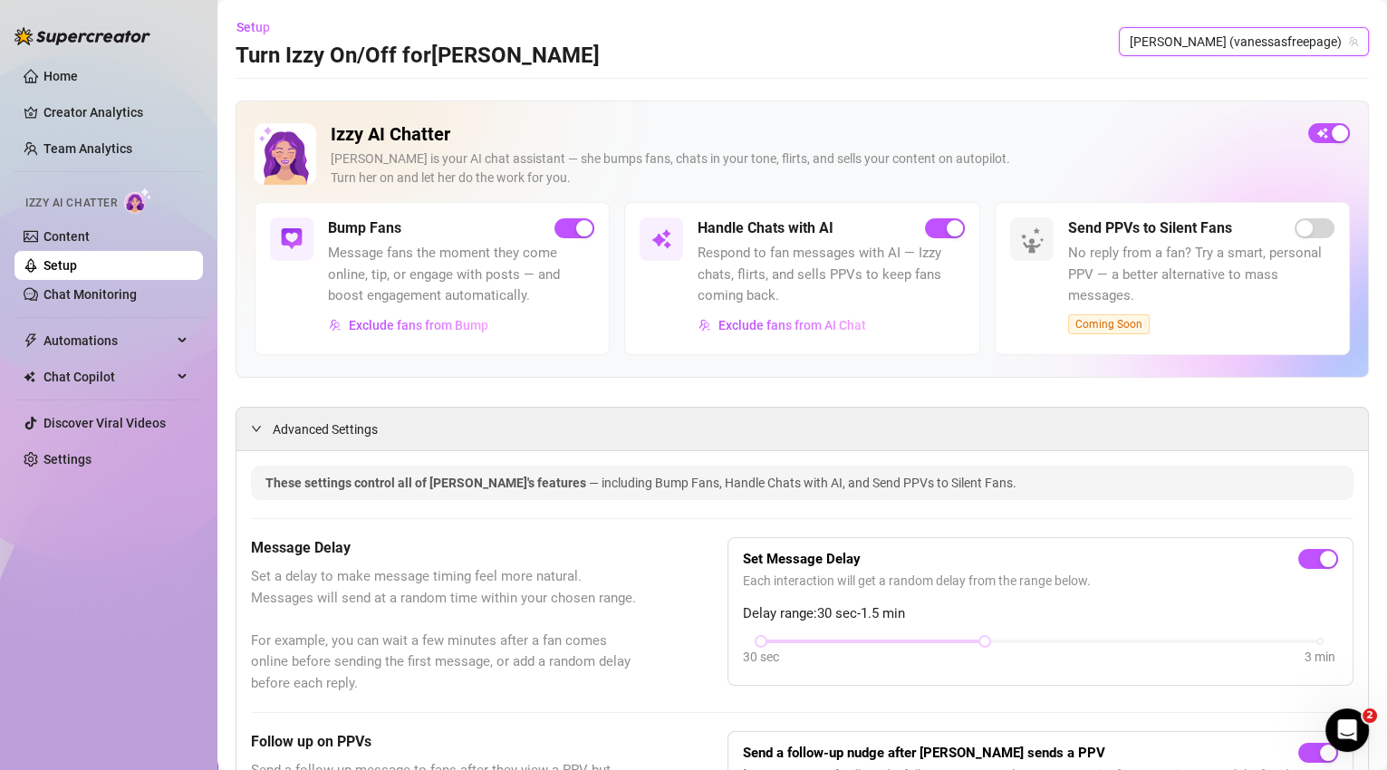
click at [1305, 43] on span "[PERSON_NAME] (vanessasfreepage)" at bounding box center [1243, 41] width 228 height 27
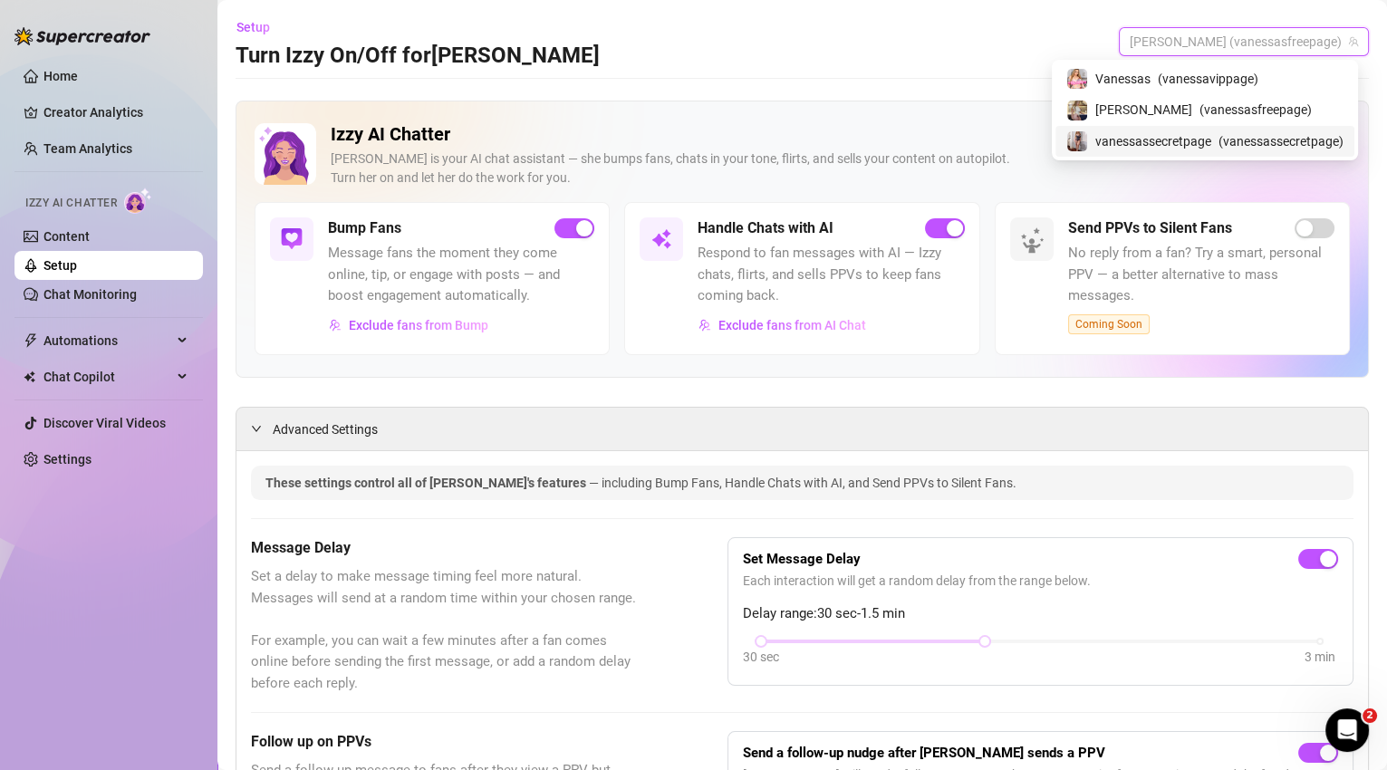
click at [1285, 144] on span "( vanessassecretpage )" at bounding box center [1280, 141] width 125 height 20
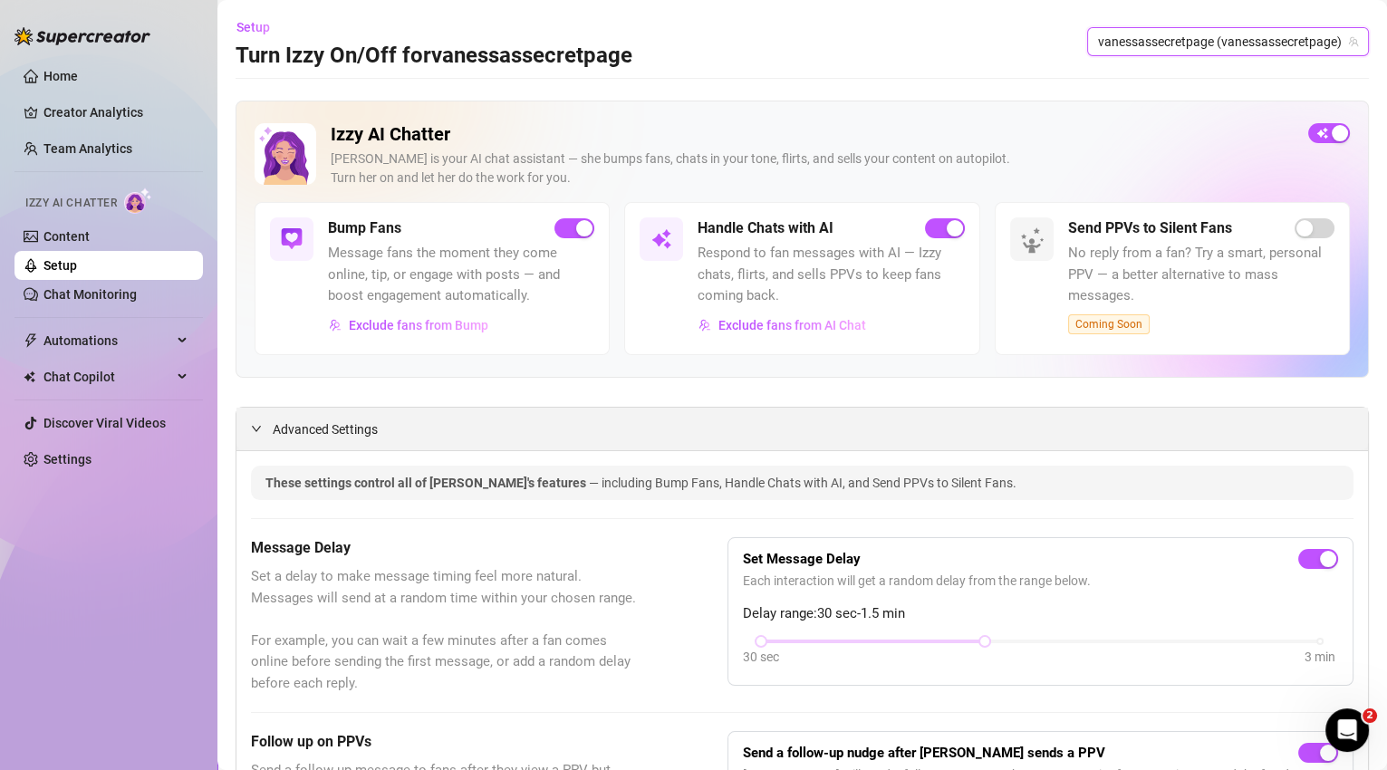
click at [999, 431] on div "Advanced Settings" at bounding box center [801, 429] width 1131 height 43
click at [91, 141] on link "Team Analytics" at bounding box center [87, 148] width 89 height 14
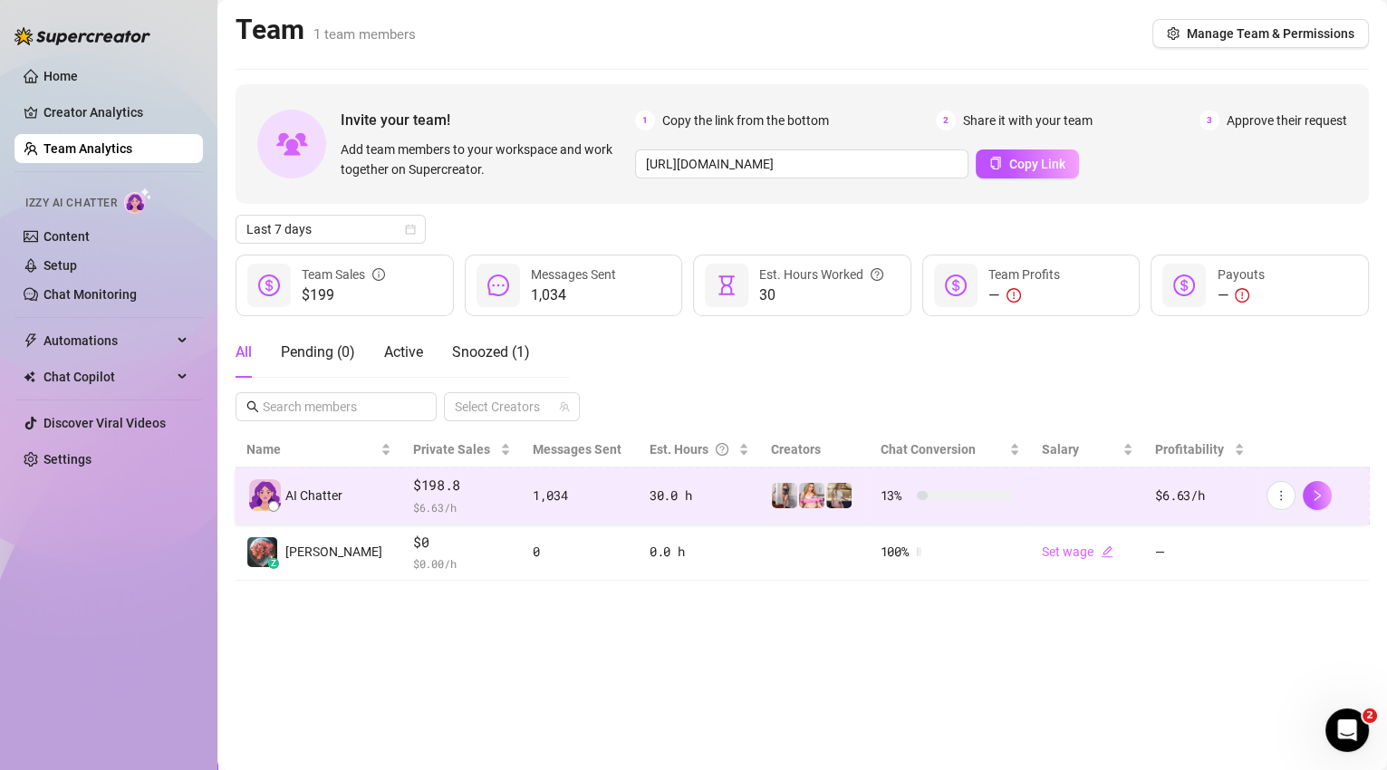
click at [557, 495] on div "1,034" at bounding box center [580, 495] width 95 height 20
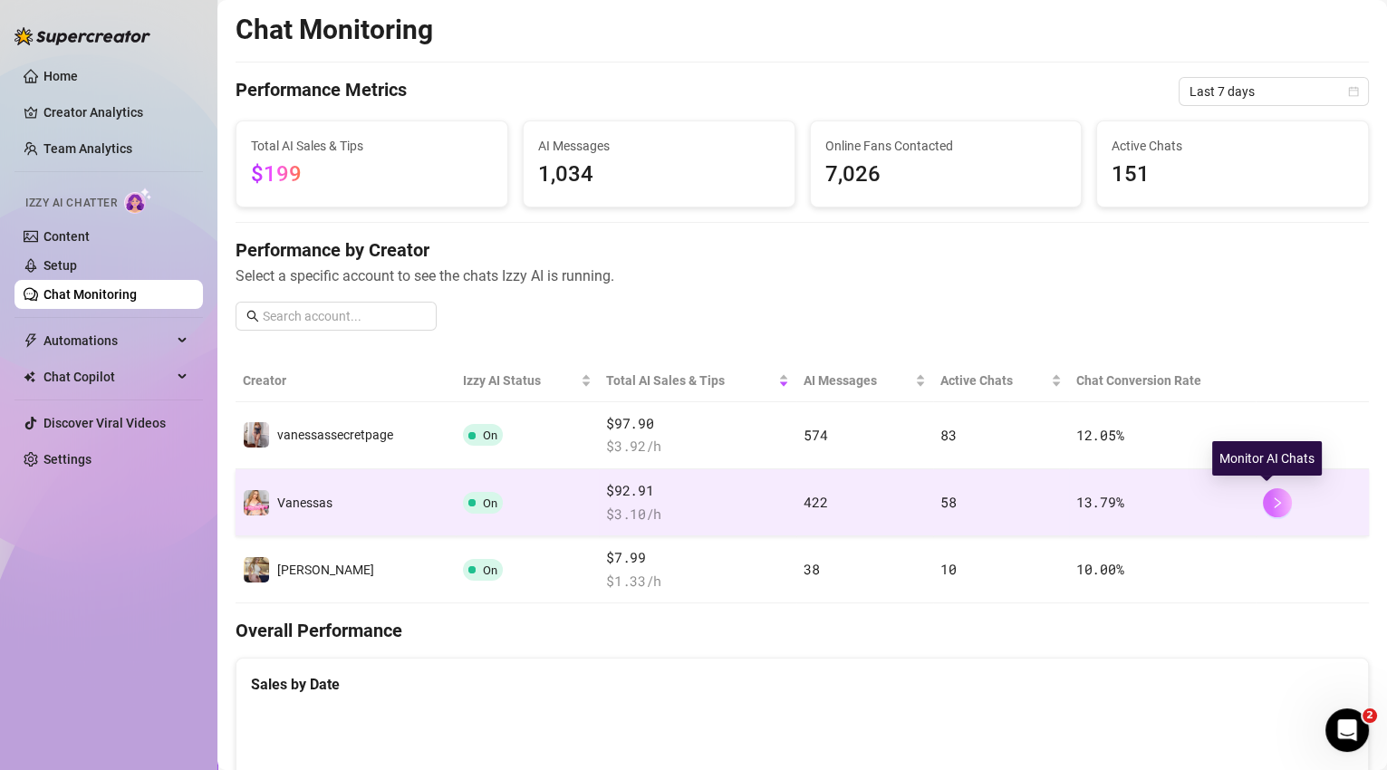
click at [1271, 498] on icon "right" at bounding box center [1277, 502] width 13 height 13
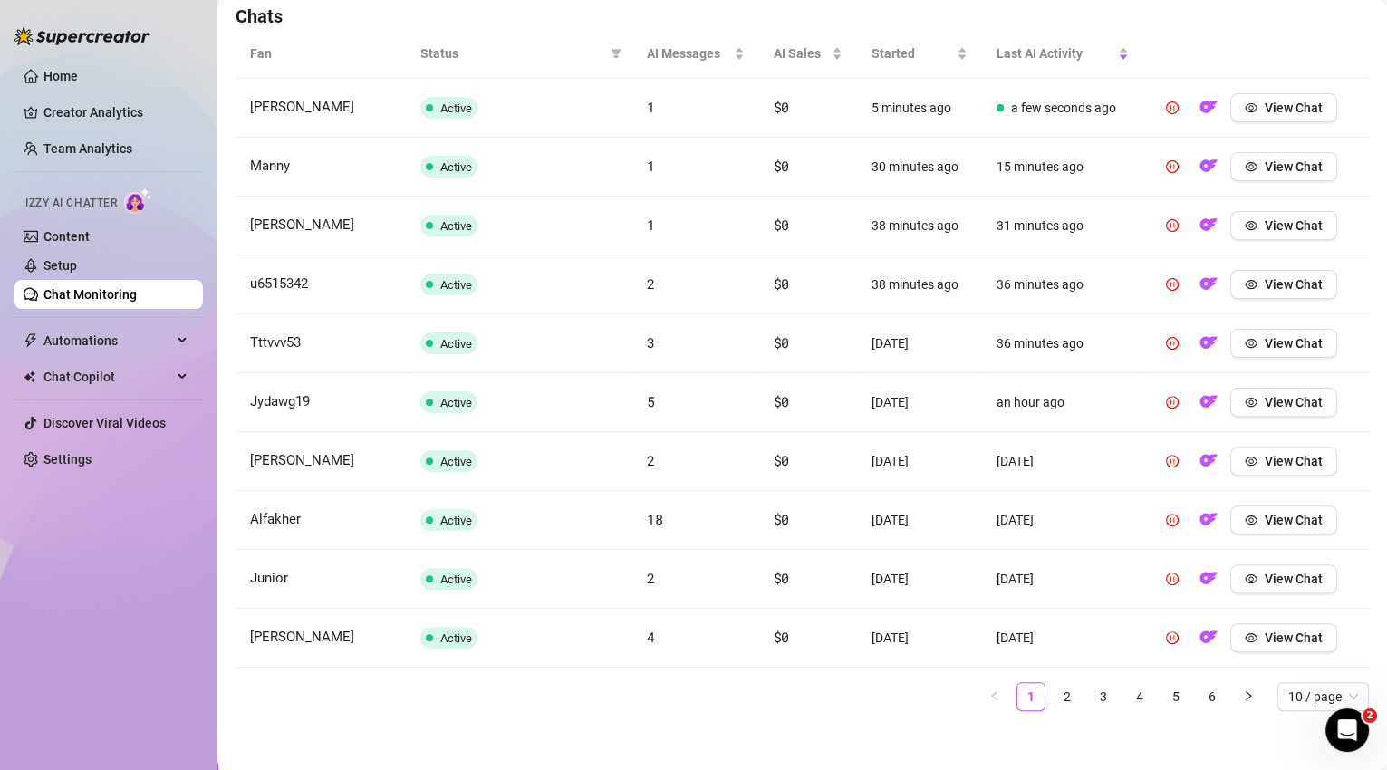
scroll to position [652, 0]
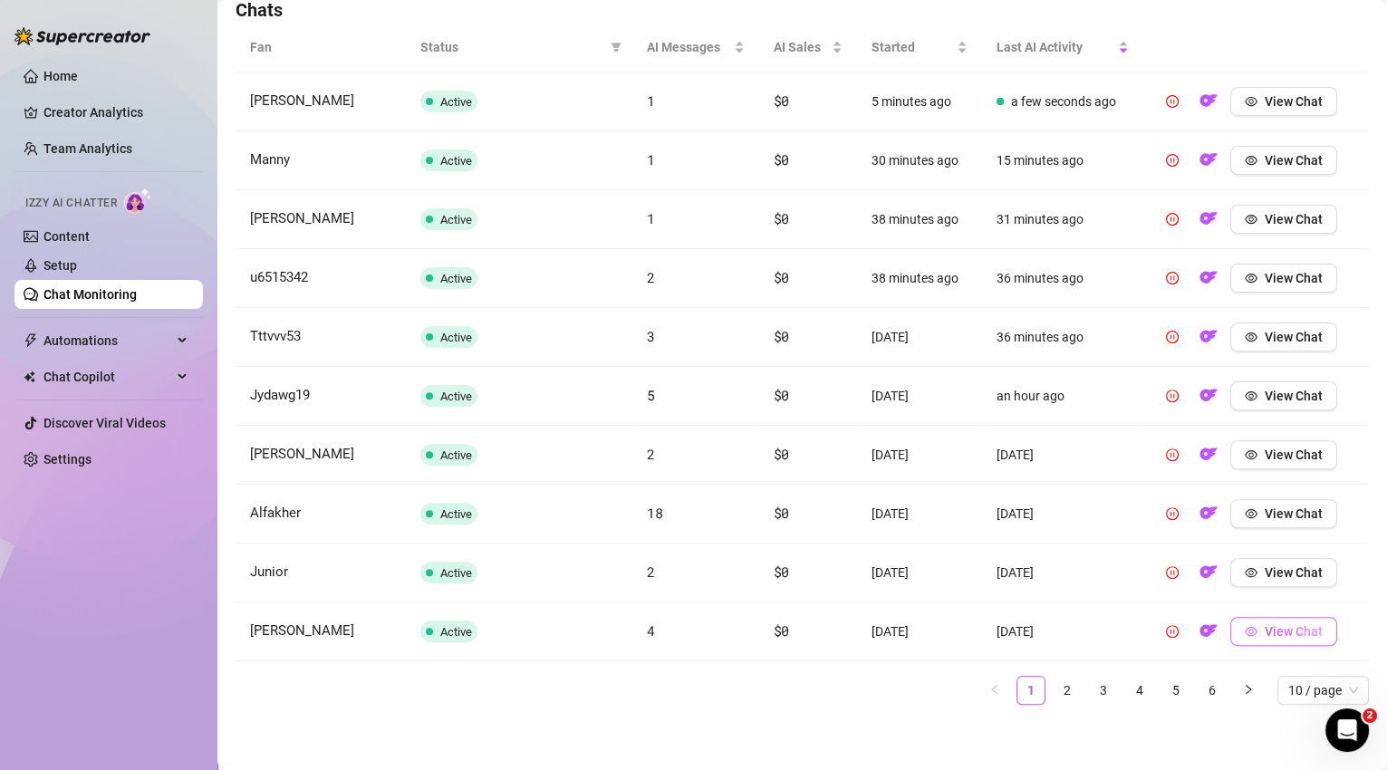
click at [1274, 637] on button "View Chat" at bounding box center [1283, 631] width 107 height 29
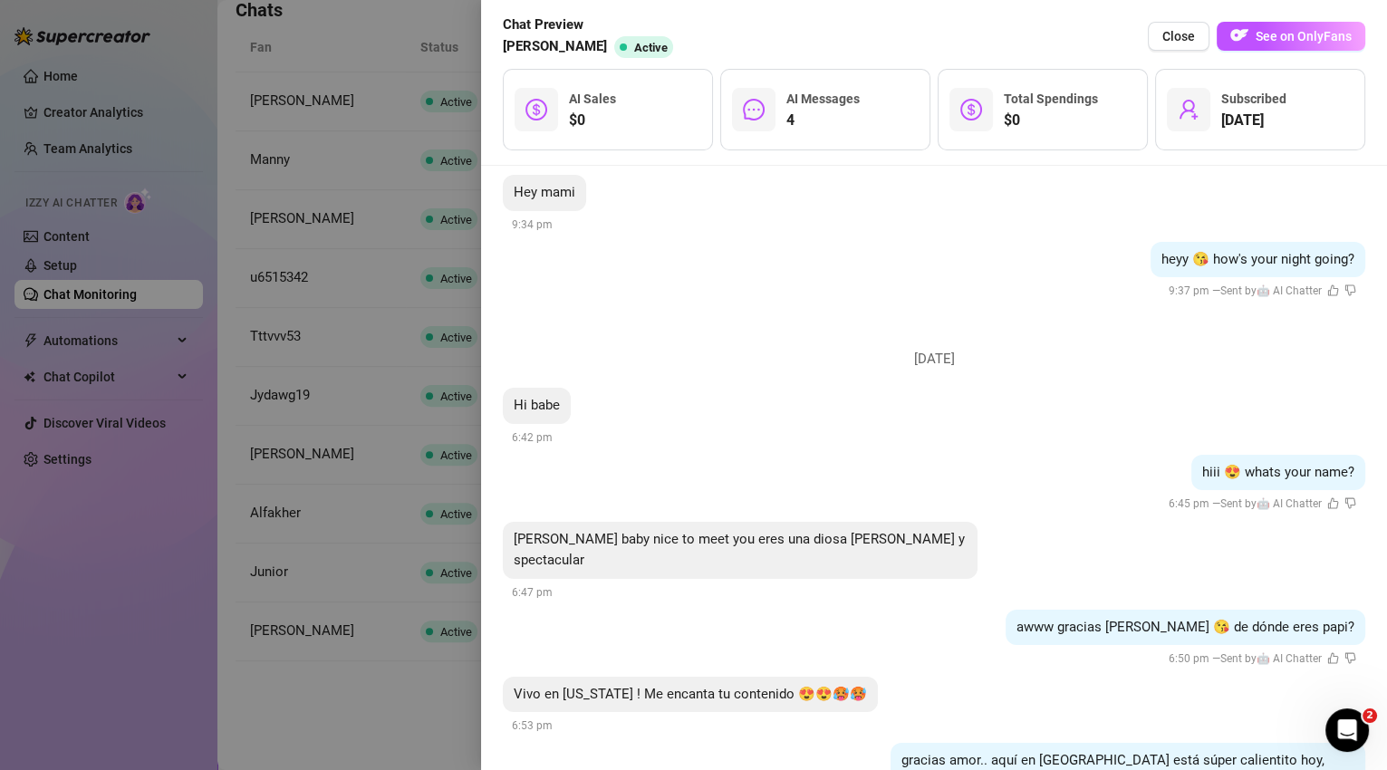
scroll to position [217, 0]
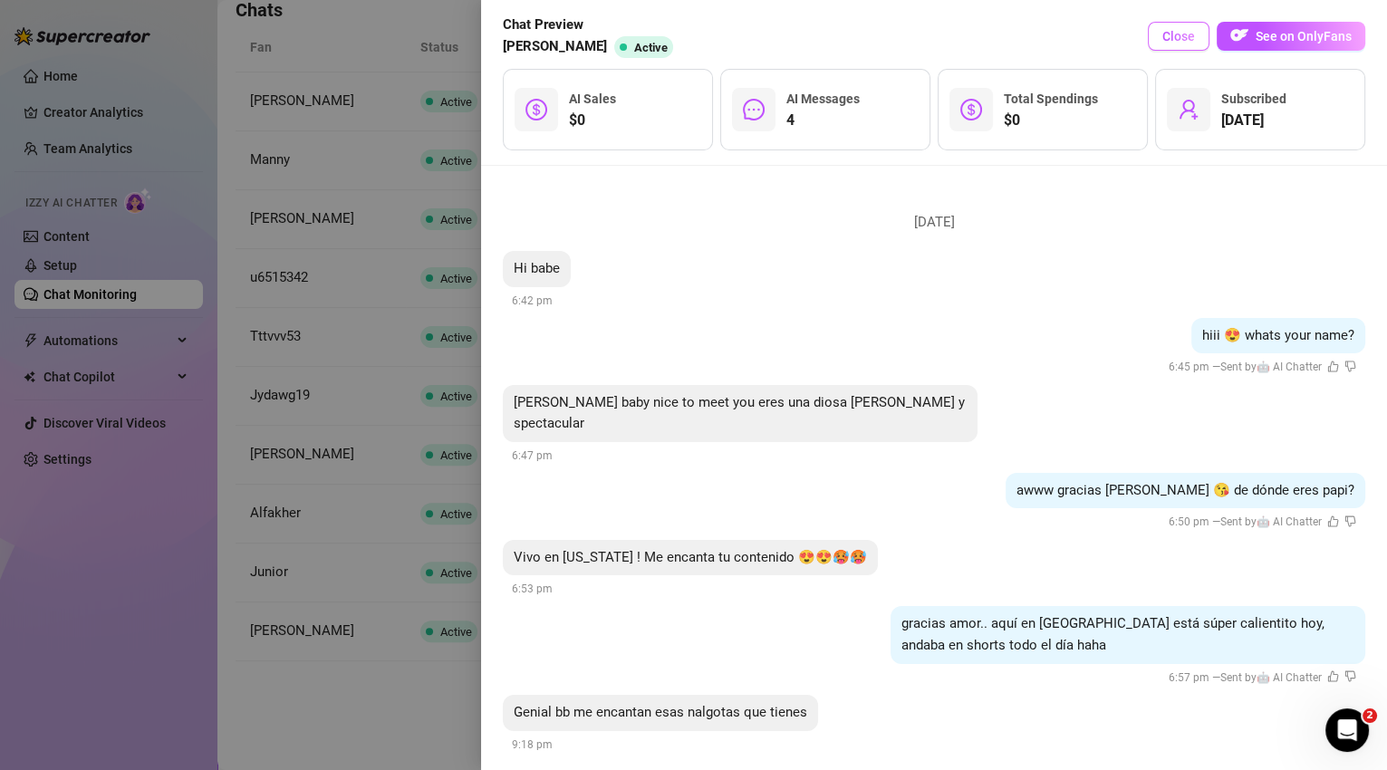
click at [1189, 34] on span "Close" at bounding box center [1178, 36] width 33 height 14
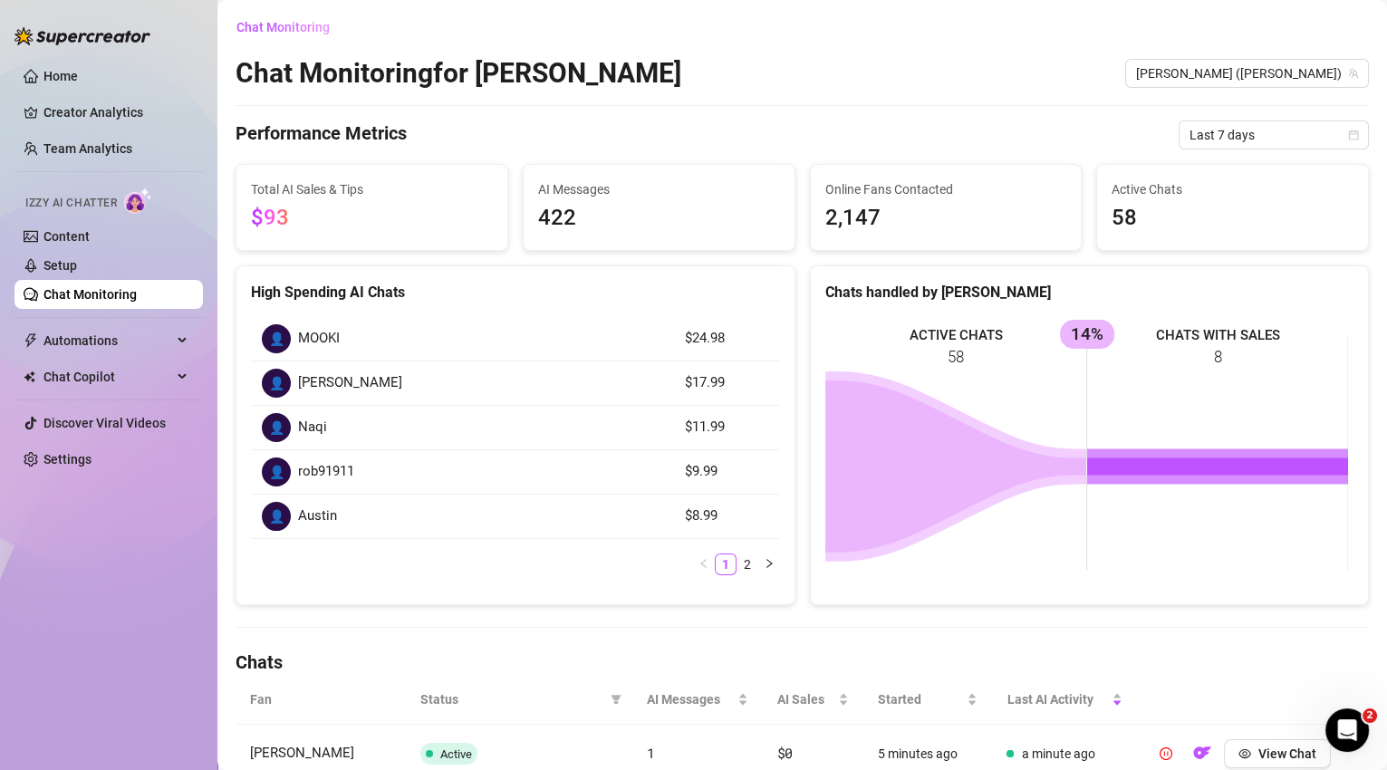
scroll to position [0, 0]
click at [1247, 75] on span "[PERSON_NAME] ([PERSON_NAME])" at bounding box center [1247, 73] width 222 height 27
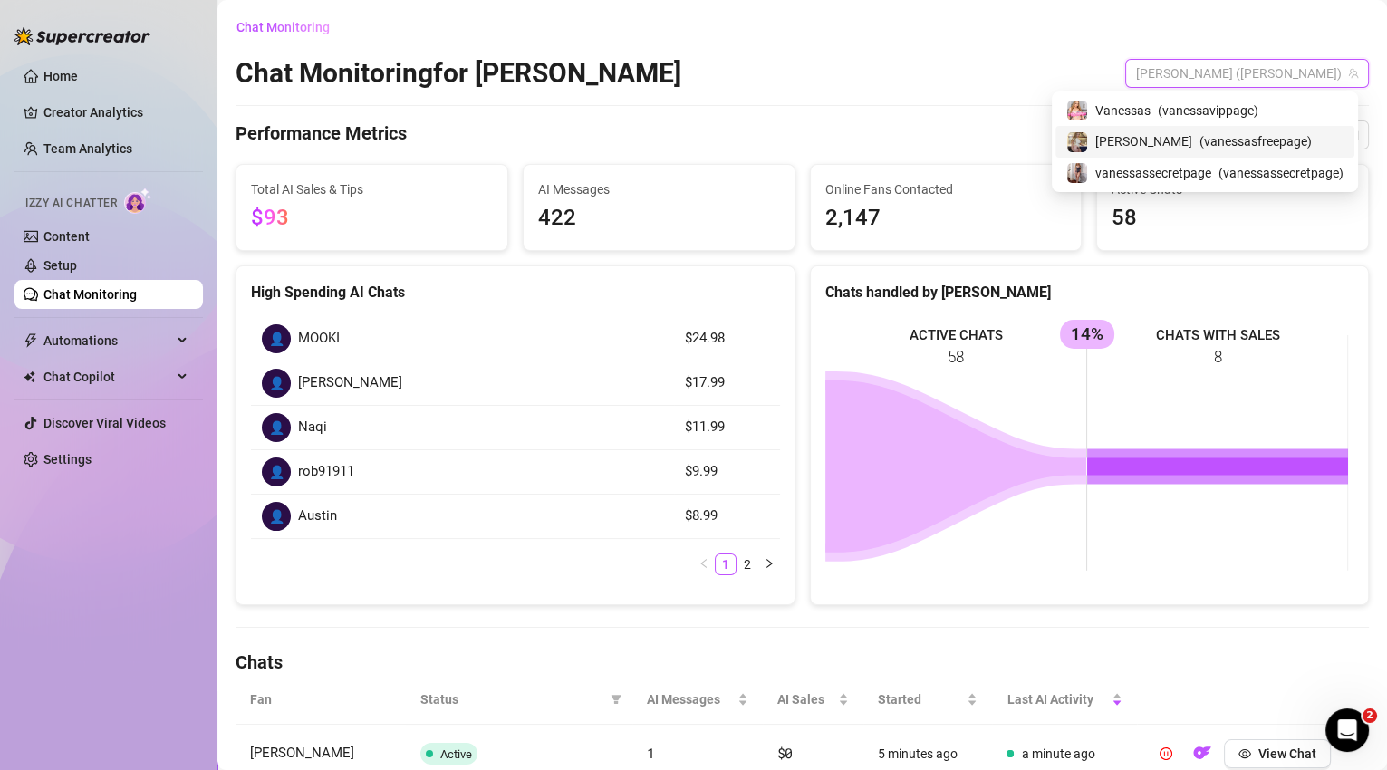
click at [1235, 146] on span "( vanessasfreepage )" at bounding box center [1255, 141] width 112 height 20
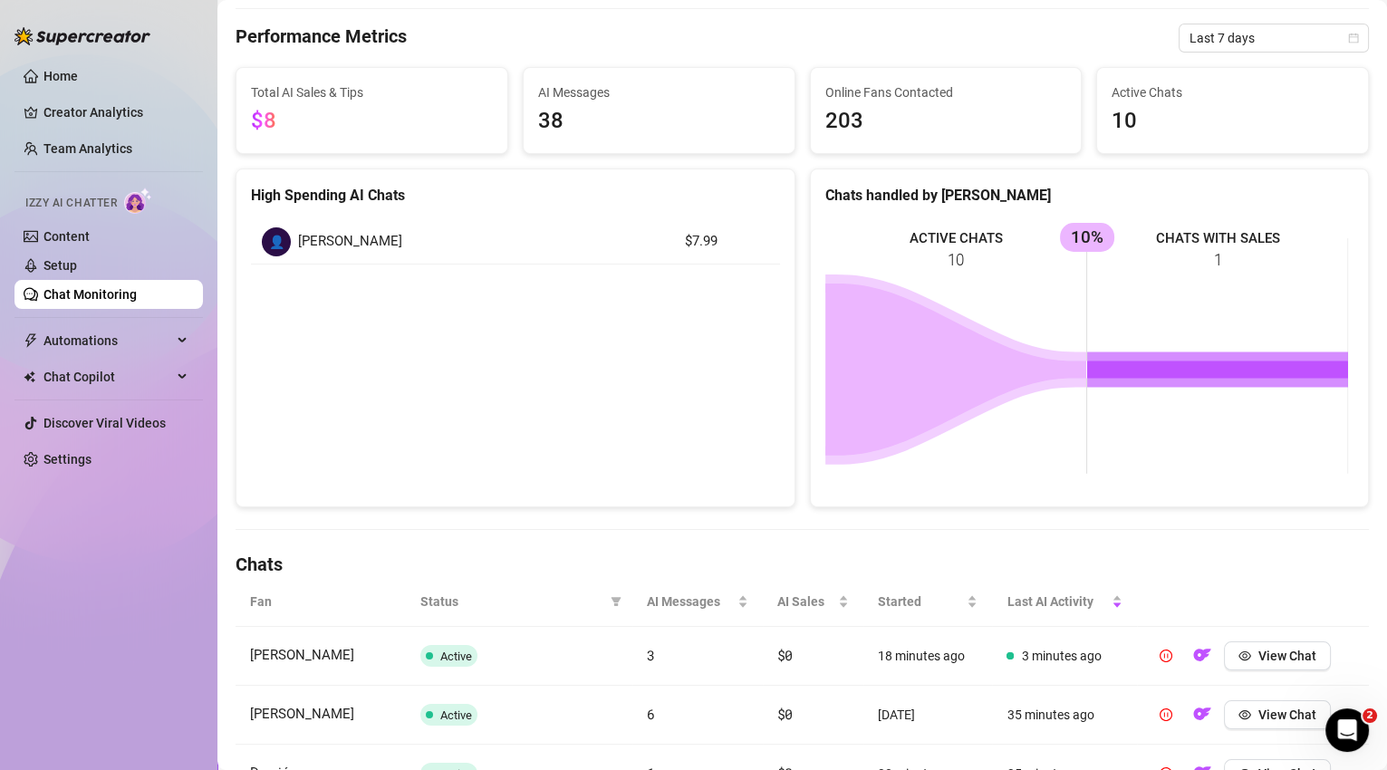
scroll to position [53, 0]
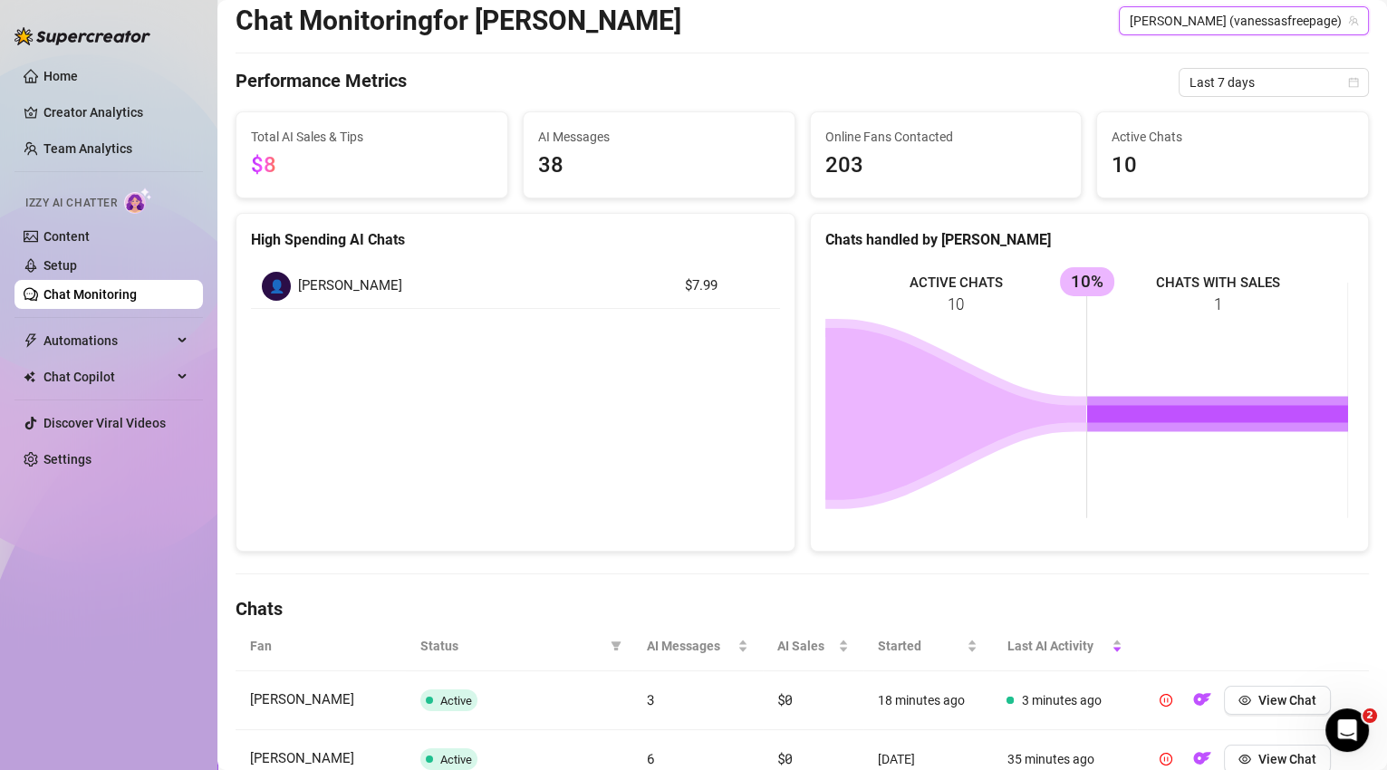
click at [1261, 23] on span "[PERSON_NAME] (vanessasfreepage)" at bounding box center [1243, 20] width 228 height 27
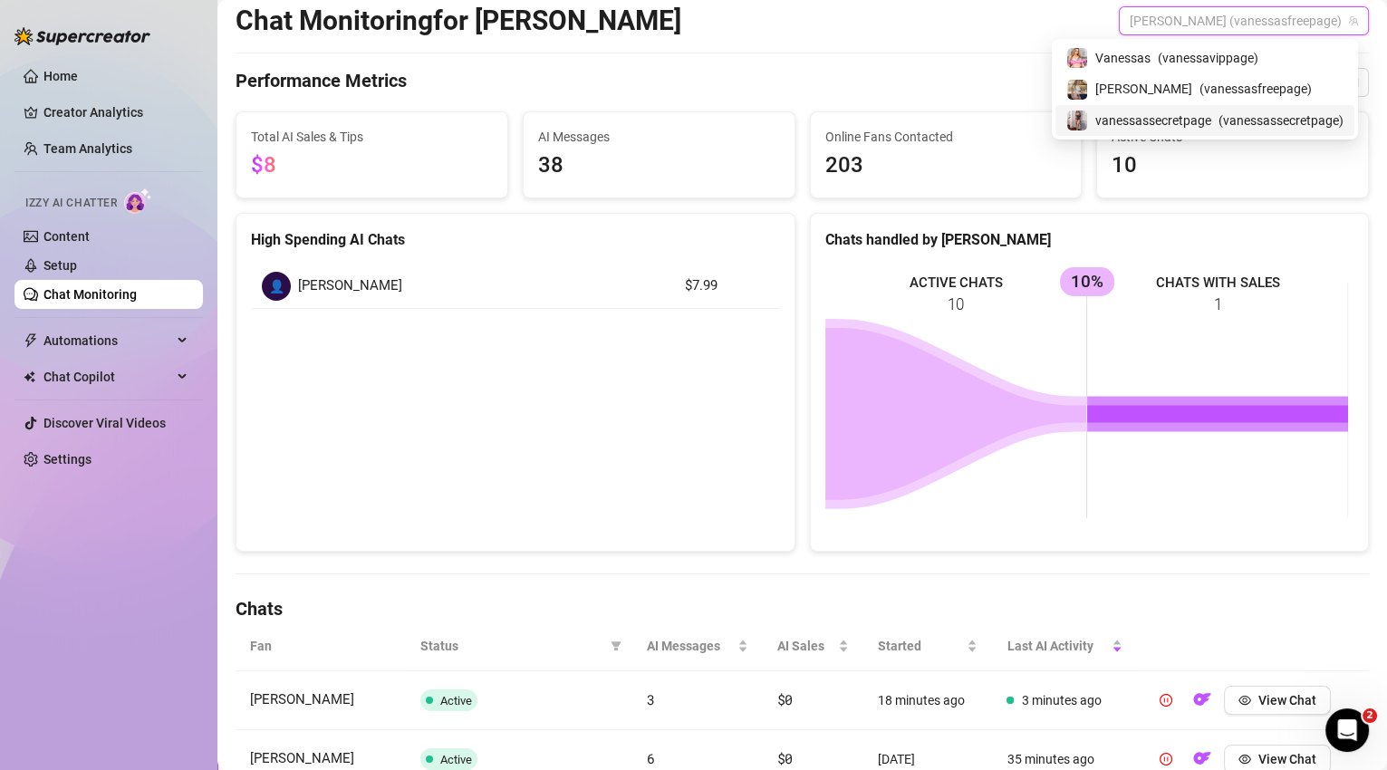
click at [1252, 111] on span "( vanessassecretpage )" at bounding box center [1280, 120] width 125 height 20
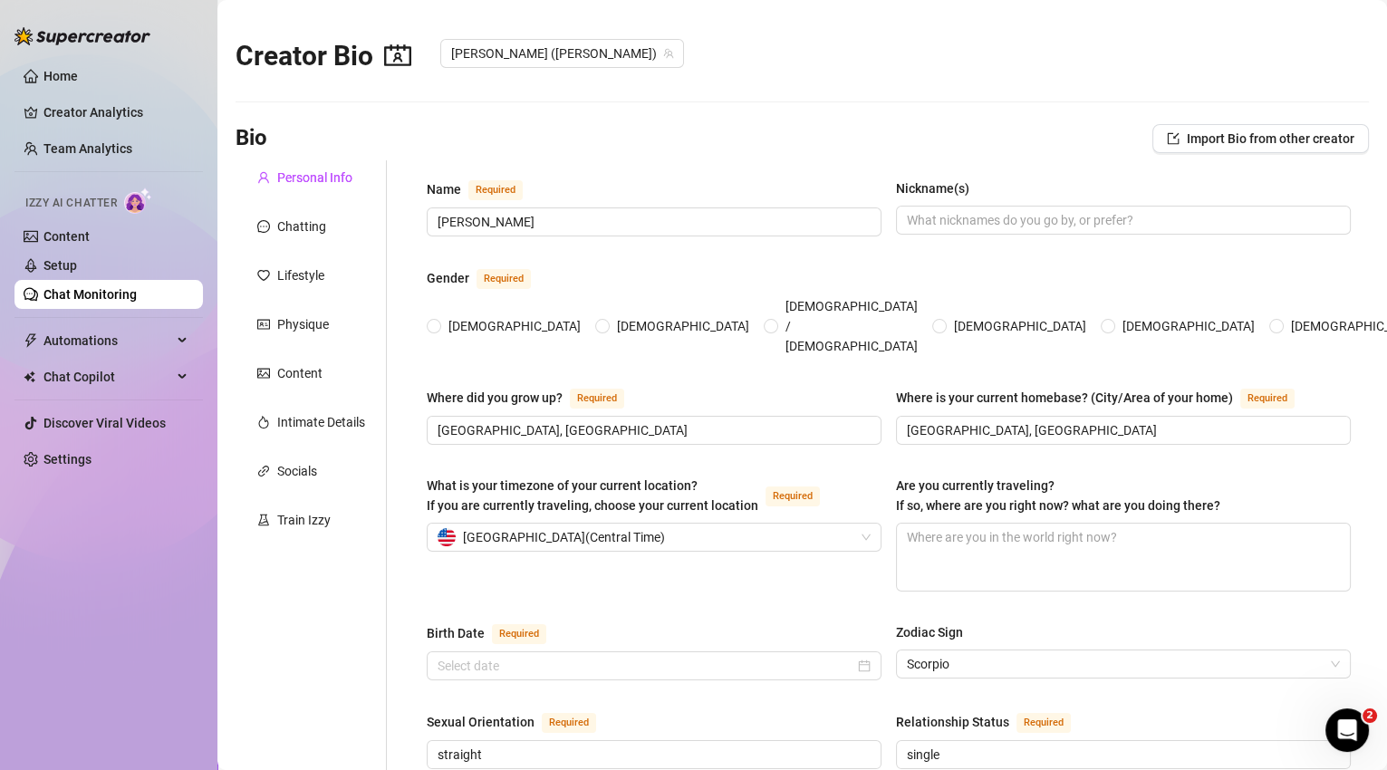
radio input "true"
checkbox input "true"
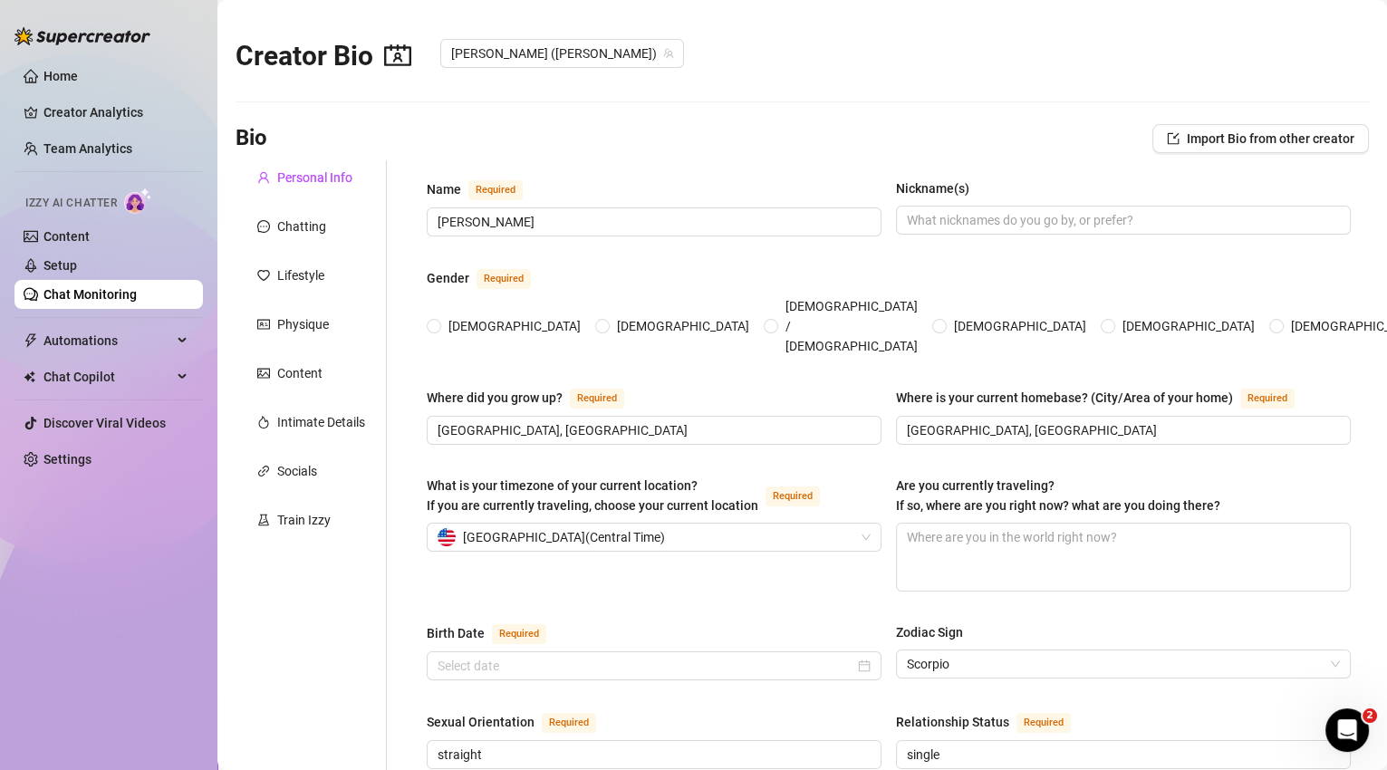
checkbox input "true"
type input "[DATE]"
click at [319, 224] on div "Chatting" at bounding box center [301, 226] width 49 height 20
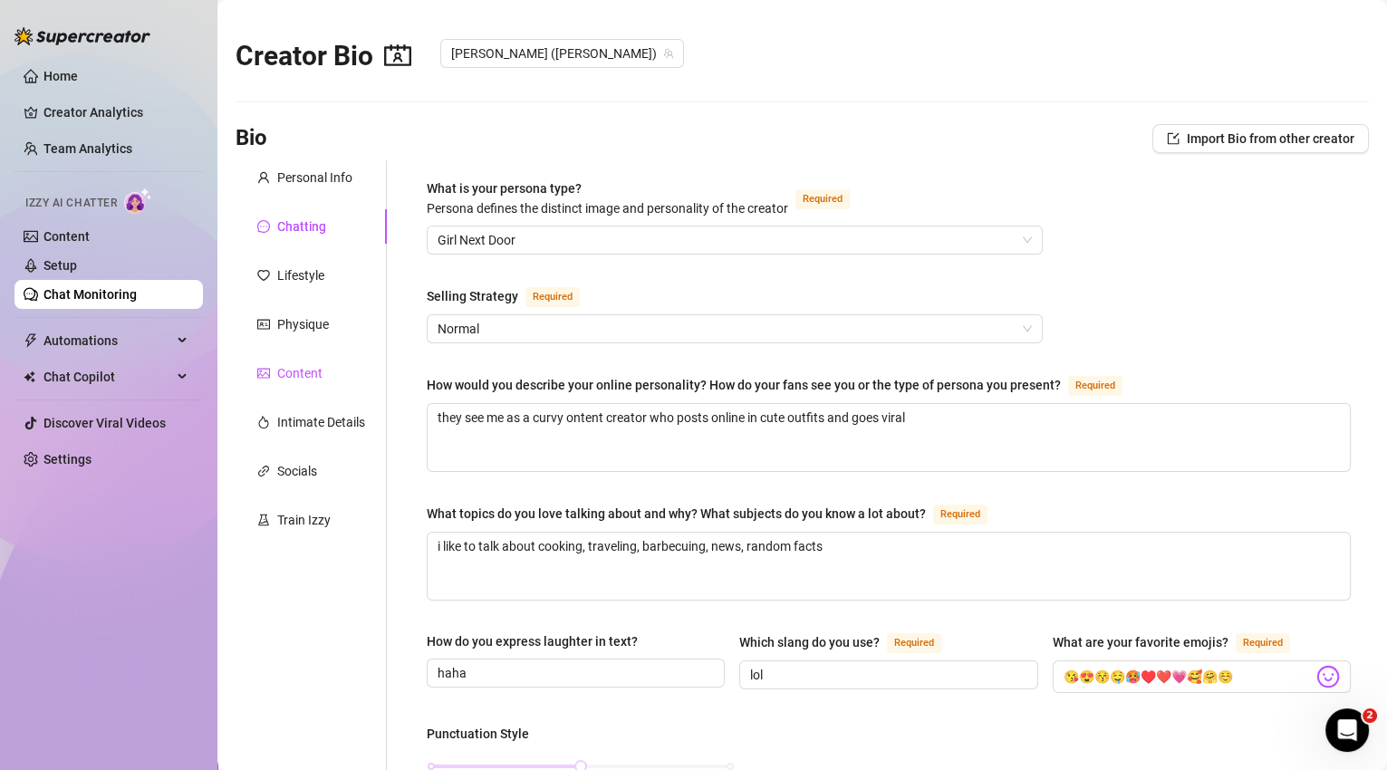
click at [304, 382] on div "Content" at bounding box center [299, 373] width 45 height 20
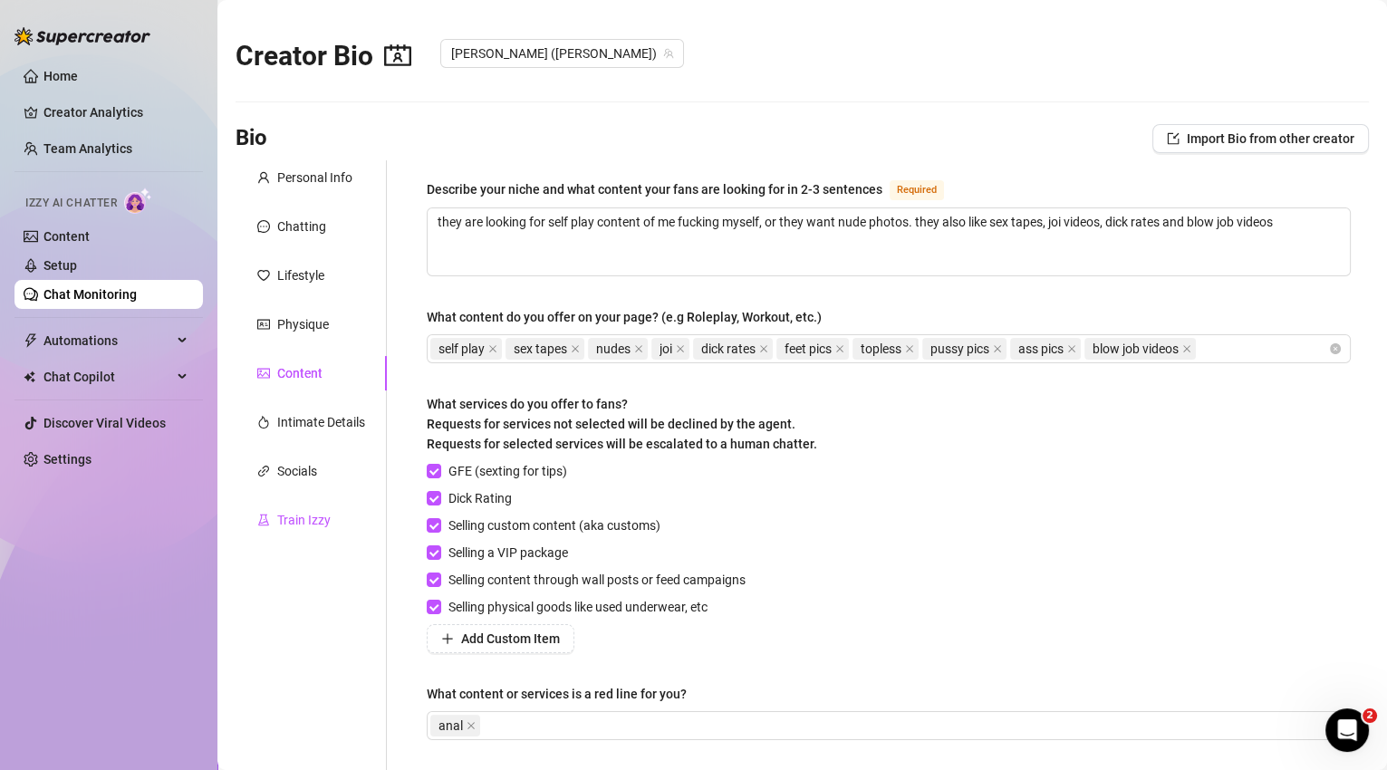
click at [325, 522] on div "Train Izzy" at bounding box center [303, 520] width 53 height 20
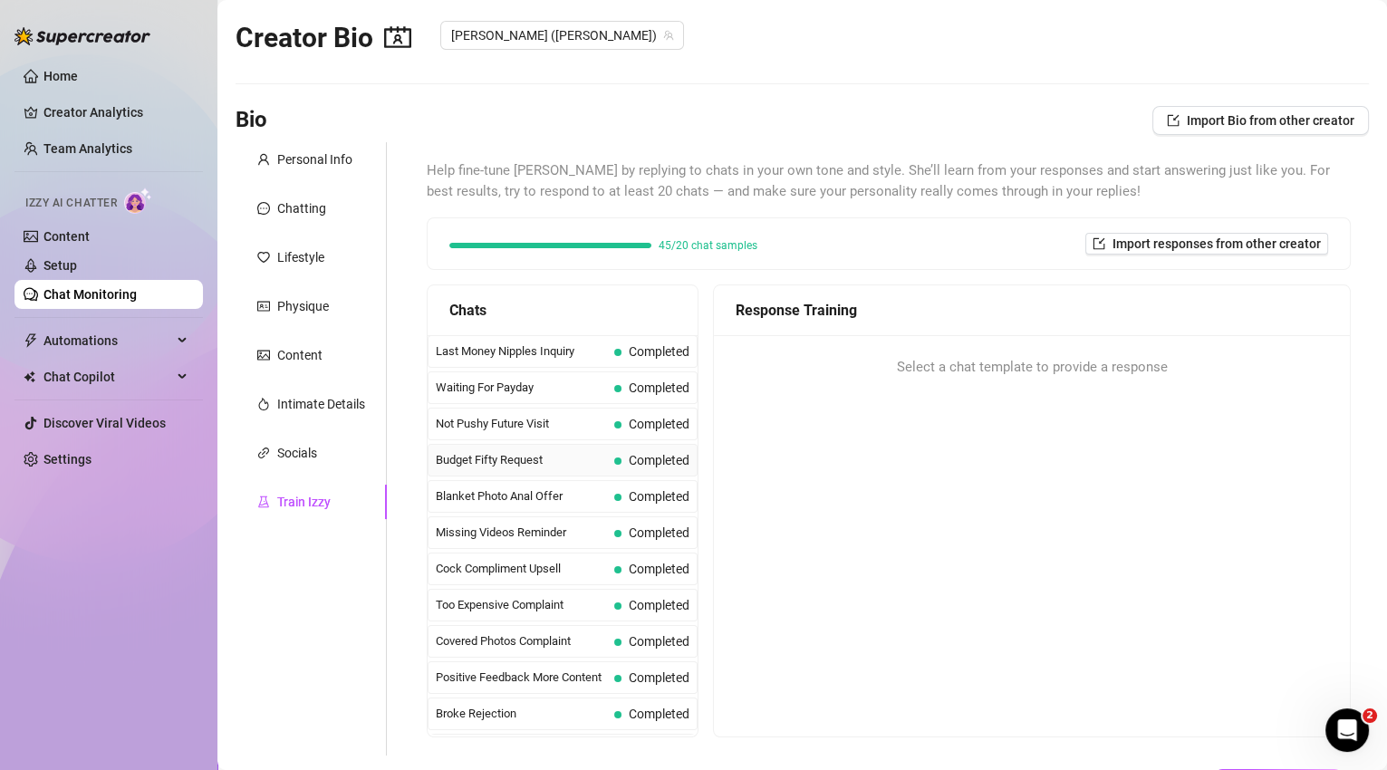
scroll to position [161, 0]
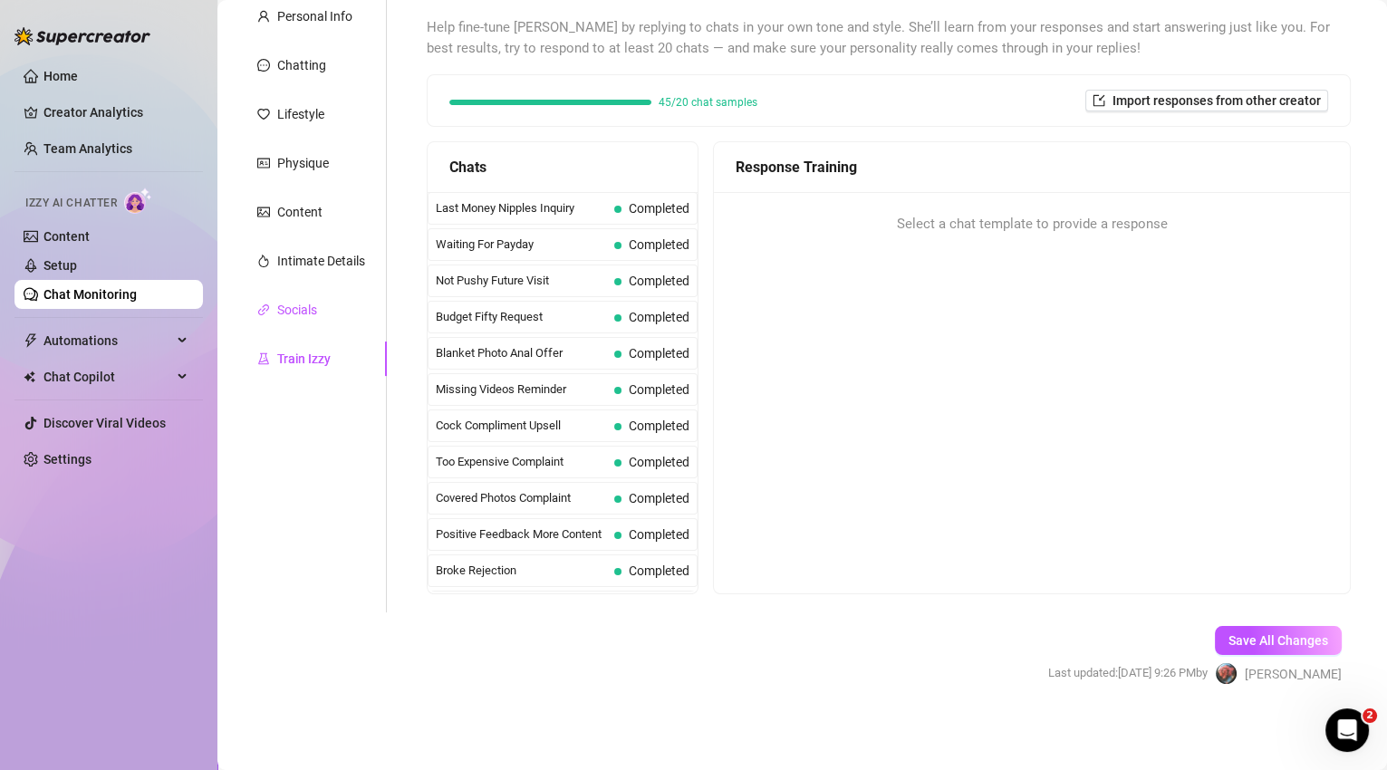
click at [279, 313] on div "Socials" at bounding box center [297, 310] width 40 height 20
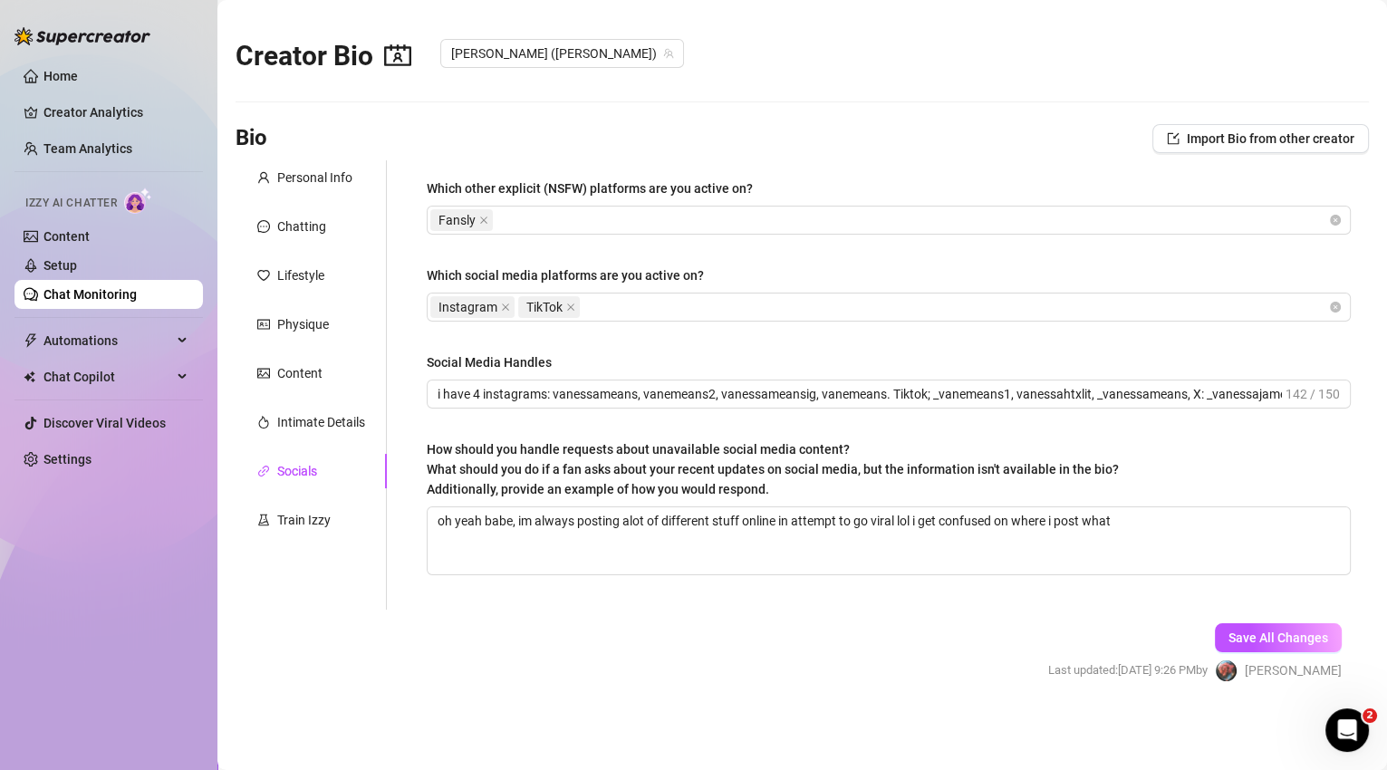
scroll to position [0, 0]
click at [309, 280] on div "Lifestyle" at bounding box center [300, 275] width 47 height 20
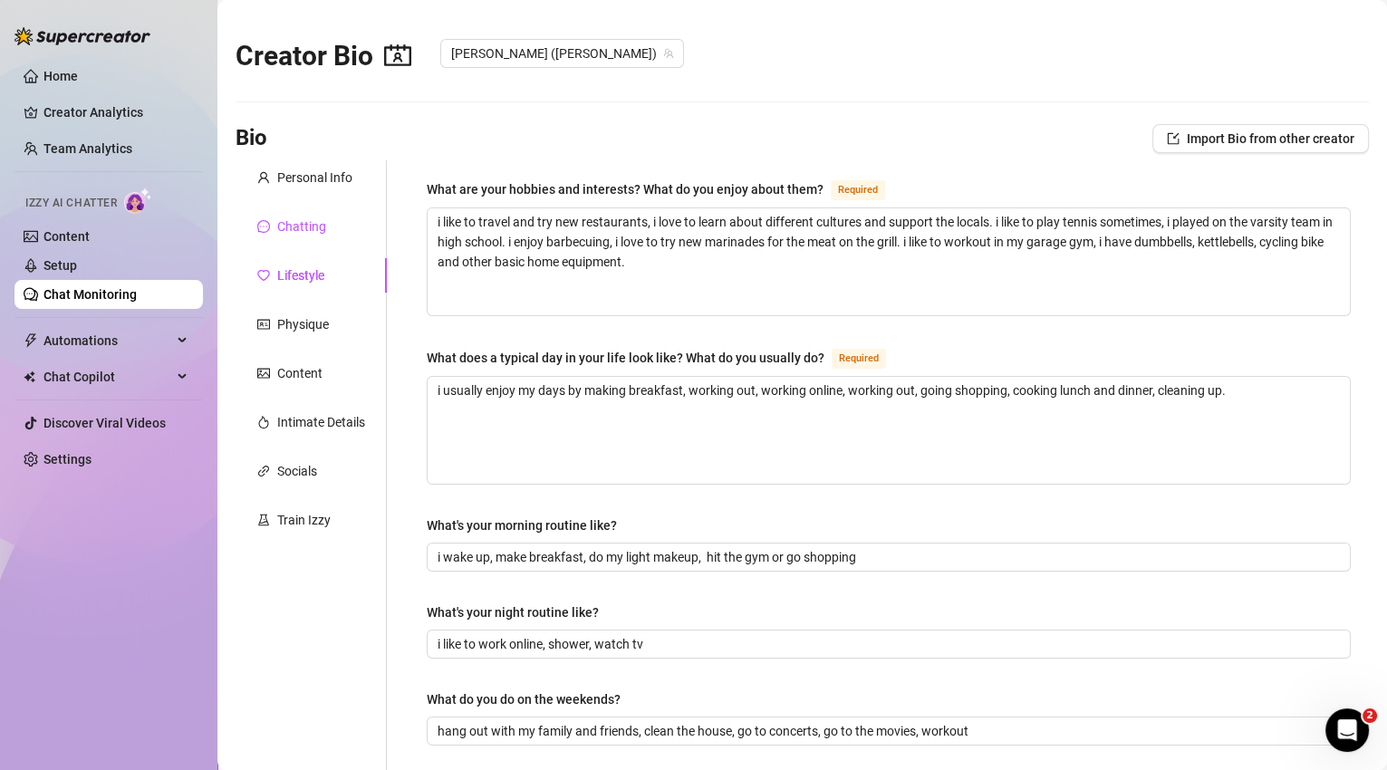
drag, startPoint x: 310, startPoint y: 231, endPoint x: 328, endPoint y: 210, distance: 27.6
click at [310, 231] on div "Chatting" at bounding box center [301, 226] width 49 height 20
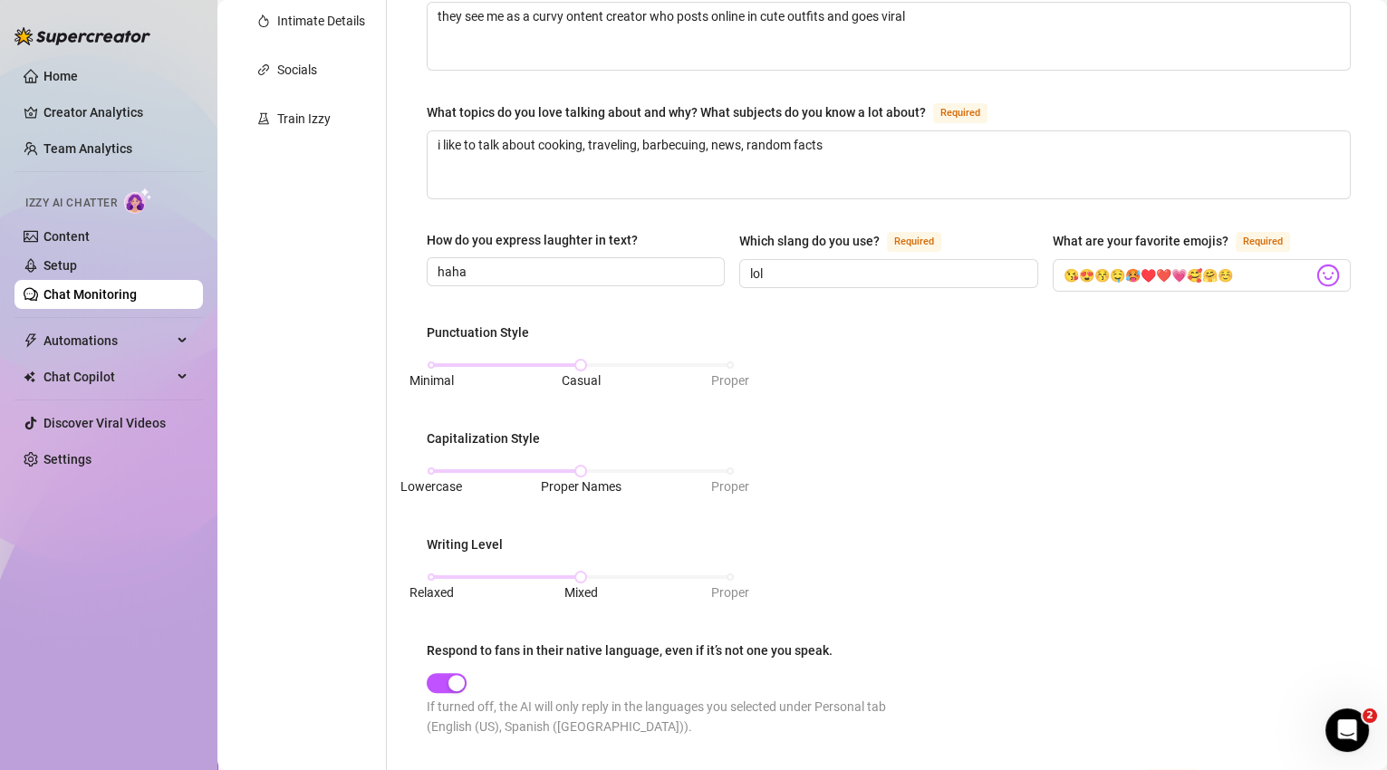
scroll to position [317, 0]
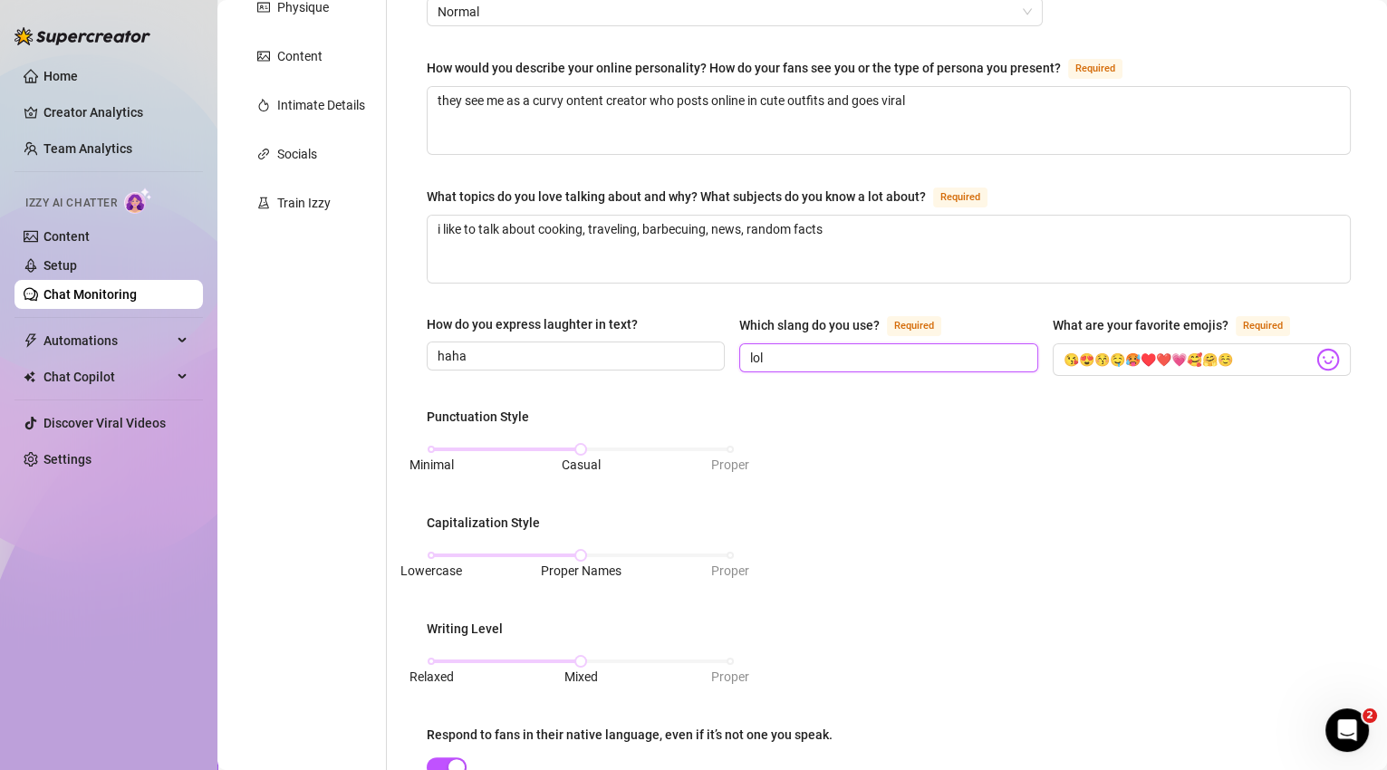
click at [828, 348] on input "lol" at bounding box center [886, 358] width 273 height 20
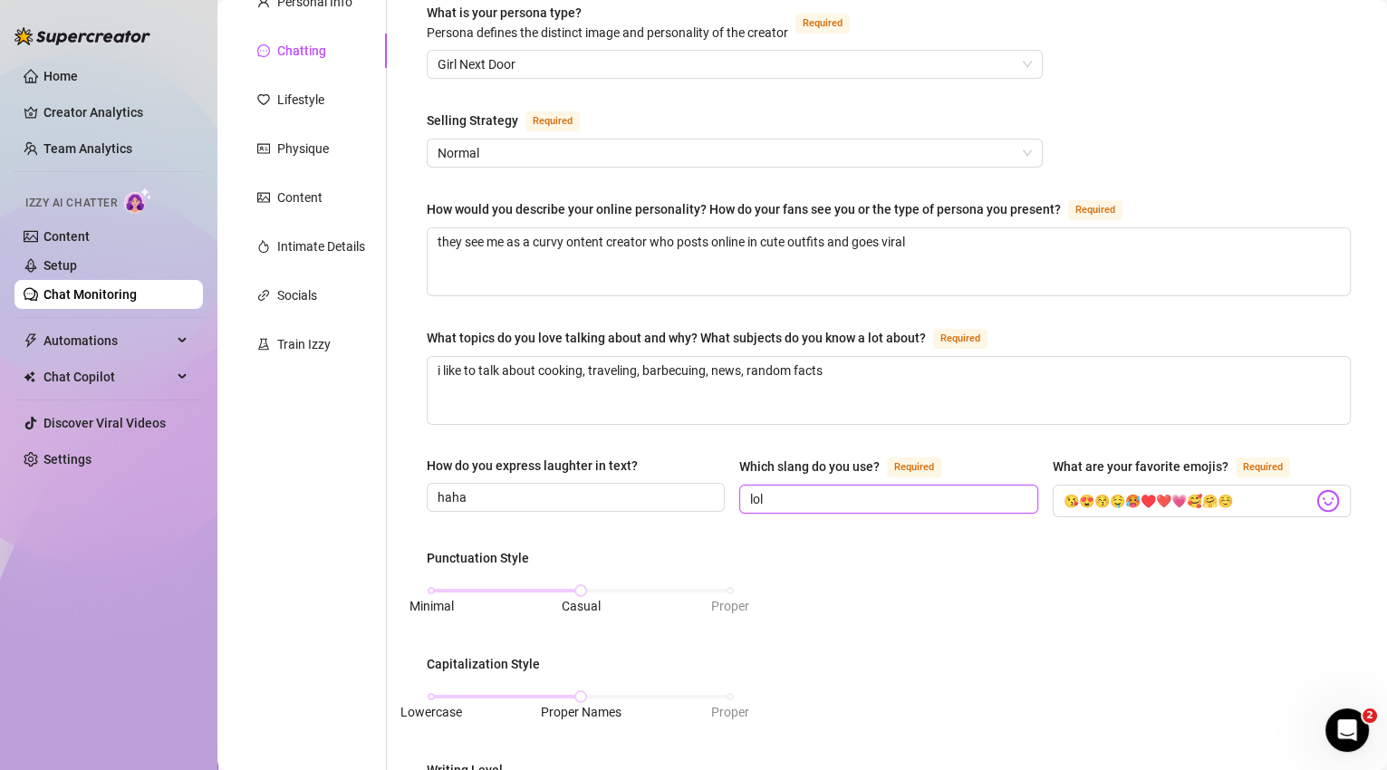
scroll to position [0, 0]
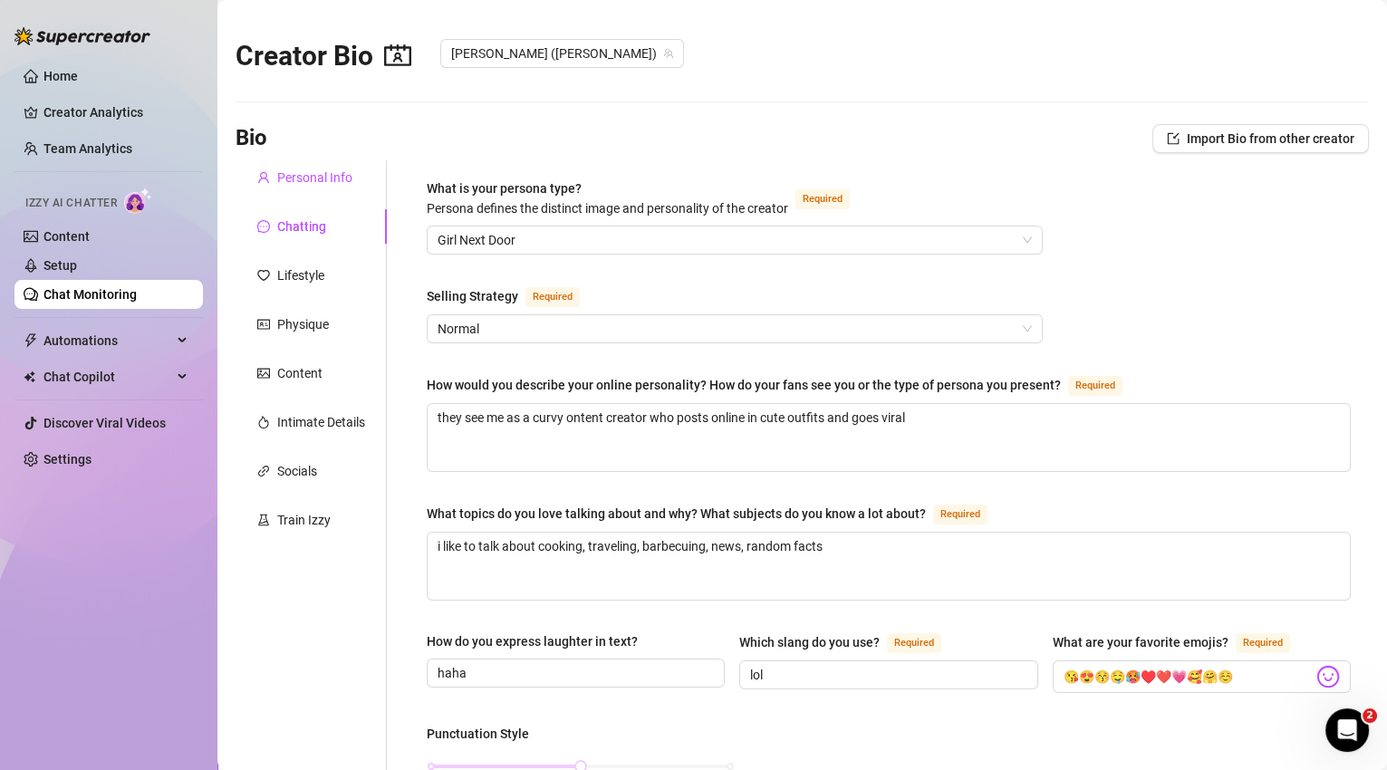
click at [350, 179] on div "Personal Info" at bounding box center [314, 178] width 75 height 20
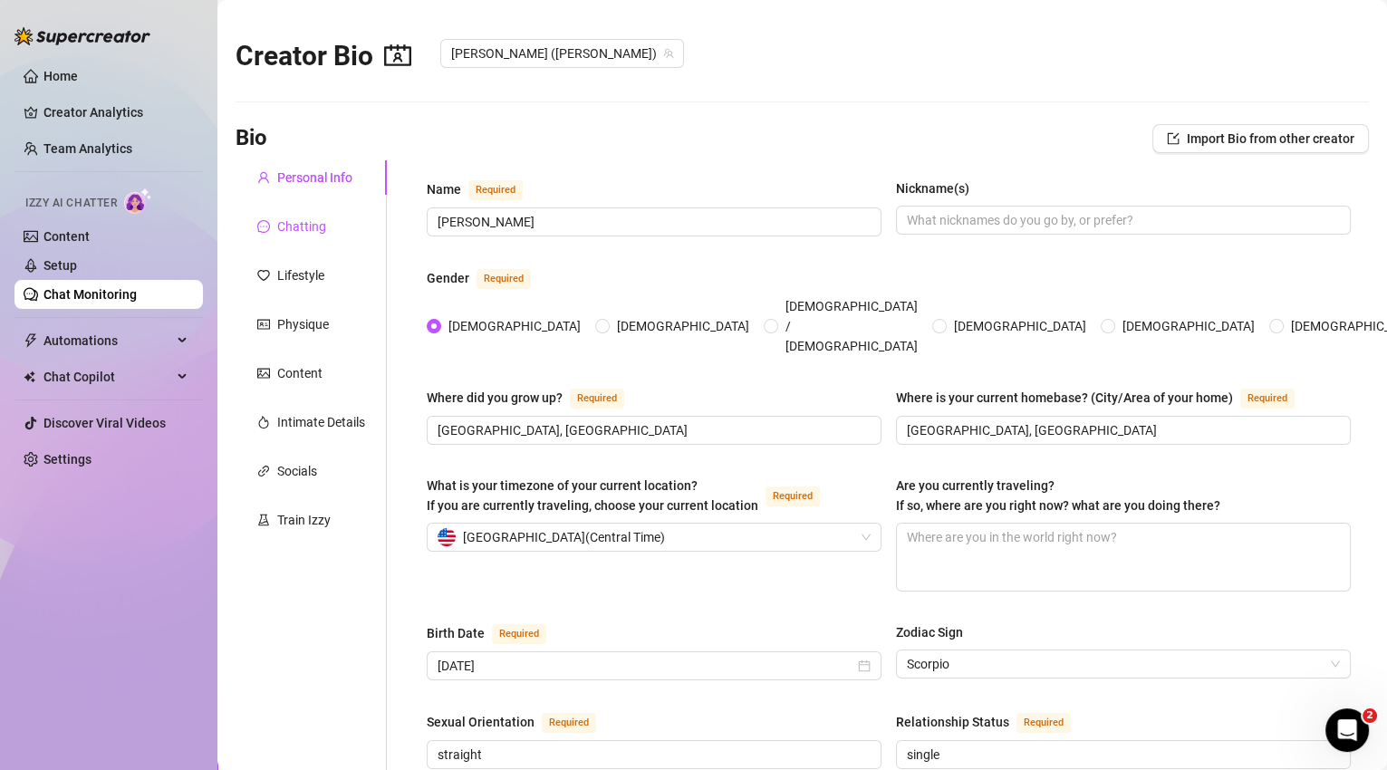
click at [310, 222] on div "Chatting" at bounding box center [301, 226] width 49 height 20
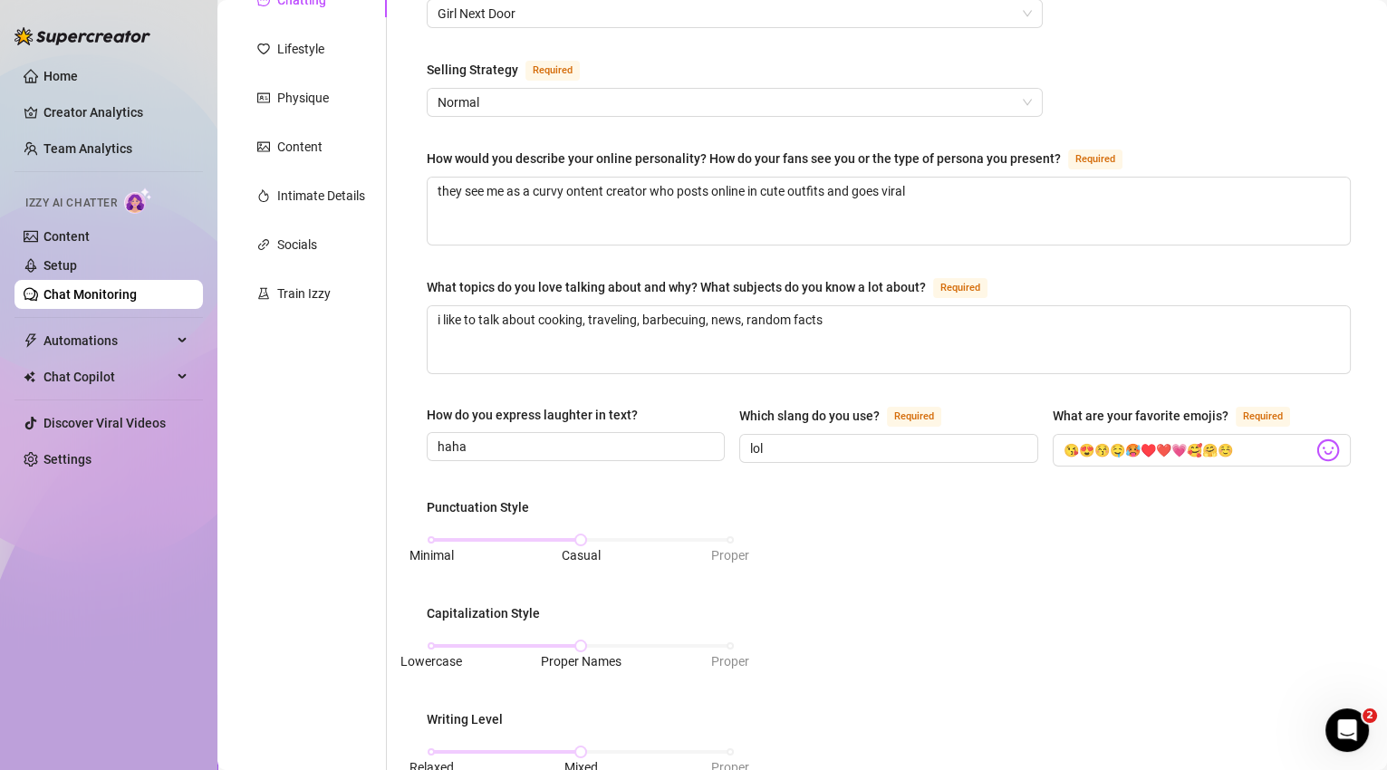
scroll to position [187, 0]
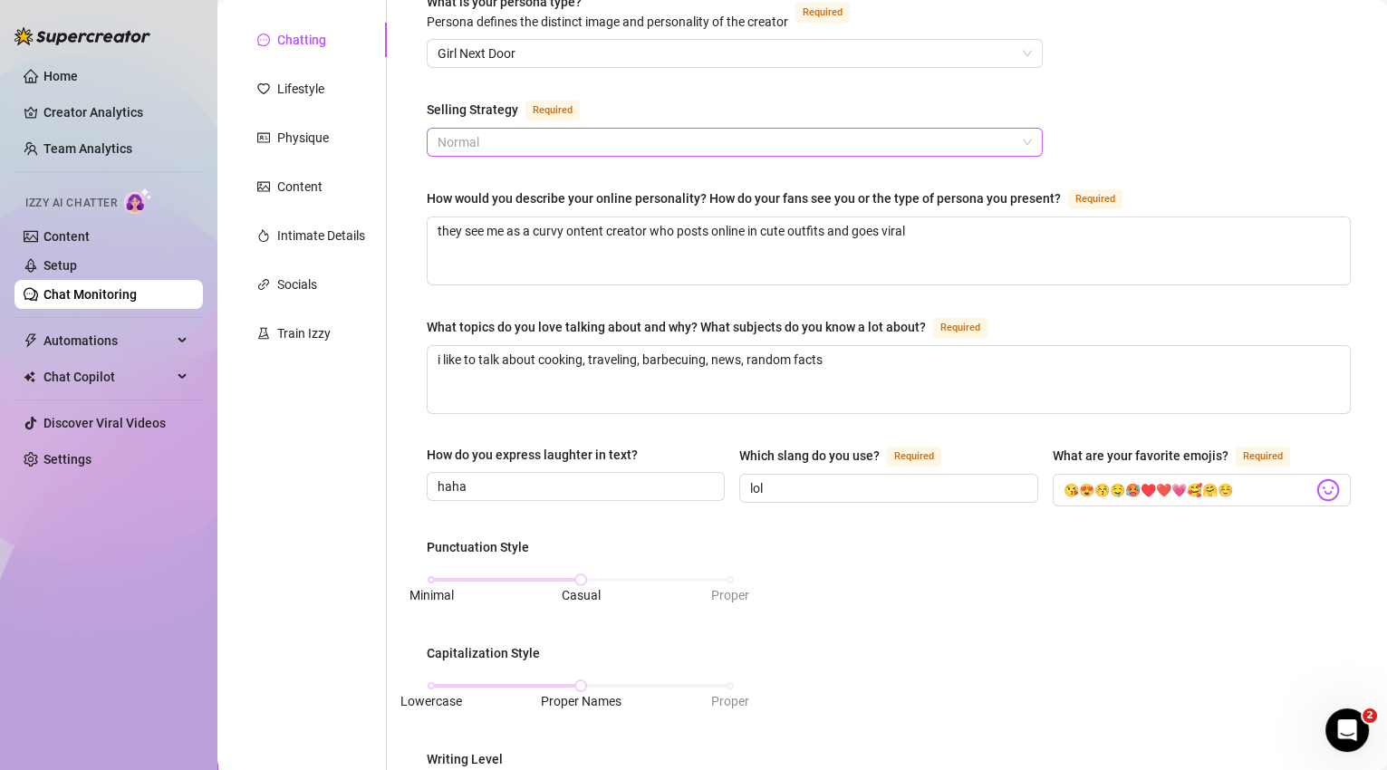
click at [640, 140] on span "Normal" at bounding box center [734, 142] width 594 height 27
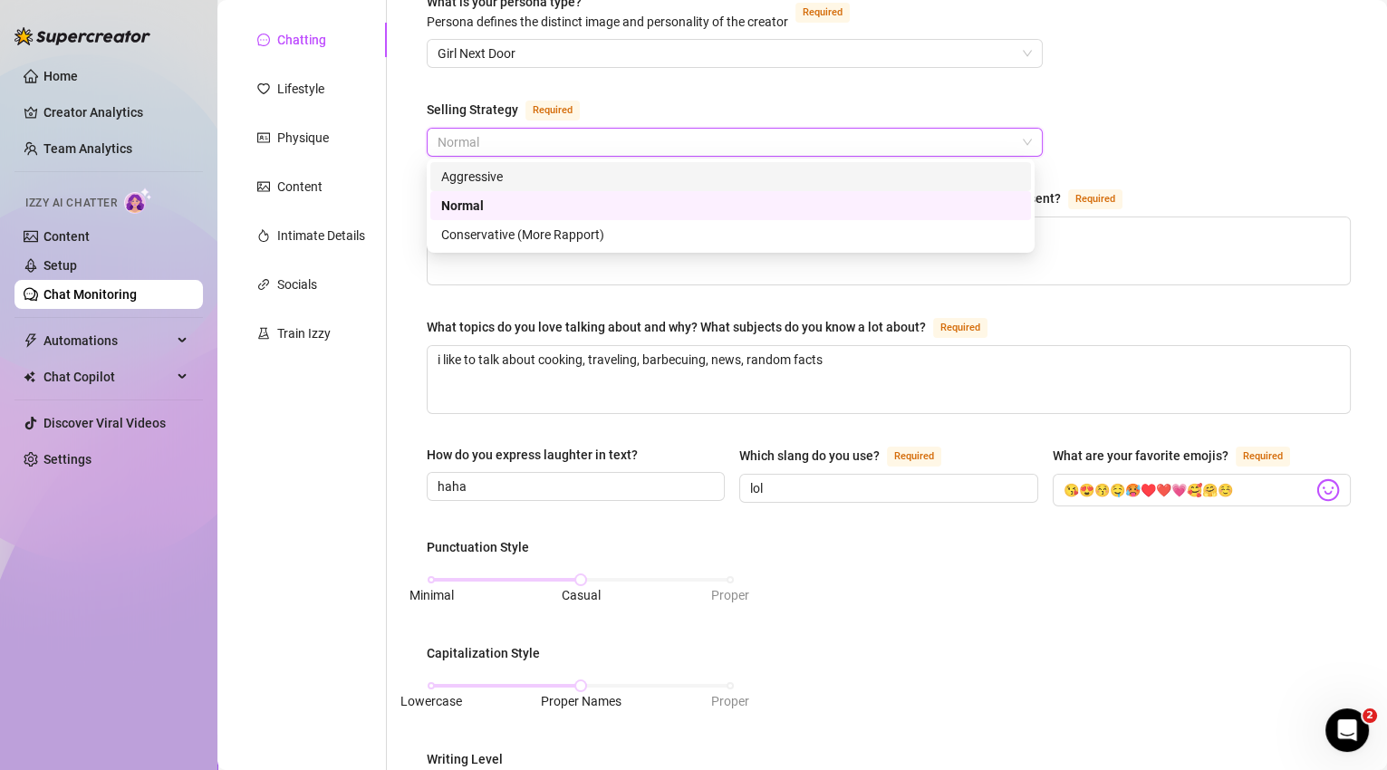
click at [579, 181] on div "Aggressive" at bounding box center [730, 177] width 579 height 20
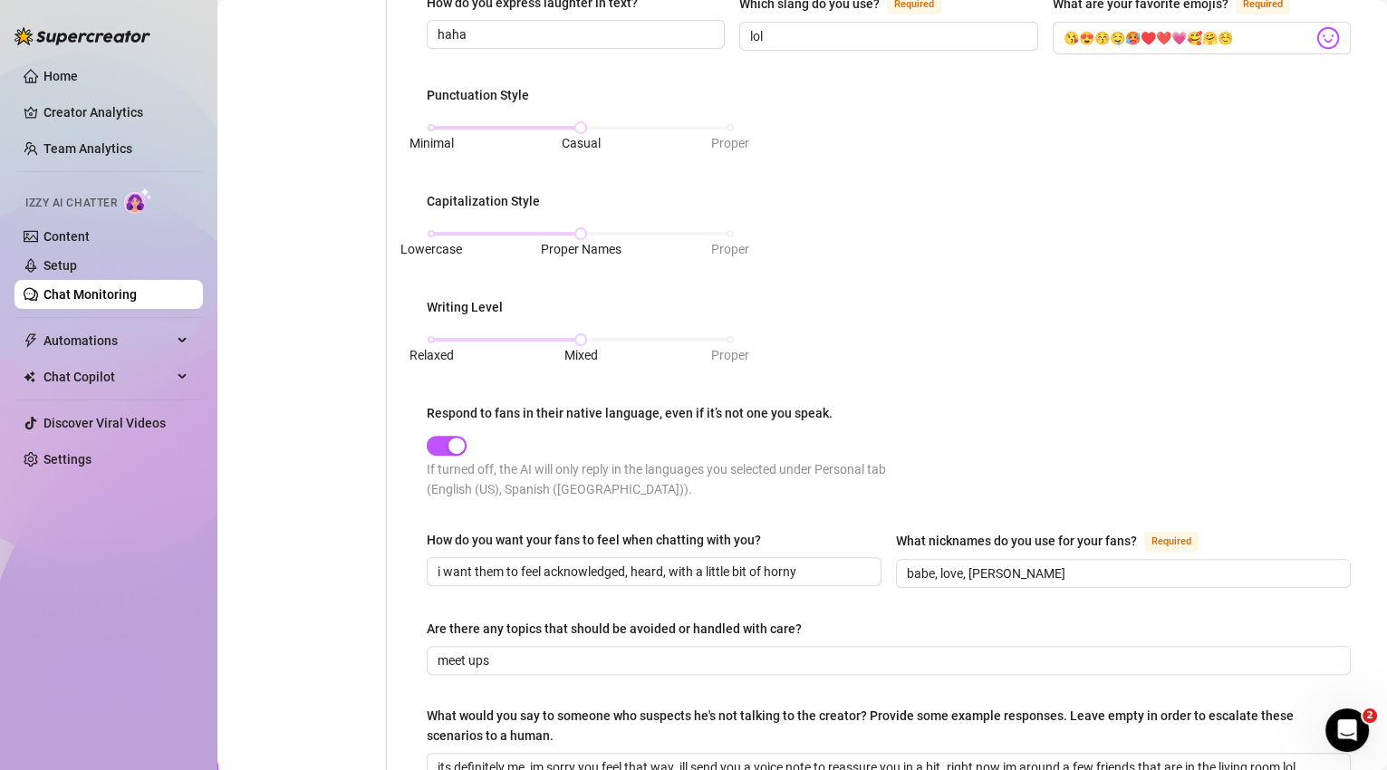
scroll to position [874, 0]
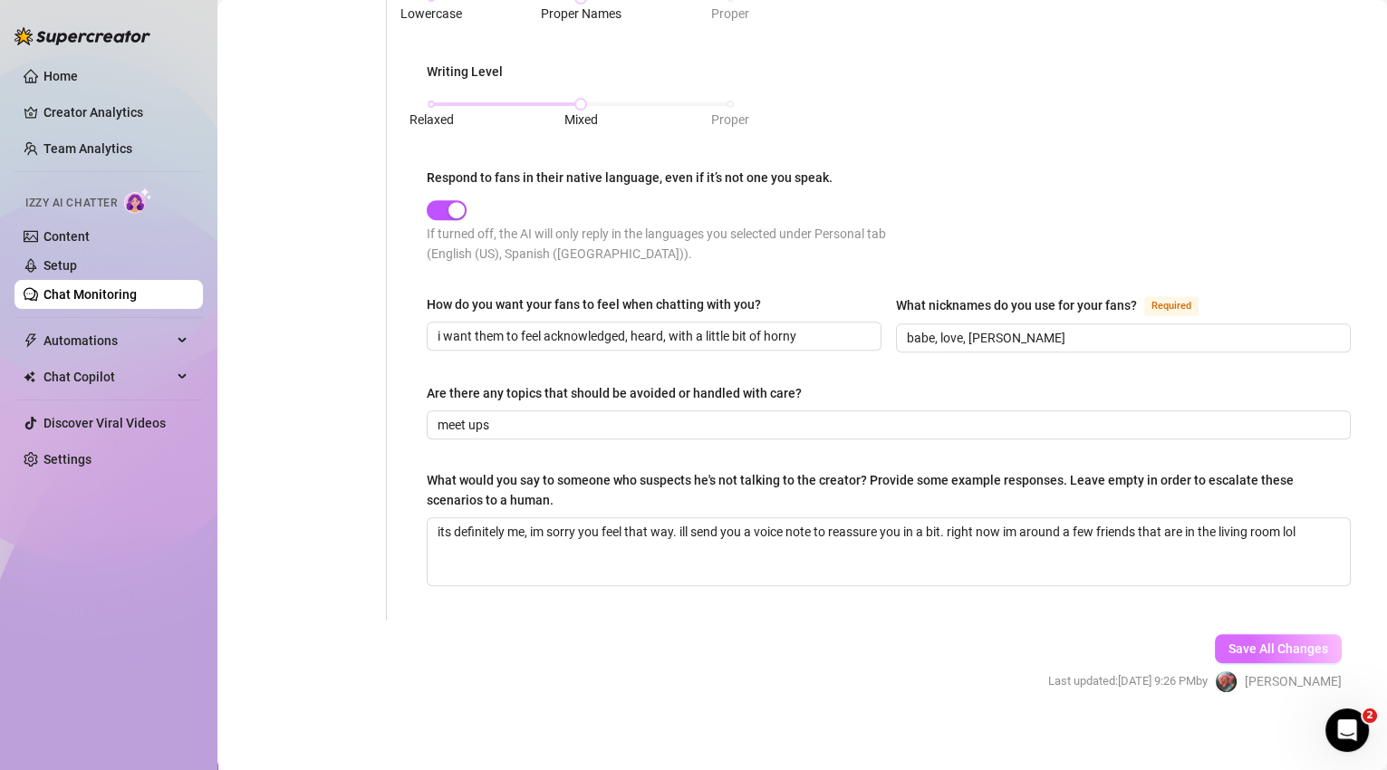
click at [1262, 634] on button "Save All Changes" at bounding box center [1277, 648] width 127 height 29
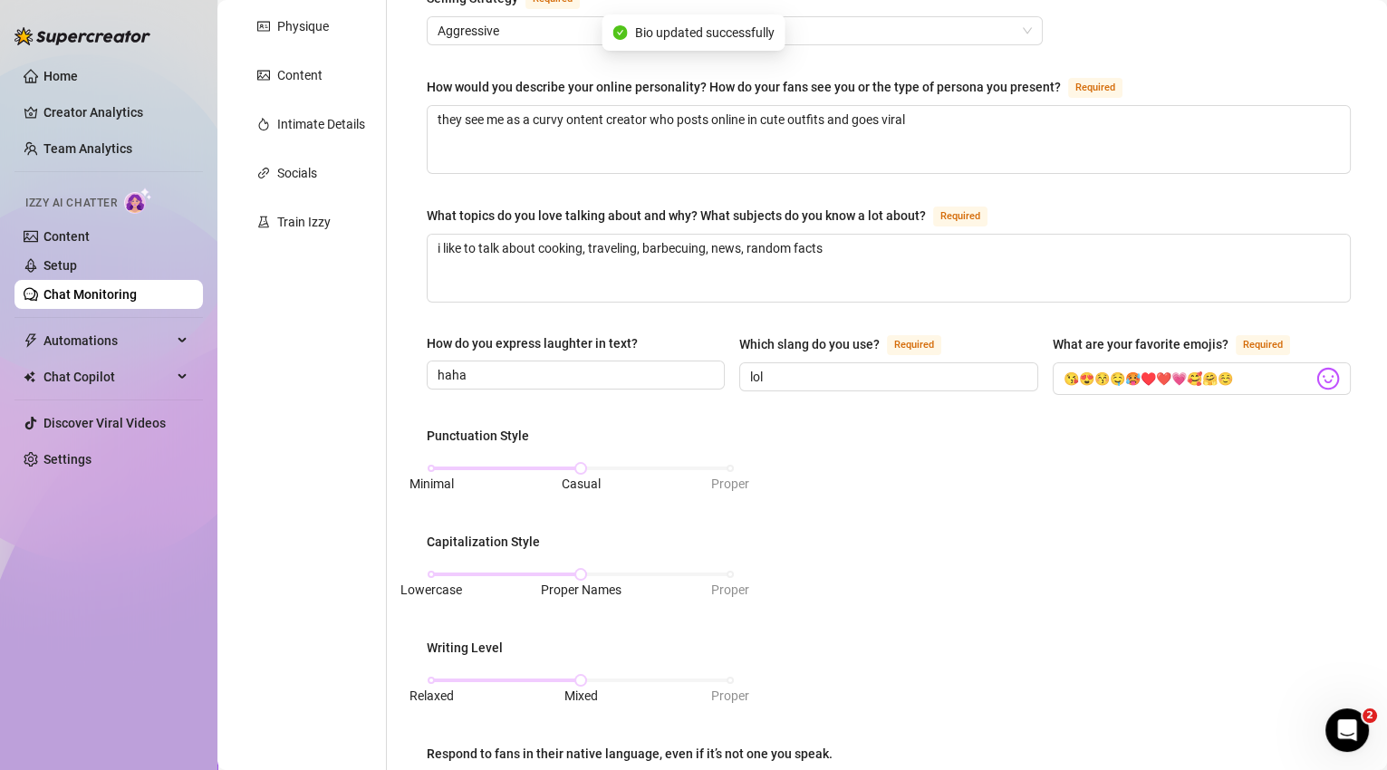
scroll to position [0, 0]
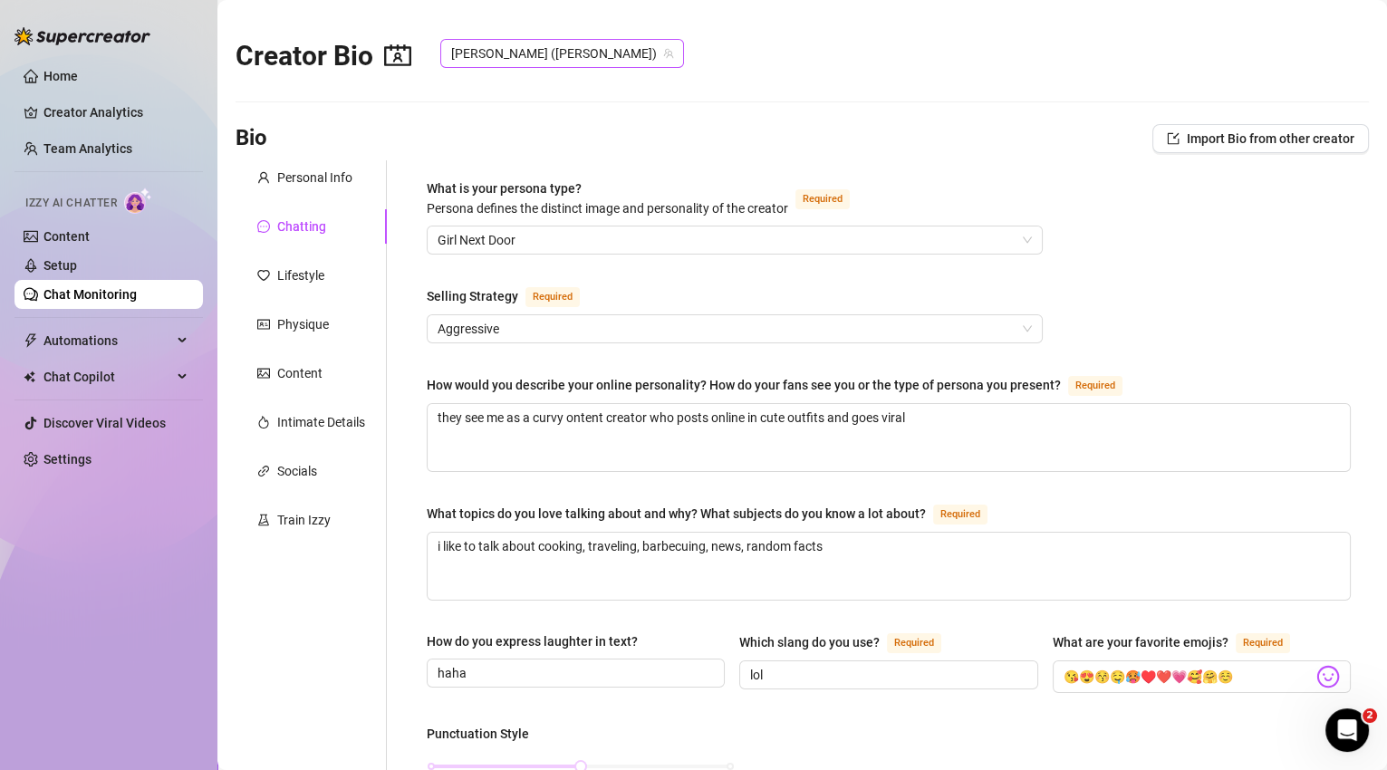
click at [582, 54] on span "[PERSON_NAME] ([PERSON_NAME])" at bounding box center [562, 53] width 222 height 27
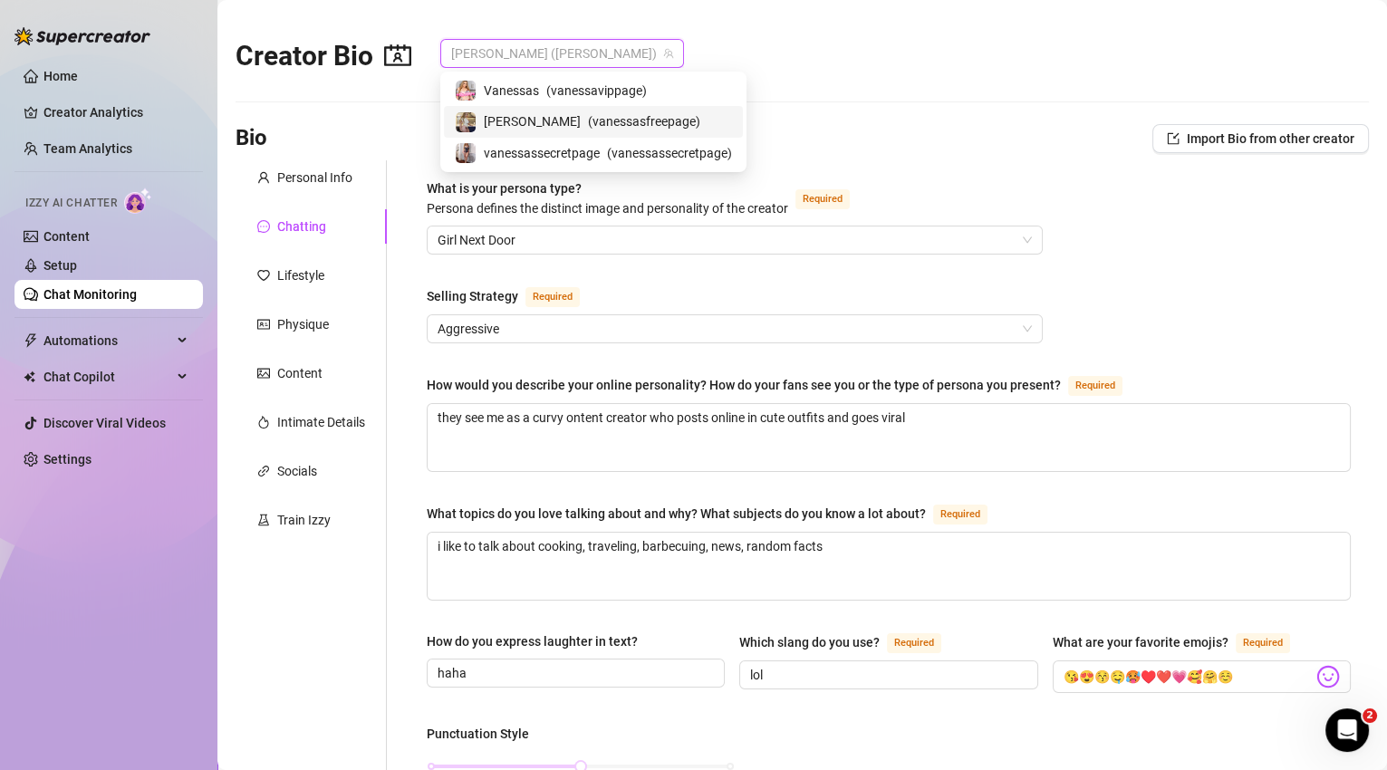
click at [588, 119] on span "( vanessasfreepage )" at bounding box center [644, 121] width 112 height 20
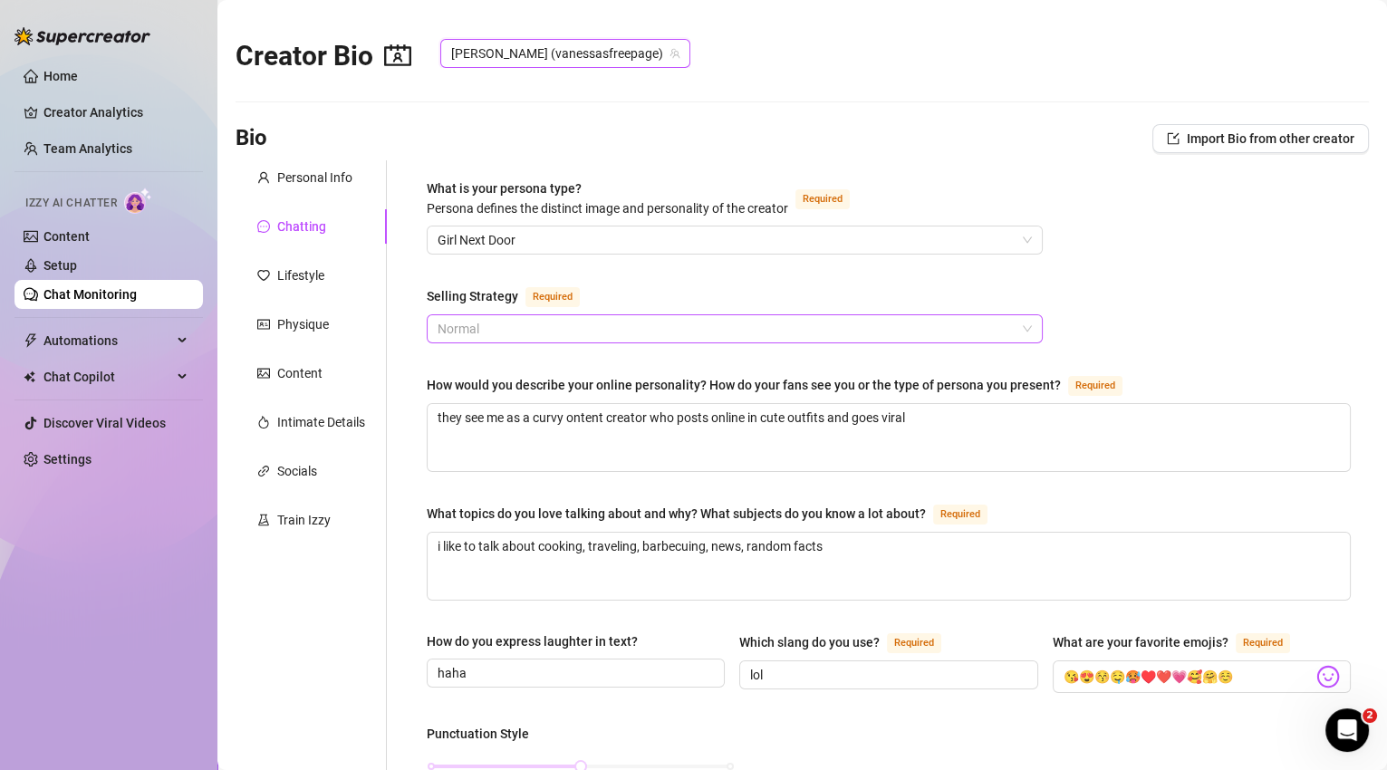
click at [648, 334] on span "Normal" at bounding box center [734, 328] width 594 height 27
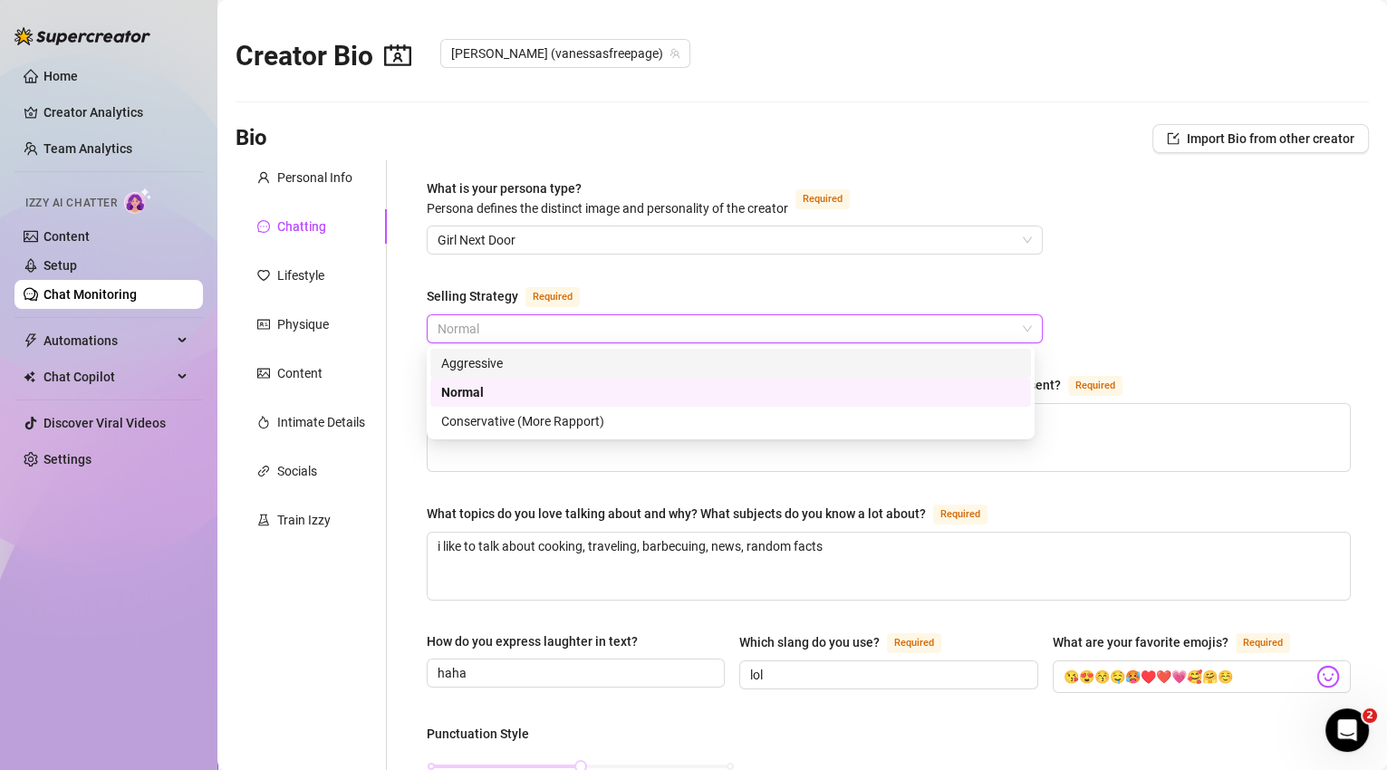
click at [573, 370] on div "Aggressive" at bounding box center [730, 363] width 579 height 20
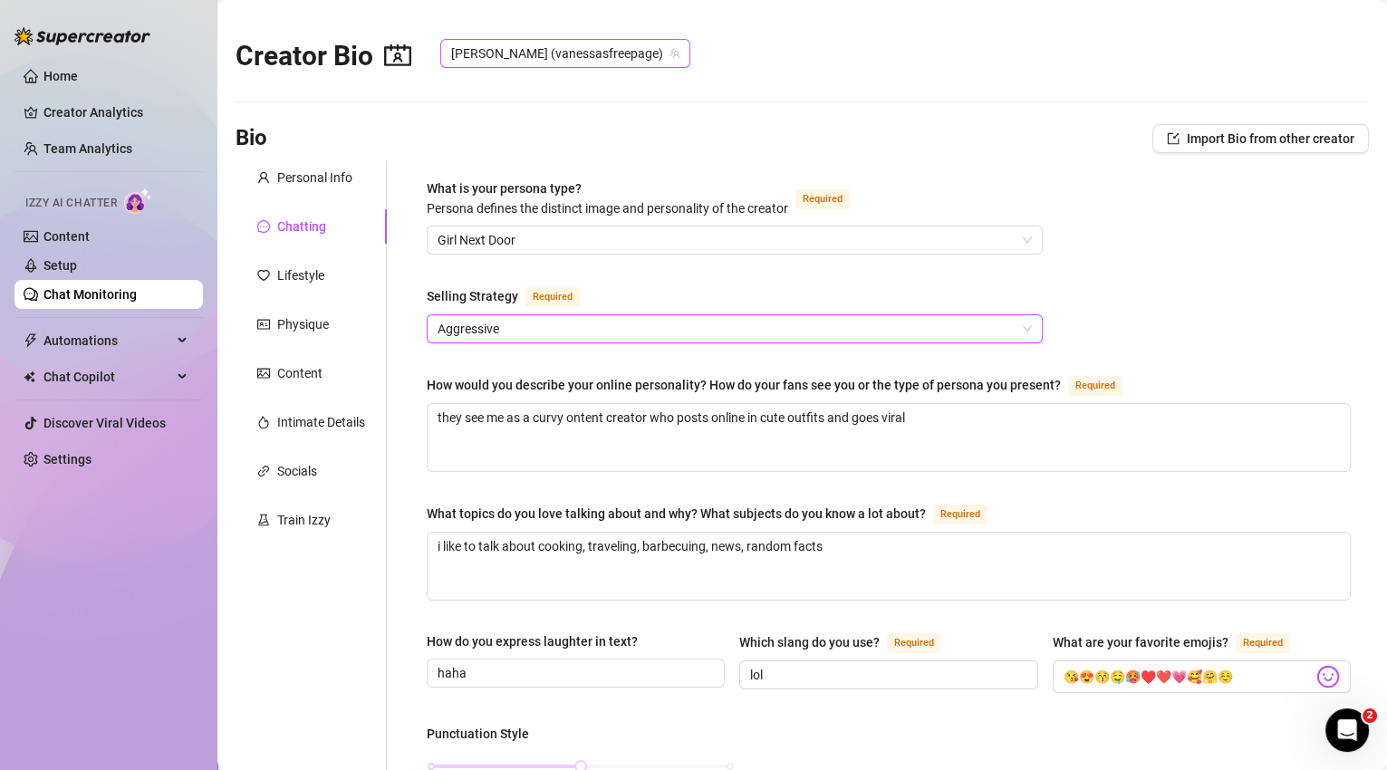
click at [603, 62] on span "[PERSON_NAME] (vanessasfreepage)" at bounding box center [565, 53] width 228 height 27
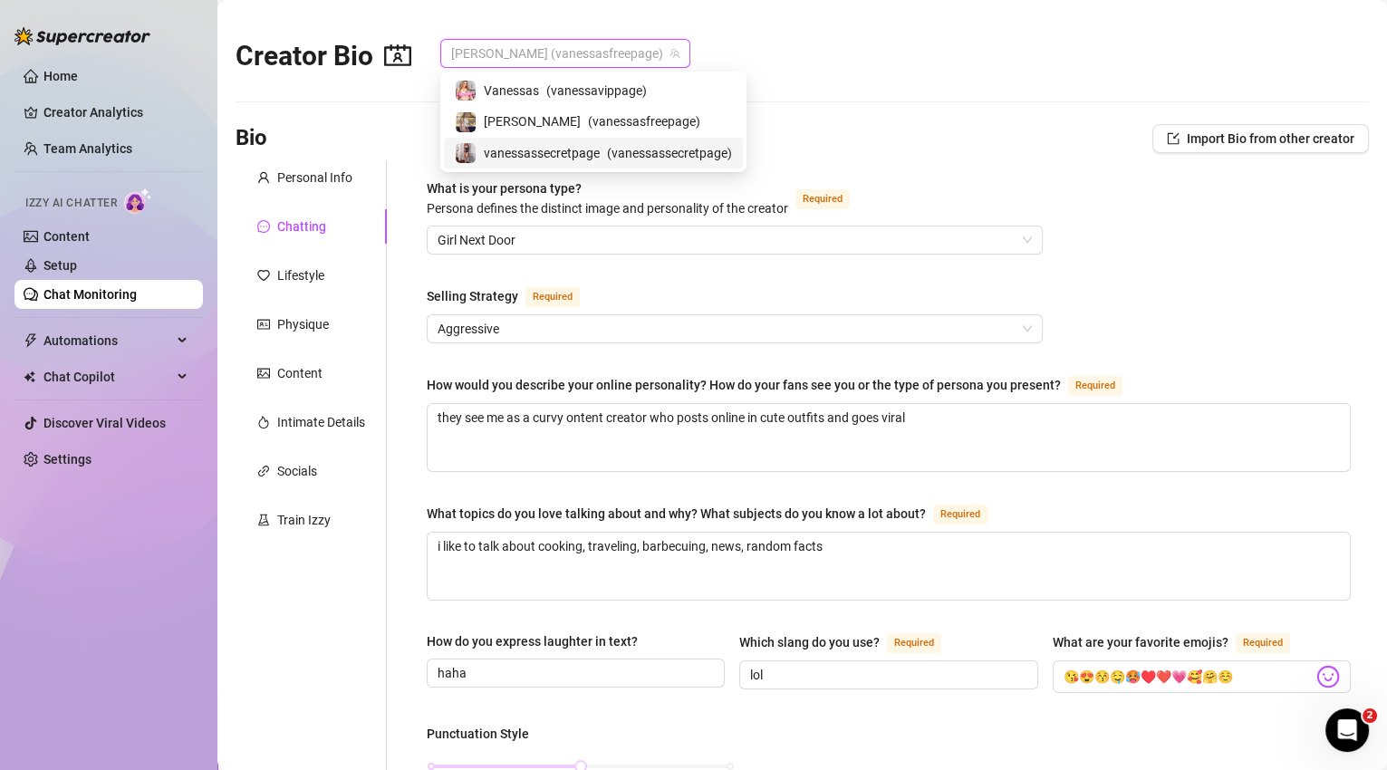
click at [590, 149] on span "vanessassecretpage" at bounding box center [542, 153] width 116 height 20
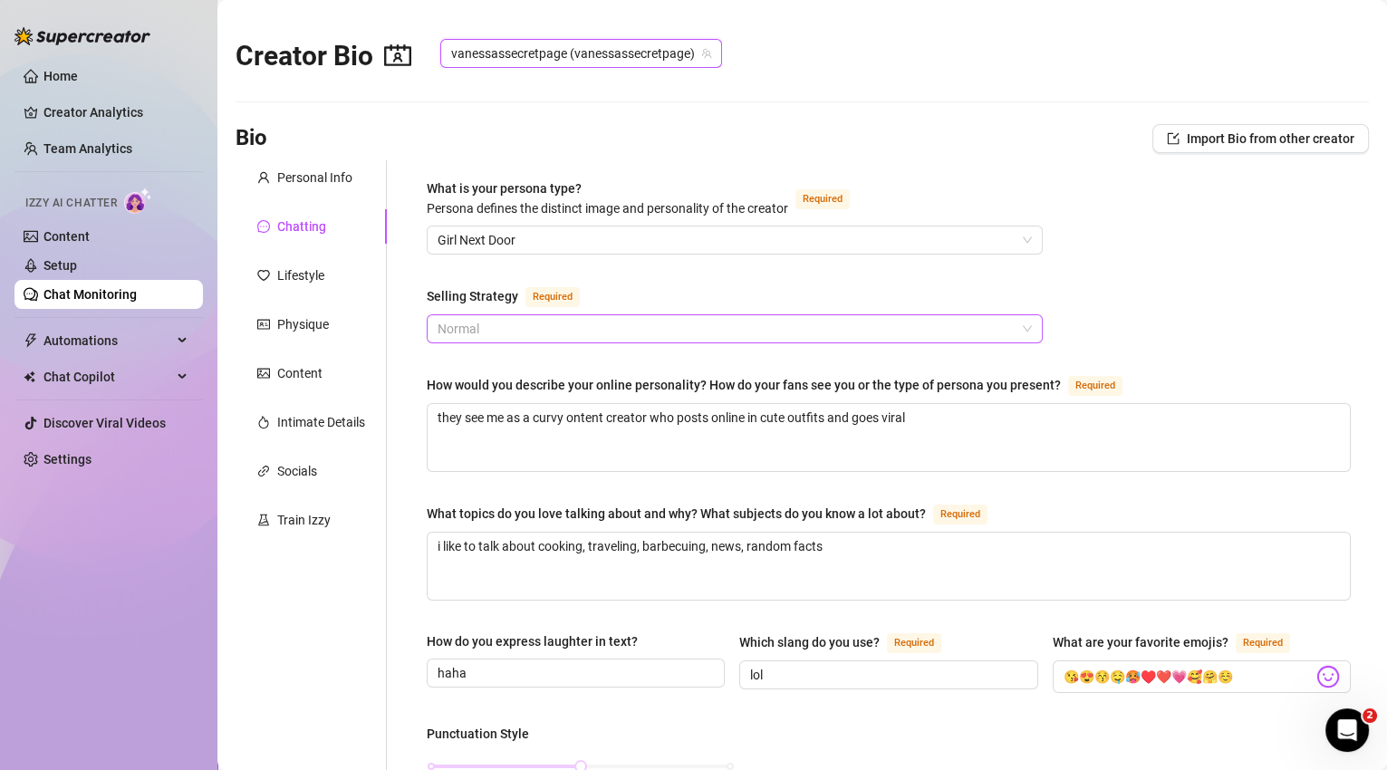
click at [555, 330] on span "Normal" at bounding box center [734, 328] width 594 height 27
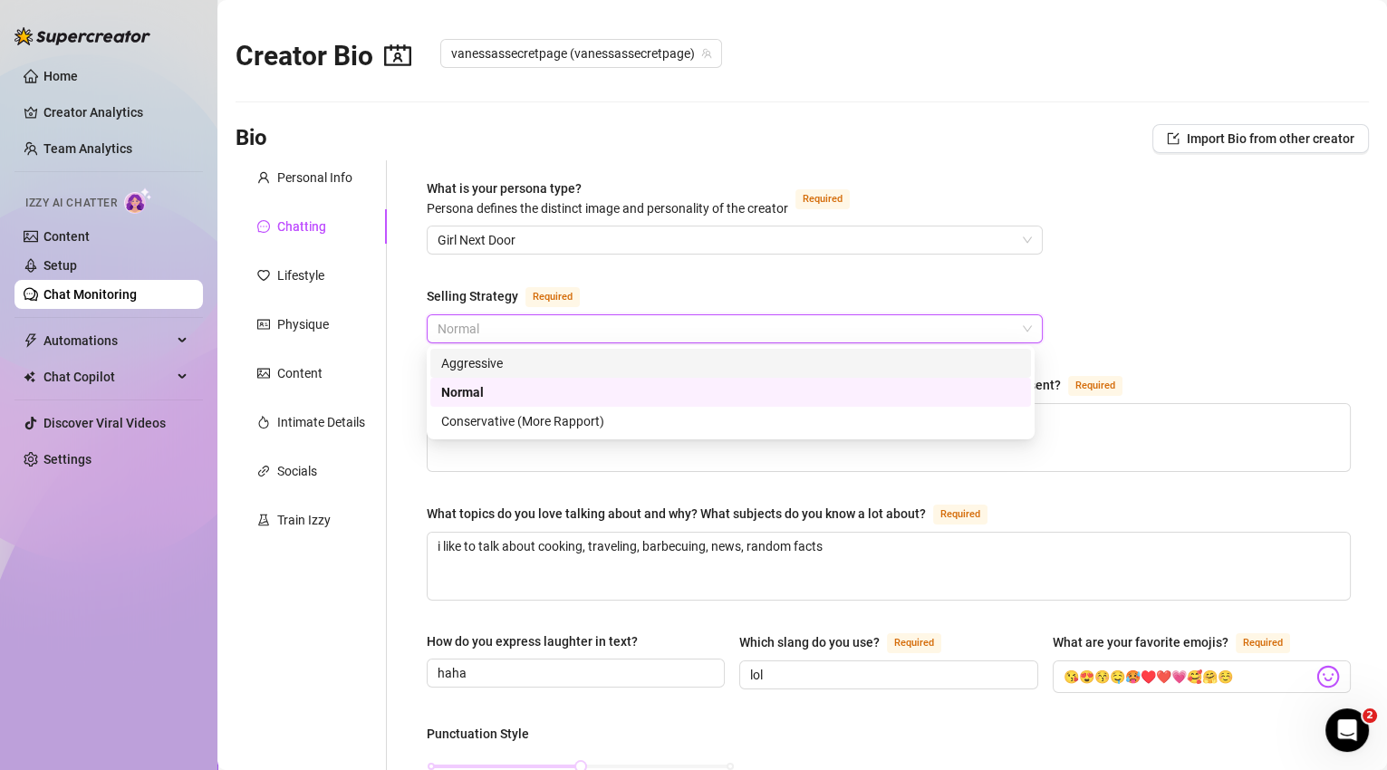
click at [555, 359] on div "Aggressive" at bounding box center [730, 363] width 579 height 20
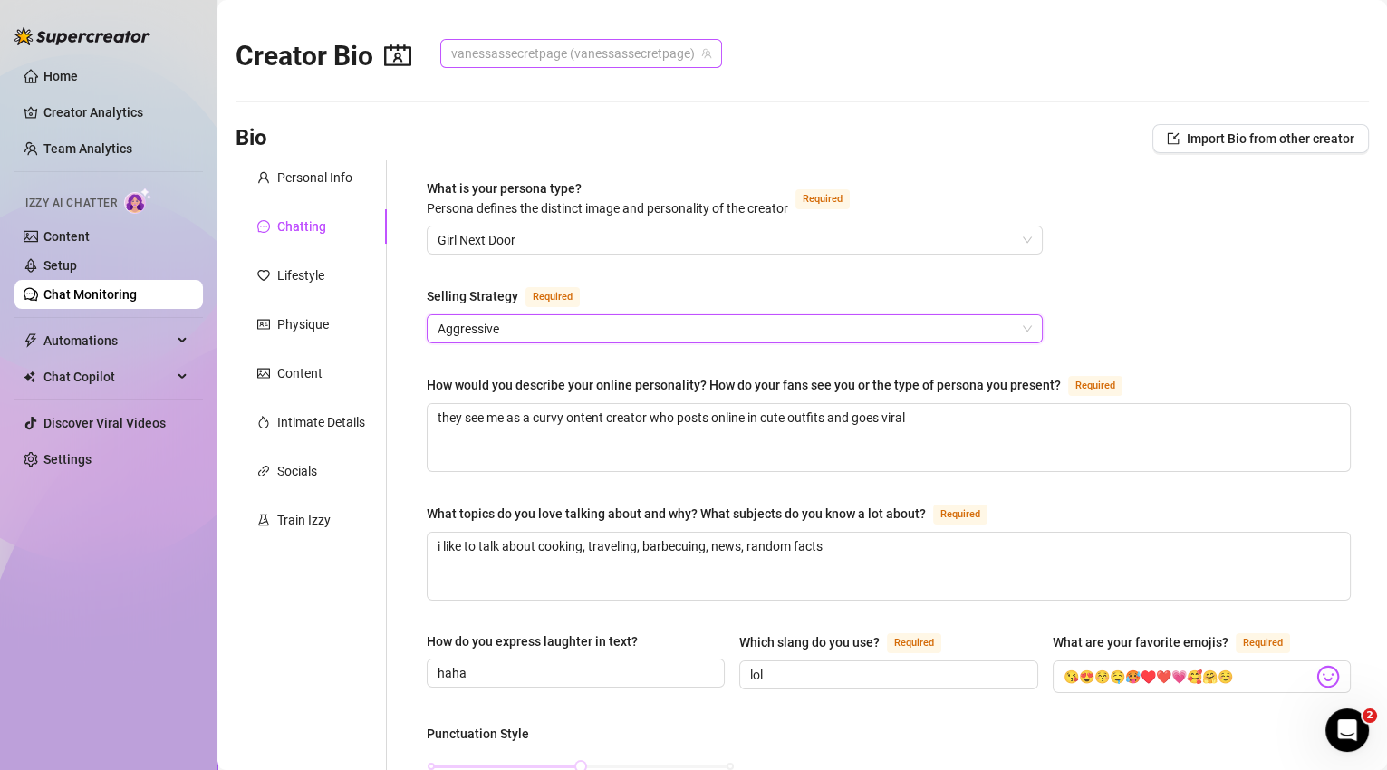
click at [632, 49] on span "vanessassecretpage (vanessassecretpage)" at bounding box center [581, 53] width 260 height 27
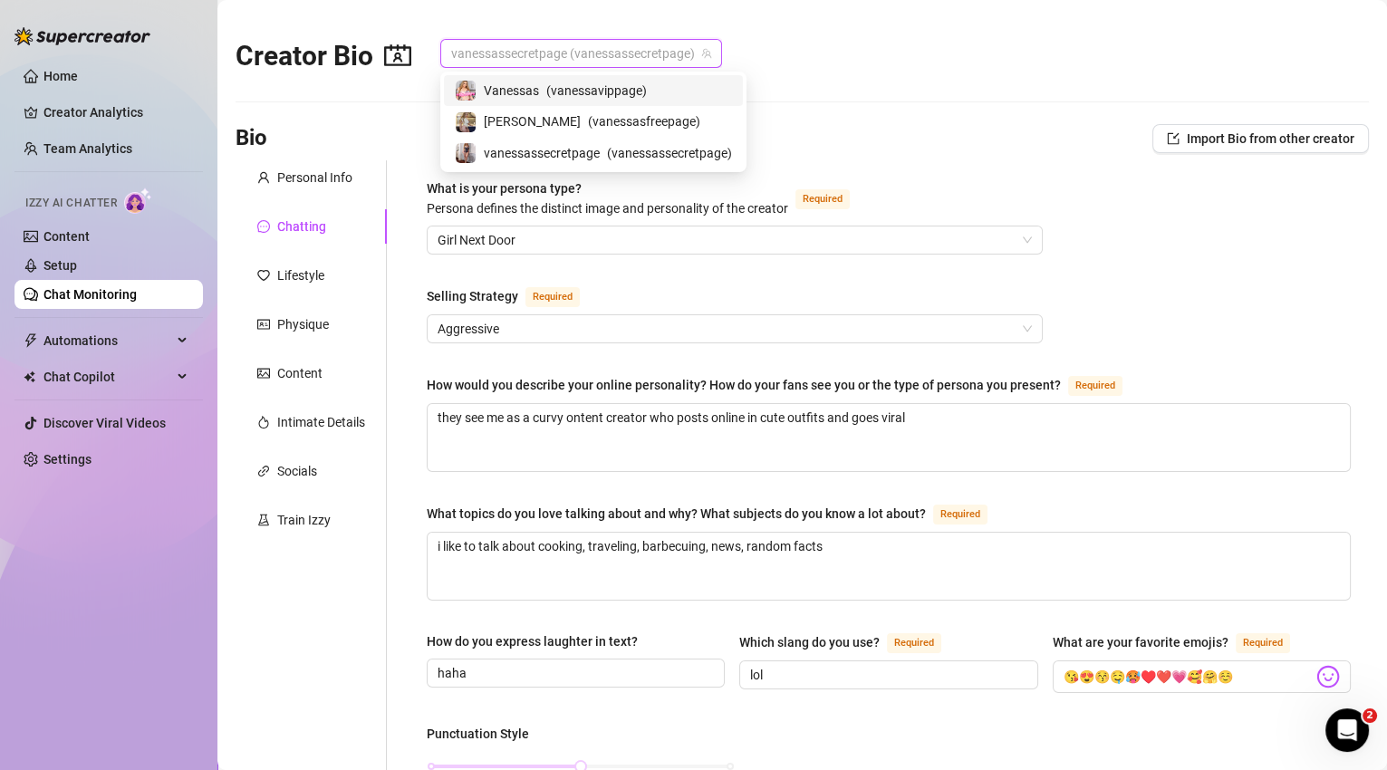
click at [630, 88] on span "( vanessavippage )" at bounding box center [596, 91] width 101 height 20
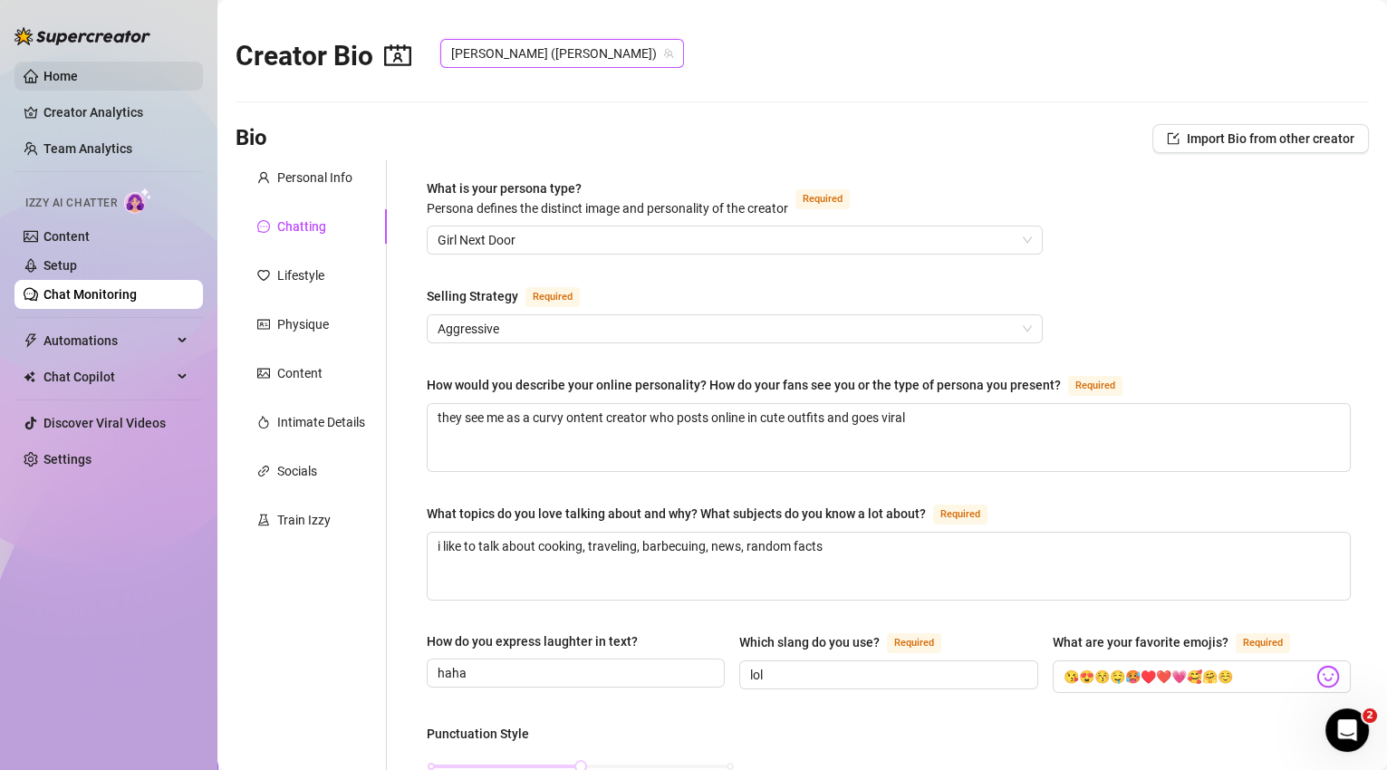
click at [53, 73] on link "Home" at bounding box center [60, 76] width 34 height 14
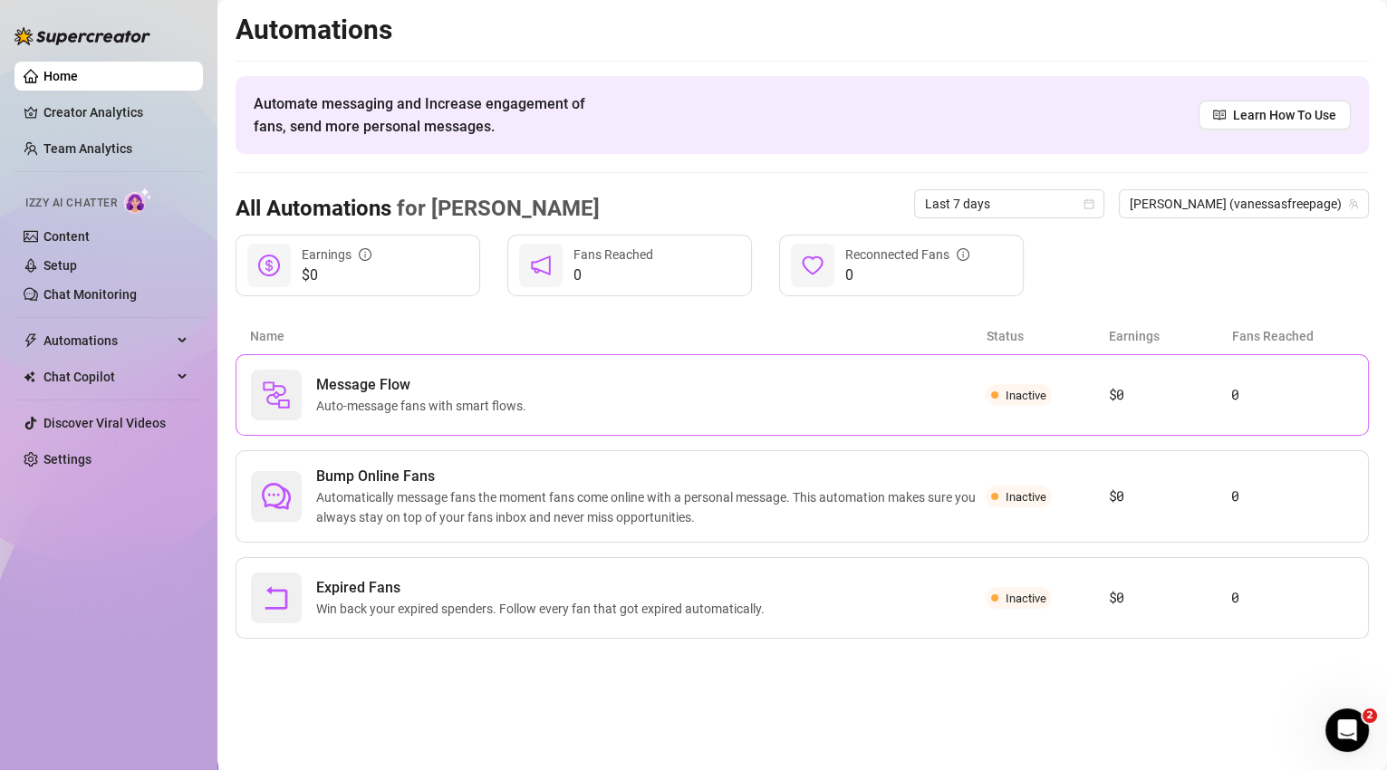
click at [507, 396] on span "Auto-message fans with smart flows." at bounding box center [424, 406] width 217 height 20
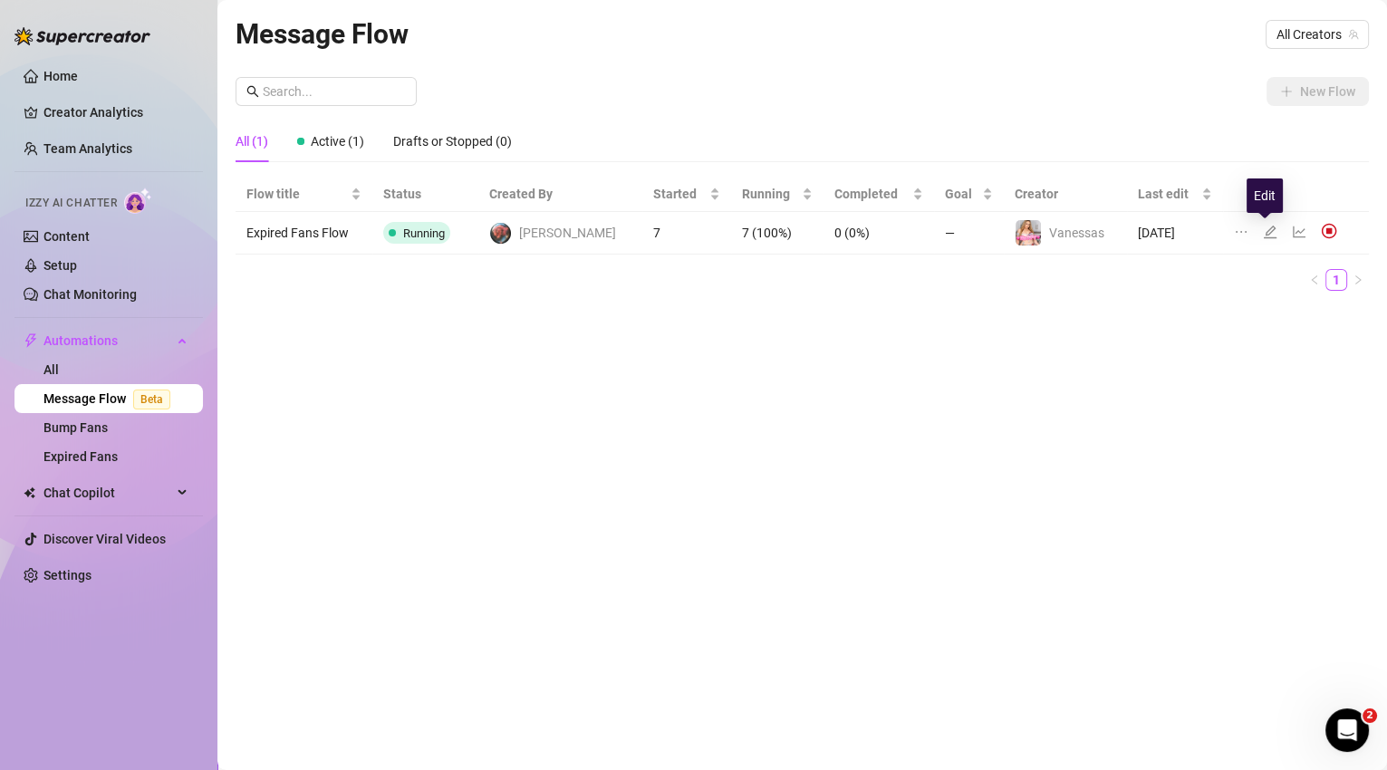
click at [1268, 234] on icon "edit" at bounding box center [1269, 232] width 14 height 14
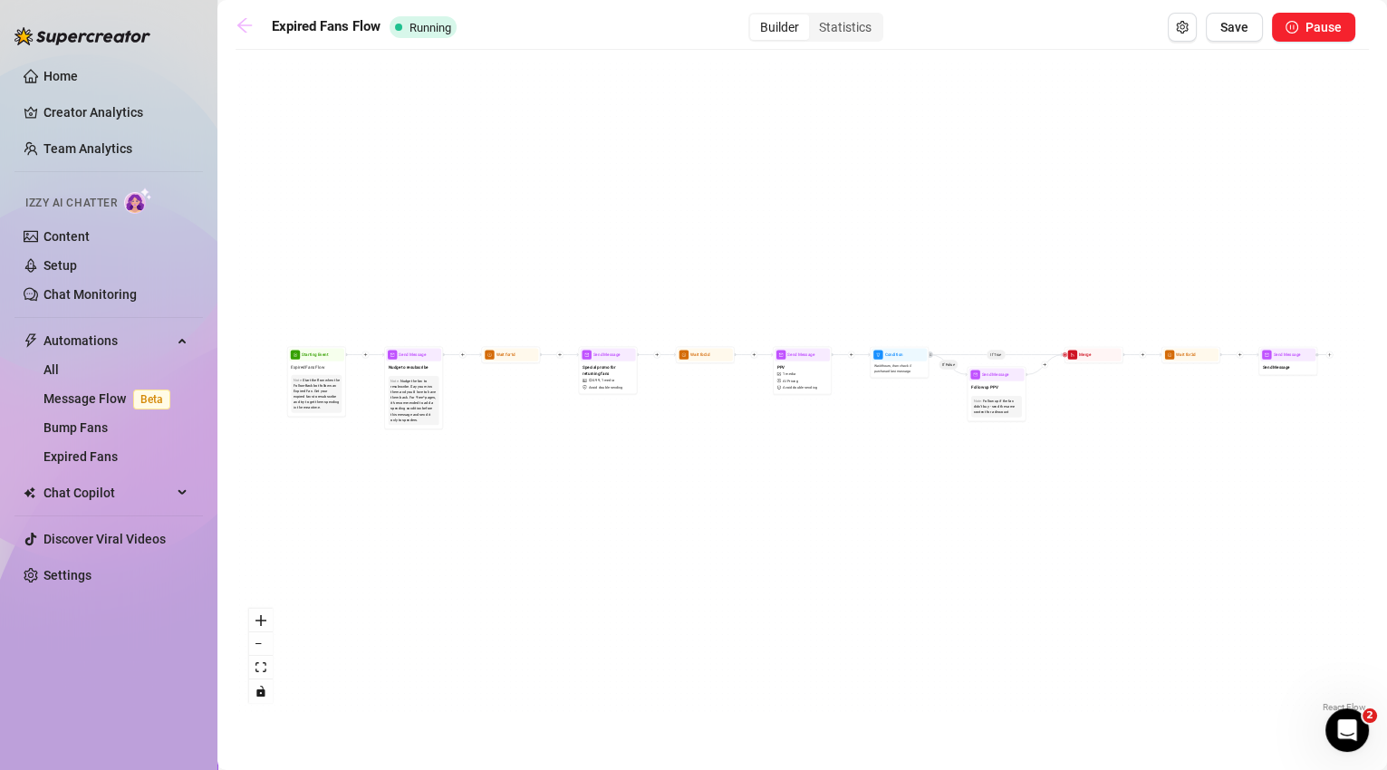
click at [252, 26] on icon "arrow-left" at bounding box center [244, 25] width 18 height 18
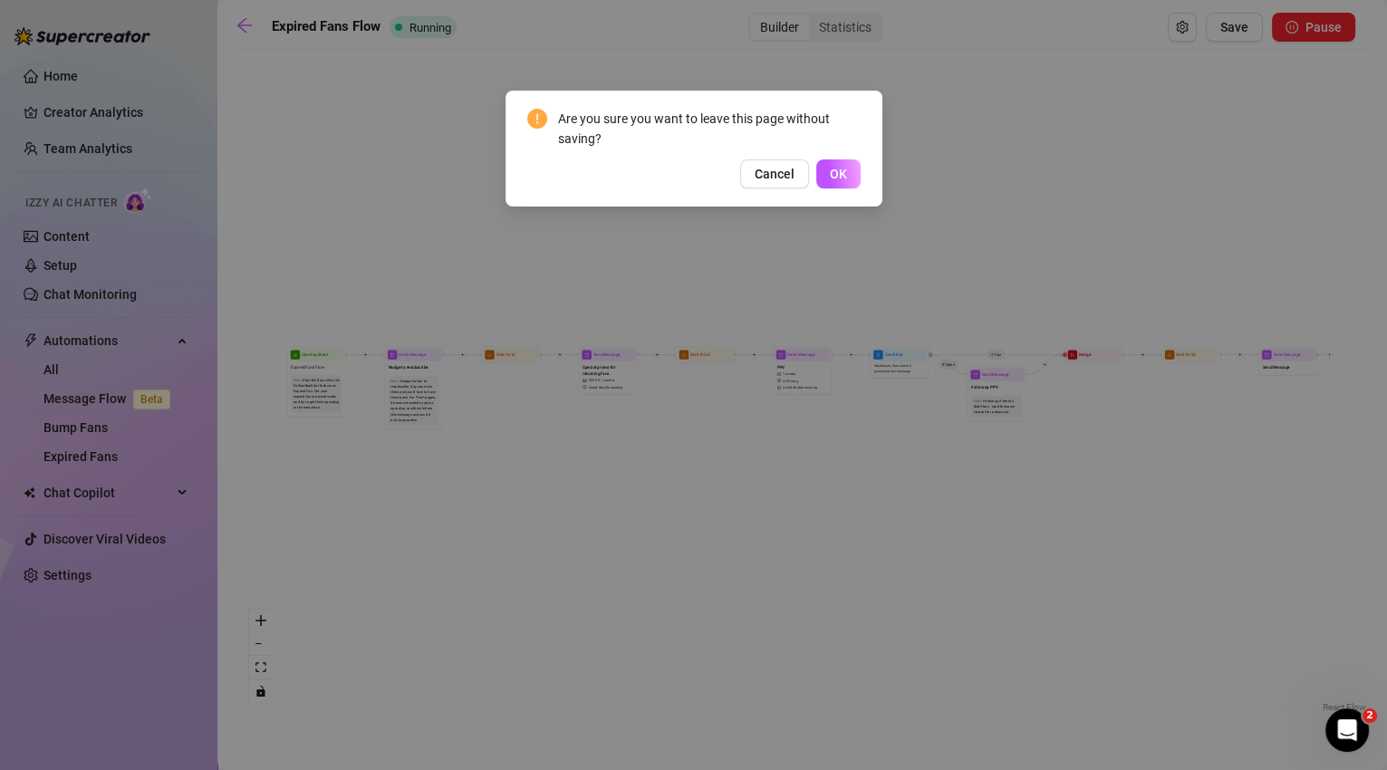
click at [825, 177] on button "OK" at bounding box center [838, 173] width 44 height 29
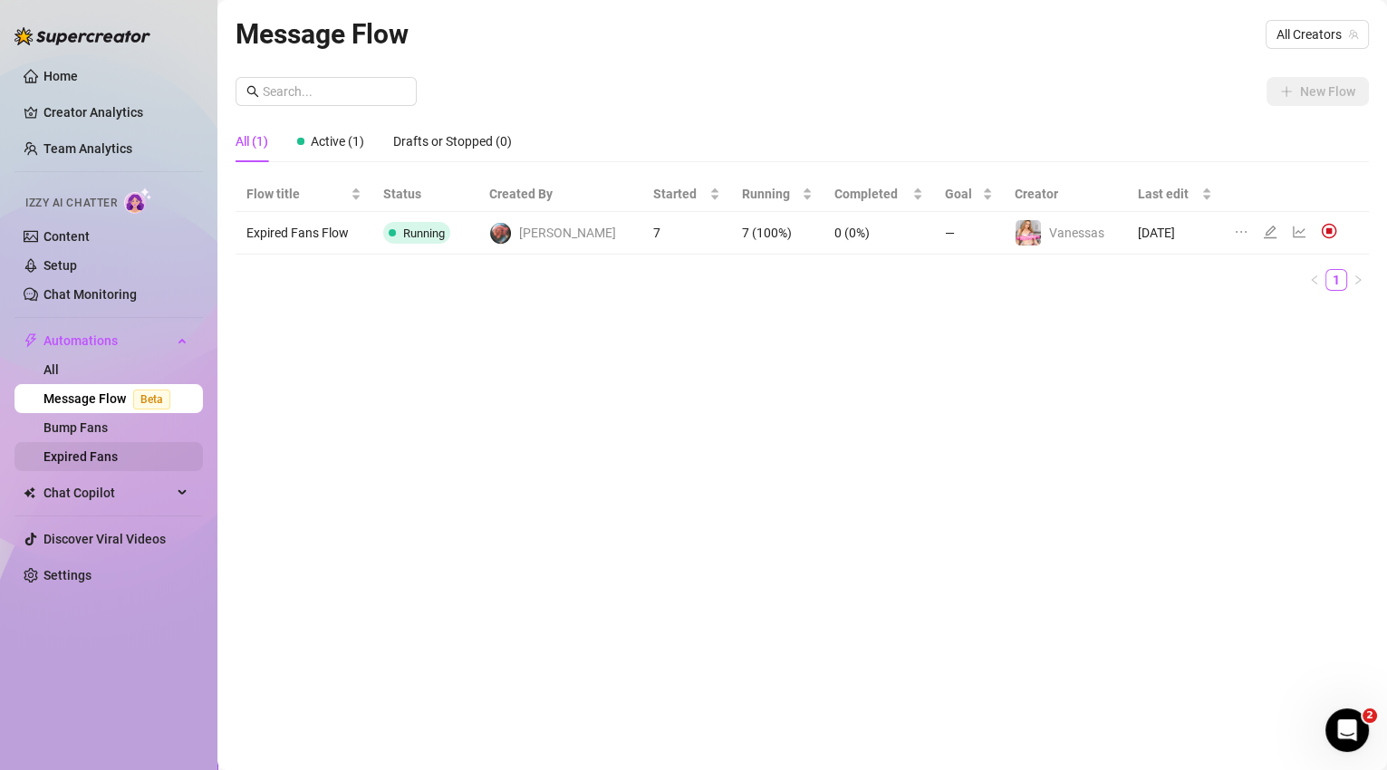
click at [118, 449] on link "Expired Fans" at bounding box center [80, 456] width 74 height 14
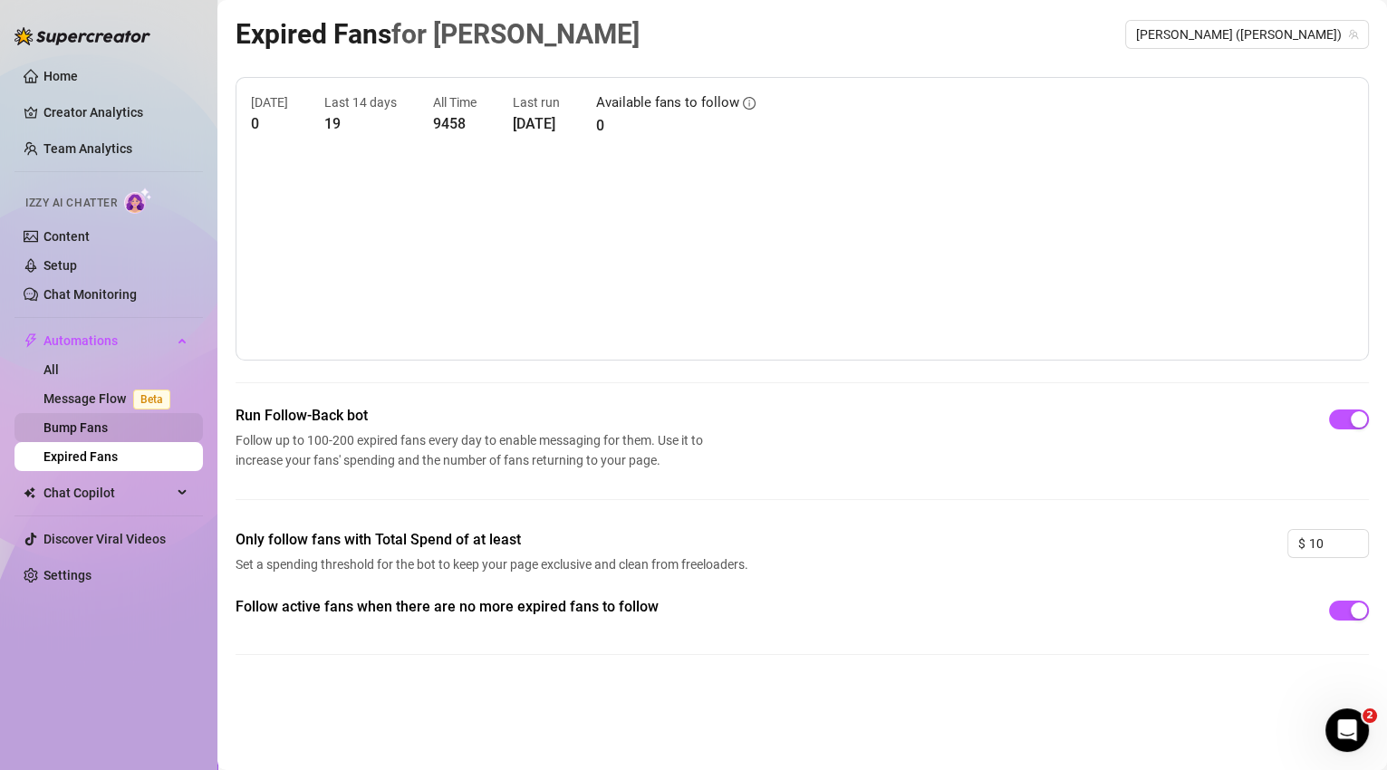
click at [105, 428] on link "Bump Fans" at bounding box center [75, 427] width 64 height 14
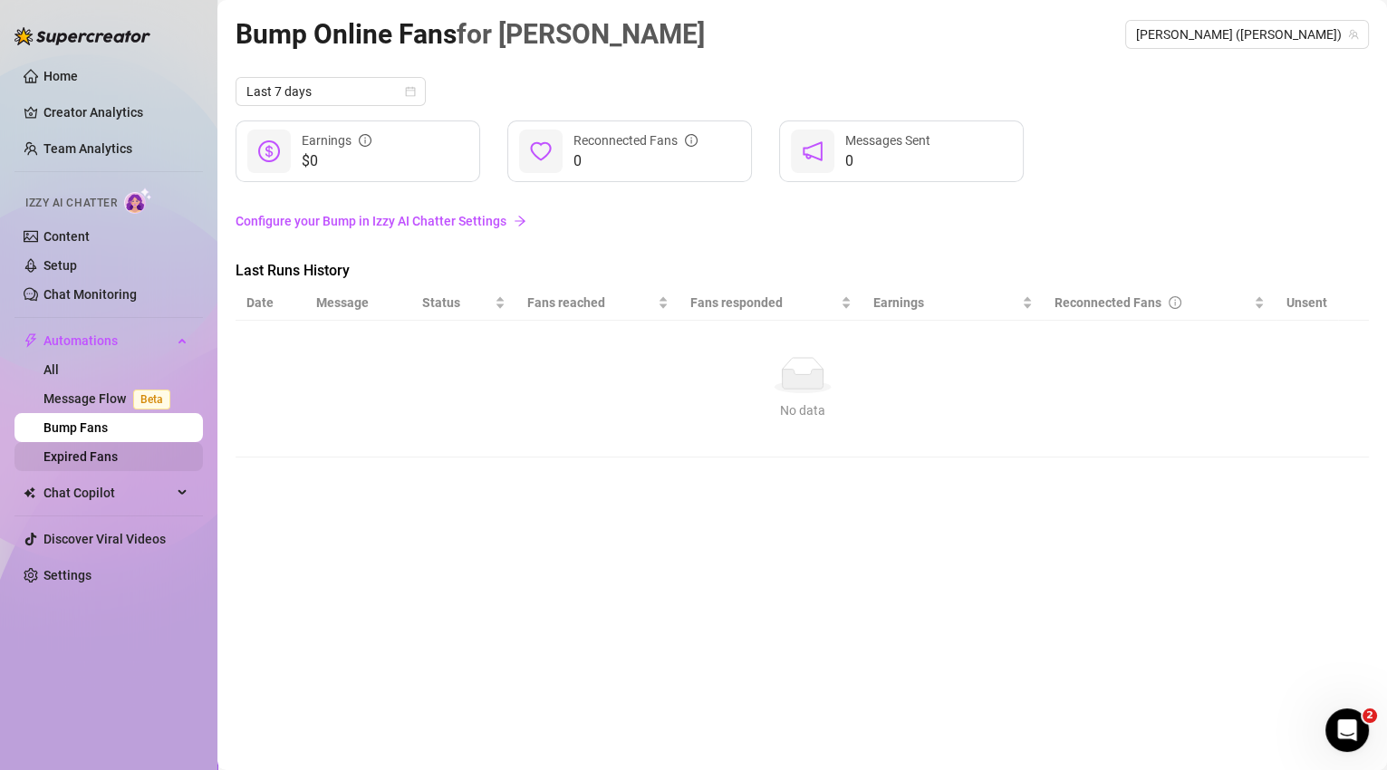
click at [108, 458] on link "Expired Fans" at bounding box center [80, 456] width 74 height 14
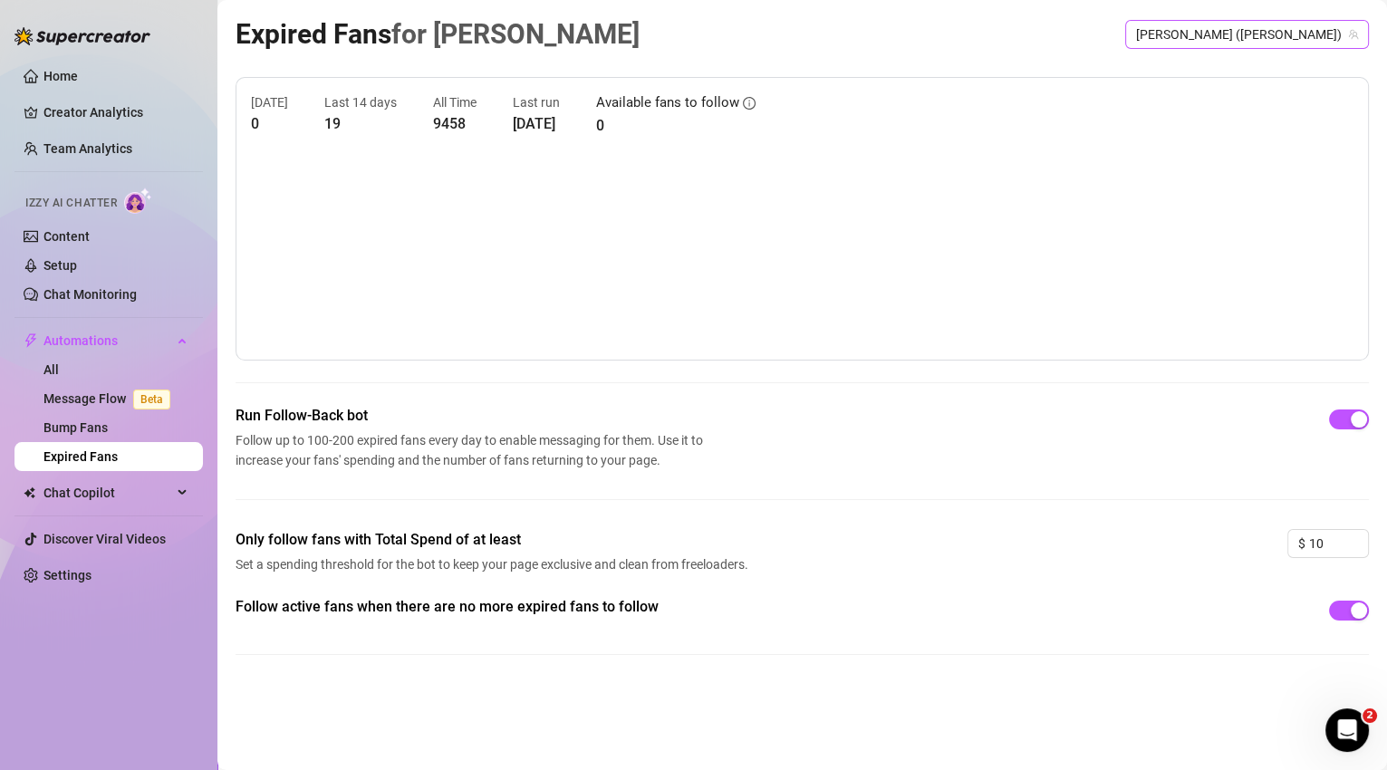
click at [1293, 41] on span "[PERSON_NAME] ([PERSON_NAME])" at bounding box center [1247, 34] width 222 height 27
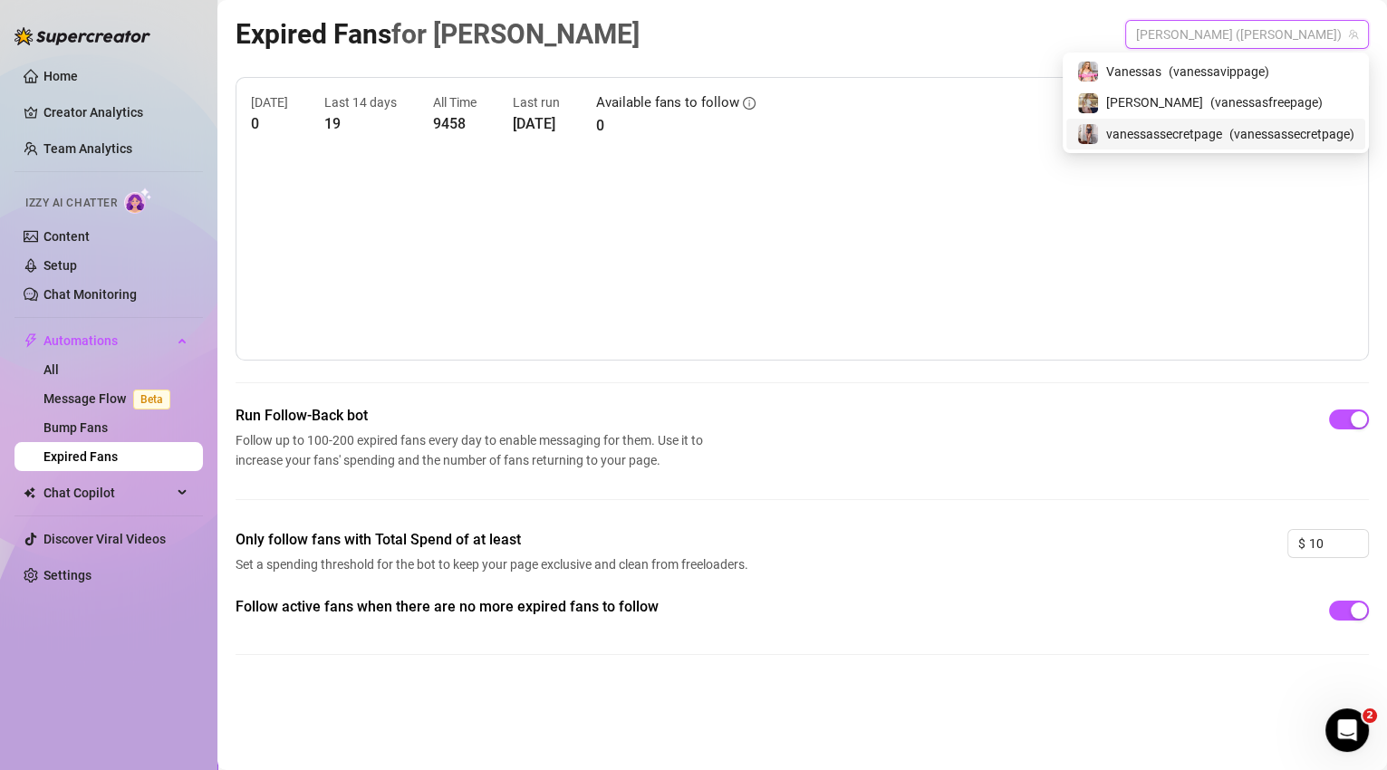
click at [1256, 131] on span "( vanessassecretpage )" at bounding box center [1291, 134] width 125 height 20
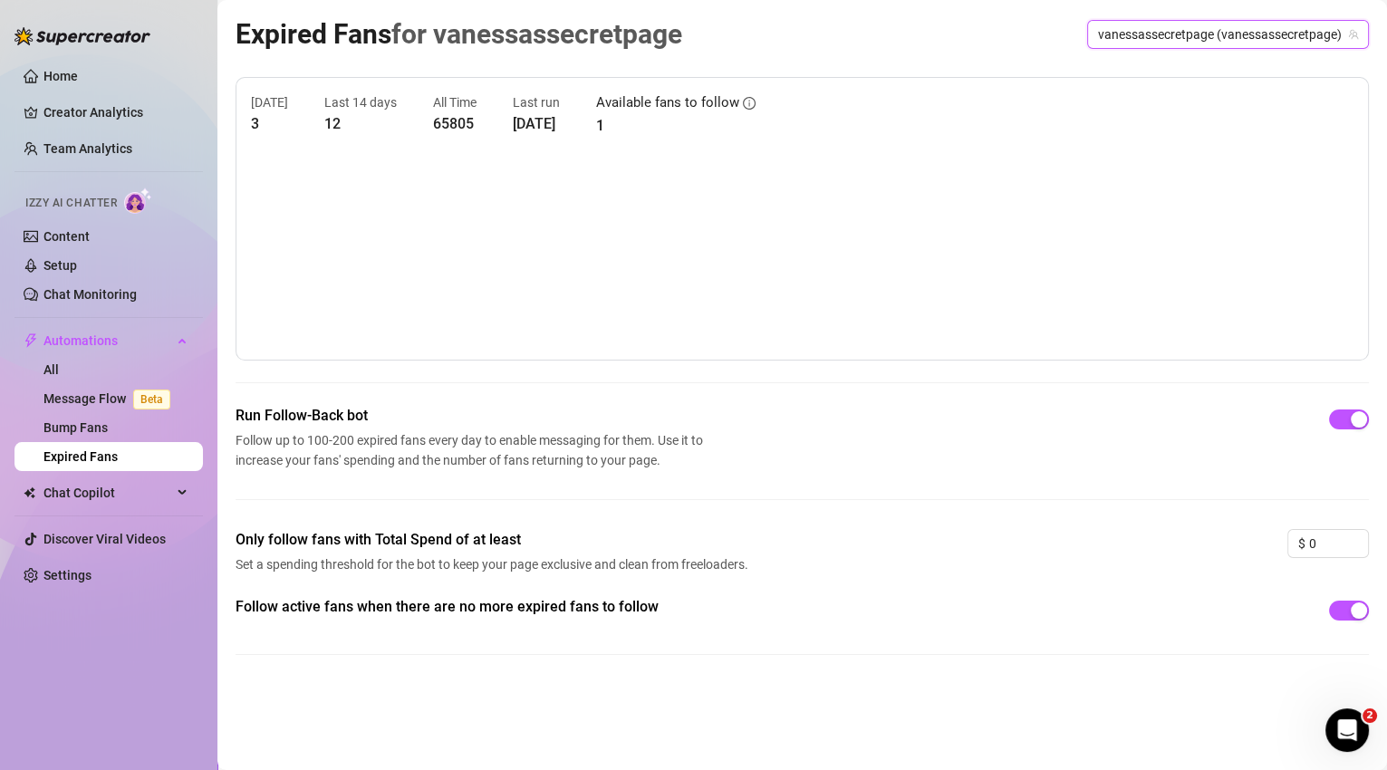
click at [647, 532] on span "Only follow fans with Total Spend of at least" at bounding box center [494, 540] width 518 height 22
click at [86, 420] on link "Bump Fans" at bounding box center [75, 427] width 64 height 14
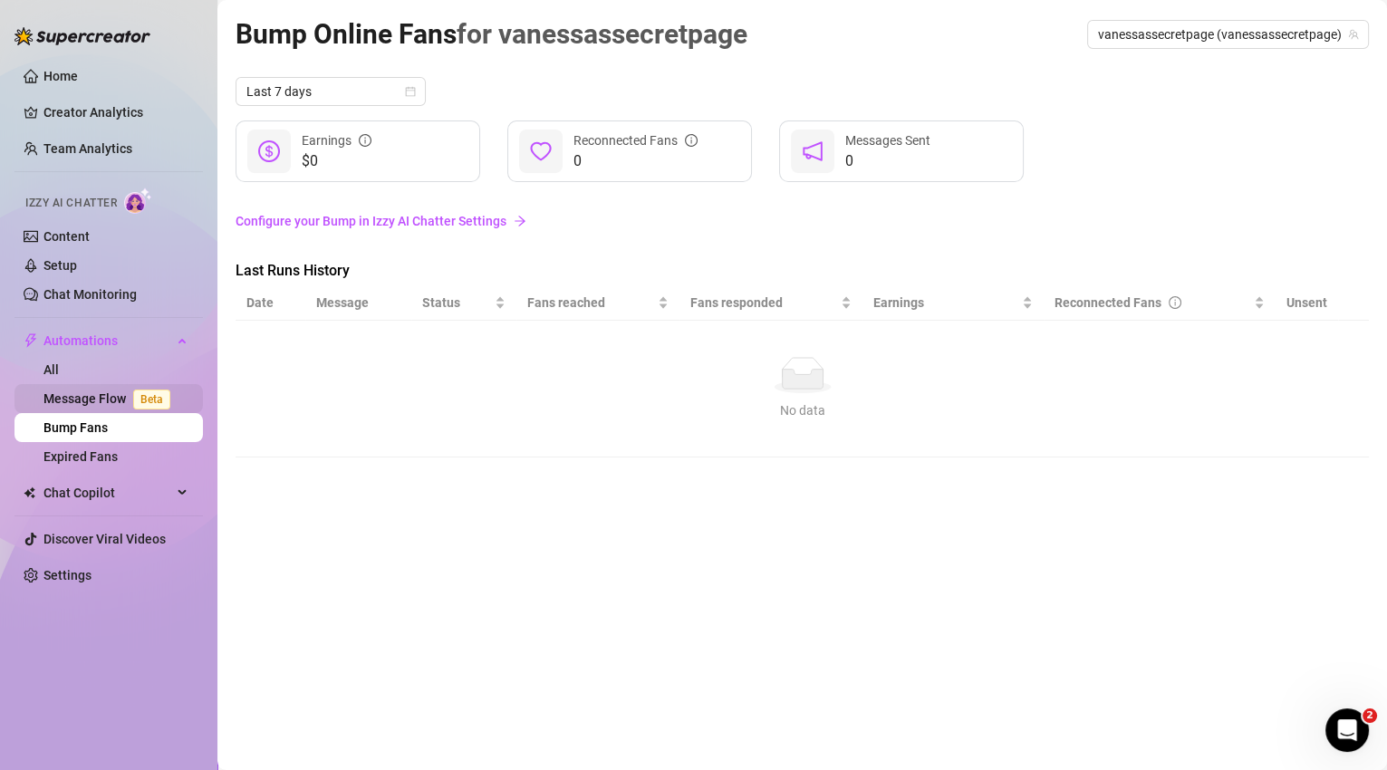
click at [146, 395] on span "Beta" at bounding box center [151, 399] width 37 height 20
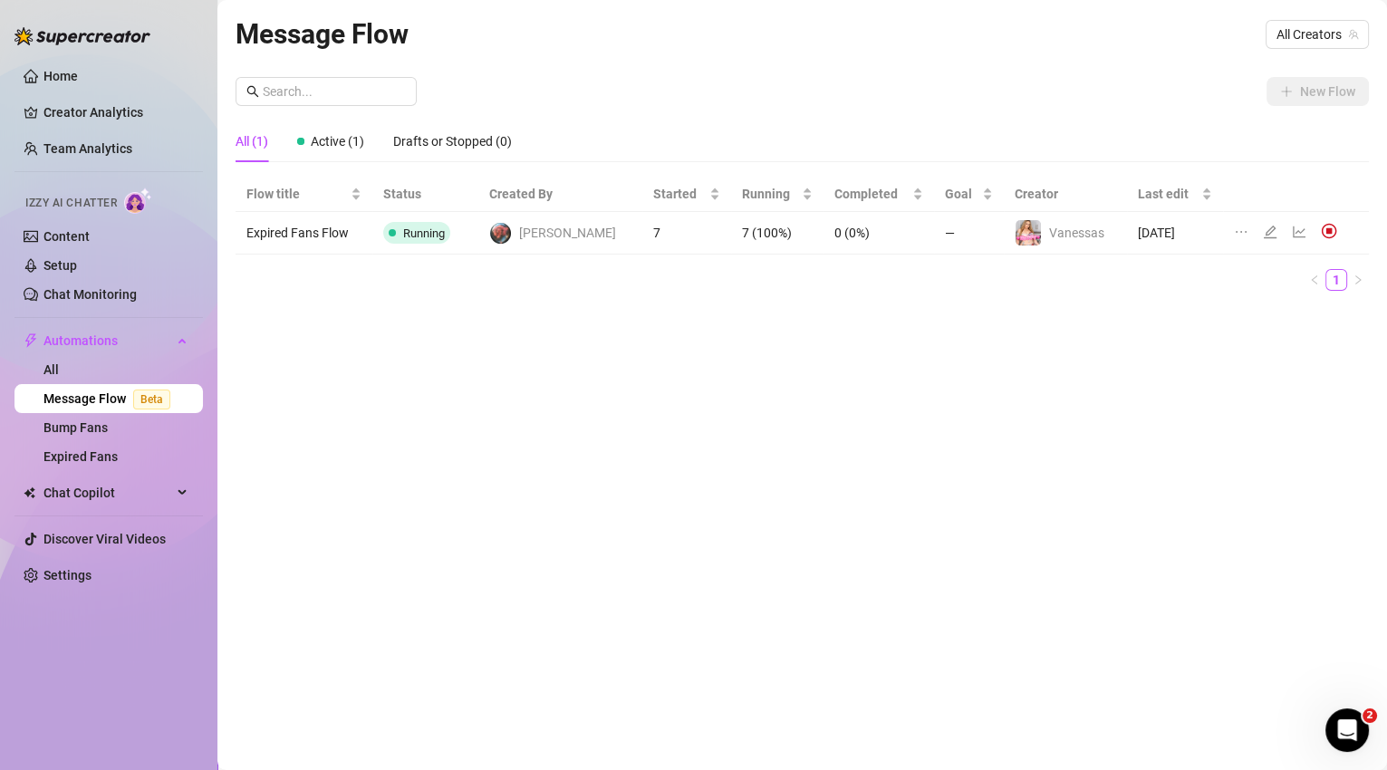
click at [672, 234] on td "7" at bounding box center [686, 233] width 88 height 43
click at [59, 377] on link "All" at bounding box center [50, 369] width 15 height 14
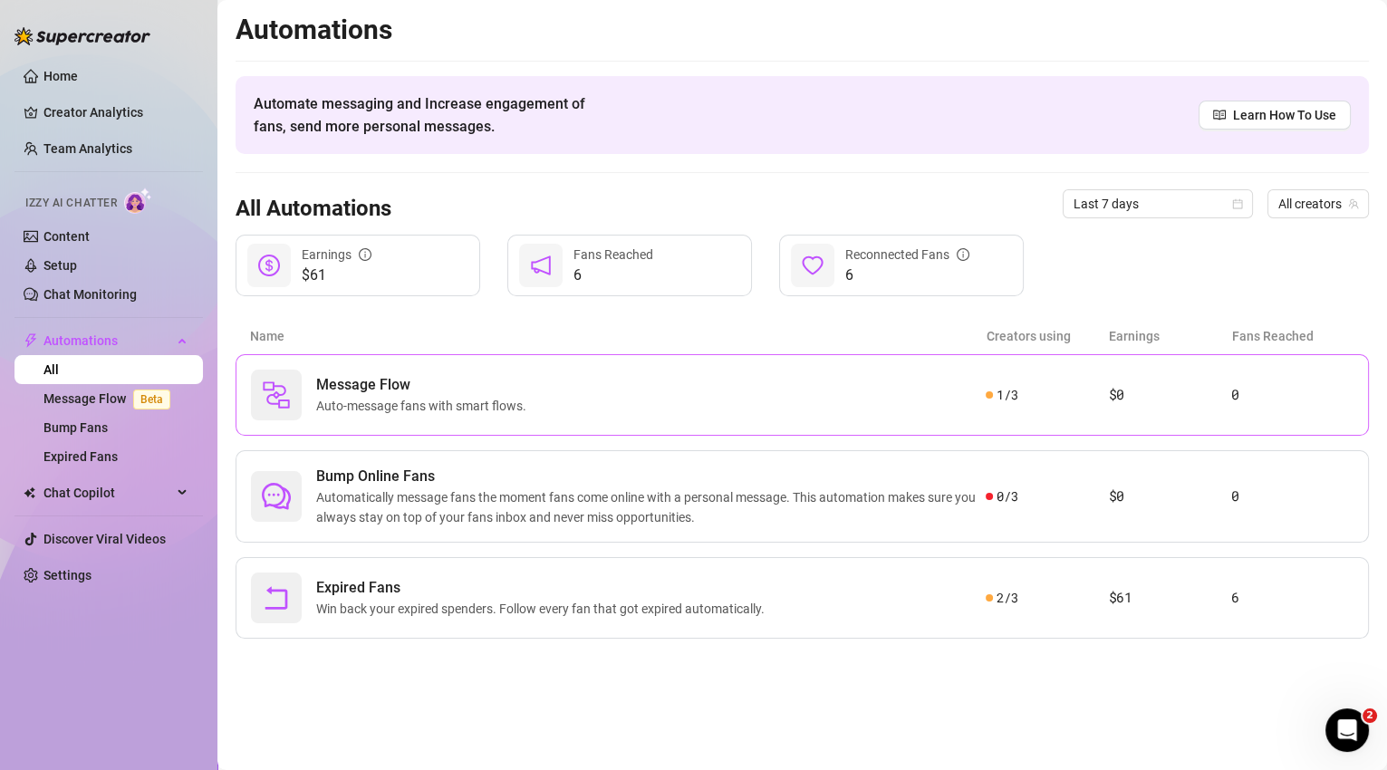
click at [859, 413] on div "Message Flow Auto-message fans with smart flows." at bounding box center [618, 395] width 734 height 51
click at [488, 508] on span "Automatically message fans the moment fans come online with a personal message.…" at bounding box center [650, 507] width 669 height 40
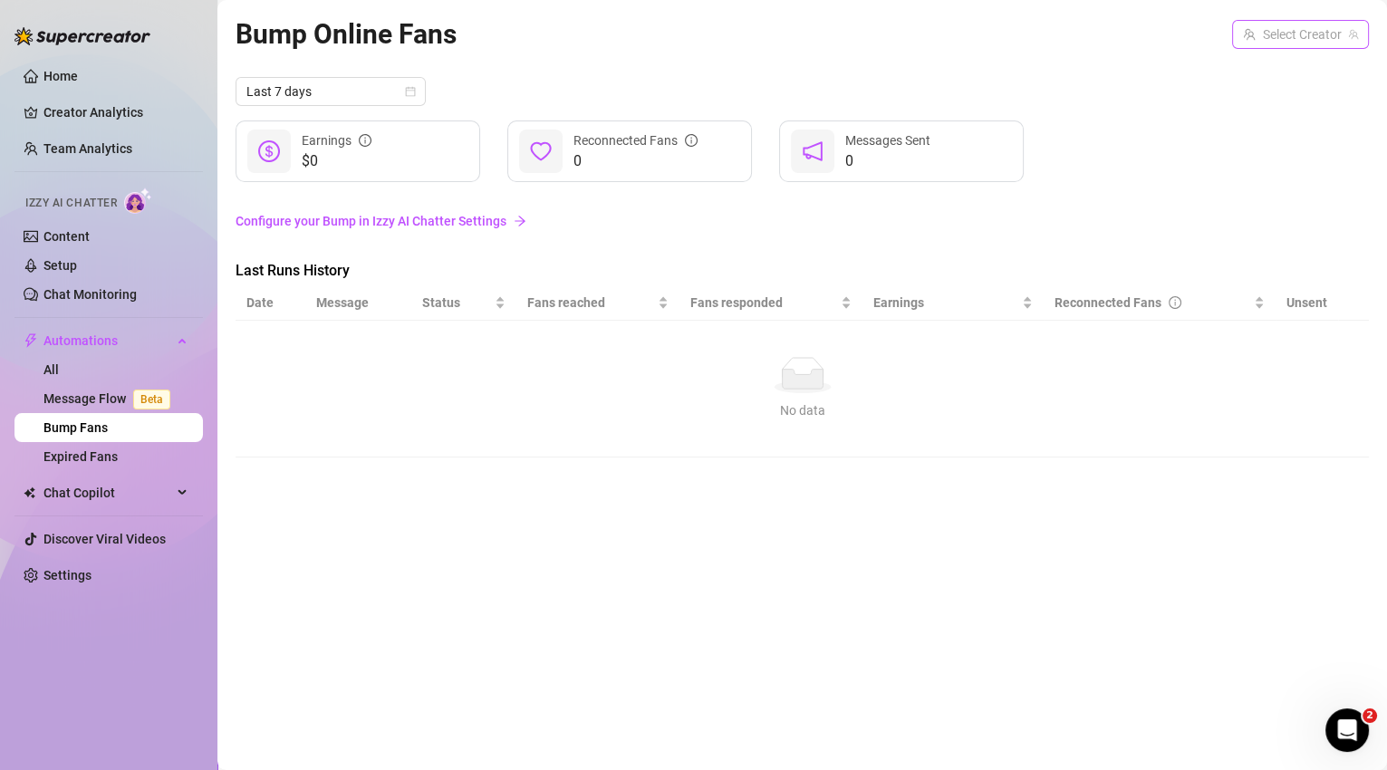
click at [1295, 35] on input "search" at bounding box center [1292, 34] width 99 height 27
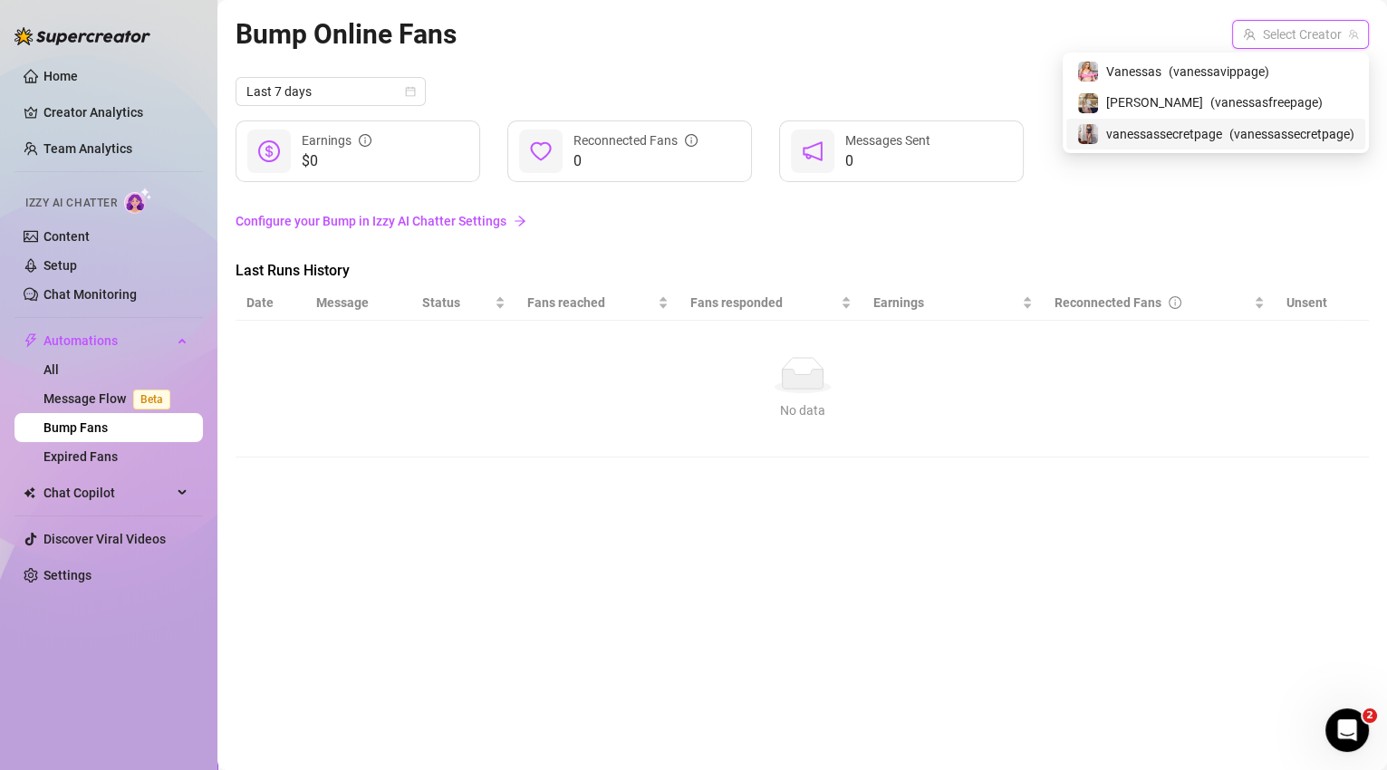
click at [1270, 134] on span "( vanessassecretpage )" at bounding box center [1291, 134] width 125 height 20
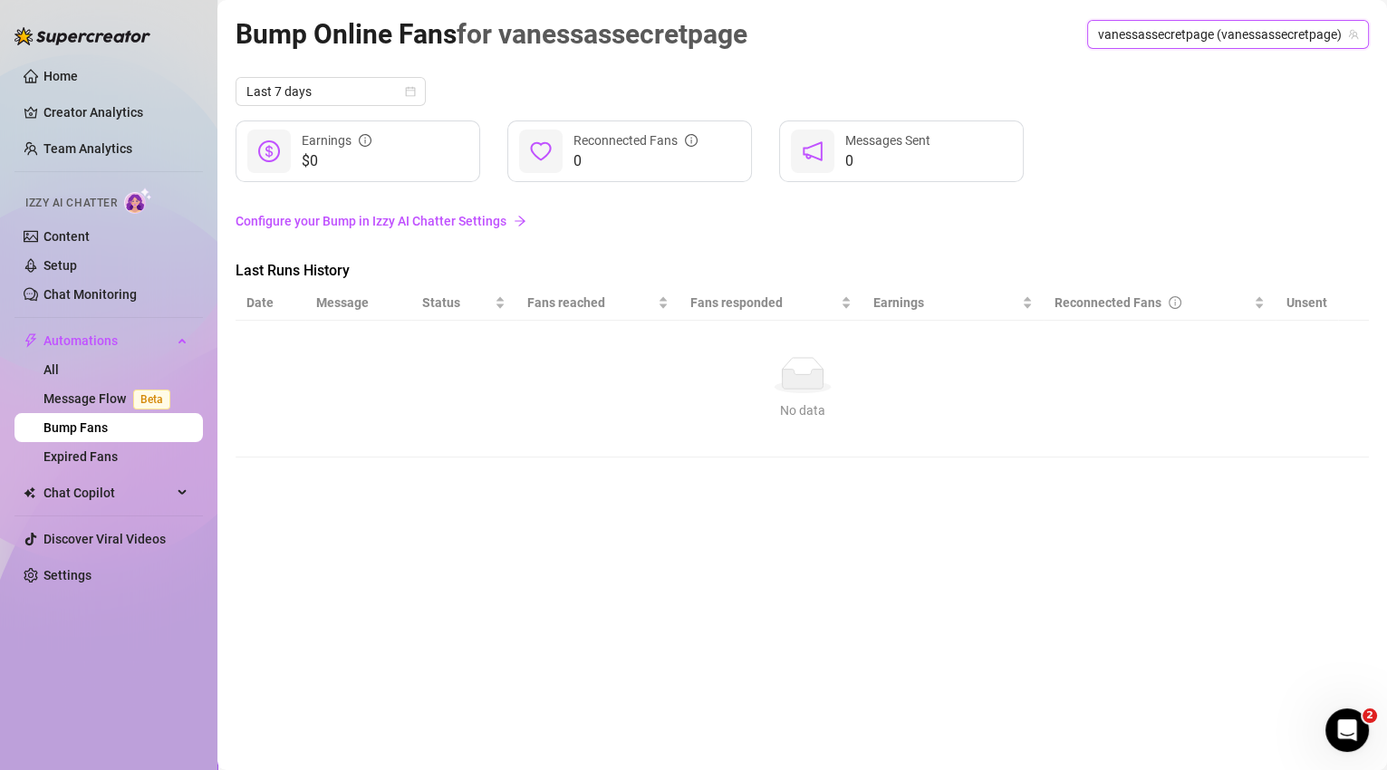
click at [1117, 236] on link "Configure your Bump in Izzy AI Chatter Settings" at bounding box center [801, 221] width 1133 height 34
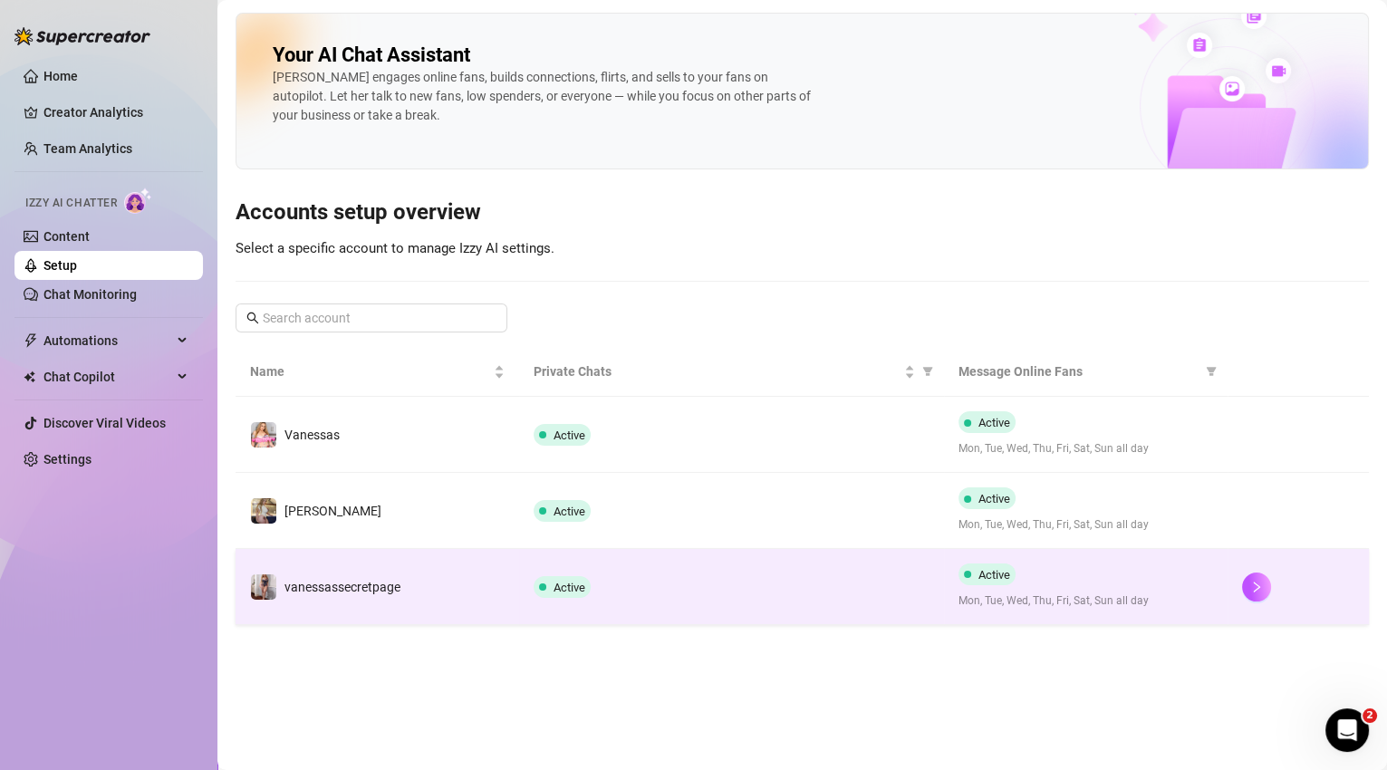
click at [811, 607] on td "Active" at bounding box center [731, 587] width 425 height 76
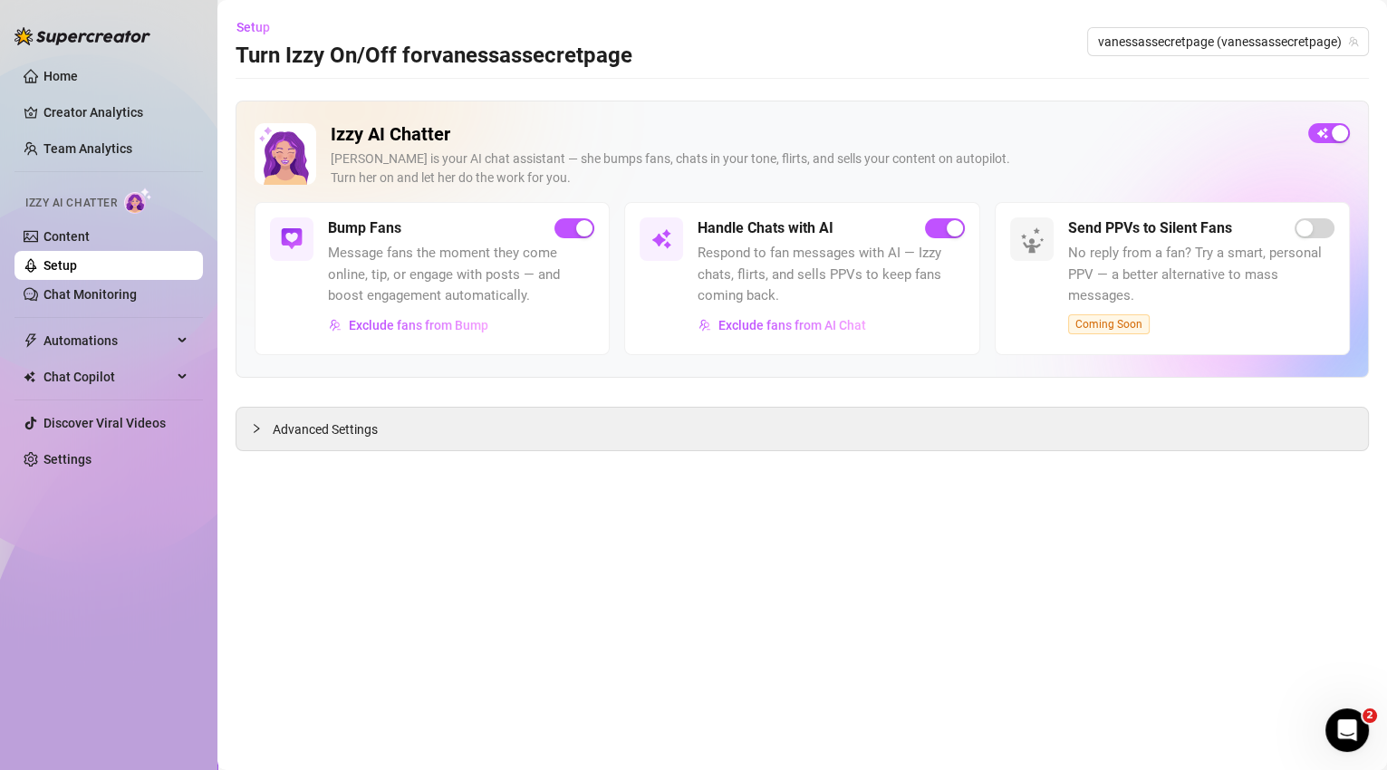
click at [436, 285] on span "Message fans the moment they come online, tip, or engage with posts — and boost…" at bounding box center [461, 275] width 266 height 64
click at [370, 425] on span "Advanced Settings" at bounding box center [325, 429] width 105 height 20
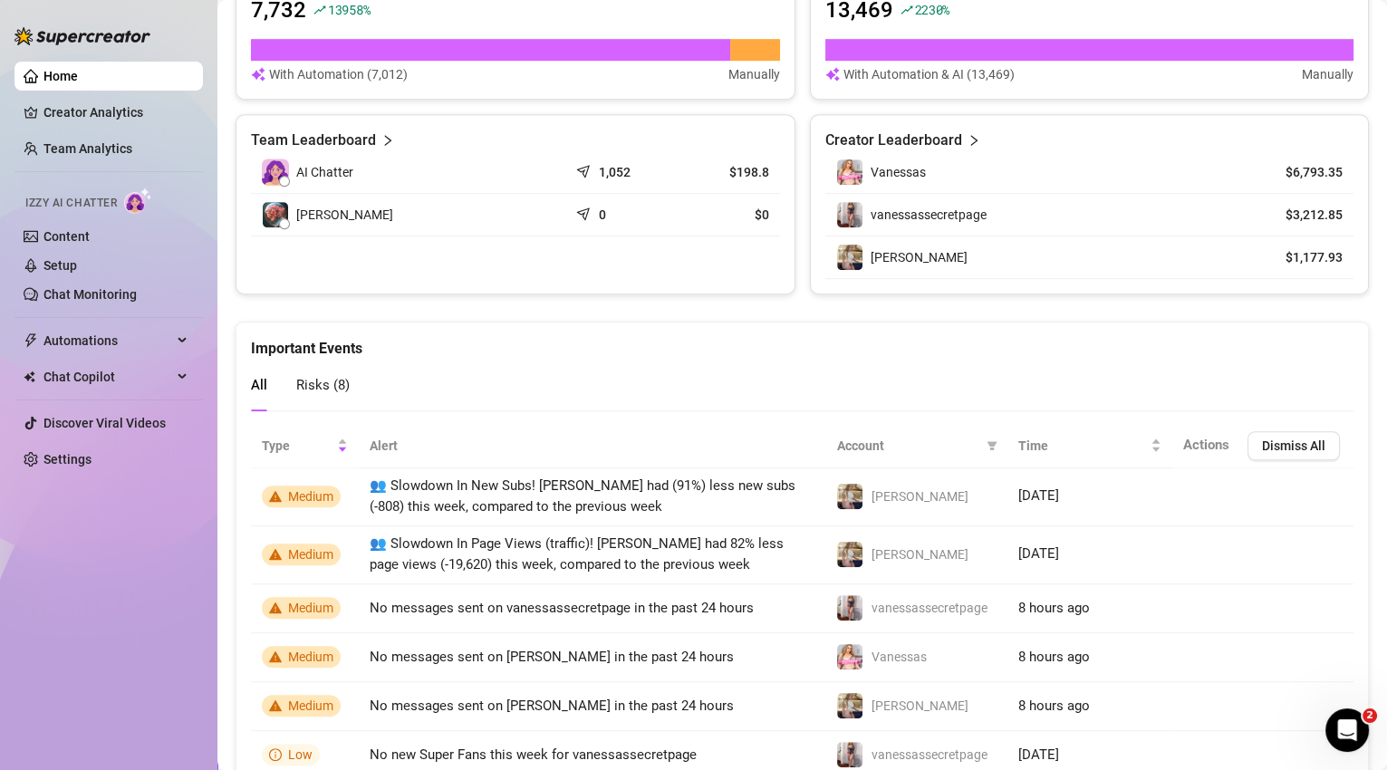
scroll to position [1137, 0]
click at [585, 169] on icon "send" at bounding box center [585, 169] width 18 height 18
click at [368, 138] on article "Team Leaderboard" at bounding box center [313, 141] width 125 height 22
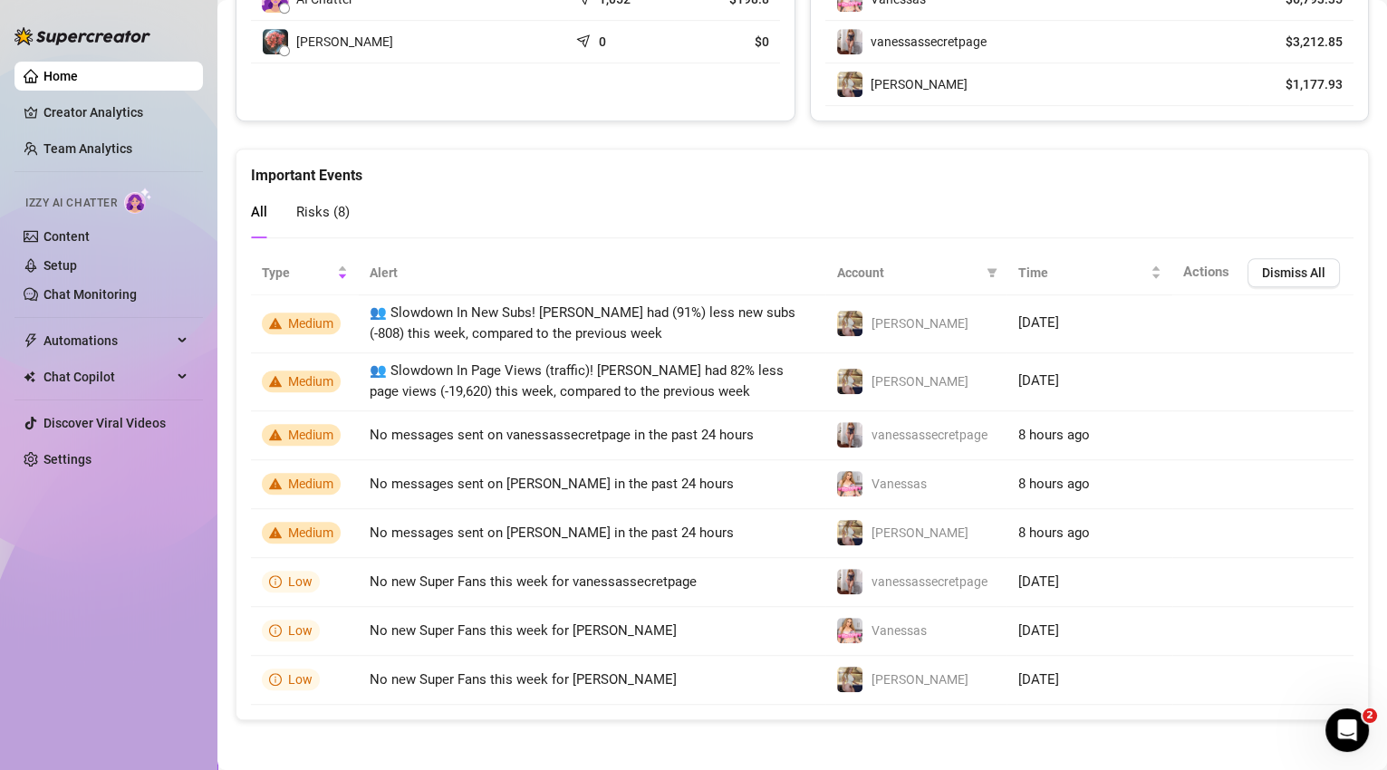
scroll to position [1310, 0]
